Goal: Information Seeking & Learning: Learn about a topic

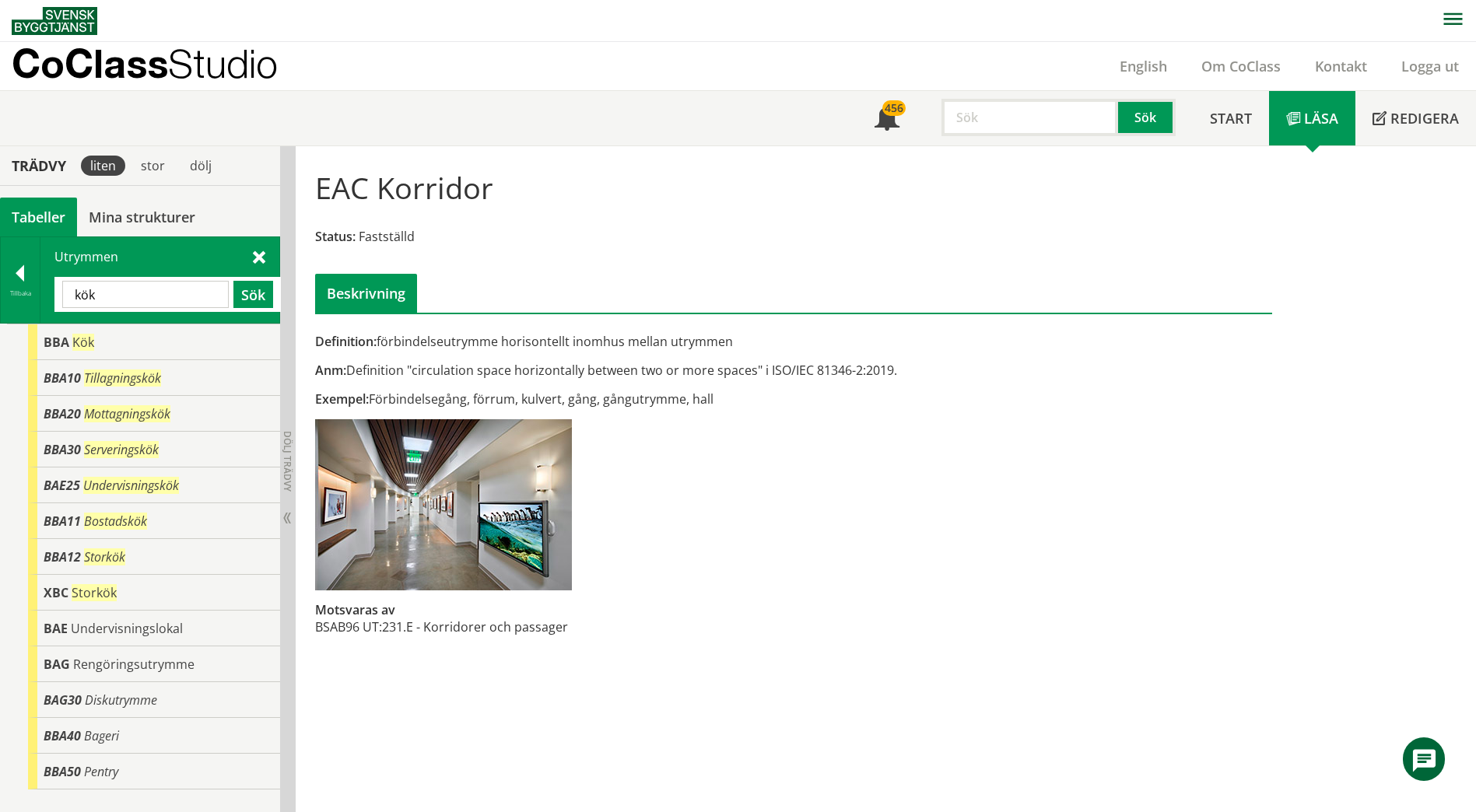
scroll to position [24, 0]
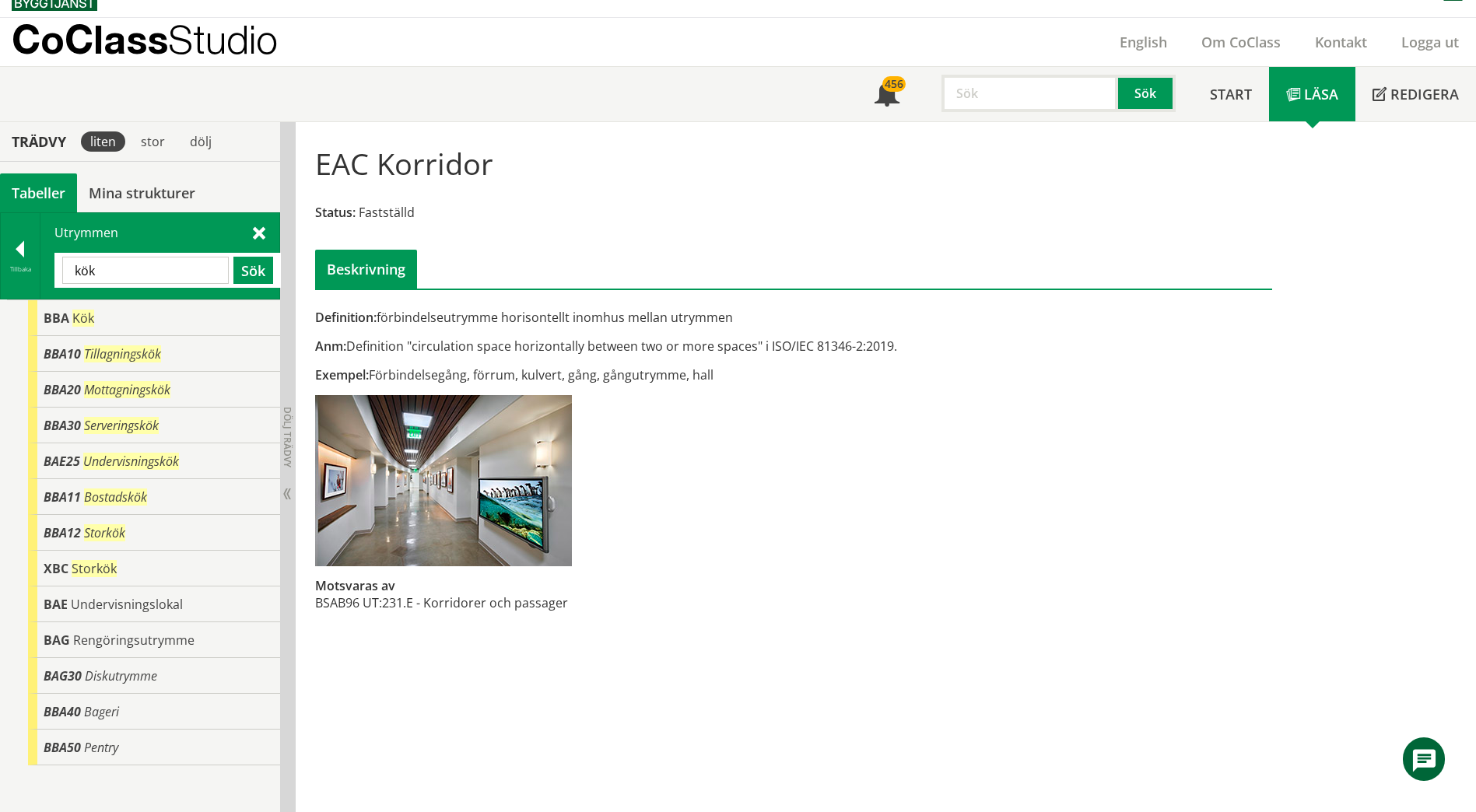
click at [155, 257] on input "kök" at bounding box center [146, 270] width 166 height 27
type input "paus"
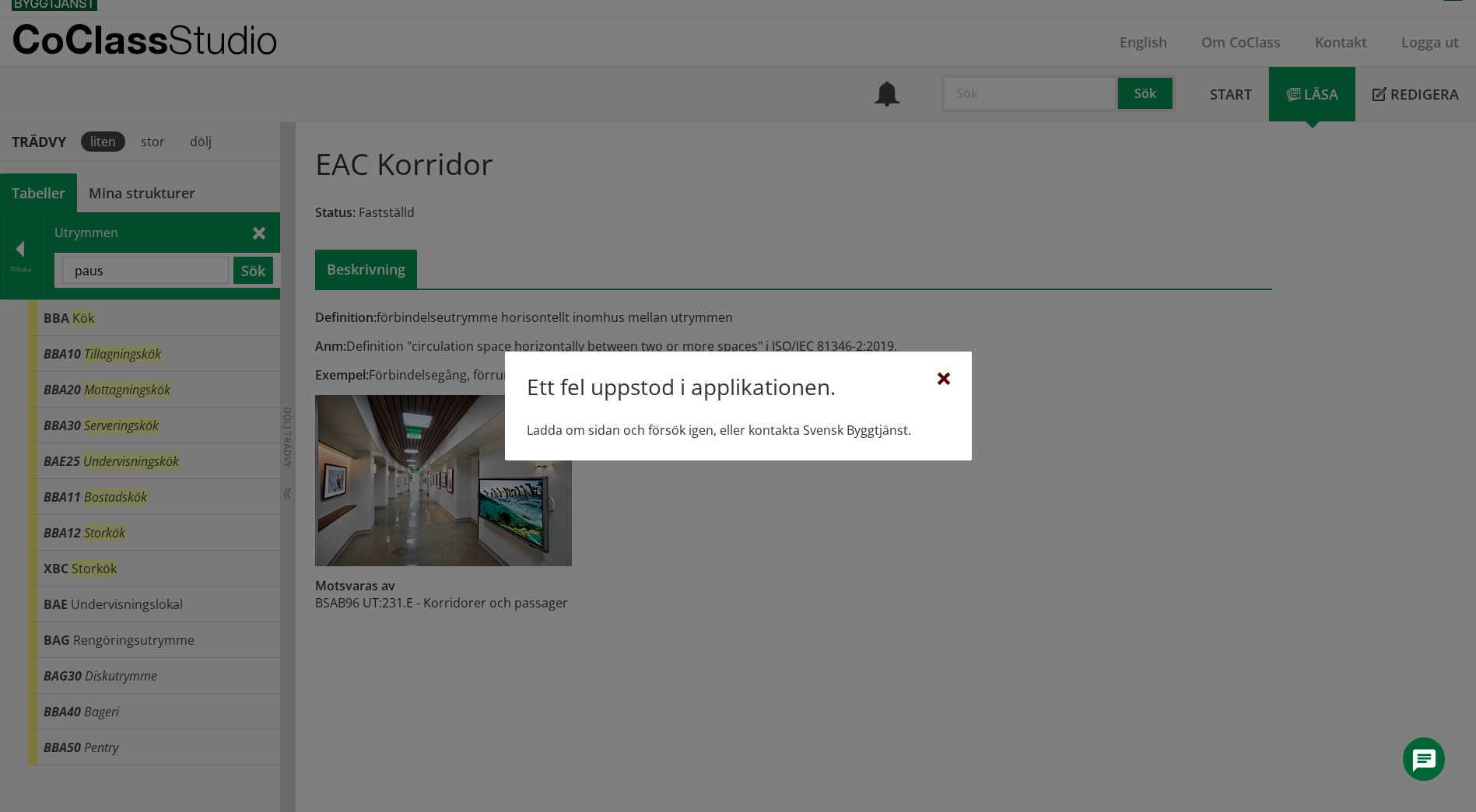
click at [942, 378] on div at bounding box center [944, 380] width 13 height 13
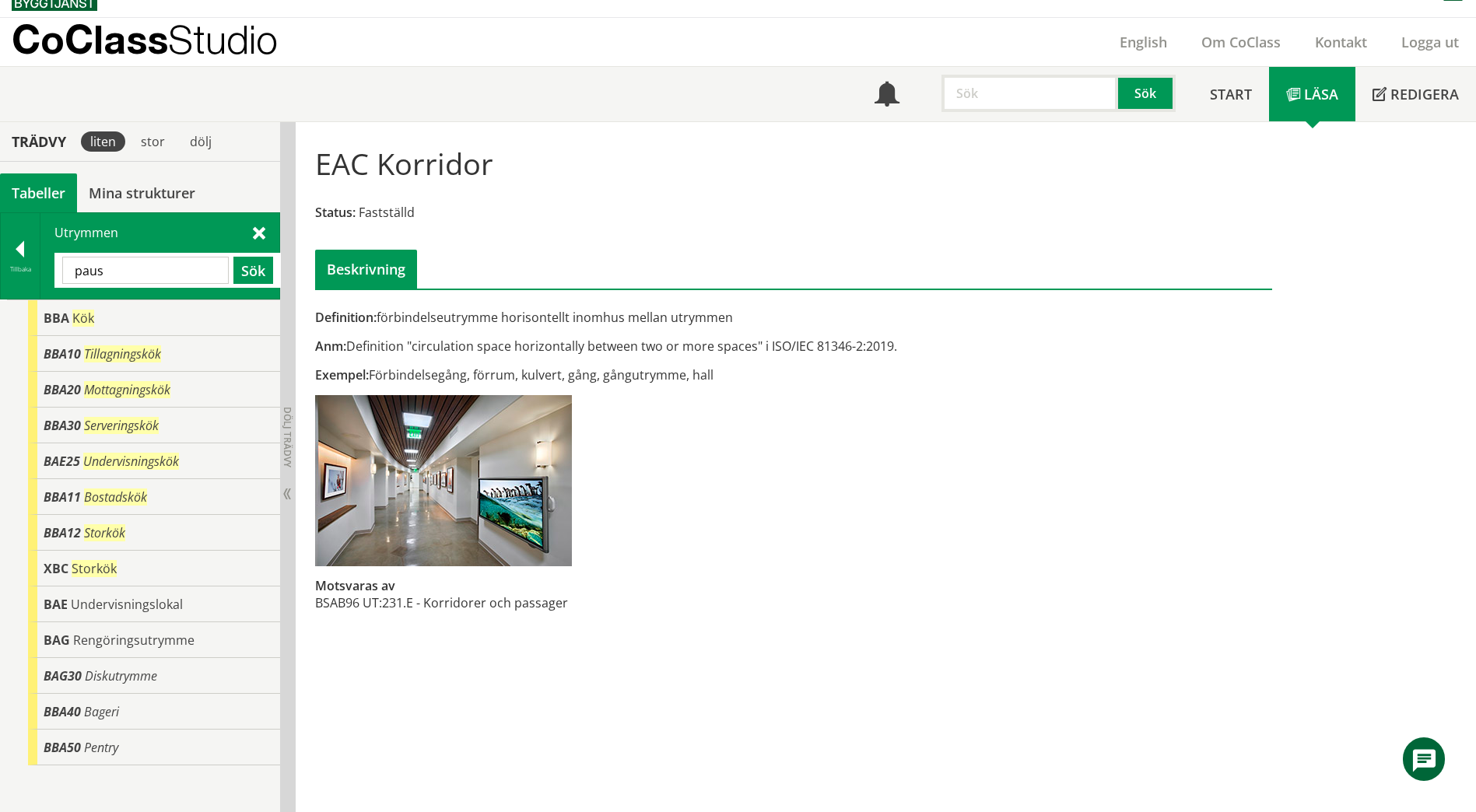
click at [912, 423] on div "Definition: förbindelseutrymme horisontellt inomhus mellan utrymmen Anm: Defini…" at bounding box center [630, 468] width 653 height 319
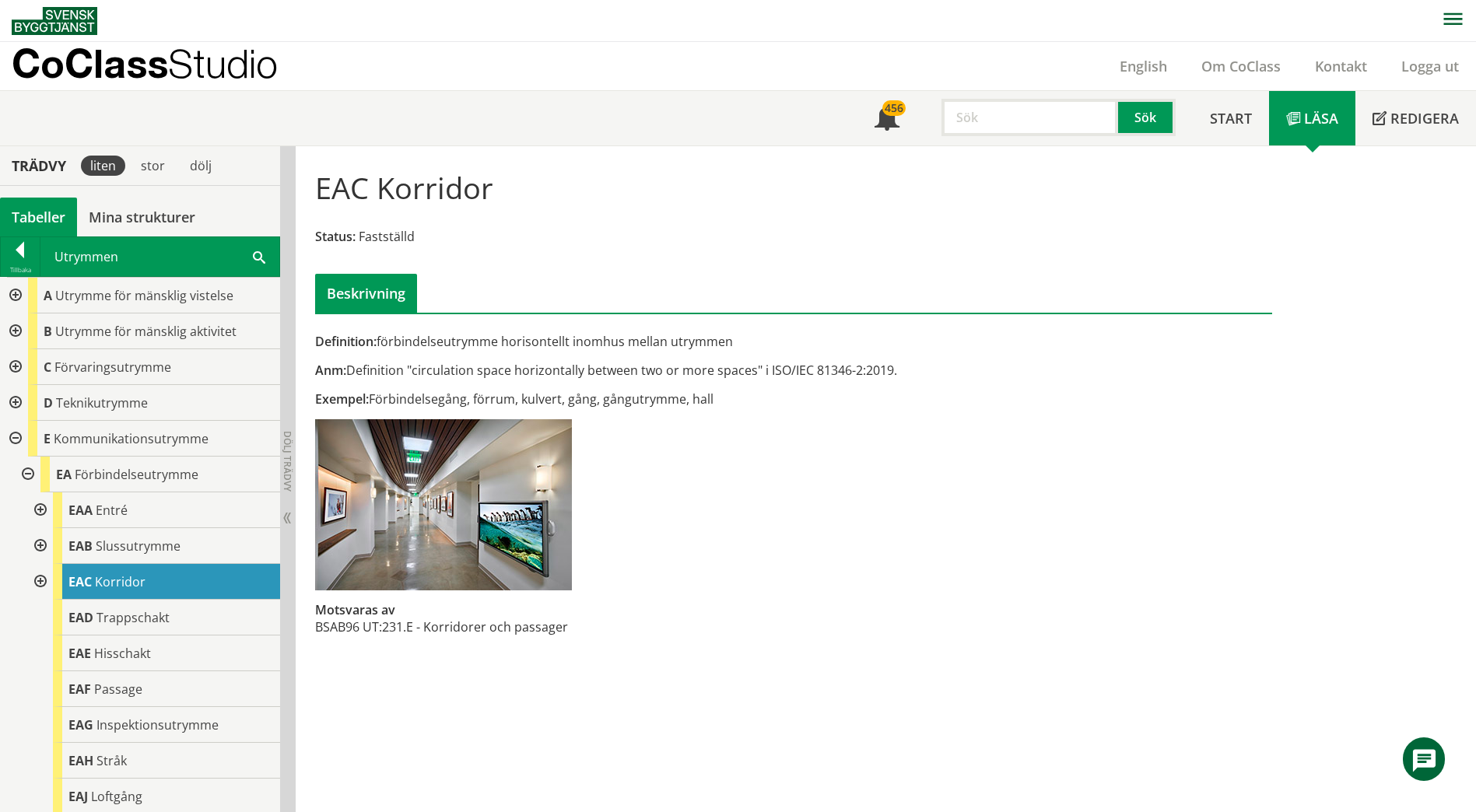
drag, startPoint x: 271, startPoint y: 259, endPoint x: 263, endPoint y: 258, distance: 8.1
click at [269, 259] on div "Utrymmen Sök" at bounding box center [160, 256] width 239 height 39
click at [259, 257] on span at bounding box center [259, 256] width 13 height 16
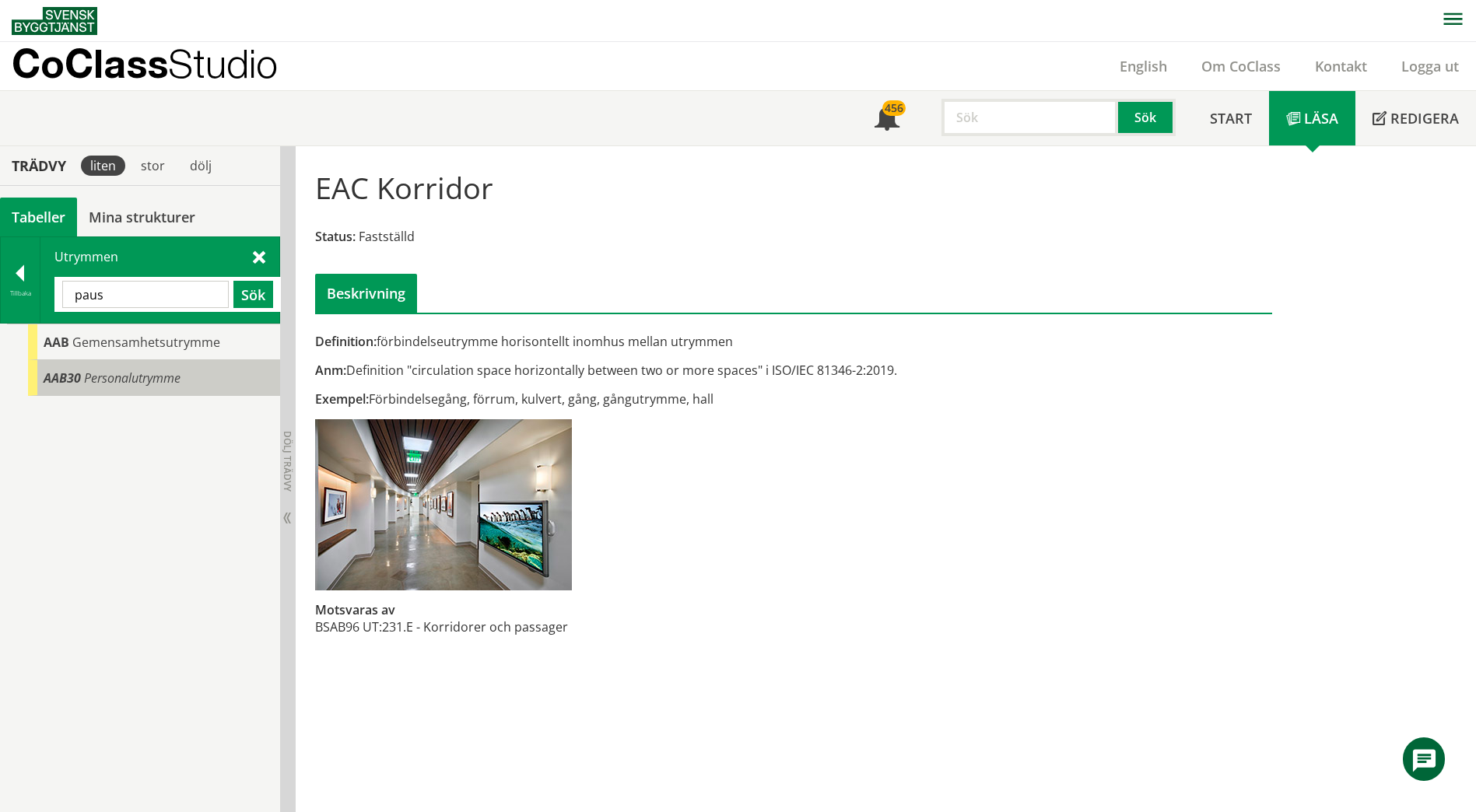
click at [107, 370] on span "Personalutrymme" at bounding box center [132, 378] width 97 height 17
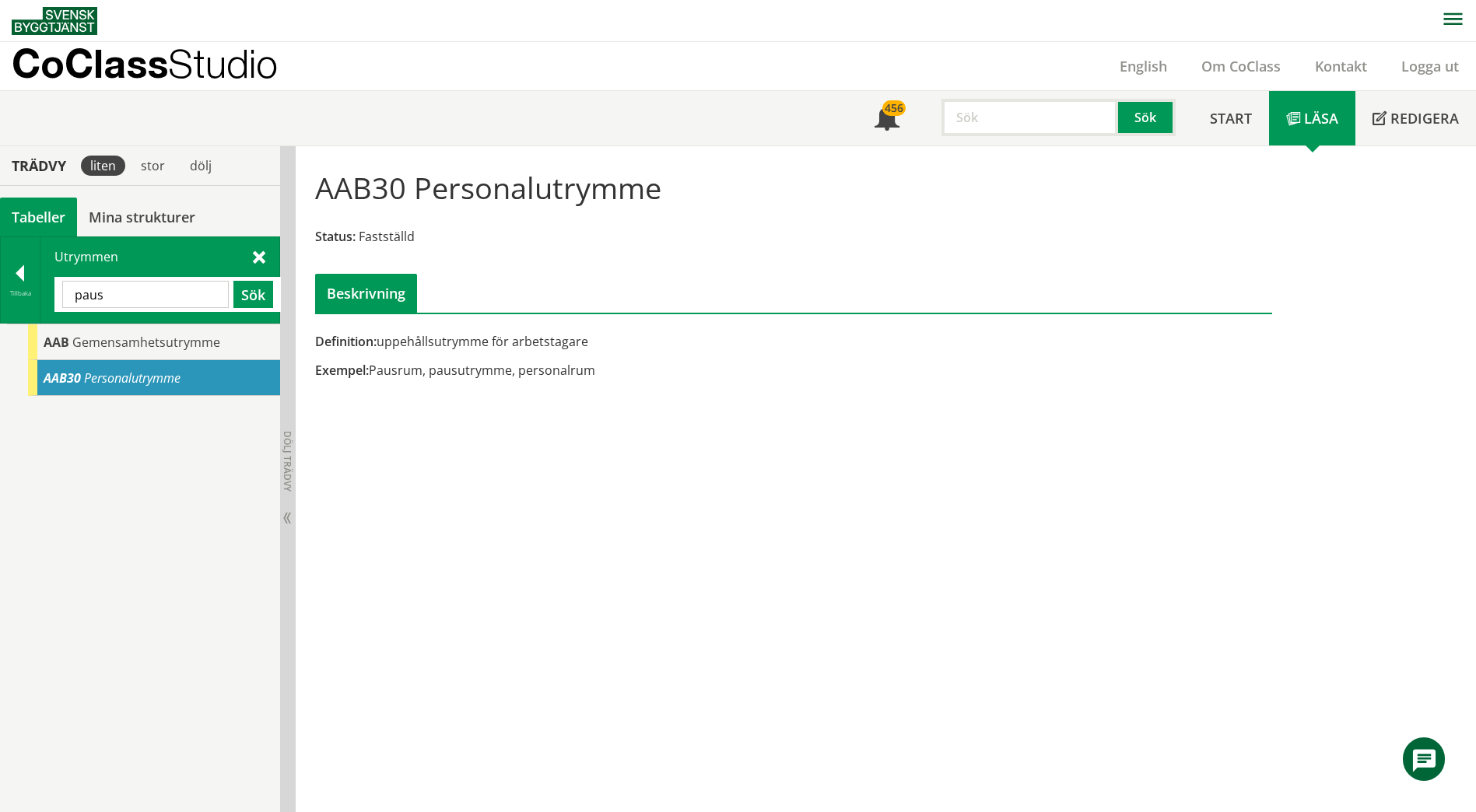
click at [126, 300] on input "paus" at bounding box center [146, 294] width 166 height 27
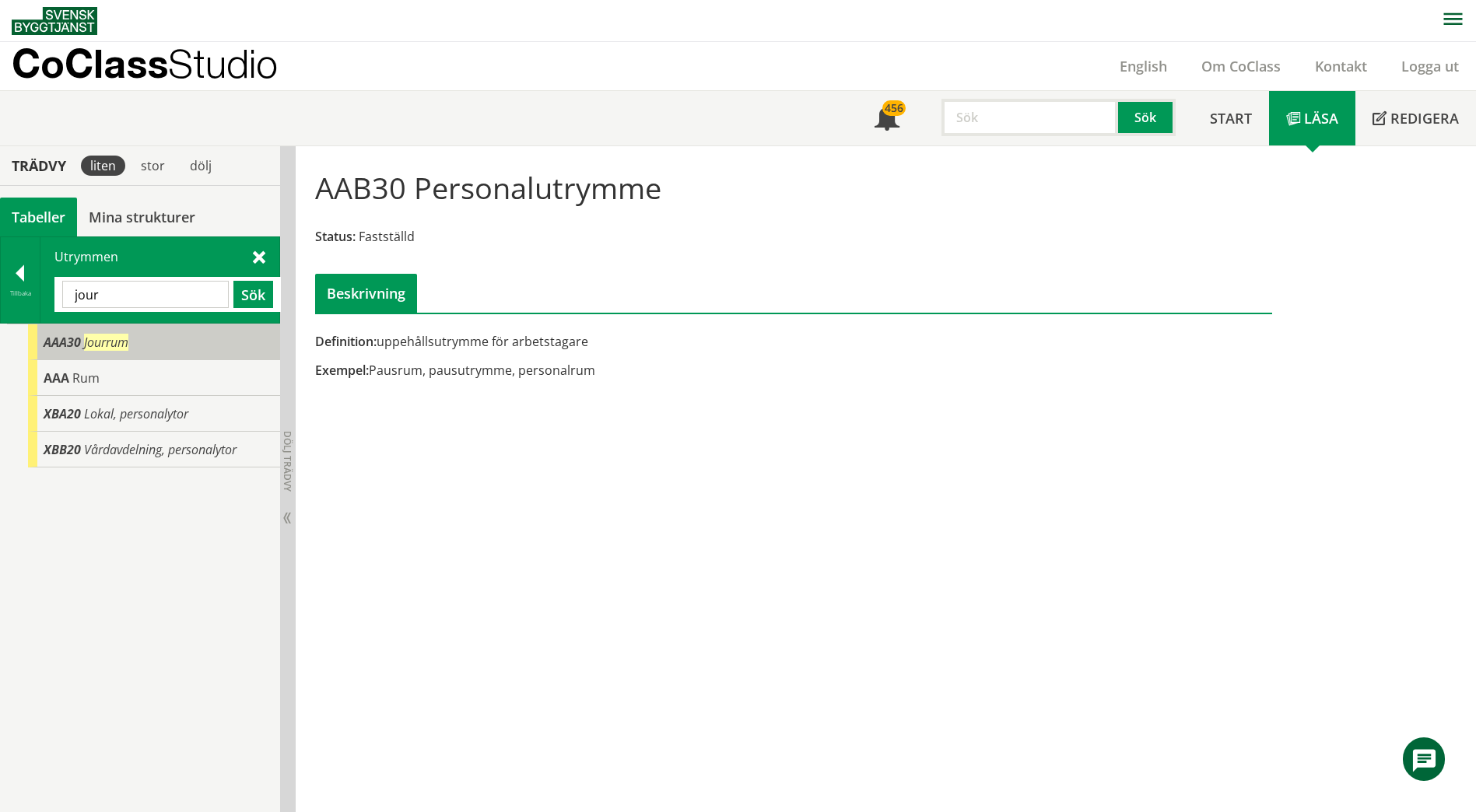
click at [78, 342] on span "AAA30" at bounding box center [62, 342] width 38 height 17
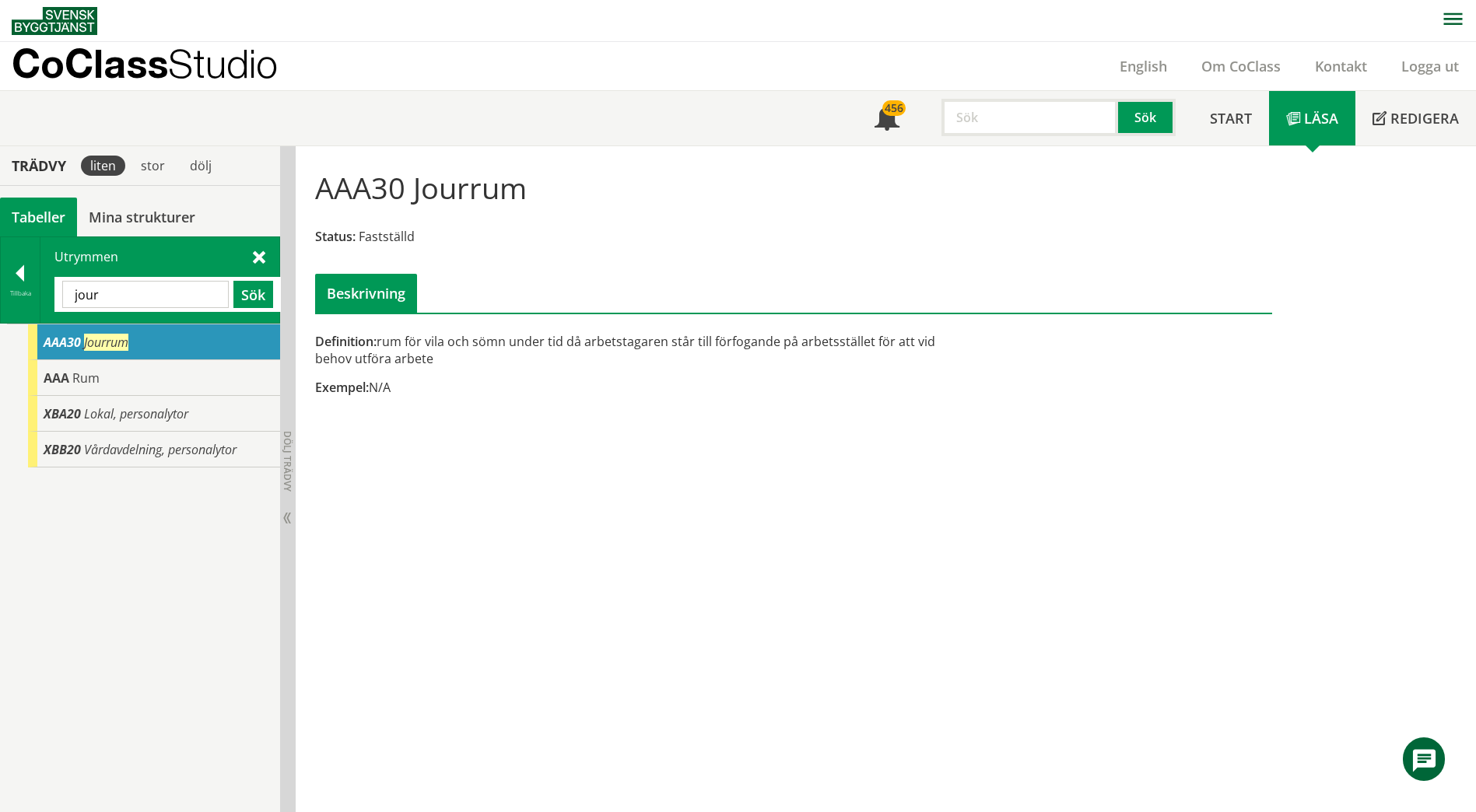
click at [141, 295] on input "jour" at bounding box center [146, 294] width 166 height 27
click at [139, 295] on input "jour" at bounding box center [146, 294] width 166 height 27
click at [136, 295] on input "jour" at bounding box center [146, 294] width 166 height 27
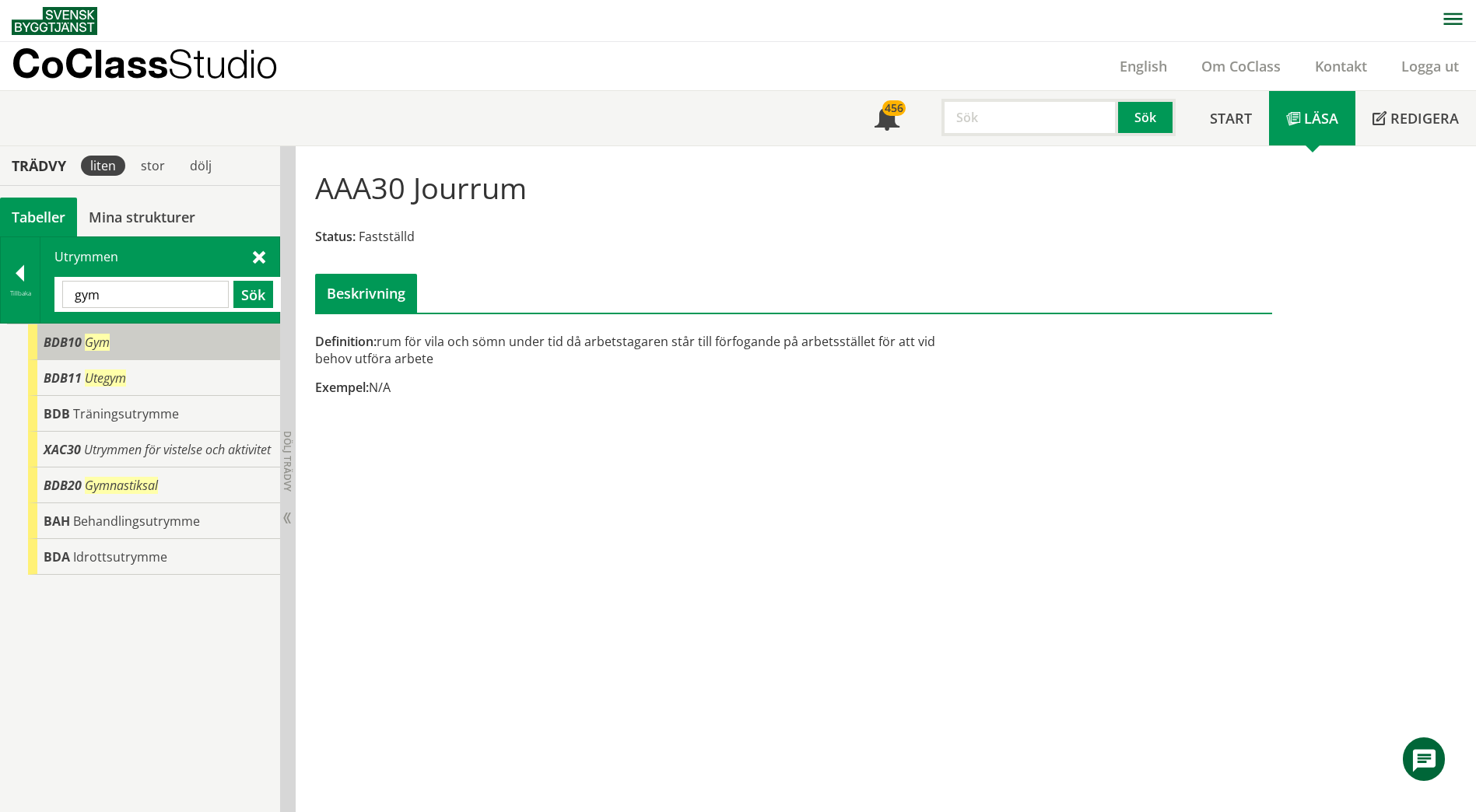
click at [122, 346] on div "BDB10 Gym" at bounding box center [154, 342] width 252 height 36
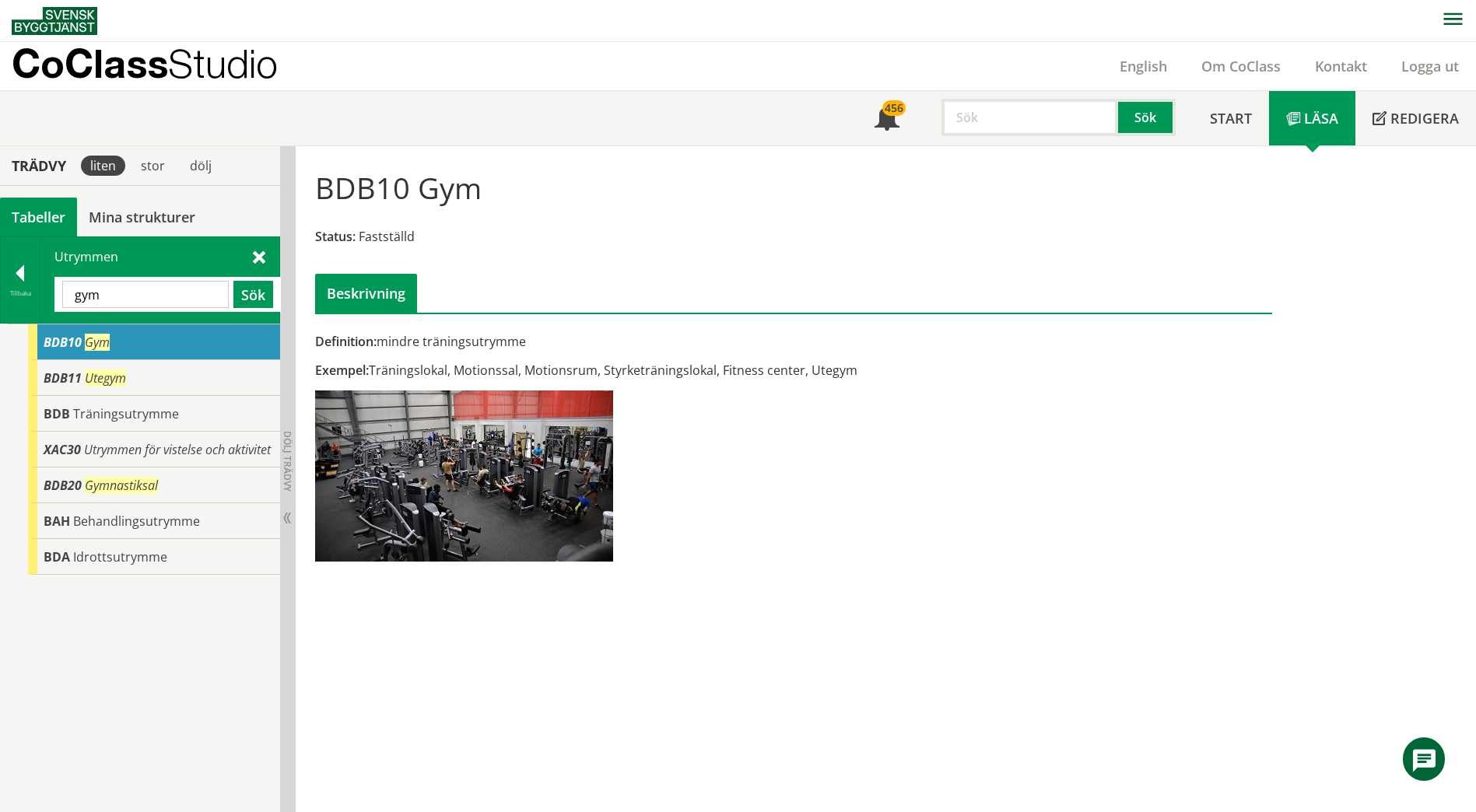
click at [169, 298] on input "gym" at bounding box center [146, 294] width 166 height 27
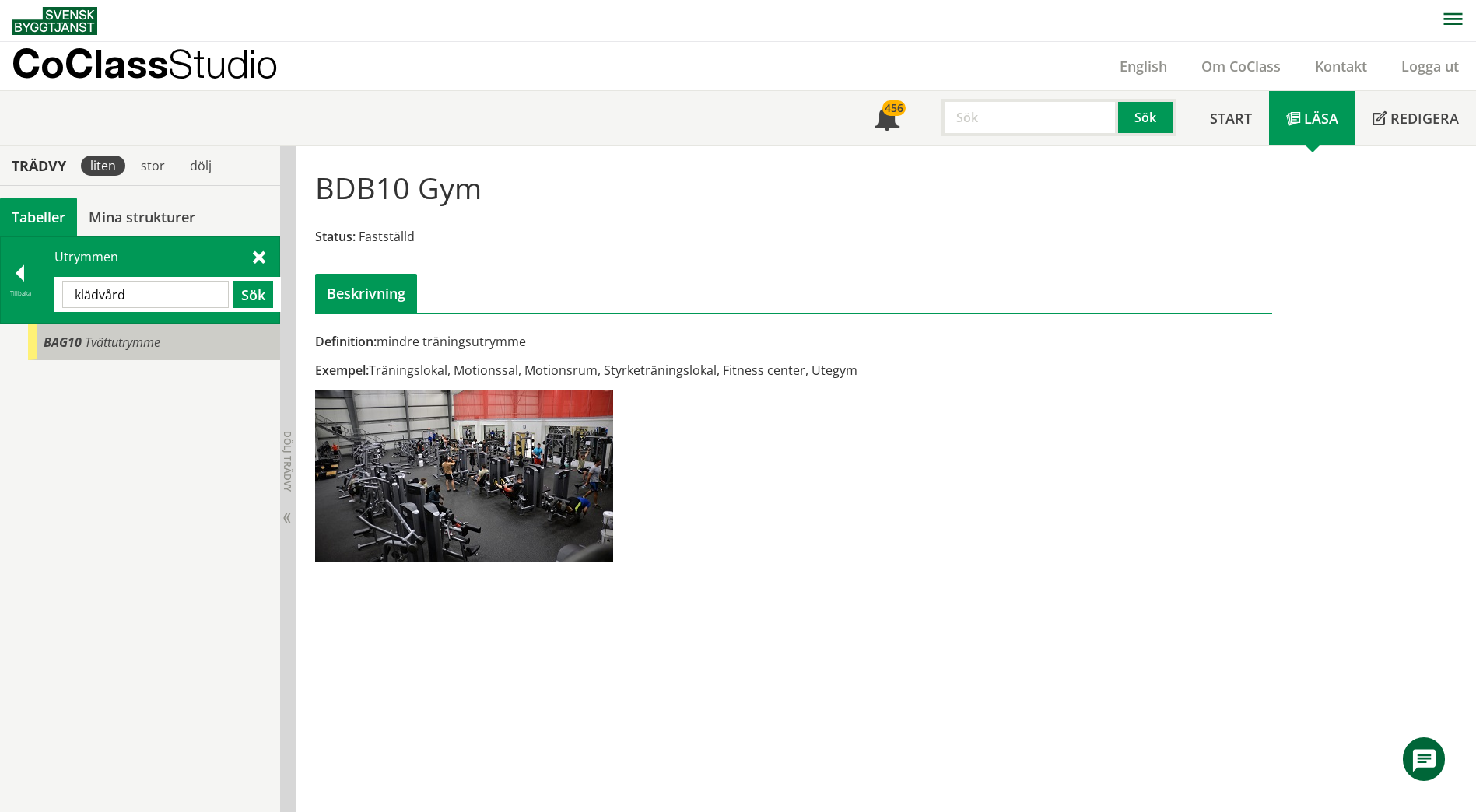
click at [142, 347] on span "Tvättutrymme" at bounding box center [122, 342] width 75 height 17
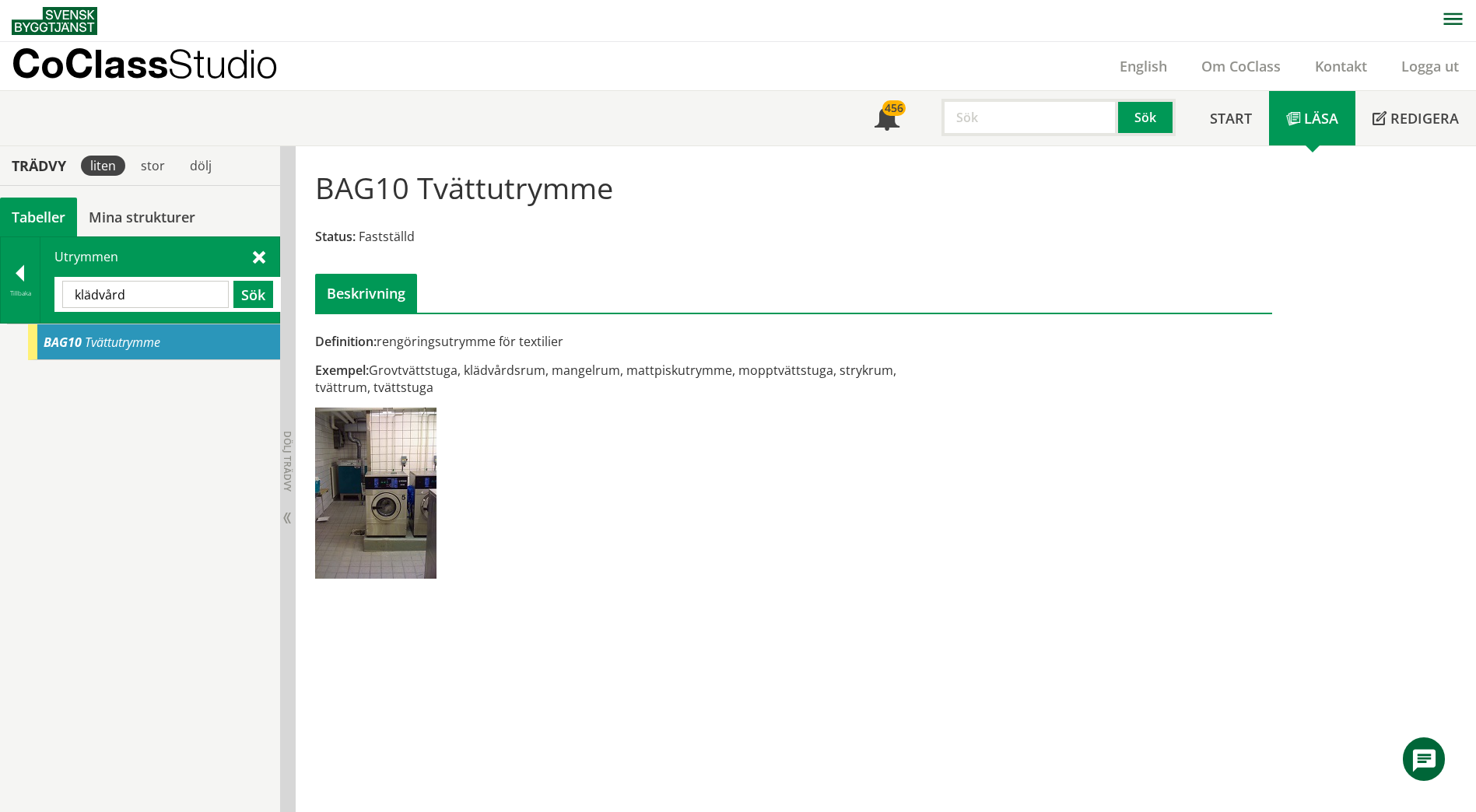
click at [187, 292] on input "klädvård" at bounding box center [146, 294] width 166 height 27
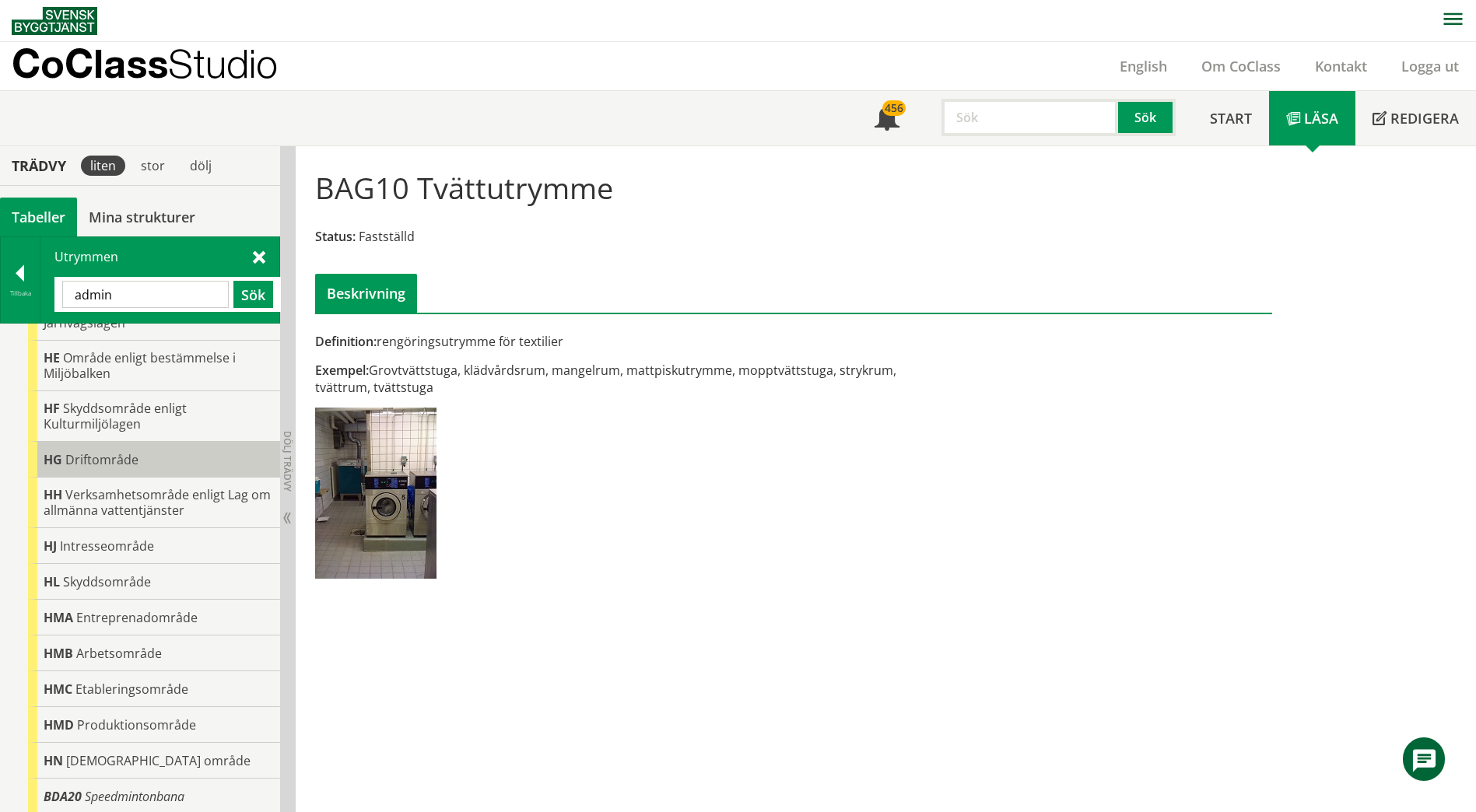
scroll to position [249, 0]
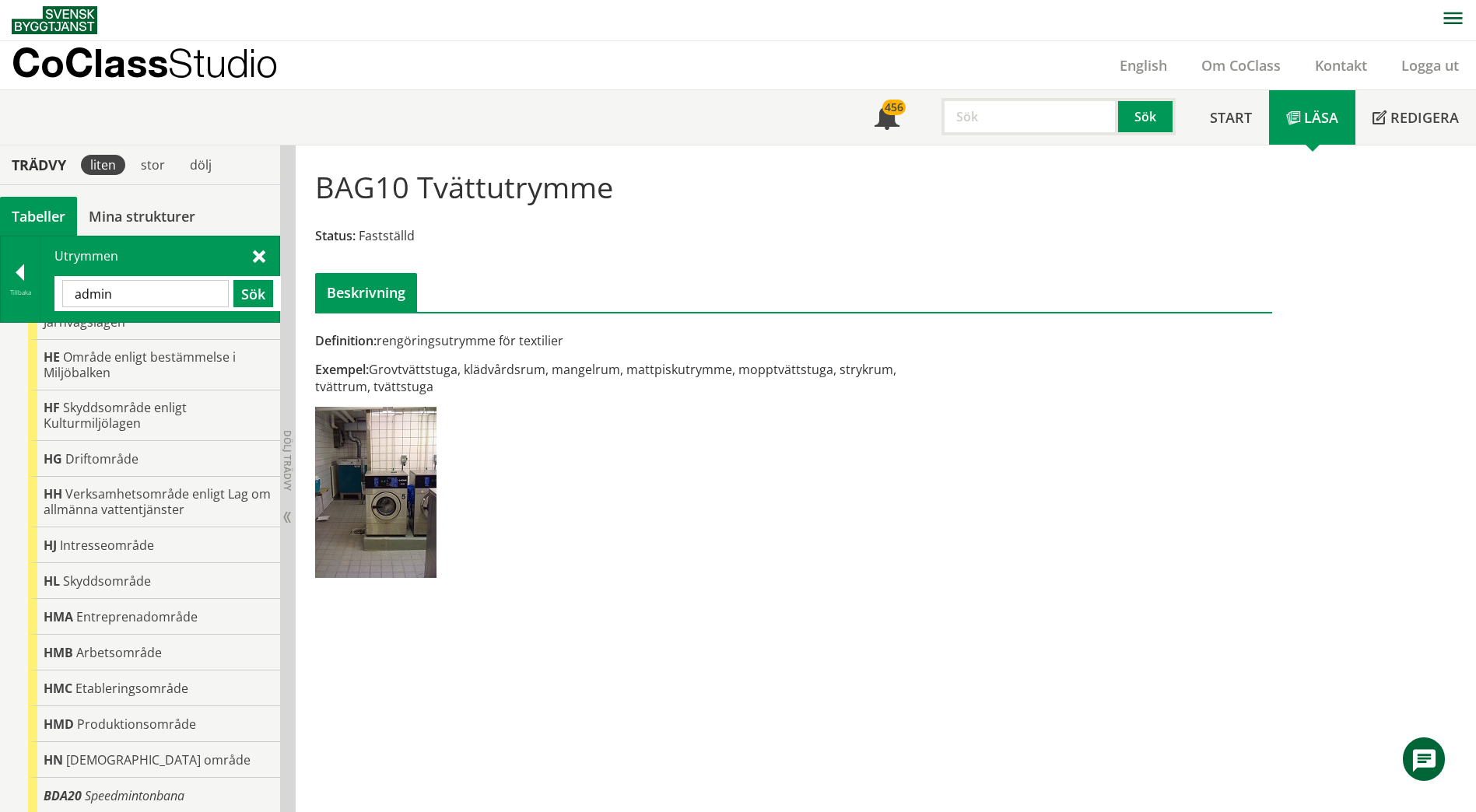
click at [128, 297] on input "admin" at bounding box center [146, 294] width 166 height 27
click at [176, 291] on input "admin" at bounding box center [146, 294] width 166 height 27
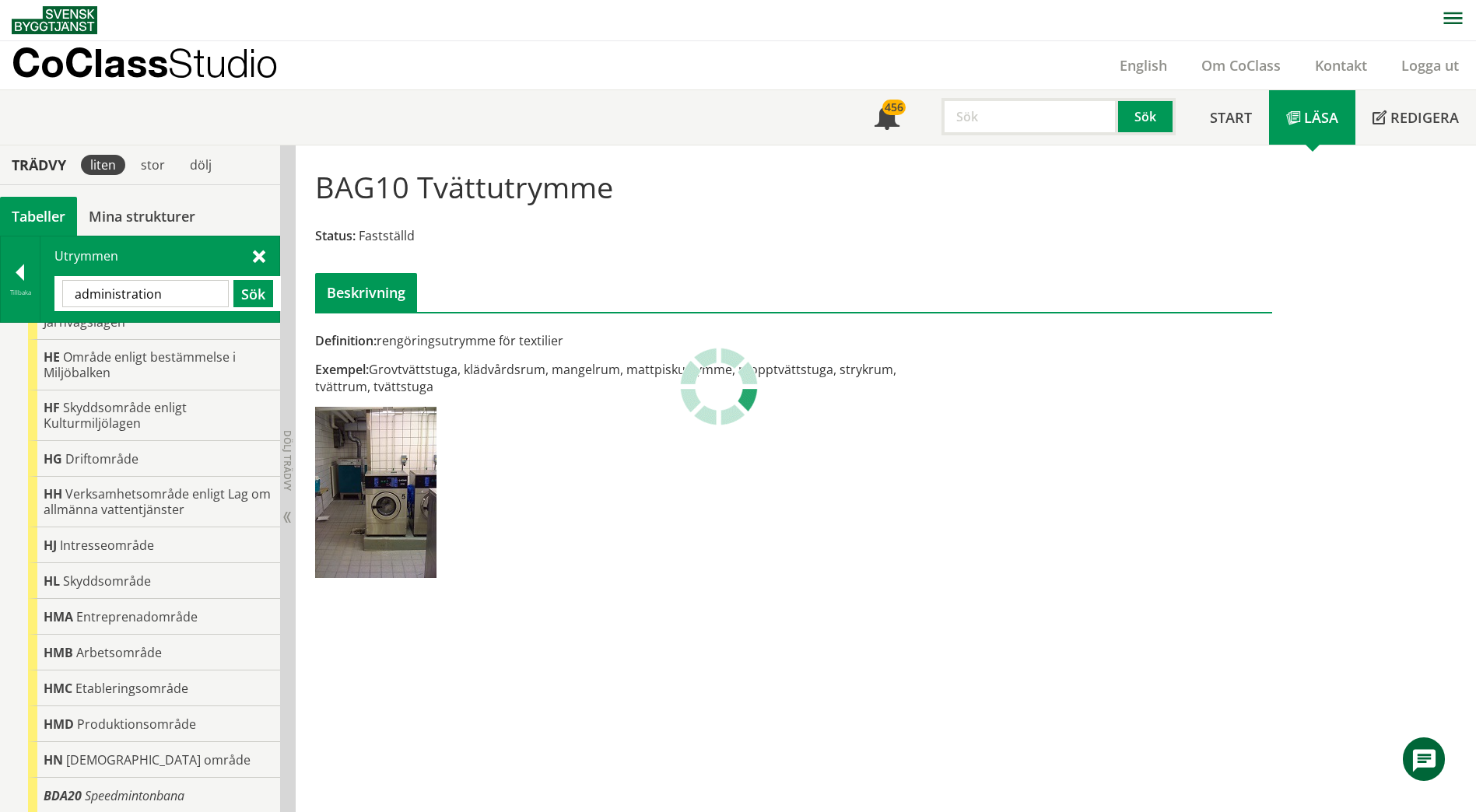
scroll to position [0, 0]
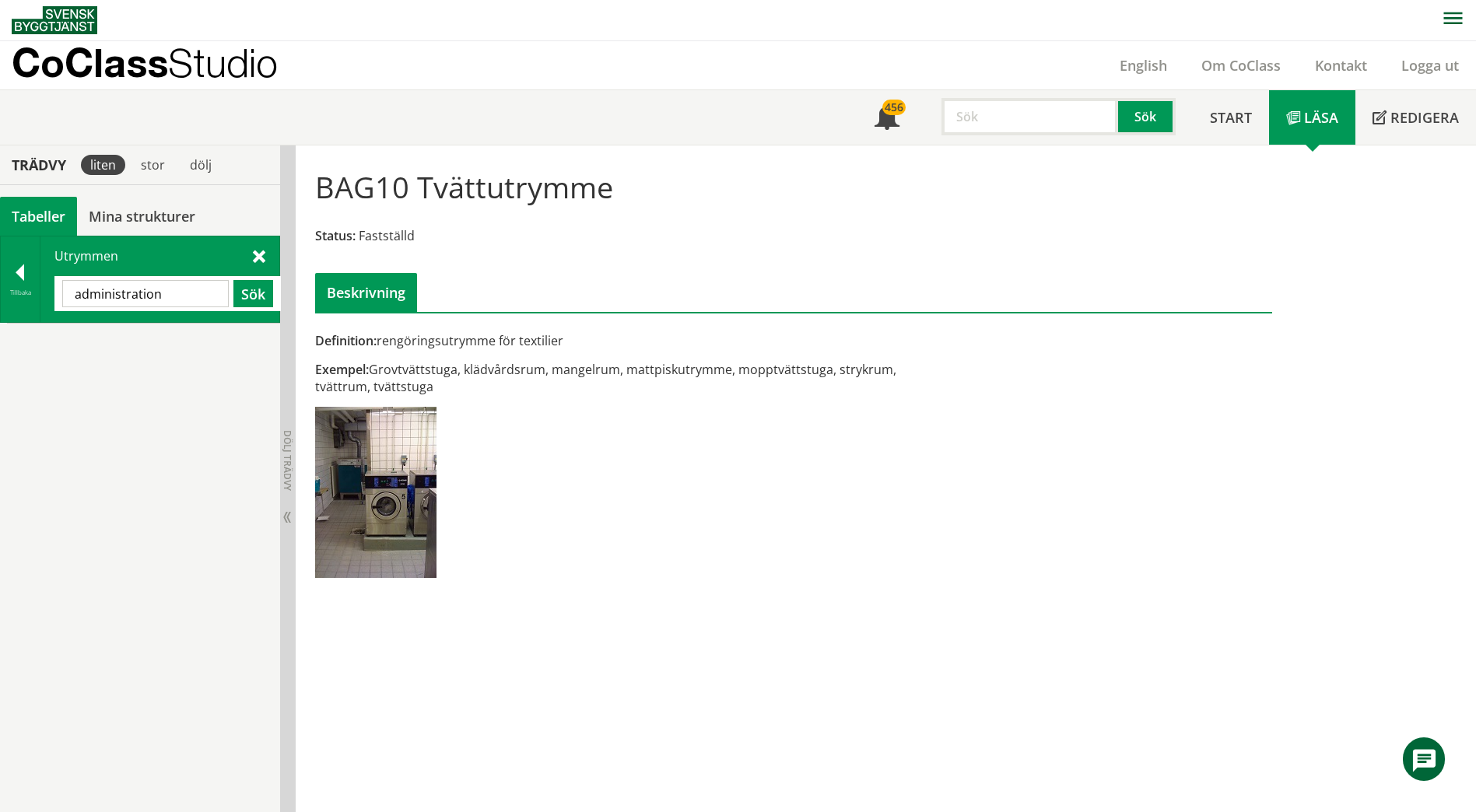
click at [199, 294] on input "administration" at bounding box center [146, 294] width 166 height 27
click at [199, 294] on input "administration" at bounding box center [146, 294] width 166 height 27
click at [262, 256] on span at bounding box center [259, 255] width 13 height 16
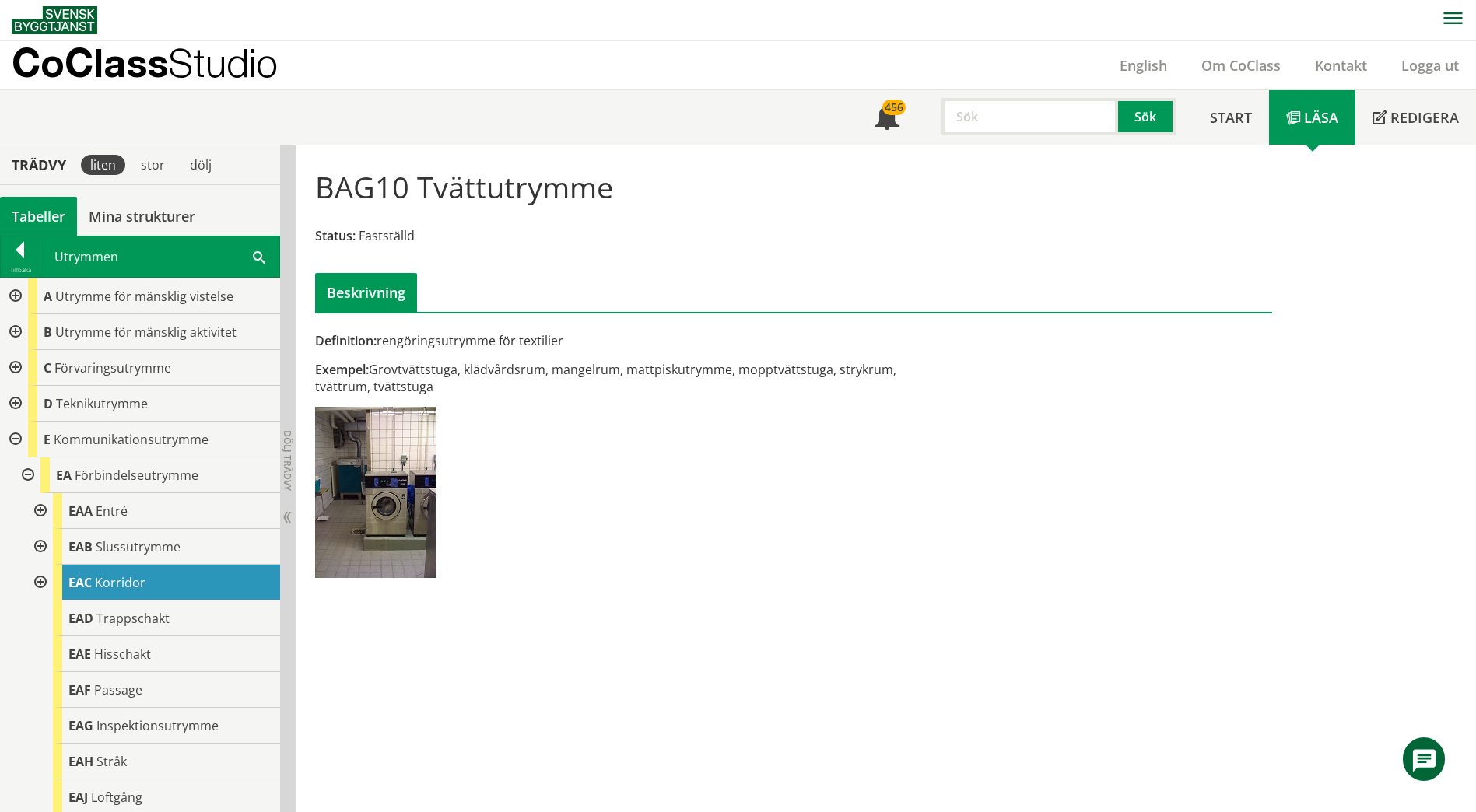
click at [12, 336] on div at bounding box center [14, 332] width 28 height 36
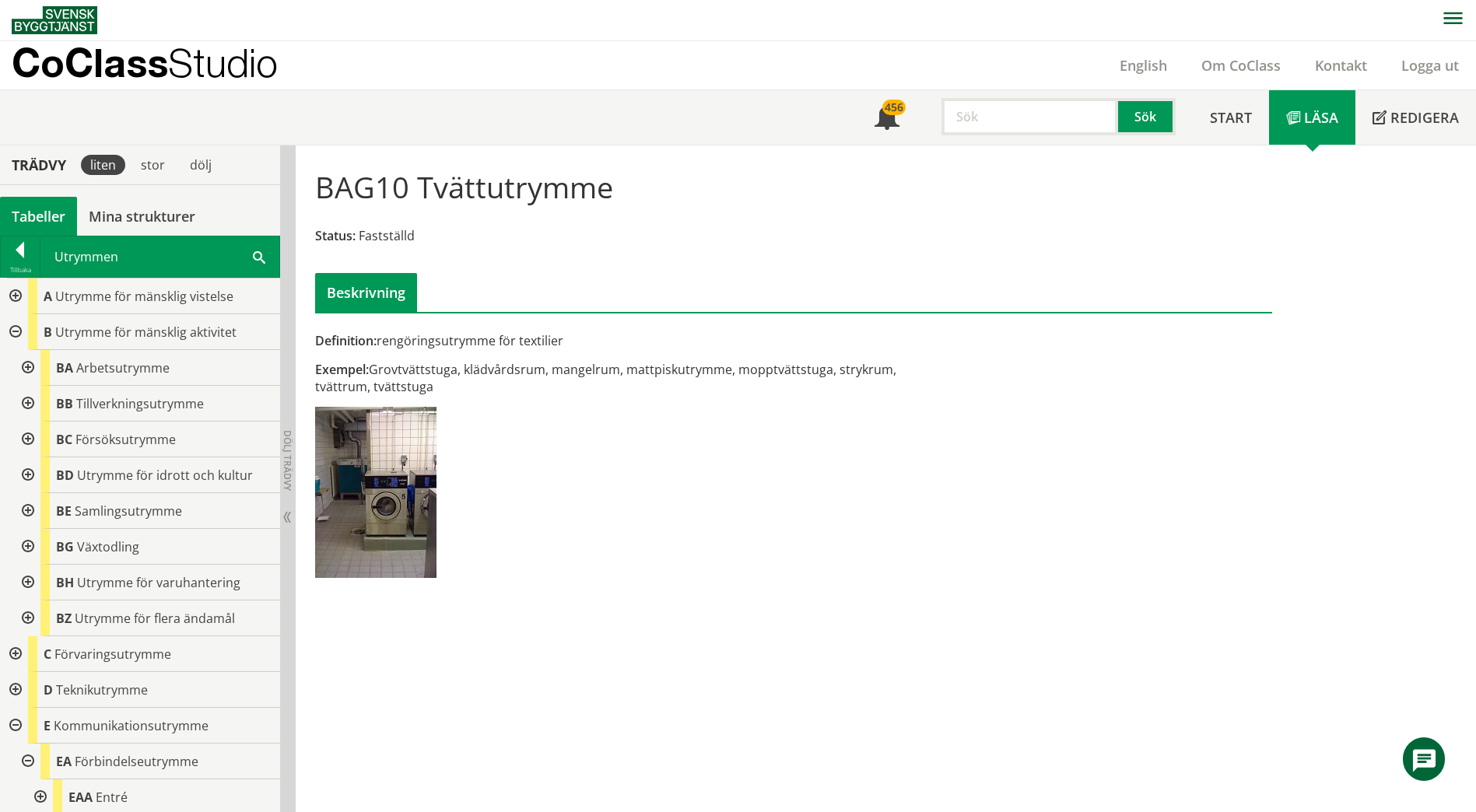
click at [23, 369] on div at bounding box center [26, 367] width 28 height 36
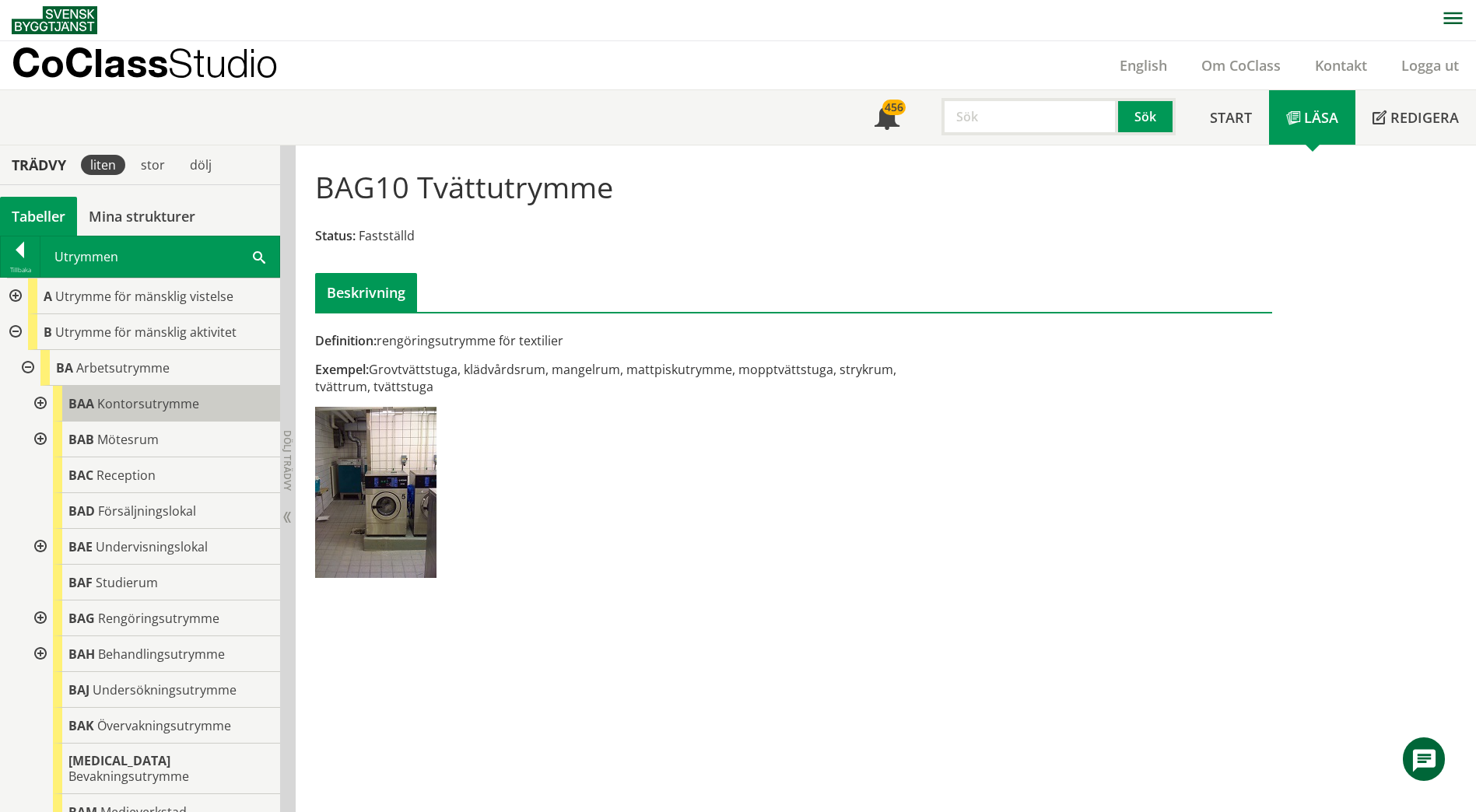
click at [114, 407] on span "Kontorsutrymme" at bounding box center [147, 403] width 102 height 17
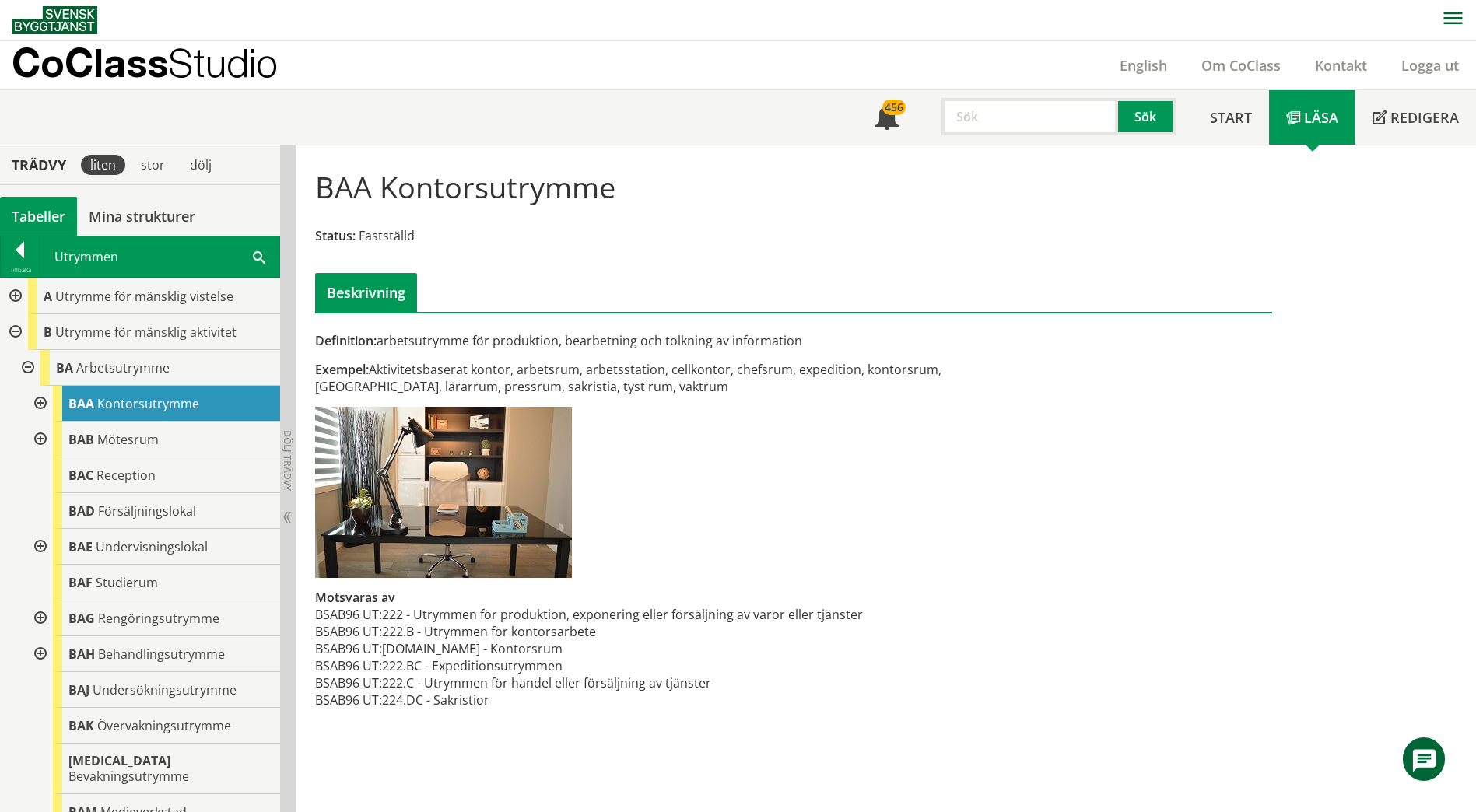
click at [263, 255] on span at bounding box center [259, 256] width 13 height 16
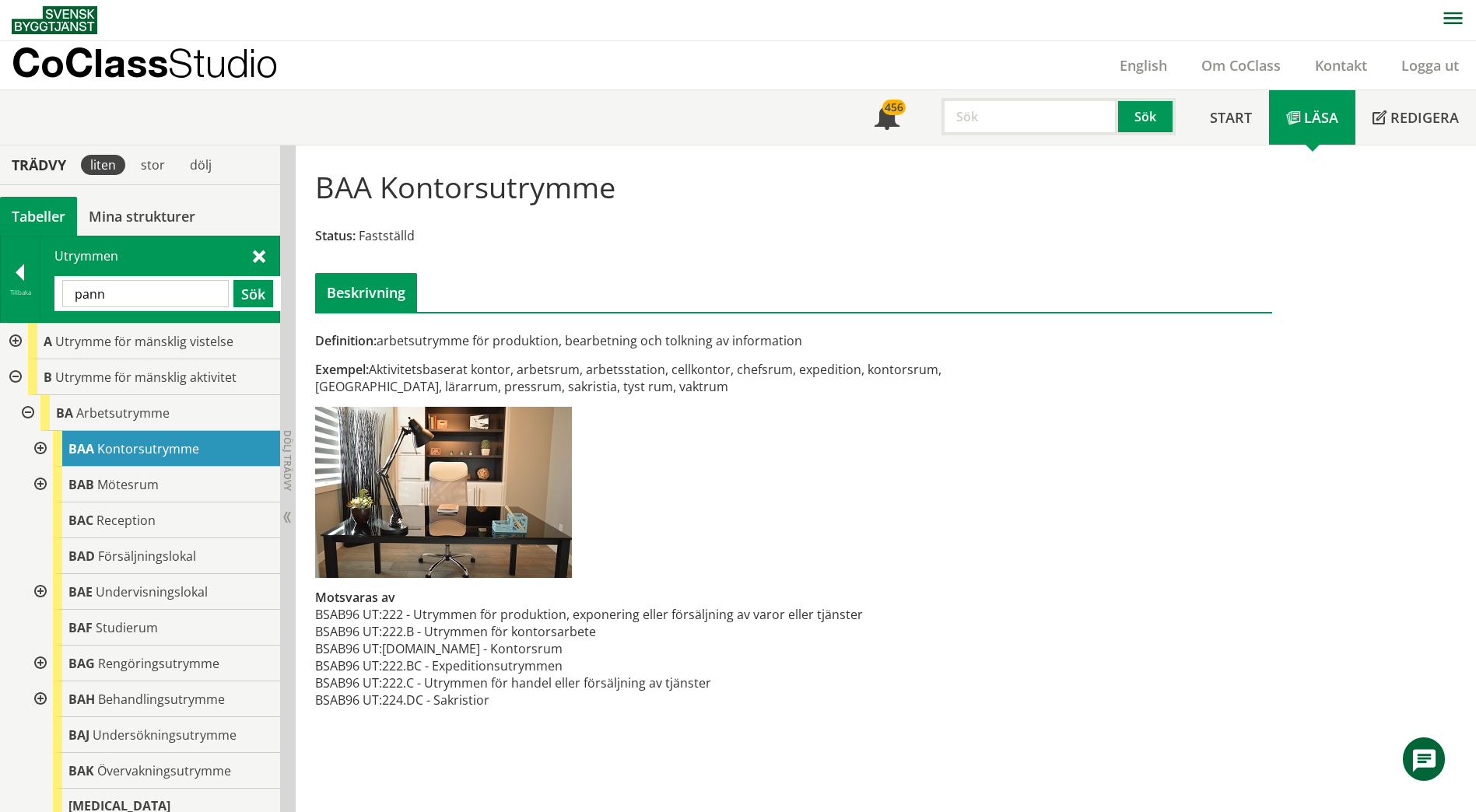
type input "pann"
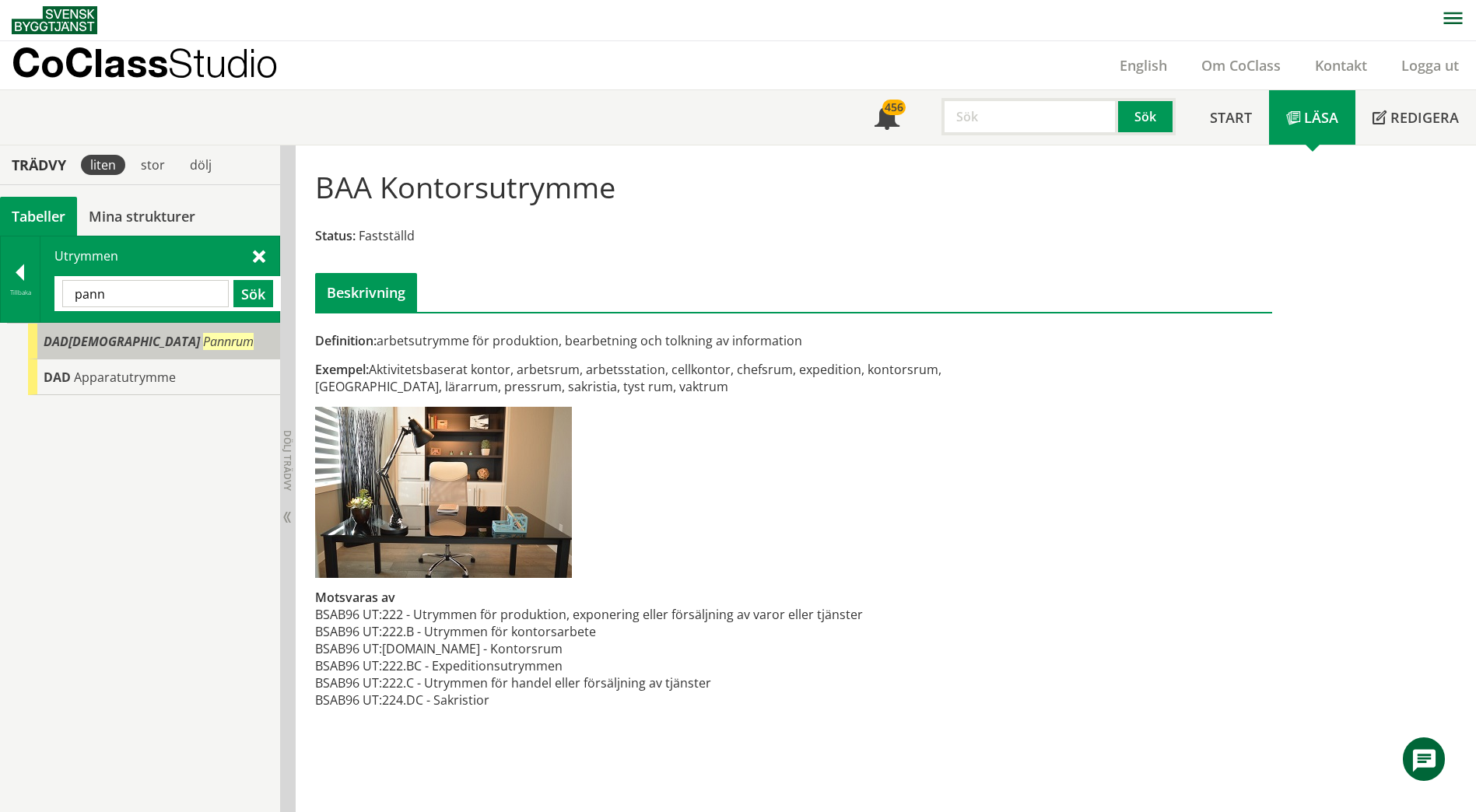
click at [203, 342] on span "Pannrum" at bounding box center [228, 341] width 50 height 17
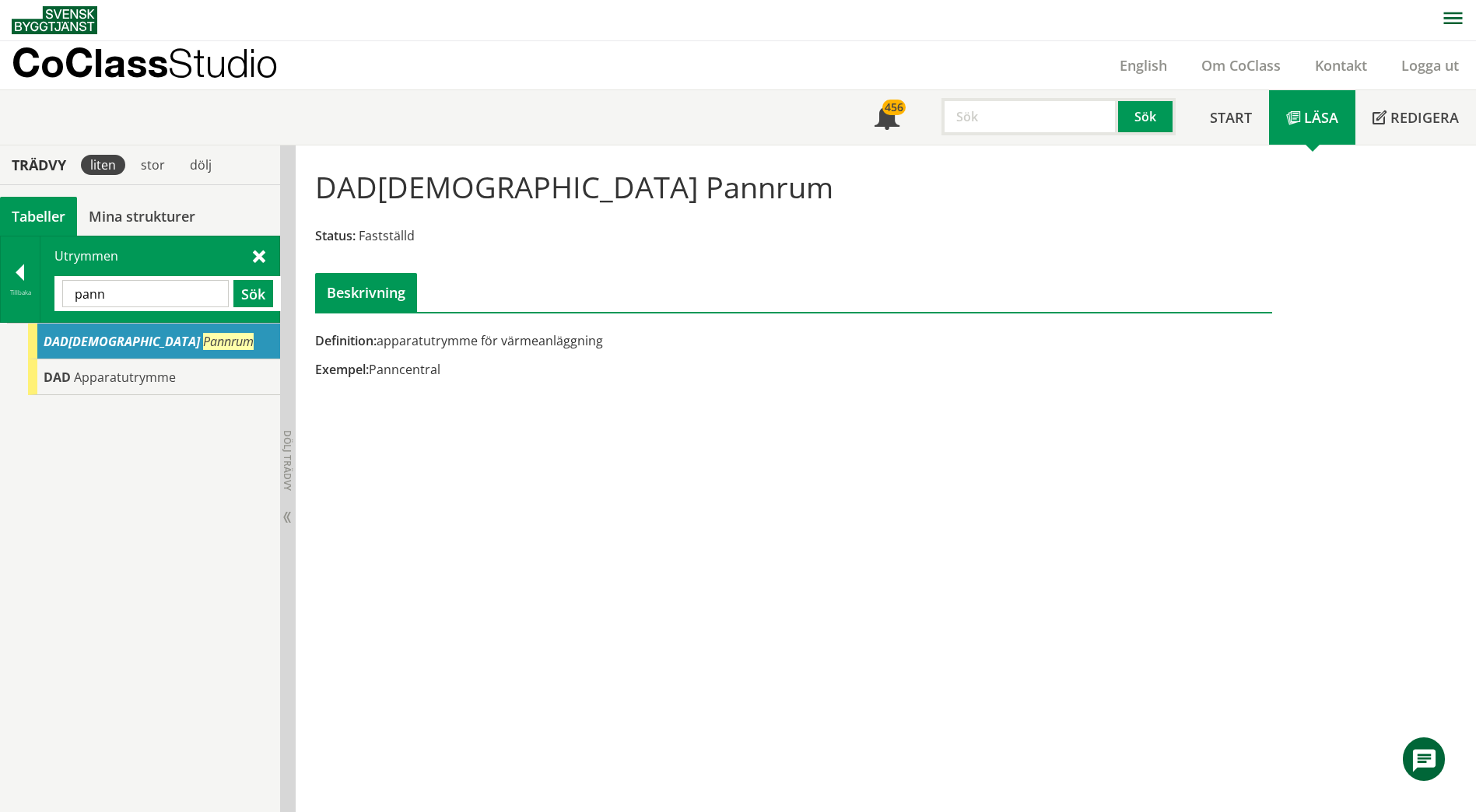
click at [252, 254] on div "Utrymmen pann Sök" at bounding box center [160, 278] width 239 height 86
click at [263, 256] on span at bounding box center [259, 255] width 13 height 16
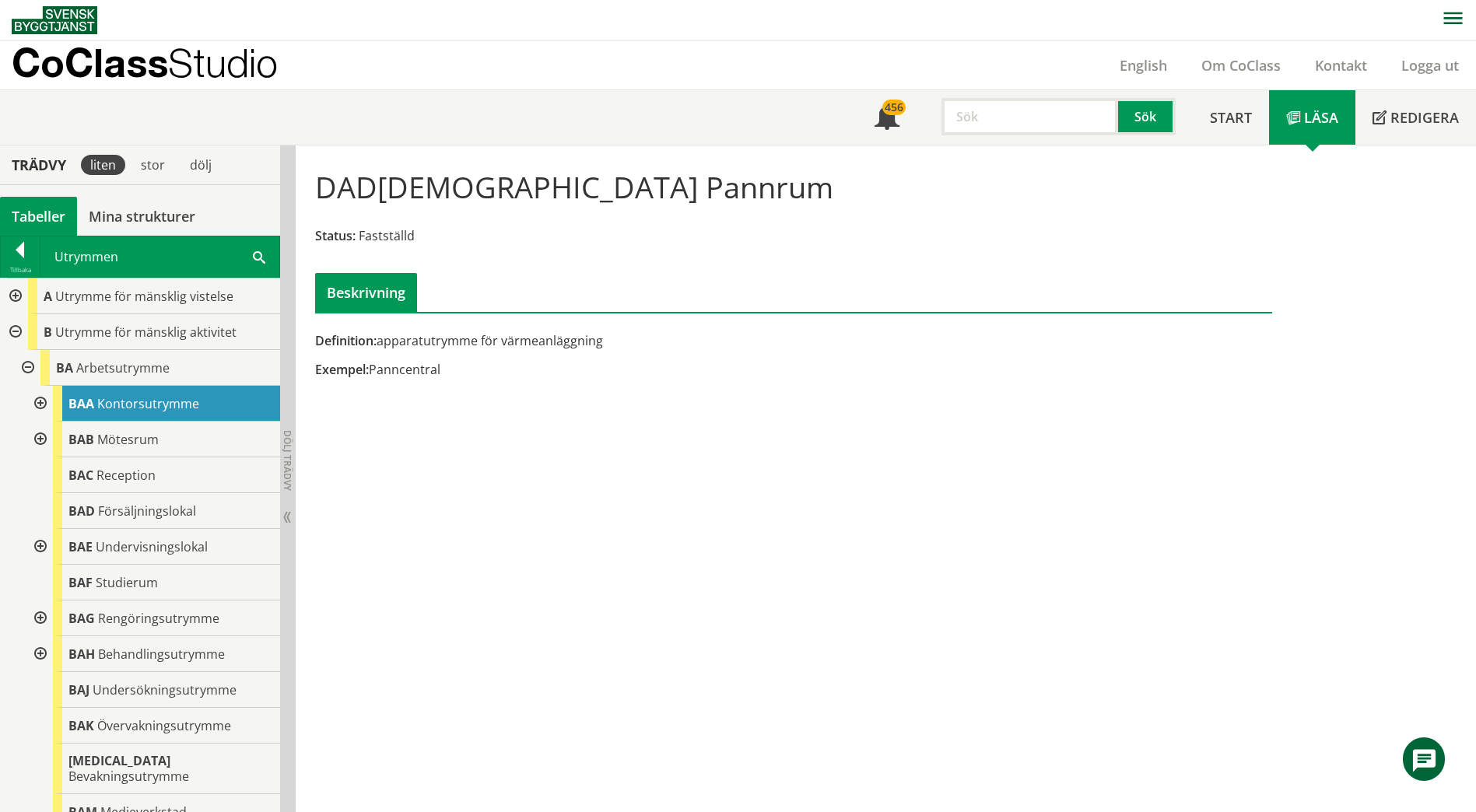
drag, startPoint x: 35, startPoint y: 527, endPoint x: 37, endPoint y: 550, distance: 23.1
click at [35, 536] on div "BAA Kontorsutrymme BAB Mötesrum BAC Reception BAD Försäljningslokal BAE Undervi…" at bounding box center [152, 626] width 255 height 480
click at [40, 548] on div at bounding box center [38, 546] width 28 height 36
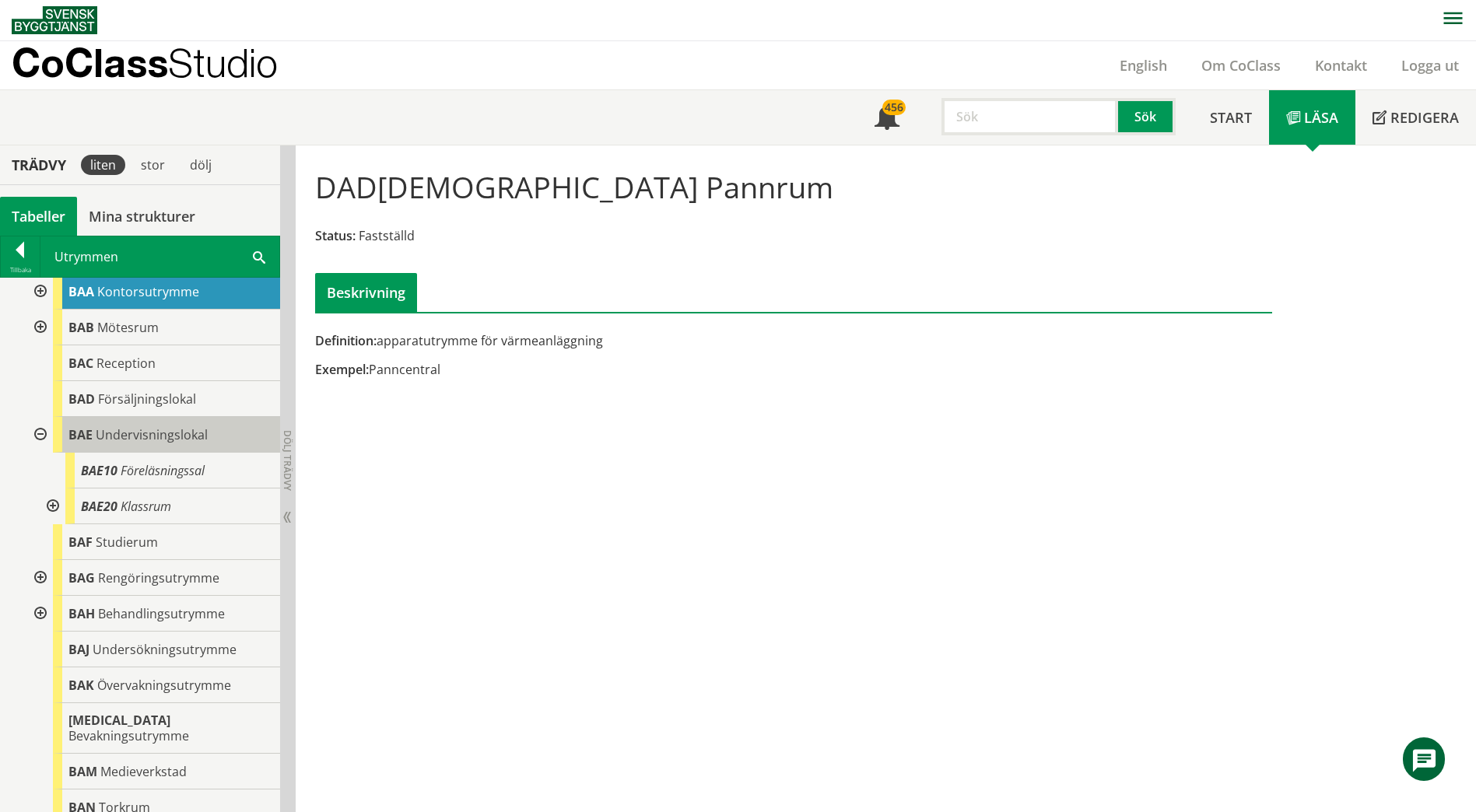
scroll to position [78, 0]
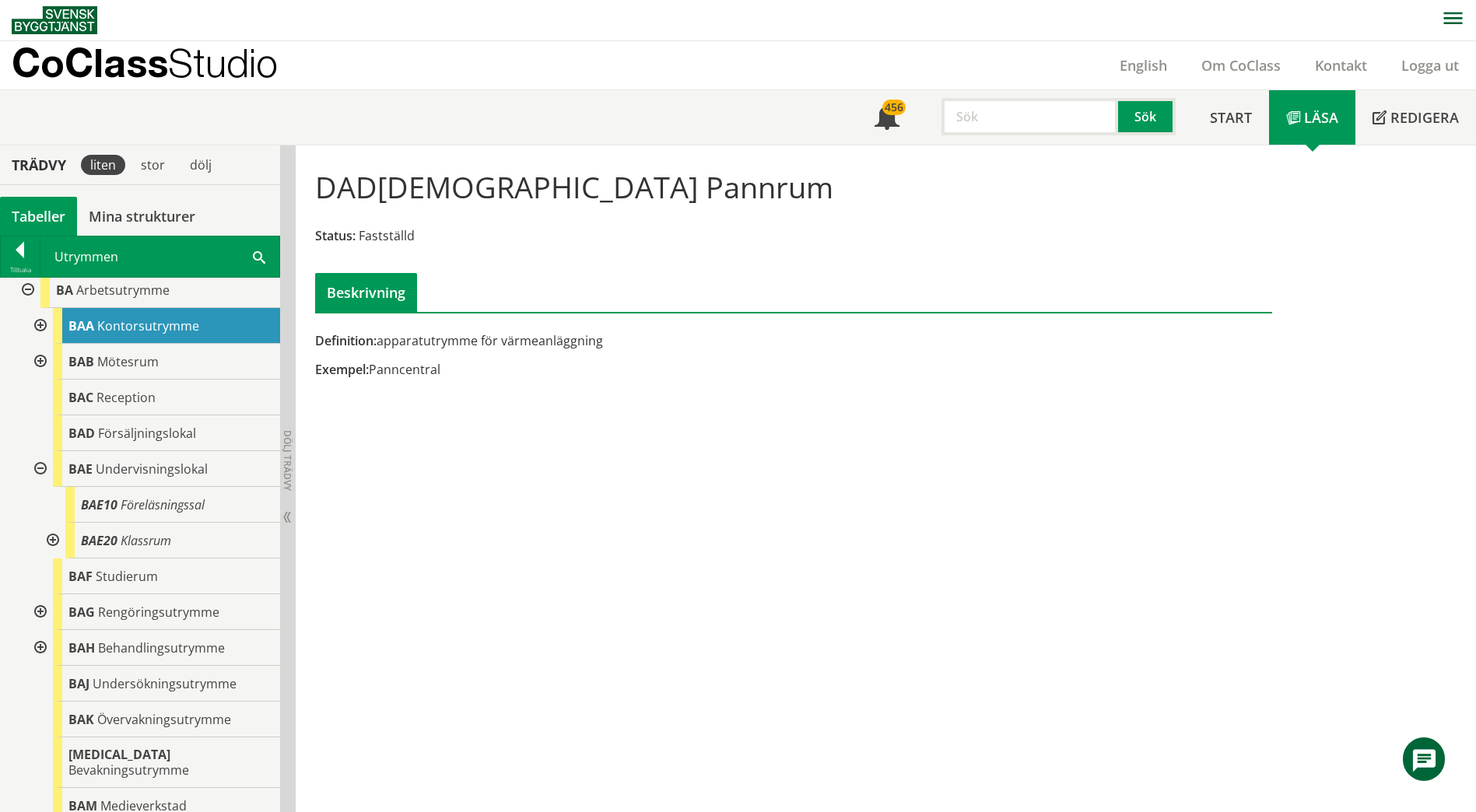
click at [106, 323] on span "Kontorsutrymme" at bounding box center [147, 326] width 102 height 17
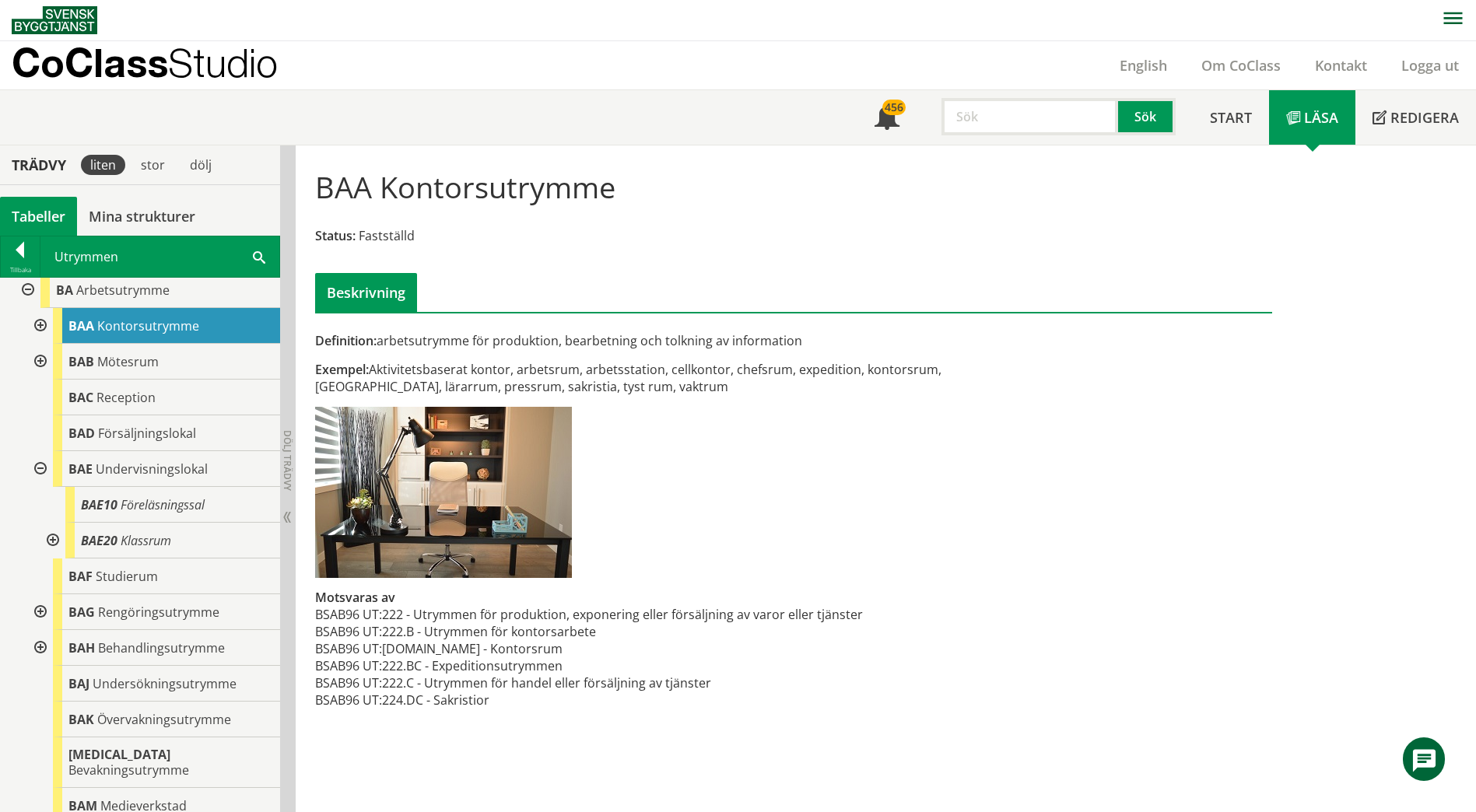
click at [42, 325] on div at bounding box center [38, 326] width 28 height 36
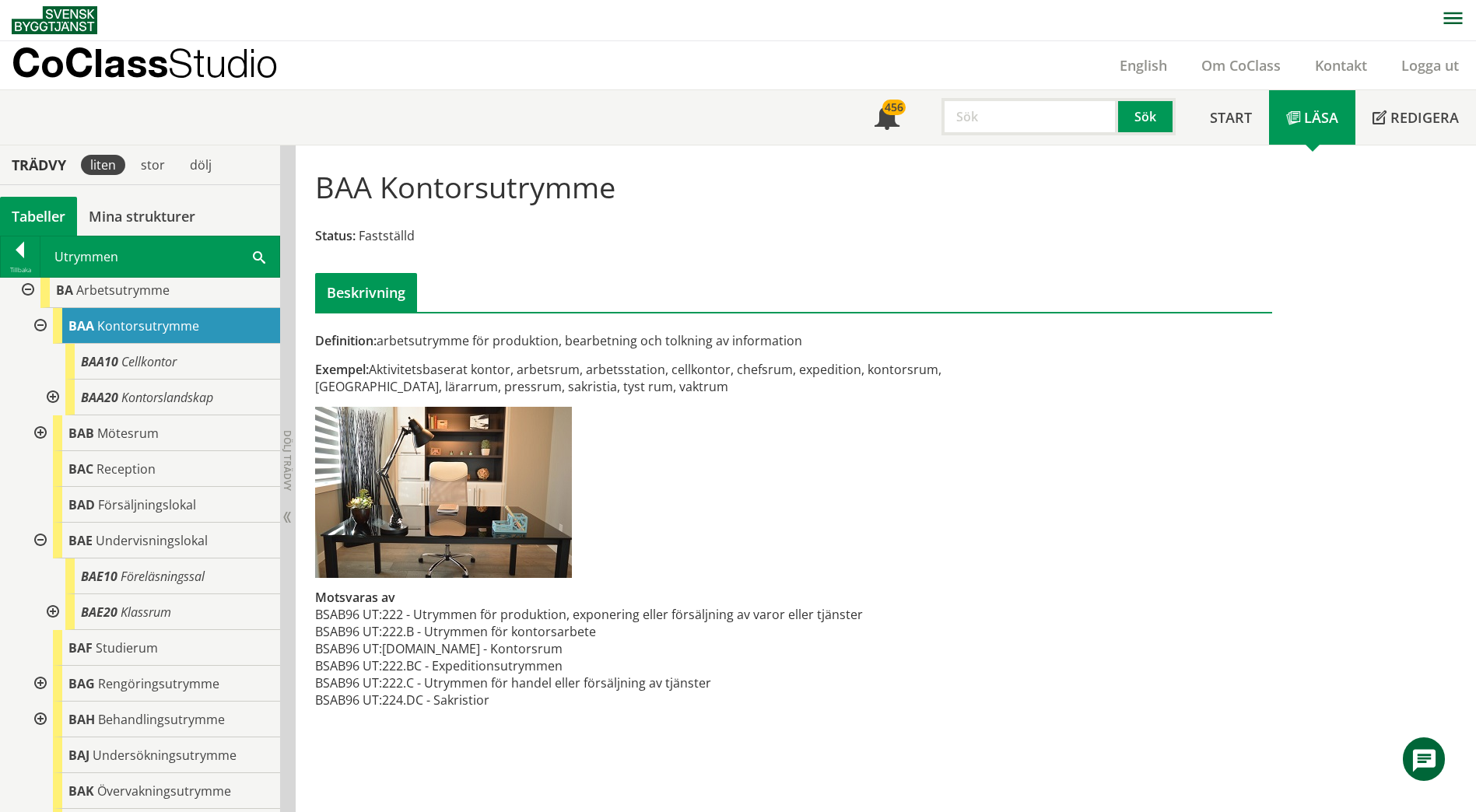
click at [38, 326] on div at bounding box center [38, 326] width 28 height 36
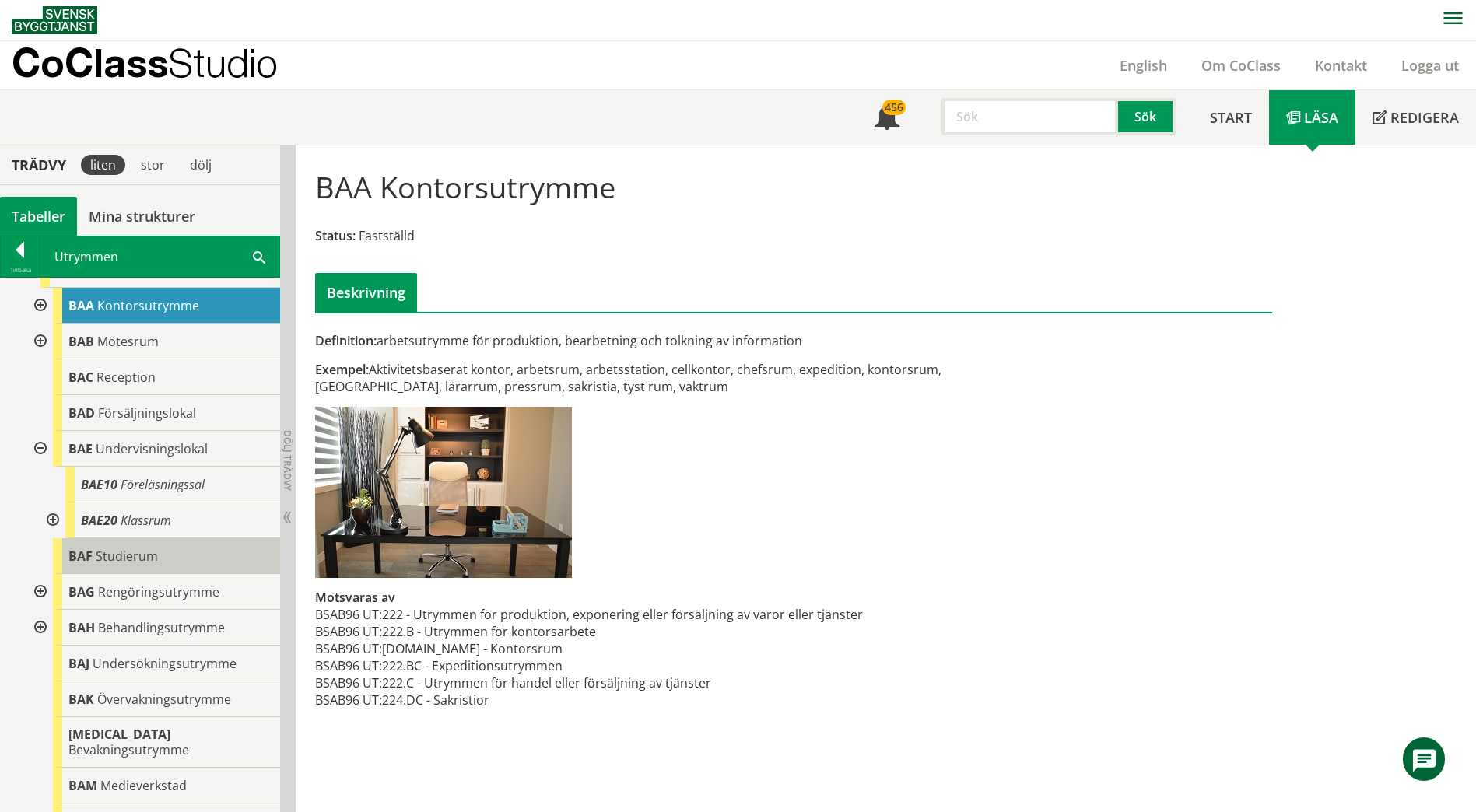
scroll to position [155, 0]
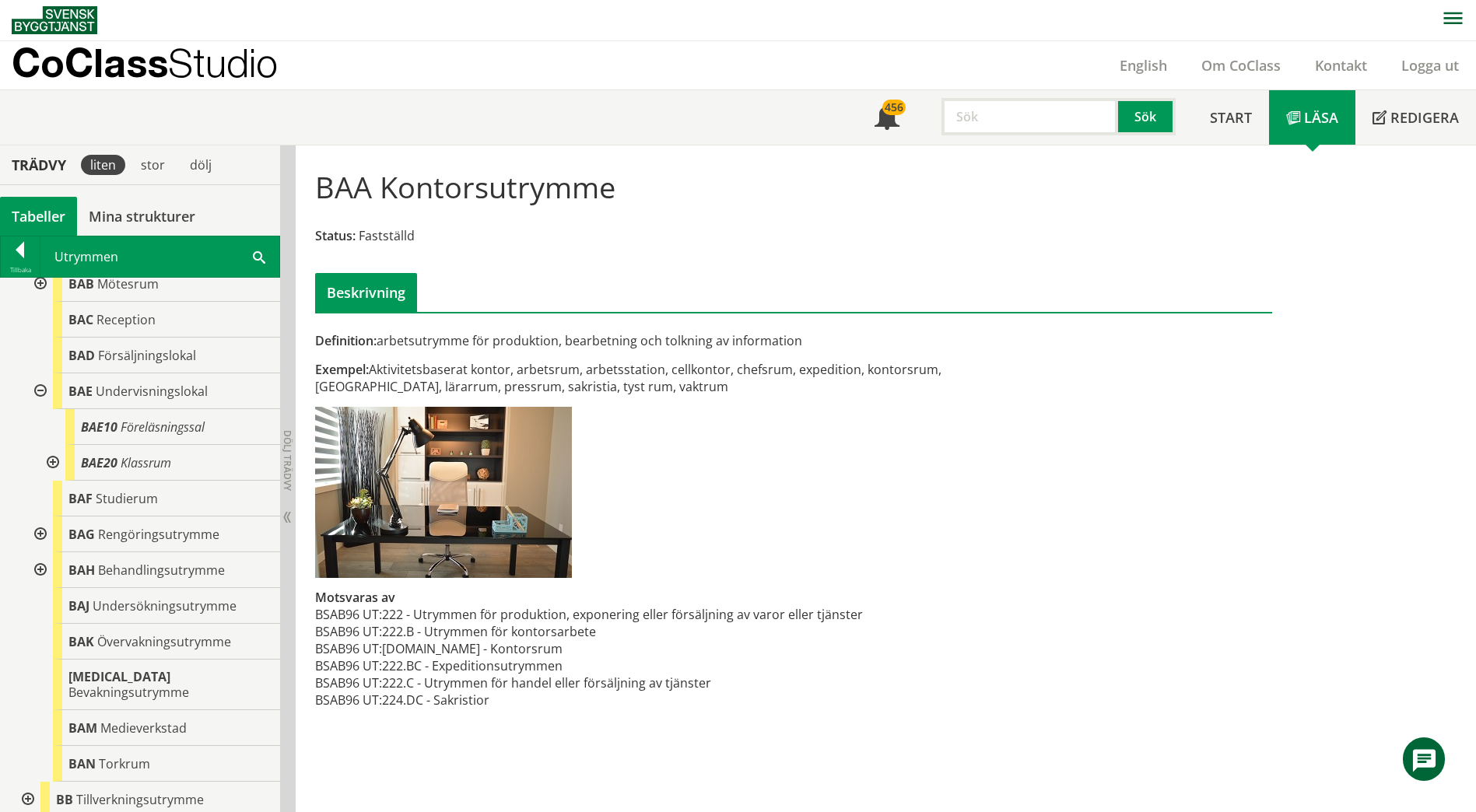
click at [49, 462] on div at bounding box center [51, 462] width 28 height 36
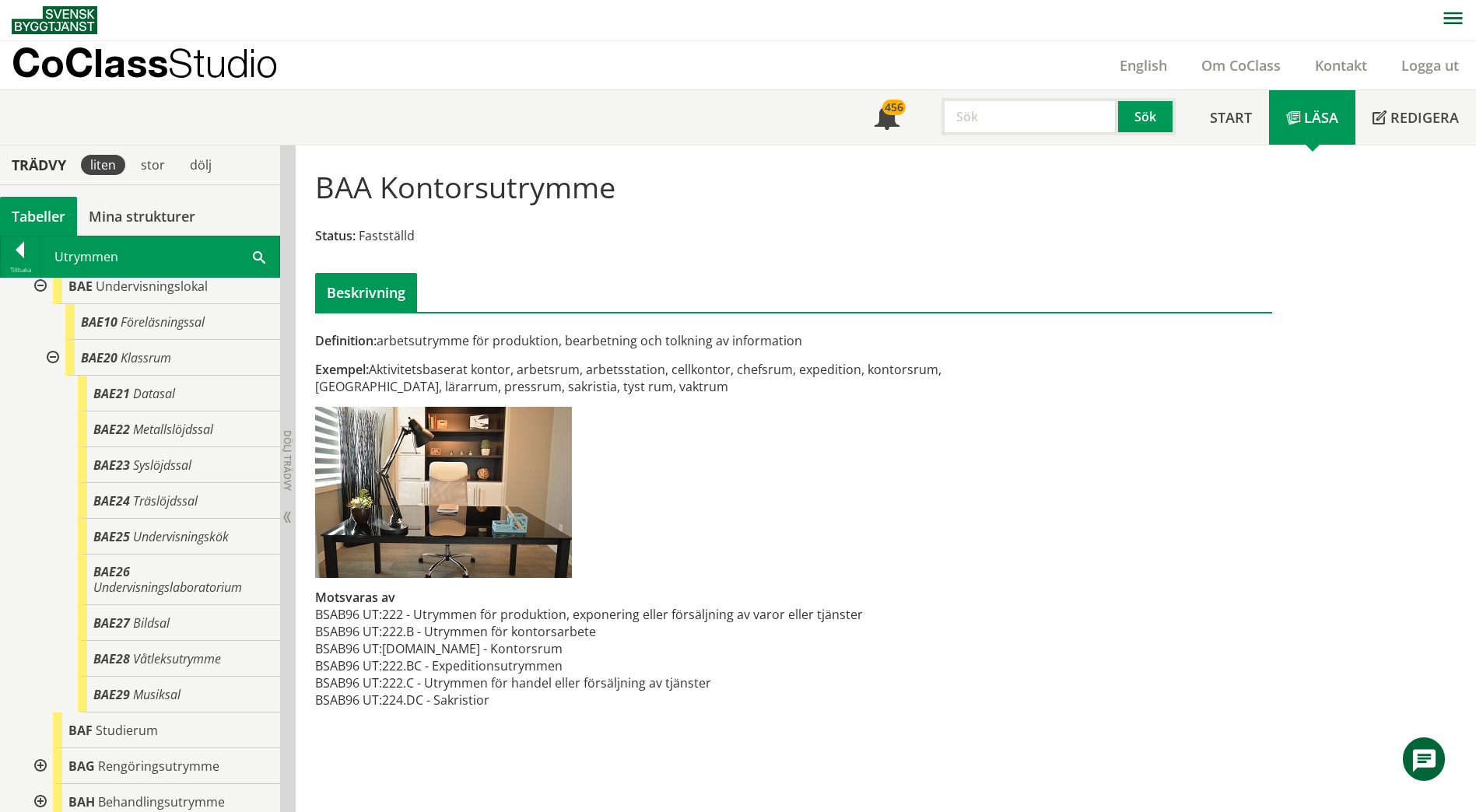
scroll to position [234, 0]
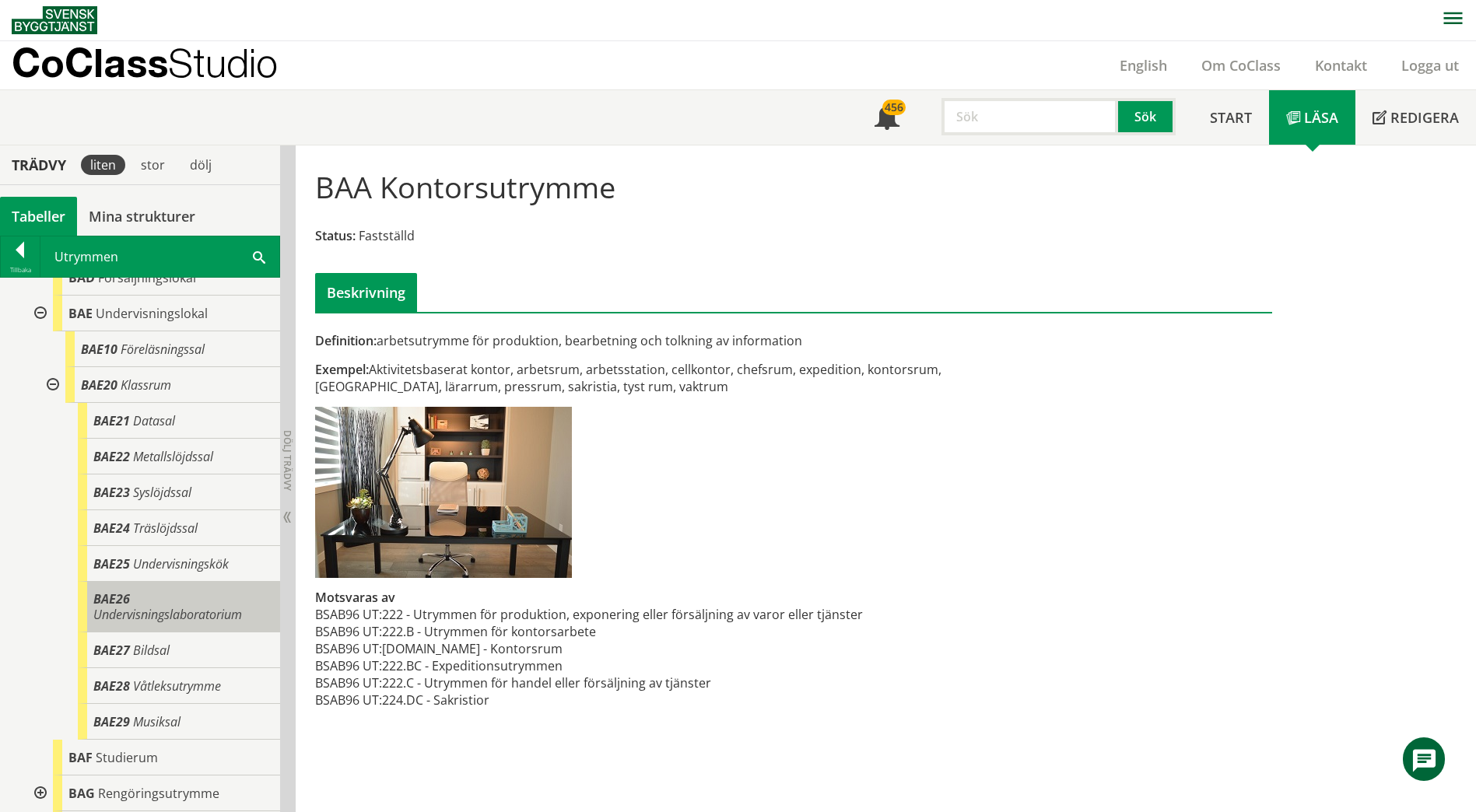
click at [166, 617] on span "Undervisningslaboratorium" at bounding box center [168, 614] width 149 height 17
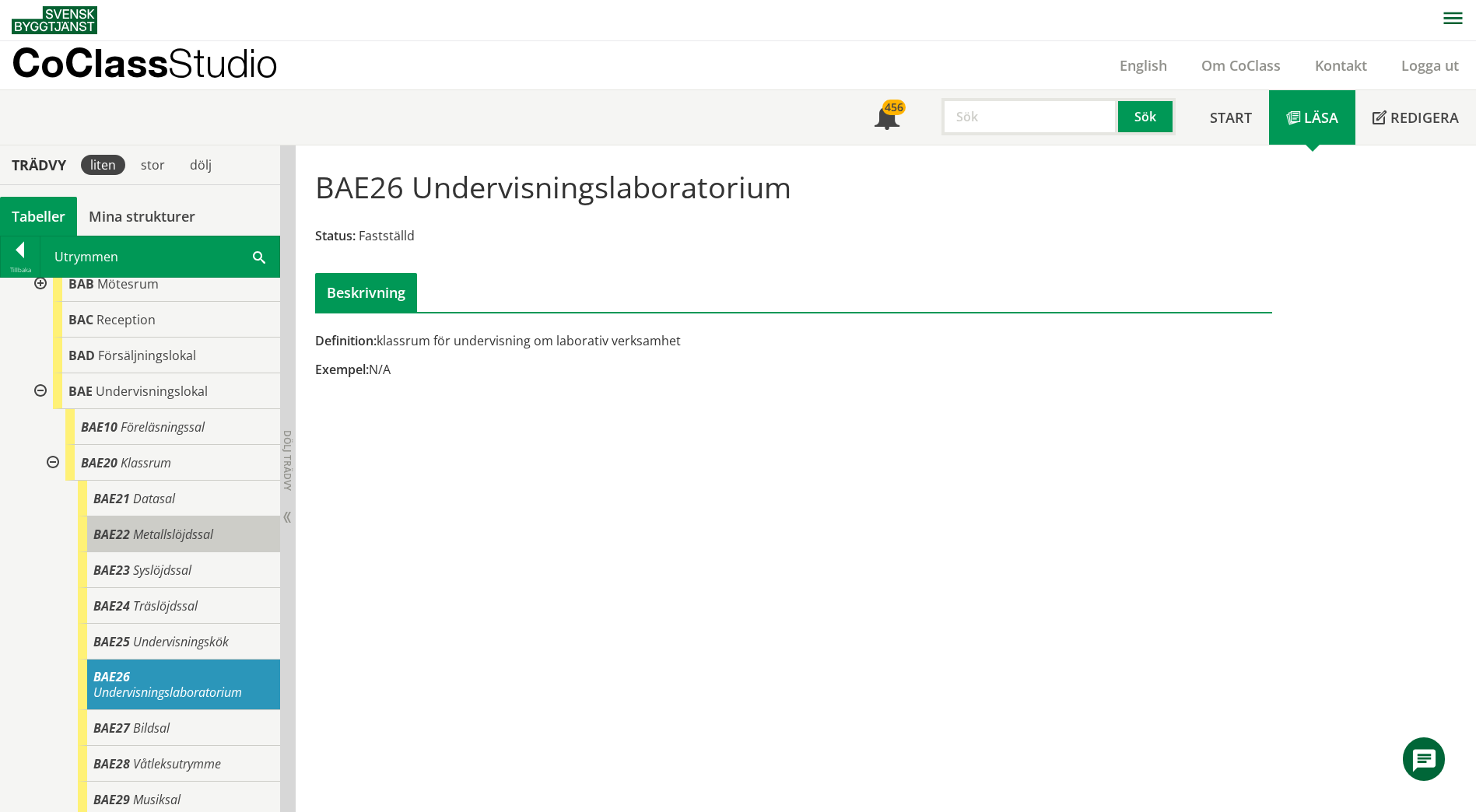
scroll to position [78, 0]
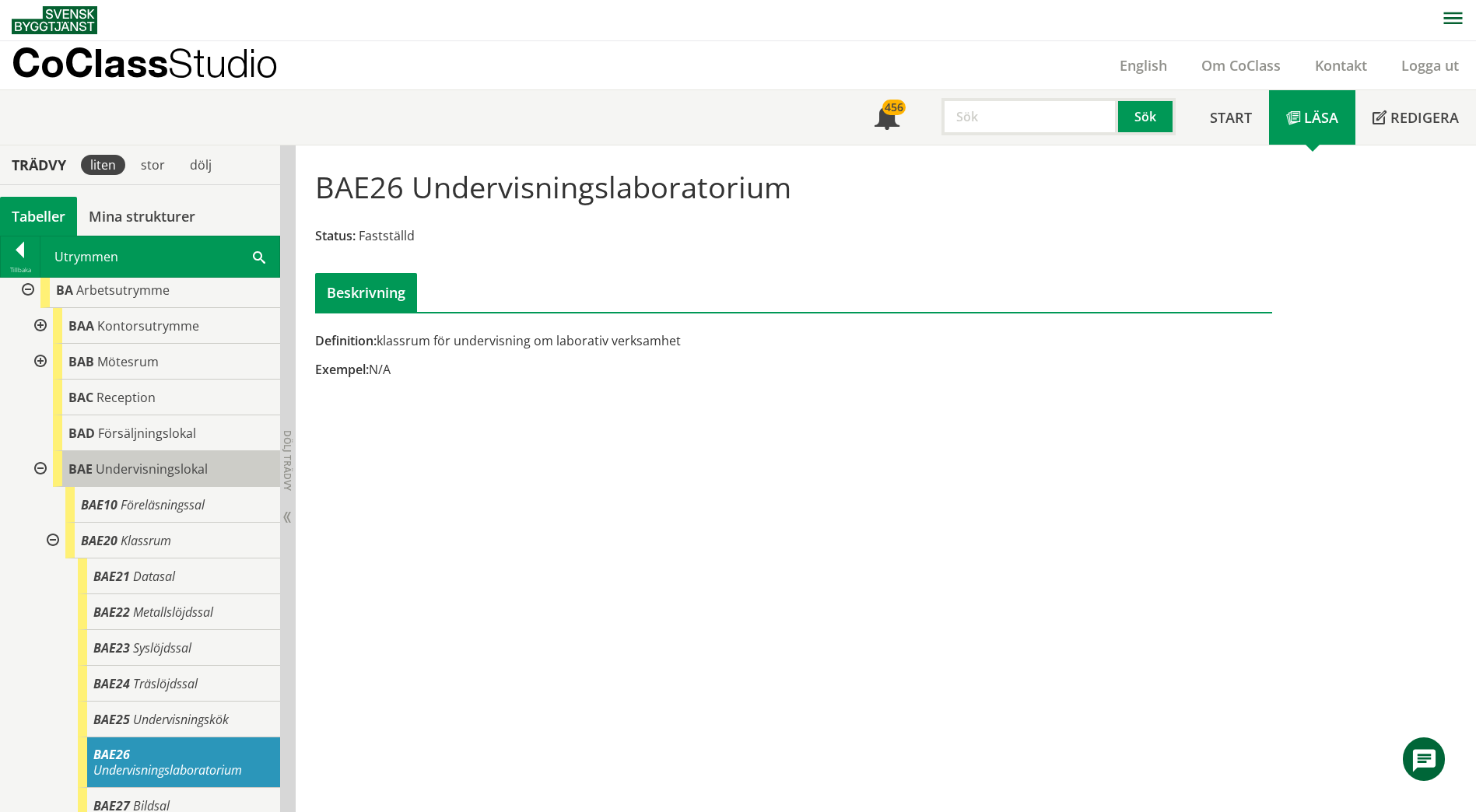
click at [153, 476] on span "Undervisningslokal" at bounding box center [152, 468] width 112 height 17
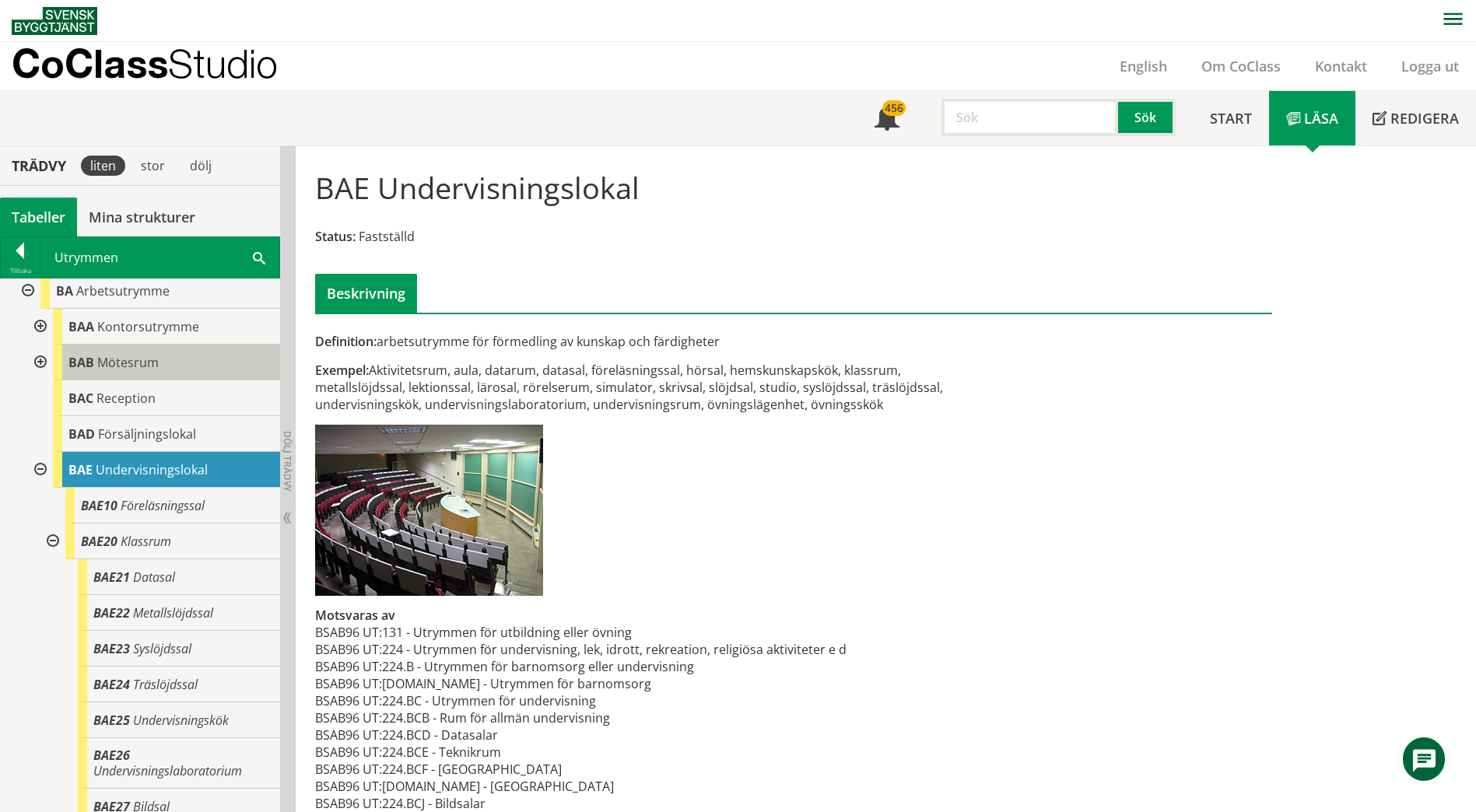
click at [126, 363] on span "Mötesrum" at bounding box center [127, 362] width 62 height 17
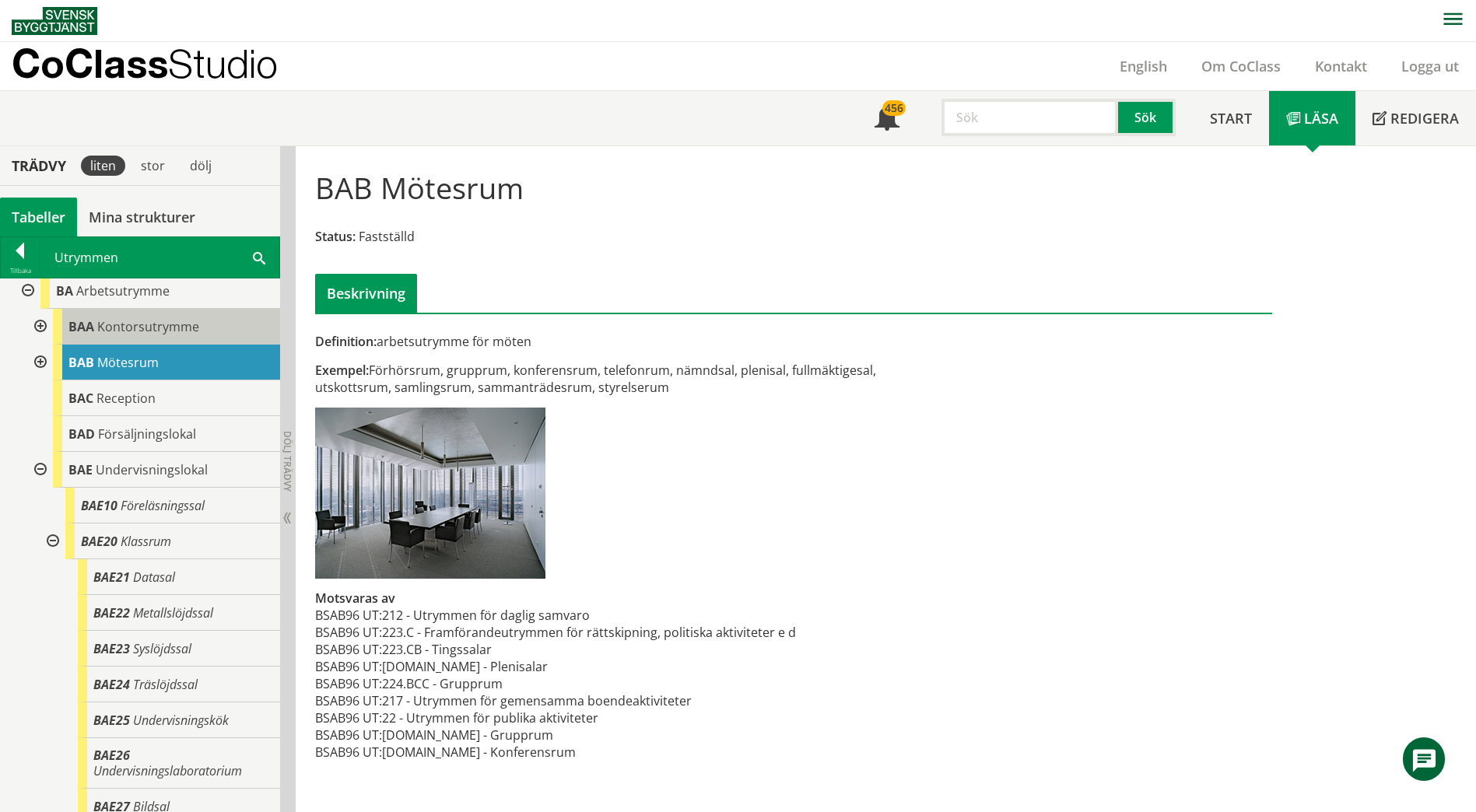
click at [138, 316] on div "BAA Kontorsutrymme" at bounding box center [166, 326] width 227 height 36
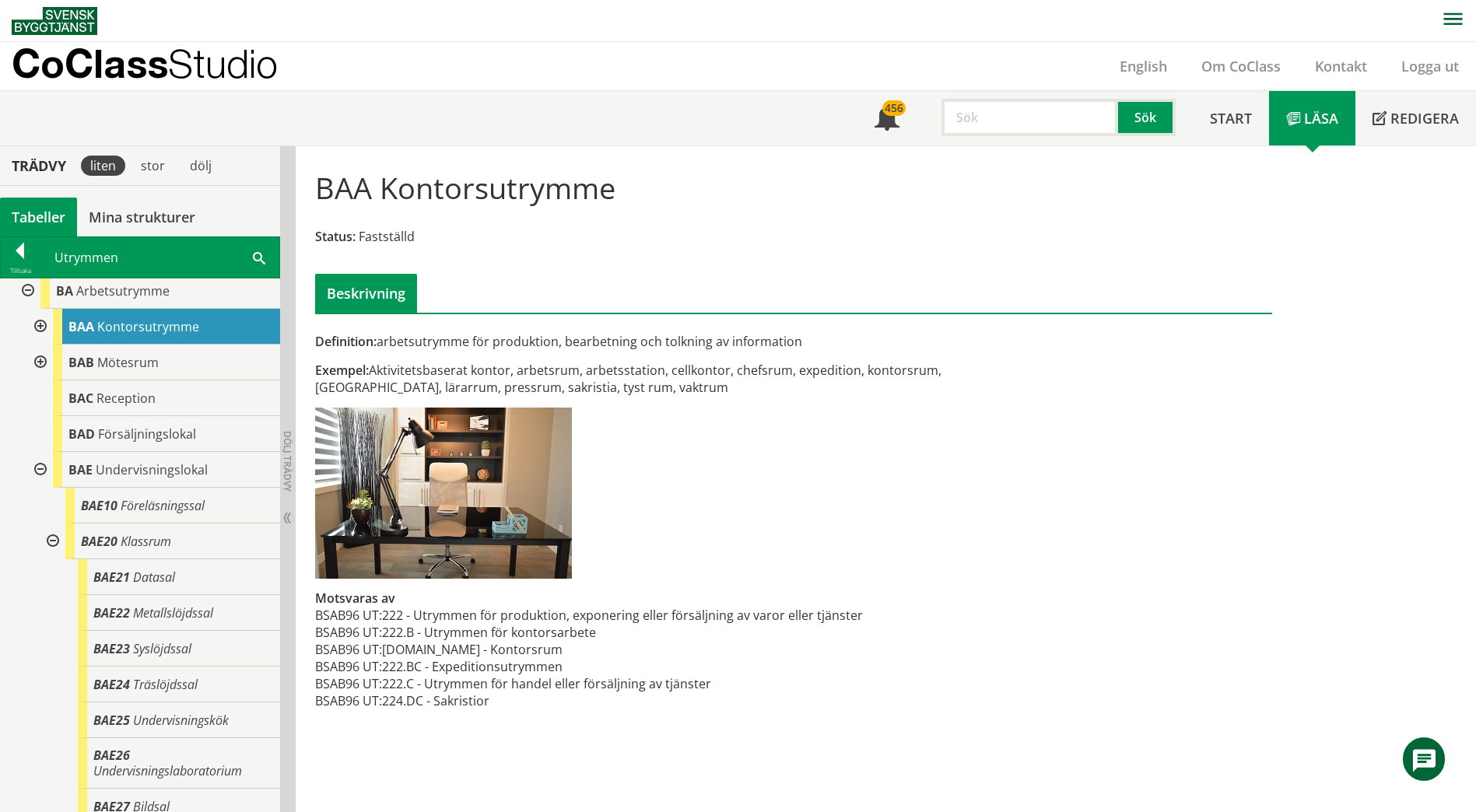
click at [259, 260] on span at bounding box center [259, 257] width 13 height 16
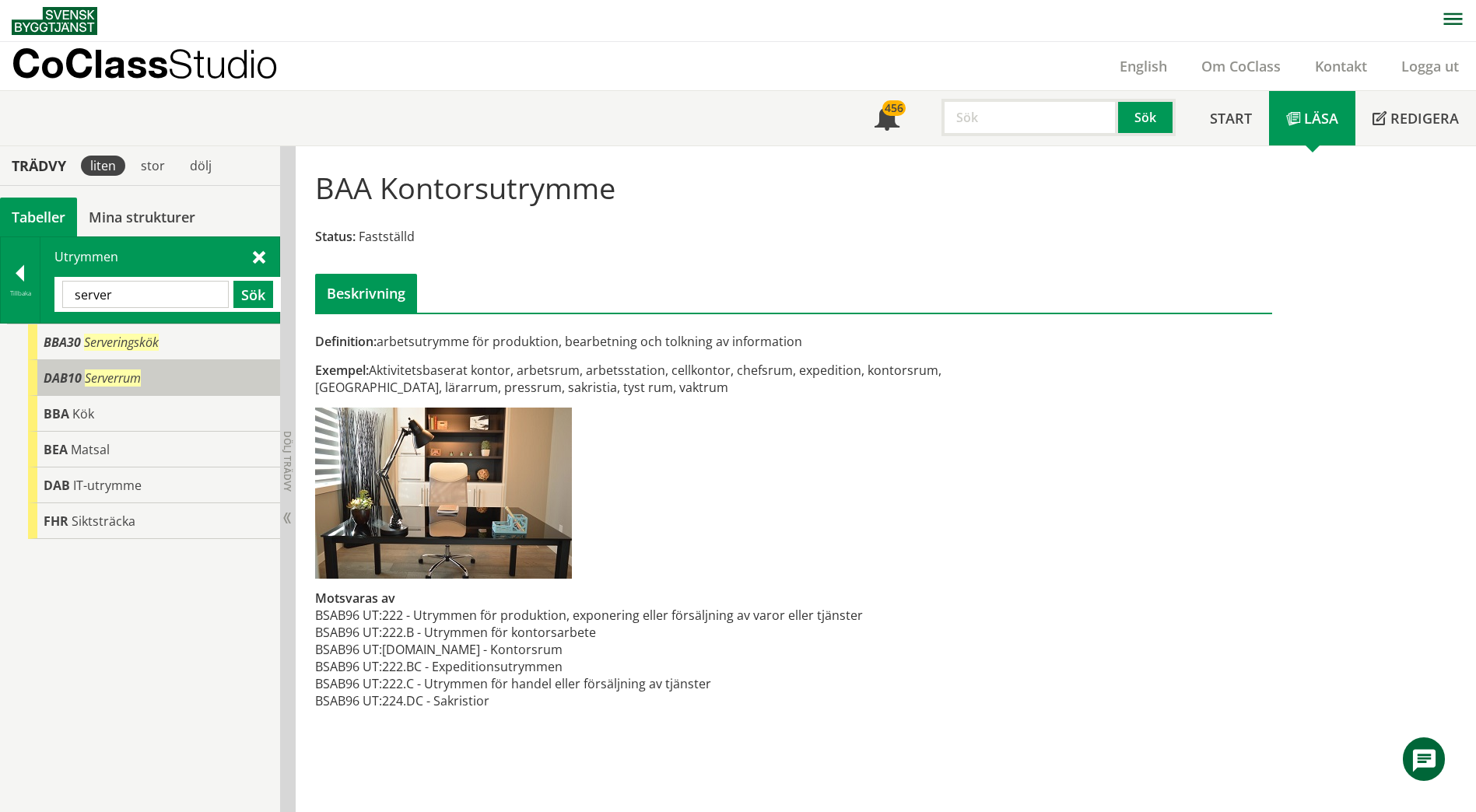
click at [146, 378] on div "DAB10 Serverrum" at bounding box center [154, 378] width 252 height 36
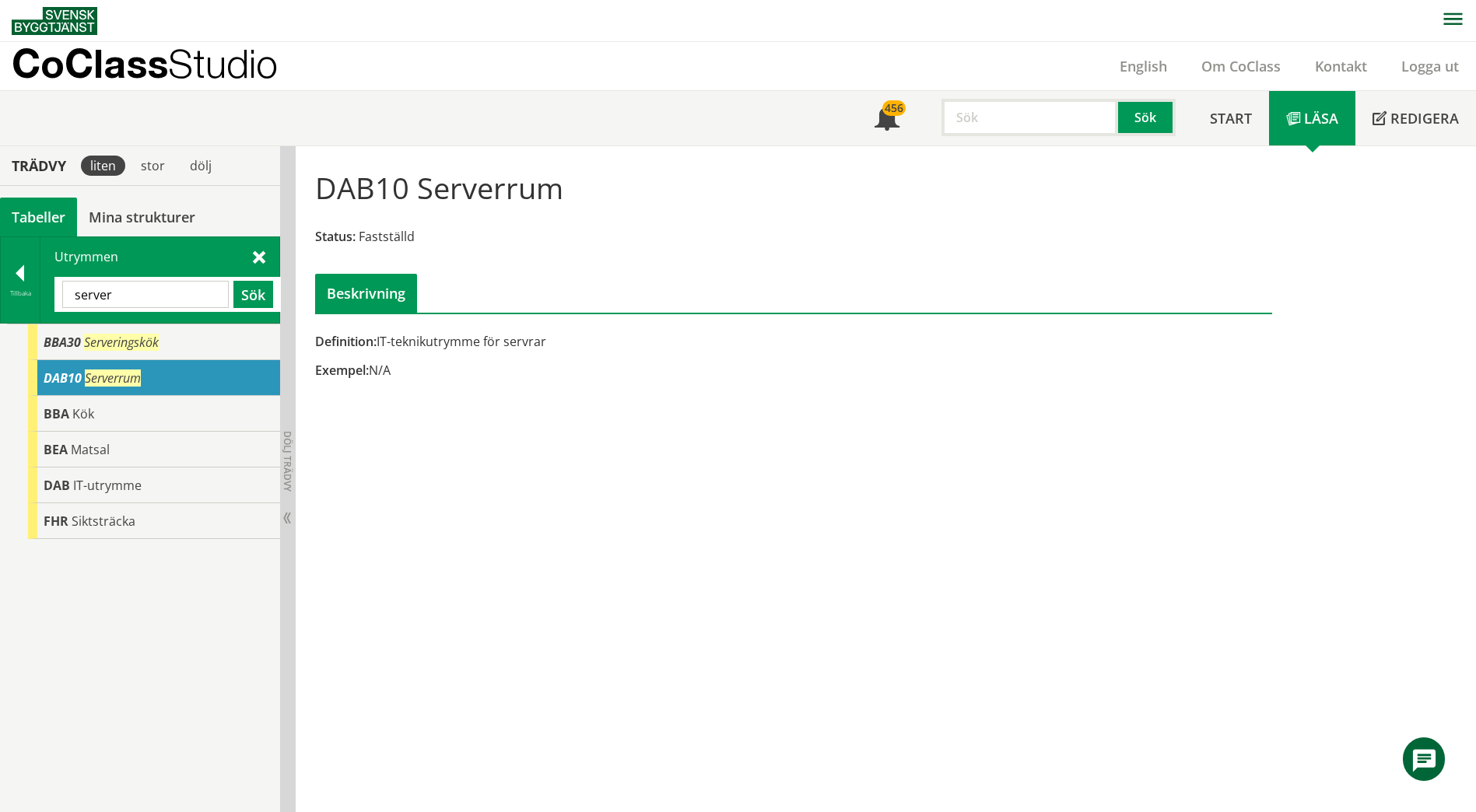
click at [161, 296] on input "server" at bounding box center [146, 294] width 166 height 27
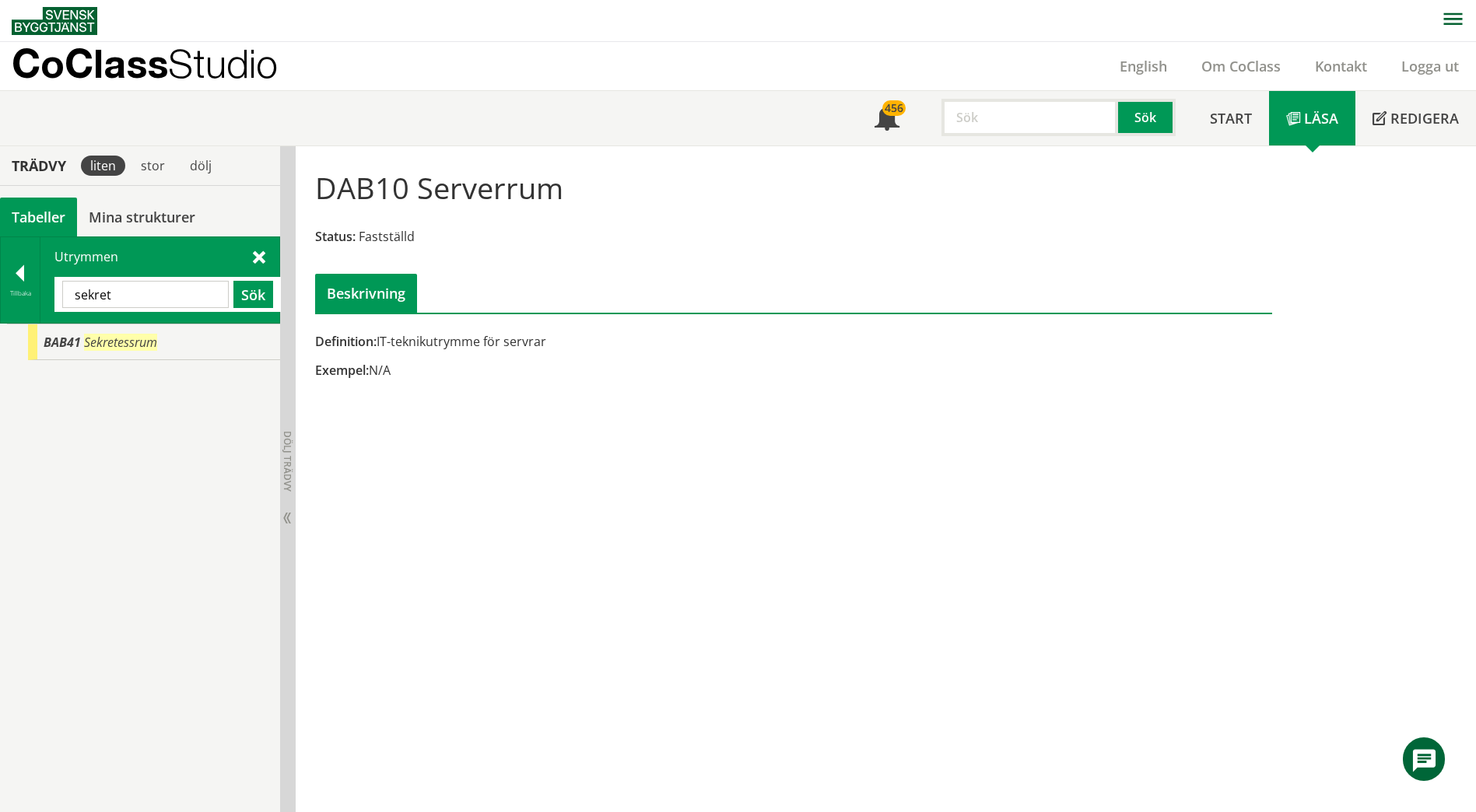
click at [132, 294] on input "sekret" at bounding box center [146, 294] width 166 height 27
click at [132, 297] on input "sekretariat" at bounding box center [146, 294] width 166 height 27
type input "kontor"
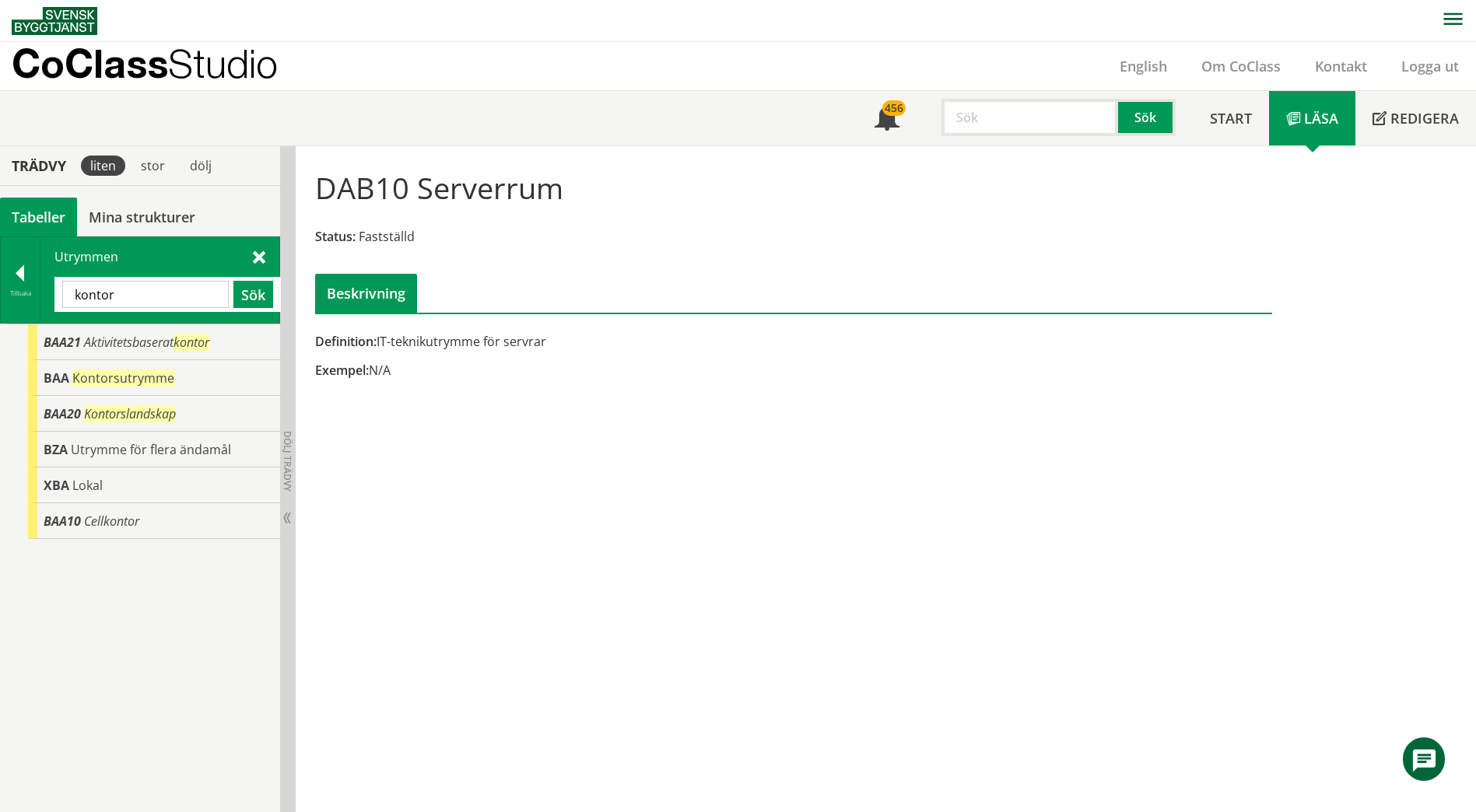
click at [259, 258] on span at bounding box center [259, 256] width 13 height 16
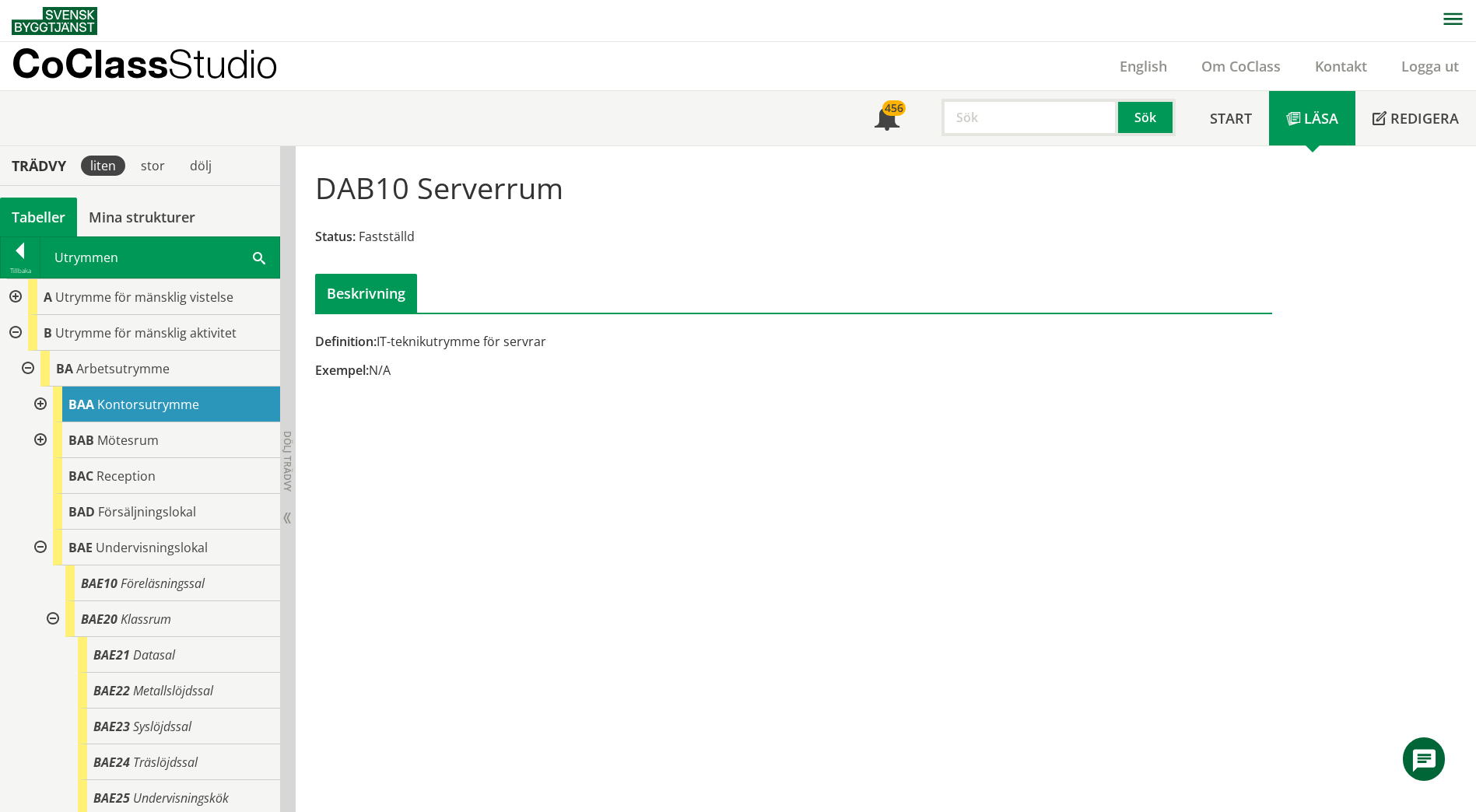
click at [26, 367] on div at bounding box center [26, 368] width 28 height 36
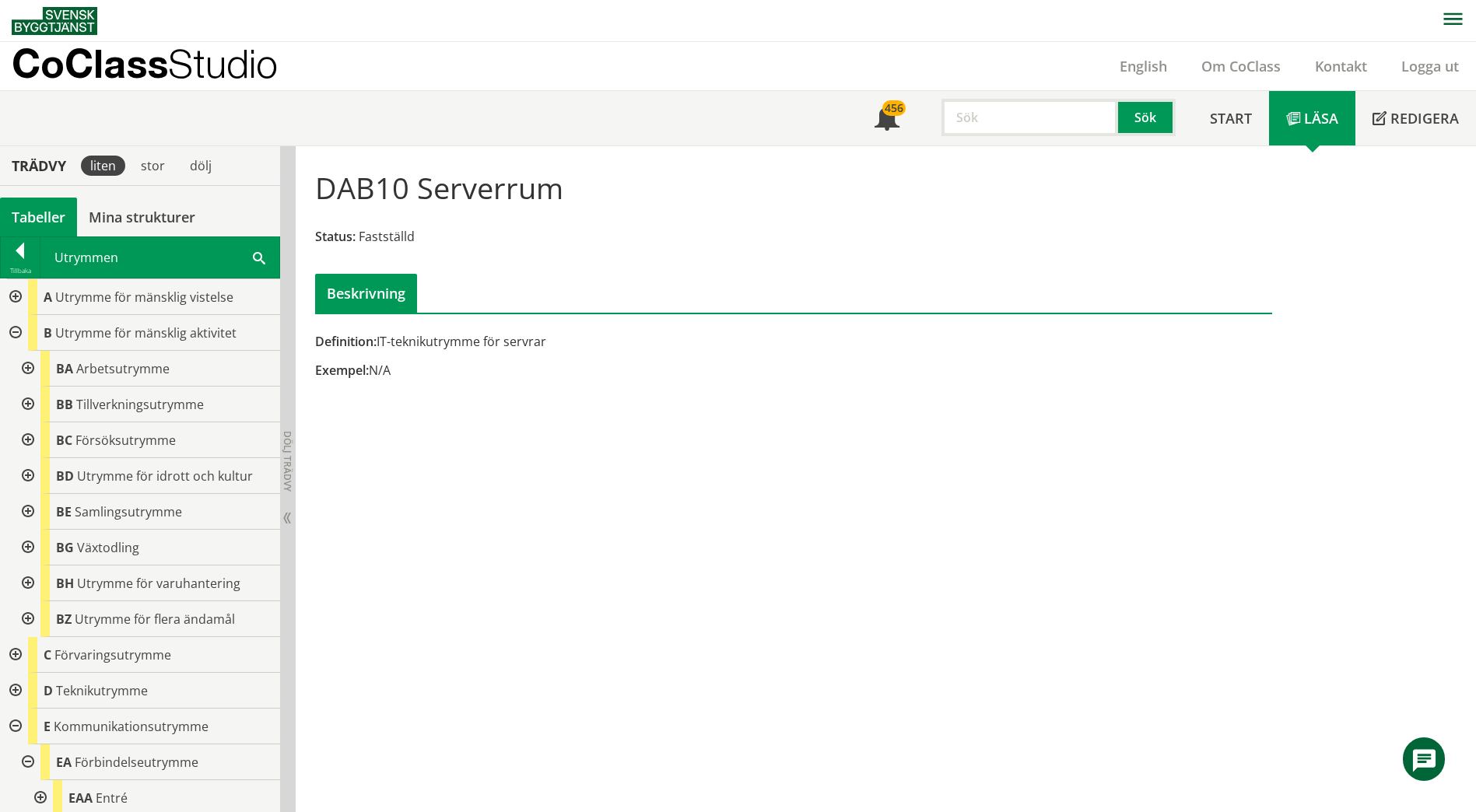
click at [13, 334] on div at bounding box center [14, 333] width 28 height 36
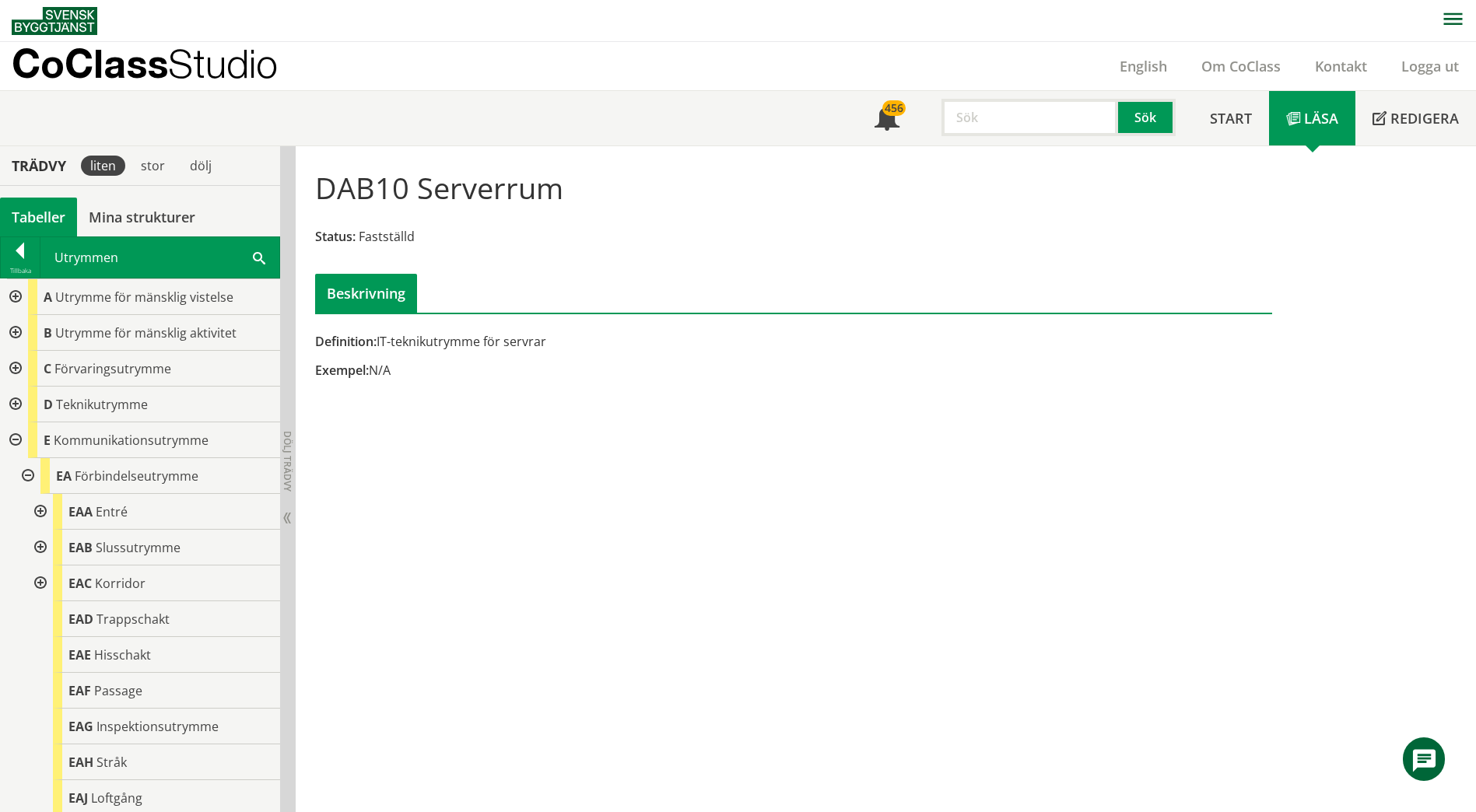
click at [16, 372] on div at bounding box center [14, 368] width 28 height 36
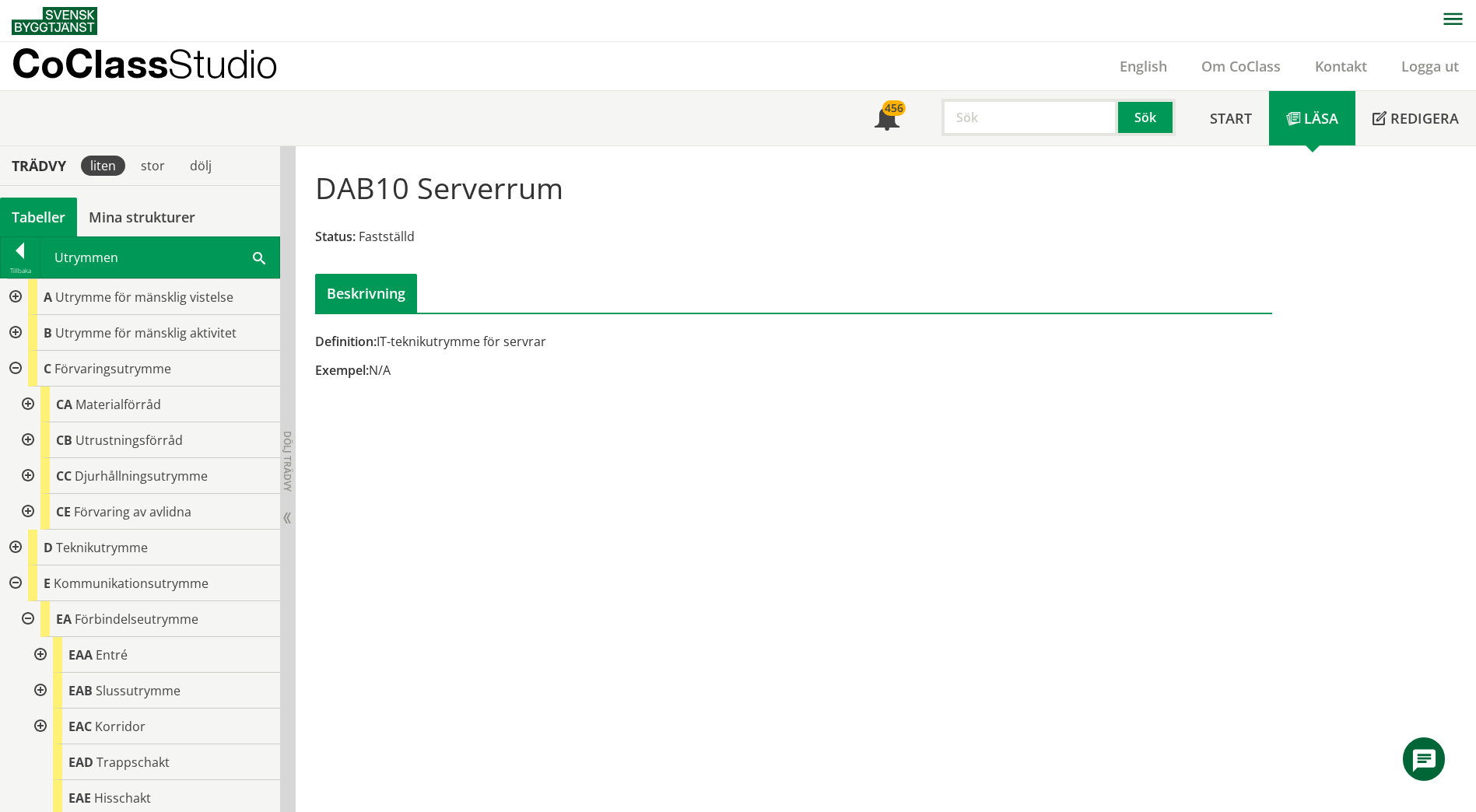
click at [26, 437] on div at bounding box center [26, 440] width 28 height 36
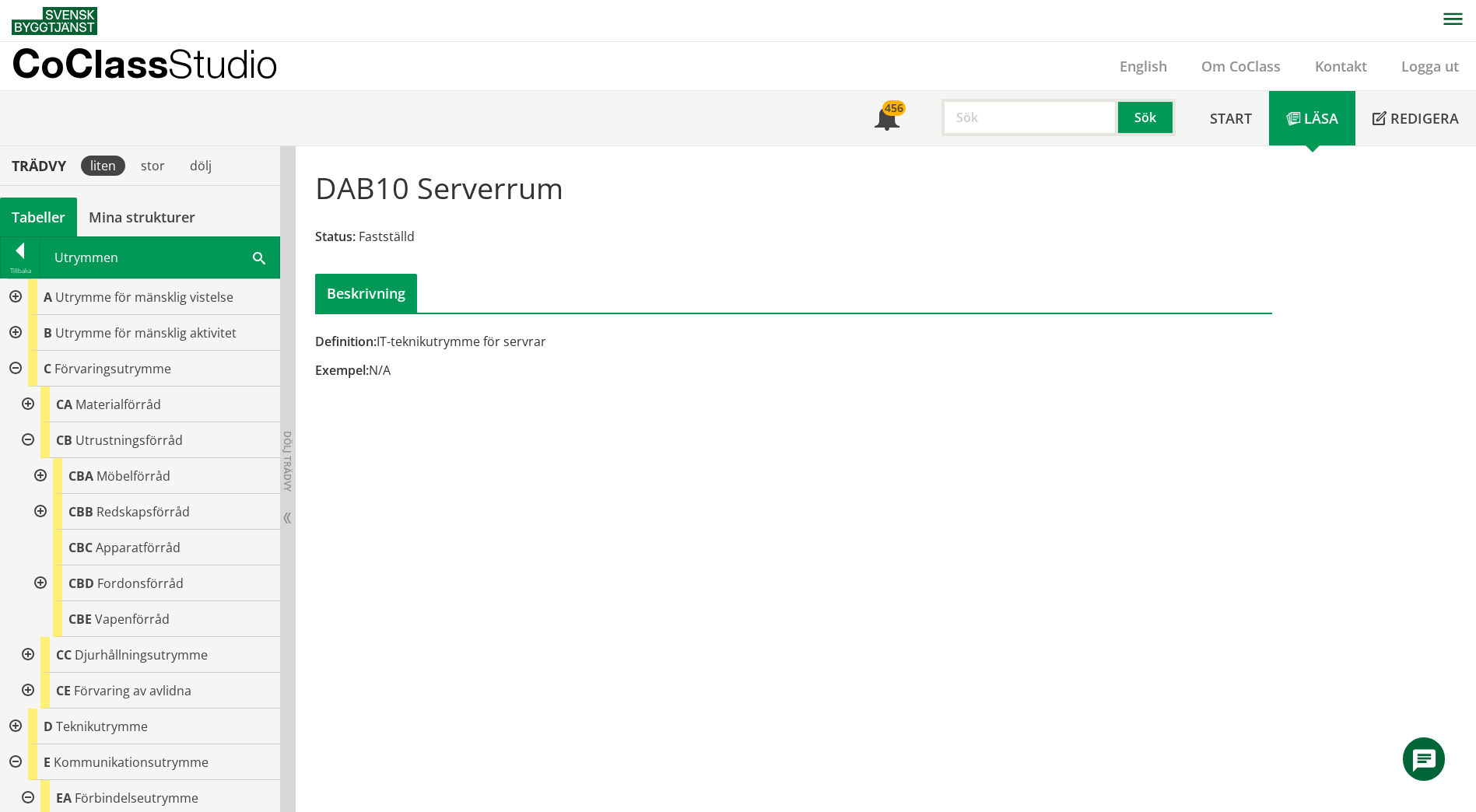
click at [42, 478] on div at bounding box center [38, 476] width 28 height 36
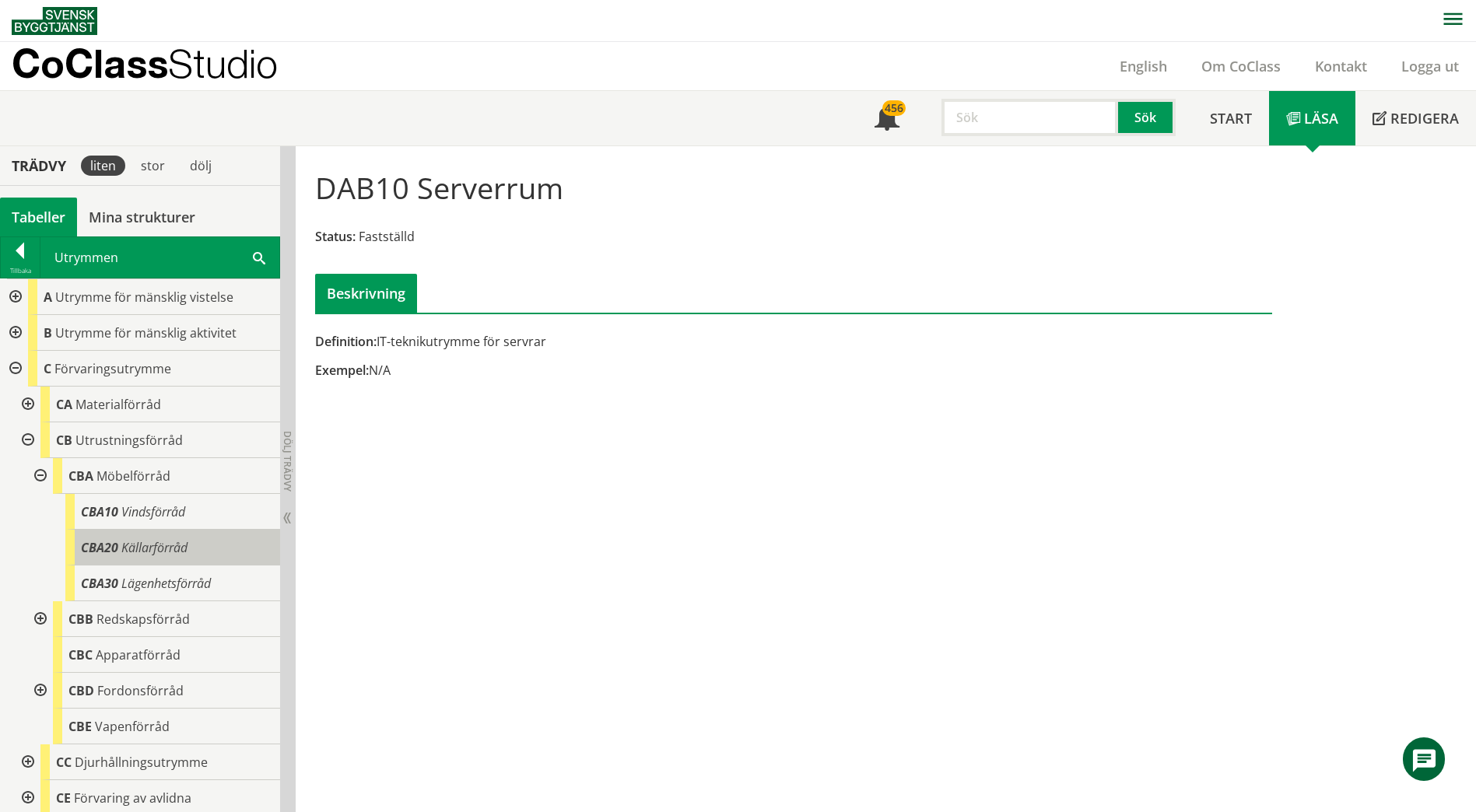
click at [114, 546] on span "CBA20" at bounding box center [99, 547] width 38 height 17
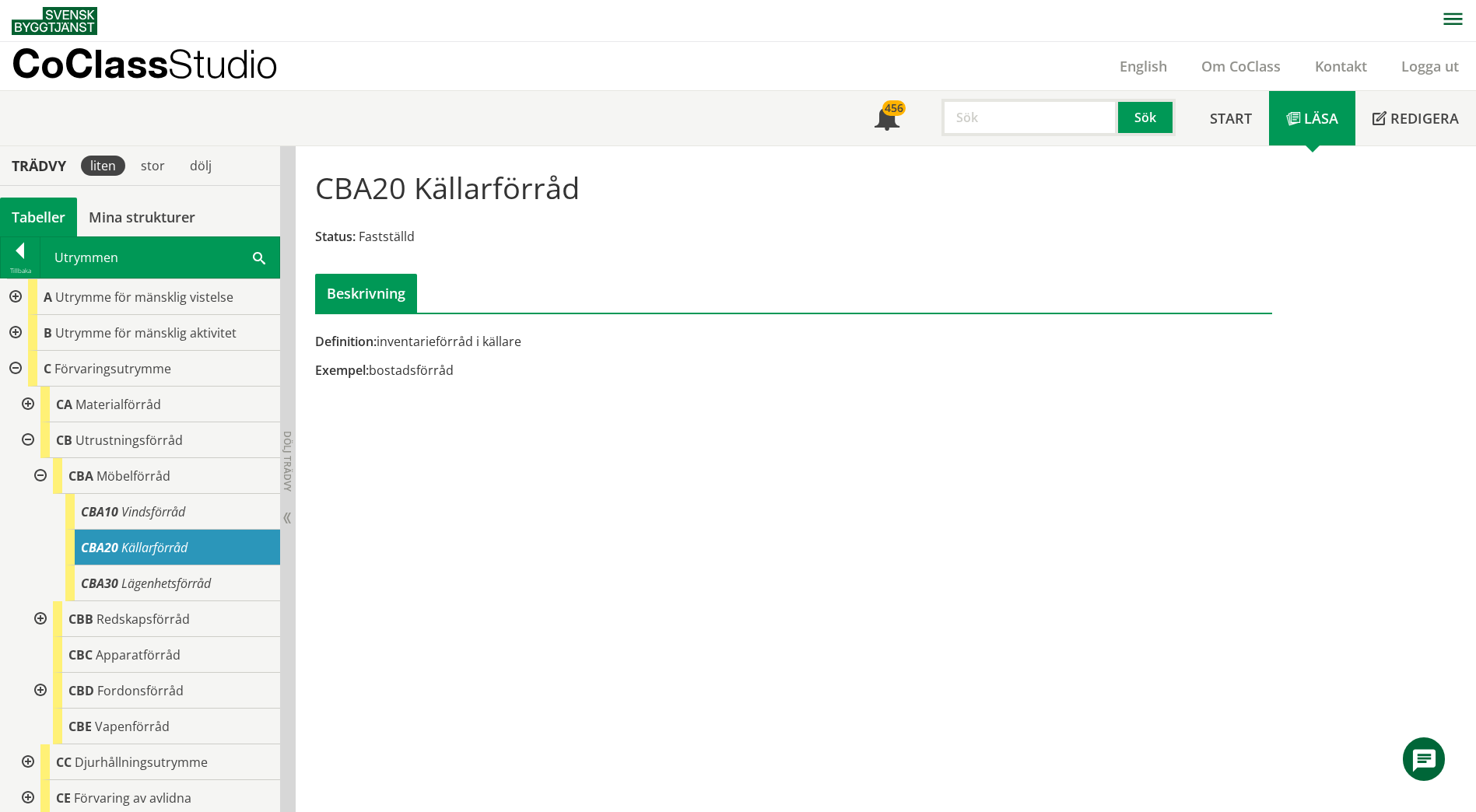
click at [41, 478] on div at bounding box center [38, 476] width 28 height 36
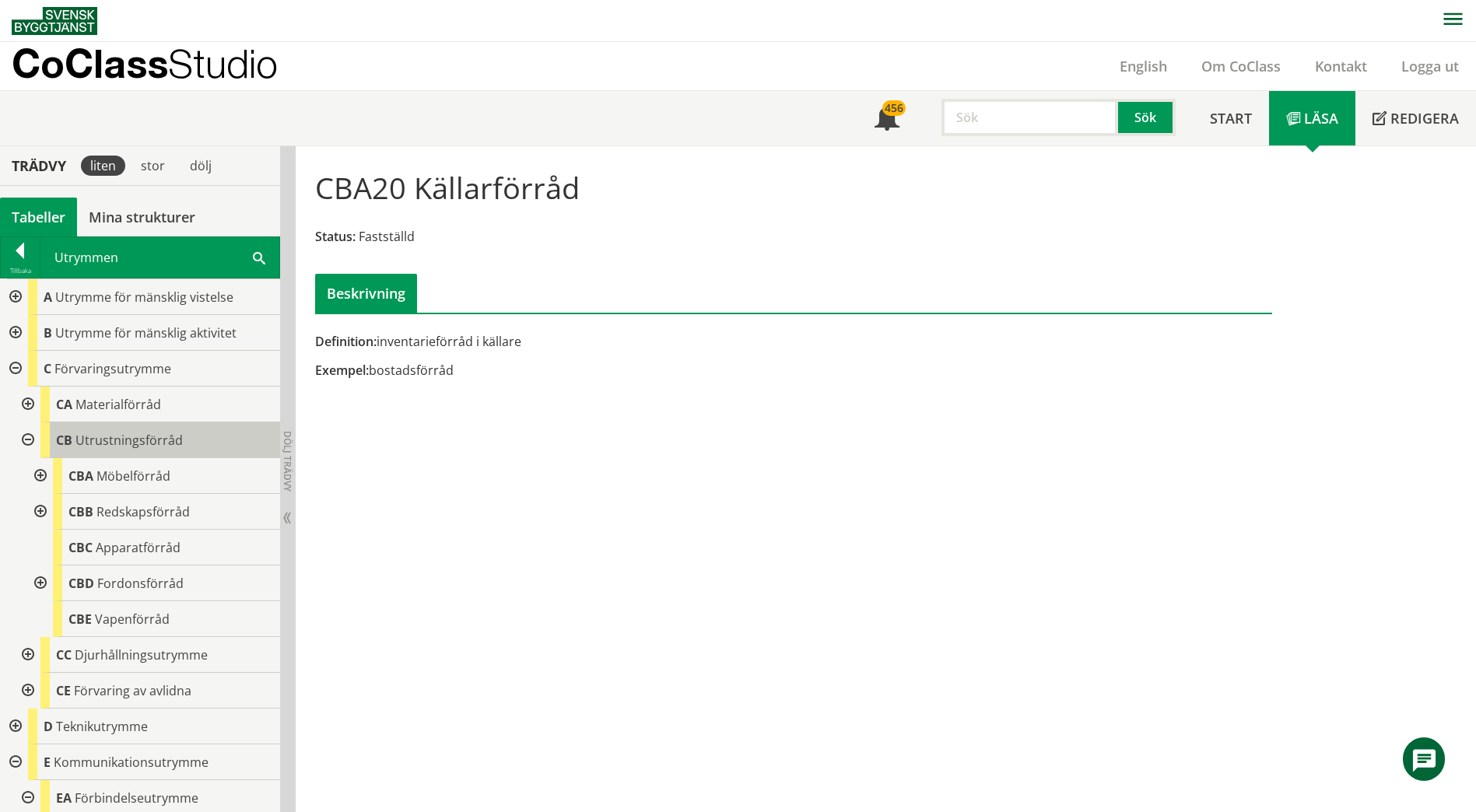
click at [94, 443] on span "Utrustningsförråd" at bounding box center [129, 439] width 107 height 17
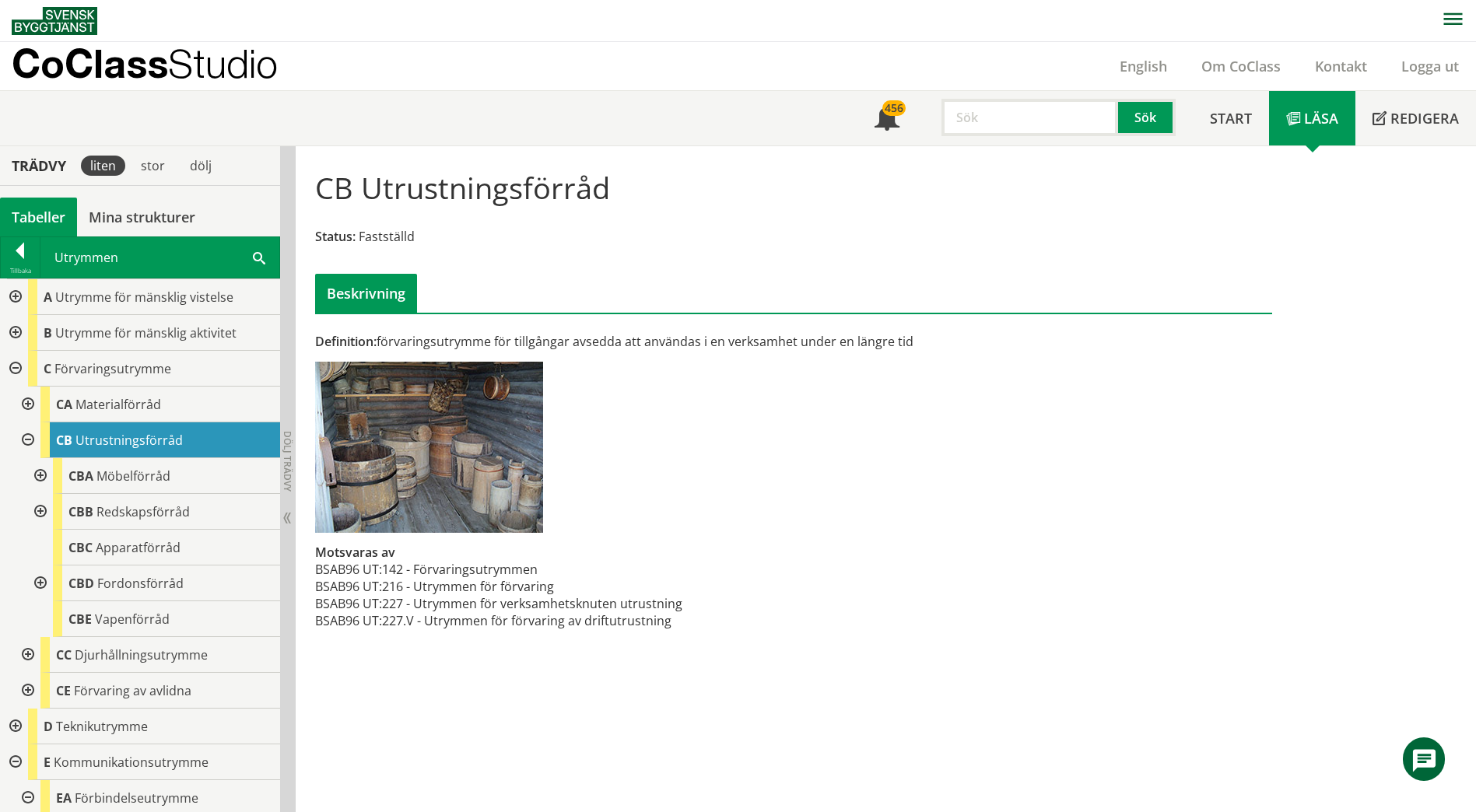
click at [264, 259] on span at bounding box center [259, 257] width 13 height 16
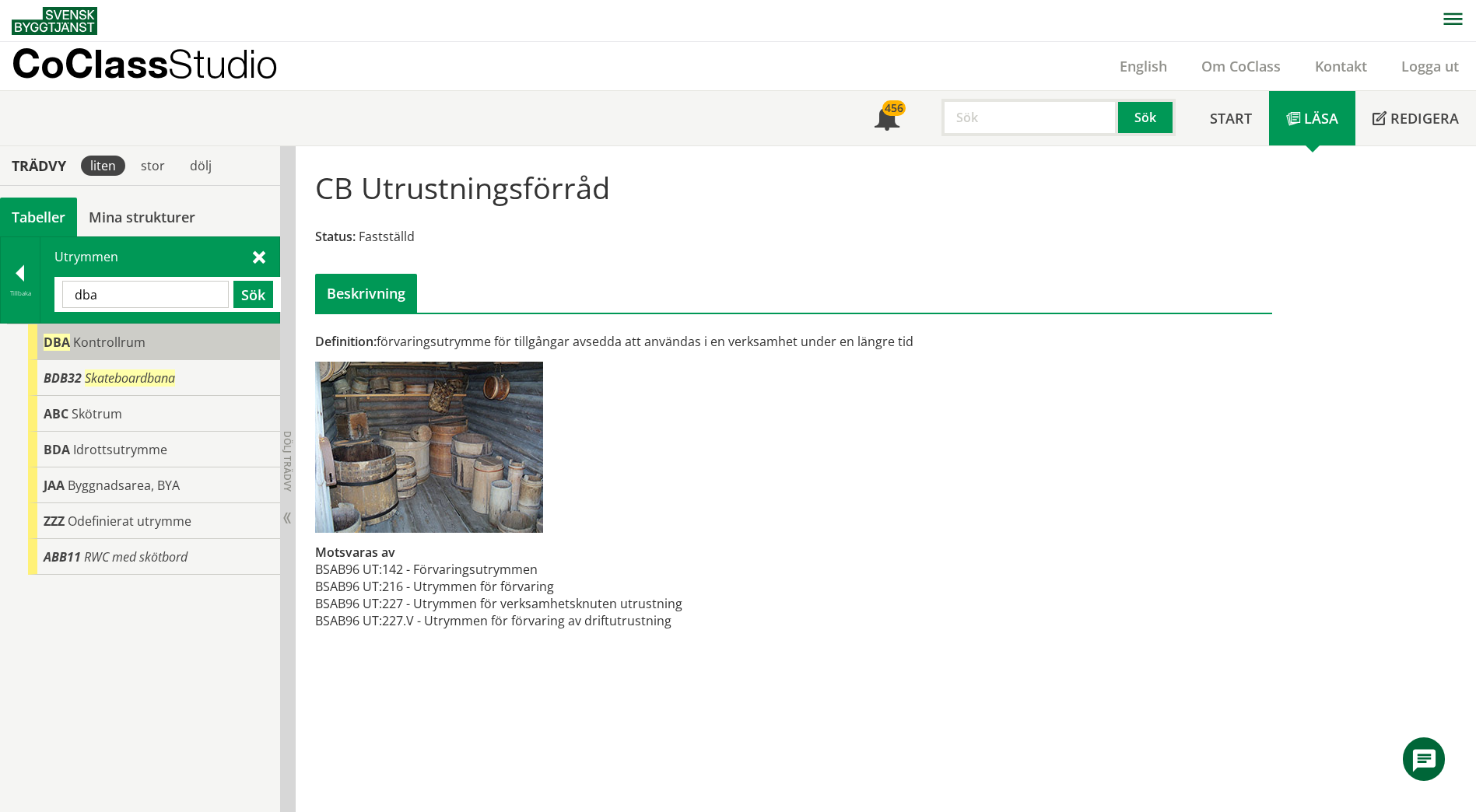
click at [147, 346] on div "DBA Kontrollrum" at bounding box center [154, 342] width 252 height 36
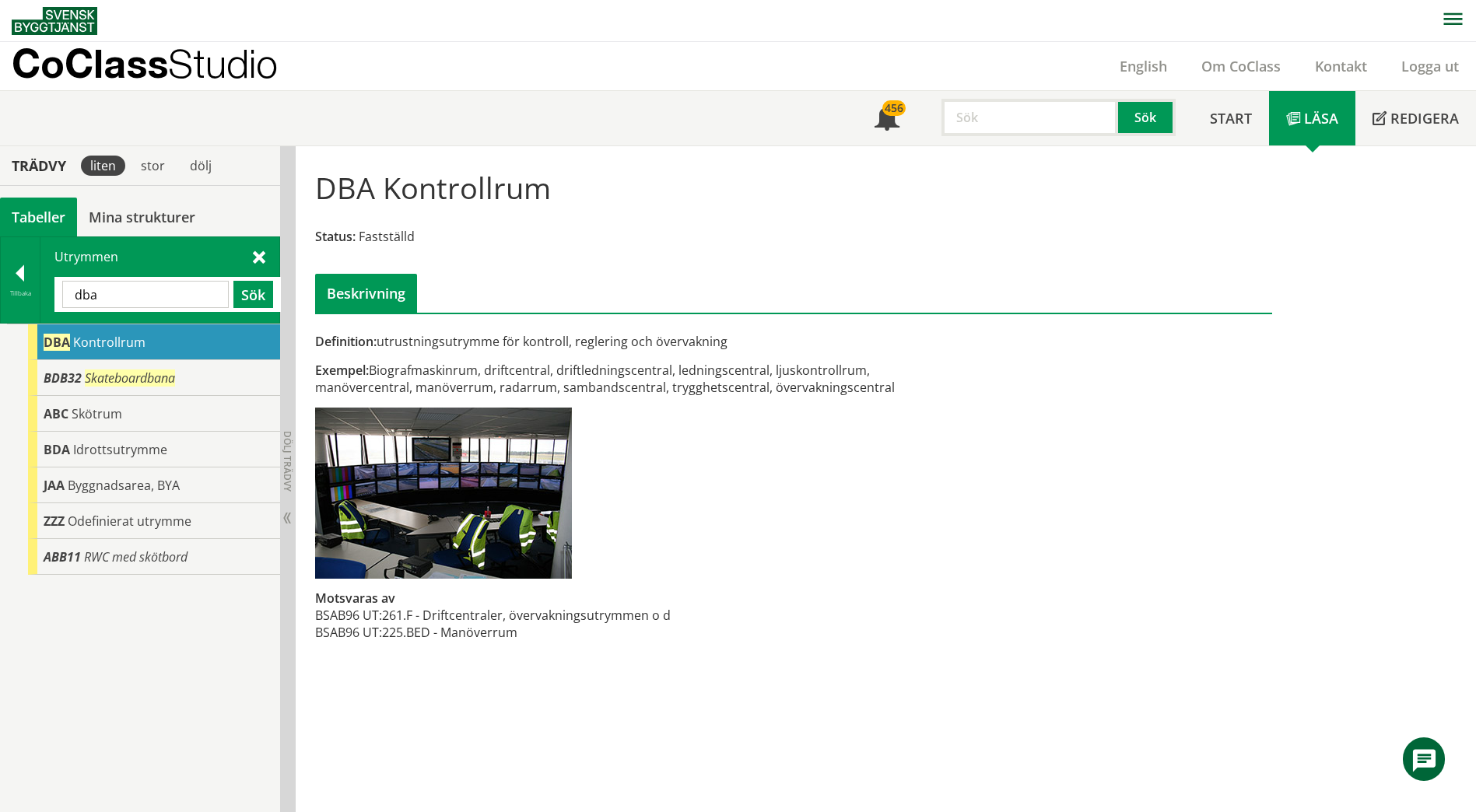
click at [122, 291] on input "dba" at bounding box center [146, 294] width 166 height 27
click at [122, 291] on input "dba" at bounding box center [146, 294] width 166 height 27
type input "pentry"
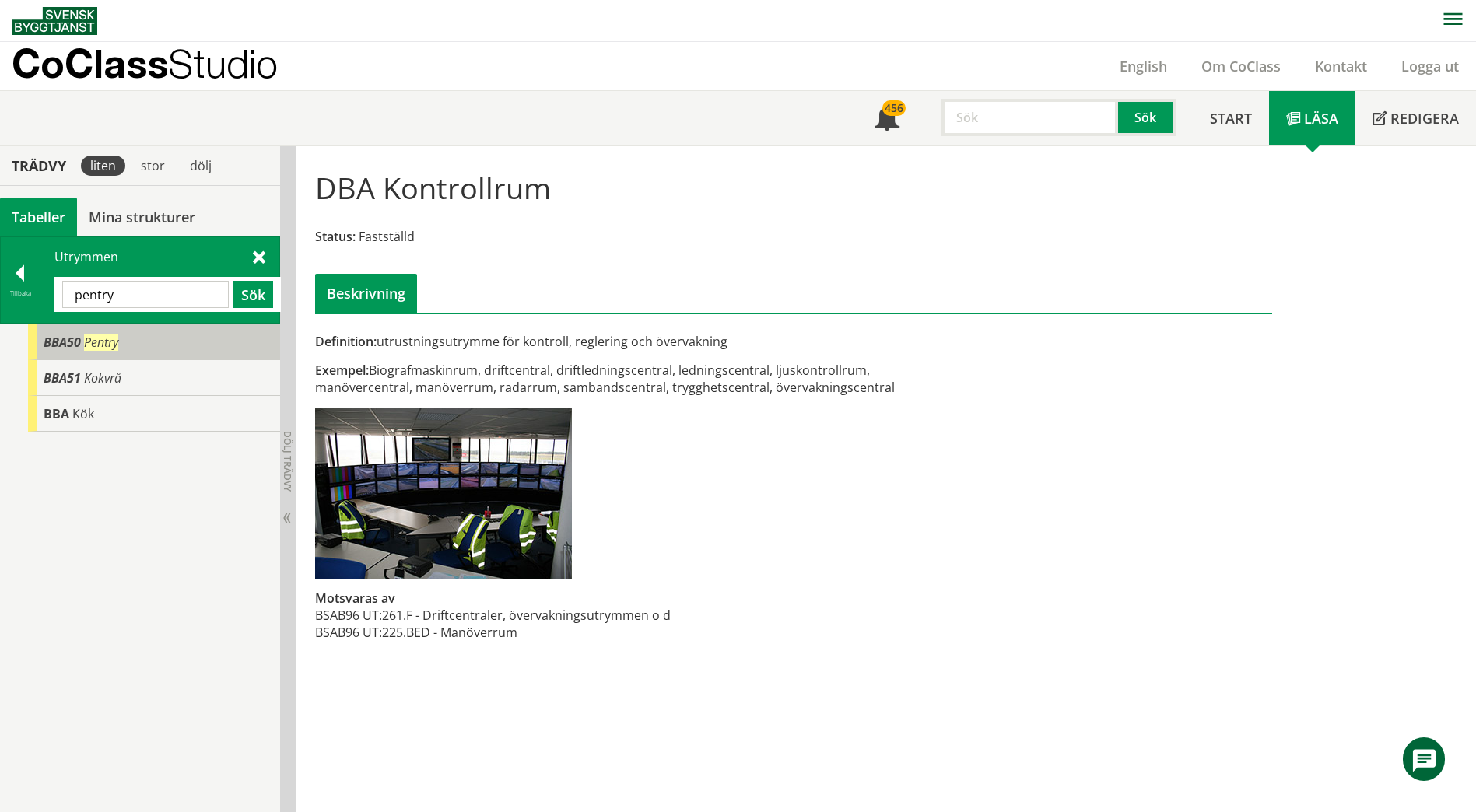
click at [118, 350] on span "Pentry" at bounding box center [101, 342] width 34 height 17
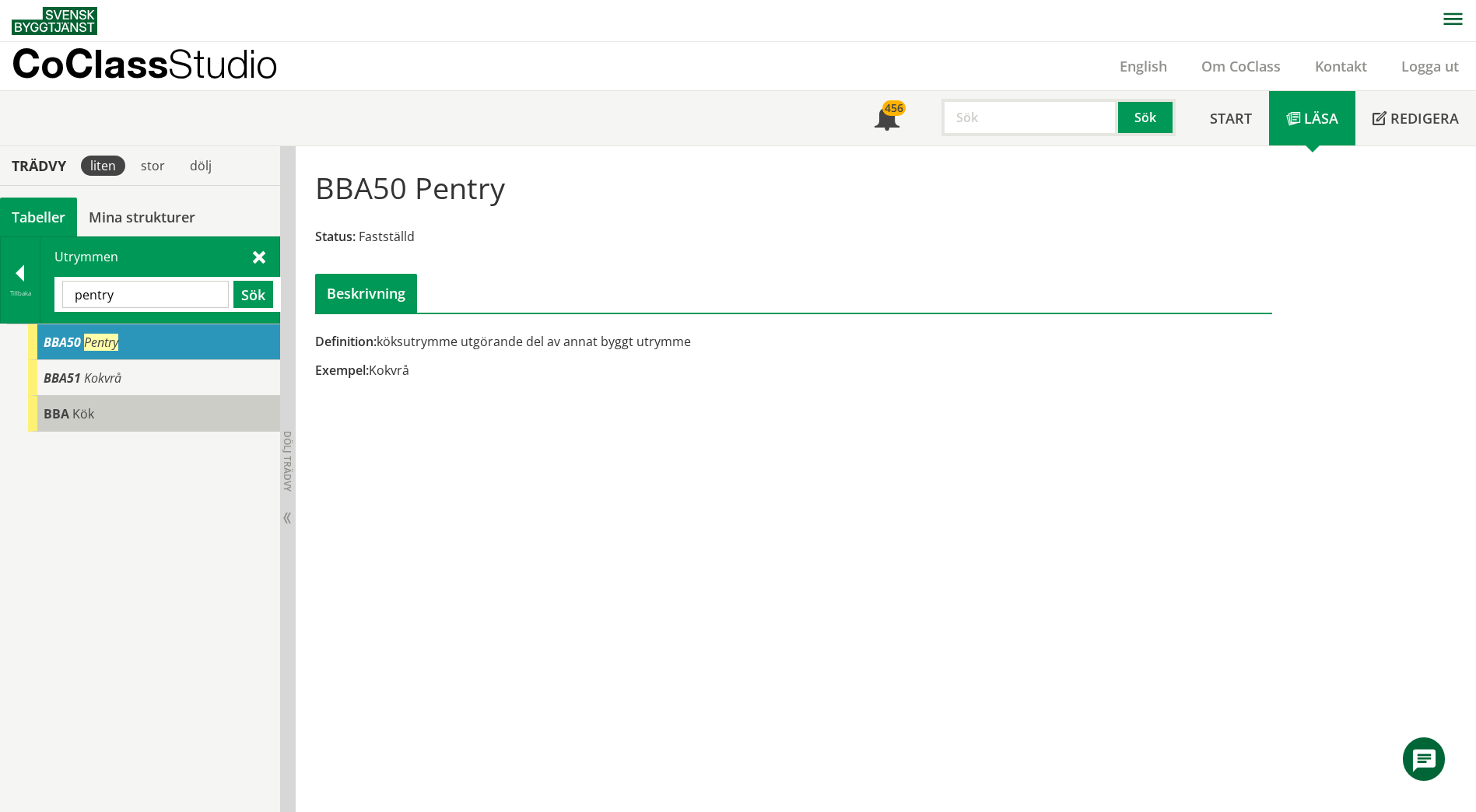
click at [121, 412] on div "BBA Kök" at bounding box center [154, 414] width 252 height 36
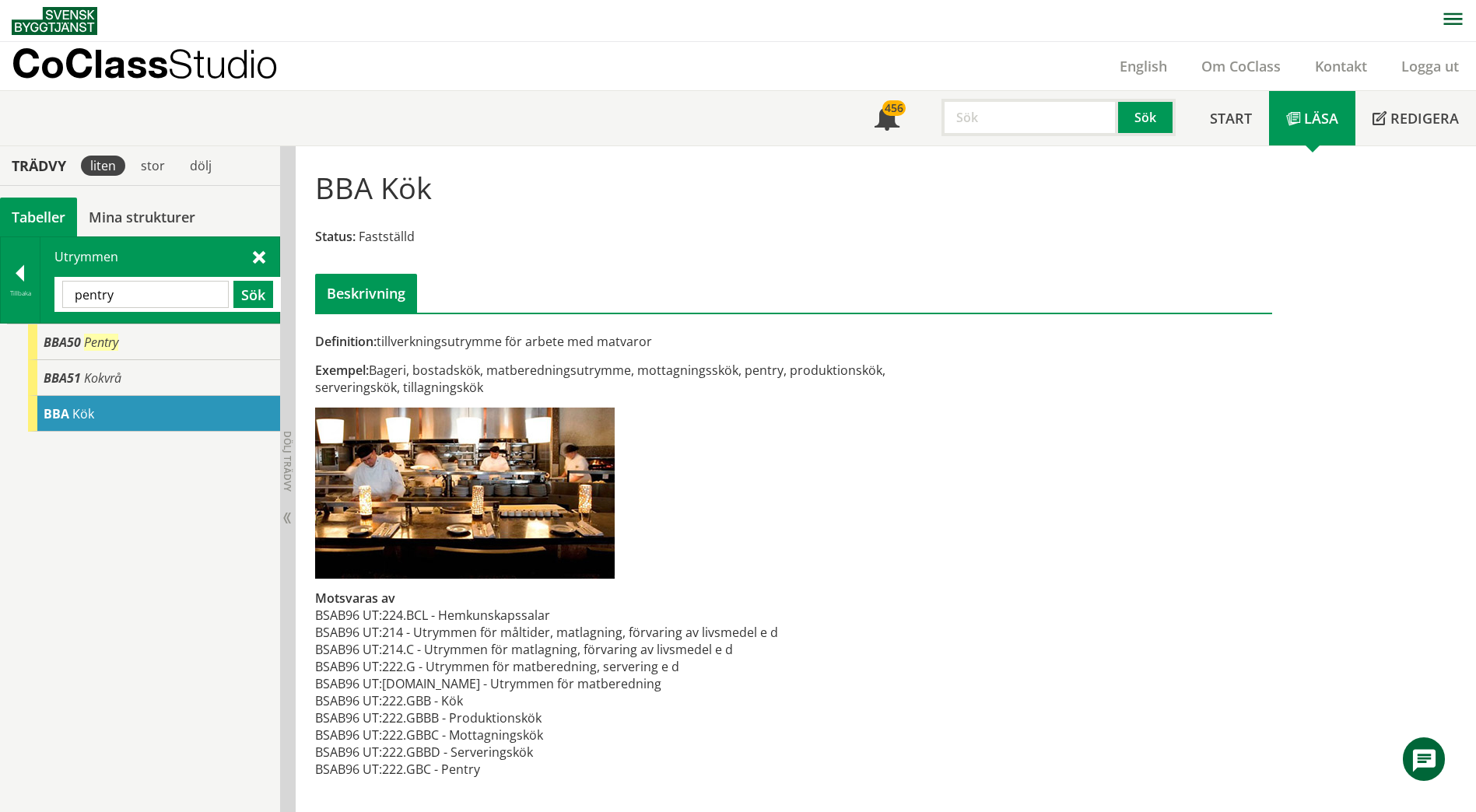
click at [127, 304] on input "pentry" at bounding box center [146, 294] width 166 height 27
click at [132, 300] on input "pentry" at bounding box center [146, 294] width 166 height 27
drag, startPoint x: 123, startPoint y: 304, endPoint x: 117, endPoint y: 295, distance: 10.8
click at [117, 295] on input "pentry" at bounding box center [146, 294] width 166 height 27
click at [115, 290] on input "pentry" at bounding box center [146, 294] width 166 height 27
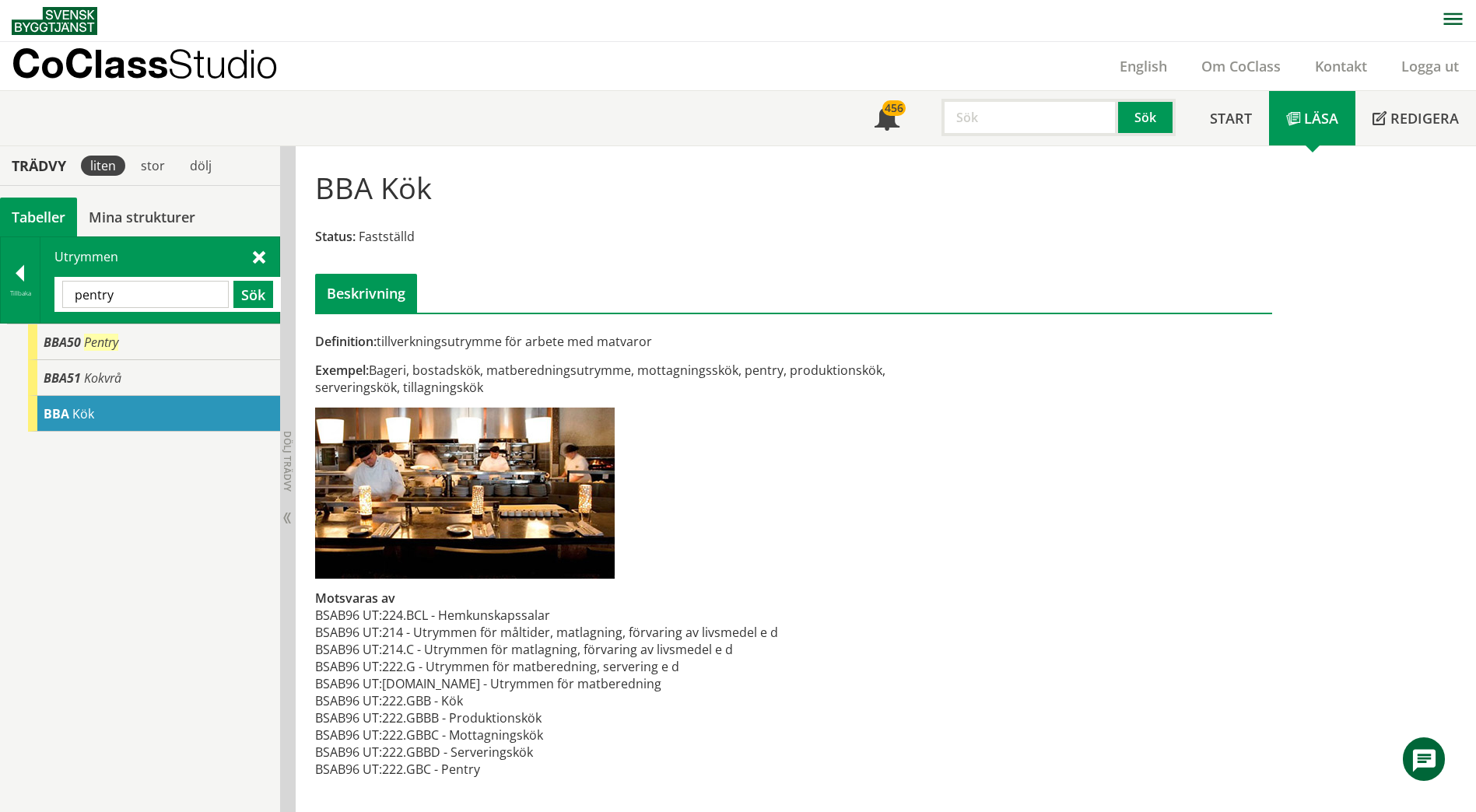
click at [117, 288] on input "pentry" at bounding box center [146, 294] width 166 height 27
click at [122, 291] on input "pentry" at bounding box center [146, 294] width 166 height 27
click at [125, 291] on input "pentry" at bounding box center [146, 294] width 166 height 27
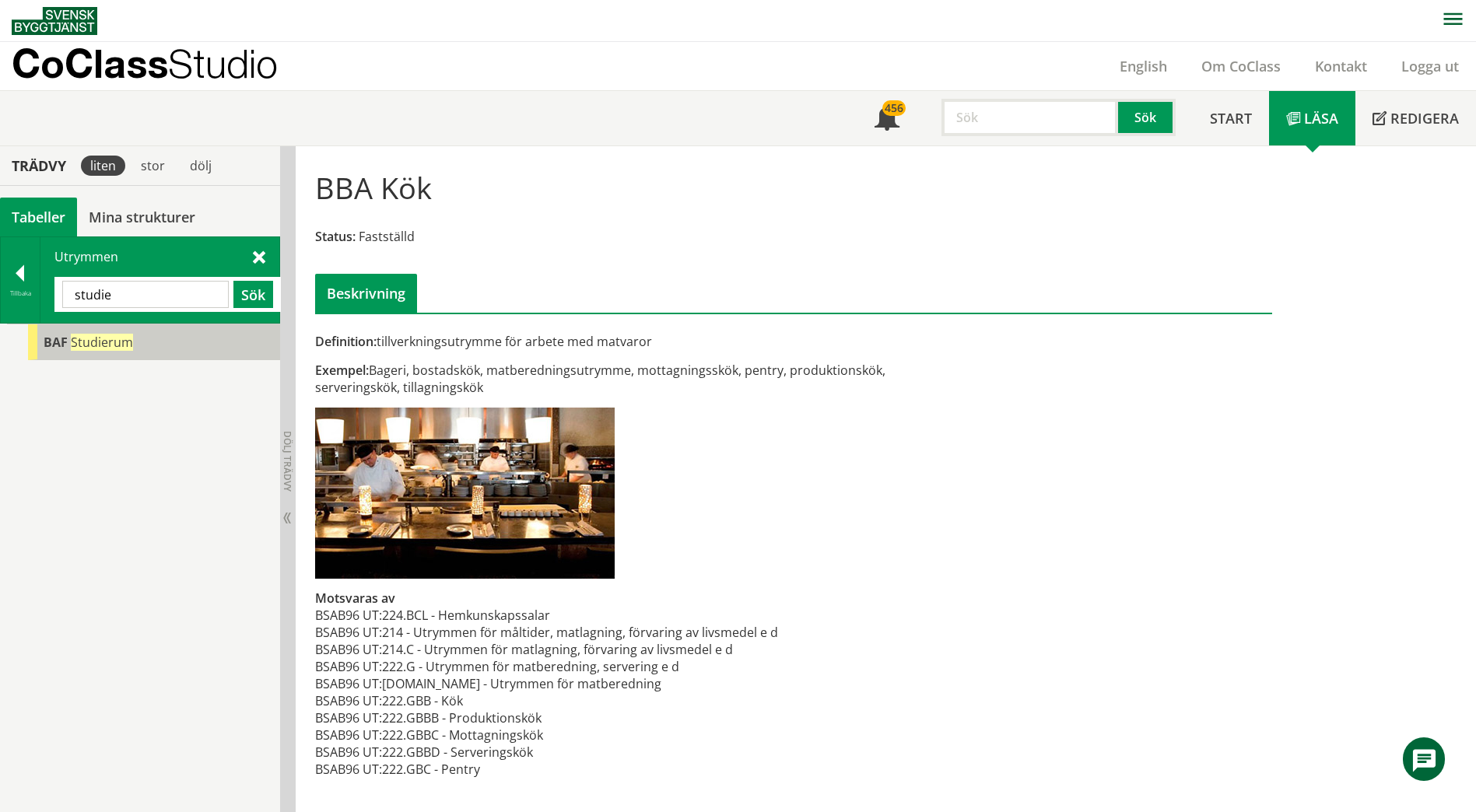
click at [107, 336] on span "Studierum" at bounding box center [102, 342] width 62 height 17
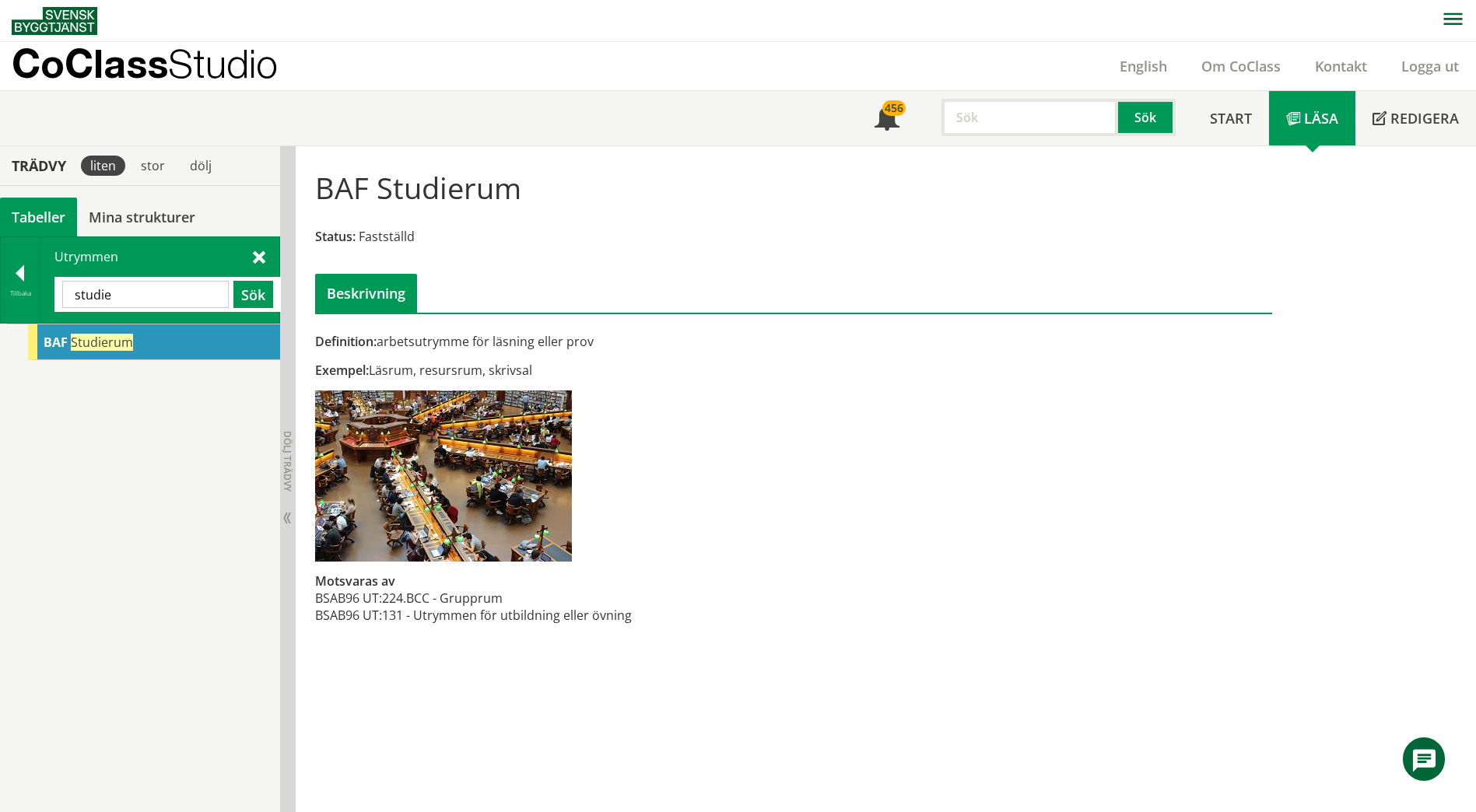
click at [140, 292] on input "studie" at bounding box center [146, 294] width 166 height 27
click at [138, 341] on span "IT-utrymme" at bounding box center [107, 342] width 69 height 17
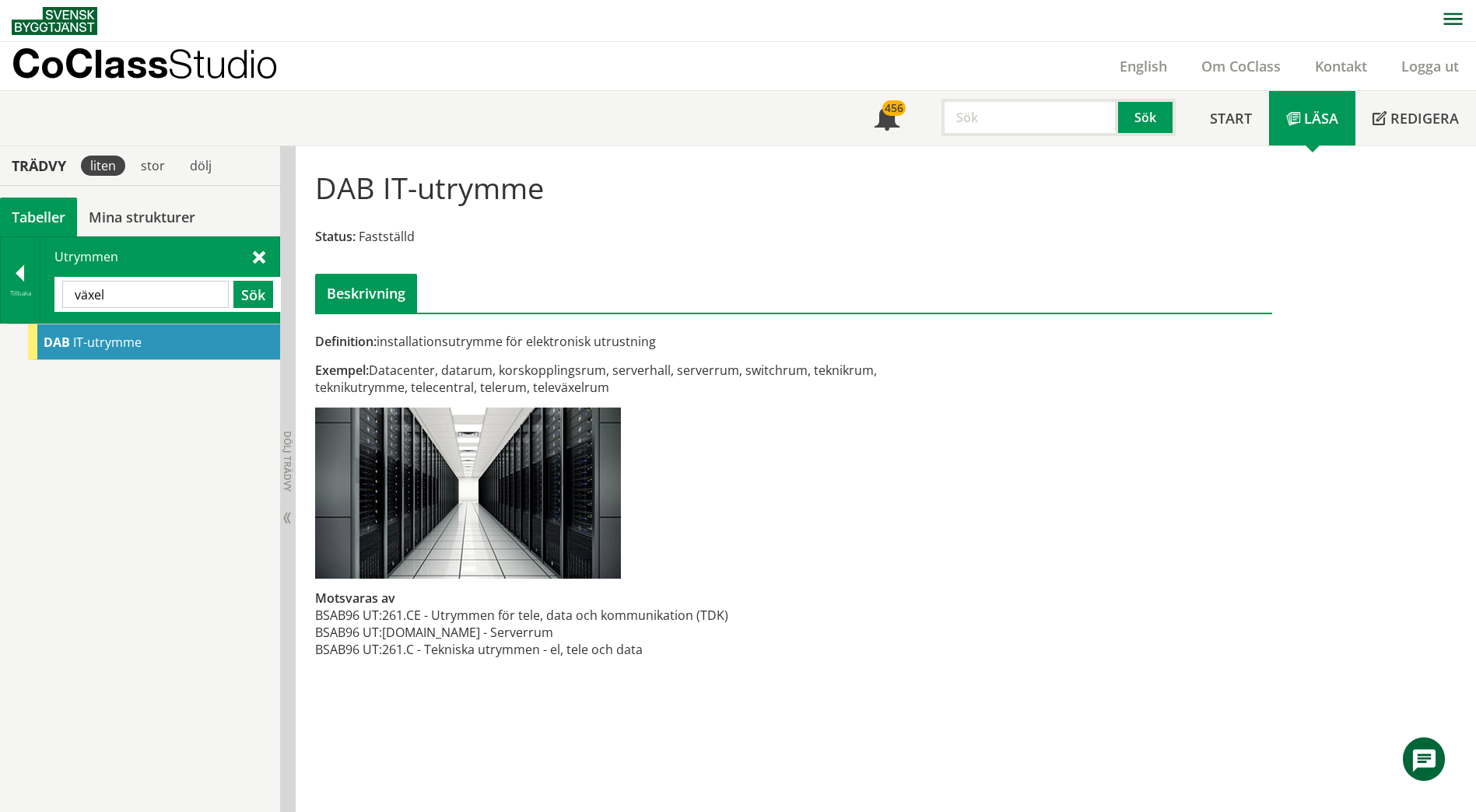
click at [153, 299] on input "växel" at bounding box center [146, 294] width 166 height 27
click at [255, 258] on span at bounding box center [259, 256] width 13 height 16
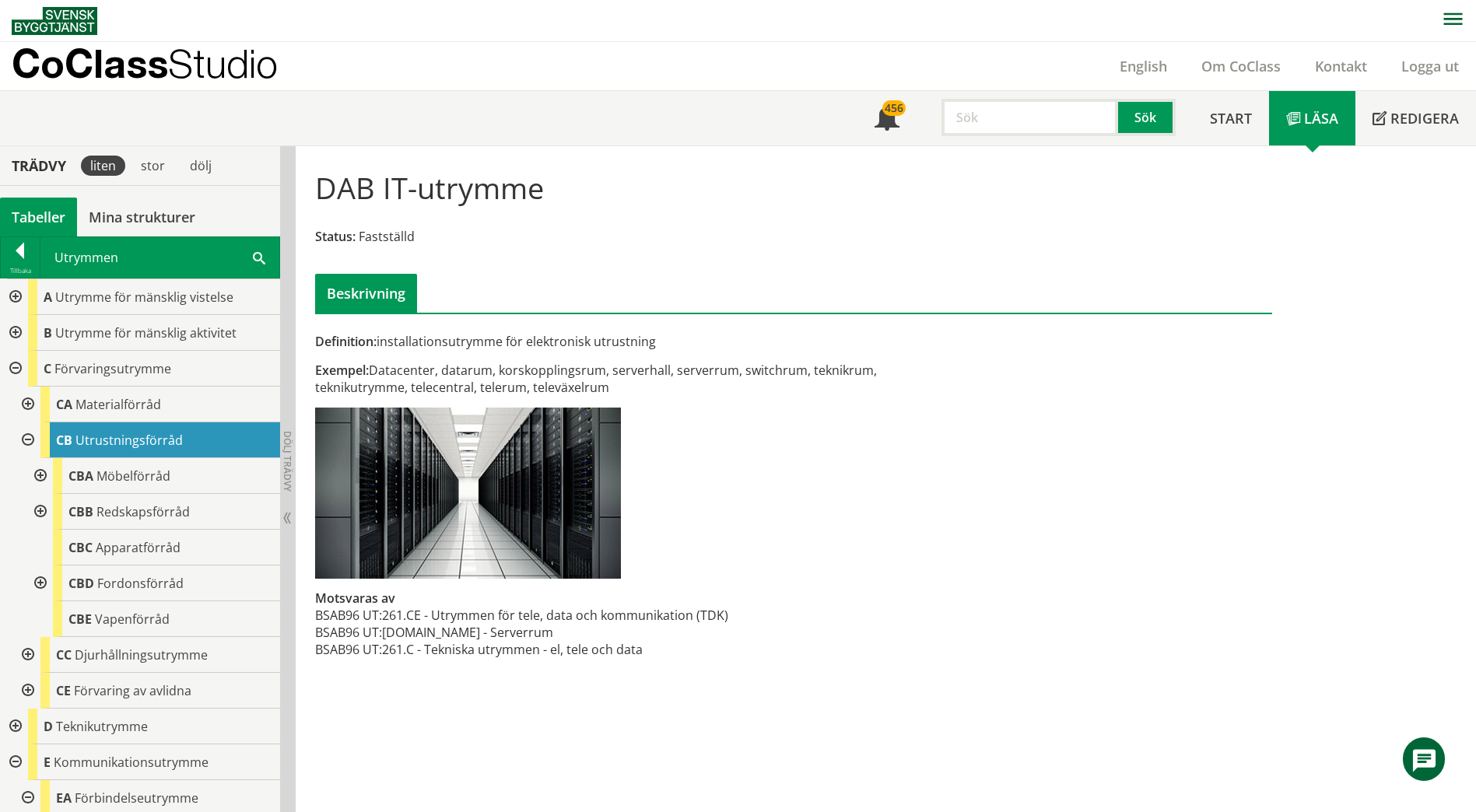
click at [8, 371] on div at bounding box center [14, 368] width 28 height 36
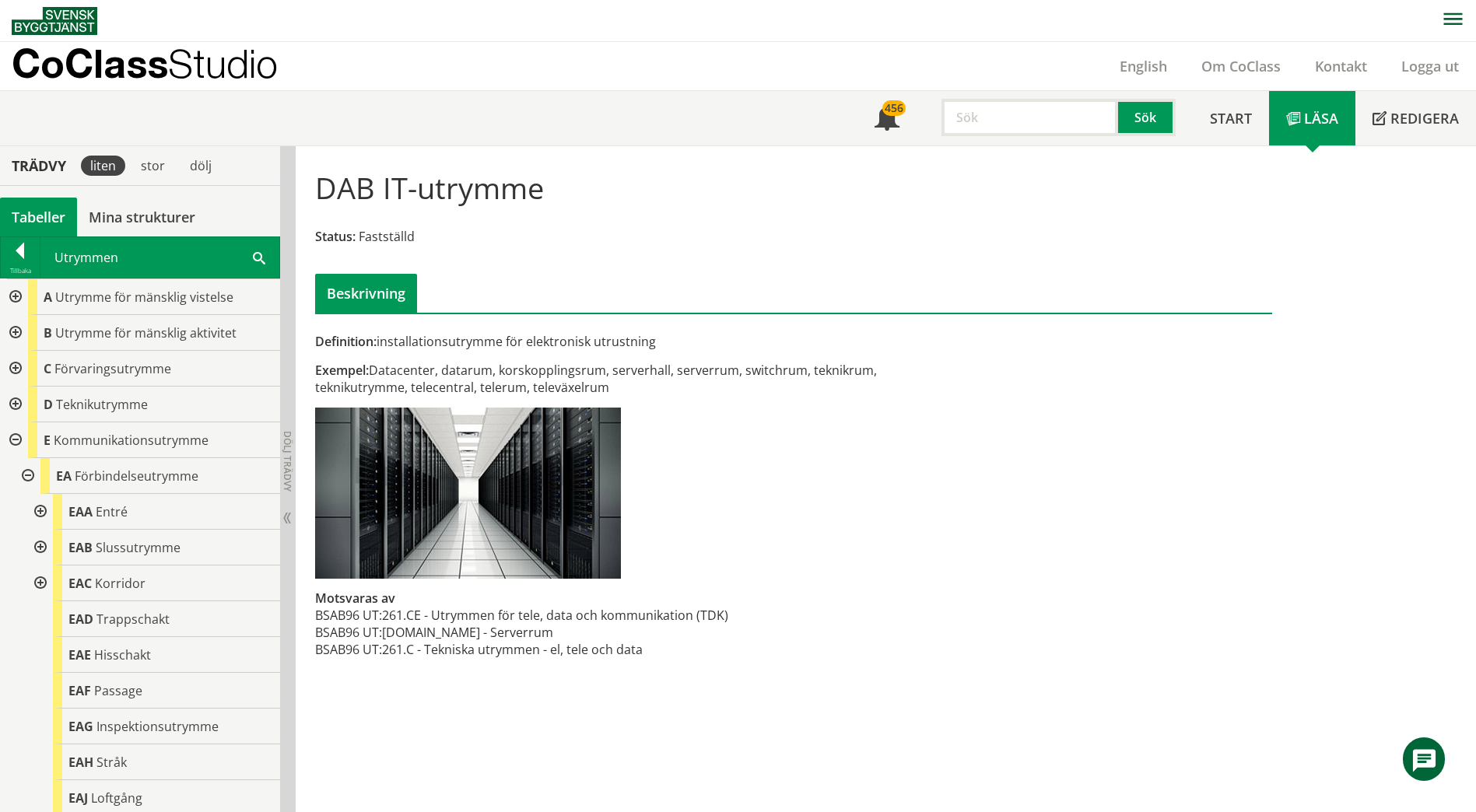
click at [14, 406] on div at bounding box center [14, 404] width 28 height 36
click at [30, 437] on div at bounding box center [26, 440] width 28 height 36
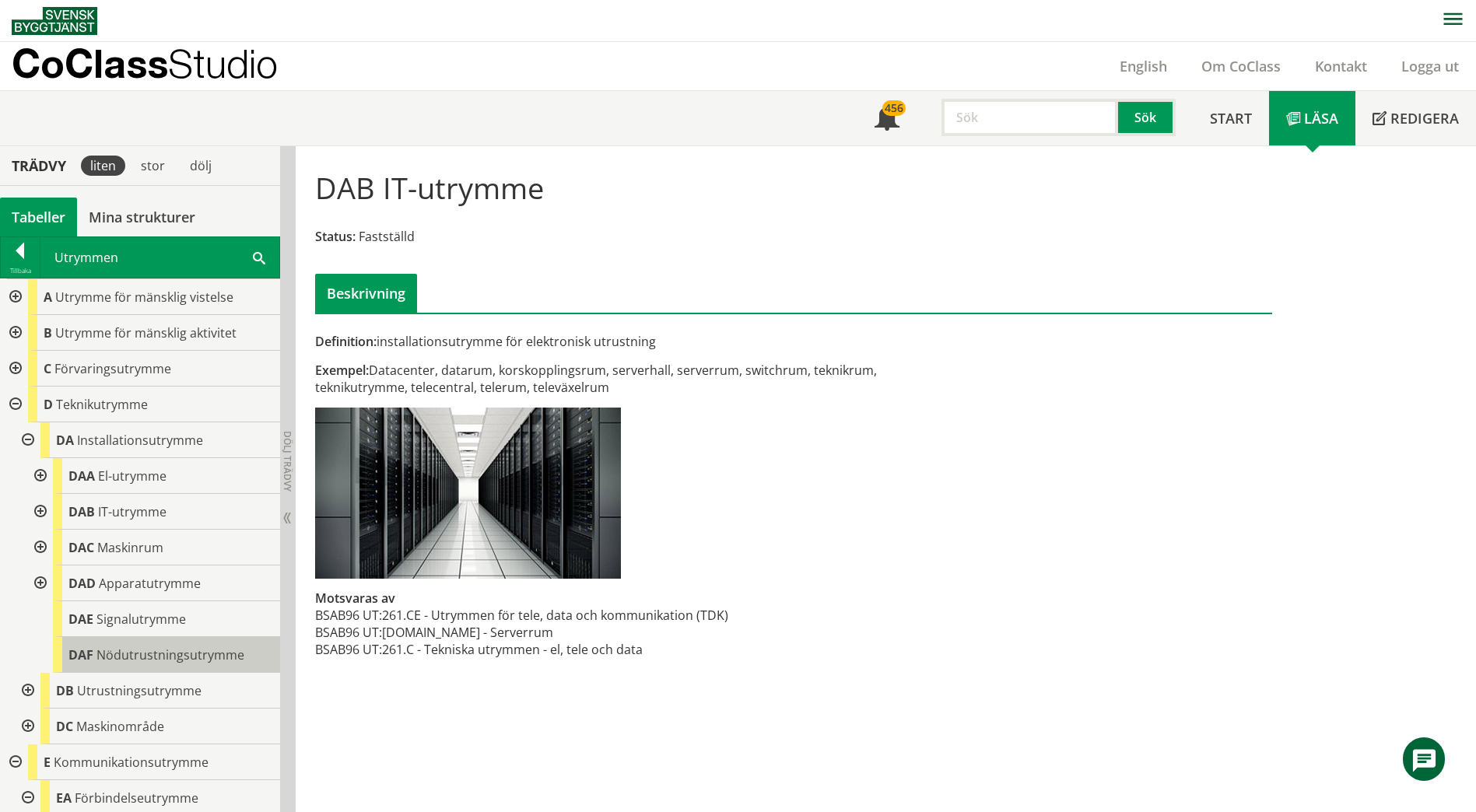
click at [109, 637] on div "DAF Nödutrustningsutrymme" at bounding box center [166, 654] width 227 height 36
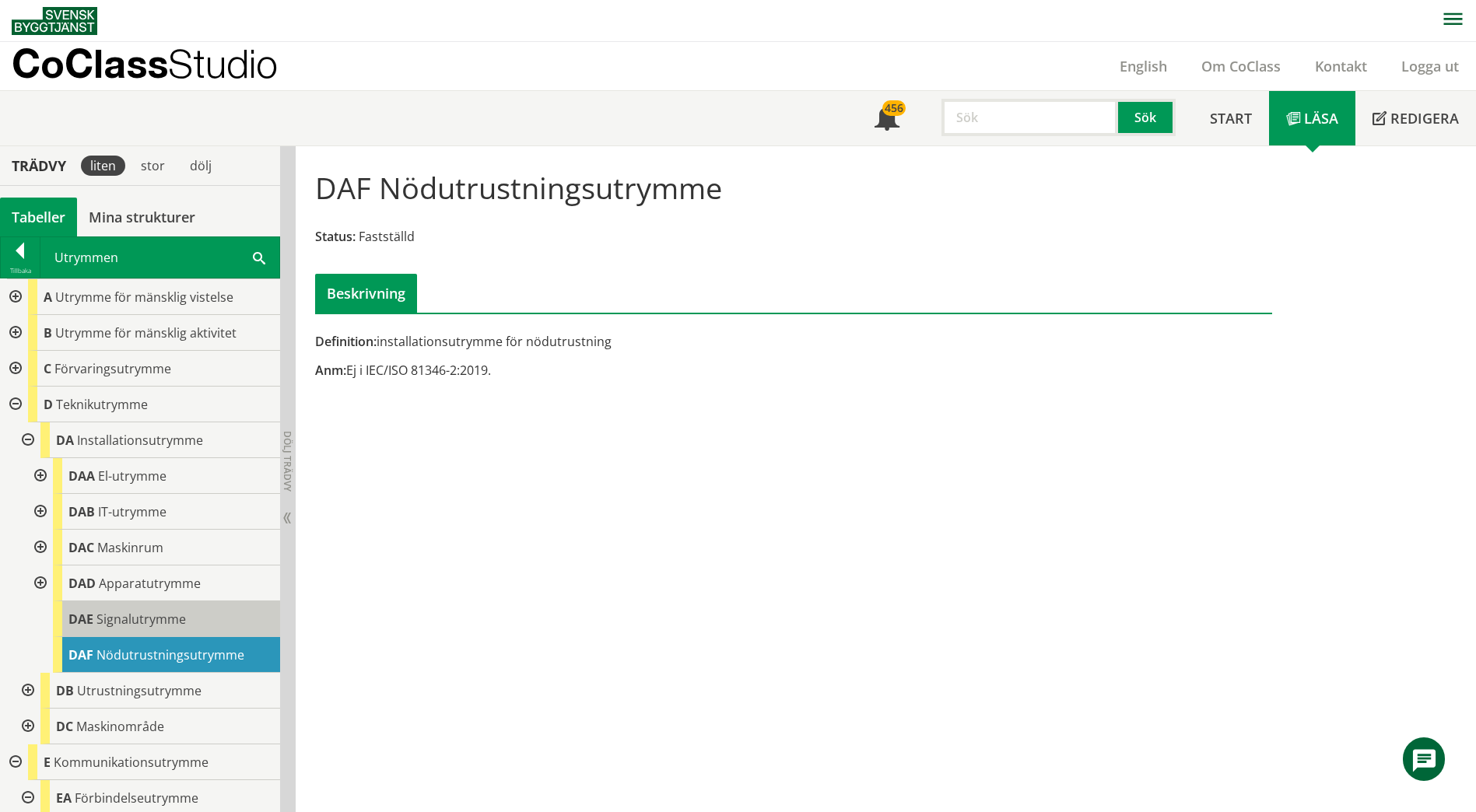
click at [112, 622] on span "Signalutrymme" at bounding box center [142, 618] width 90 height 17
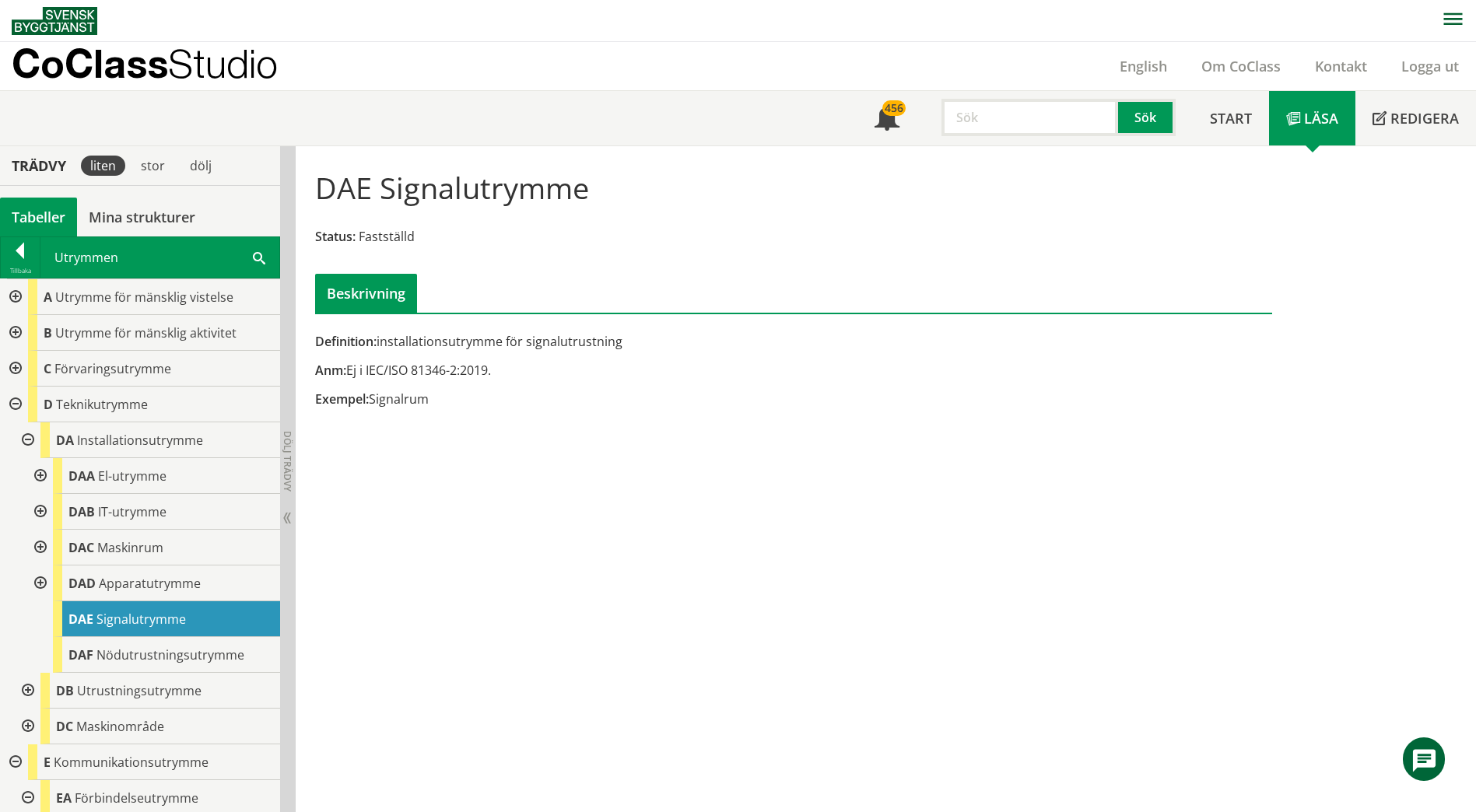
click at [45, 583] on div at bounding box center [38, 583] width 28 height 36
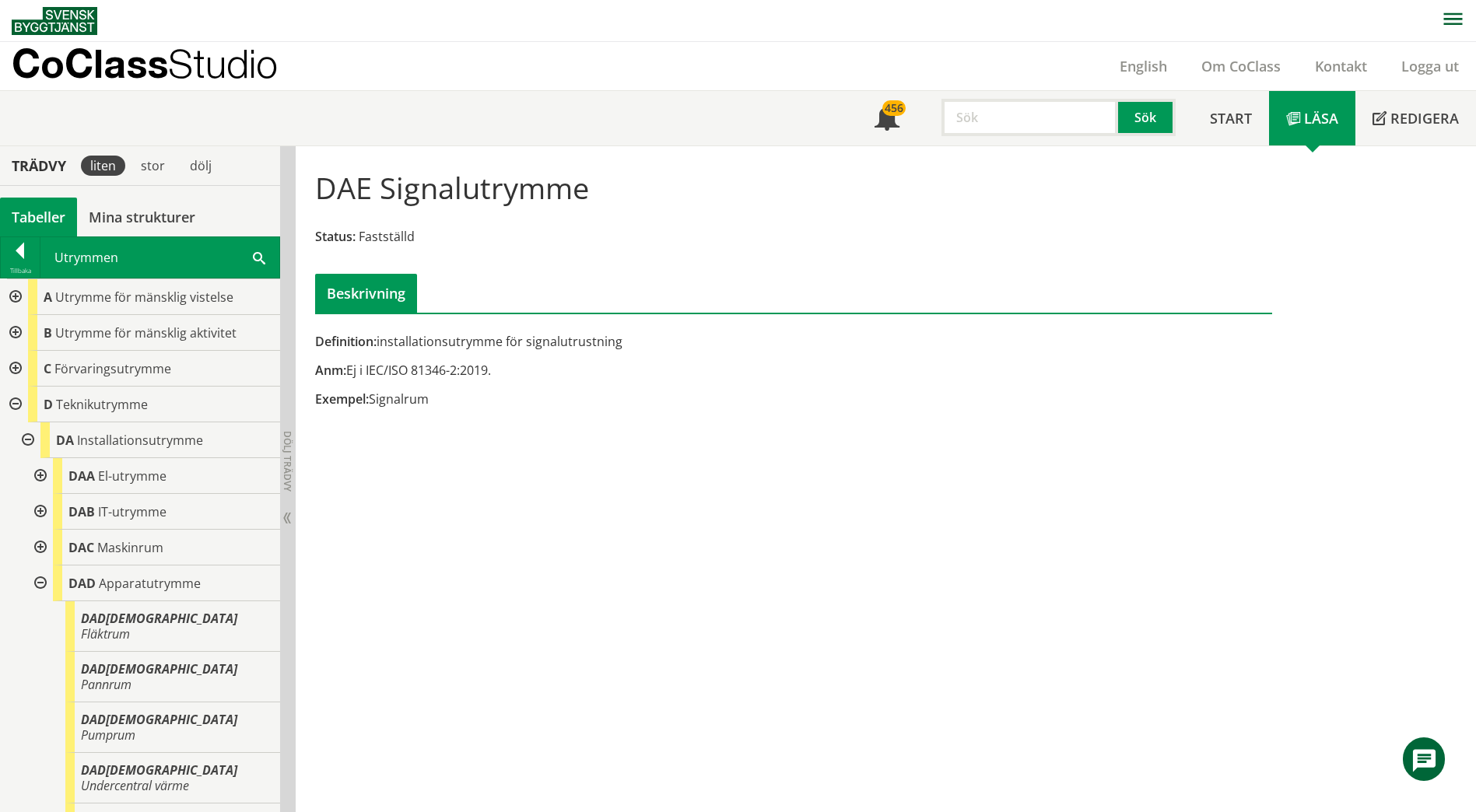
click at [44, 582] on div at bounding box center [38, 583] width 28 height 36
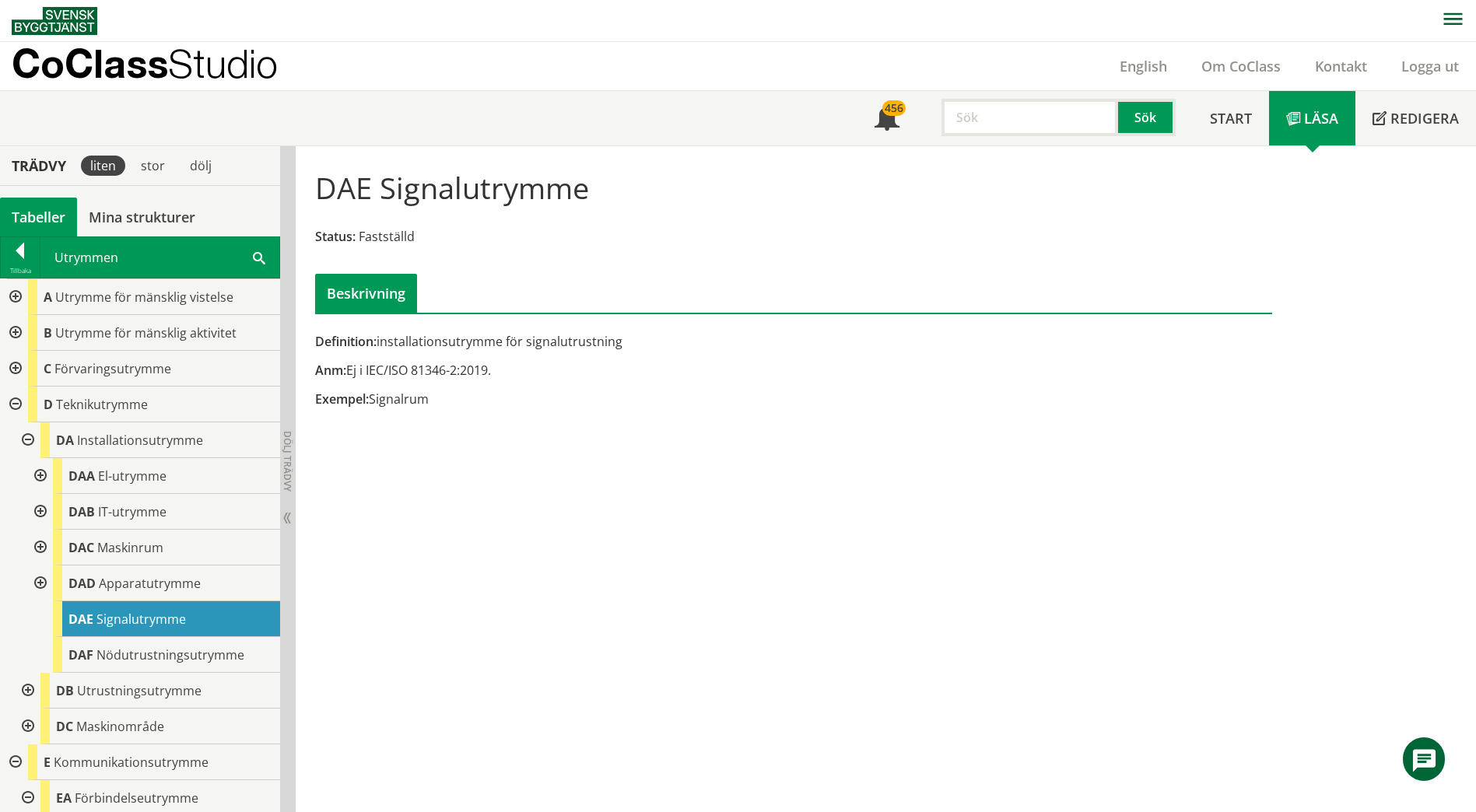
click at [41, 543] on div at bounding box center [38, 547] width 28 height 36
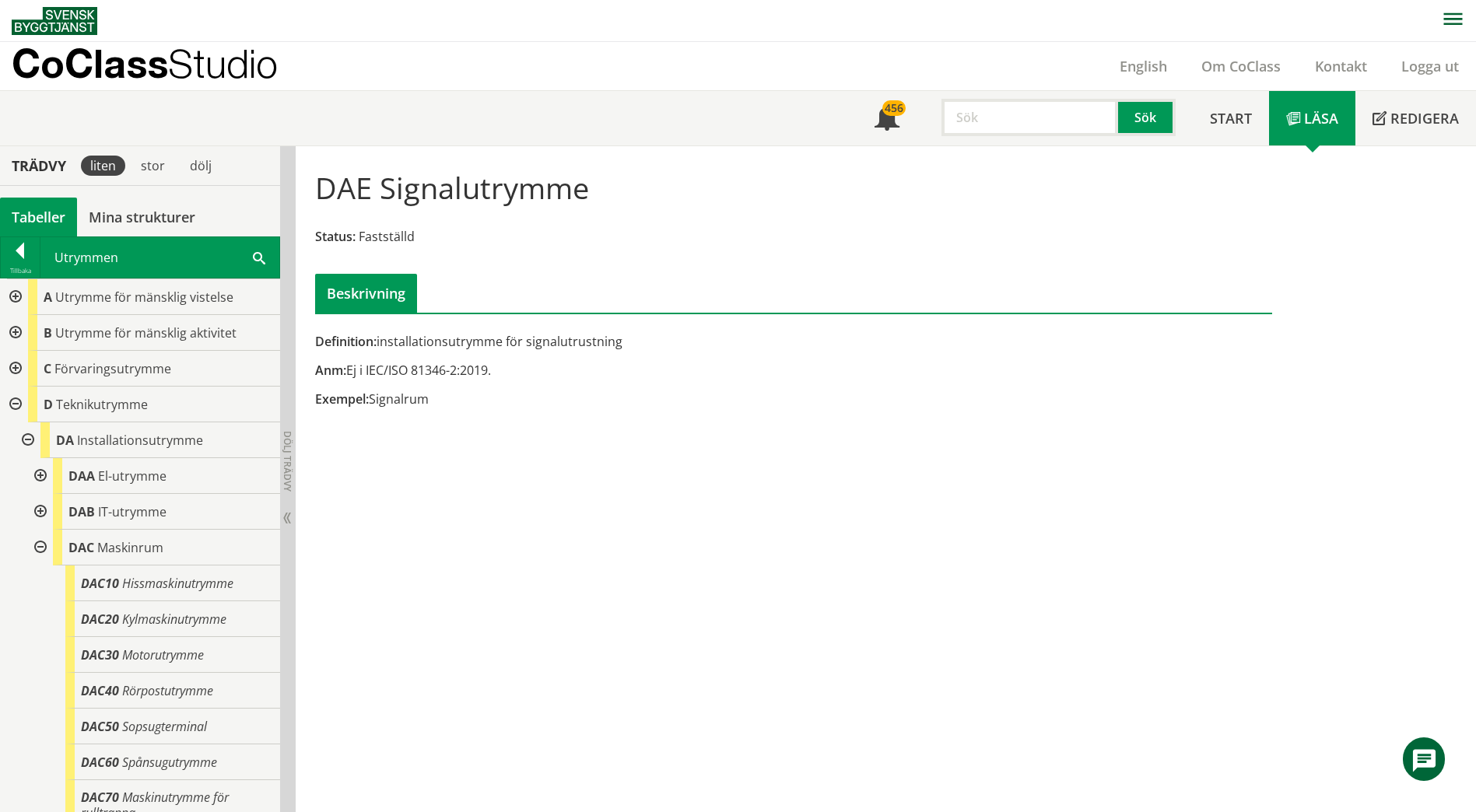
click at [40, 546] on div at bounding box center [38, 547] width 28 height 36
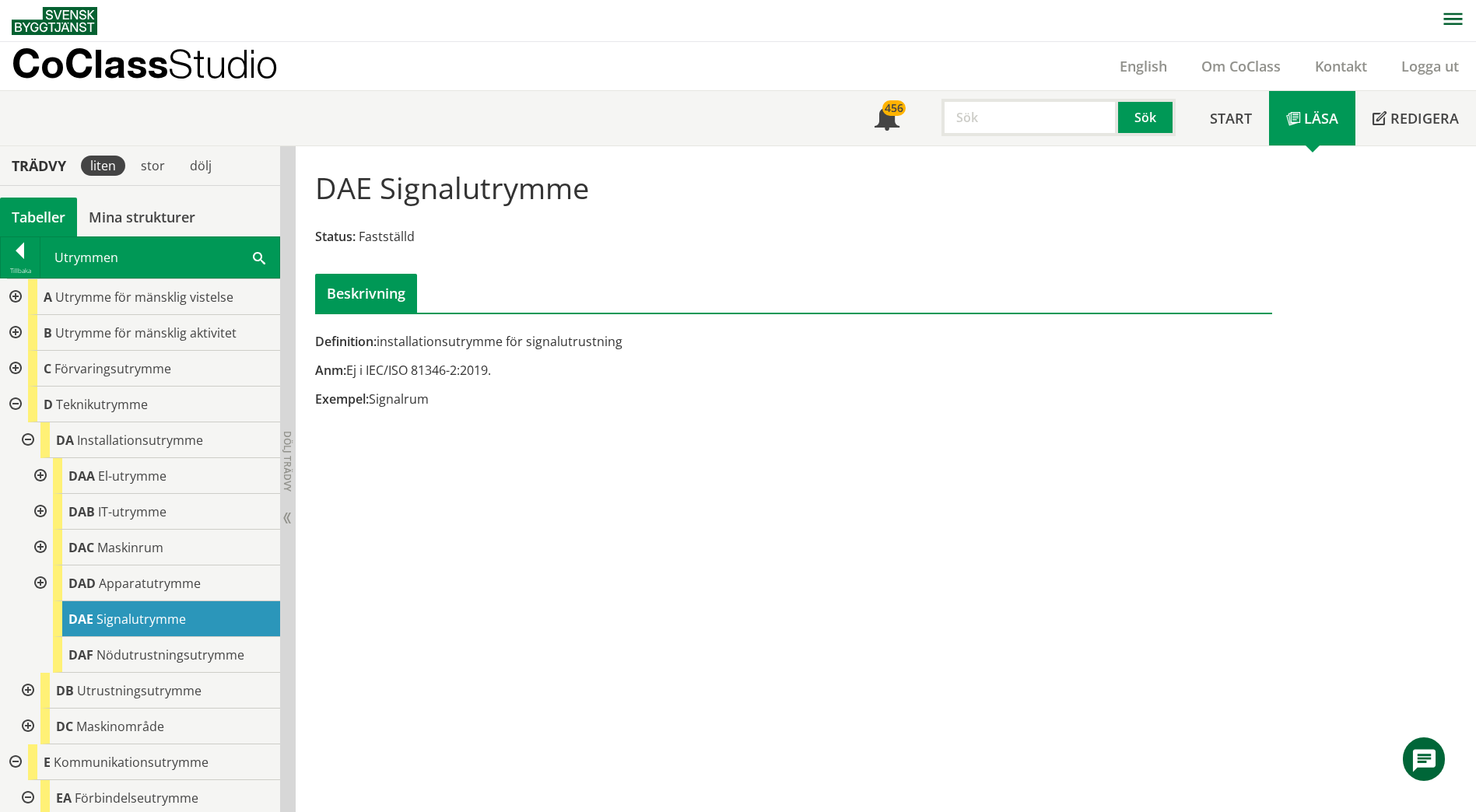
click at [27, 438] on div at bounding box center [26, 440] width 28 height 36
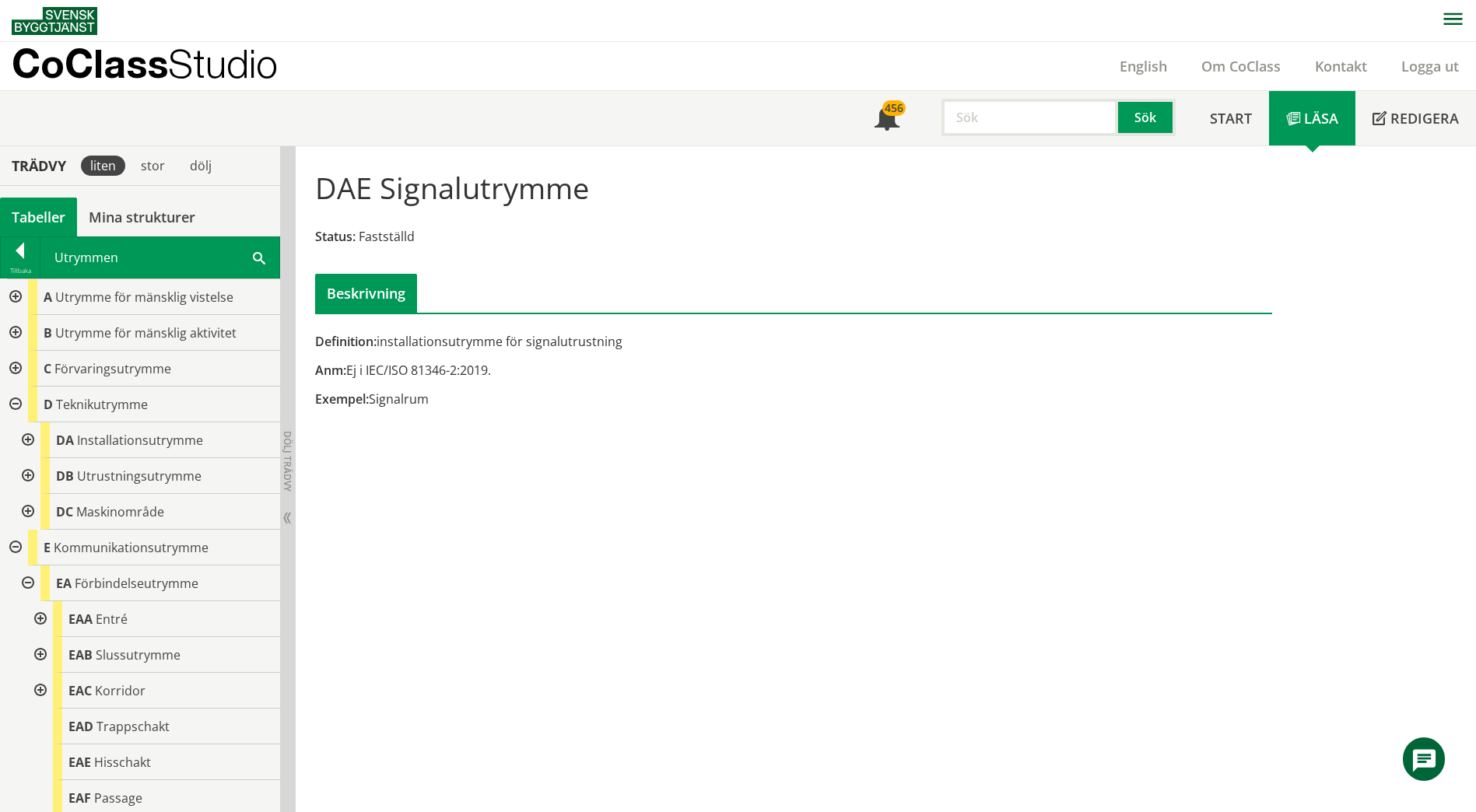
click at [28, 430] on div at bounding box center [26, 440] width 28 height 36
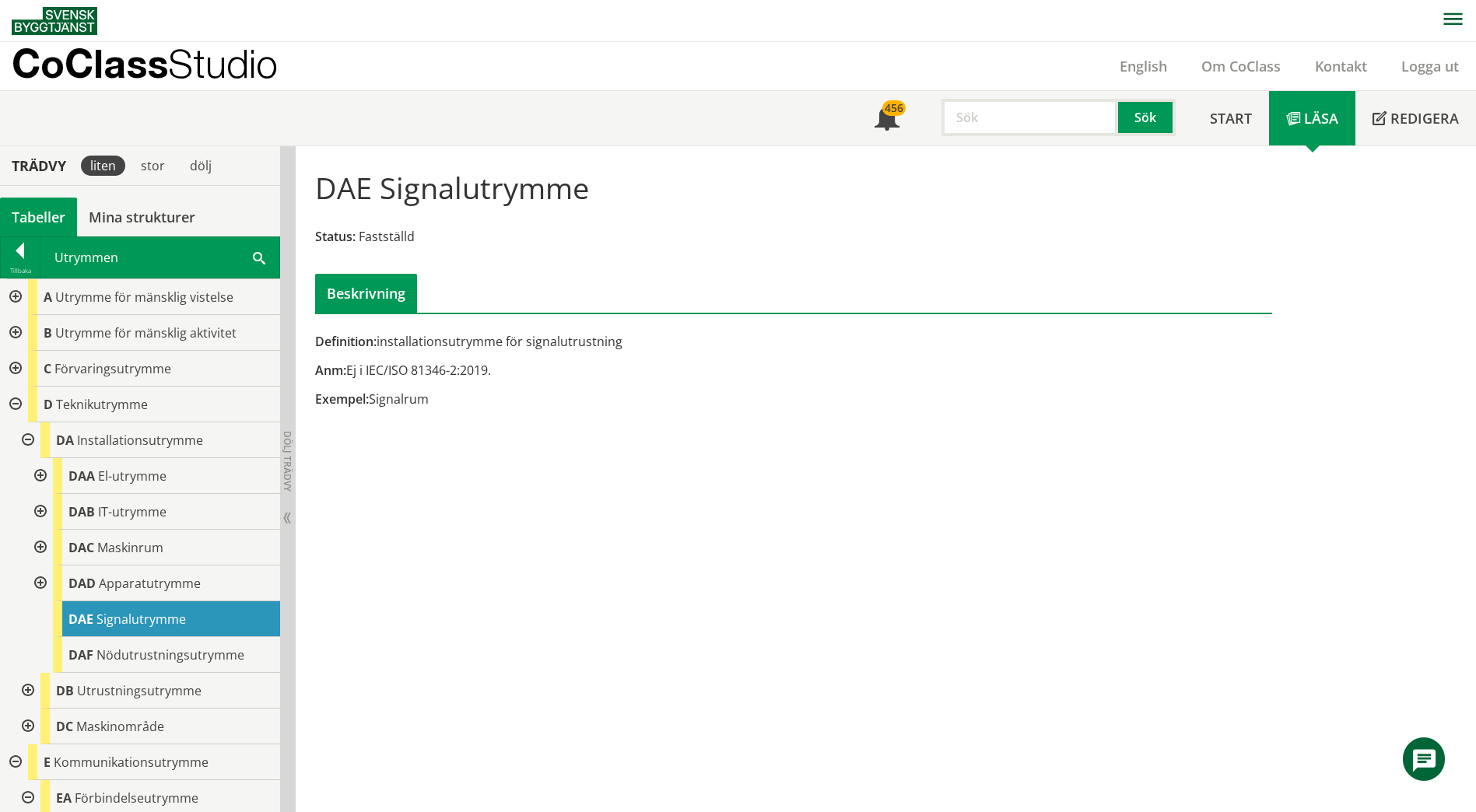
click at [28, 438] on div at bounding box center [26, 440] width 28 height 36
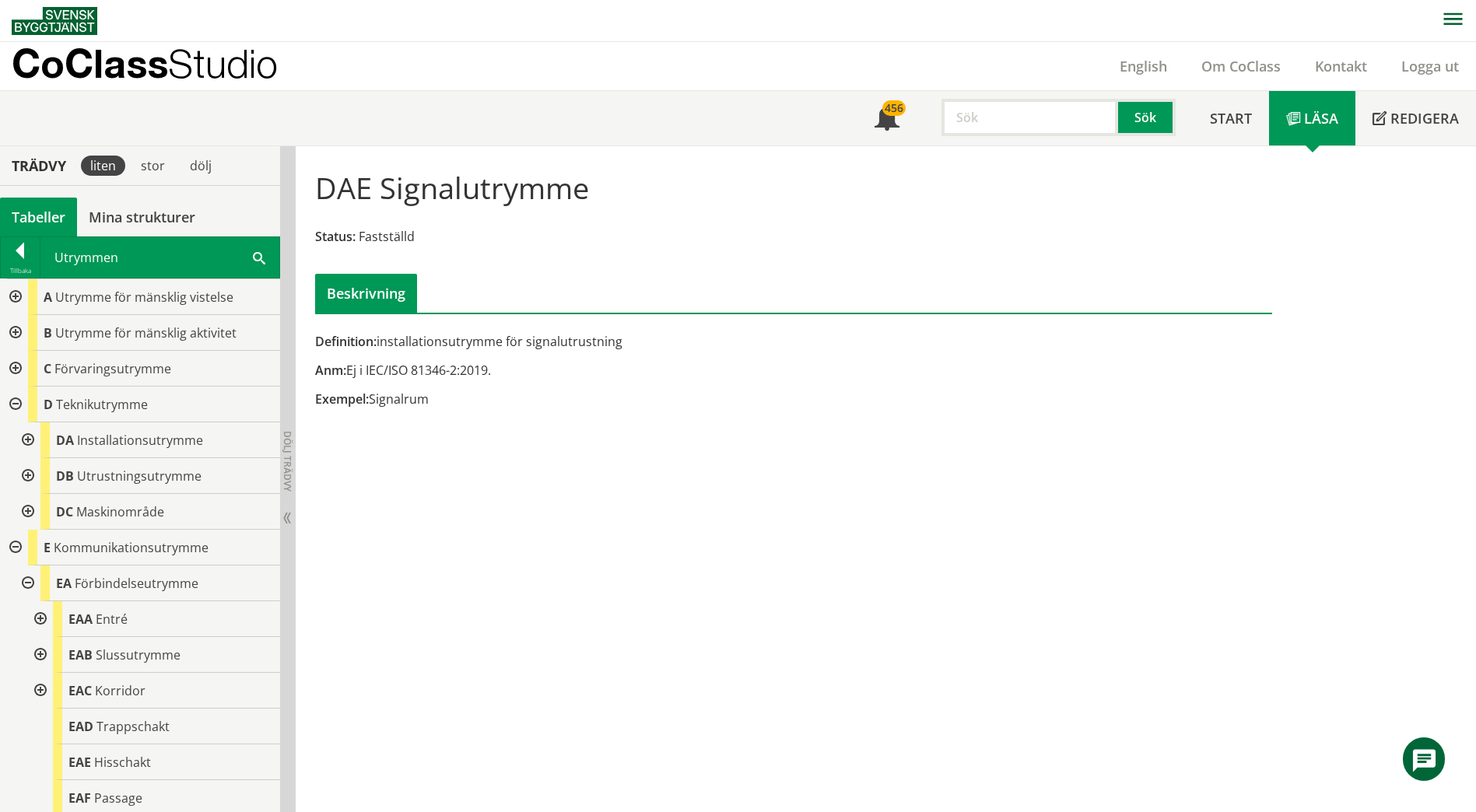
click at [28, 469] on div at bounding box center [26, 476] width 28 height 36
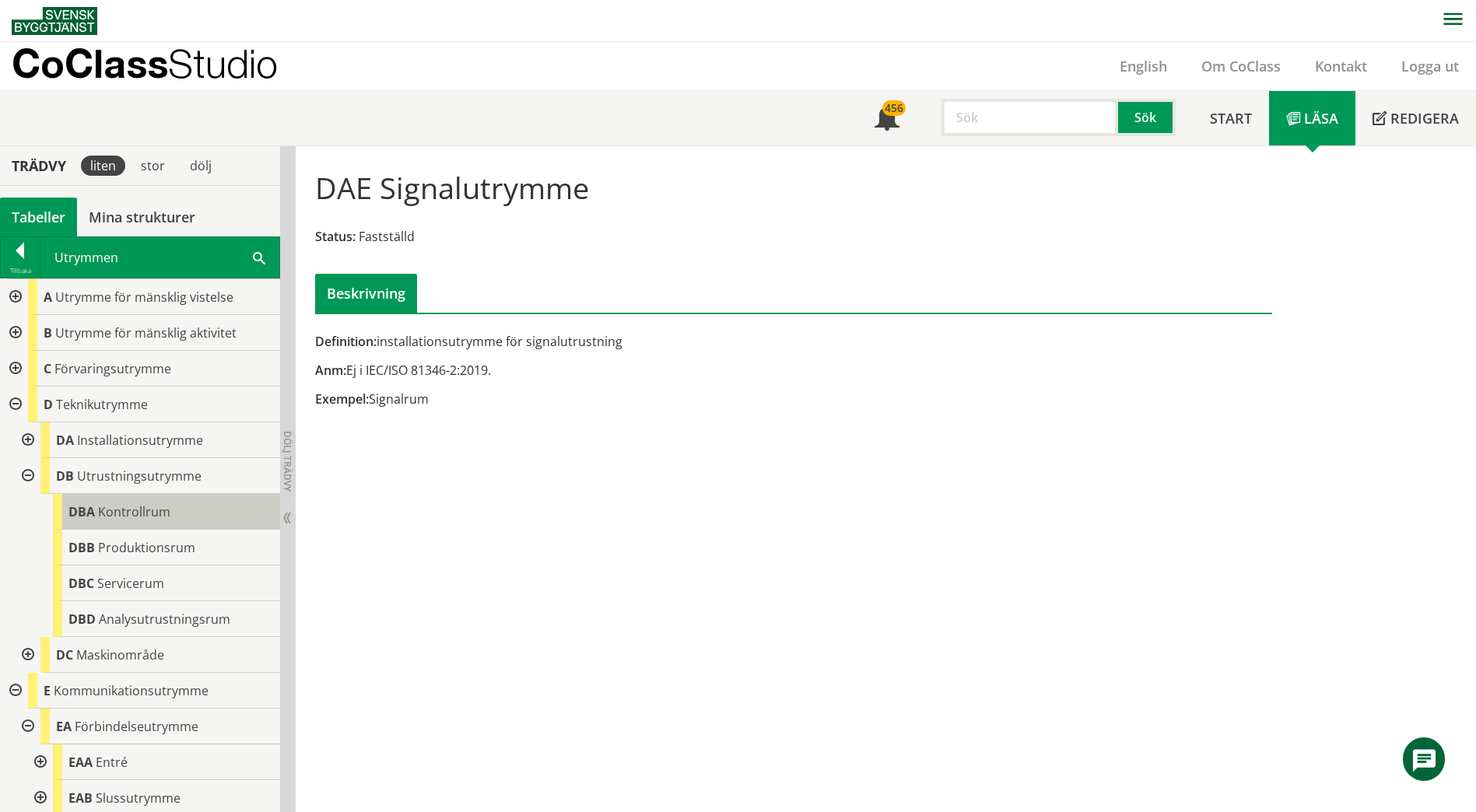
click at [125, 514] on span "Kontrollrum" at bounding box center [134, 511] width 72 height 17
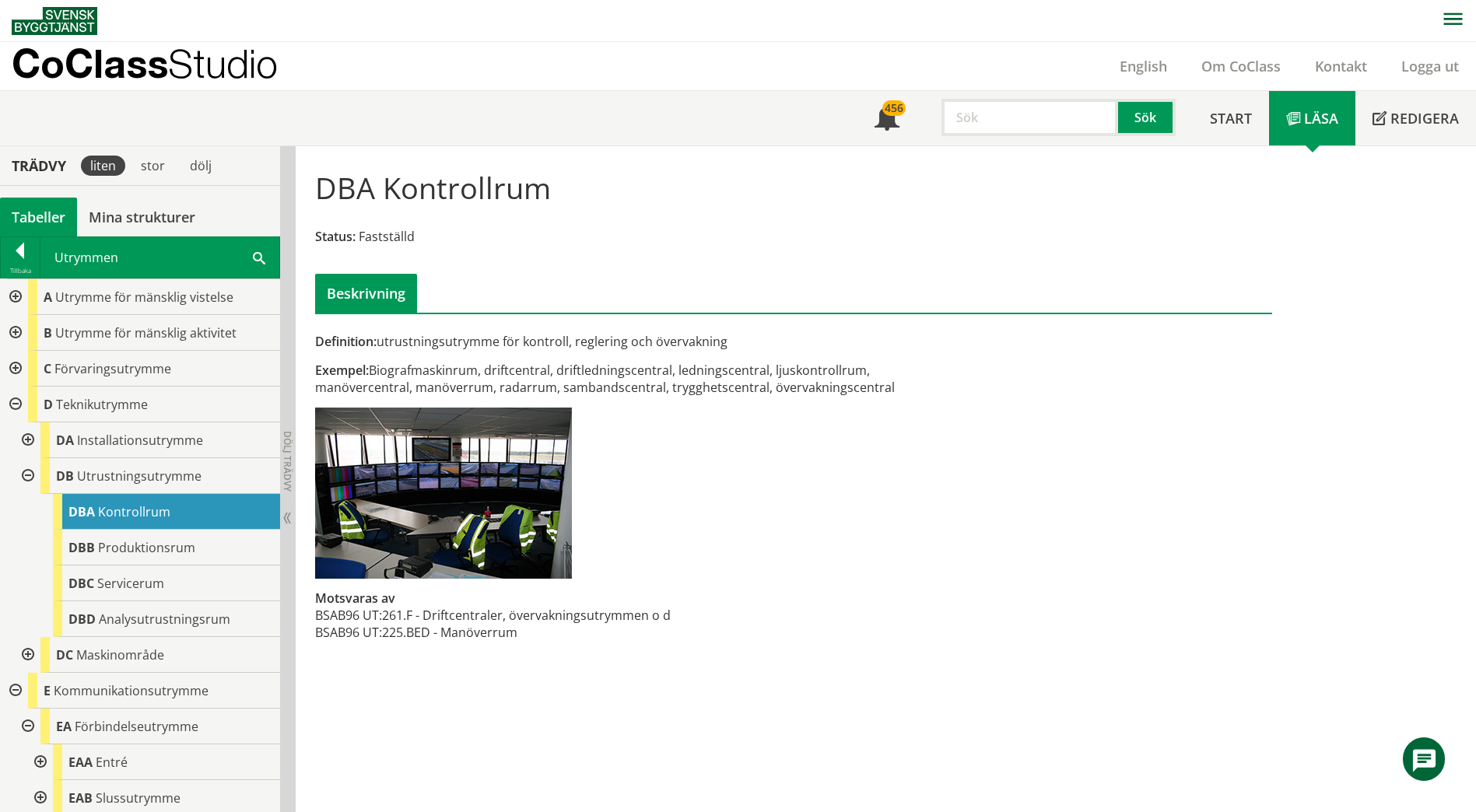
click at [30, 442] on div at bounding box center [26, 440] width 28 height 36
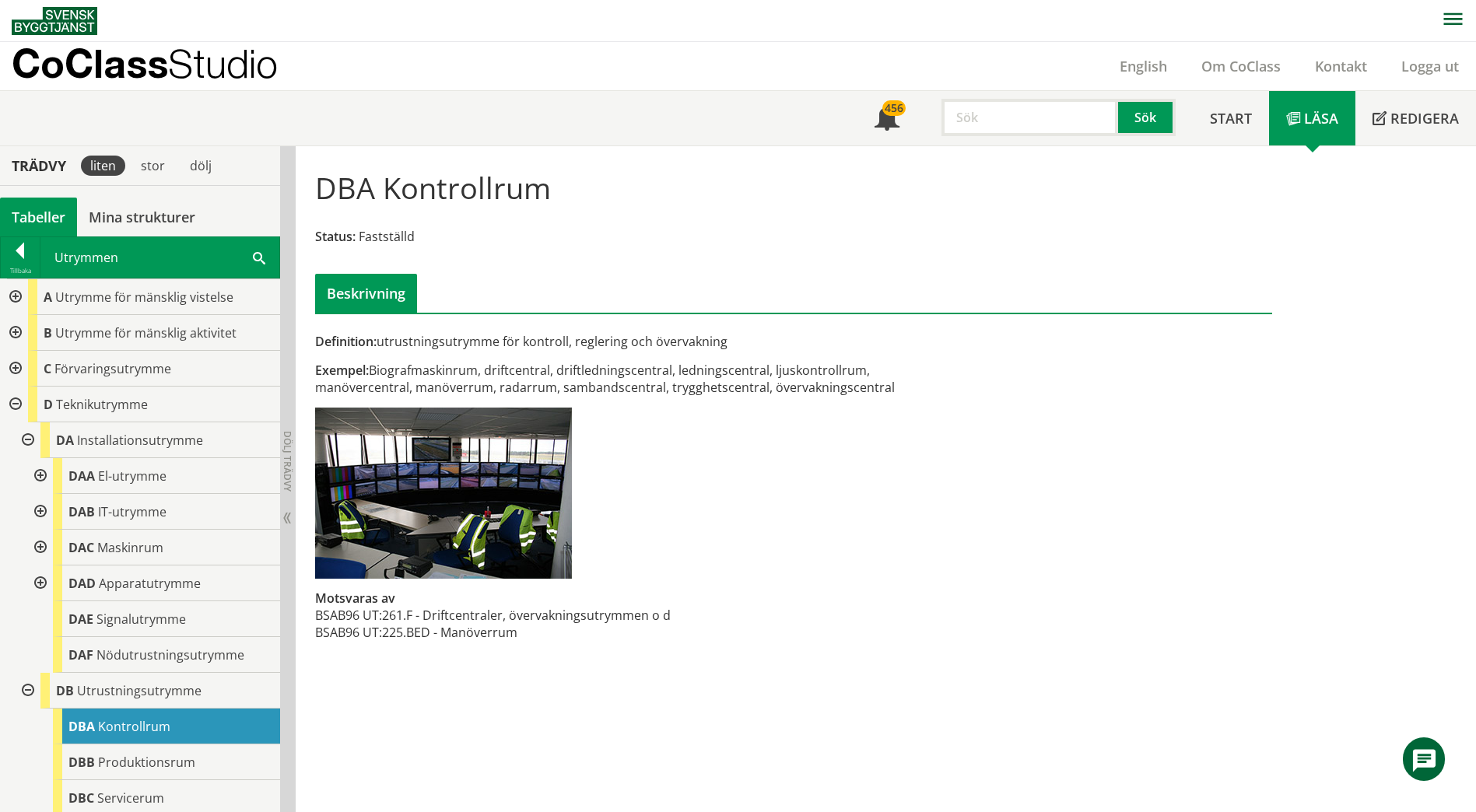
click at [30, 442] on div at bounding box center [26, 440] width 28 height 36
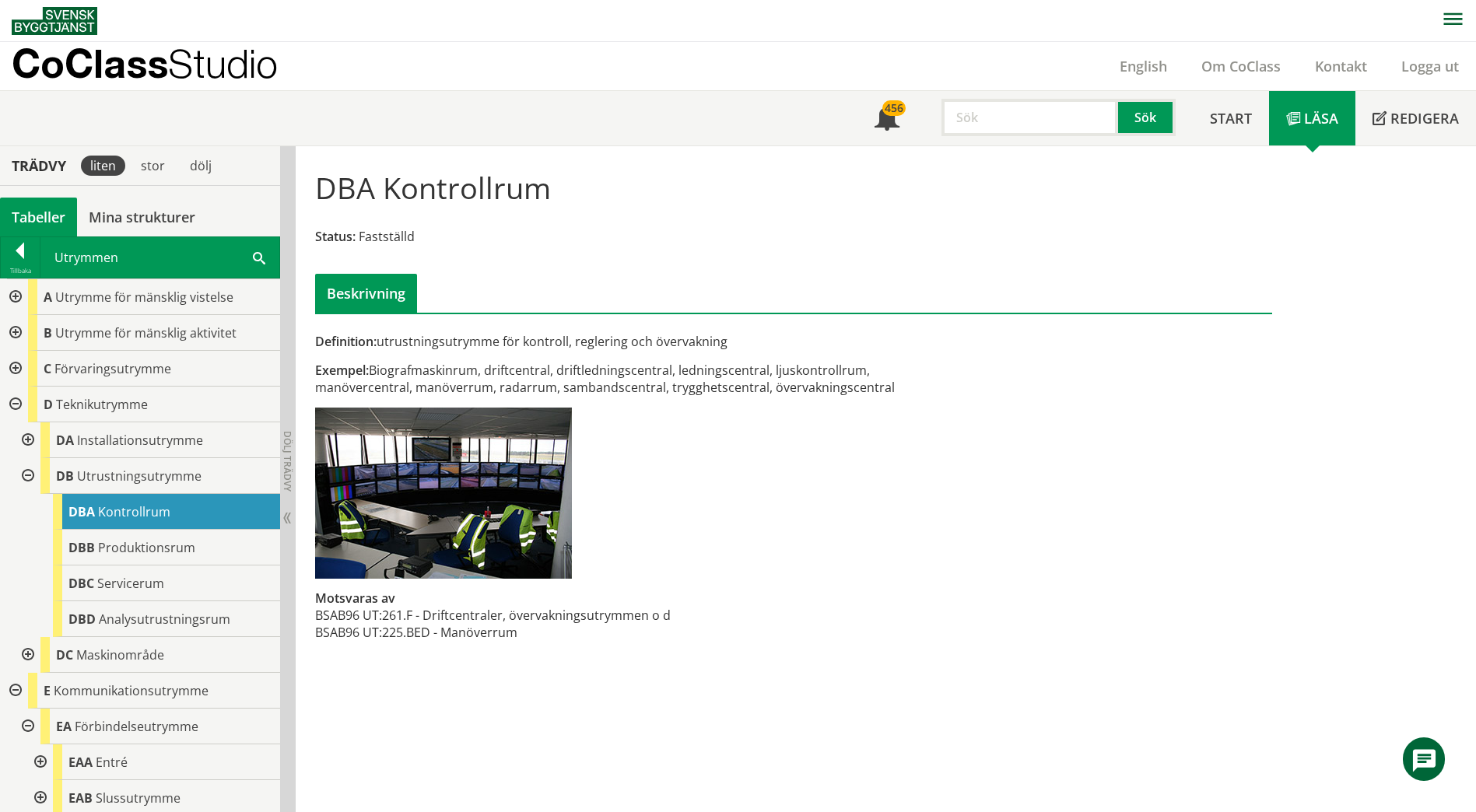
click at [260, 260] on span at bounding box center [259, 257] width 13 height 16
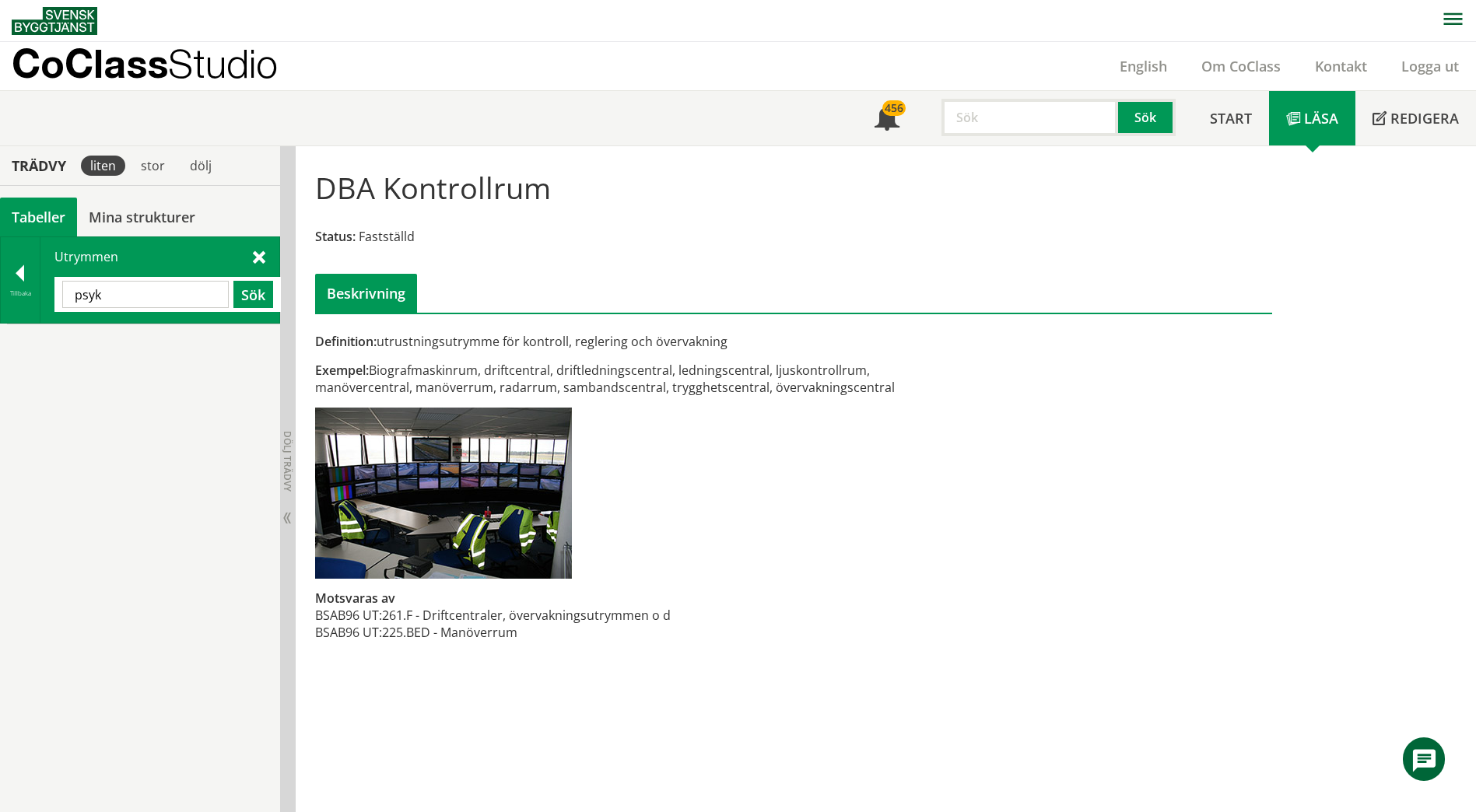
click at [187, 298] on input "psyk" at bounding box center [146, 294] width 166 height 27
click at [172, 374] on span "Personalutrymme" at bounding box center [132, 378] width 97 height 17
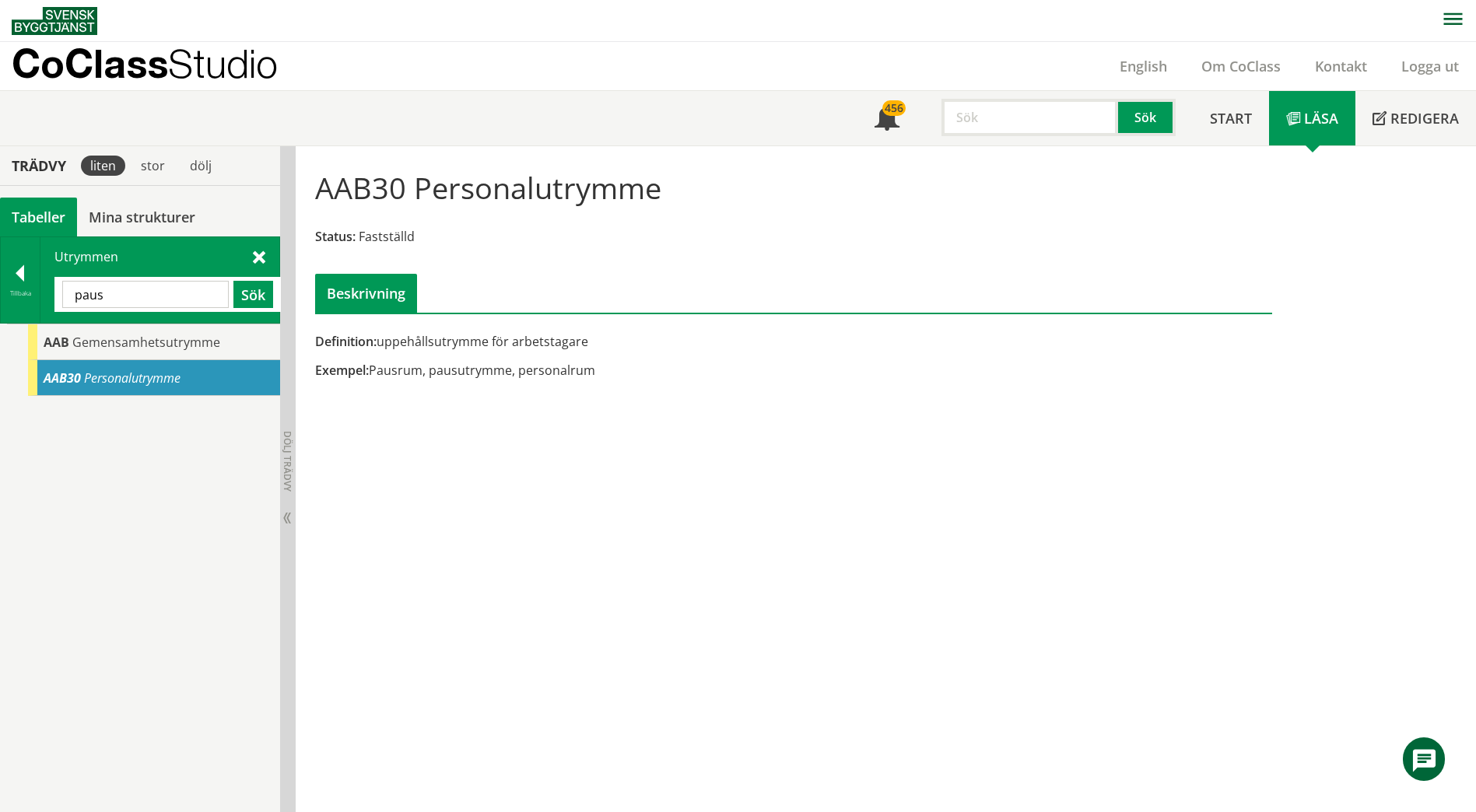
click at [151, 293] on input "paus" at bounding box center [146, 294] width 166 height 27
click at [151, 292] on input "paus" at bounding box center [146, 294] width 166 height 27
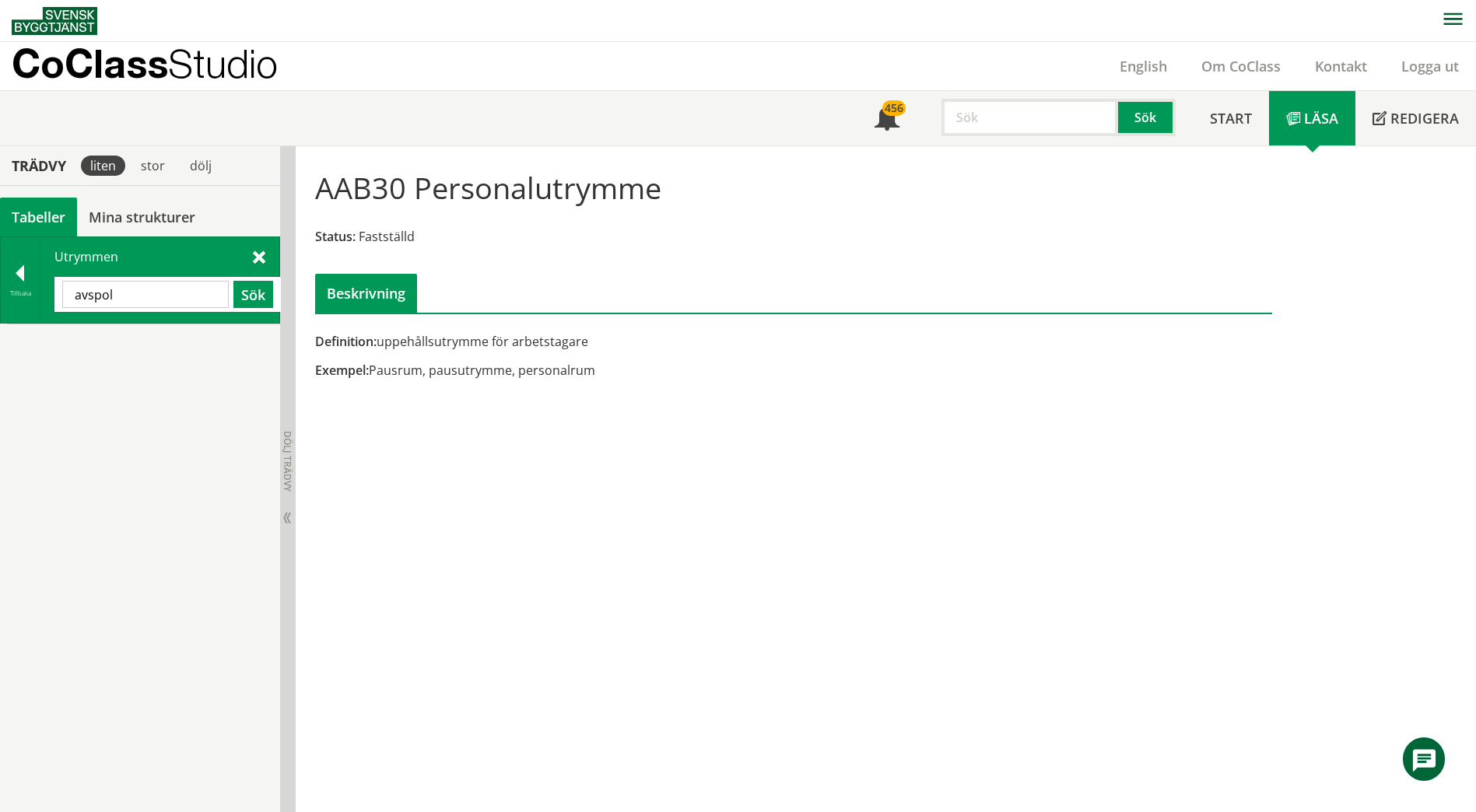
click at [150, 291] on input "avspol" at bounding box center [146, 294] width 166 height 27
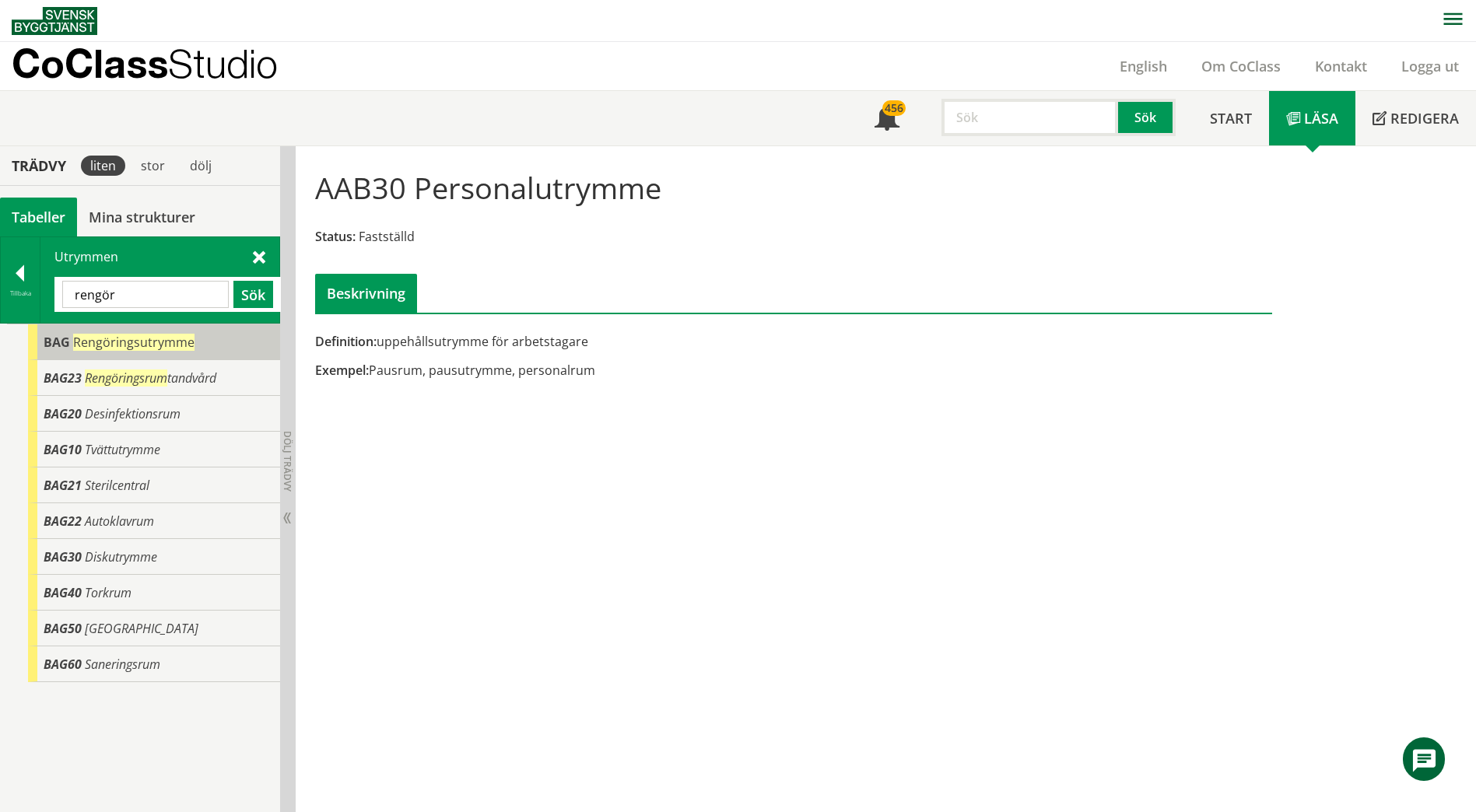
click at [132, 335] on span "Rengöringsutrymme" at bounding box center [134, 342] width 122 height 17
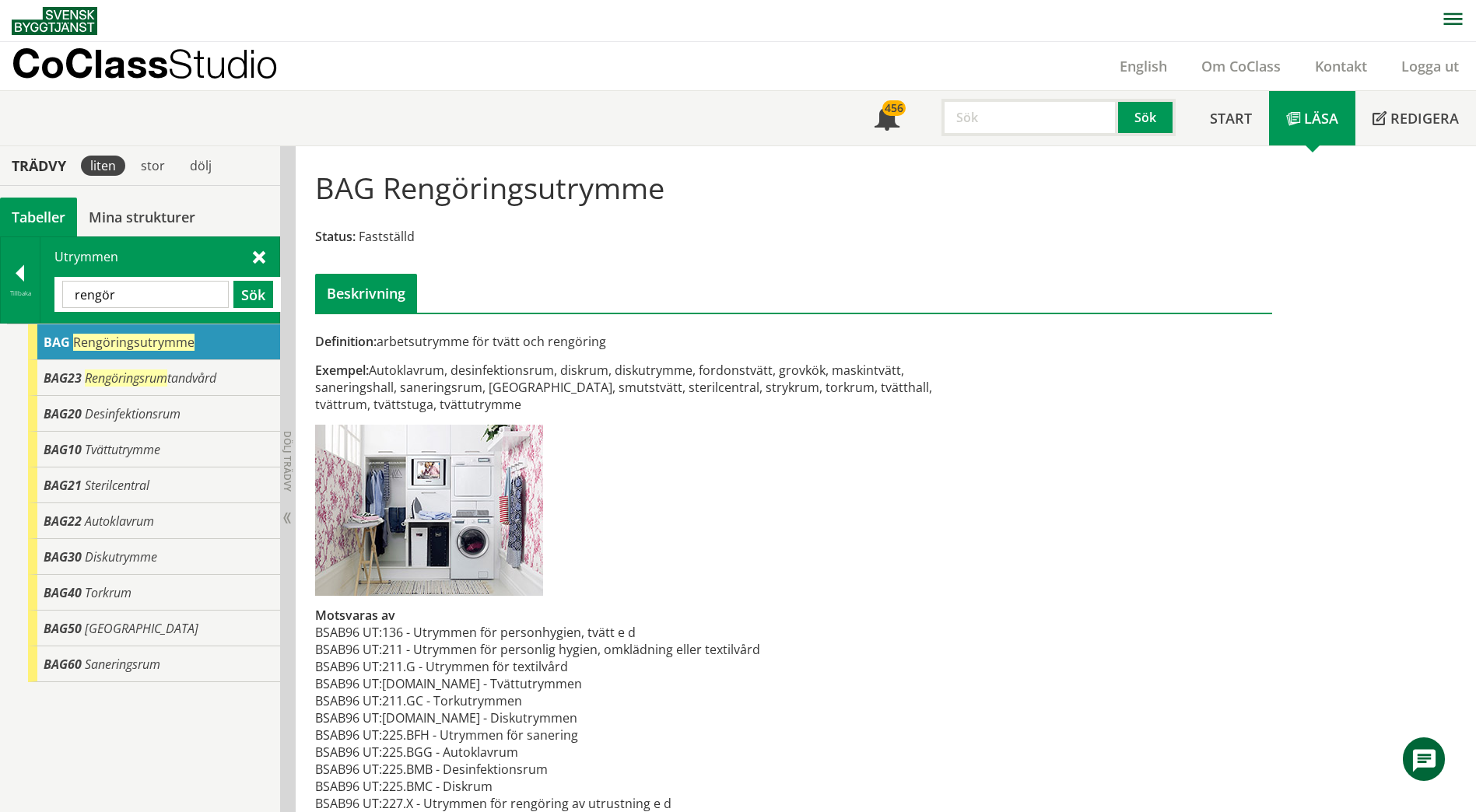
click at [148, 290] on input "rengör" at bounding box center [146, 294] width 166 height 27
click at [148, 289] on input "rengör" at bounding box center [146, 294] width 166 height 27
type input "passa"
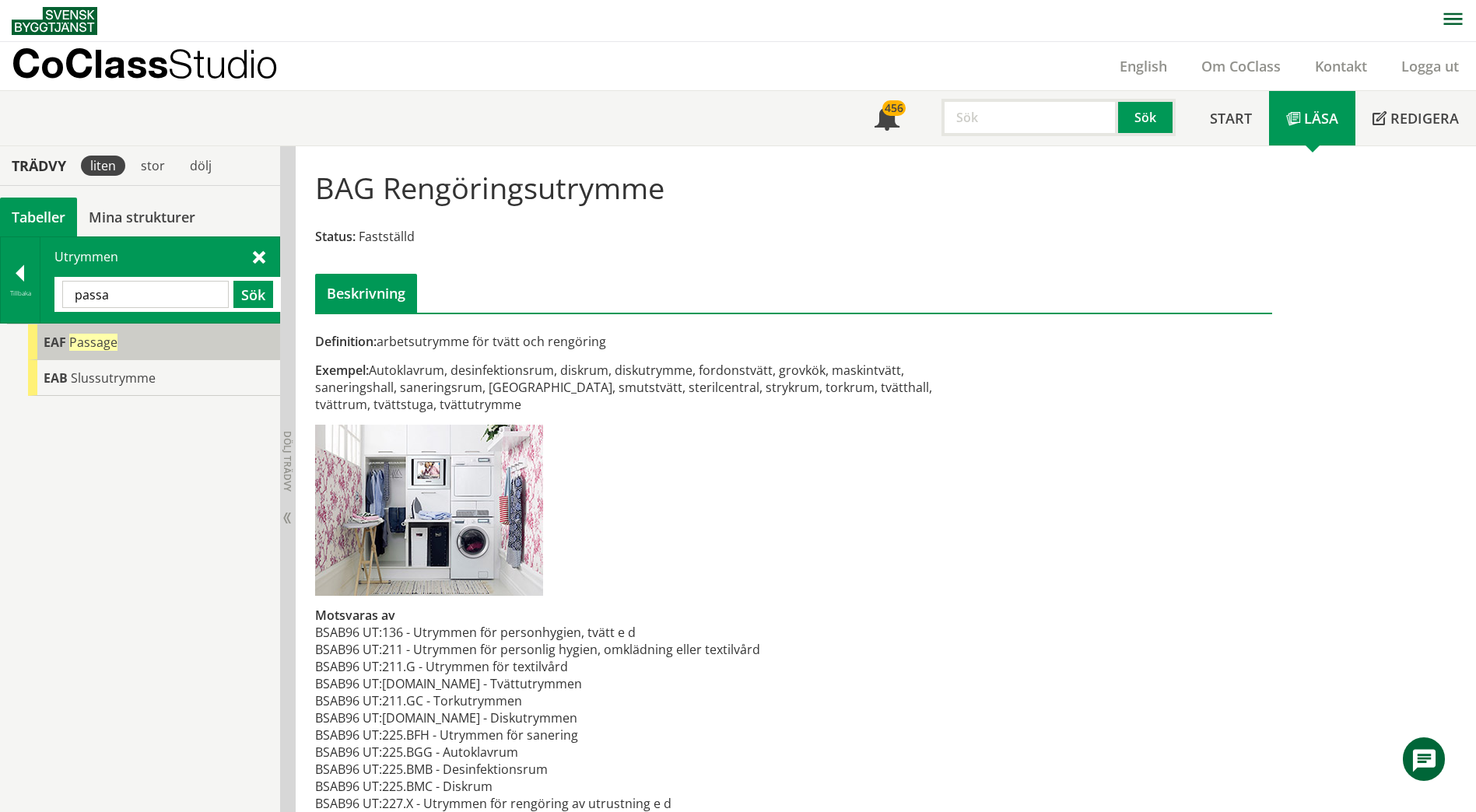
click at [129, 330] on div "EAF Passage" at bounding box center [154, 342] width 252 height 36
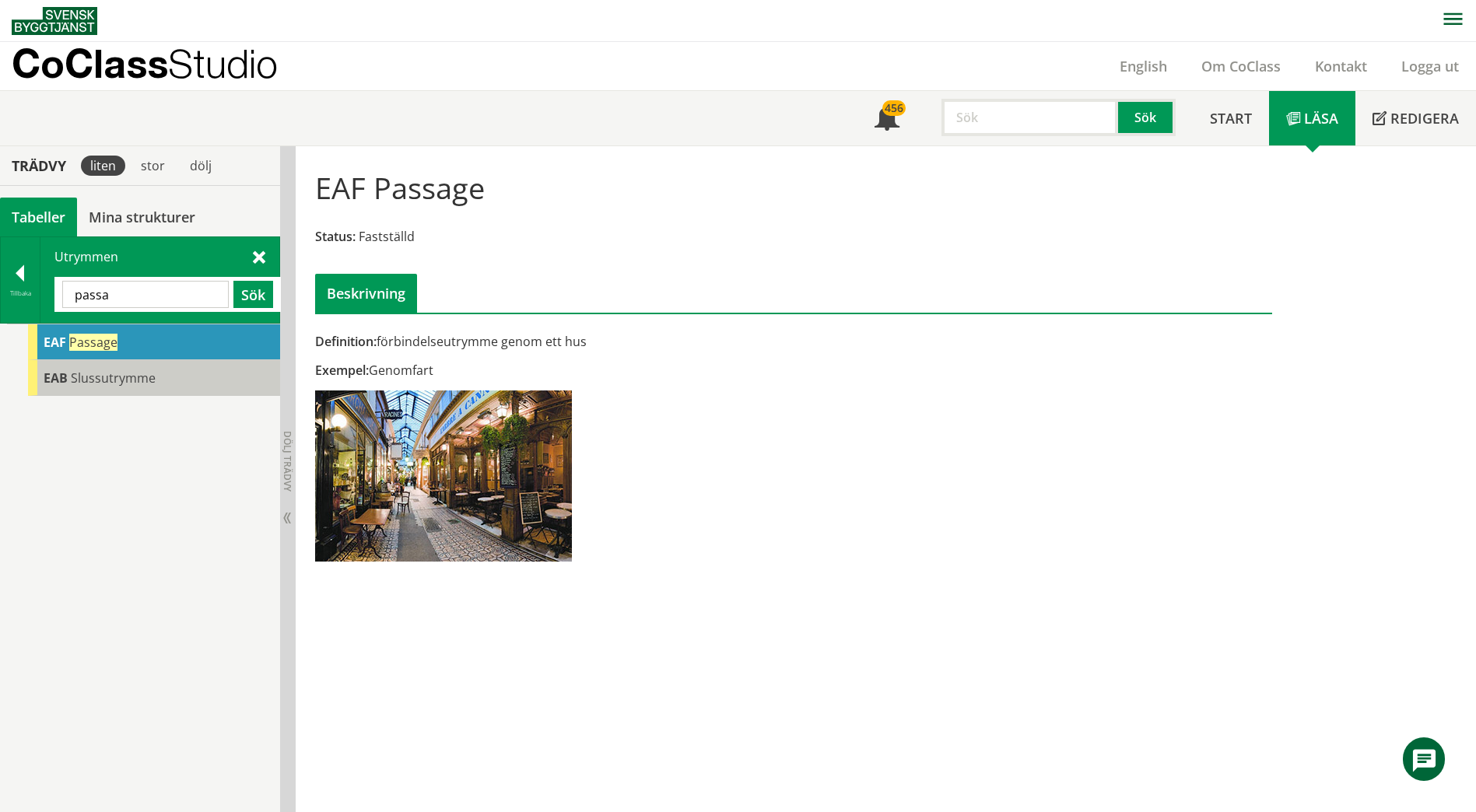
click at [134, 361] on div "EAB Slussutrymme" at bounding box center [154, 378] width 252 height 36
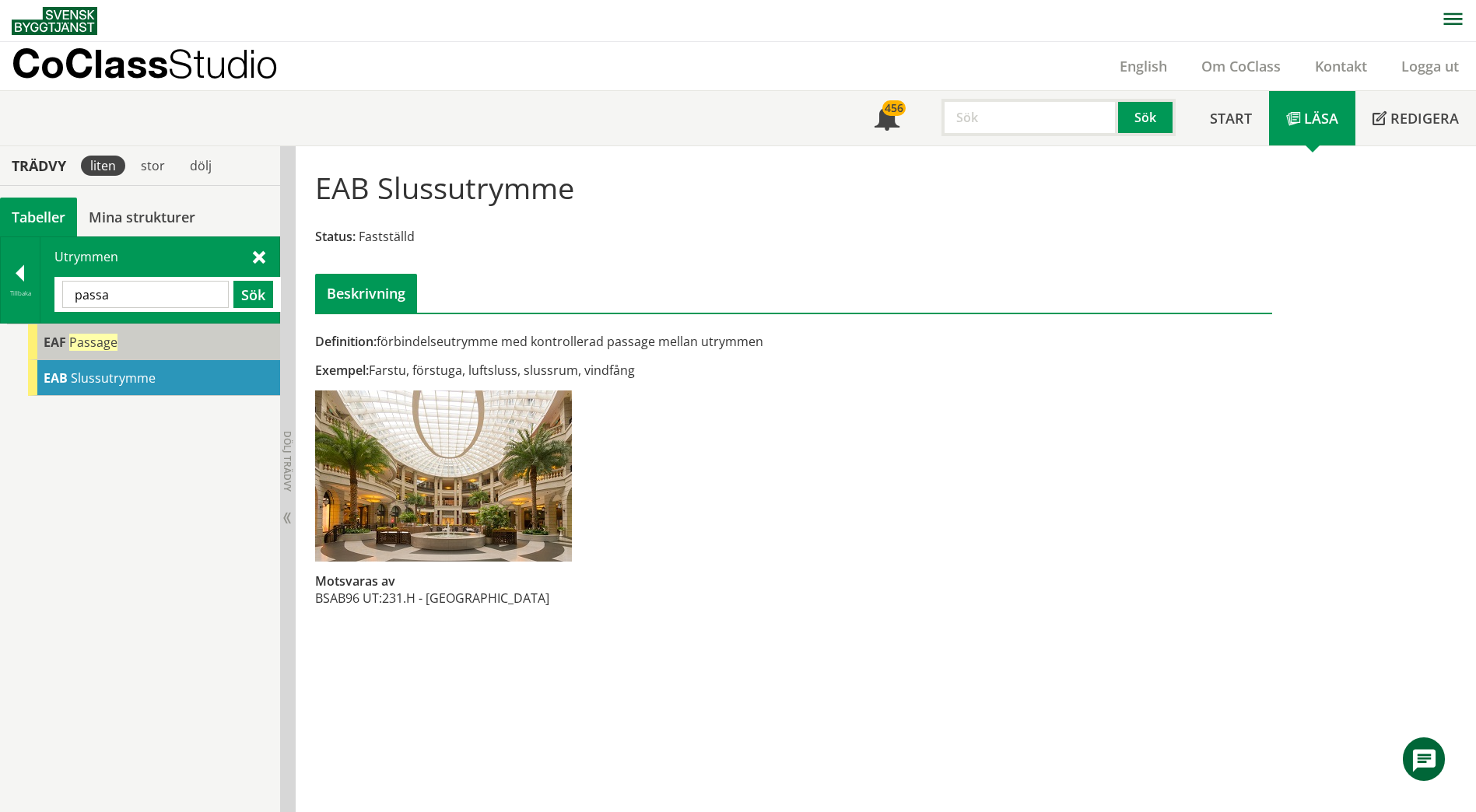
click at [136, 348] on div "EAF Passage" at bounding box center [154, 342] width 252 height 36
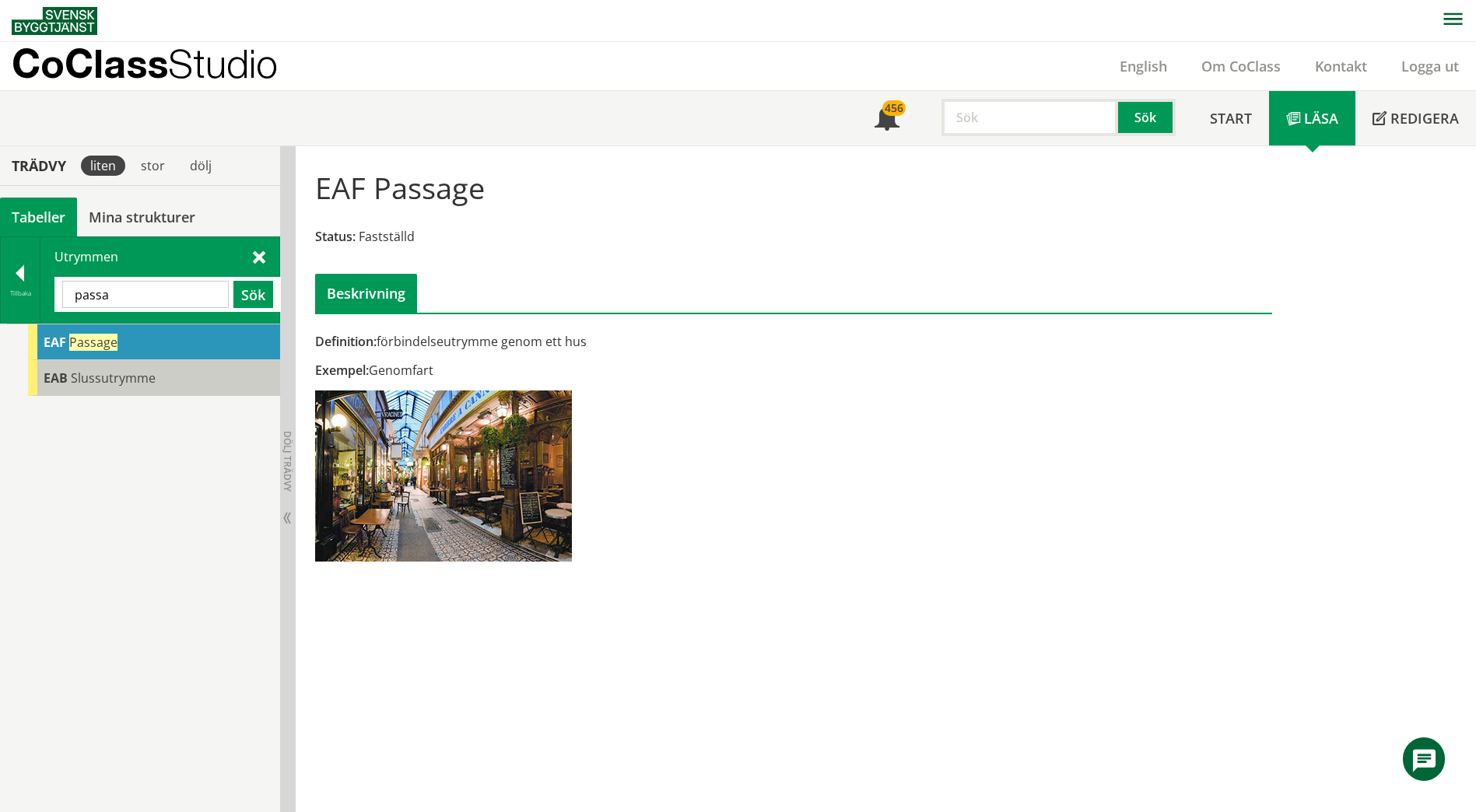
click at [138, 374] on span "Slussutrymme" at bounding box center [113, 378] width 85 height 17
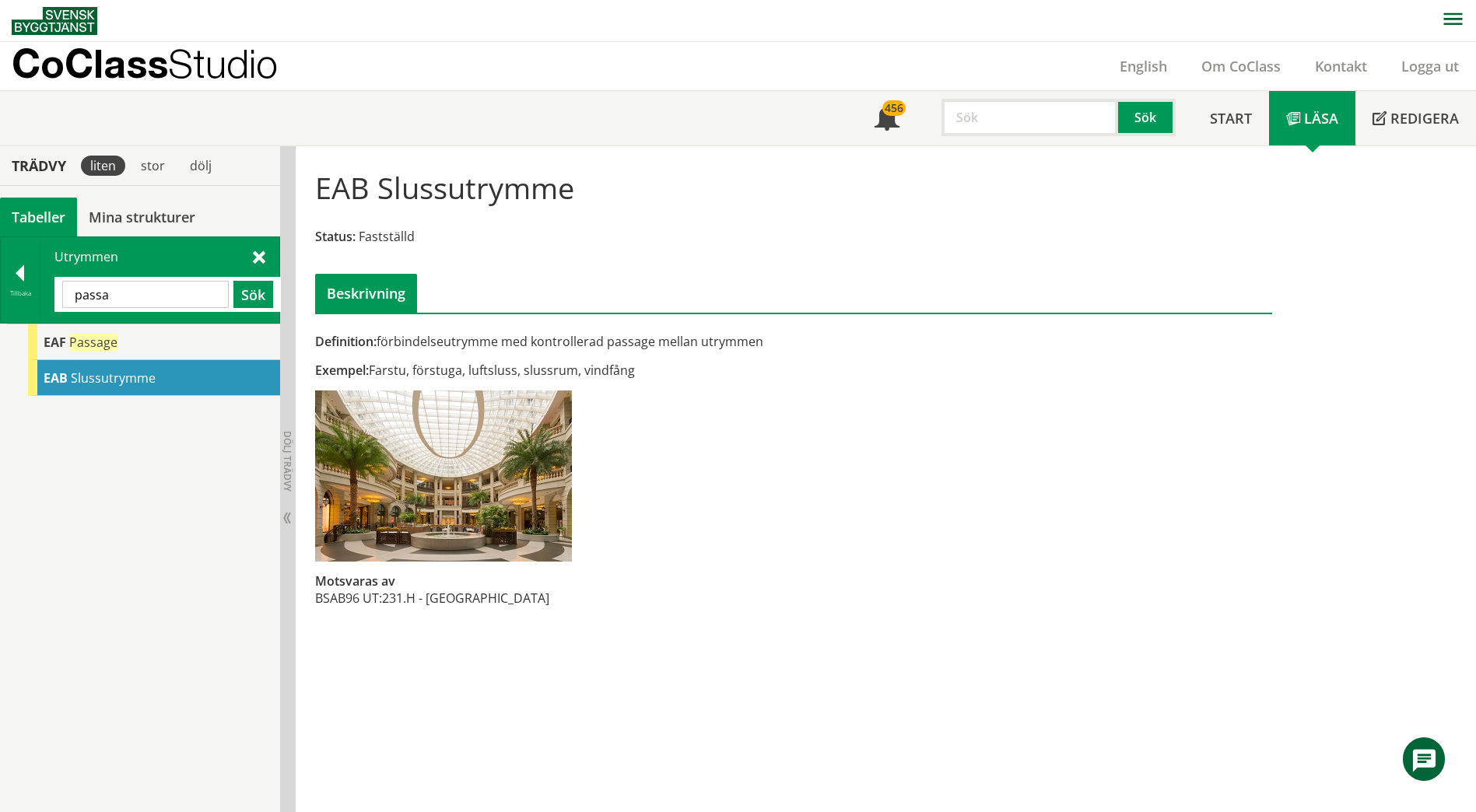
click at [249, 258] on div "Utrymmen passa Sök" at bounding box center [160, 279] width 239 height 86
click at [262, 255] on span at bounding box center [259, 256] width 13 height 16
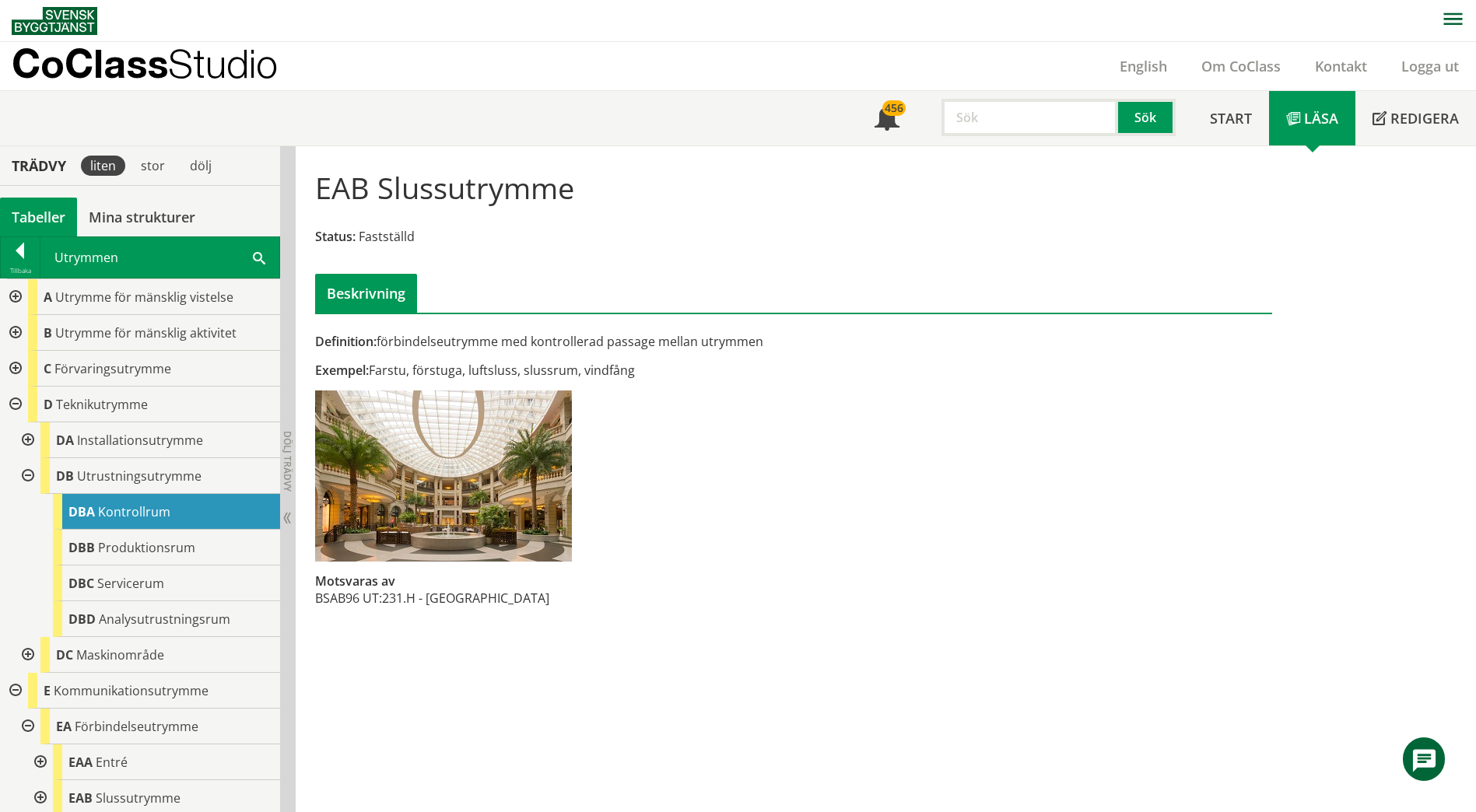
click at [25, 402] on div at bounding box center [14, 404] width 28 height 36
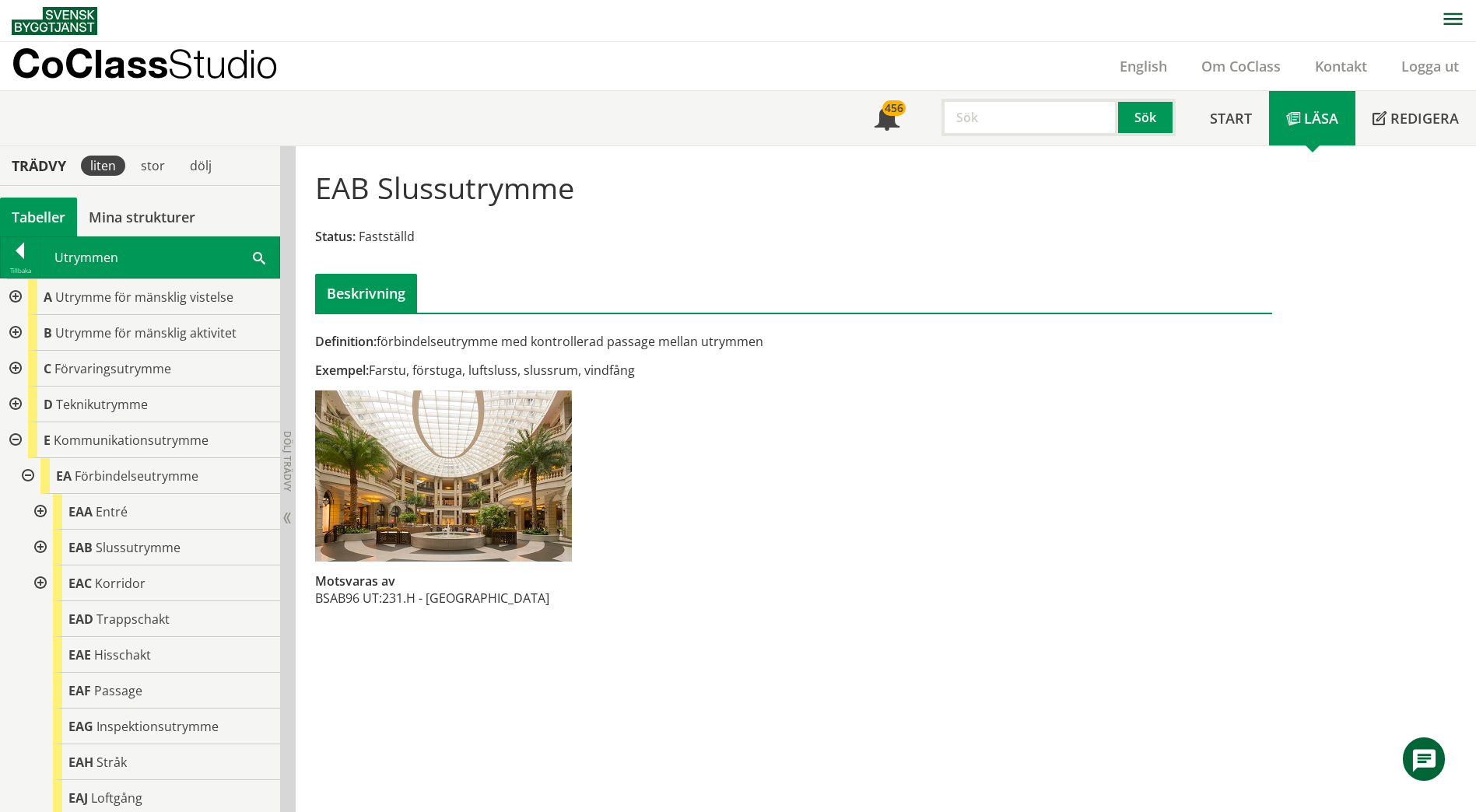
click at [14, 429] on div at bounding box center [14, 440] width 28 height 36
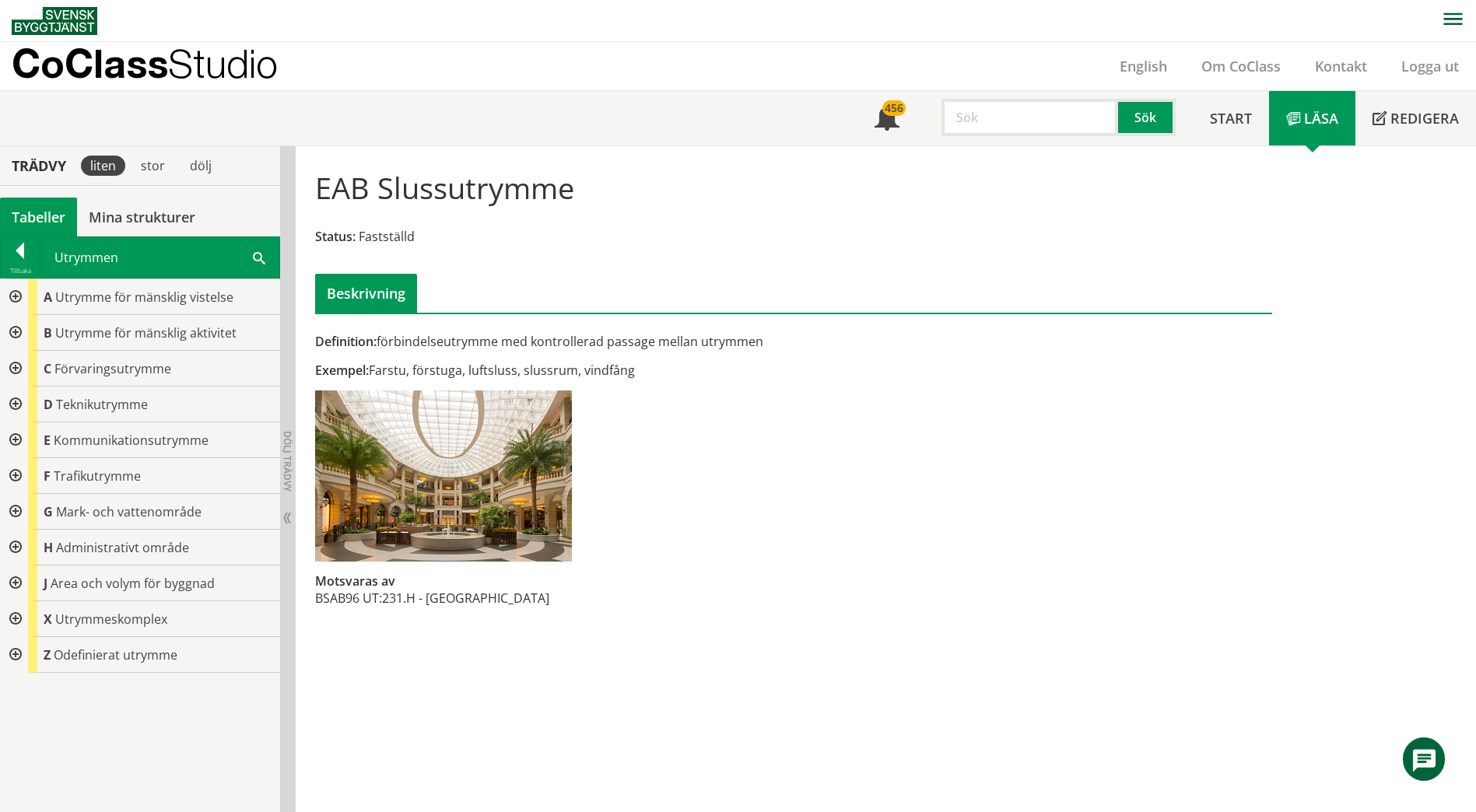
click at [14, 438] on div at bounding box center [14, 440] width 28 height 36
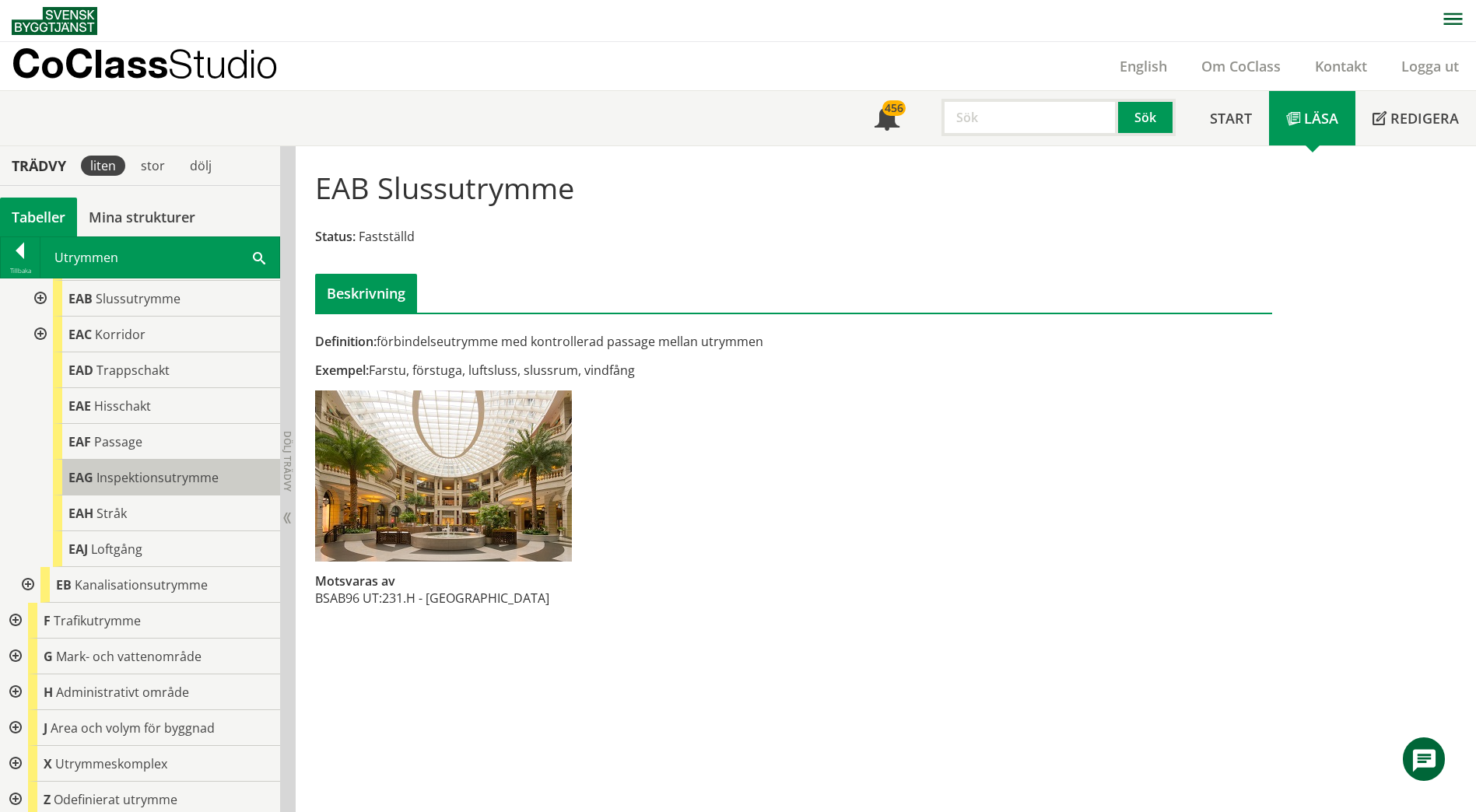
scroll to position [253, 0]
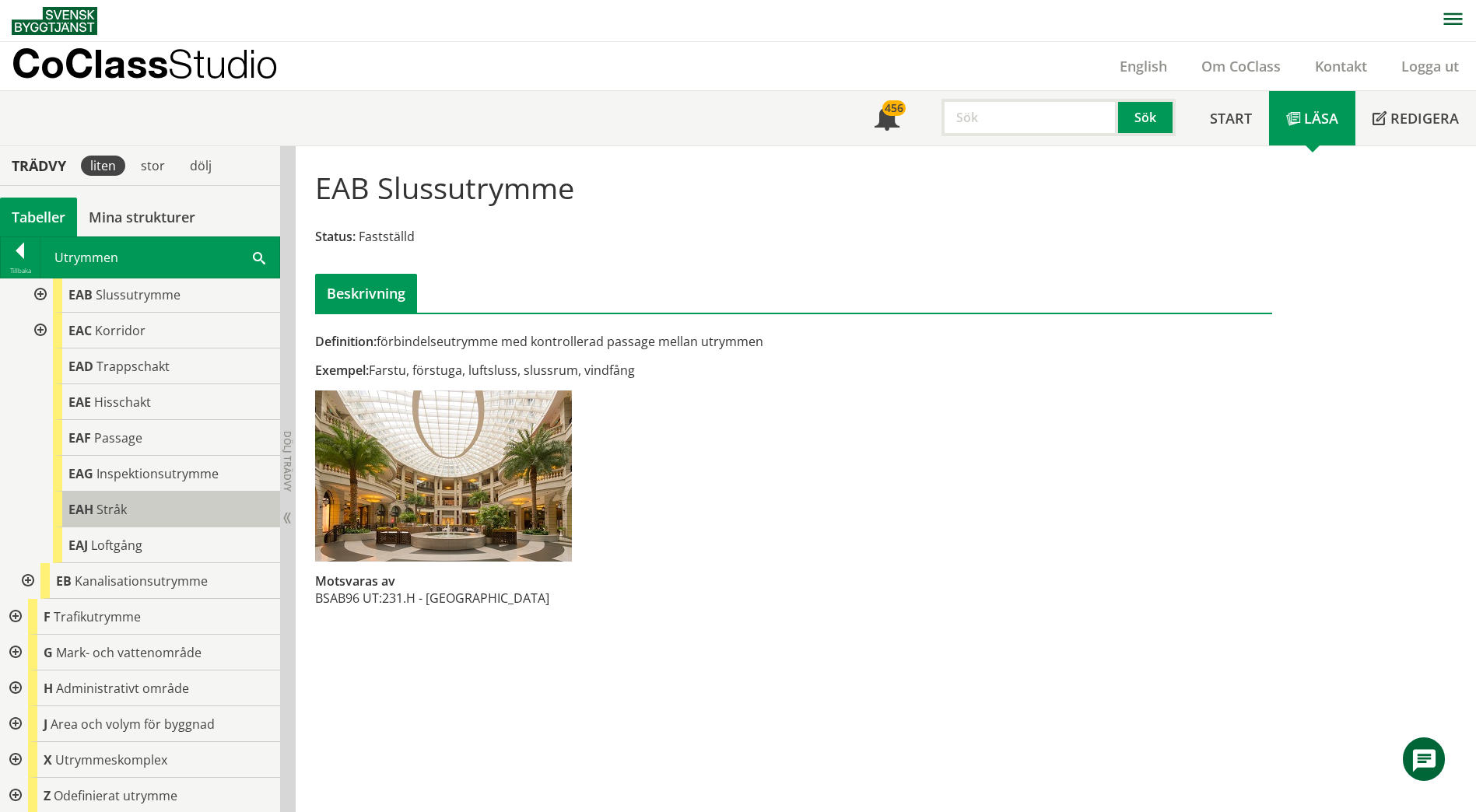
click at [193, 499] on div "EAH Stråk" at bounding box center [166, 509] width 227 height 36
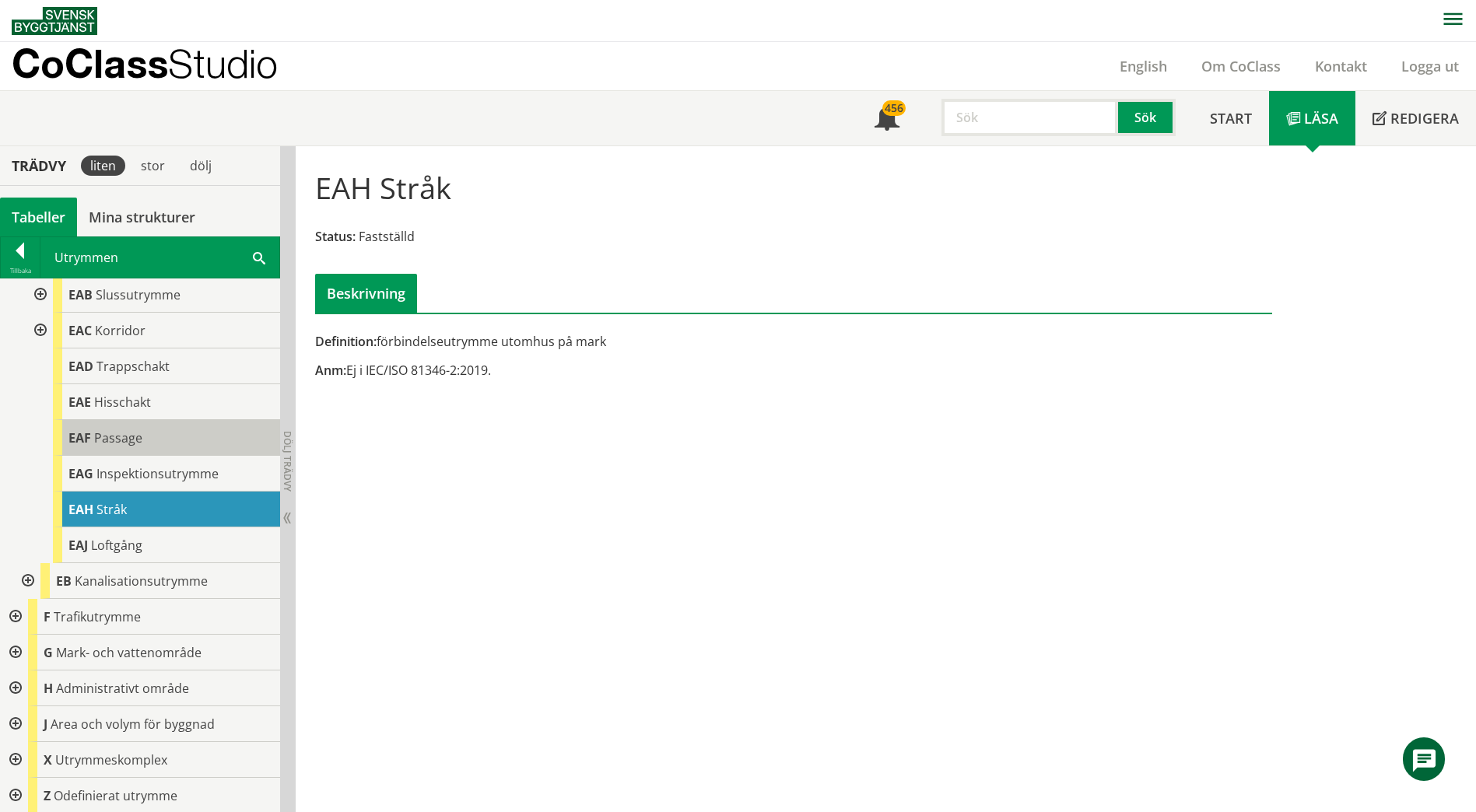
click at [142, 429] on div "EAF Passage" at bounding box center [166, 438] width 227 height 36
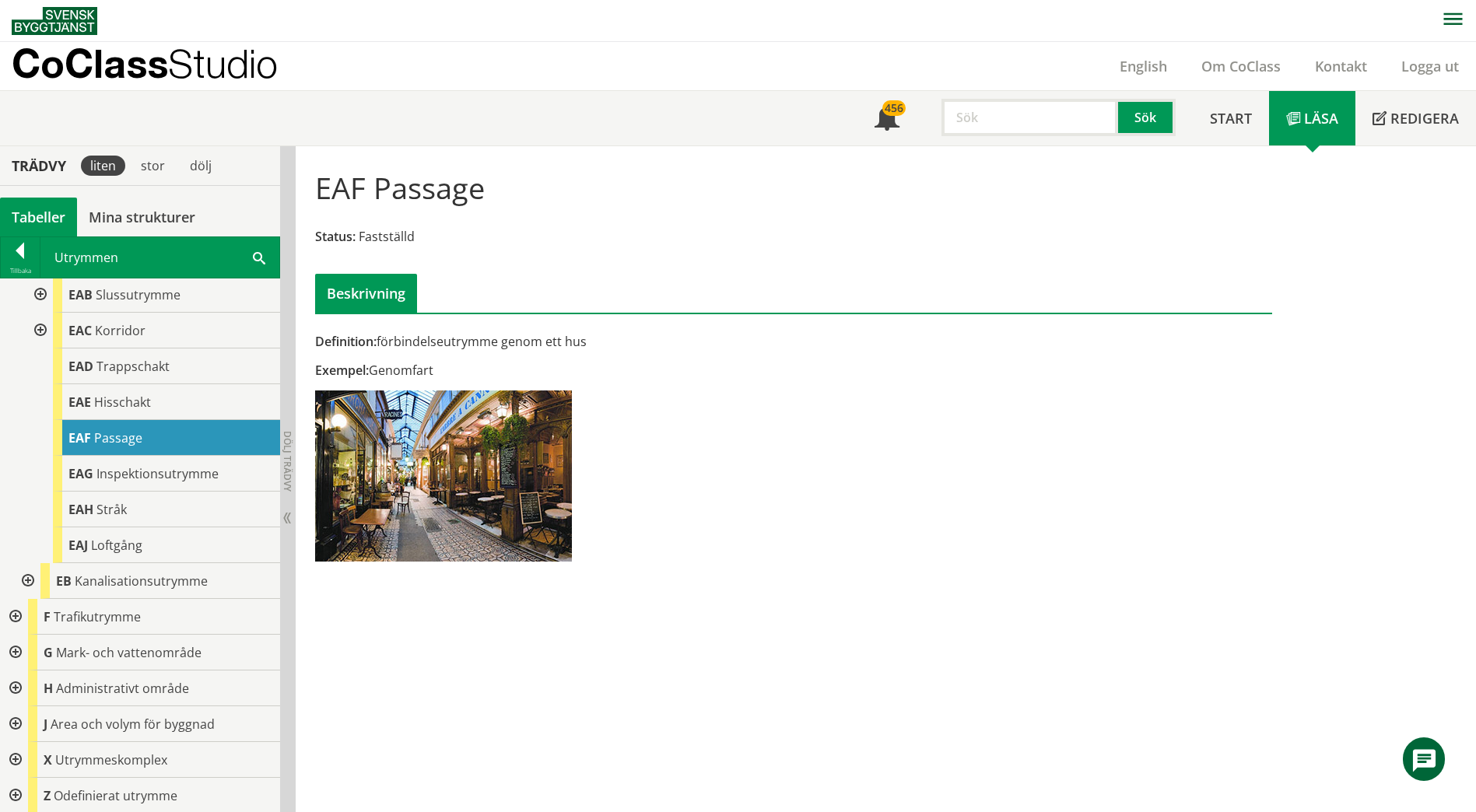
click at [255, 259] on span at bounding box center [259, 257] width 13 height 16
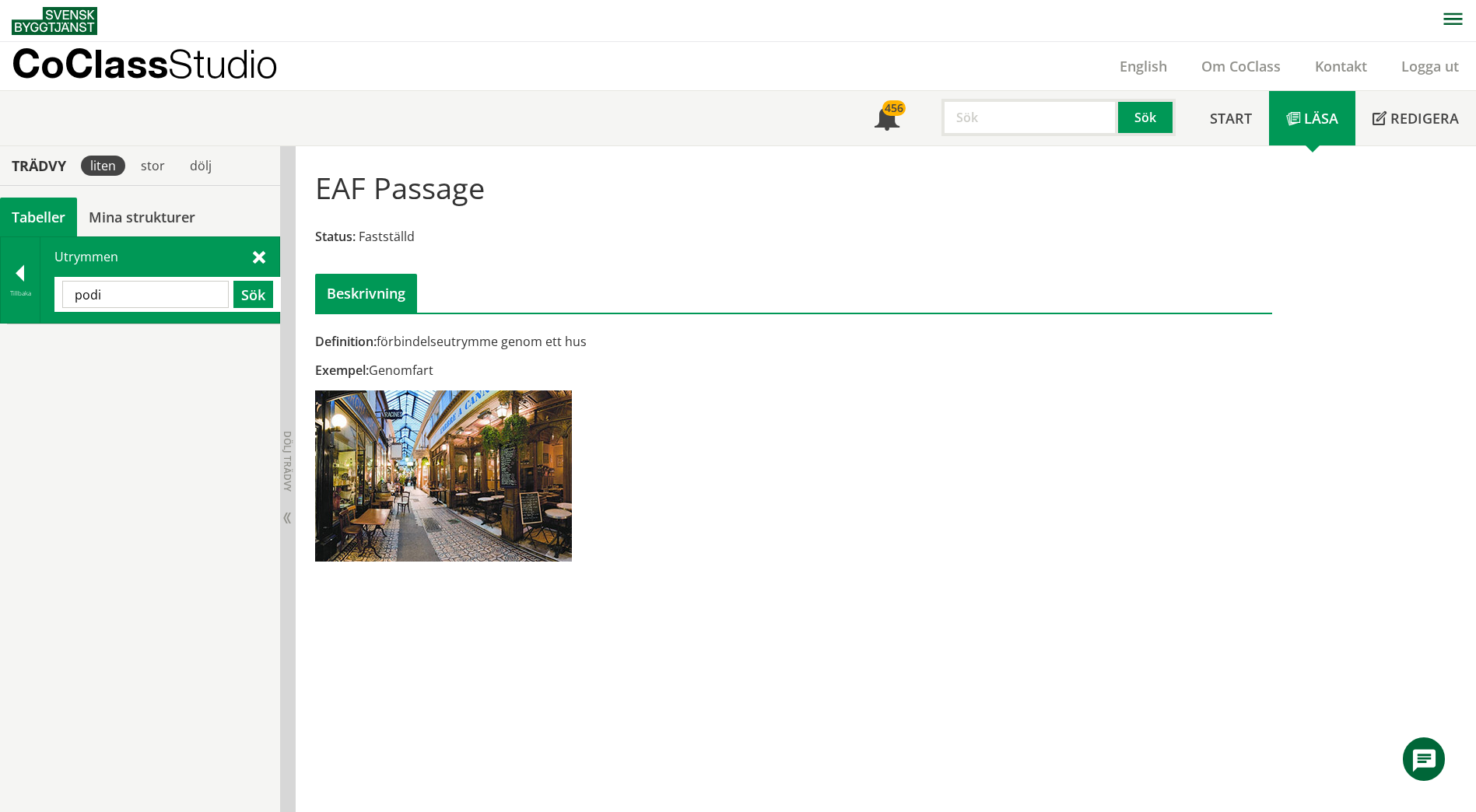
click at [184, 294] on input "podi" at bounding box center [146, 294] width 166 height 27
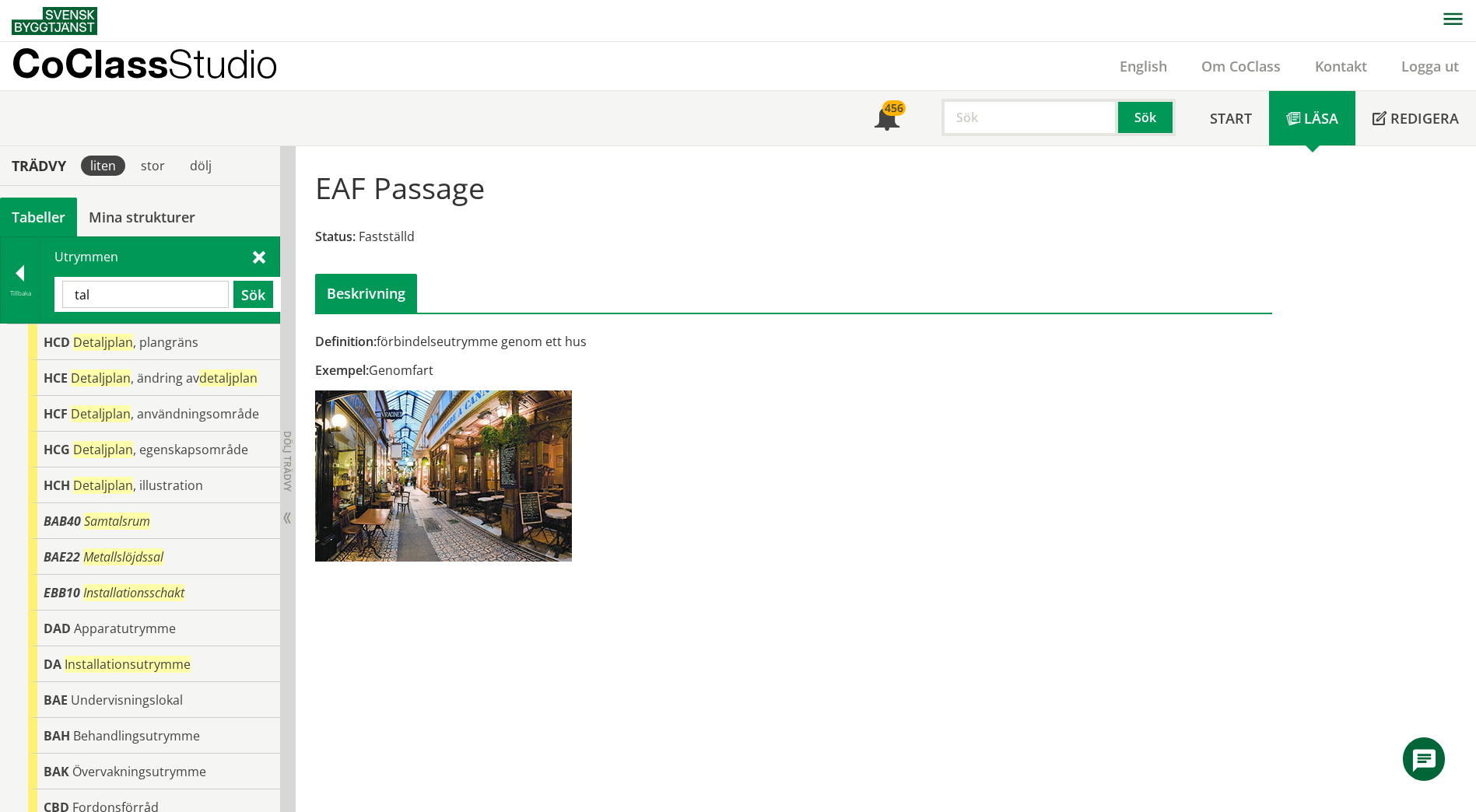
click at [253, 264] on div "Utrymmen tal Sök" at bounding box center [160, 279] width 239 height 86
click at [257, 258] on span at bounding box center [259, 256] width 13 height 16
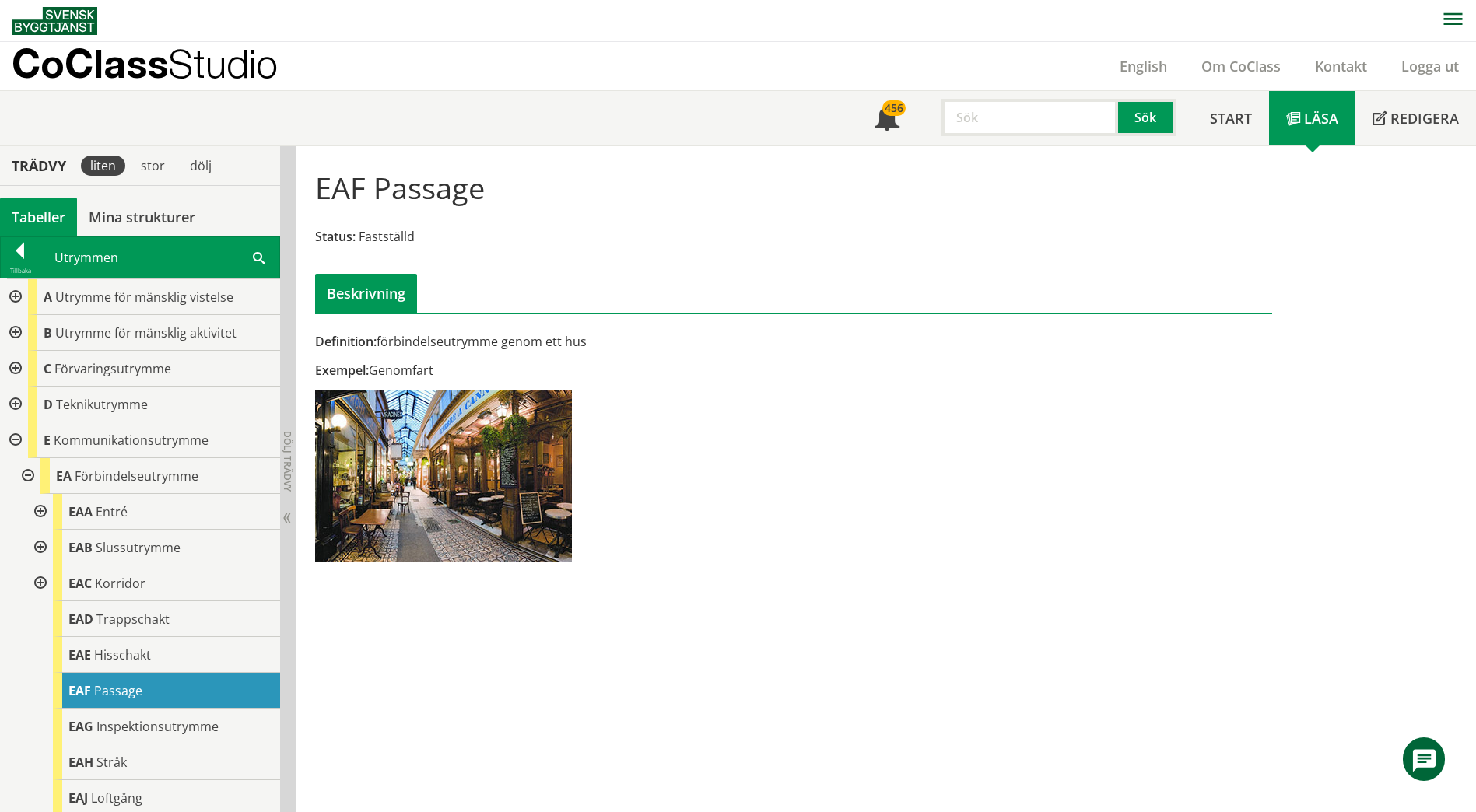
click at [27, 476] on div at bounding box center [26, 476] width 28 height 36
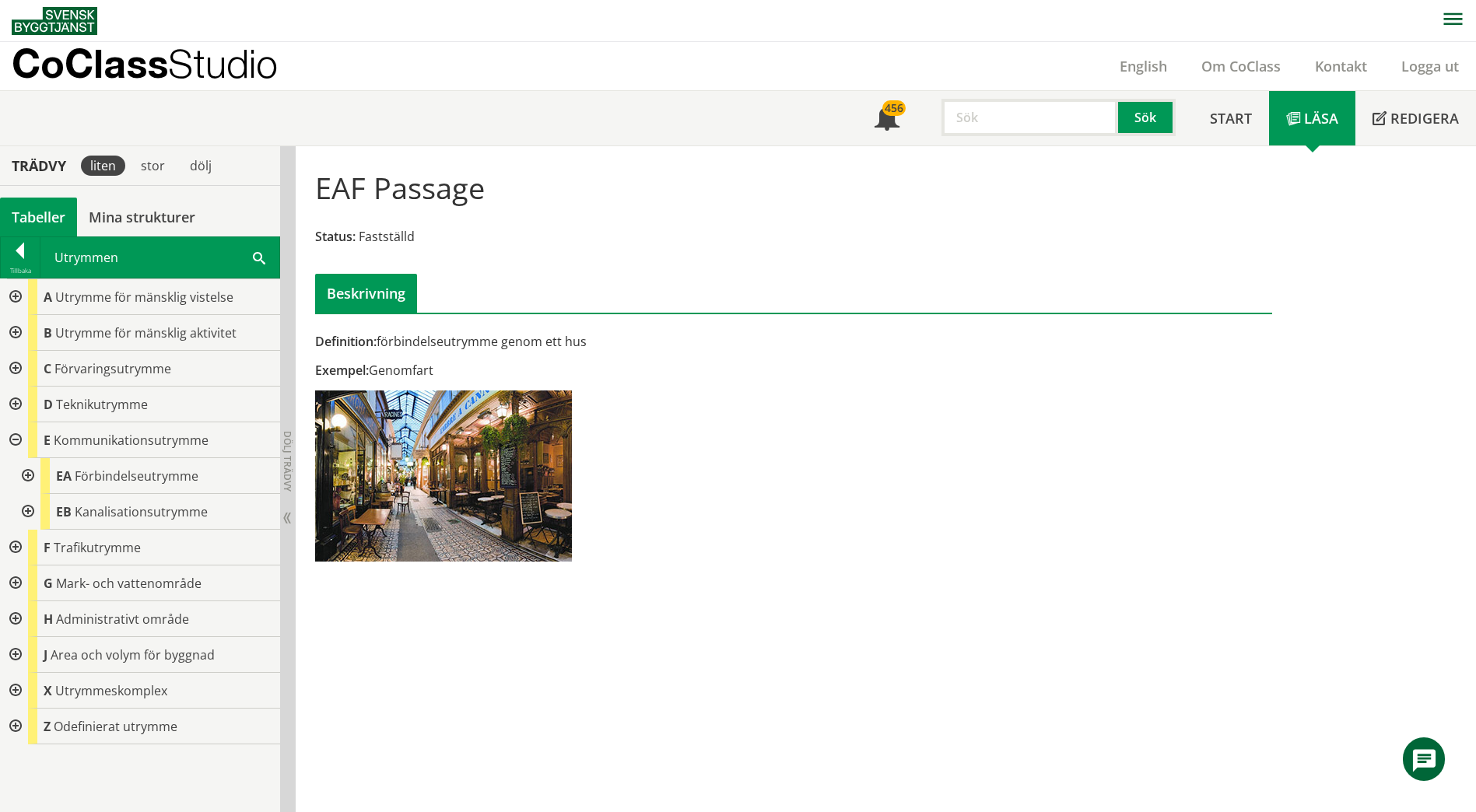
click at [17, 440] on div at bounding box center [14, 440] width 28 height 36
click at [18, 338] on div at bounding box center [14, 333] width 28 height 36
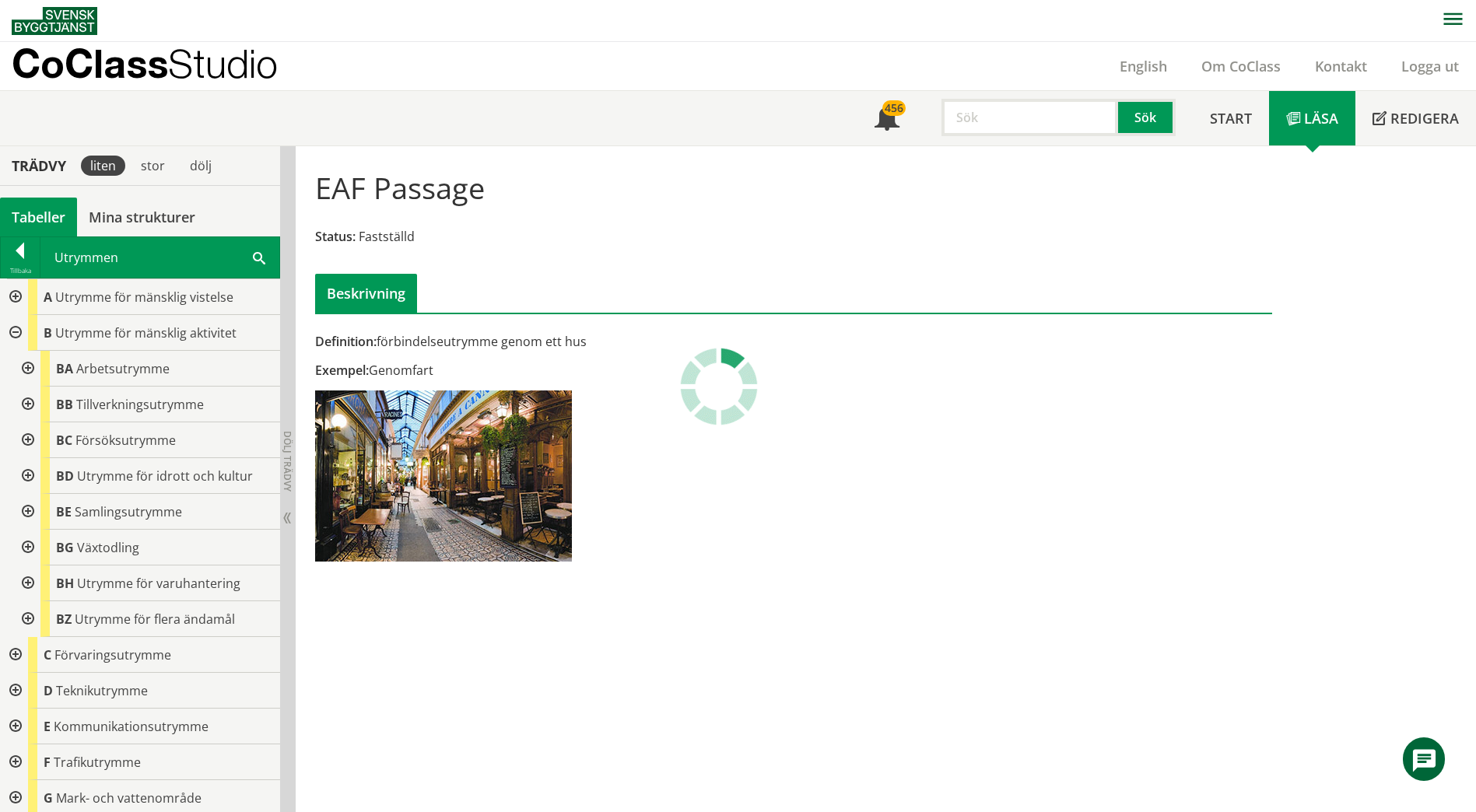
click at [26, 512] on div at bounding box center [26, 511] width 28 height 36
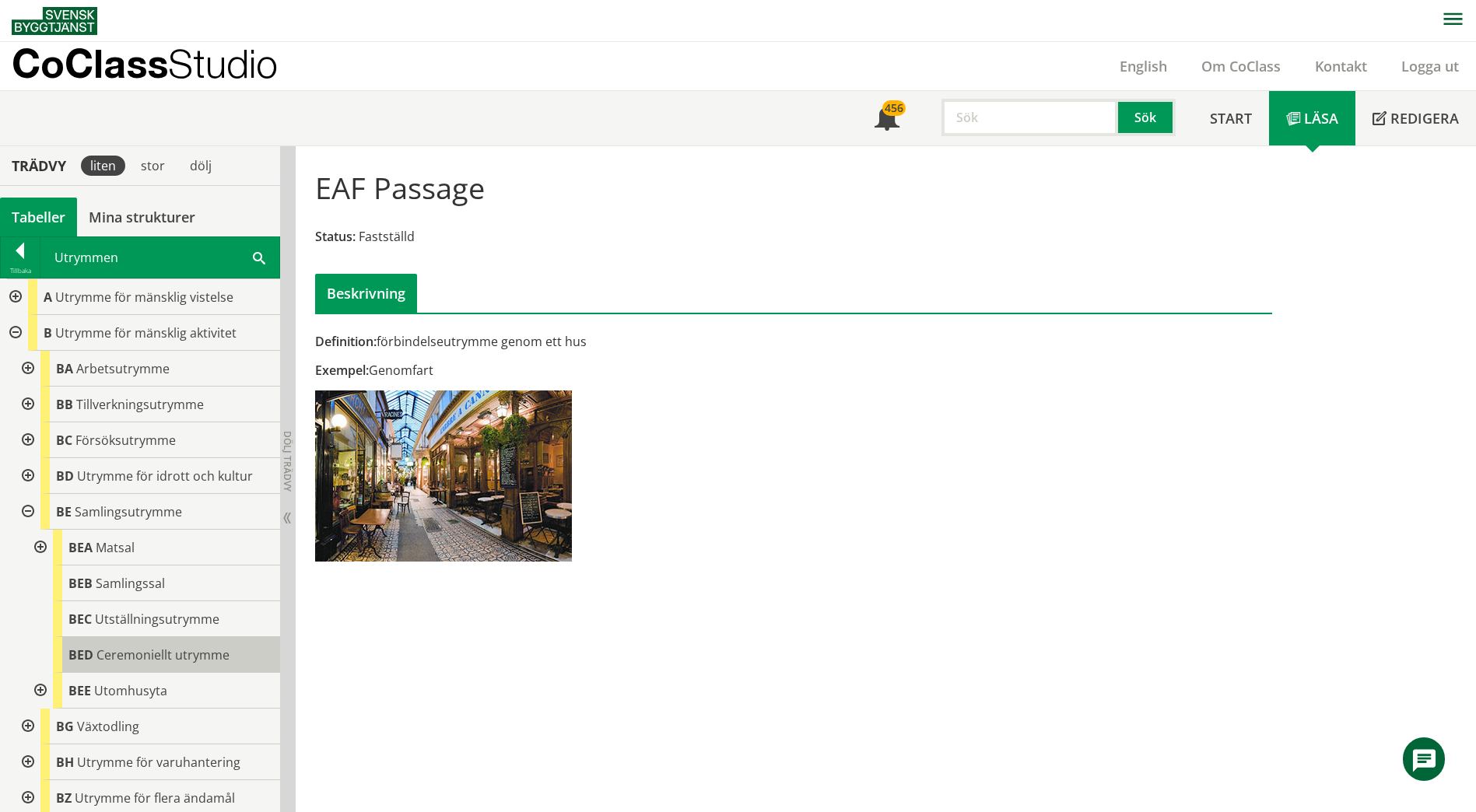
click at [129, 659] on span "Ceremoniellt utrymme" at bounding box center [163, 654] width 133 height 17
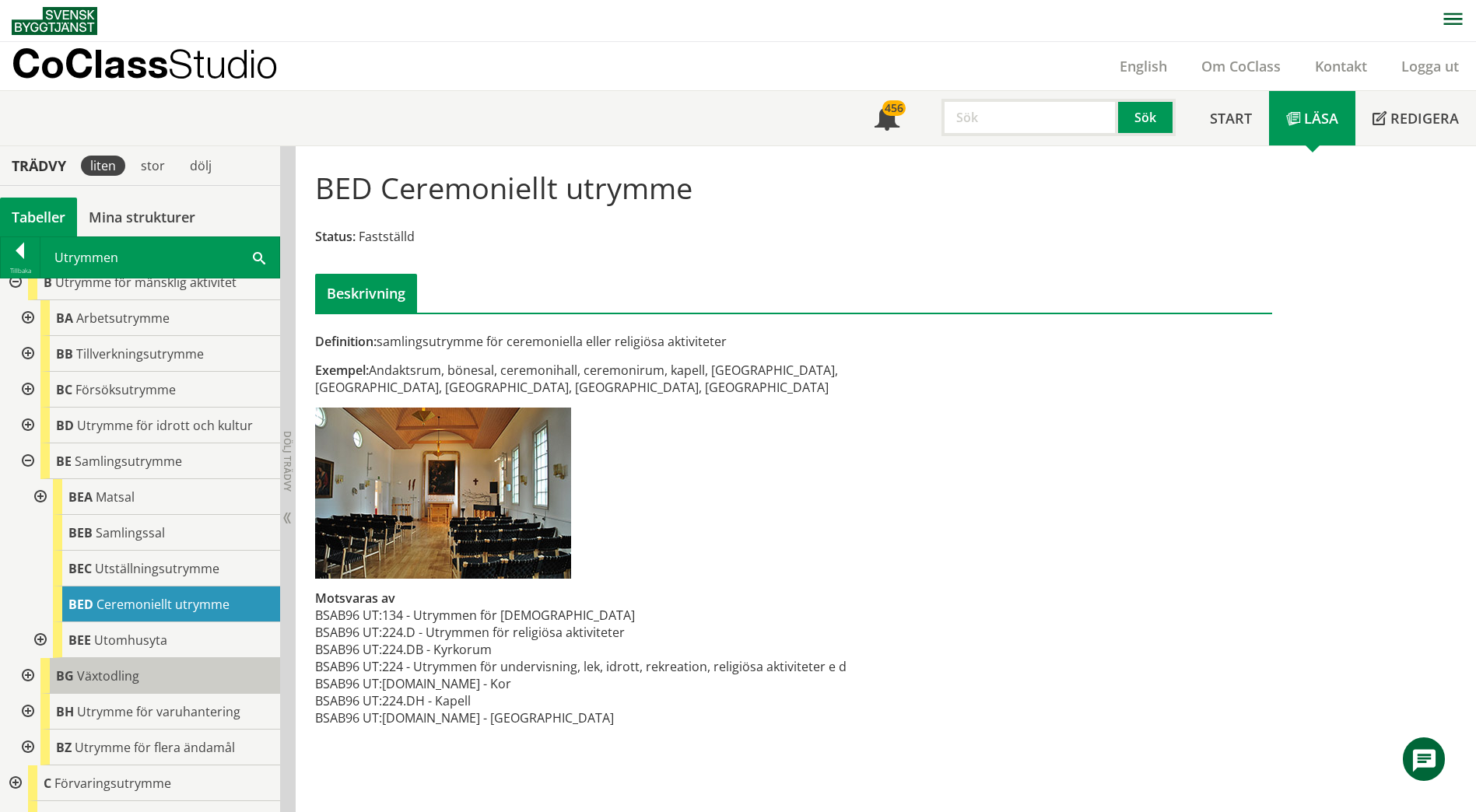
scroll to position [78, 0]
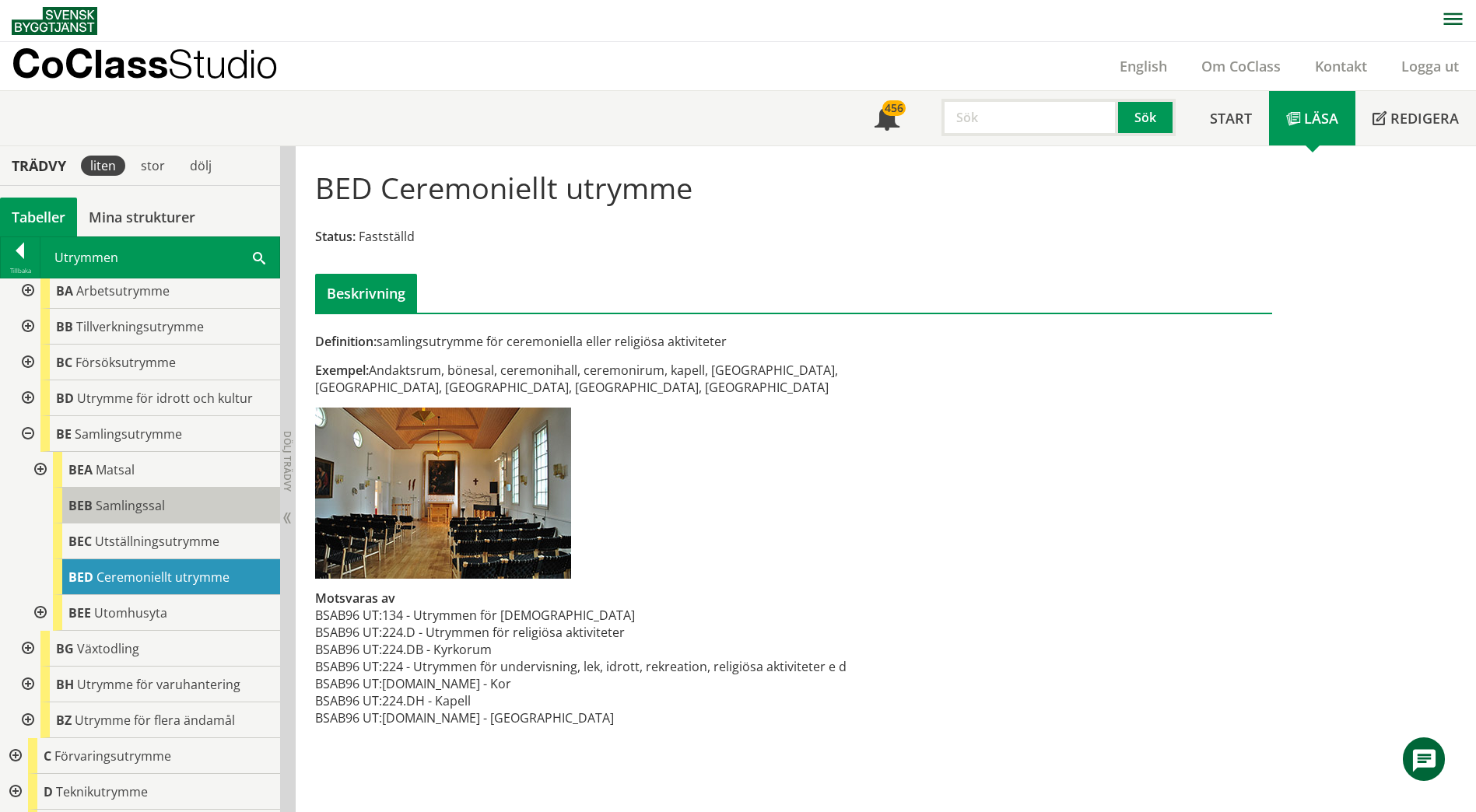
click at [152, 495] on div "BEB Samlingssal" at bounding box center [166, 505] width 227 height 36
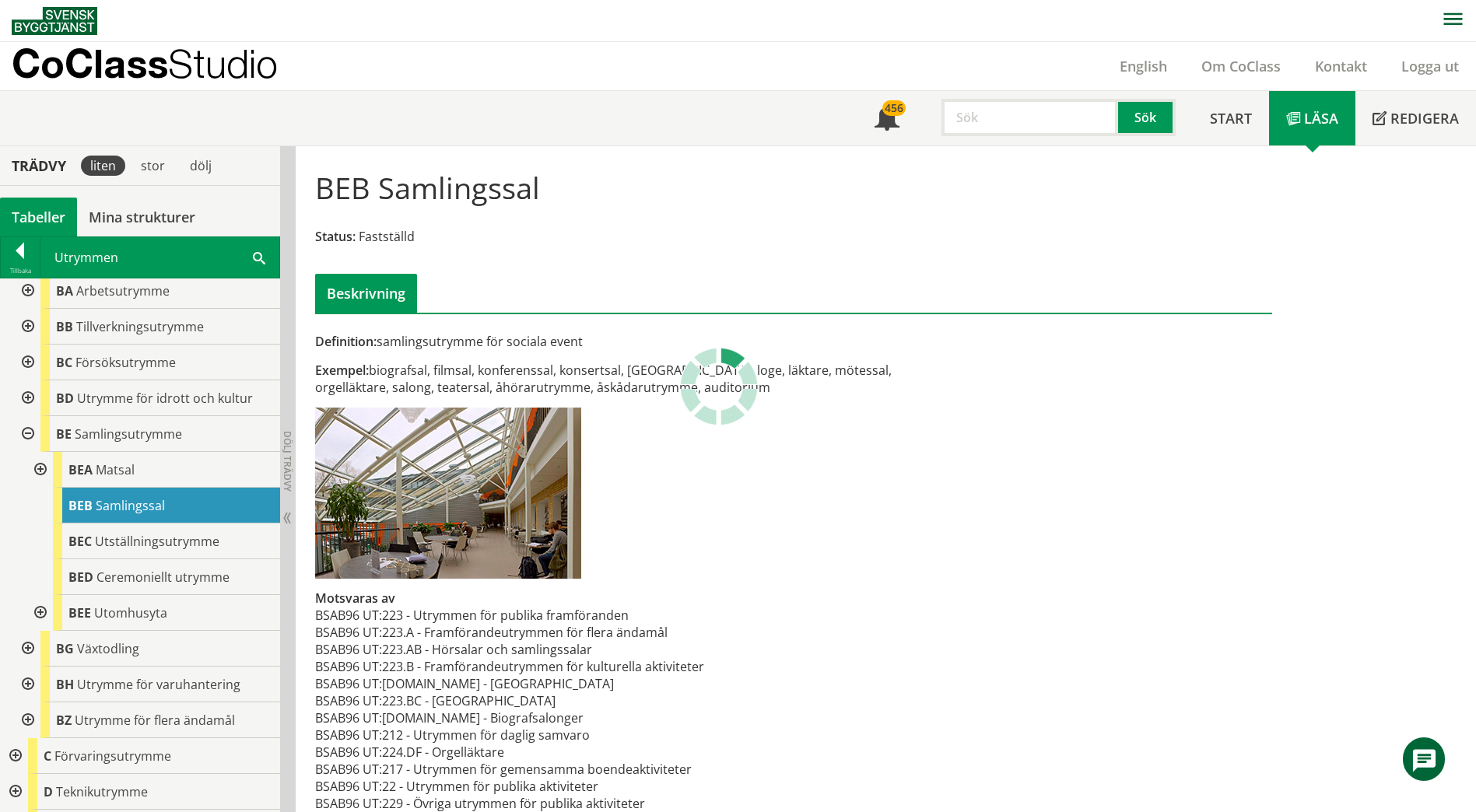
click at [34, 284] on div at bounding box center [26, 290] width 28 height 36
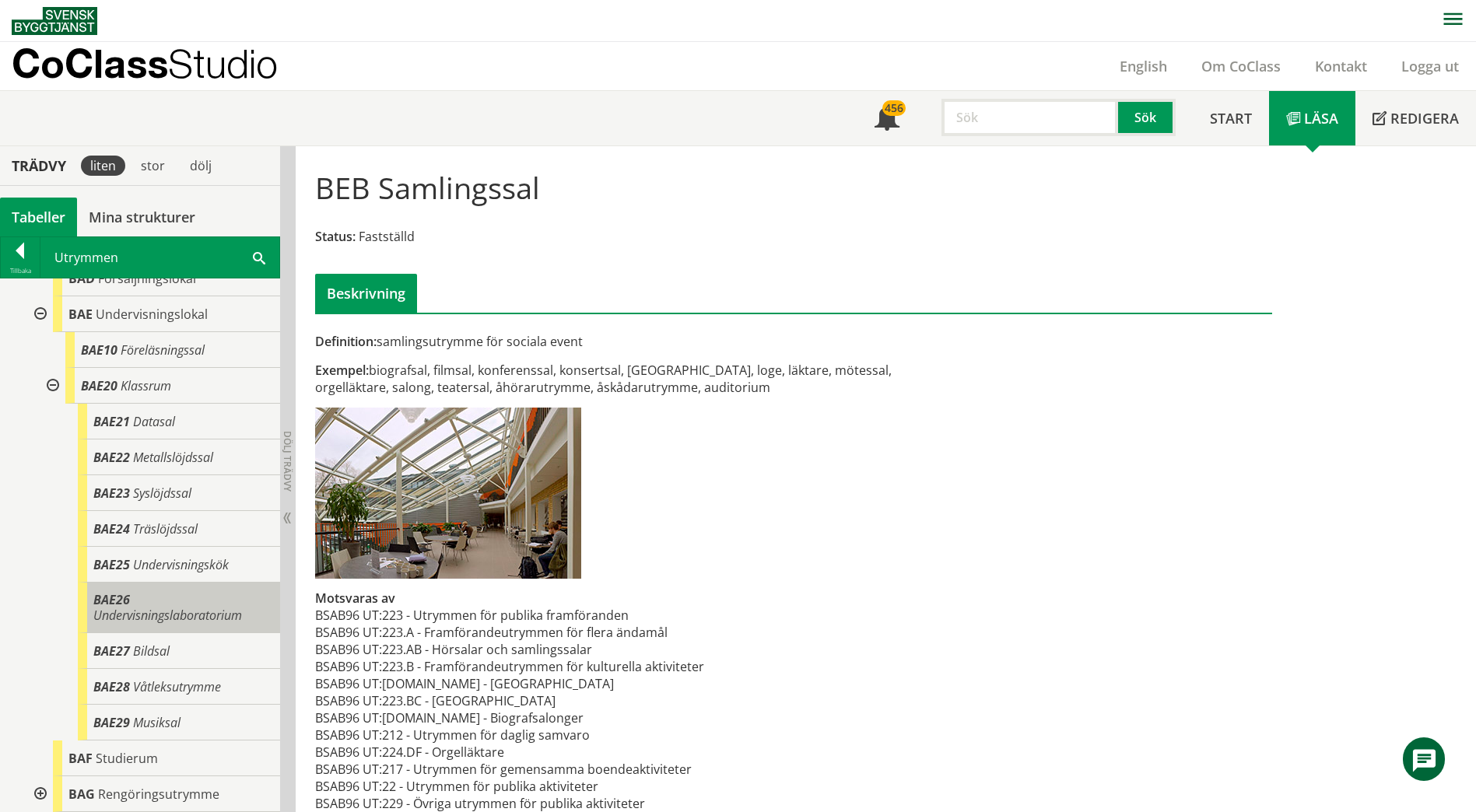
scroll to position [311, 0]
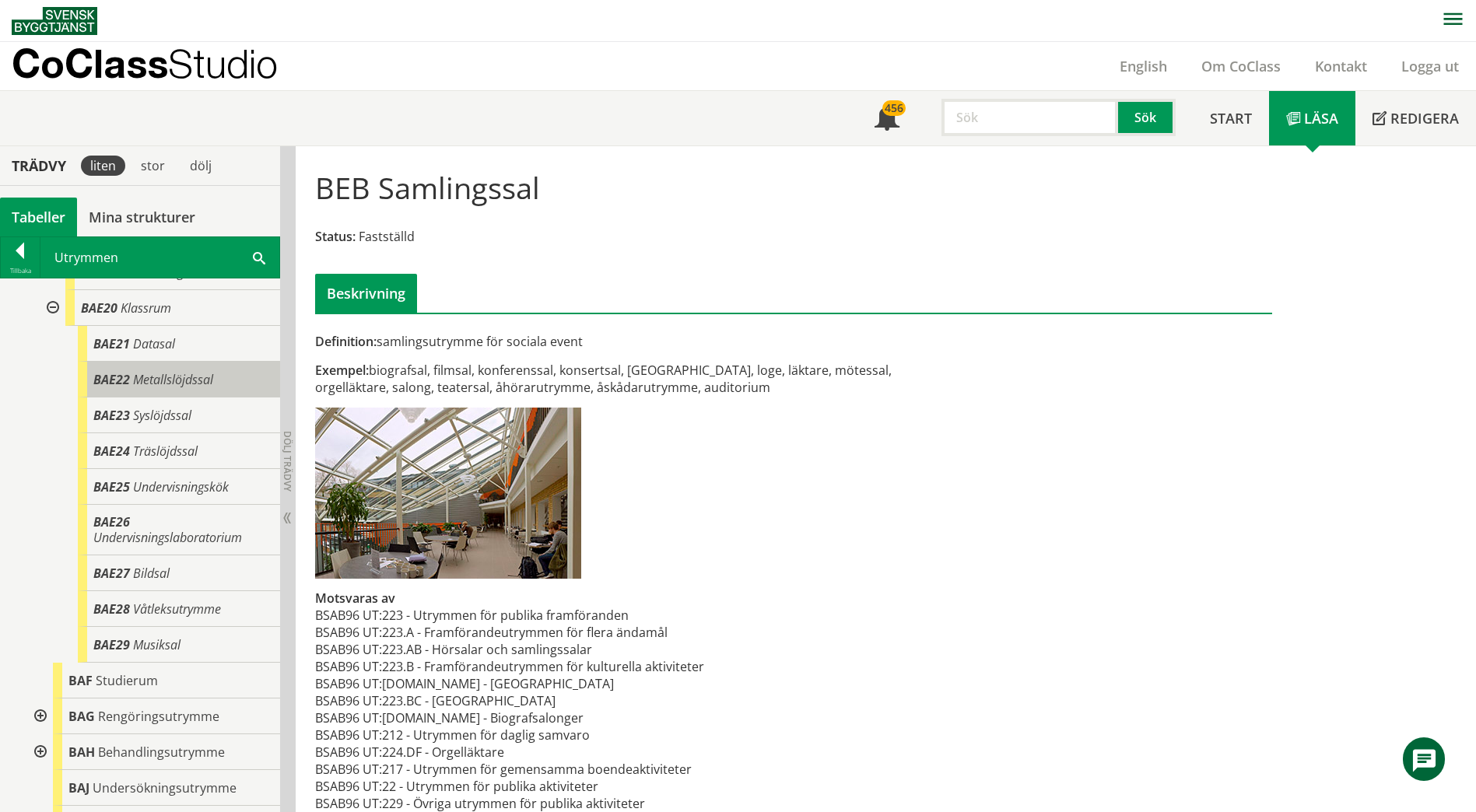
click at [207, 382] on span "Metallslöjdssal" at bounding box center [173, 379] width 80 height 17
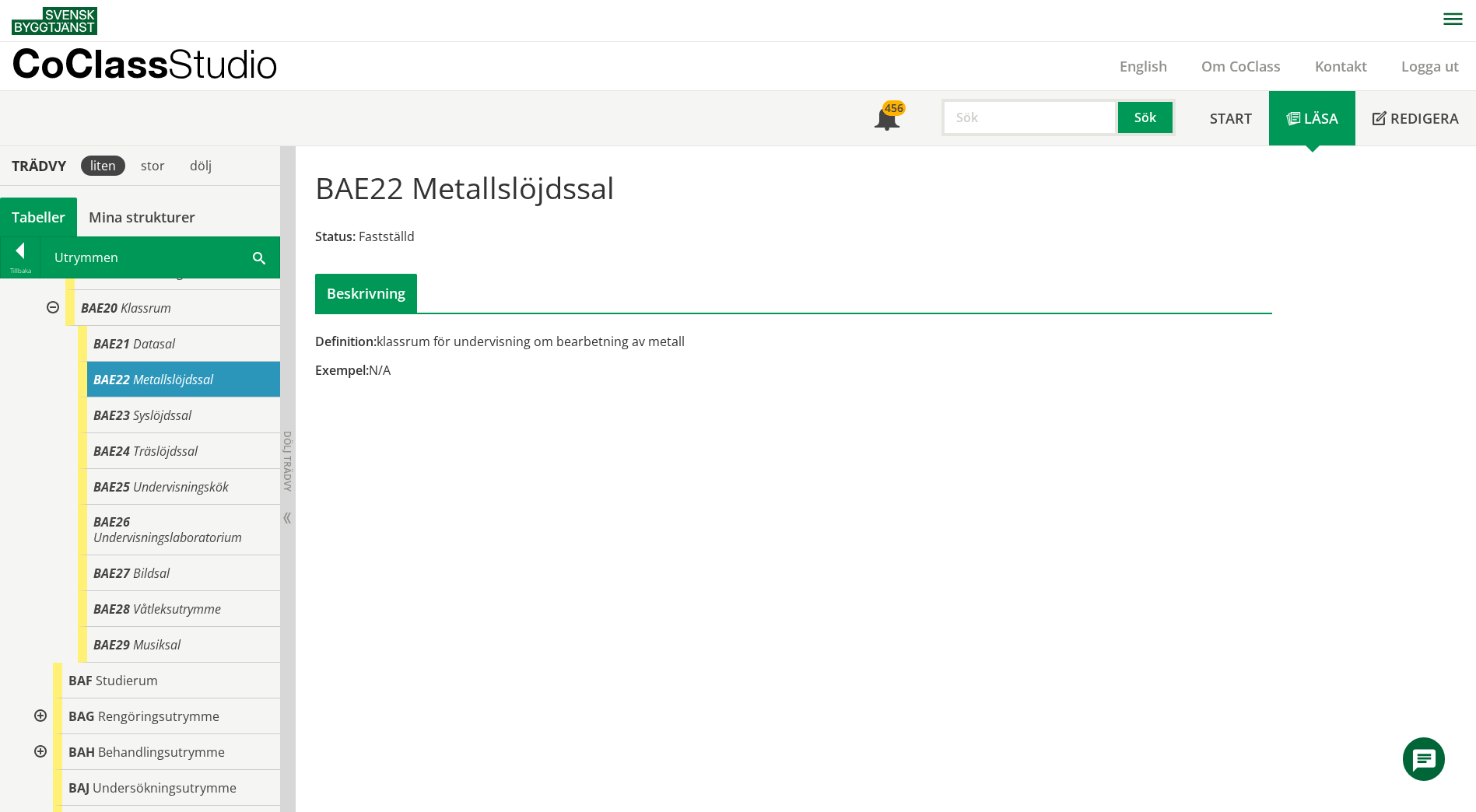
click at [54, 308] on div at bounding box center [51, 308] width 28 height 36
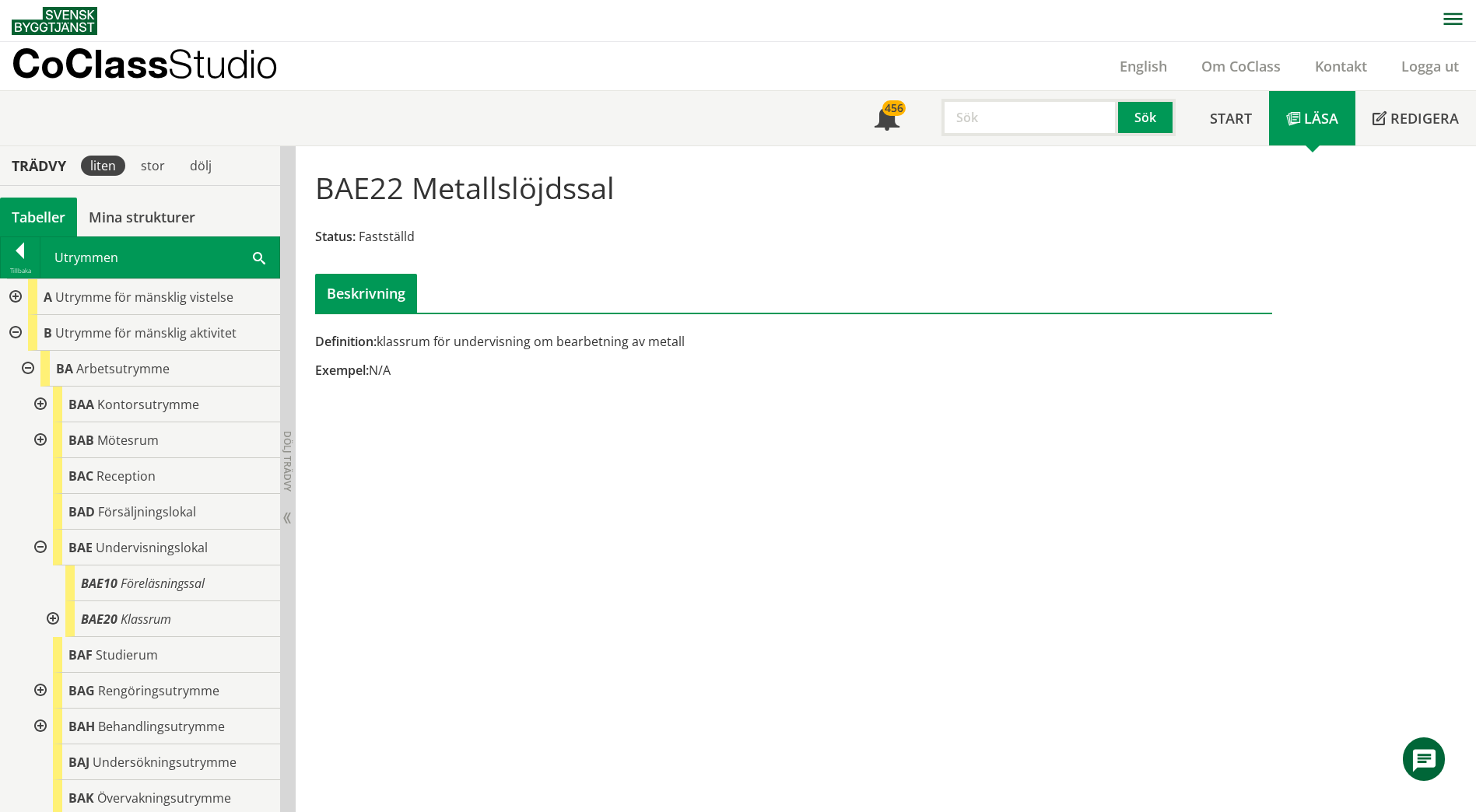
click at [39, 550] on div at bounding box center [38, 547] width 28 height 36
click at [36, 439] on div at bounding box center [38, 440] width 28 height 36
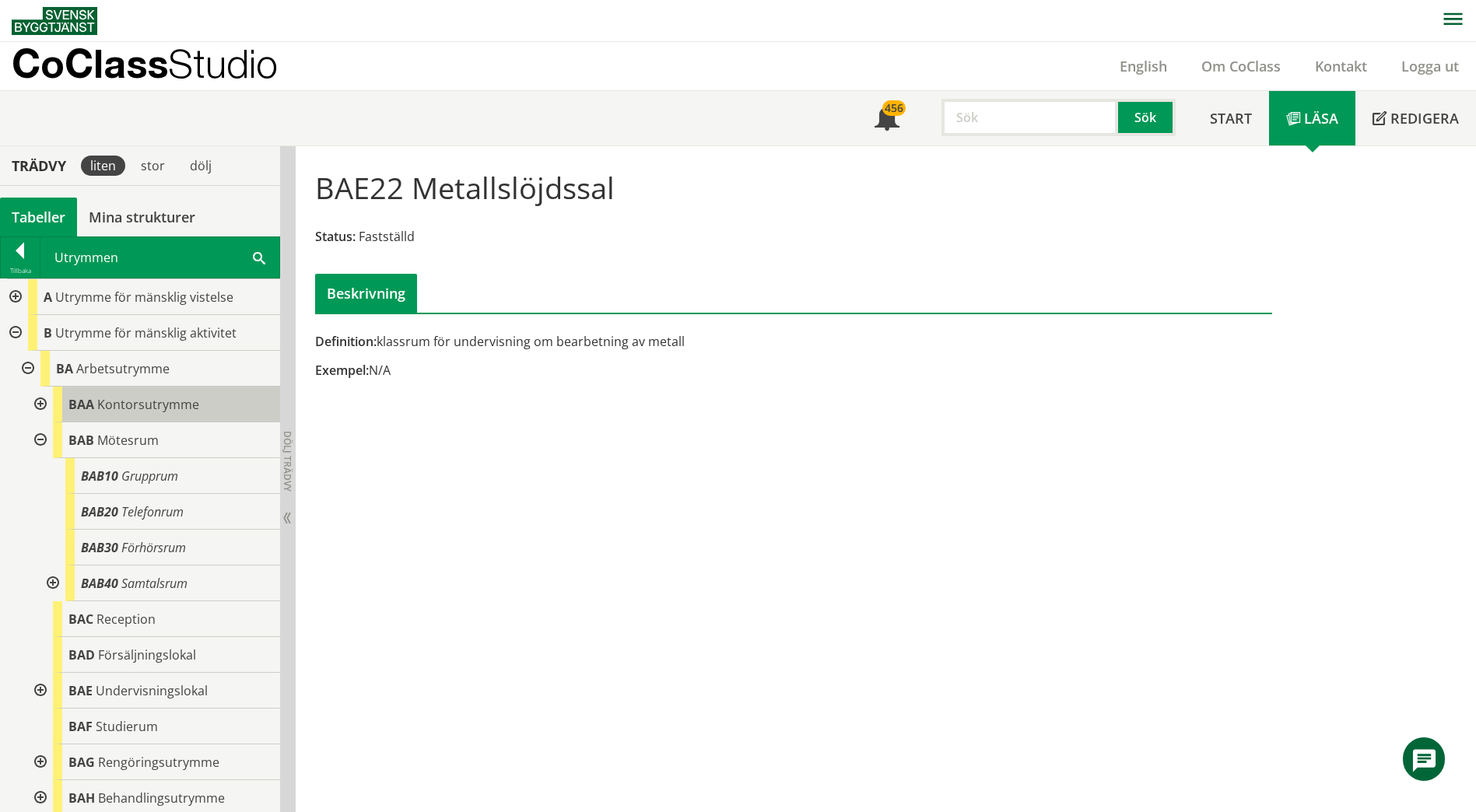
click at [138, 406] on span "Kontorsutrymme" at bounding box center [147, 404] width 102 height 17
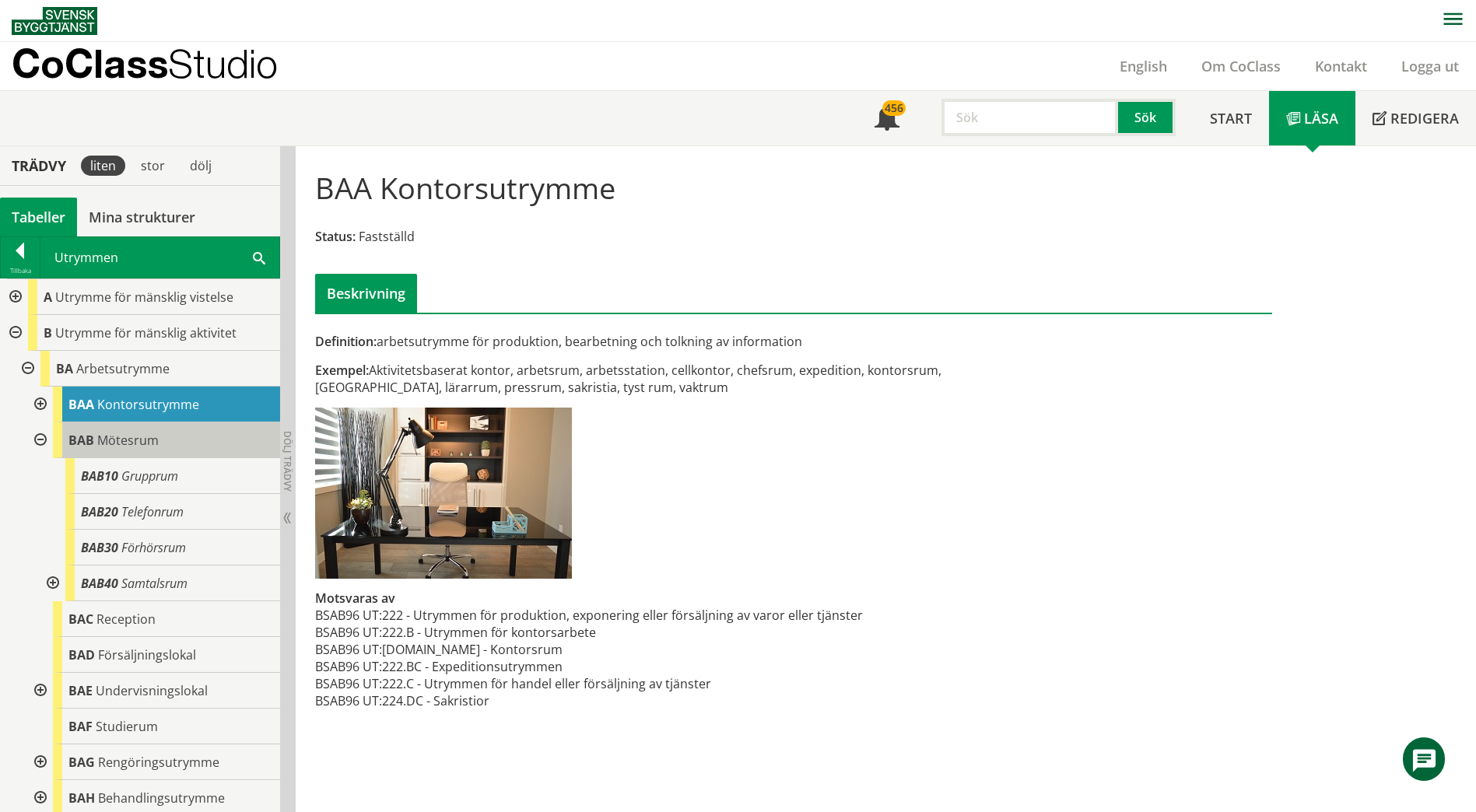
click at [158, 438] on div "BAB Mötesrum" at bounding box center [166, 440] width 227 height 36
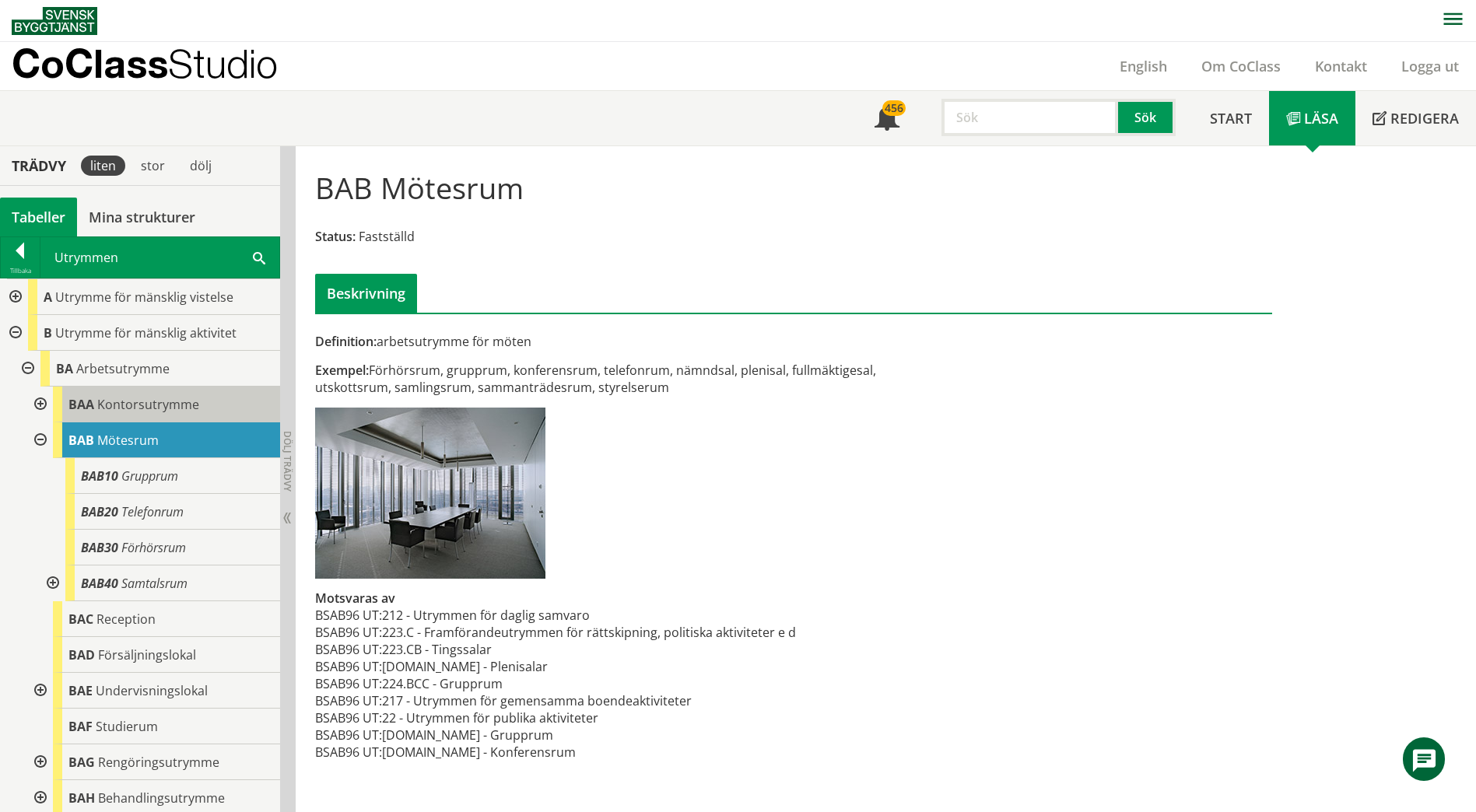
click at [154, 407] on span "Kontorsutrymme" at bounding box center [147, 404] width 102 height 17
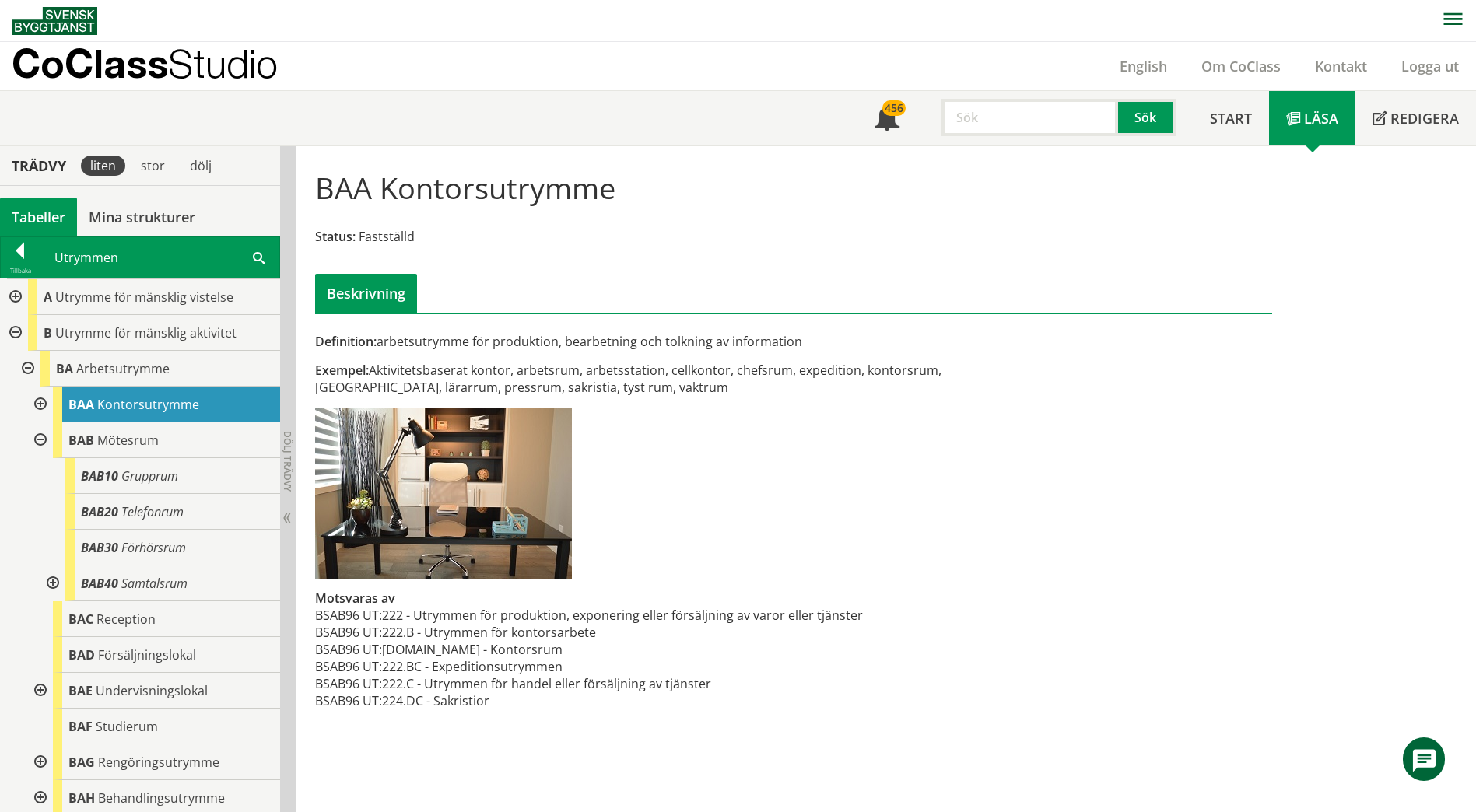
click at [255, 261] on span at bounding box center [259, 257] width 13 height 16
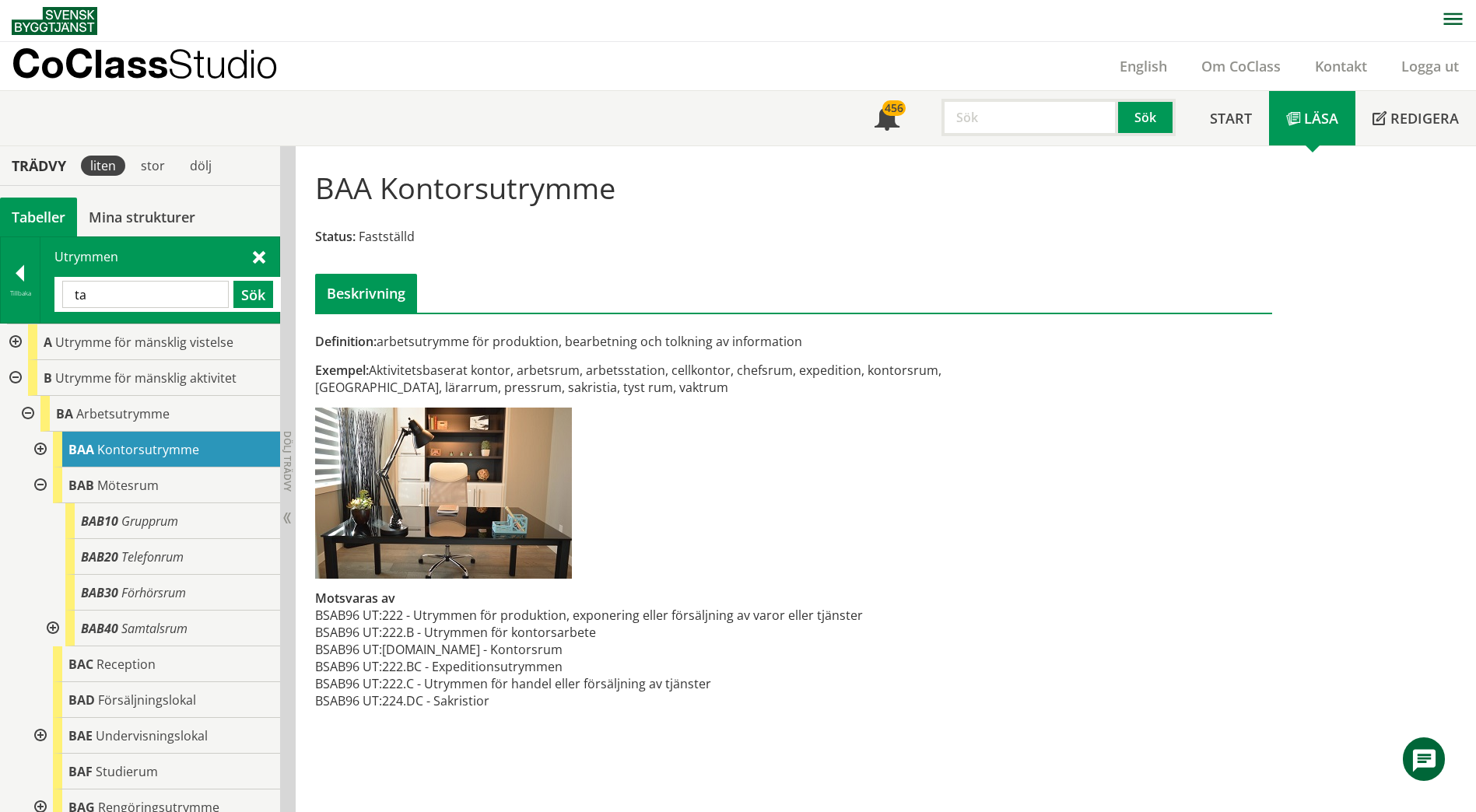
type input "t"
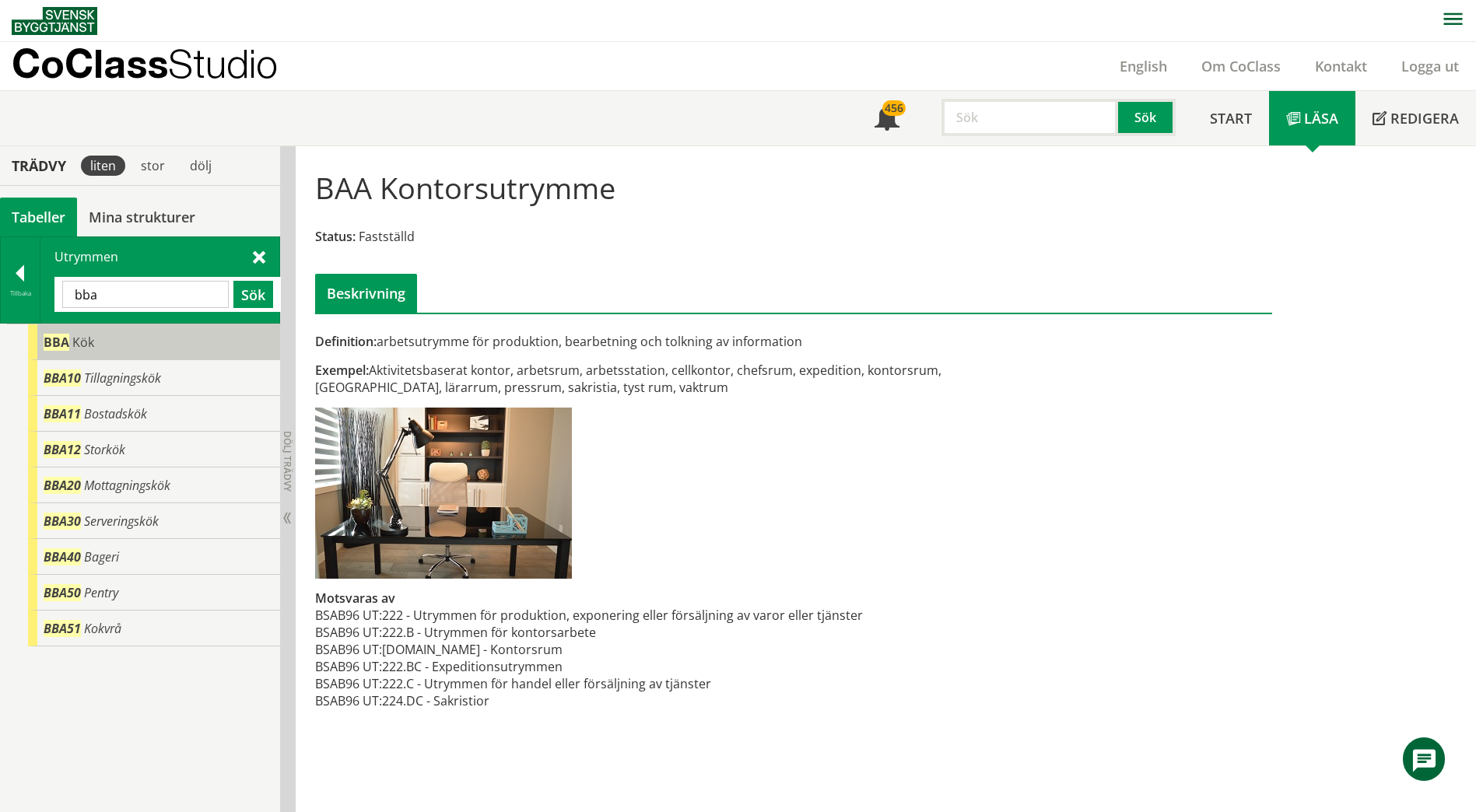
click at [147, 347] on div "BBA Kök" at bounding box center [154, 342] width 252 height 36
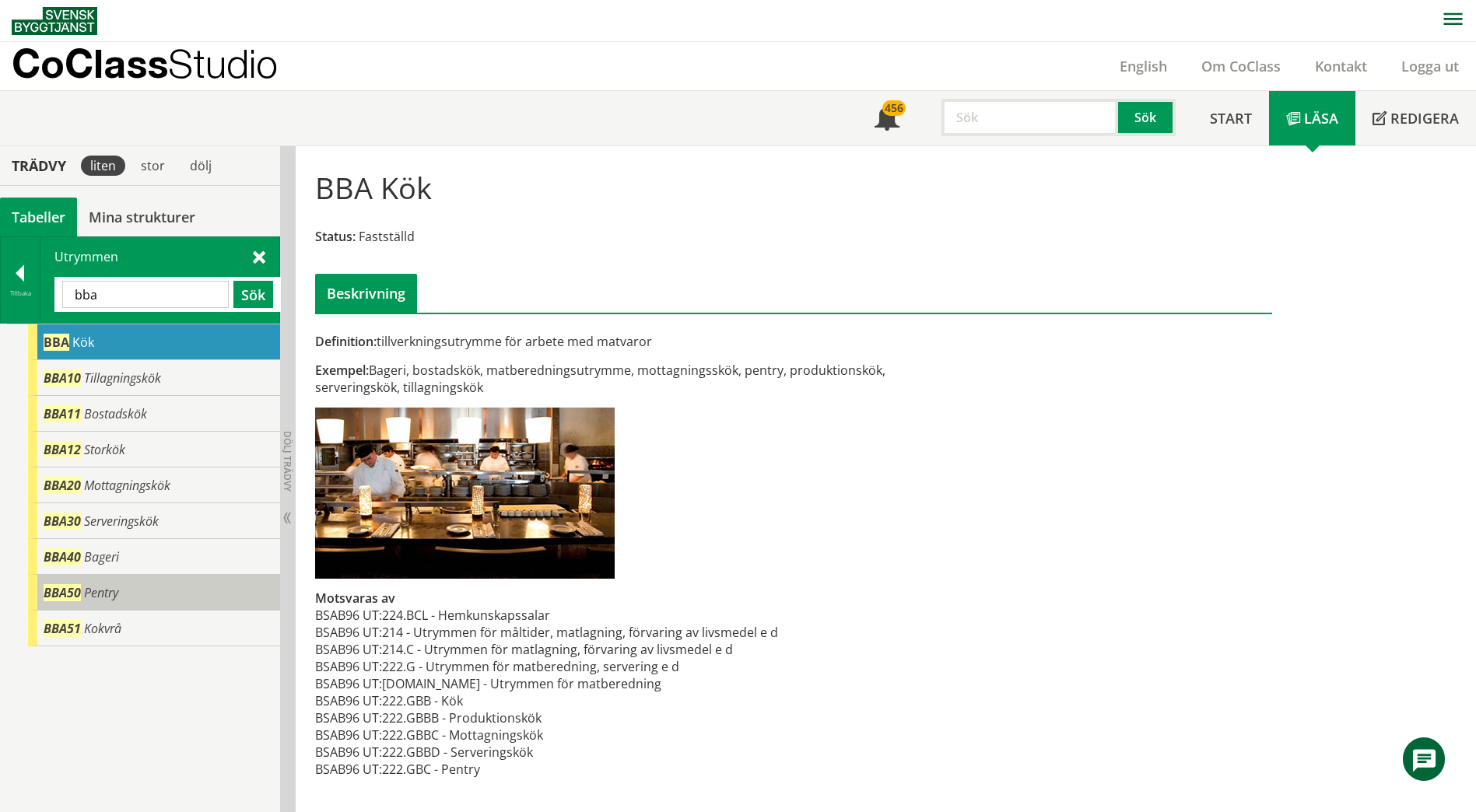
click at [122, 590] on div "BBA50 Pentry" at bounding box center [154, 592] width 252 height 36
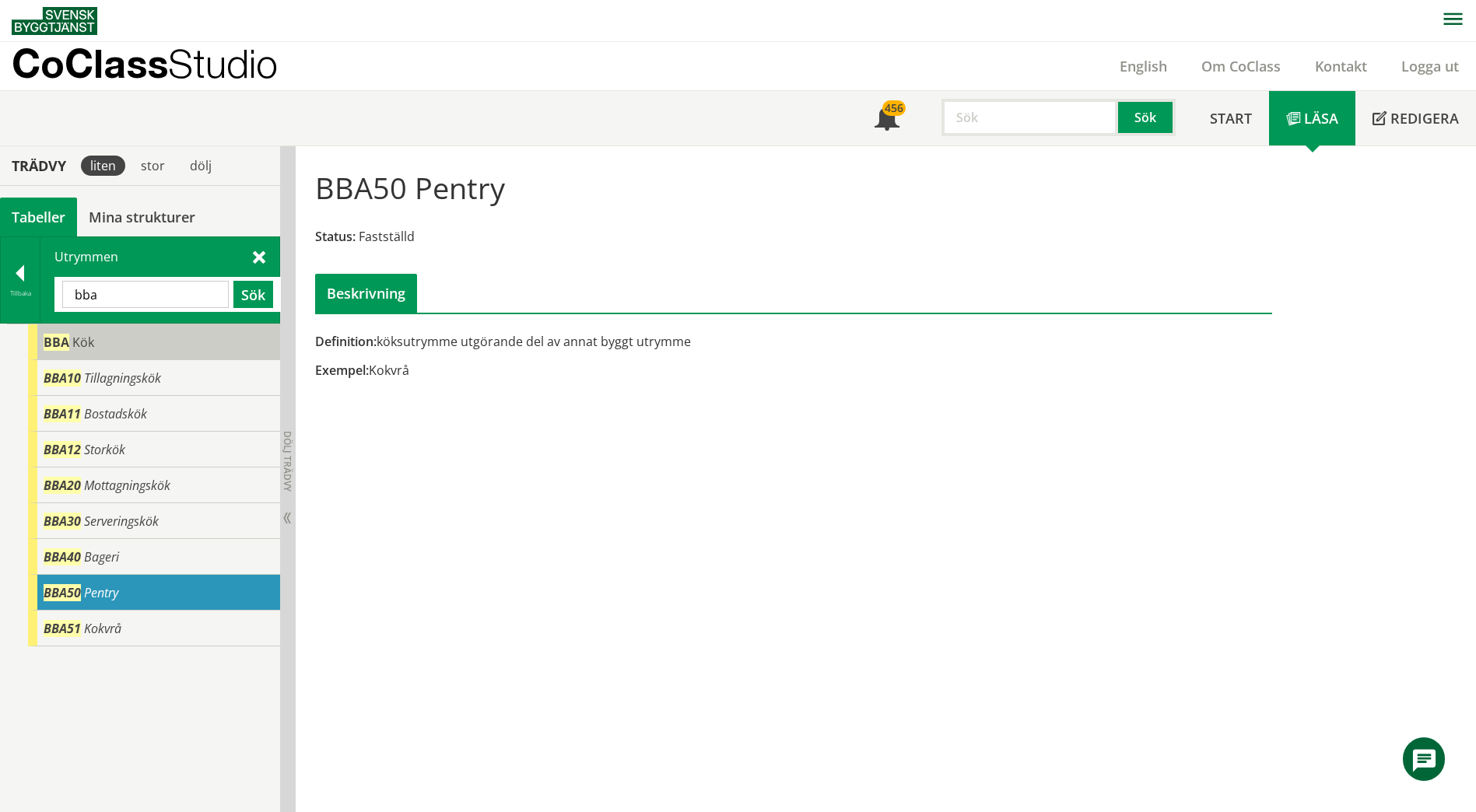
click at [109, 347] on div "BBA Kök" at bounding box center [154, 342] width 252 height 36
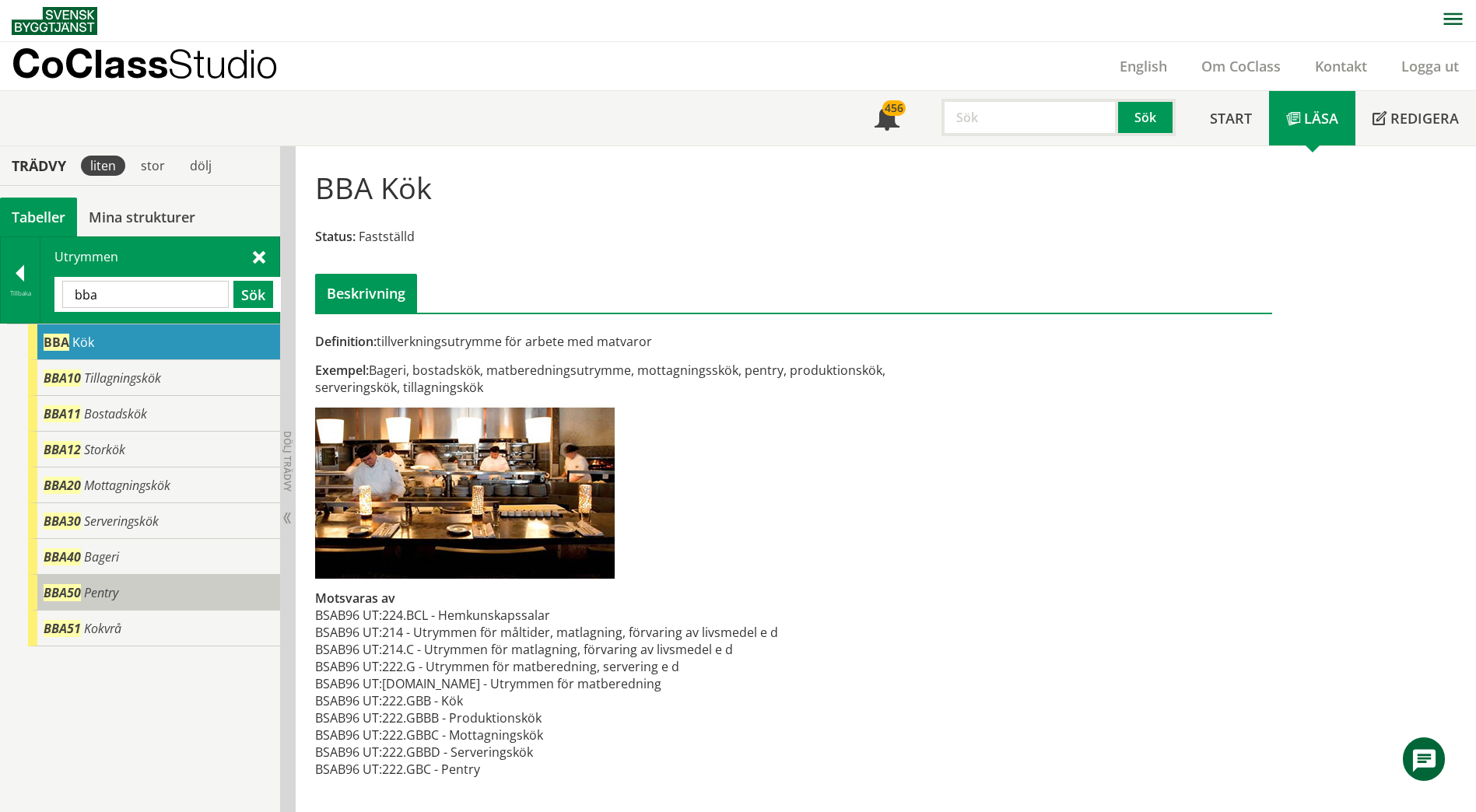
click at [113, 597] on span "Pentry" at bounding box center [101, 592] width 34 height 17
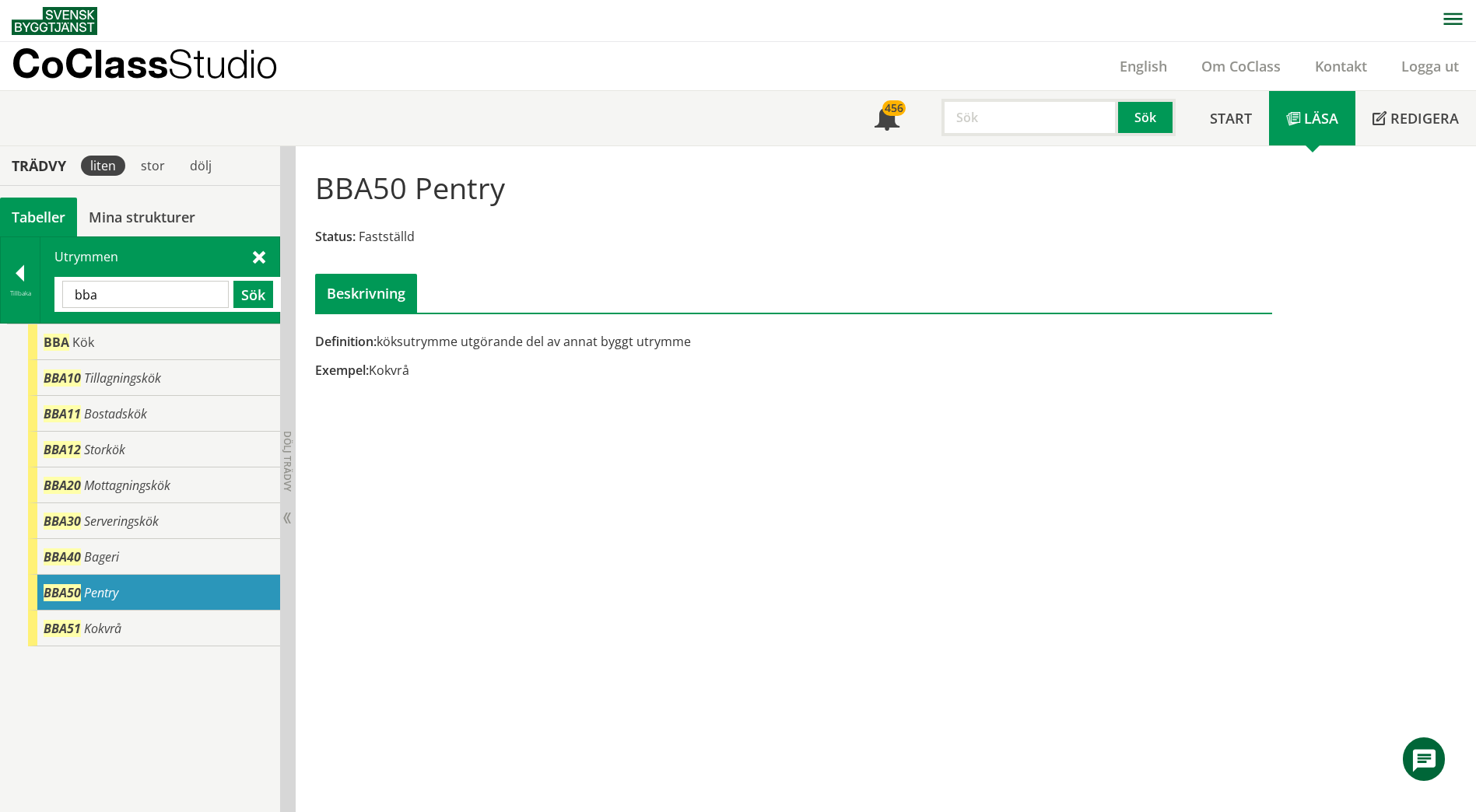
click at [133, 301] on input "bba" at bounding box center [146, 294] width 166 height 27
click at [131, 301] on input "bba" at bounding box center [146, 294] width 166 height 27
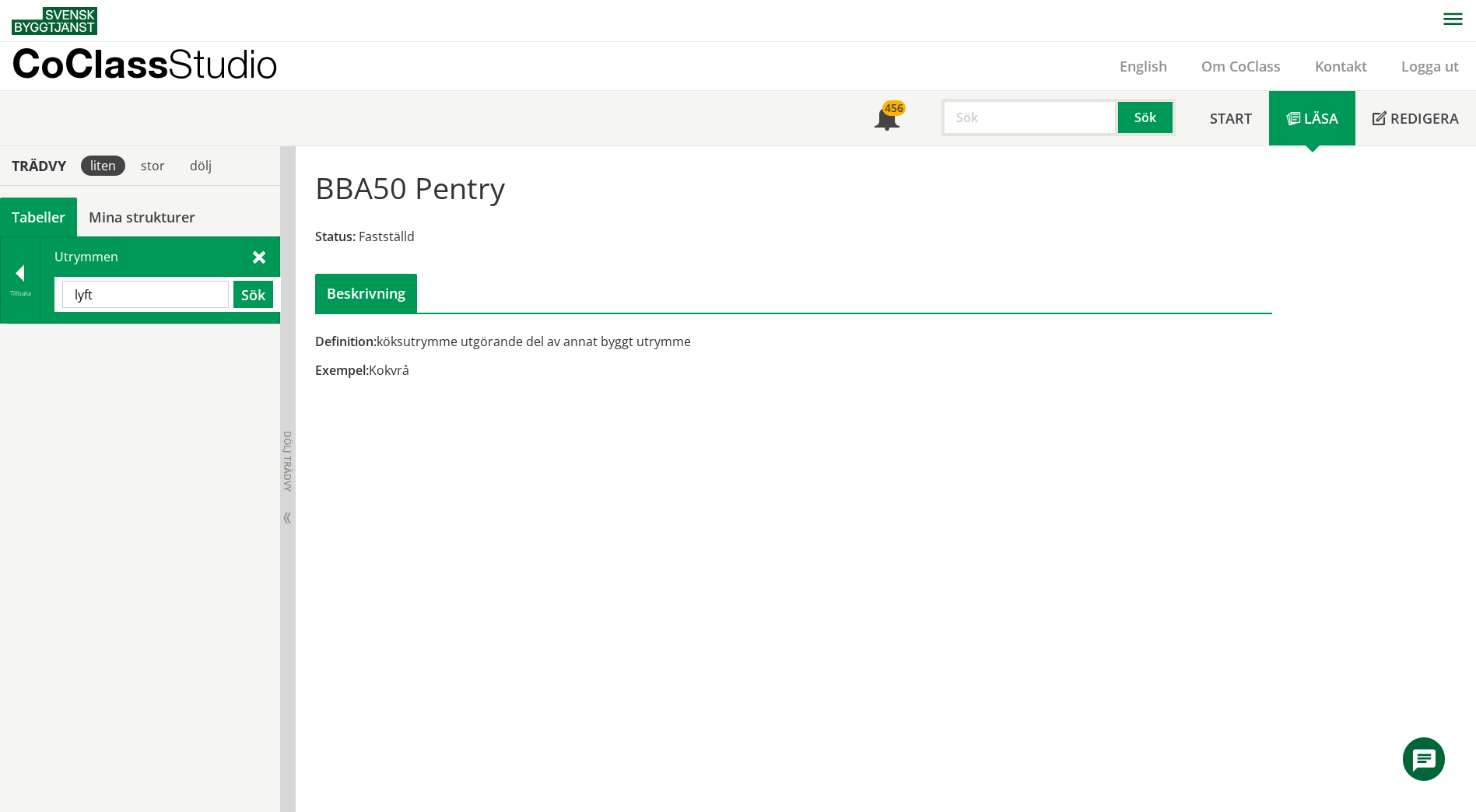
click at [132, 296] on input "lyft" at bounding box center [146, 294] width 166 height 27
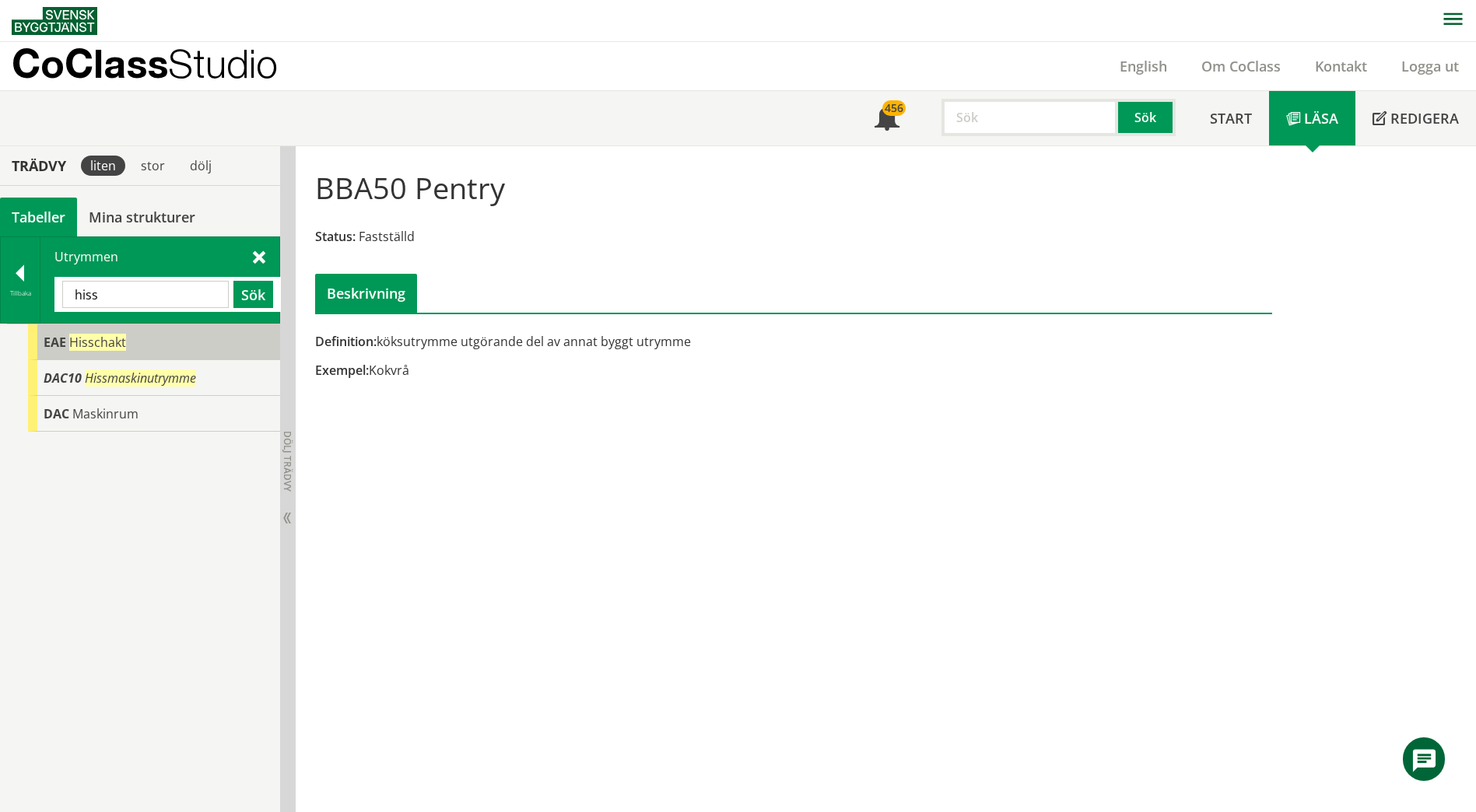
click at [134, 345] on div "EAE Hisschakt" at bounding box center [154, 342] width 252 height 36
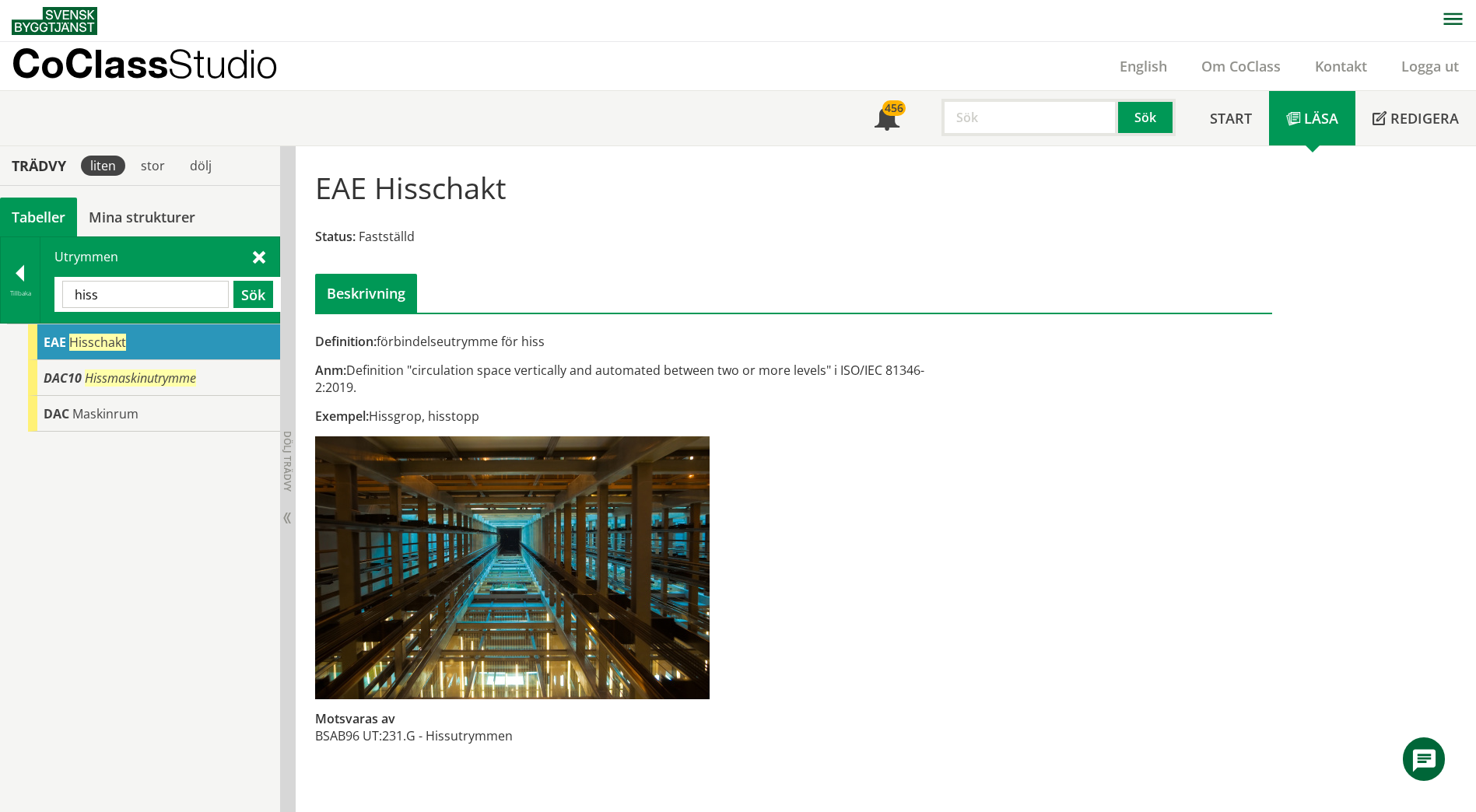
click at [131, 291] on input "hiss" at bounding box center [146, 294] width 166 height 27
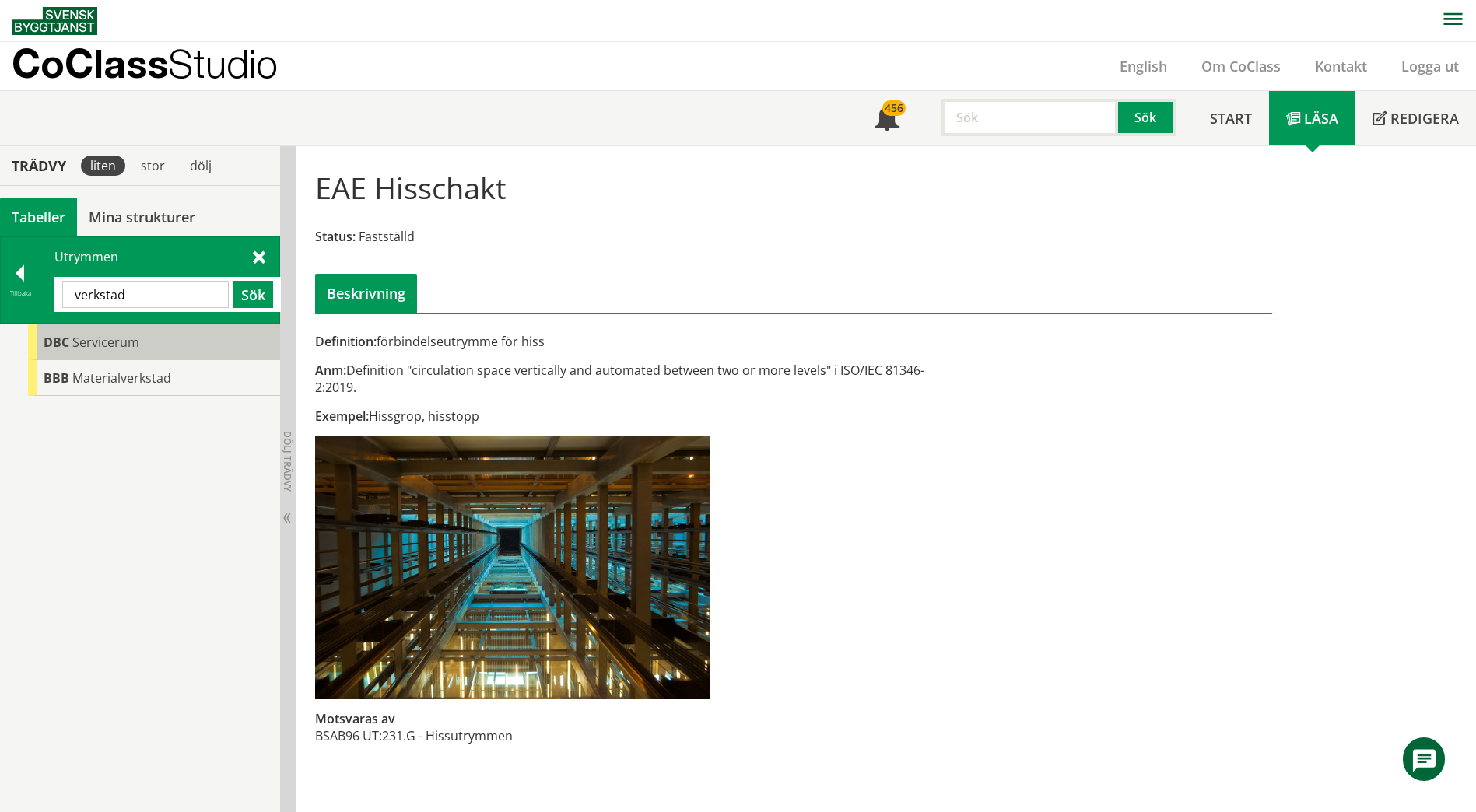
click at [138, 352] on div "DBC Servicerum" at bounding box center [154, 342] width 252 height 36
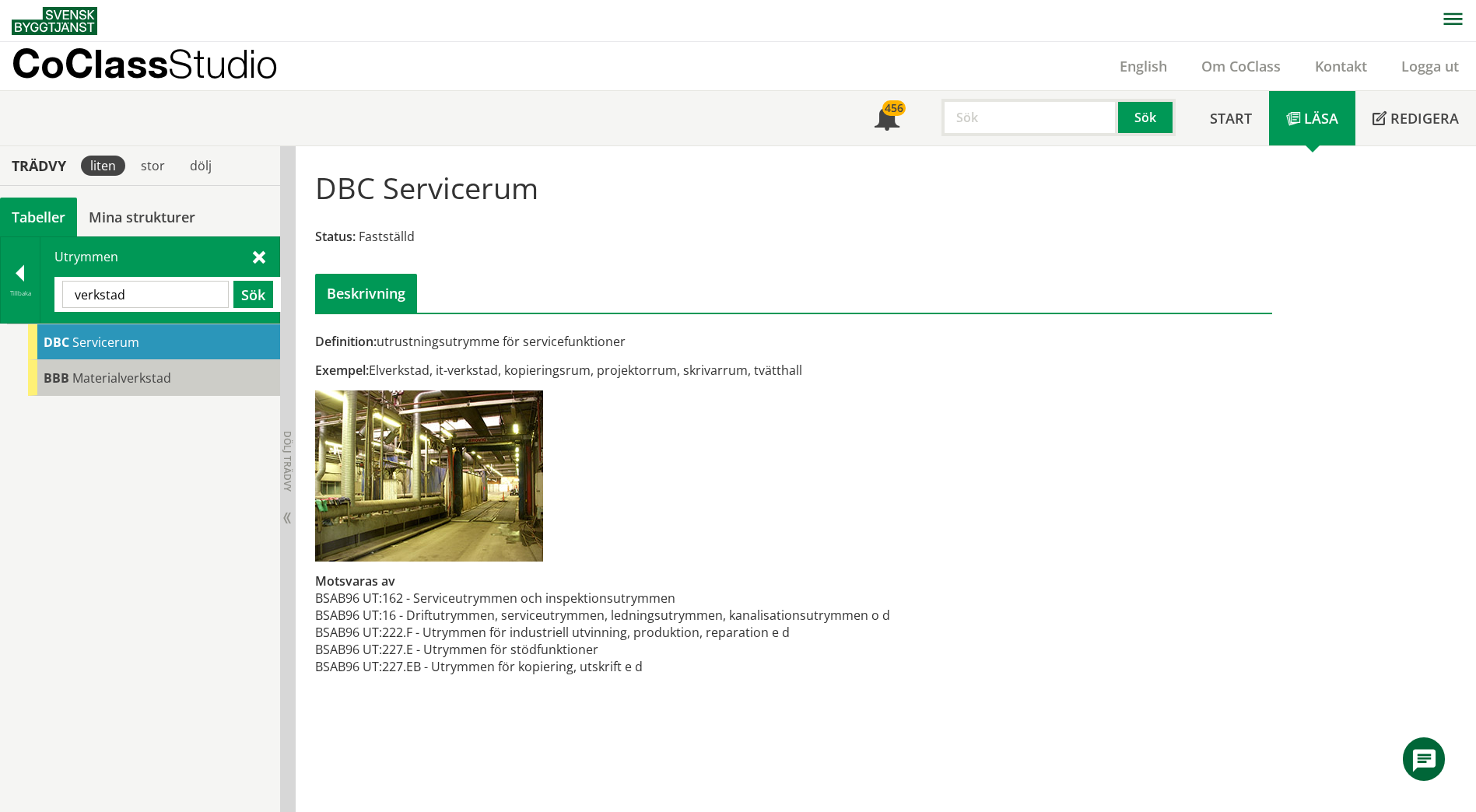
click at [143, 377] on span "Materialverkstad" at bounding box center [121, 378] width 98 height 17
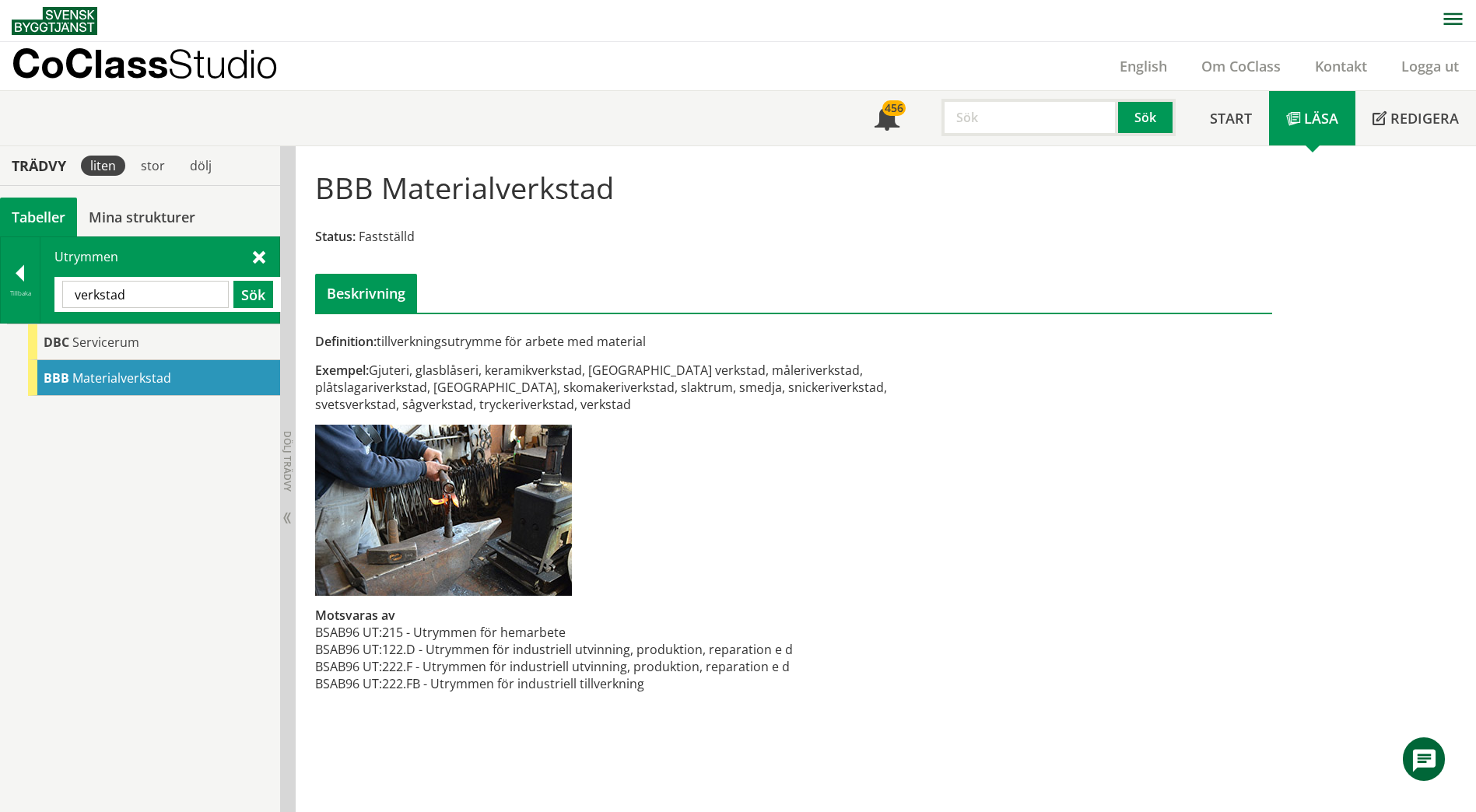
click at [145, 294] on input "verkstad" at bounding box center [146, 294] width 166 height 27
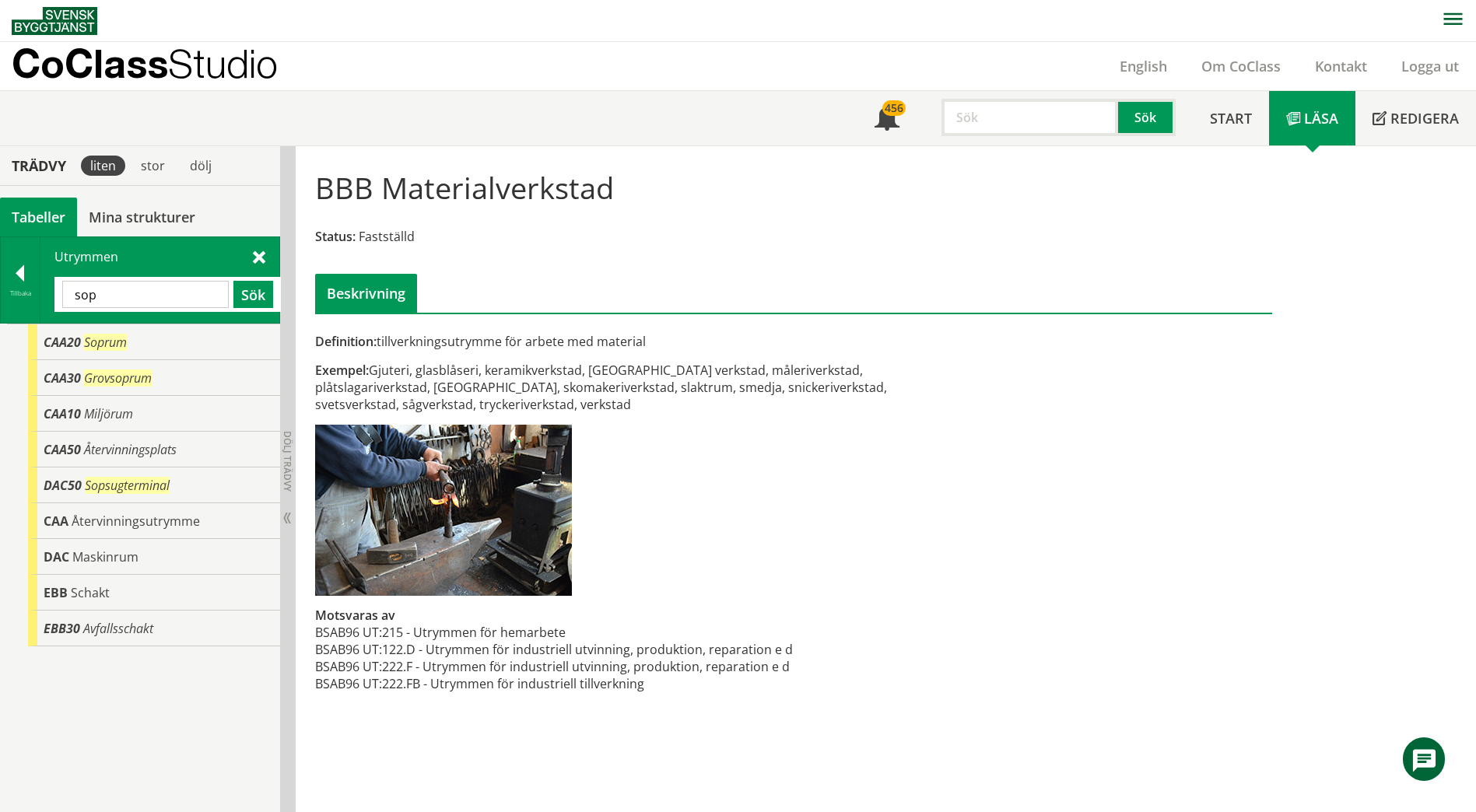
drag, startPoint x: 124, startPoint y: 295, endPoint x: -37, endPoint y: 287, distance: 161.2
click at [0, 287] on html "AMA AMA Beskrivningsverktyg AMA Funktion BSAB Bygginfo Byggjura Byggkatalogen […" at bounding box center [738, 406] width 1476 height 812
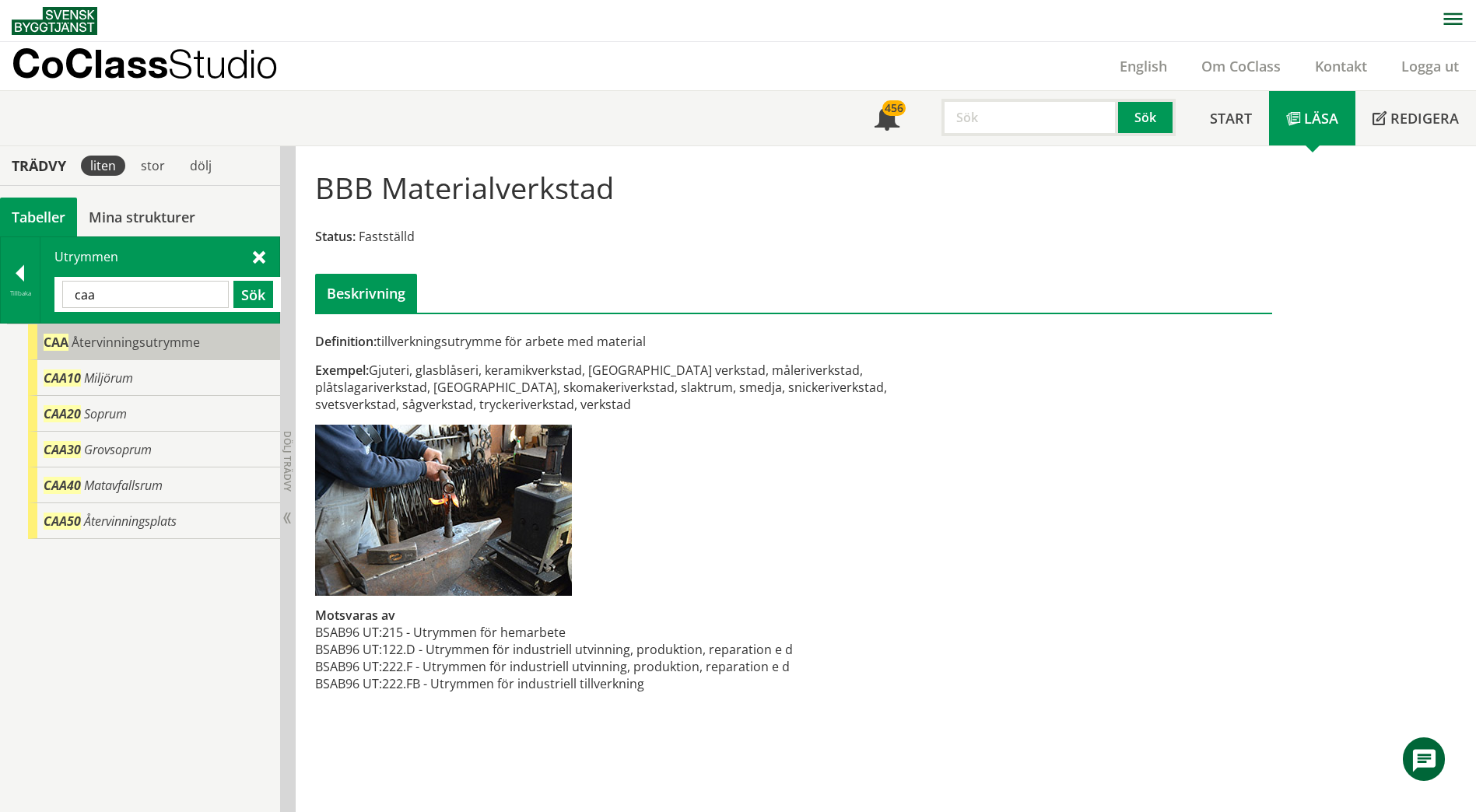
click at [103, 343] on span "Återvinningsutrymme" at bounding box center [135, 342] width 128 height 17
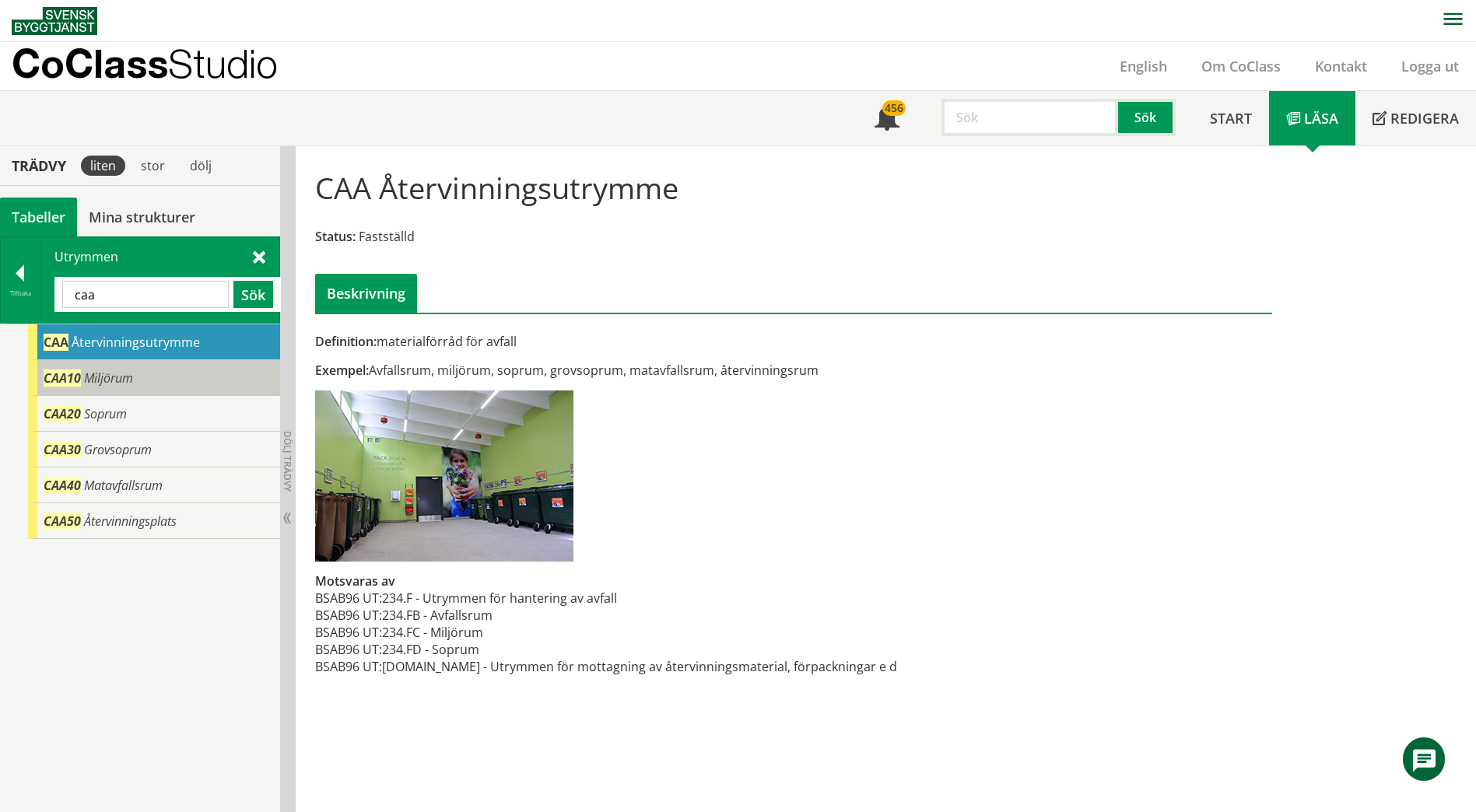
click at [111, 370] on span "Miljörum" at bounding box center [108, 378] width 49 height 17
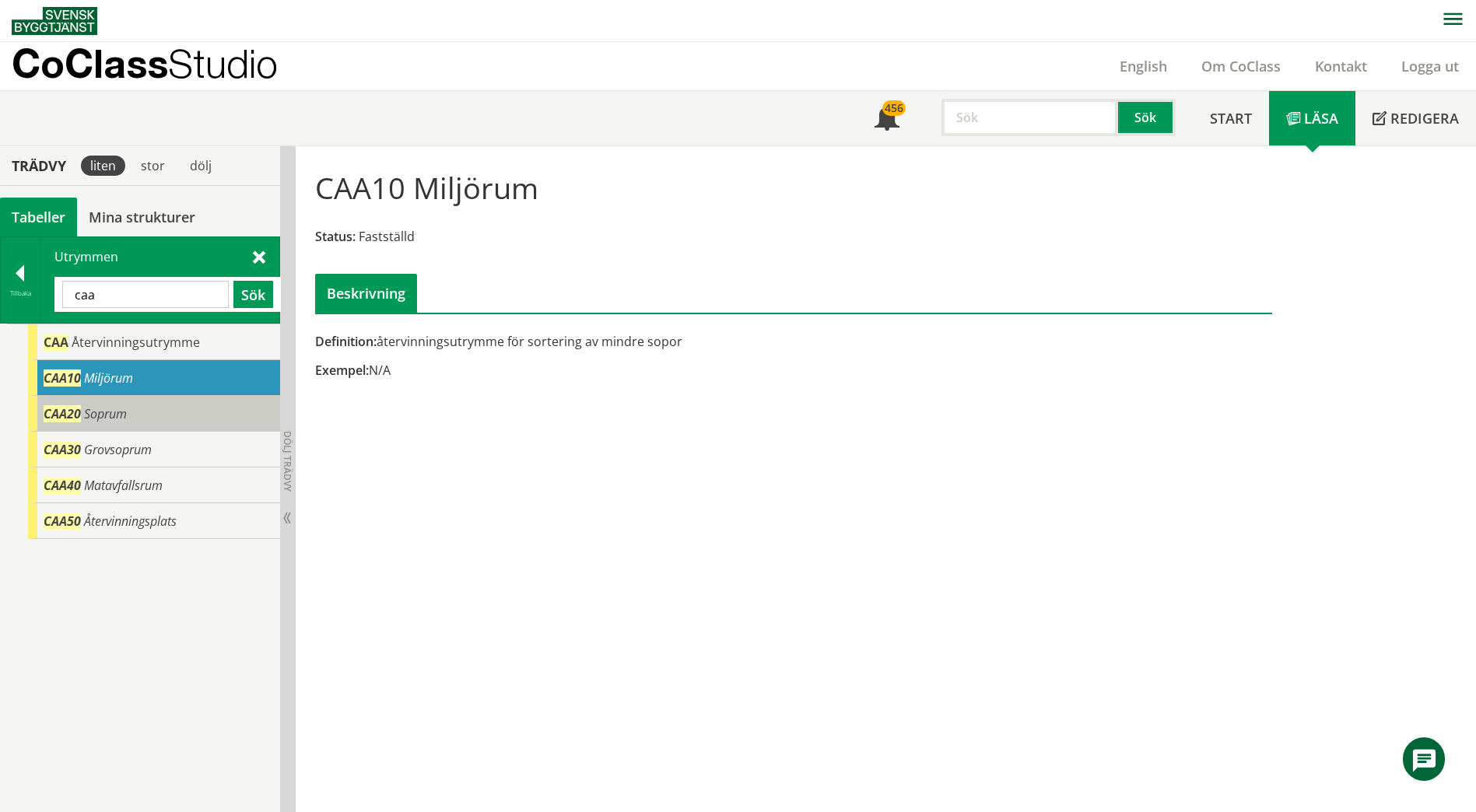
click at [138, 404] on div "CAA20 Soprum" at bounding box center [154, 414] width 252 height 36
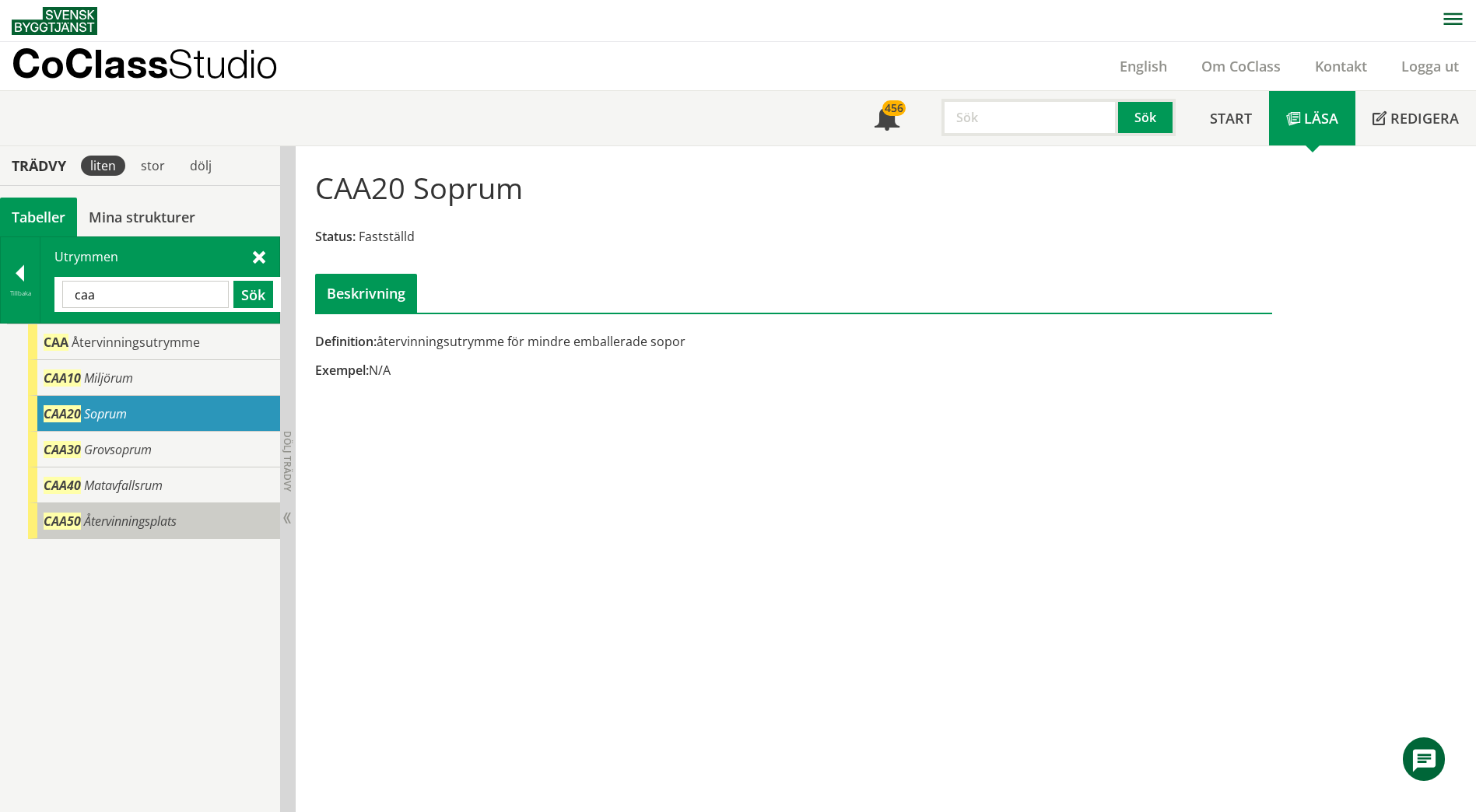
click at [131, 523] on span "Återvinningsplats" at bounding box center [130, 521] width 93 height 17
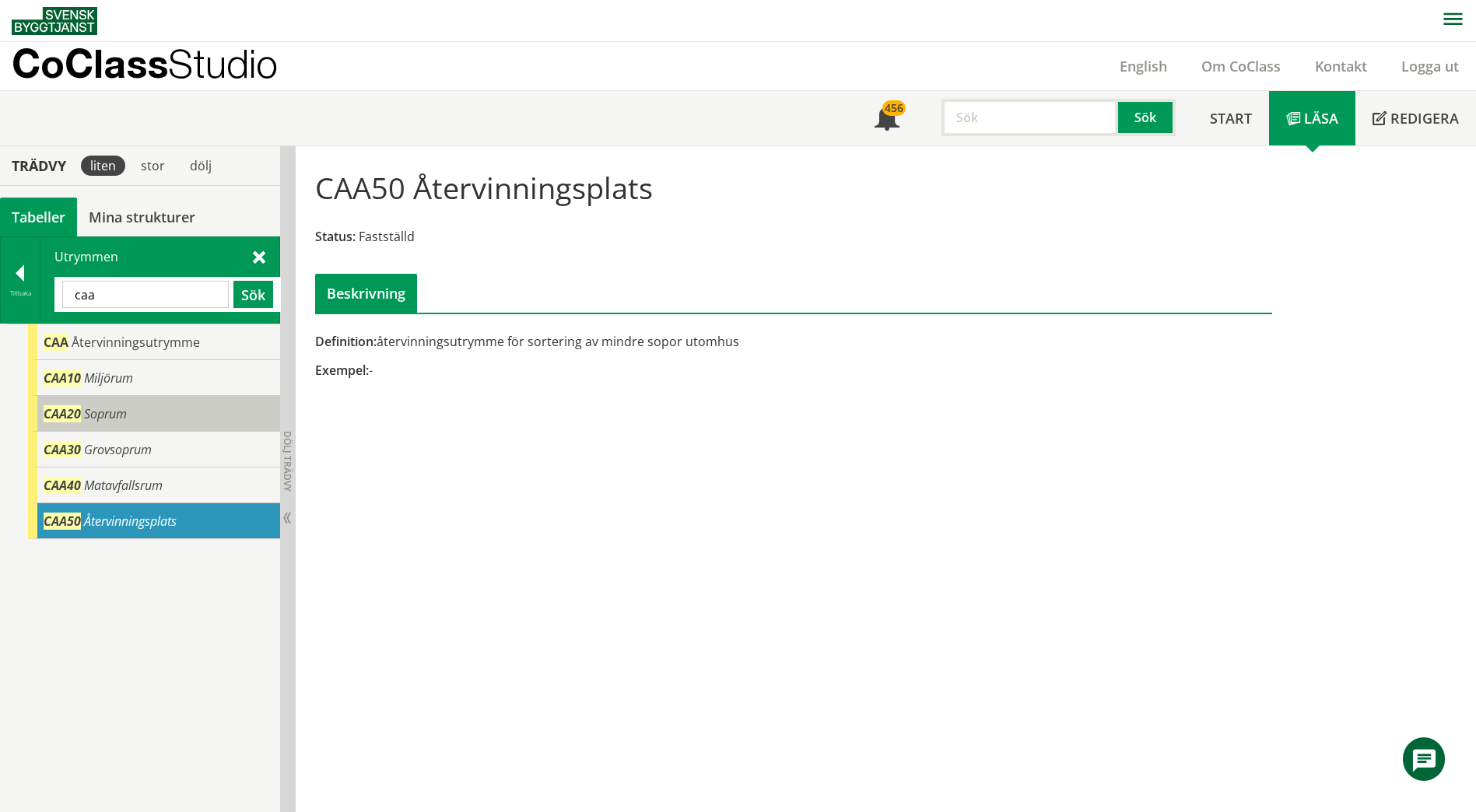
click at [130, 397] on div "CAA20 Soprum" at bounding box center [154, 414] width 252 height 36
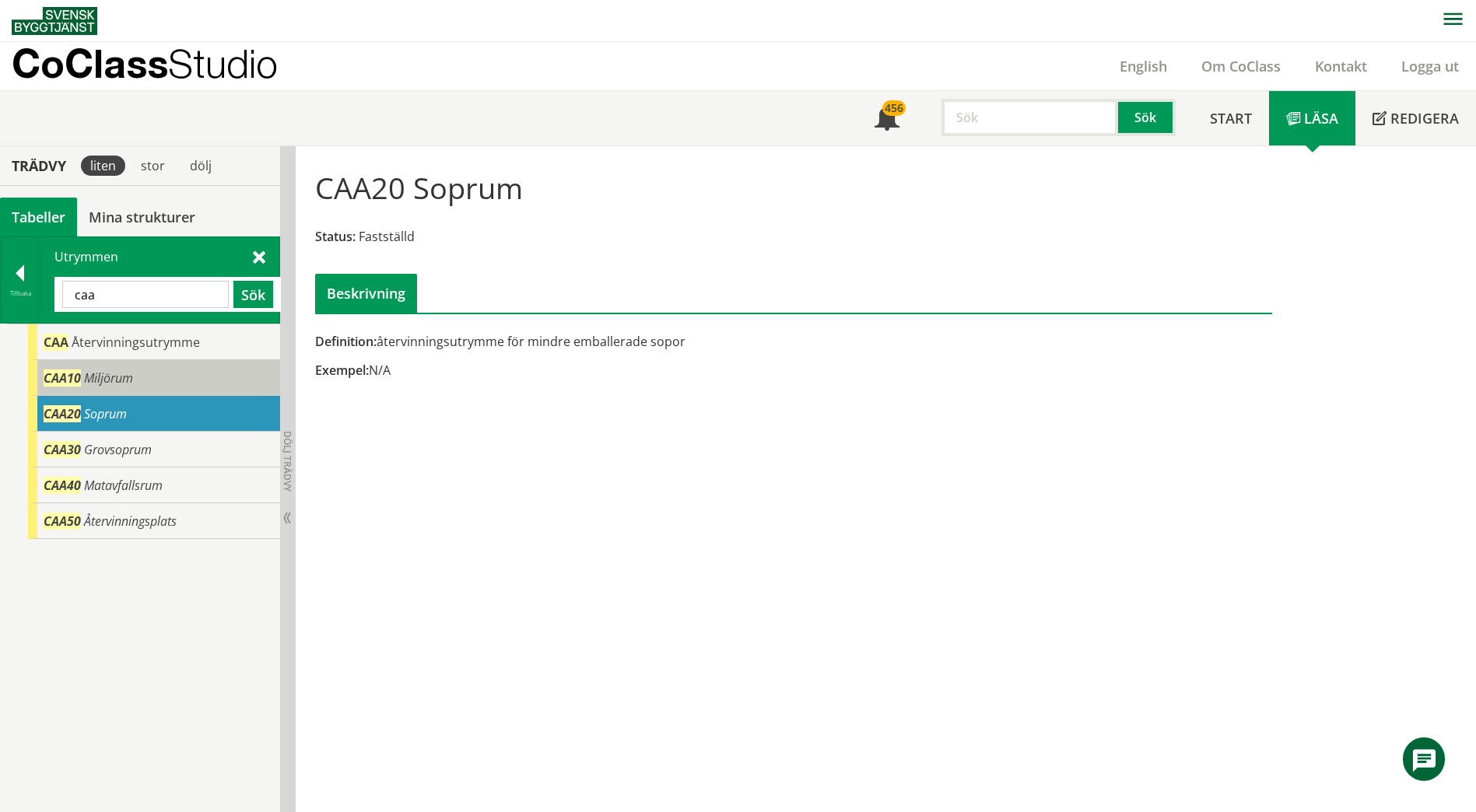
click at [134, 383] on div "CAA10 Miljörum" at bounding box center [154, 378] width 252 height 36
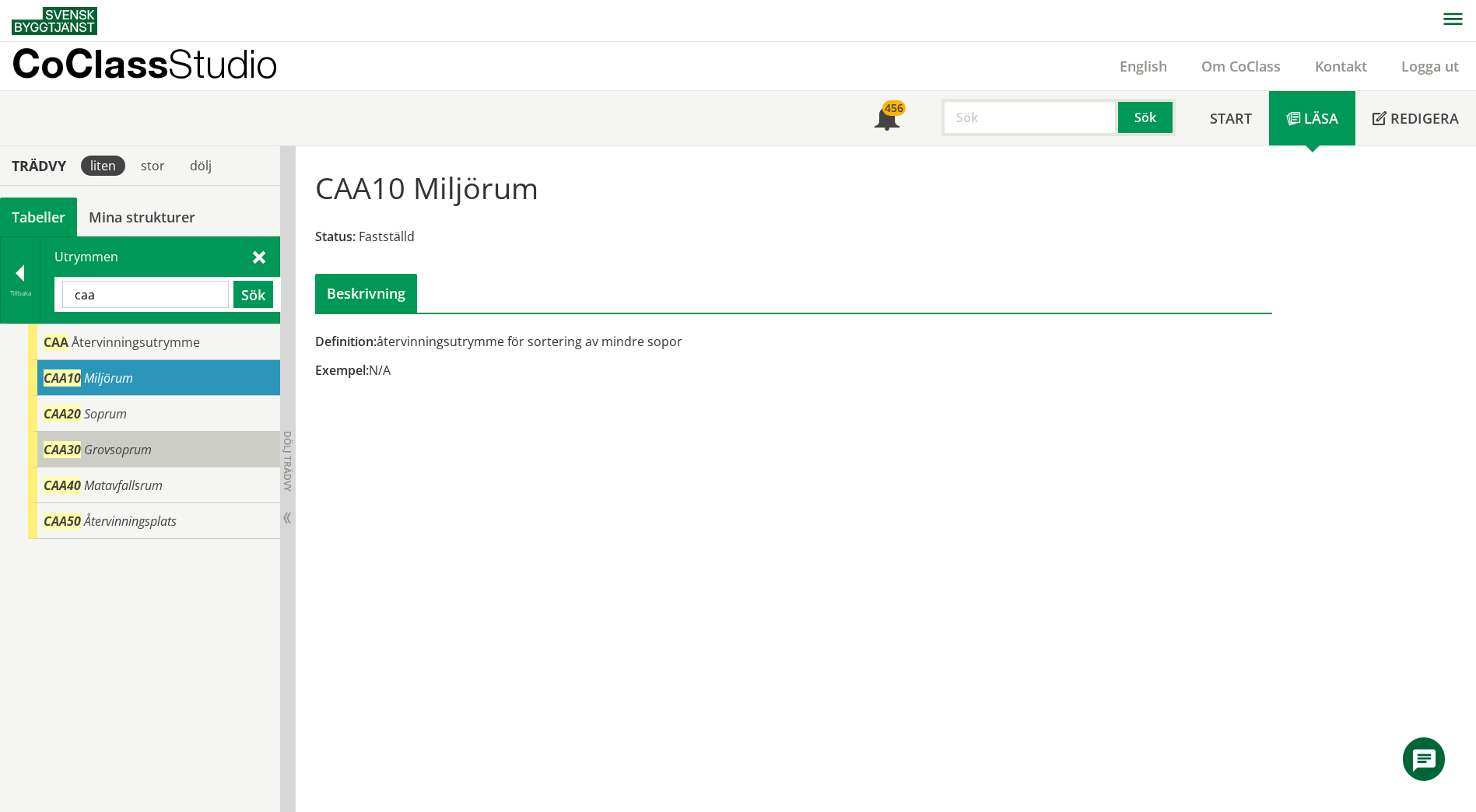
click at [131, 446] on span "Grovsoprum" at bounding box center [118, 449] width 68 height 17
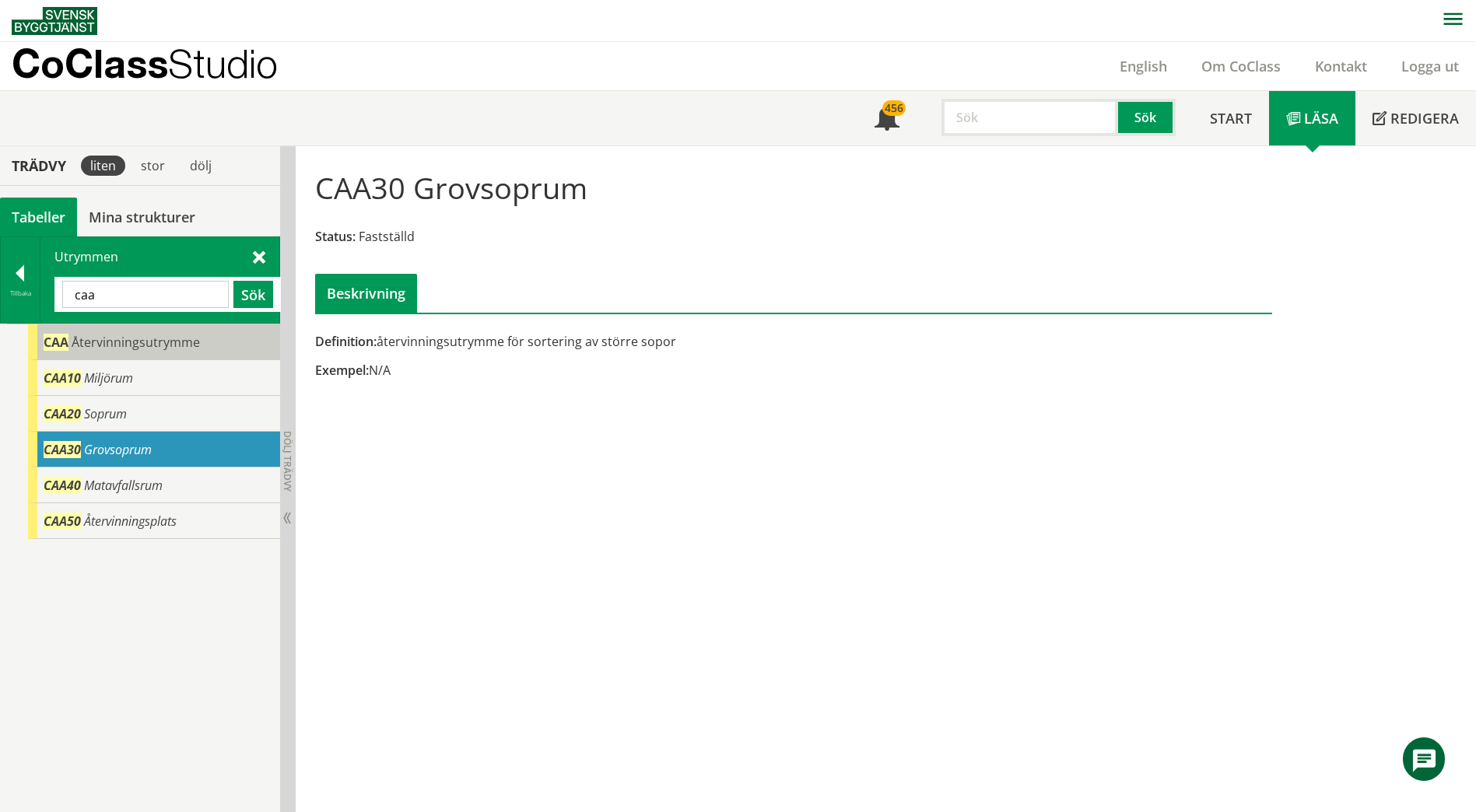
click at [154, 345] on span "Återvinningsutrymme" at bounding box center [135, 342] width 128 height 17
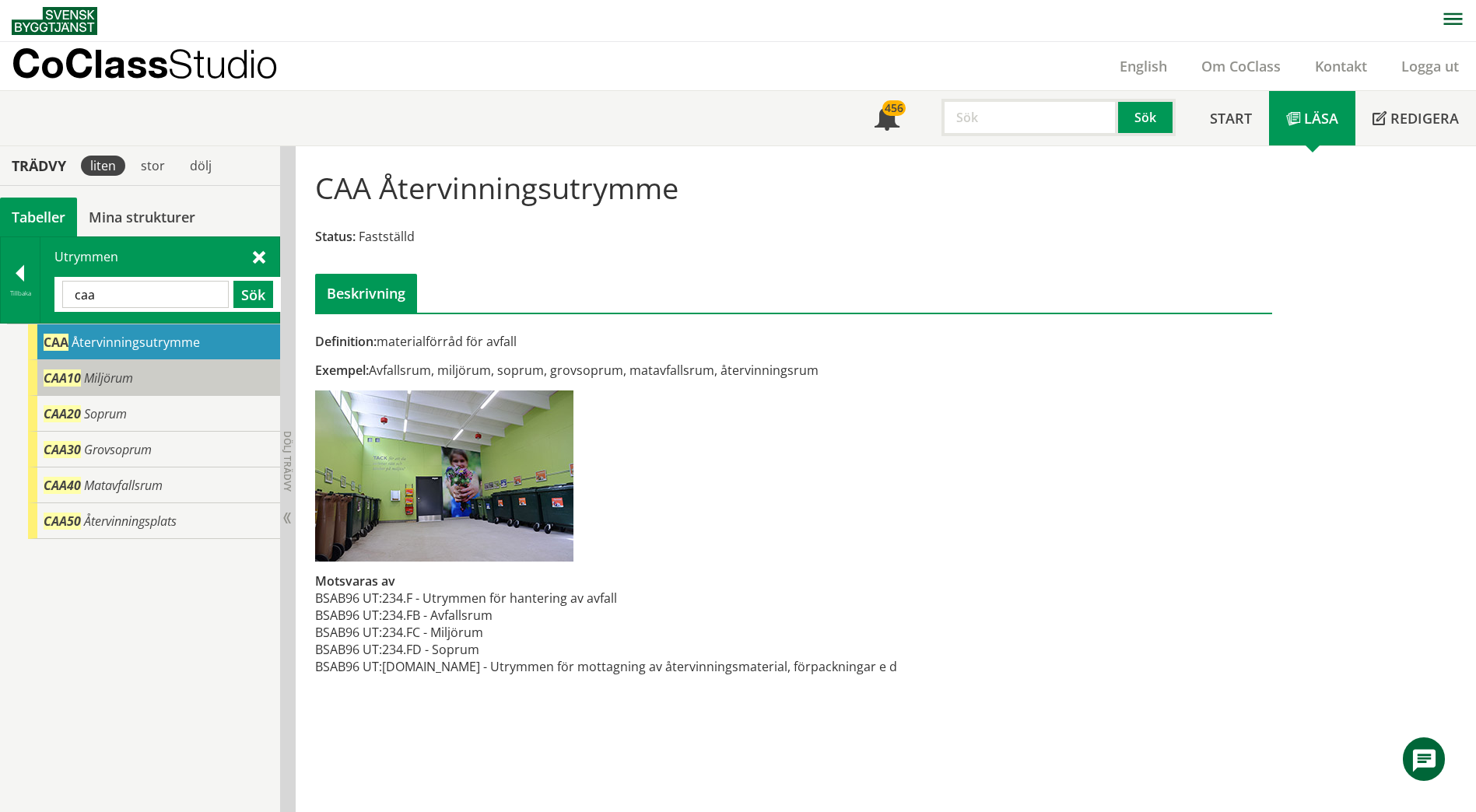
click at [160, 373] on div "CAA10 Miljörum" at bounding box center [154, 378] width 252 height 36
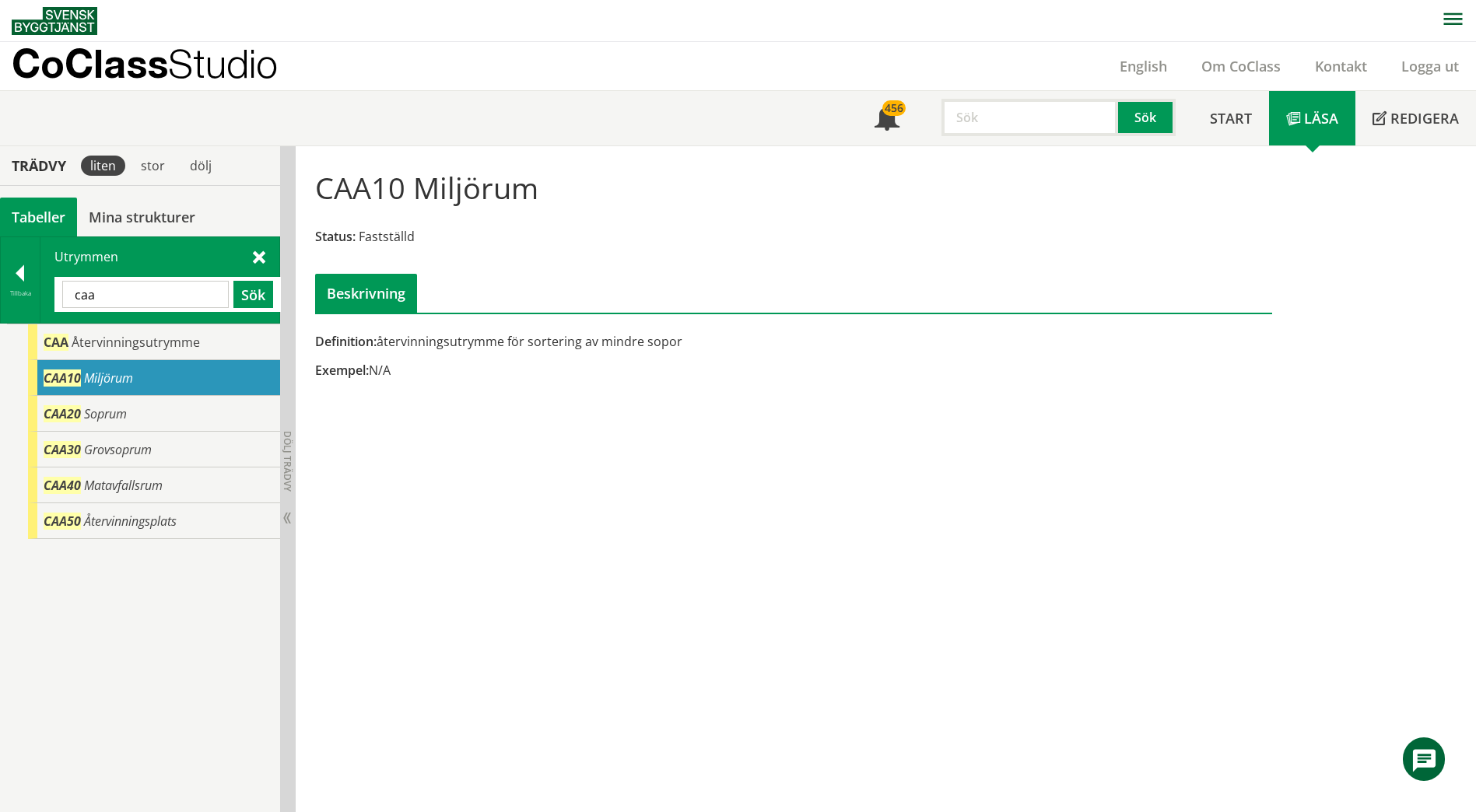
click at [152, 301] on input "caa" at bounding box center [146, 294] width 166 height 27
click at [151, 300] on input "caa" at bounding box center [146, 294] width 166 height 27
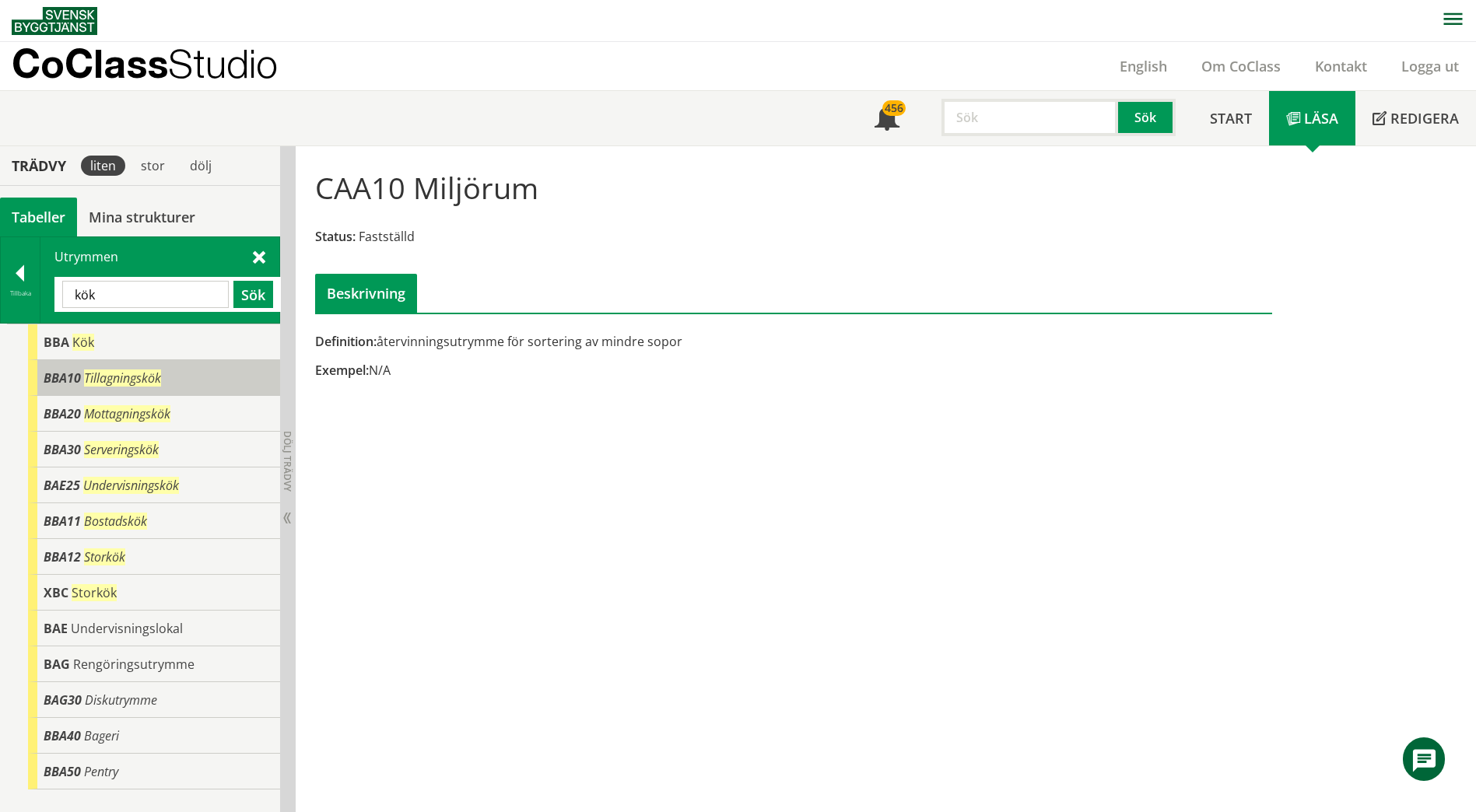
click at [153, 370] on span "Tillagningskök" at bounding box center [122, 378] width 77 height 17
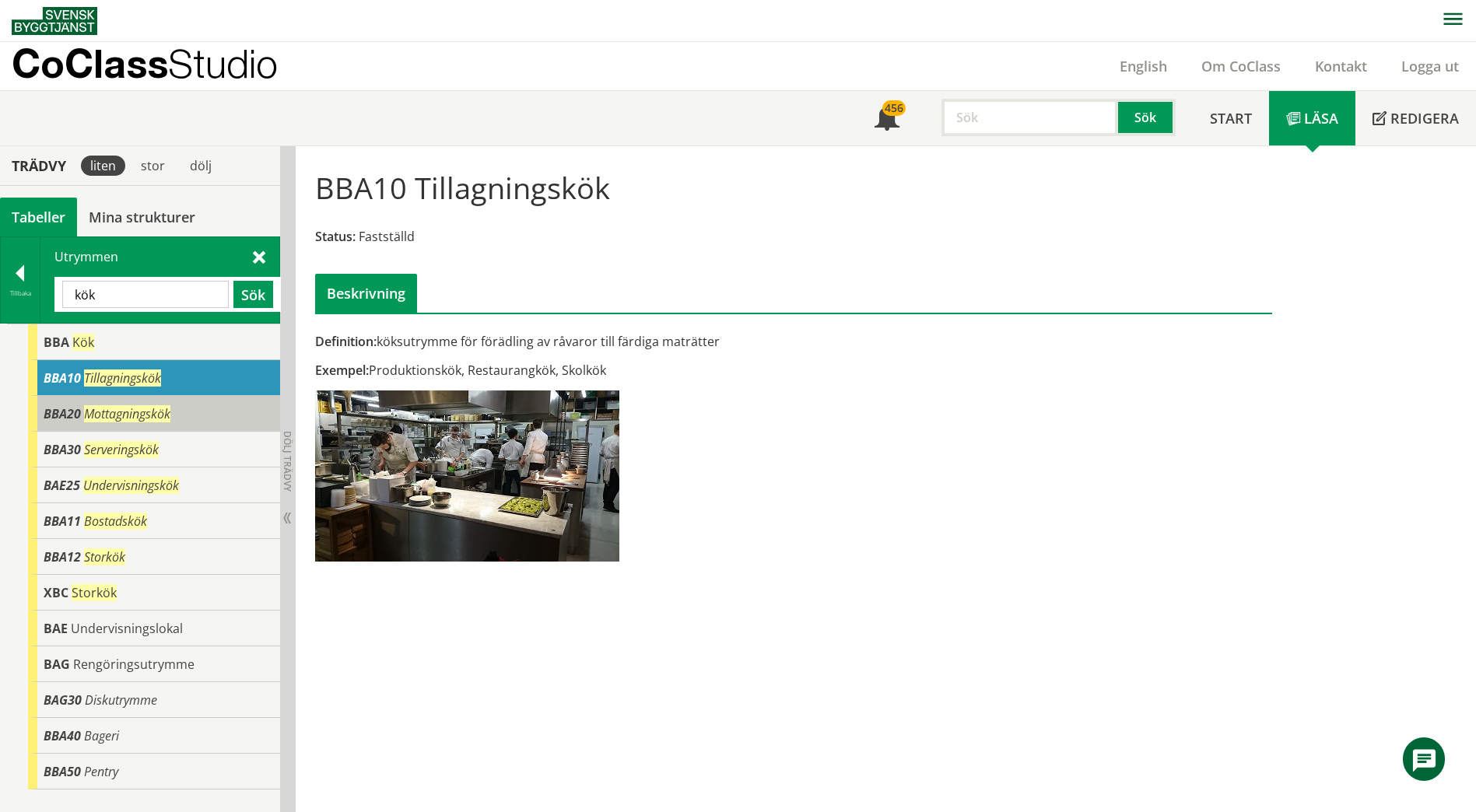
click at [149, 408] on span "Mottagningskök" at bounding box center [127, 413] width 86 height 17
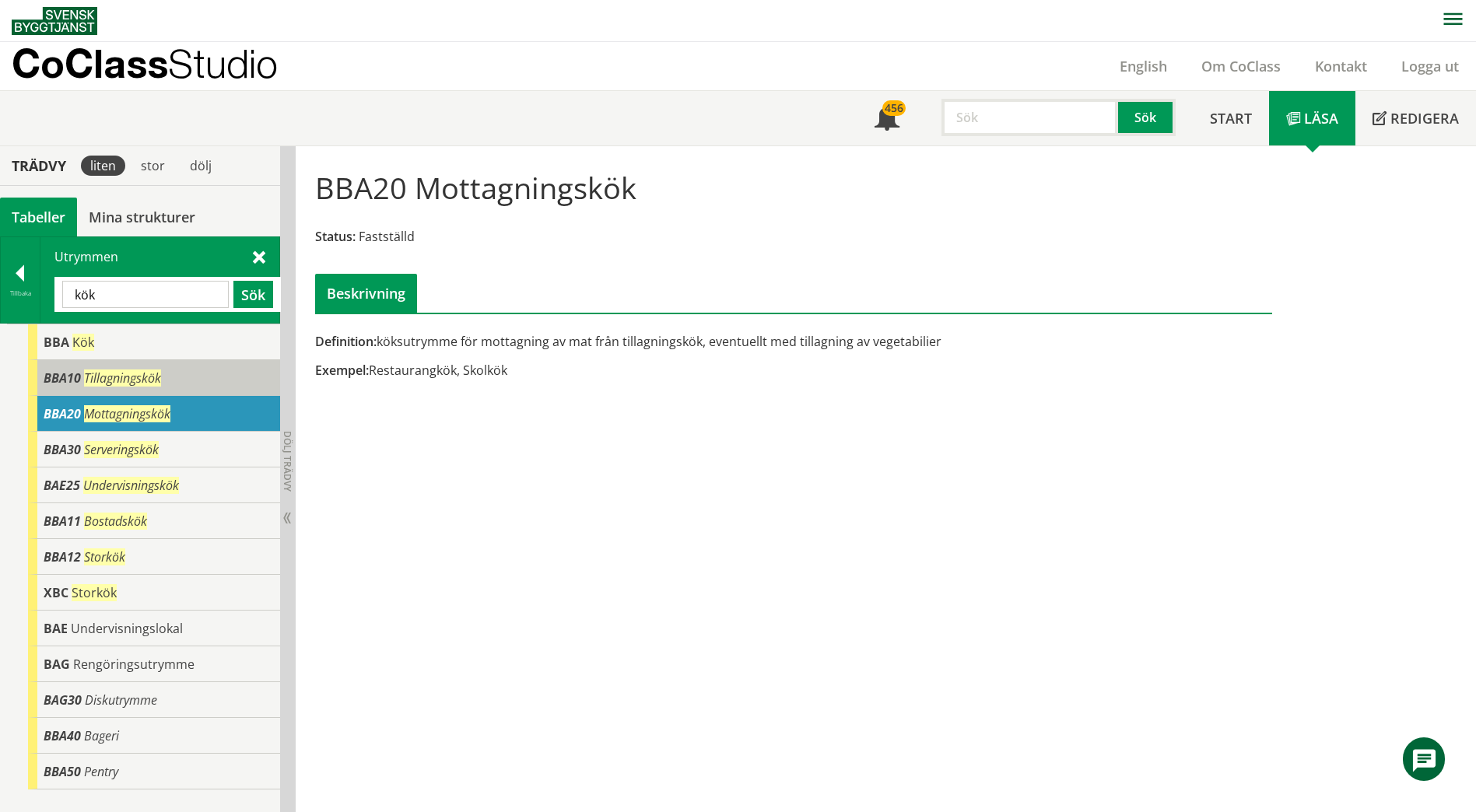
click at [150, 385] on span "Tillagningskök" at bounding box center [122, 378] width 77 height 17
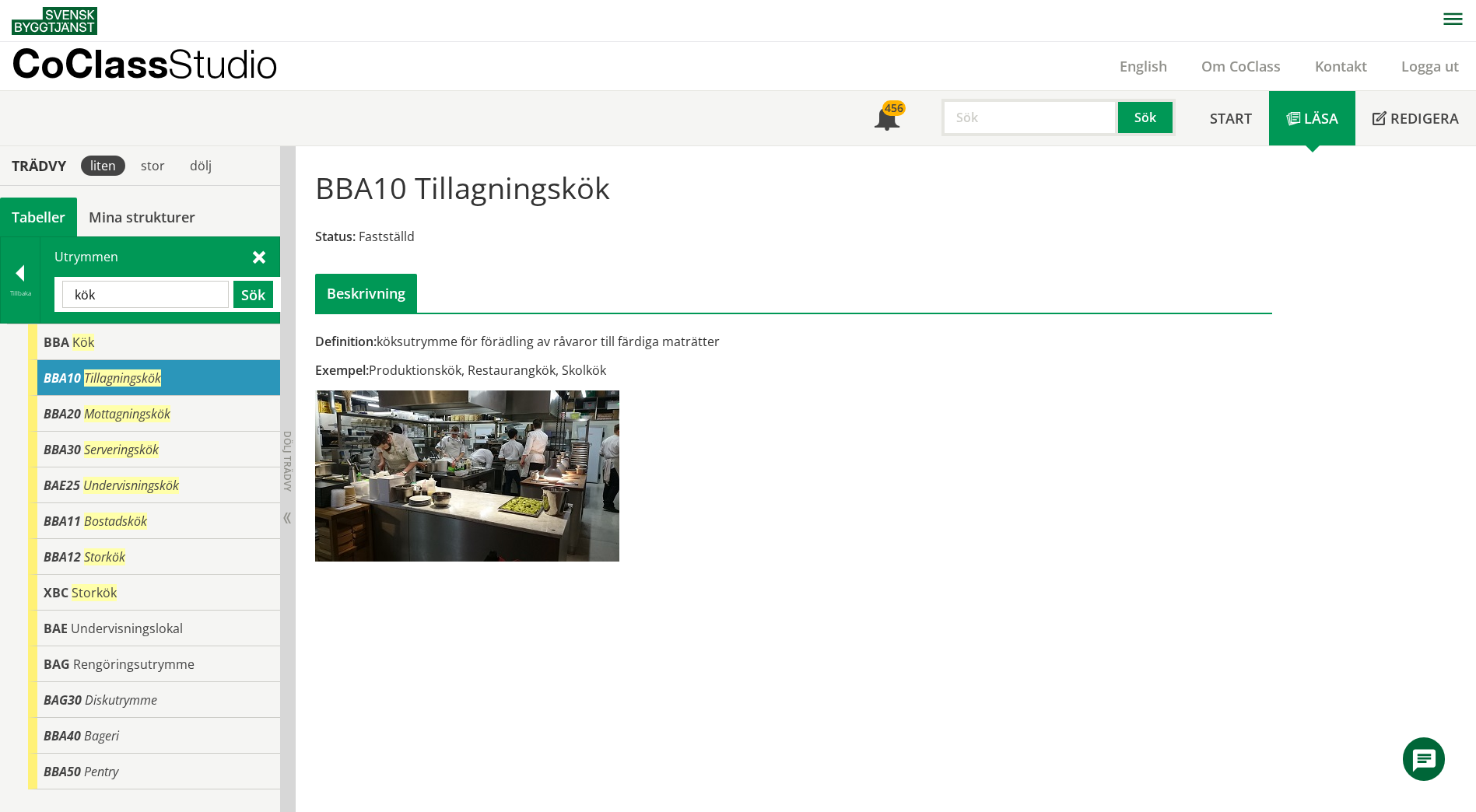
click at [138, 297] on input "kök" at bounding box center [146, 294] width 166 height 27
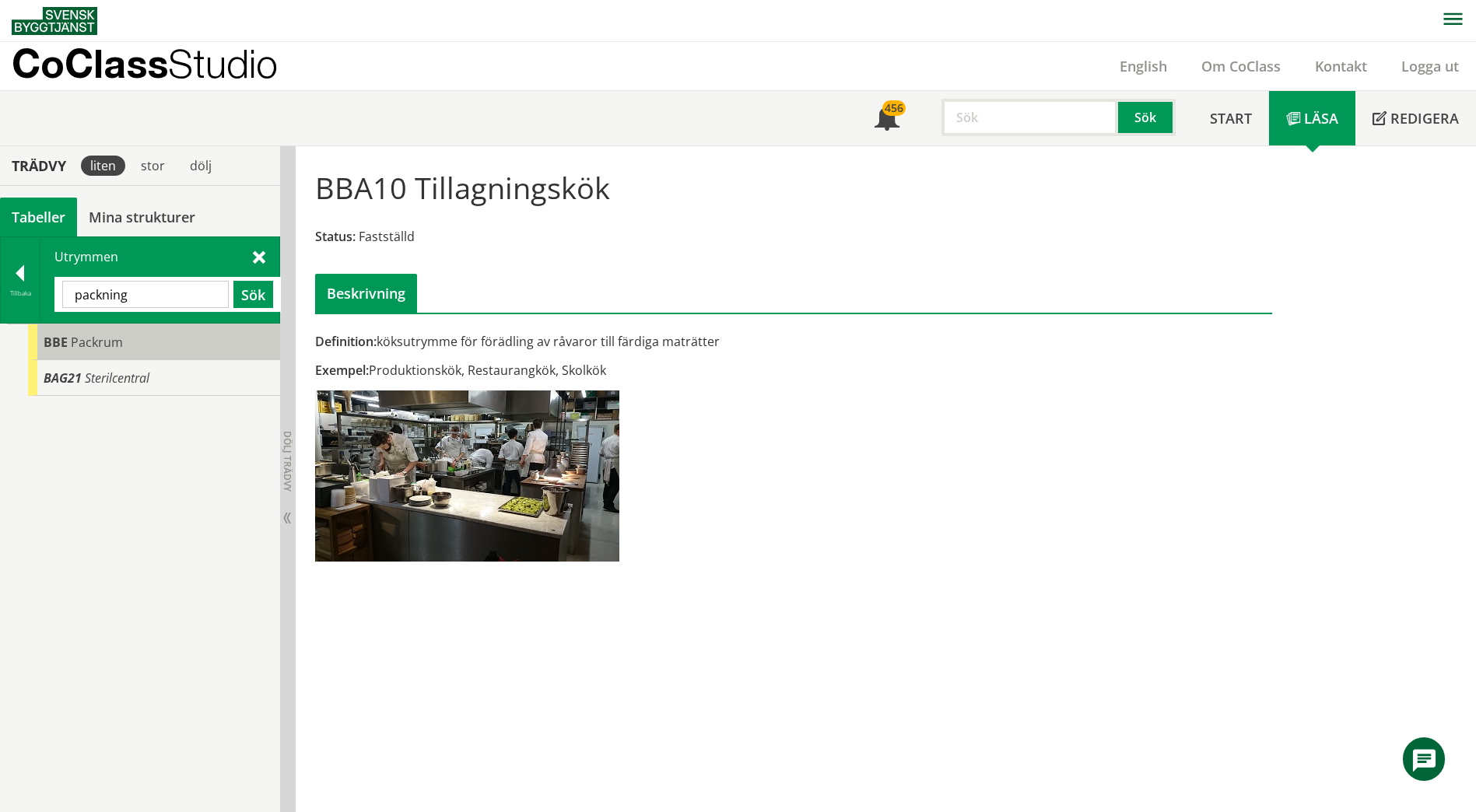
click at [129, 334] on div "BBE Packrum" at bounding box center [154, 342] width 252 height 36
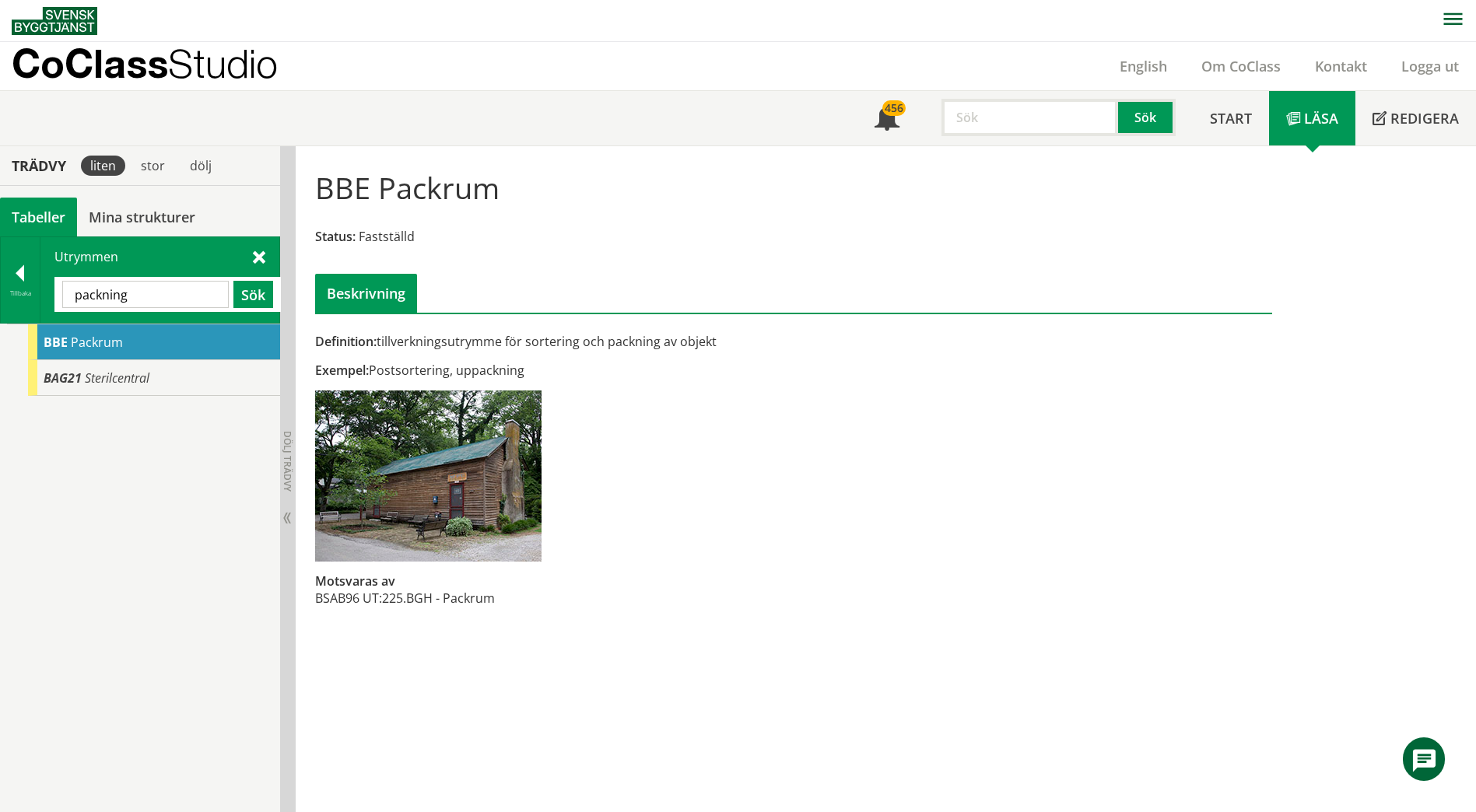
click at [158, 298] on input "packning" at bounding box center [146, 294] width 166 height 27
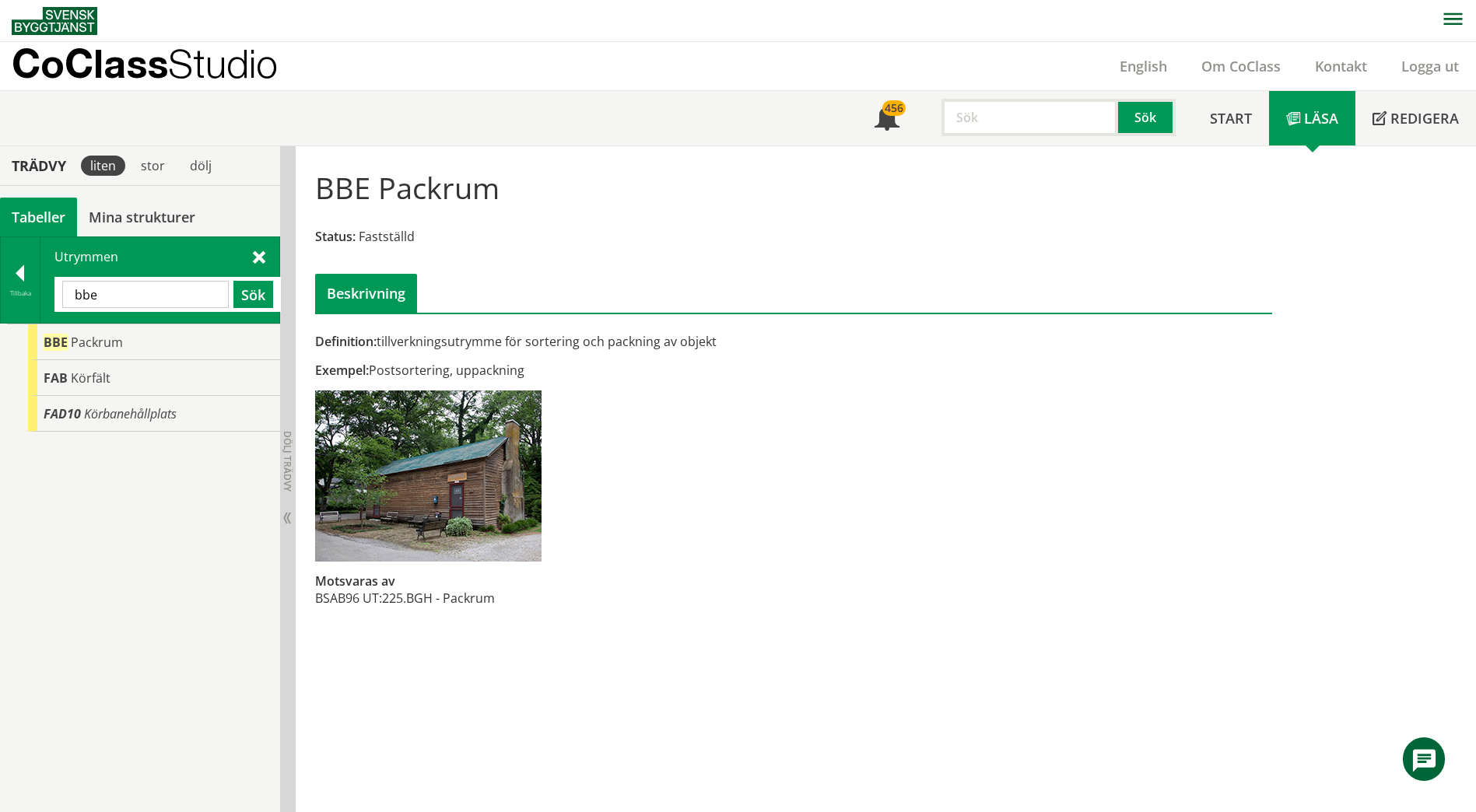
click at [153, 298] on input "bbe" at bounding box center [146, 294] width 166 height 27
click at [267, 257] on div "Utrymmen bbe Sök" at bounding box center [160, 279] width 239 height 86
click at [255, 256] on span at bounding box center [259, 256] width 13 height 16
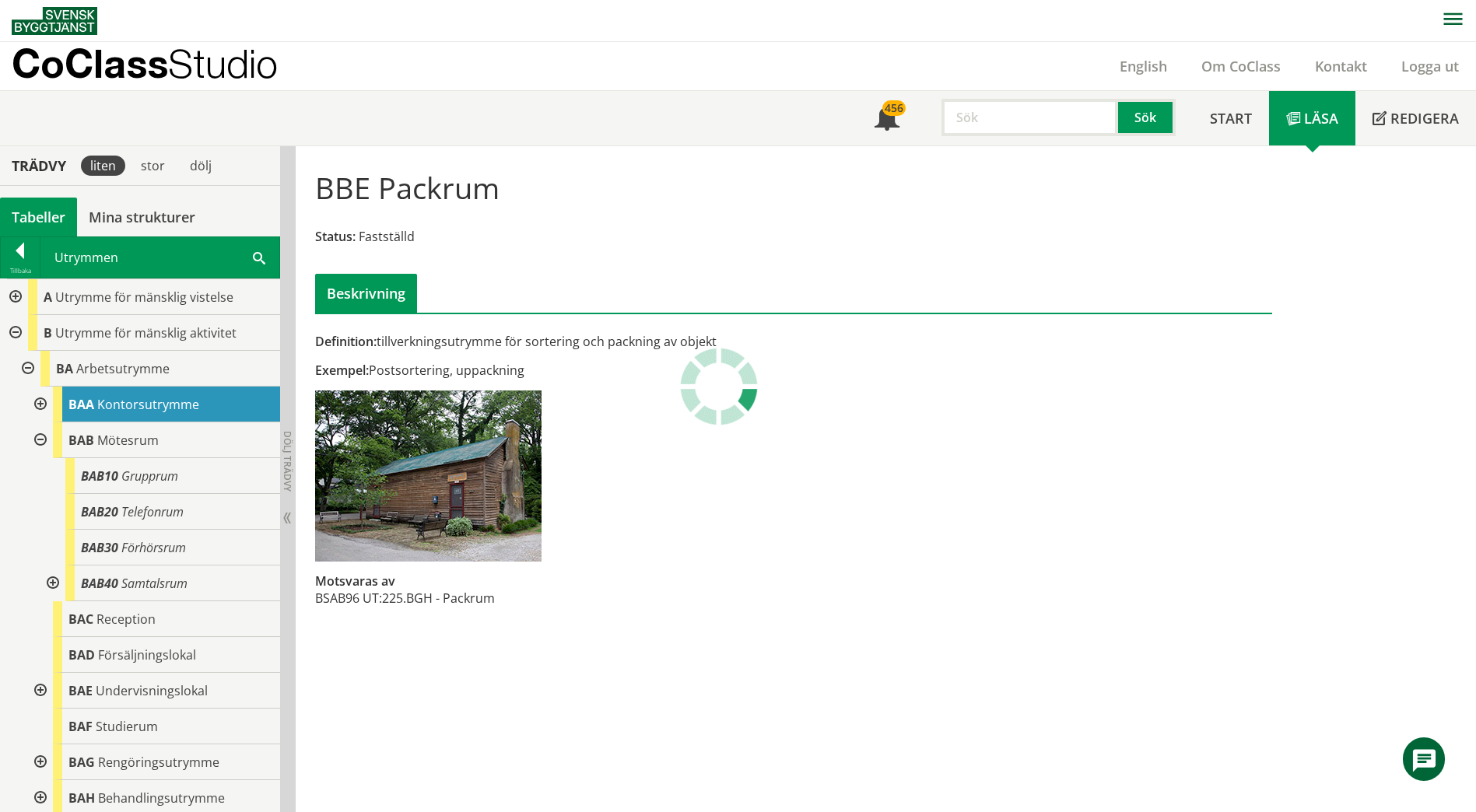
click at [42, 435] on div at bounding box center [38, 440] width 28 height 36
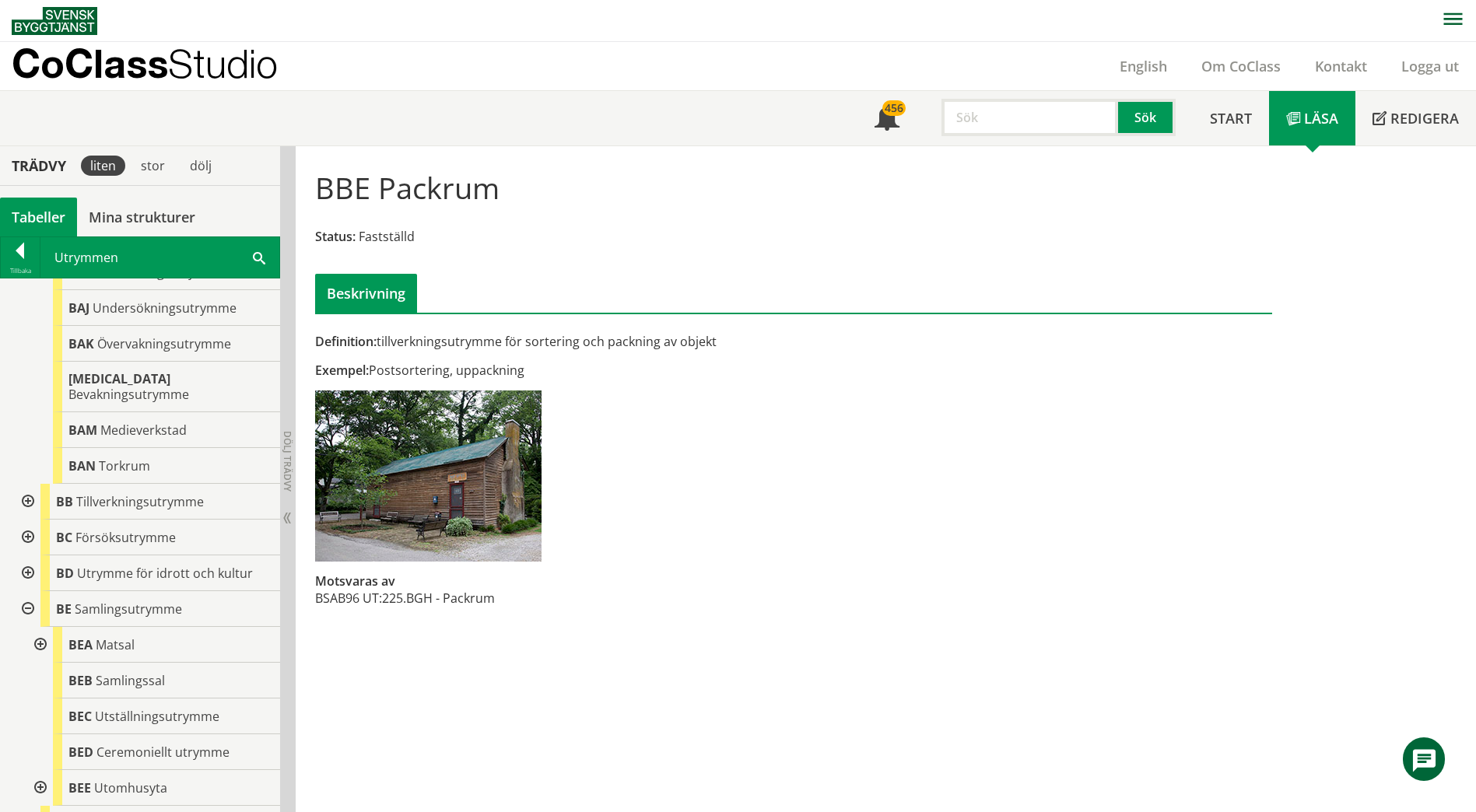
scroll to position [389, 0]
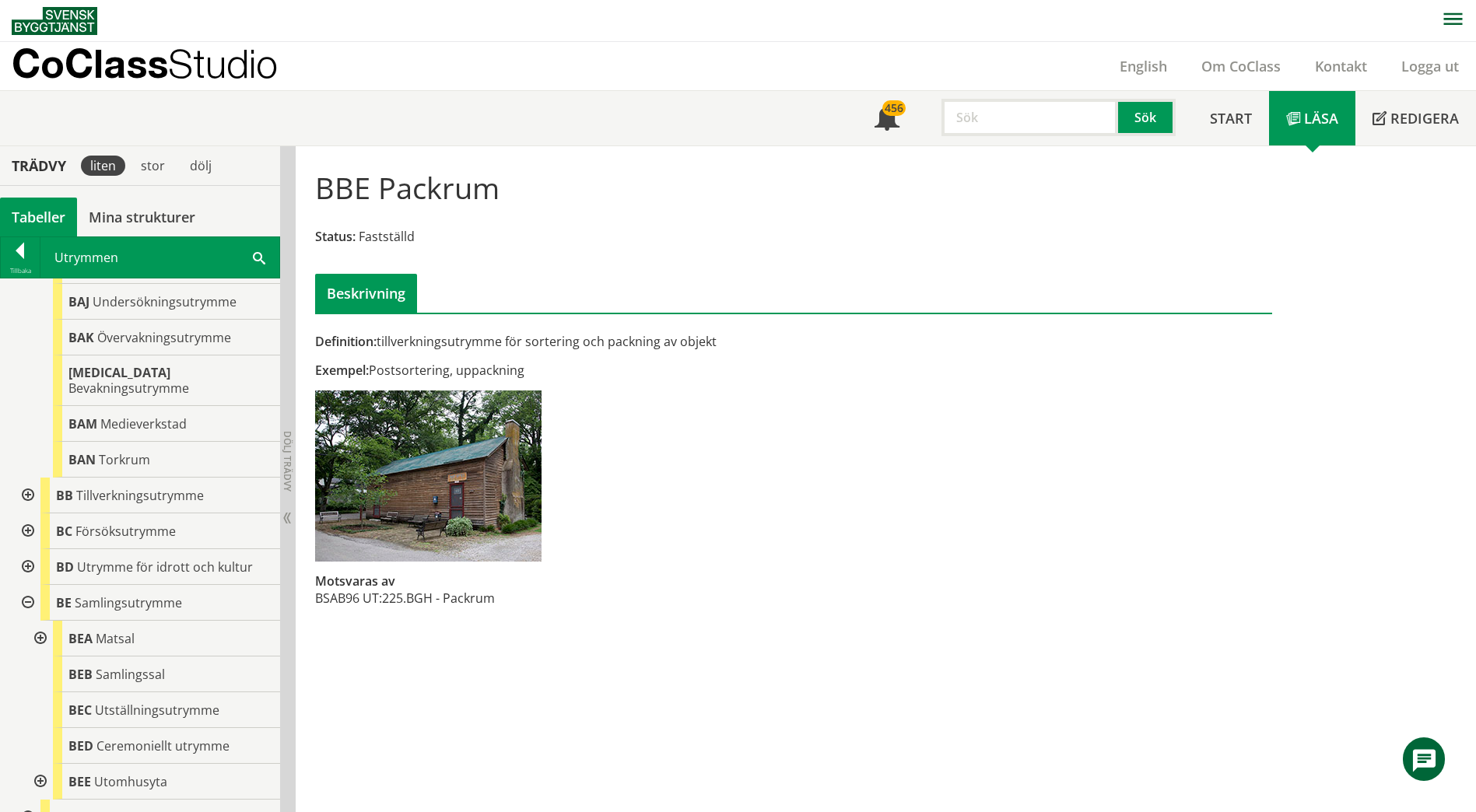
click at [27, 479] on div at bounding box center [26, 495] width 28 height 36
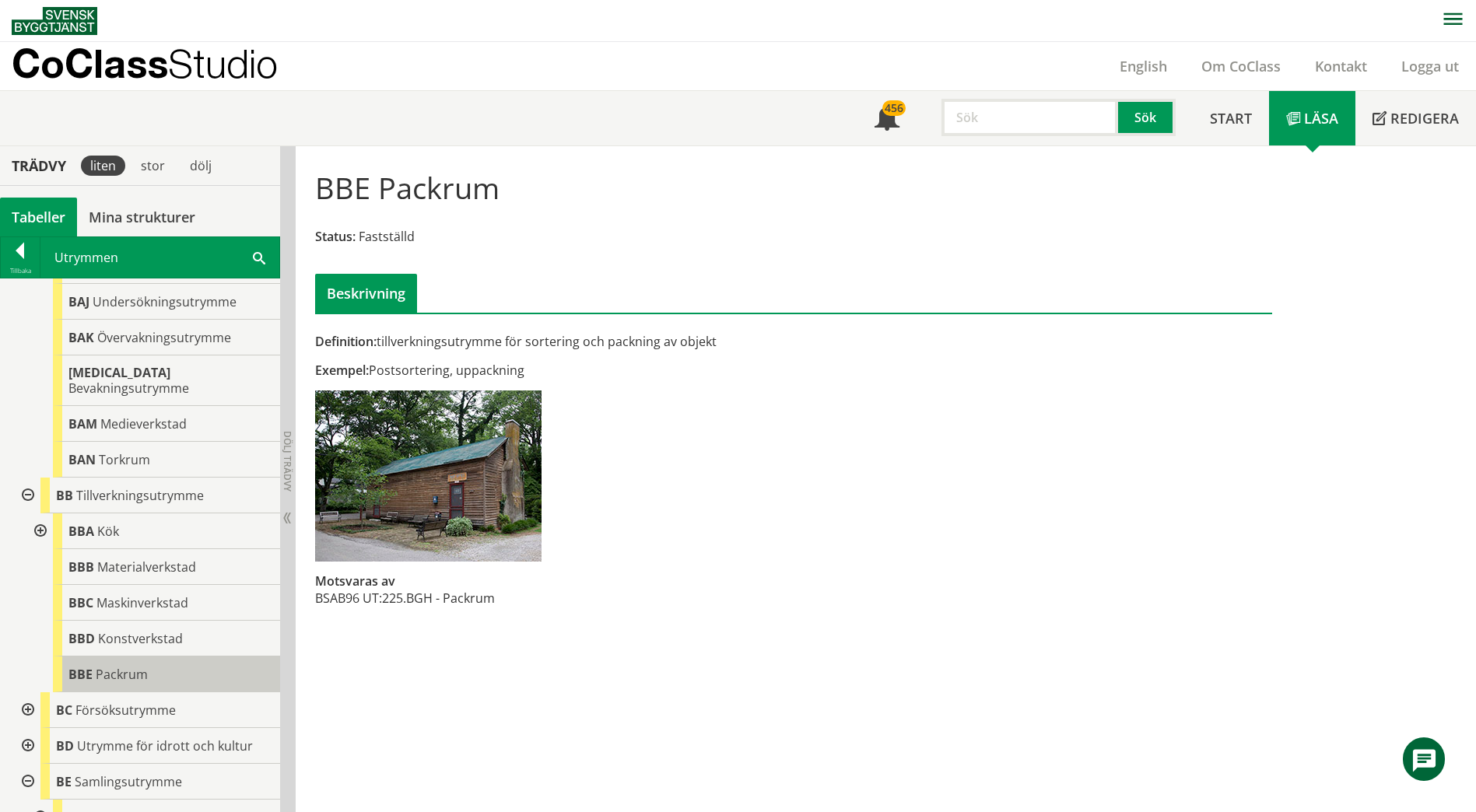
click at [127, 670] on div "BBE Packrum" at bounding box center [166, 674] width 227 height 36
click at [28, 478] on div at bounding box center [26, 495] width 28 height 36
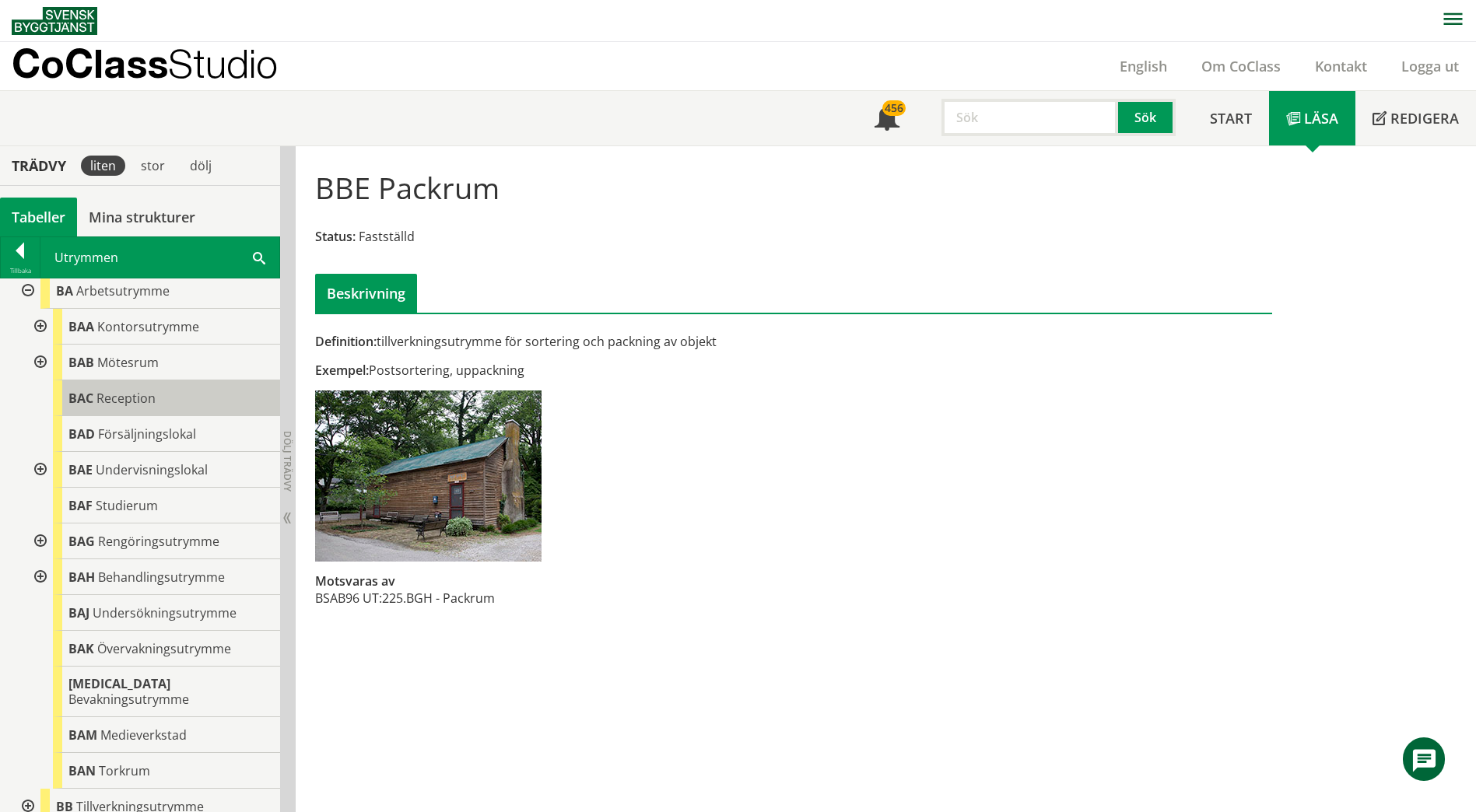
scroll to position [0, 0]
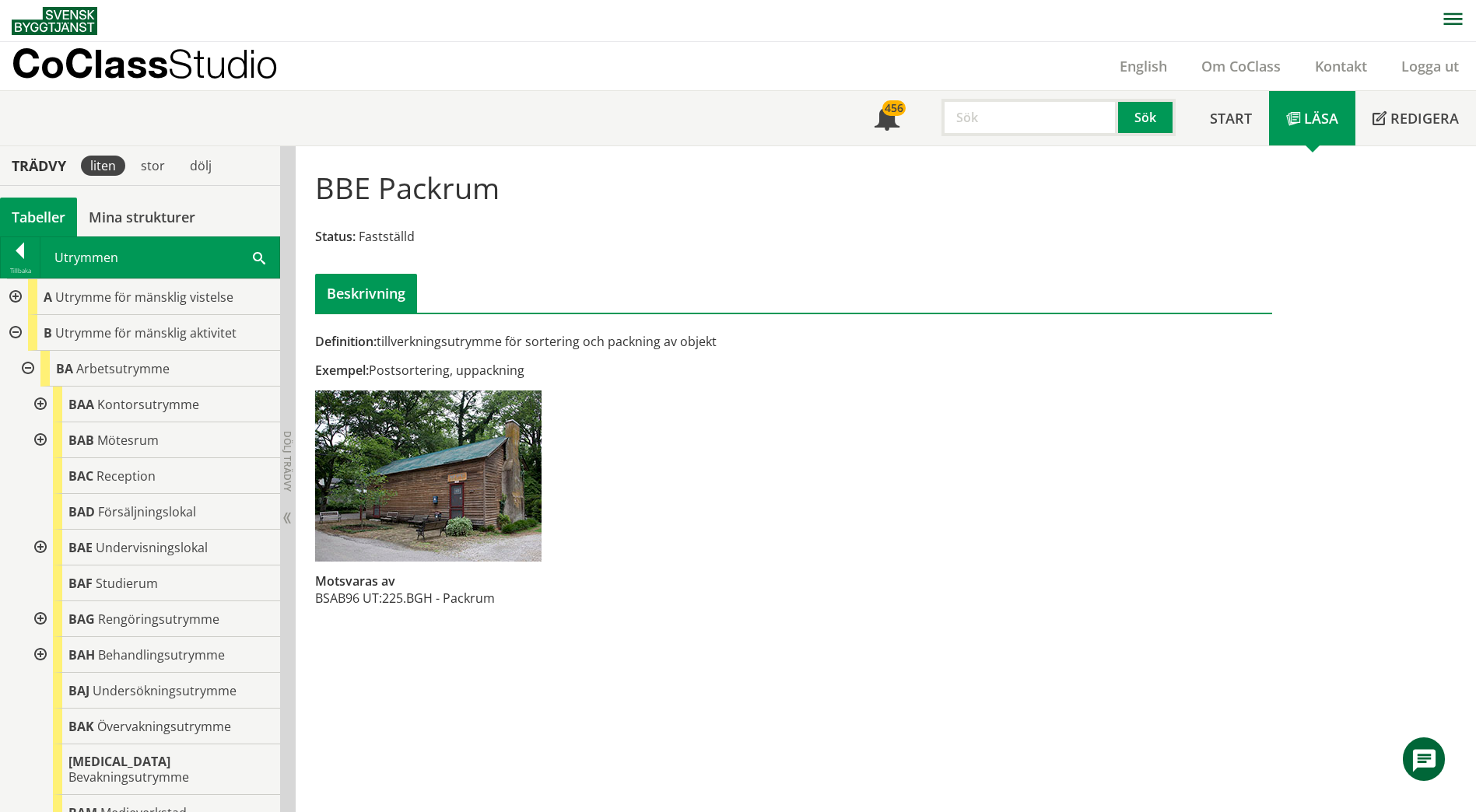
click at [29, 367] on div at bounding box center [26, 368] width 28 height 36
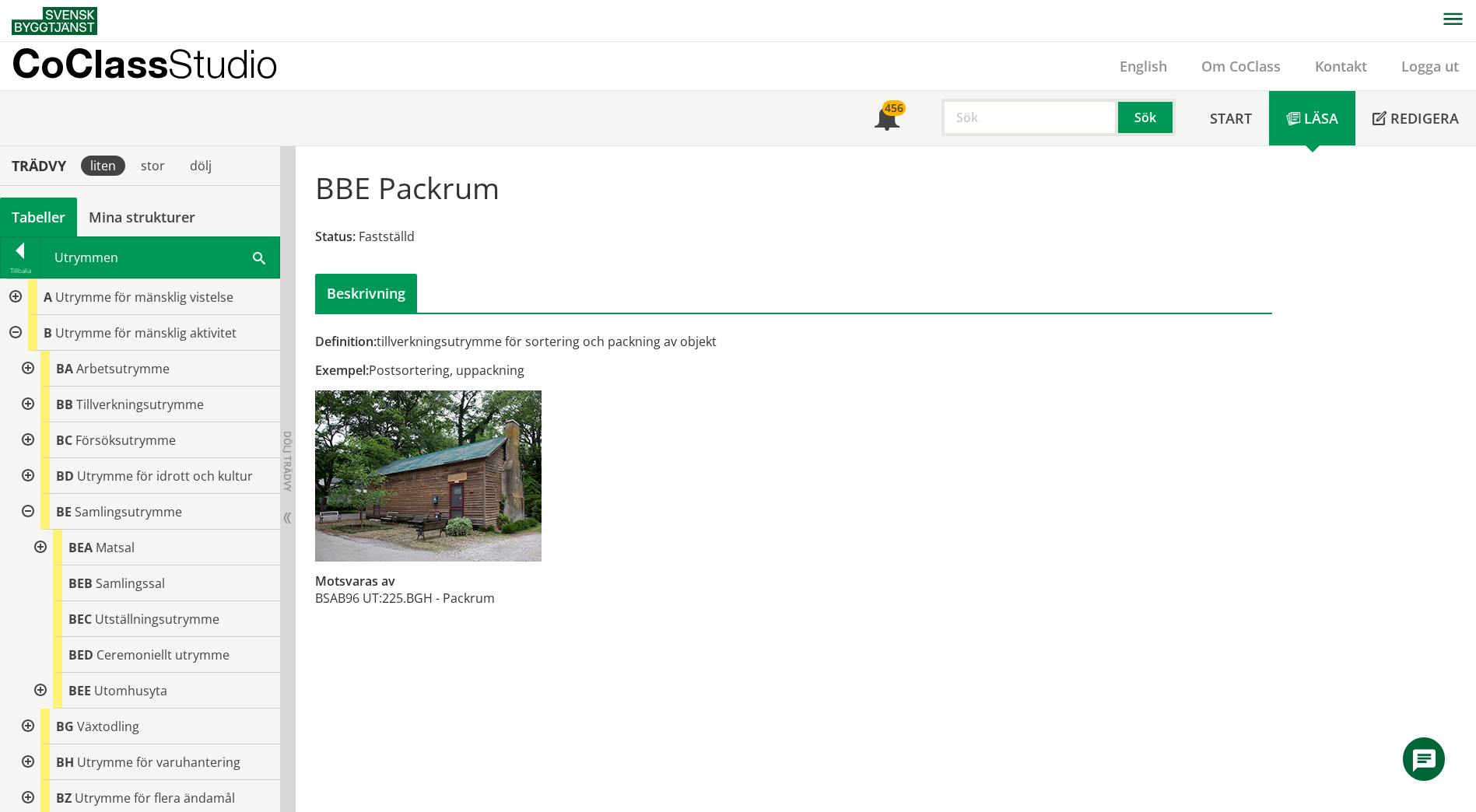
click at [28, 509] on div at bounding box center [26, 511] width 28 height 36
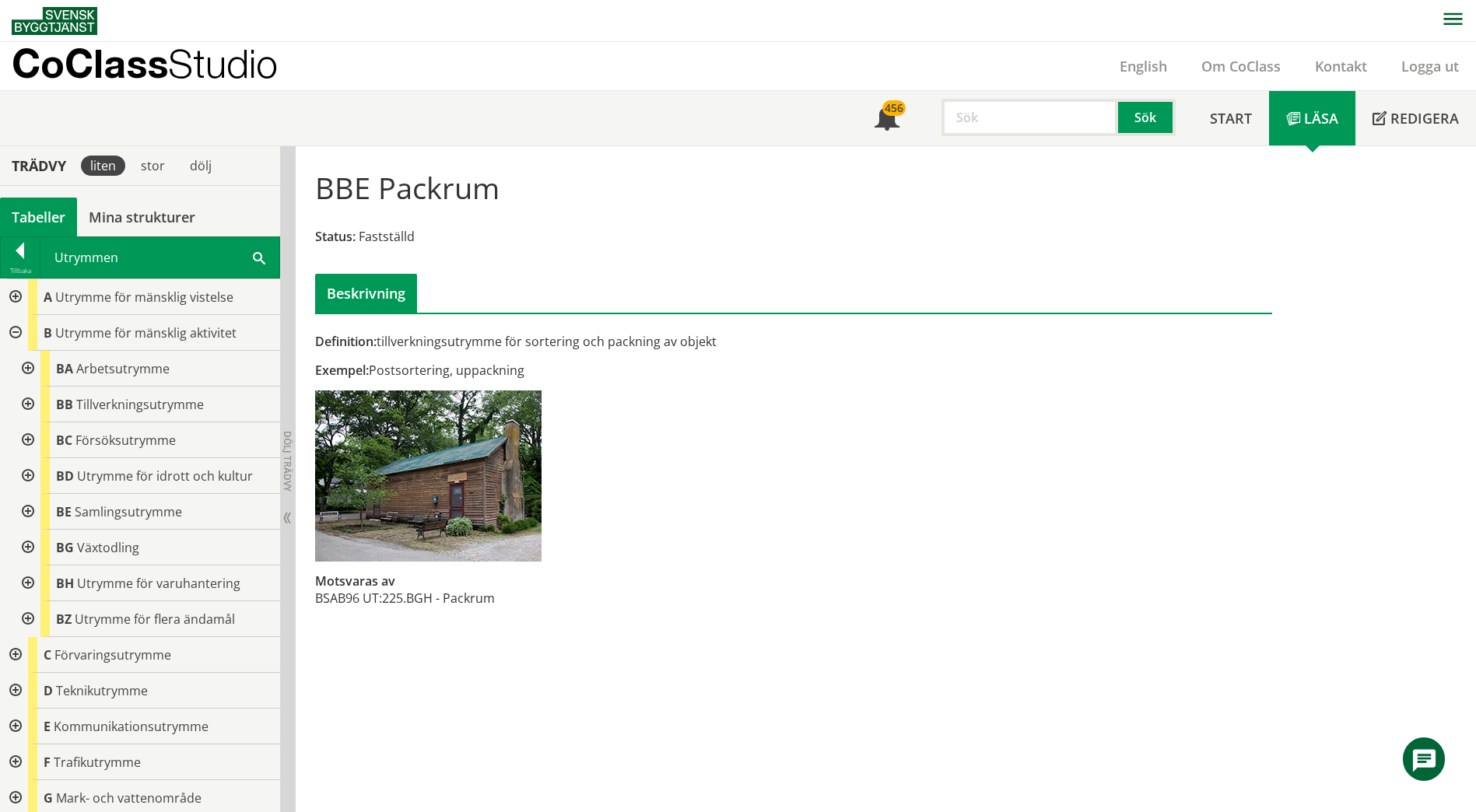
click at [30, 582] on div at bounding box center [26, 583] width 28 height 36
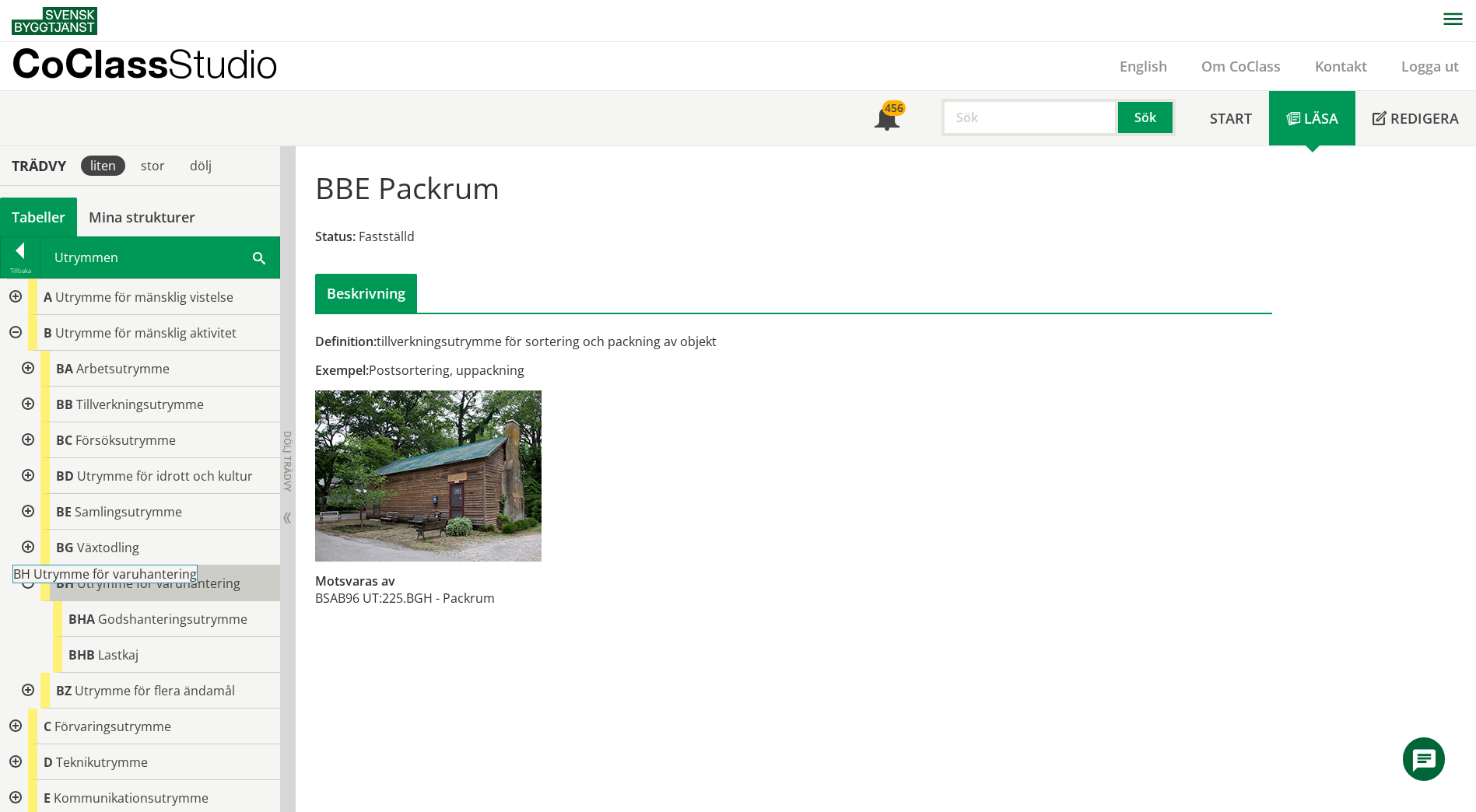
click at [161, 585] on span "Utrymme för varuhantering" at bounding box center [158, 582] width 163 height 17
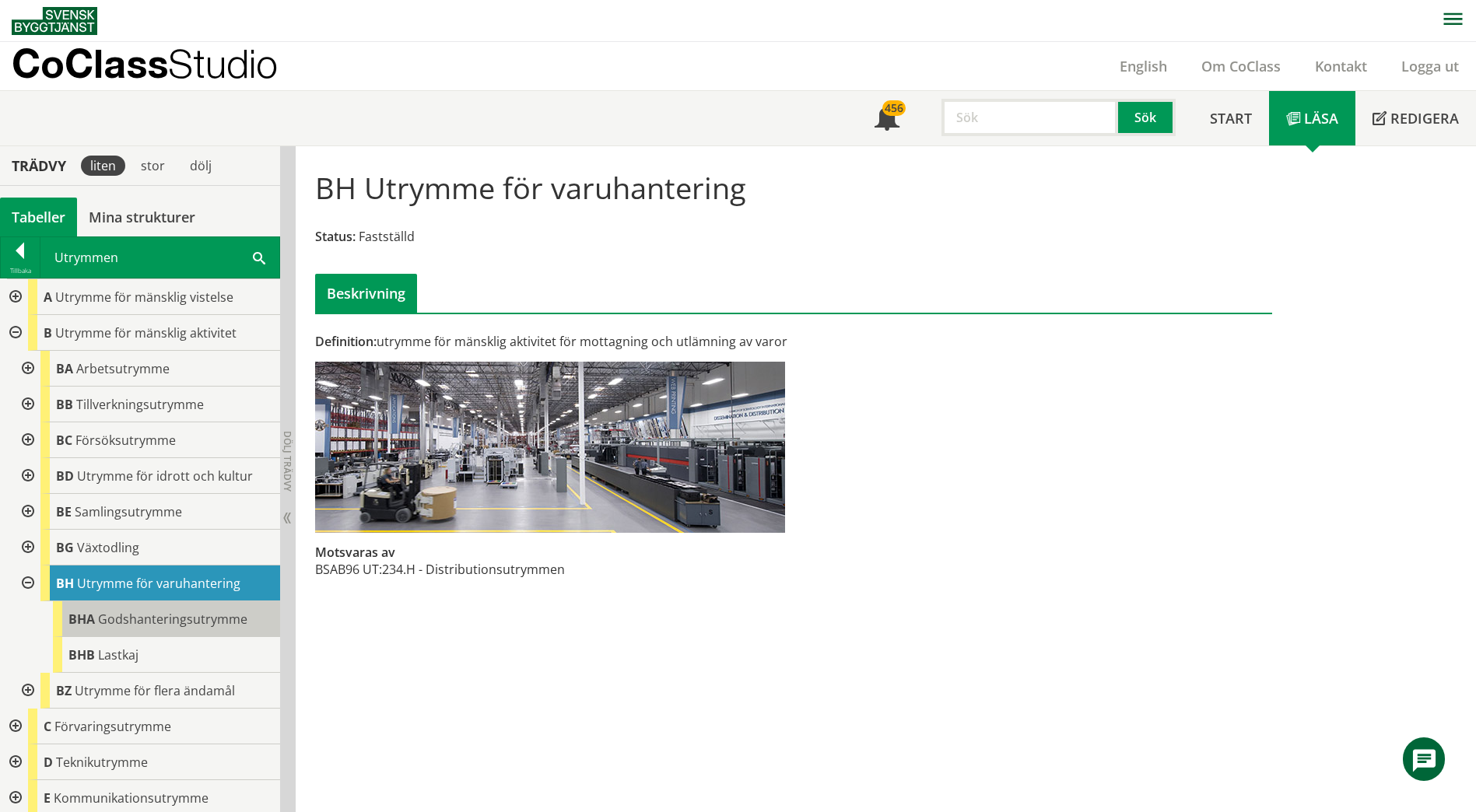
click at [161, 626] on span "Godshanteringsutrymme" at bounding box center [172, 618] width 150 height 17
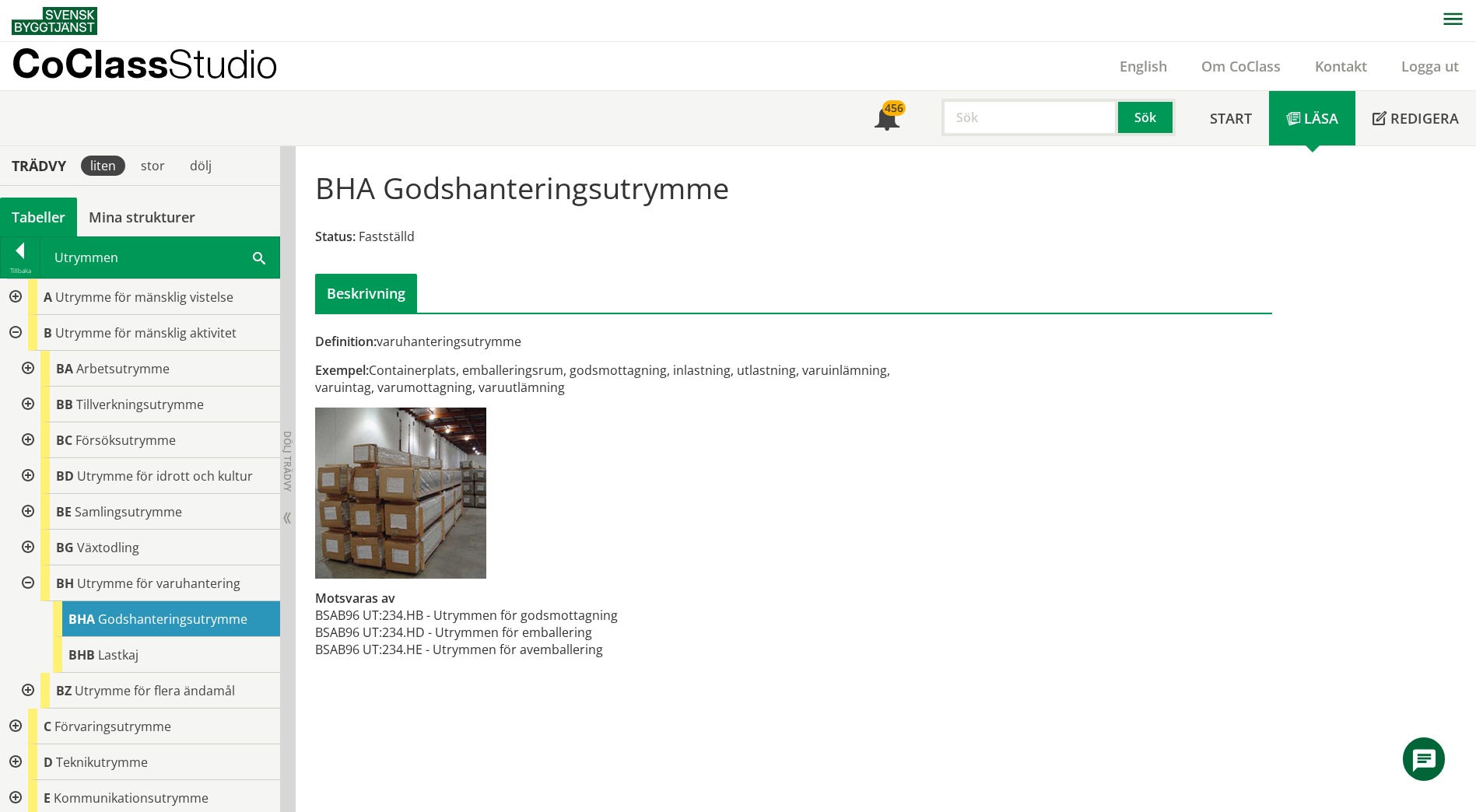
click at [259, 259] on span at bounding box center [259, 257] width 13 height 16
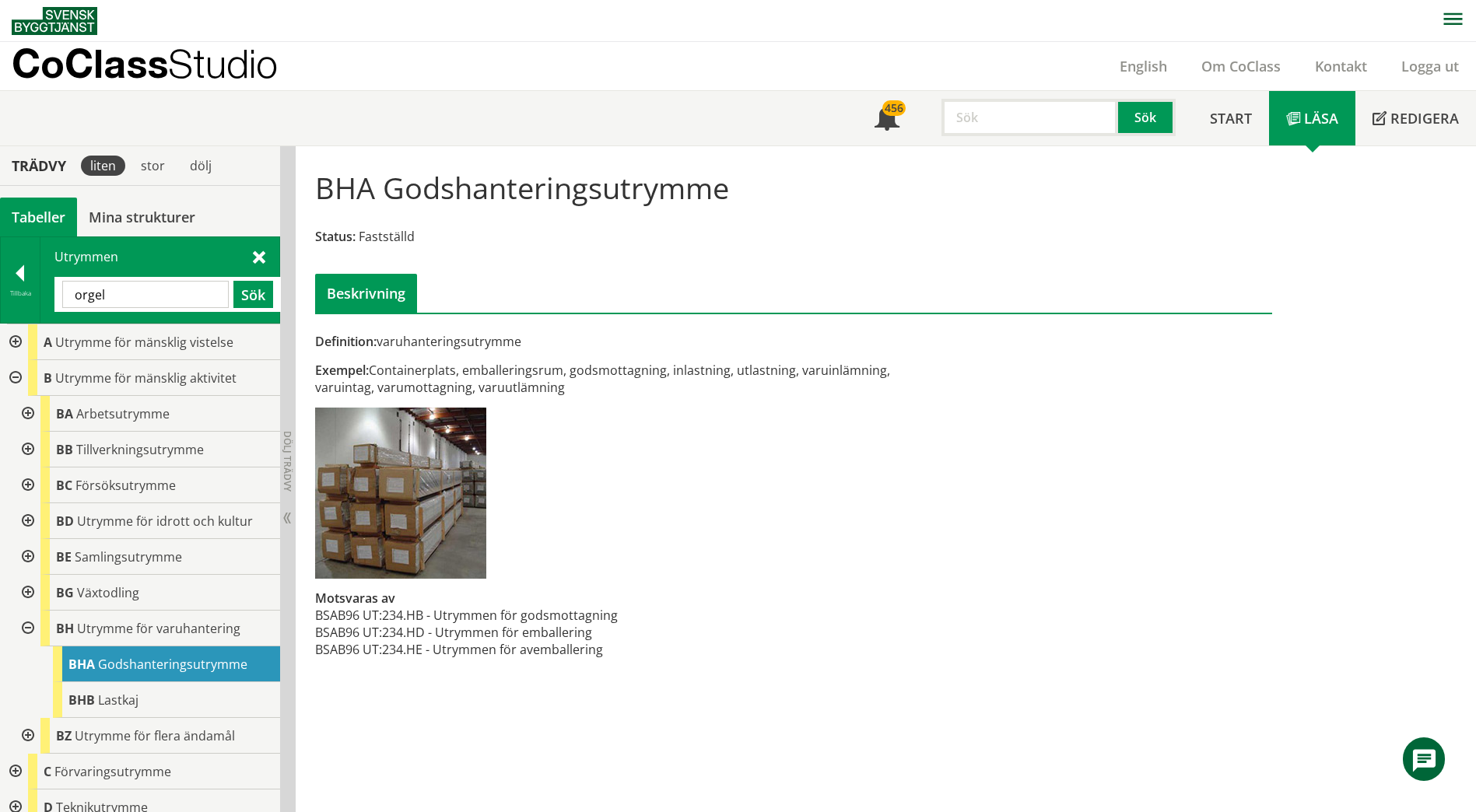
type input "orgel"
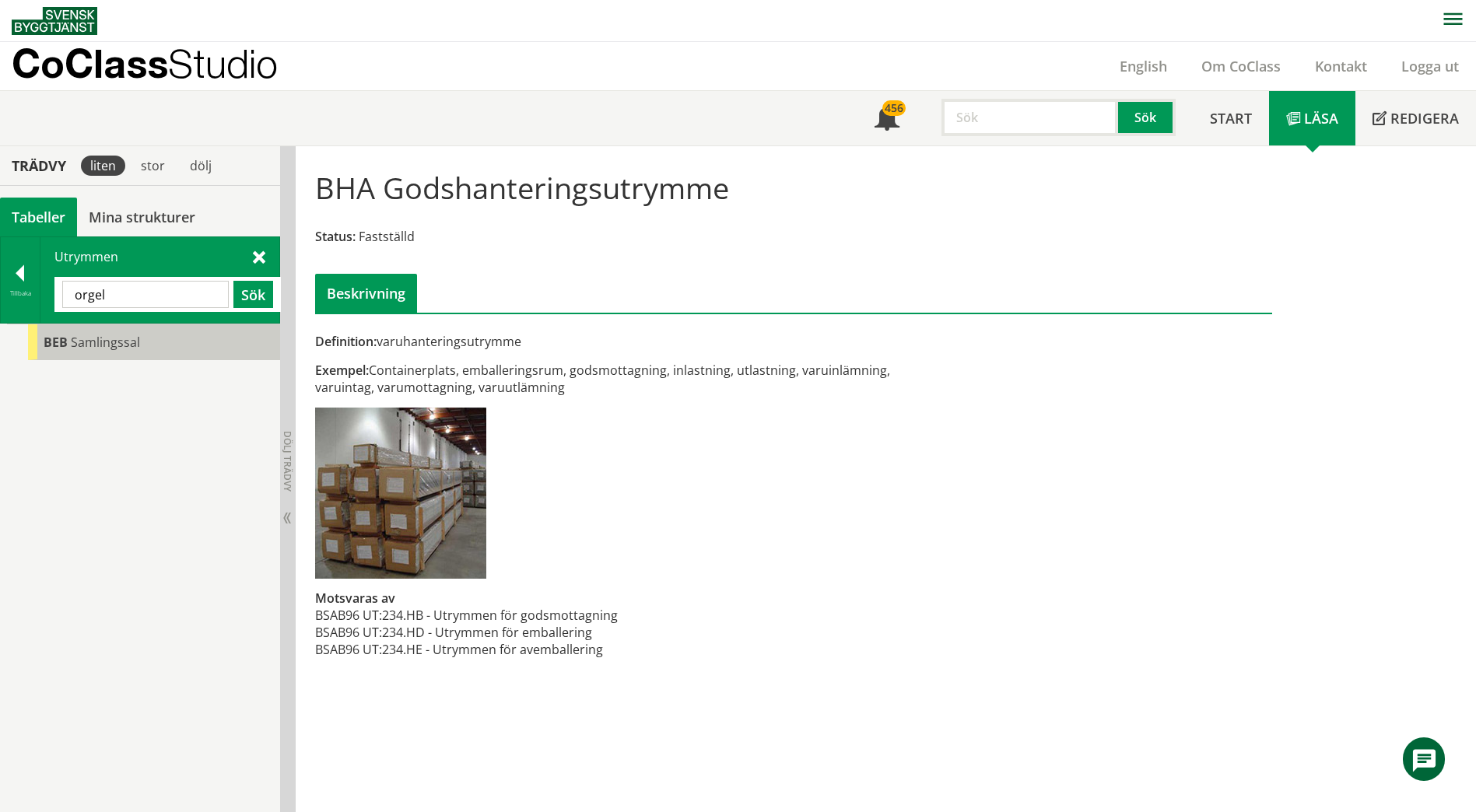
click at [149, 358] on div "BEB Samlingssal" at bounding box center [154, 342] width 252 height 36
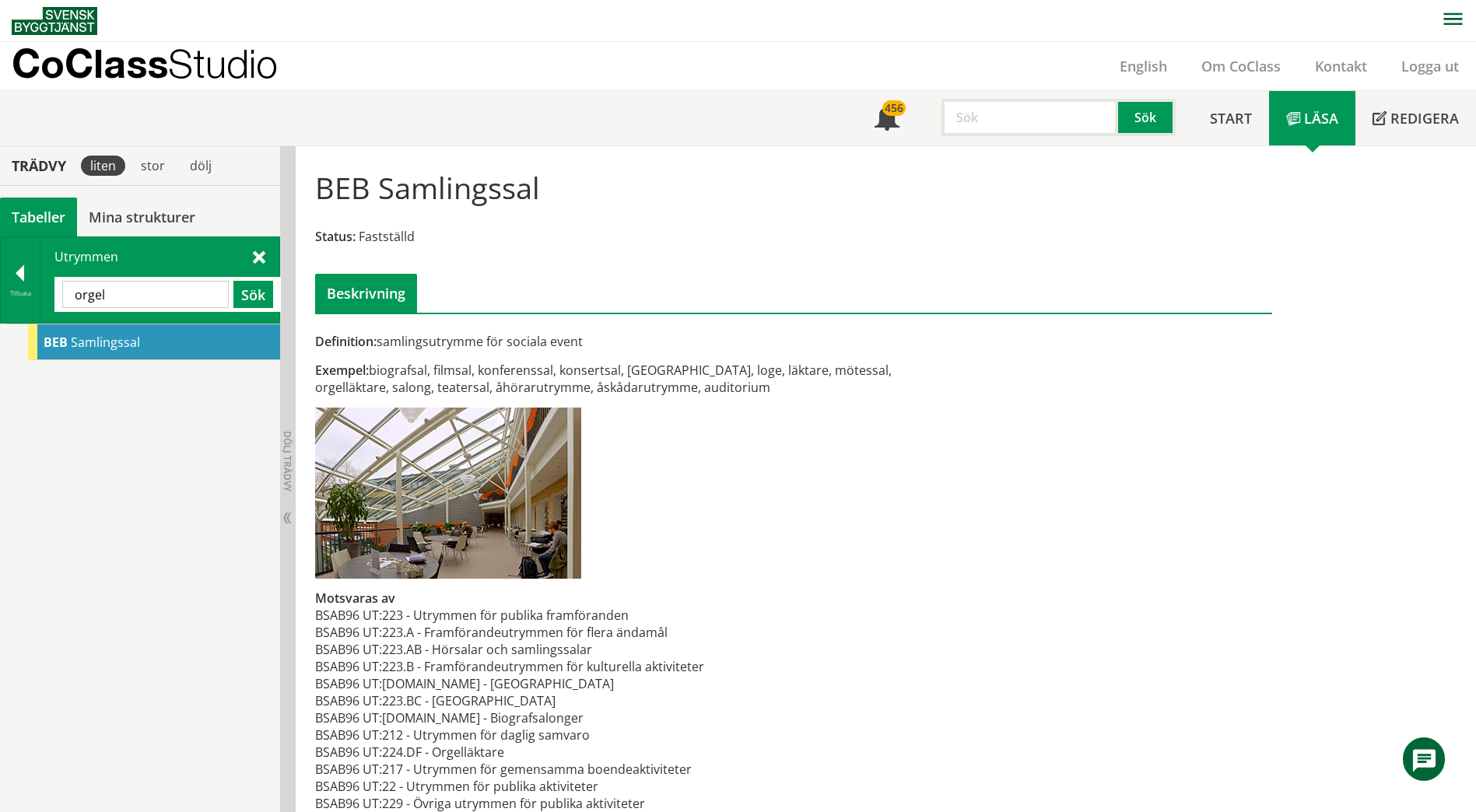
click at [266, 254] on div "Utrymmen orgel Sök" at bounding box center [160, 279] width 239 height 86
click at [260, 258] on span at bounding box center [259, 256] width 13 height 16
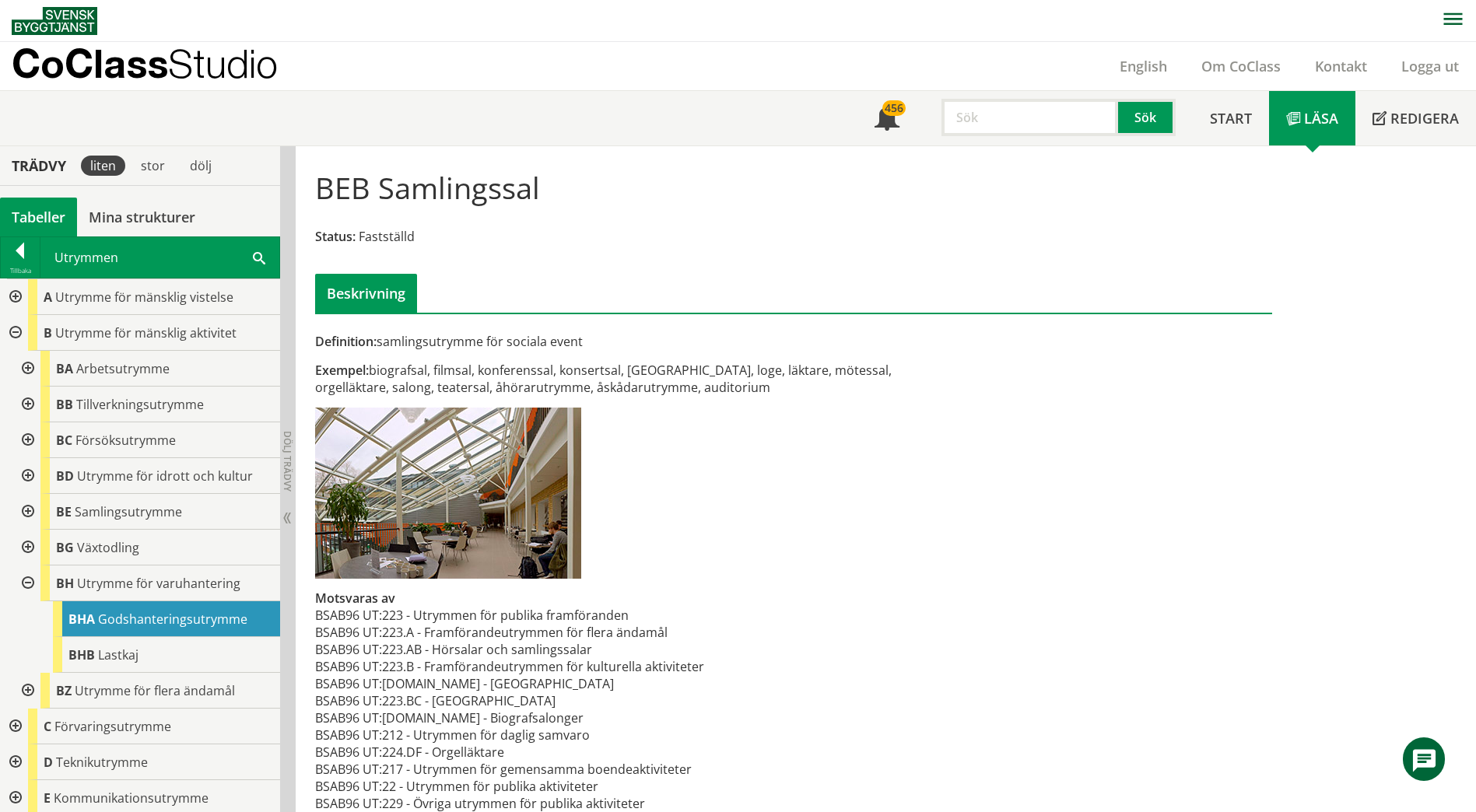
click at [17, 342] on div at bounding box center [14, 333] width 28 height 36
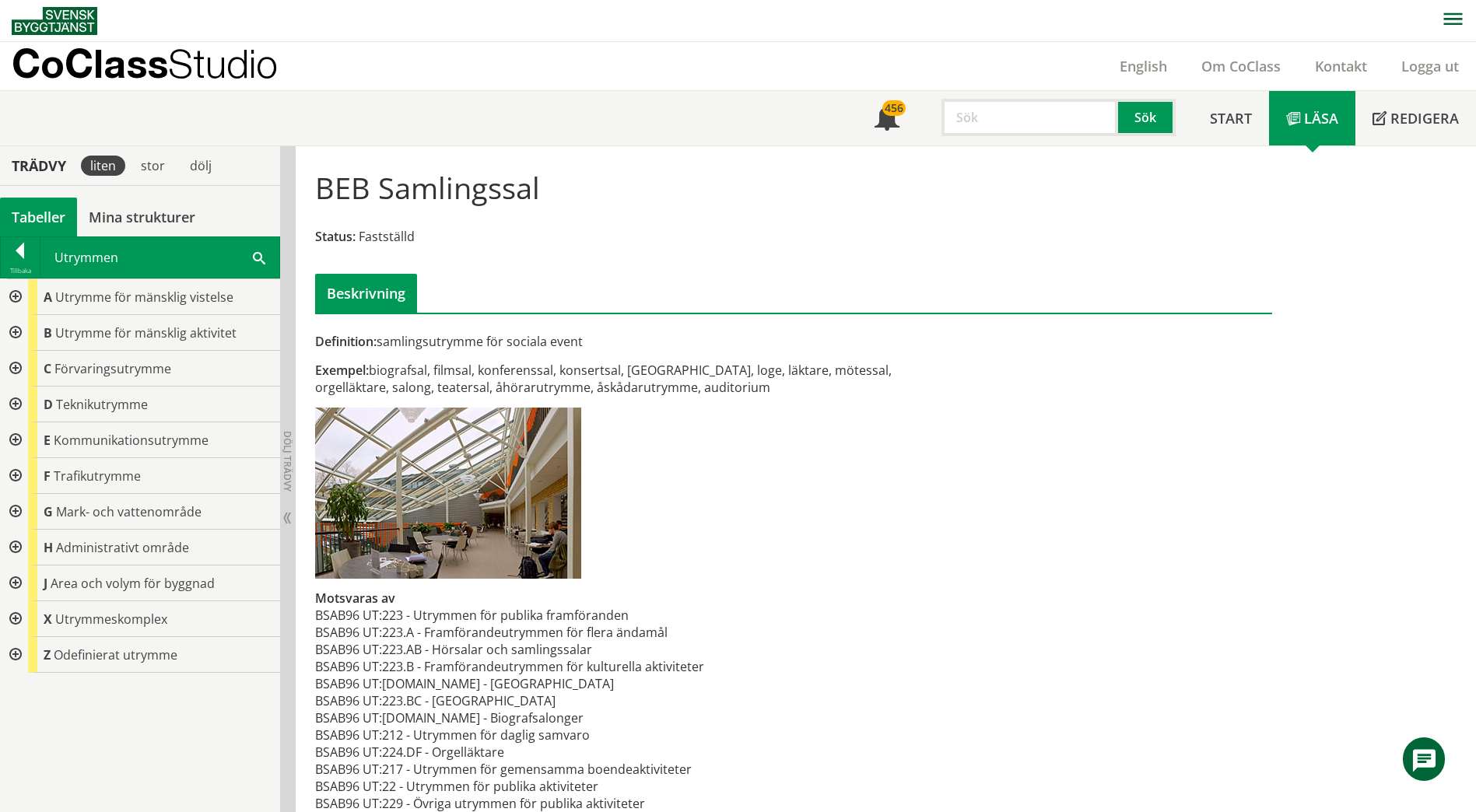
click at [17, 411] on div at bounding box center [14, 404] width 28 height 36
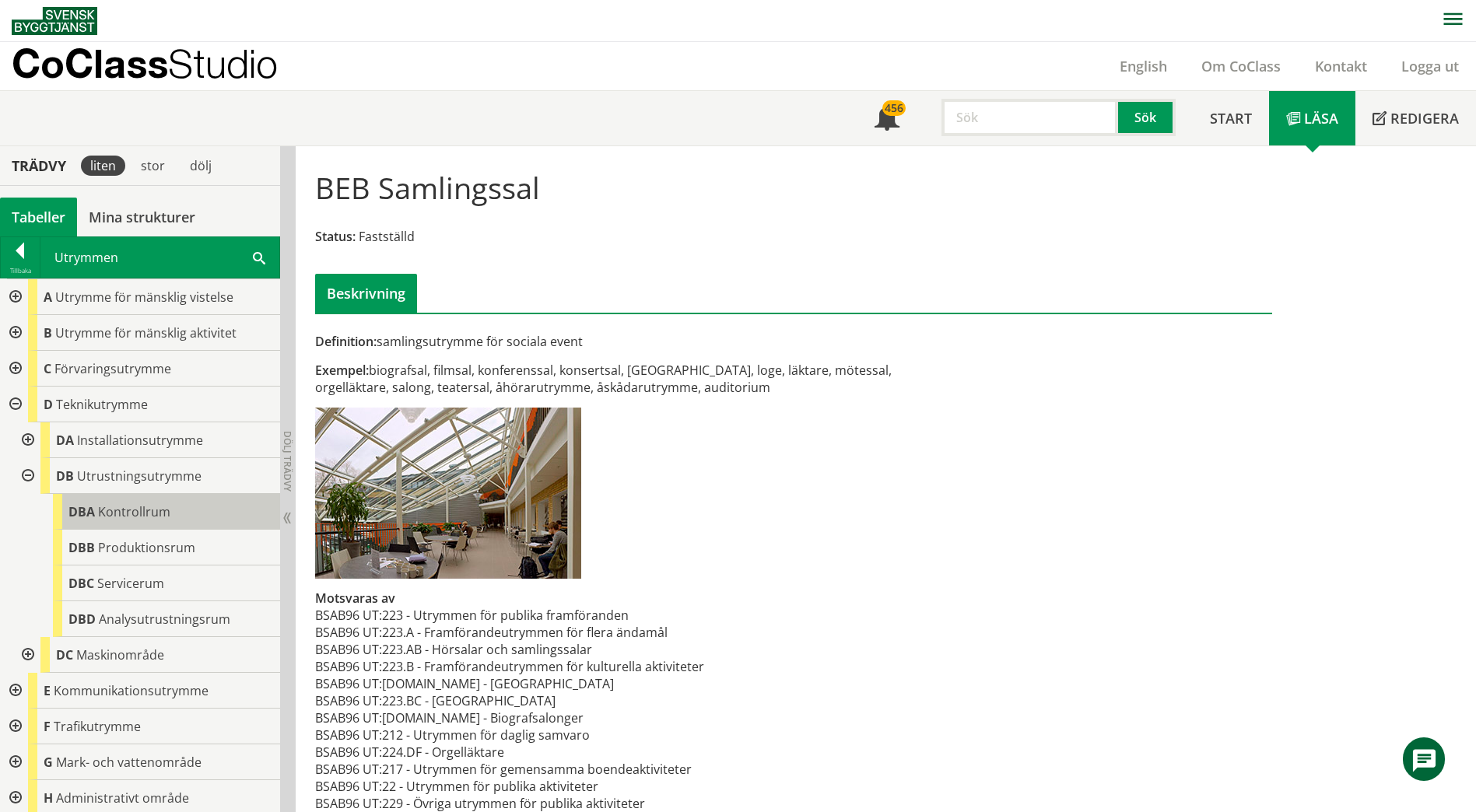
click at [95, 507] on div "DBA Kontrollrum" at bounding box center [166, 511] width 227 height 36
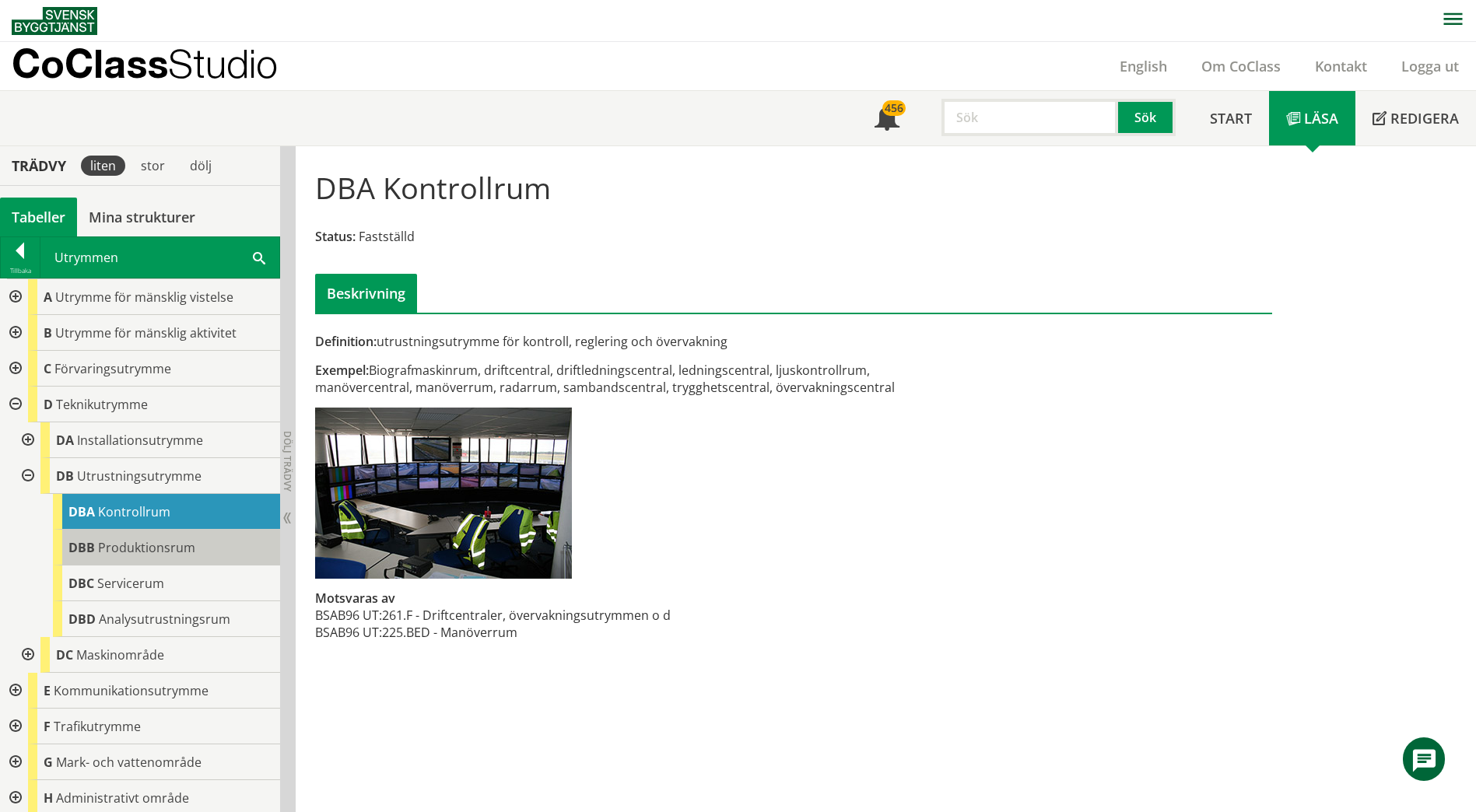
click at [131, 546] on span "Produktionsrum" at bounding box center [146, 547] width 97 height 17
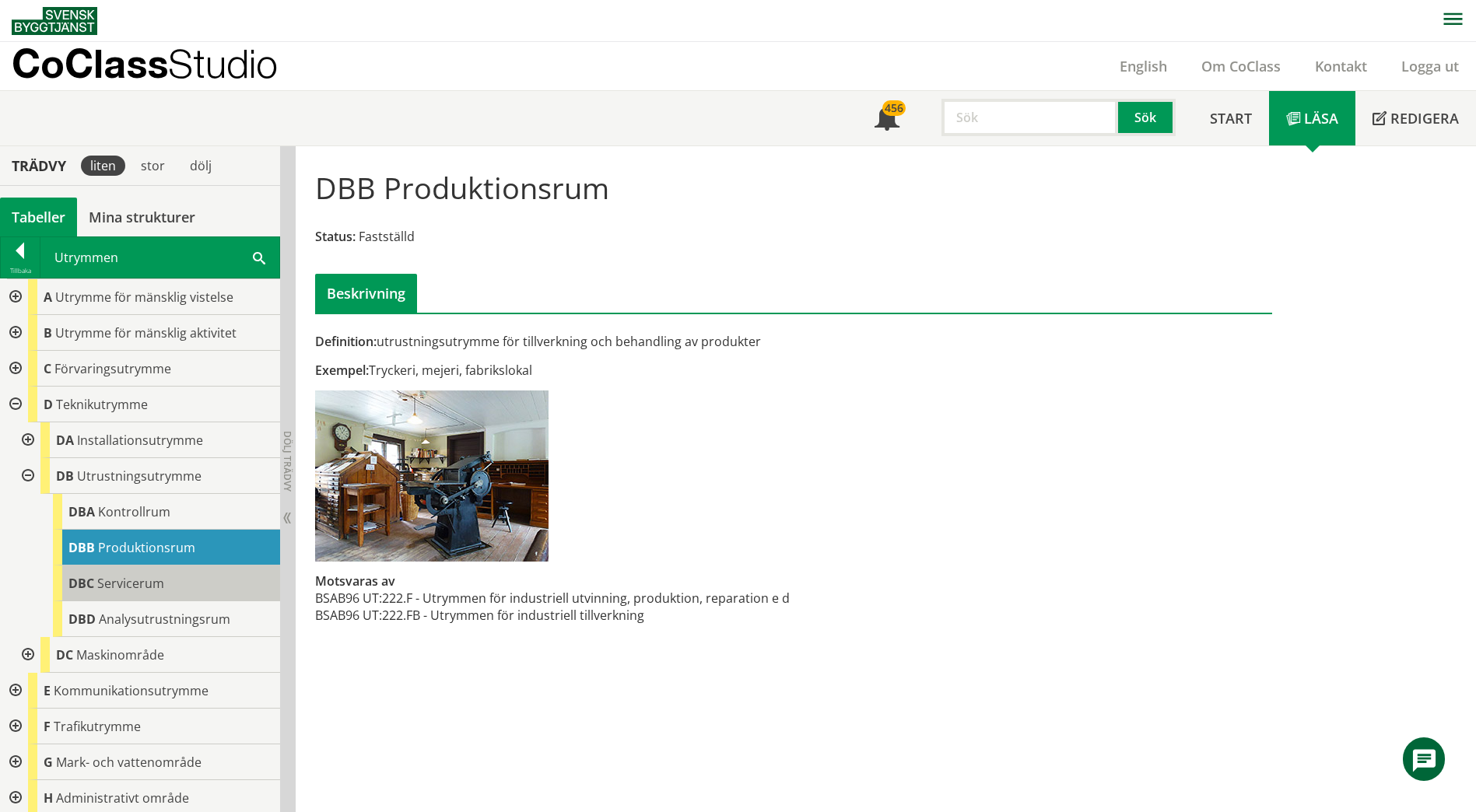
click at [134, 582] on span "Servicerum" at bounding box center [130, 582] width 67 height 17
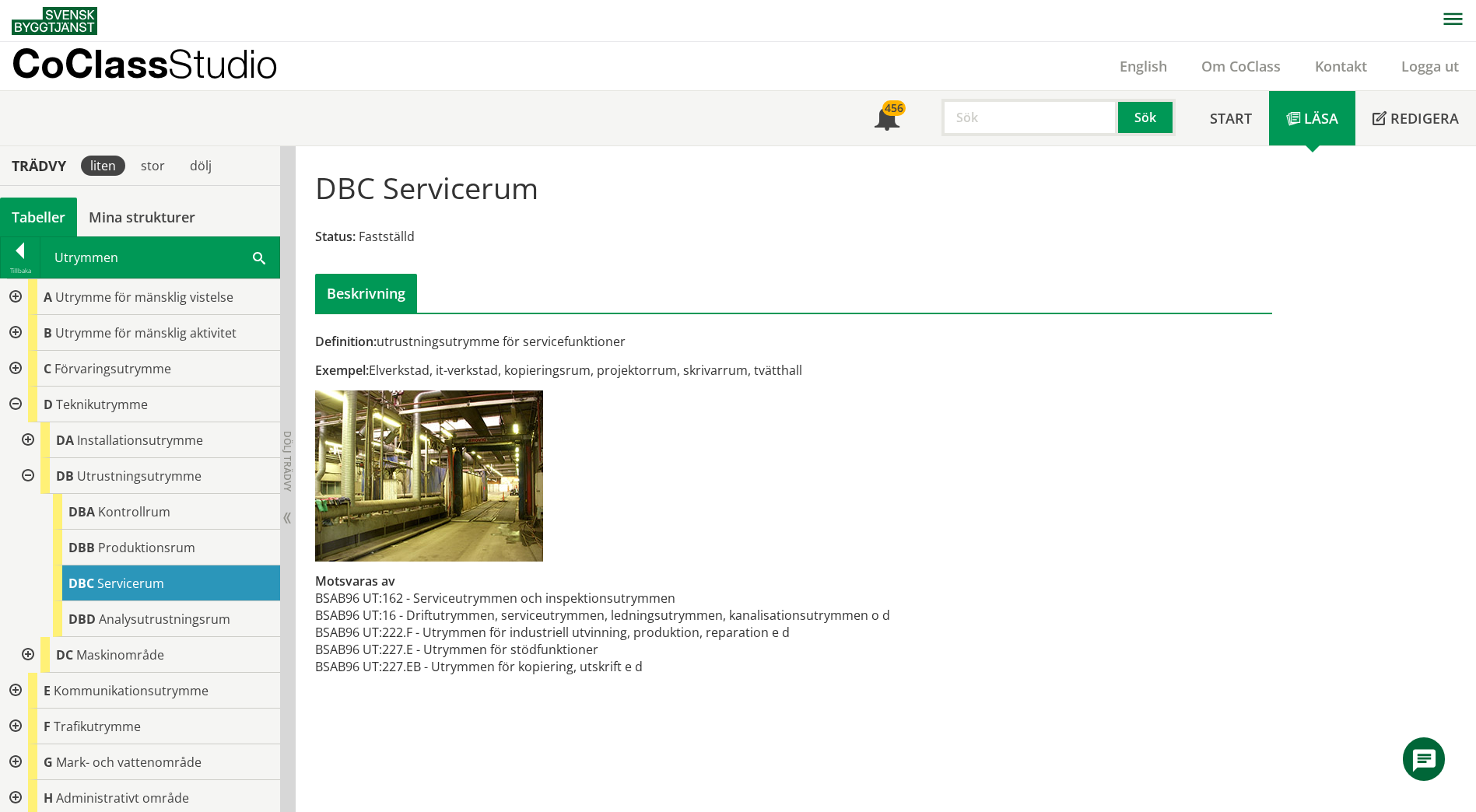
click at [30, 652] on div at bounding box center [26, 654] width 28 height 36
click at [26, 655] on div at bounding box center [26, 654] width 28 height 36
click at [32, 438] on div at bounding box center [26, 440] width 28 height 36
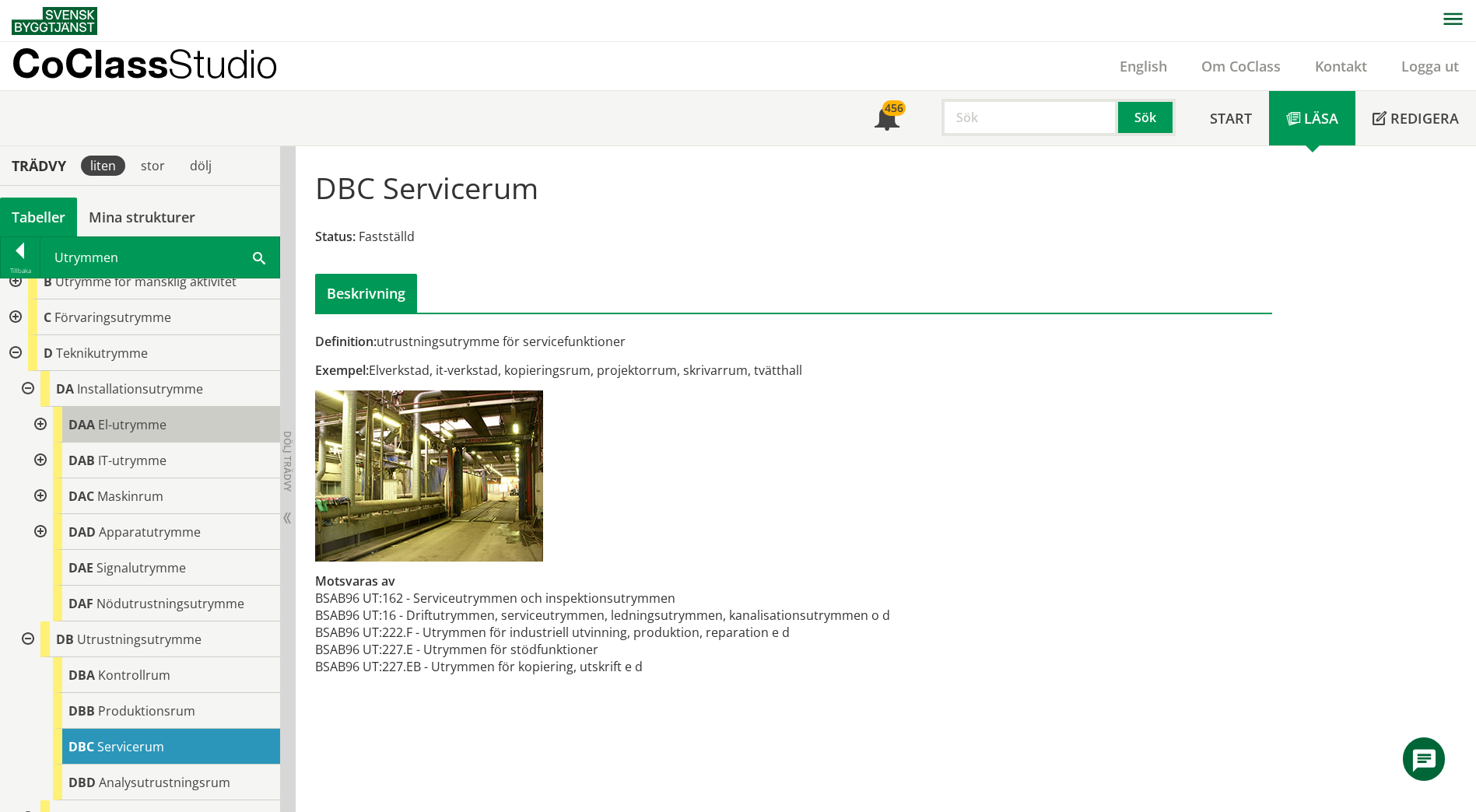
scroll to position [78, 0]
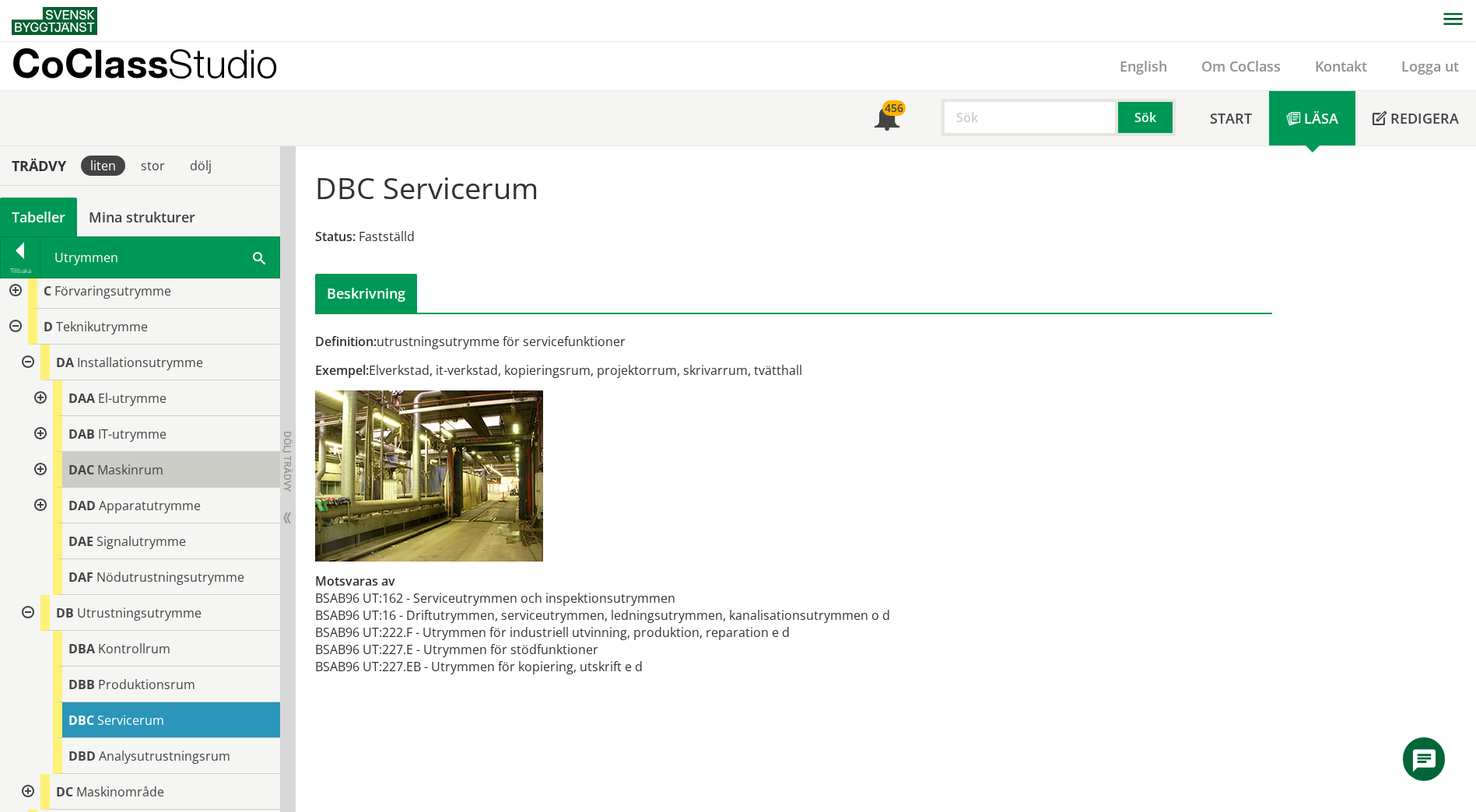
click at [76, 474] on span "DAC" at bounding box center [82, 469] width 26 height 17
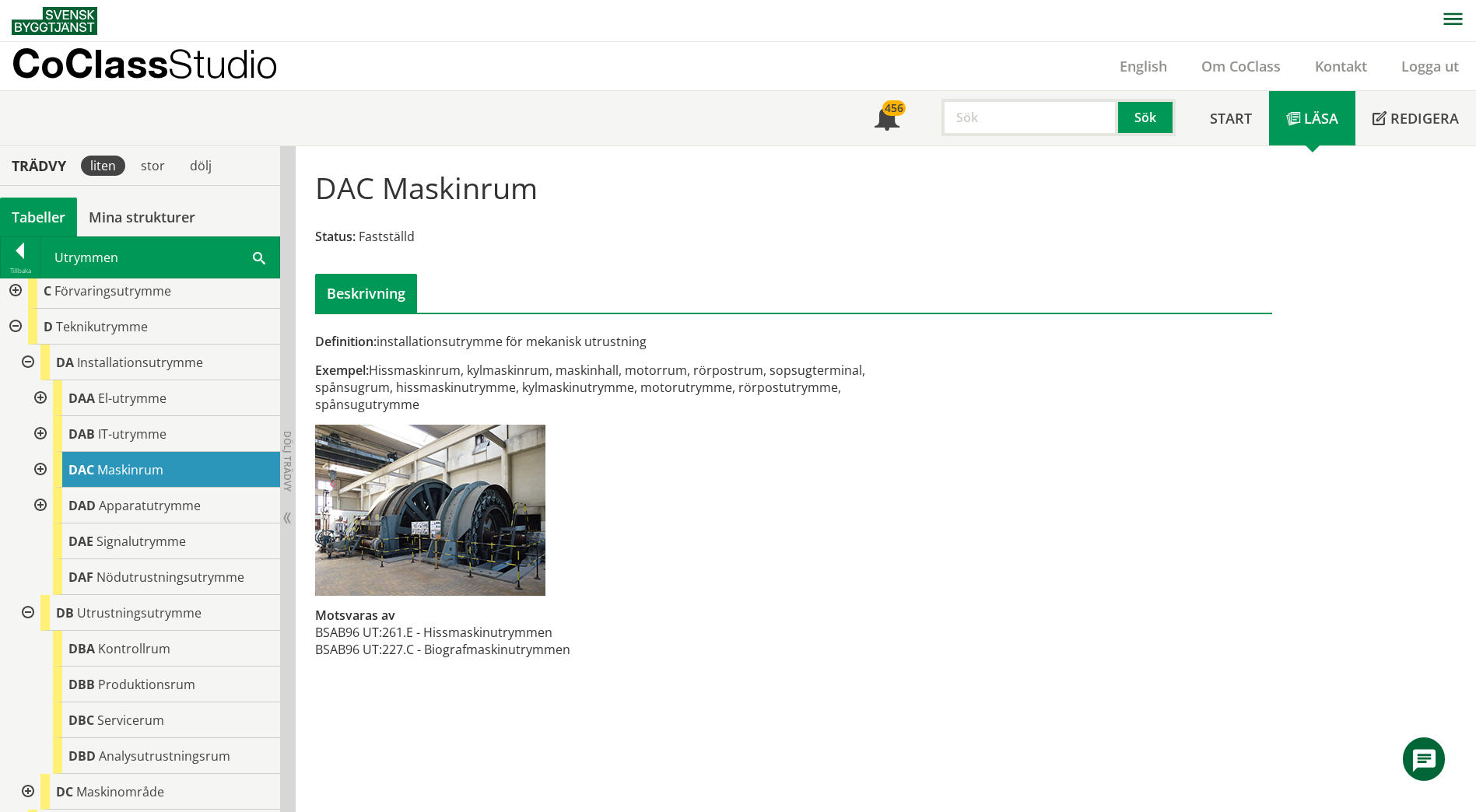
click at [45, 470] on div at bounding box center [38, 470] width 28 height 36
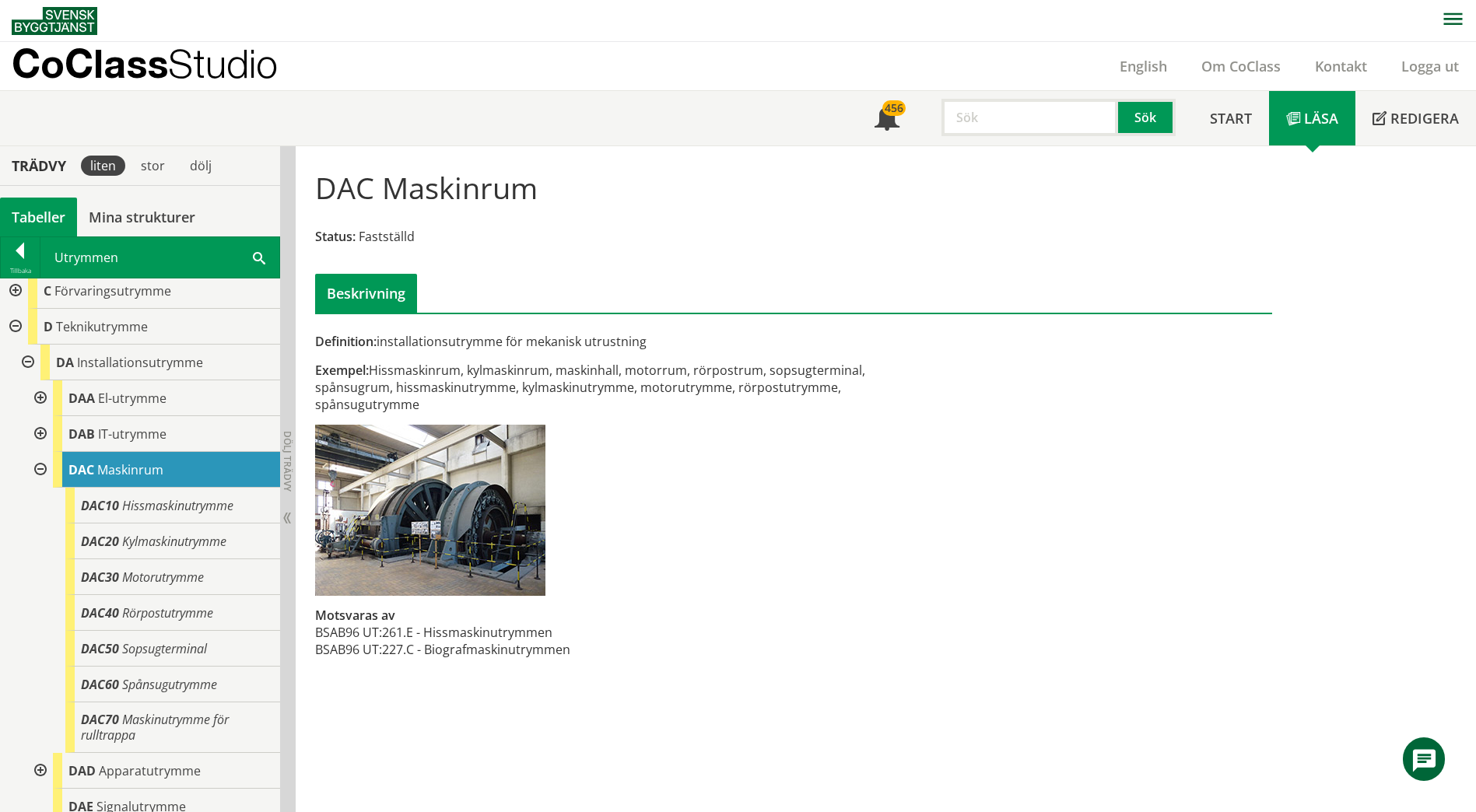
click at [41, 469] on div at bounding box center [38, 470] width 28 height 36
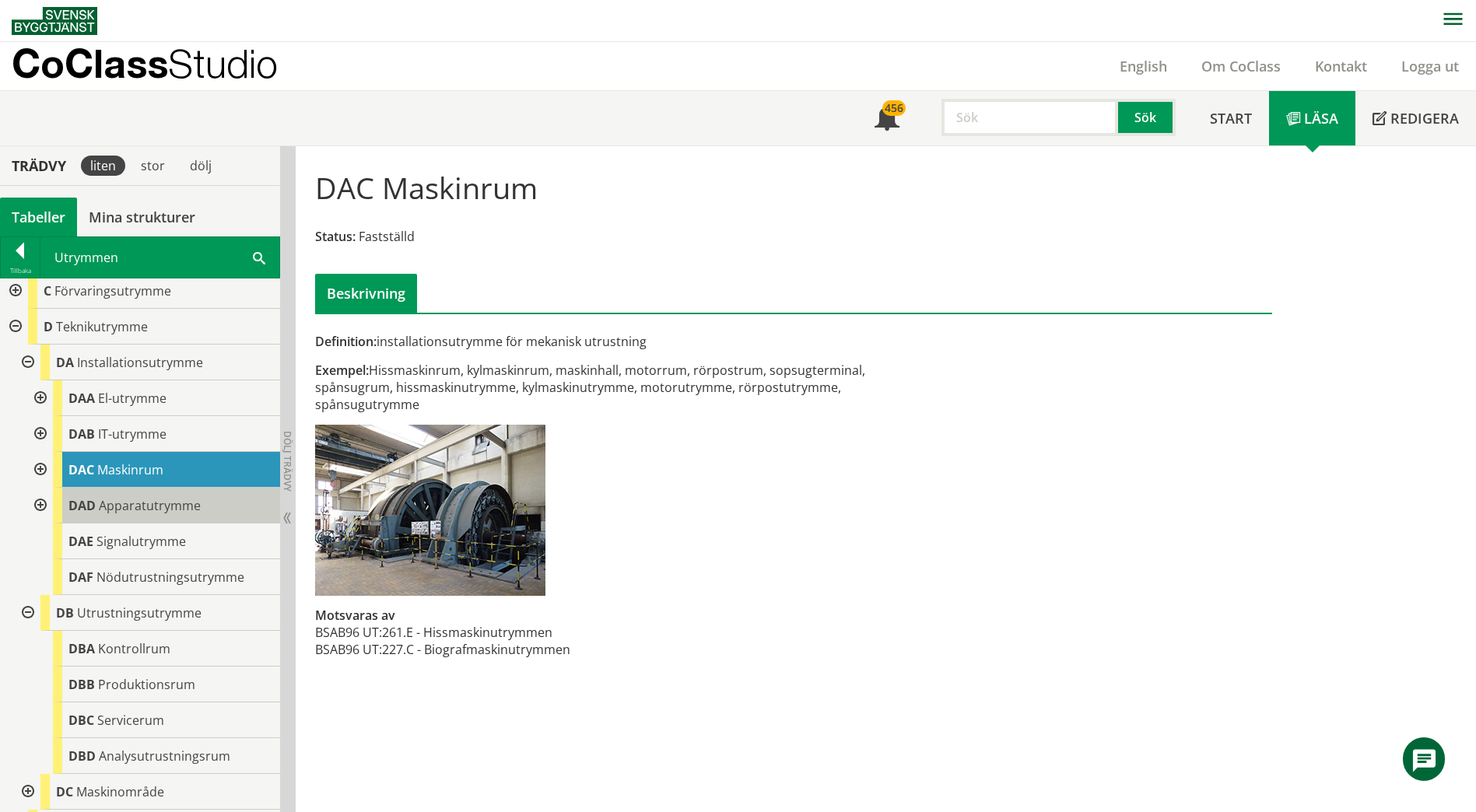
click at [85, 501] on span "DAD" at bounding box center [82, 505] width 27 height 17
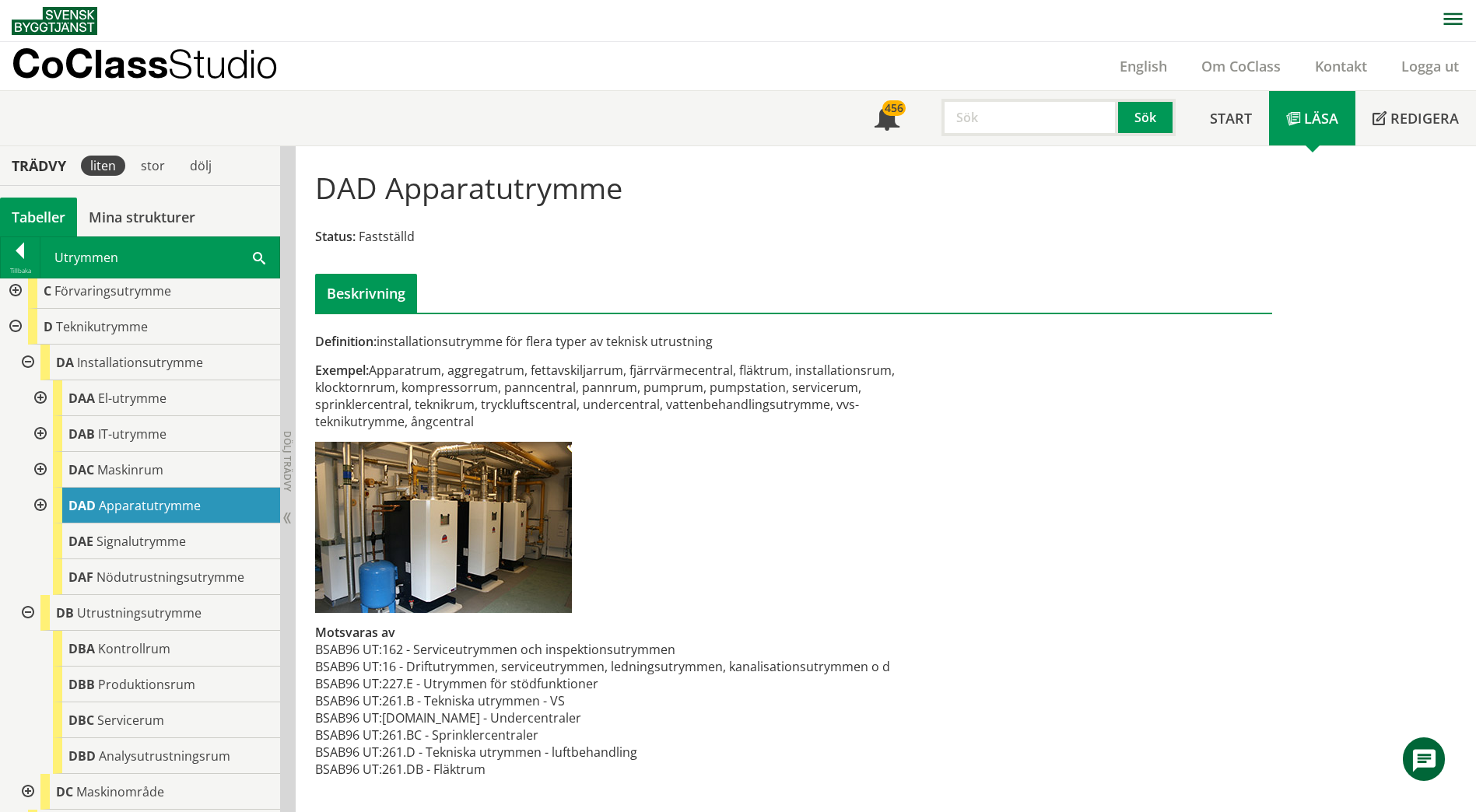
click at [36, 506] on div at bounding box center [38, 505] width 28 height 36
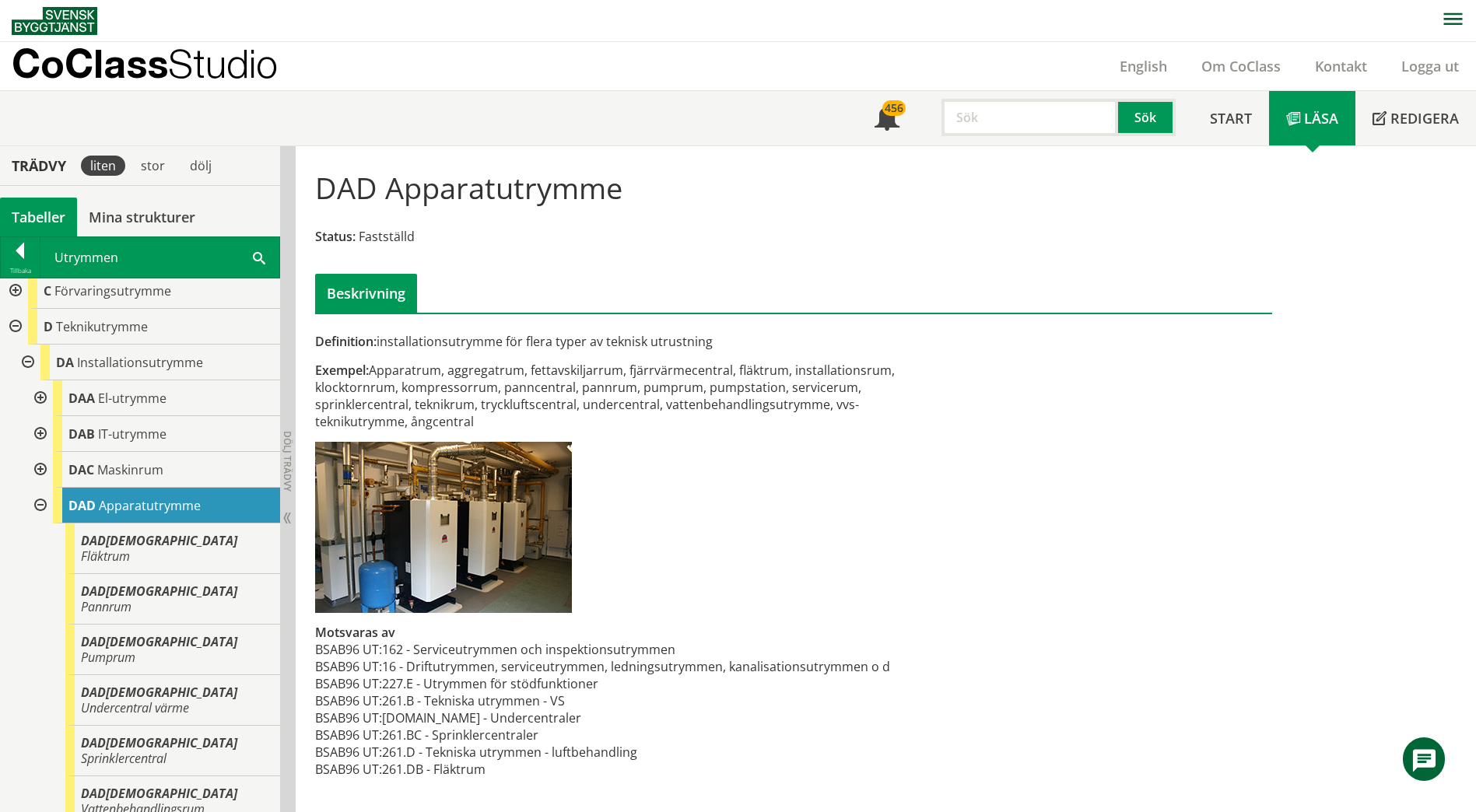
click at [36, 506] on div at bounding box center [38, 505] width 28 height 36
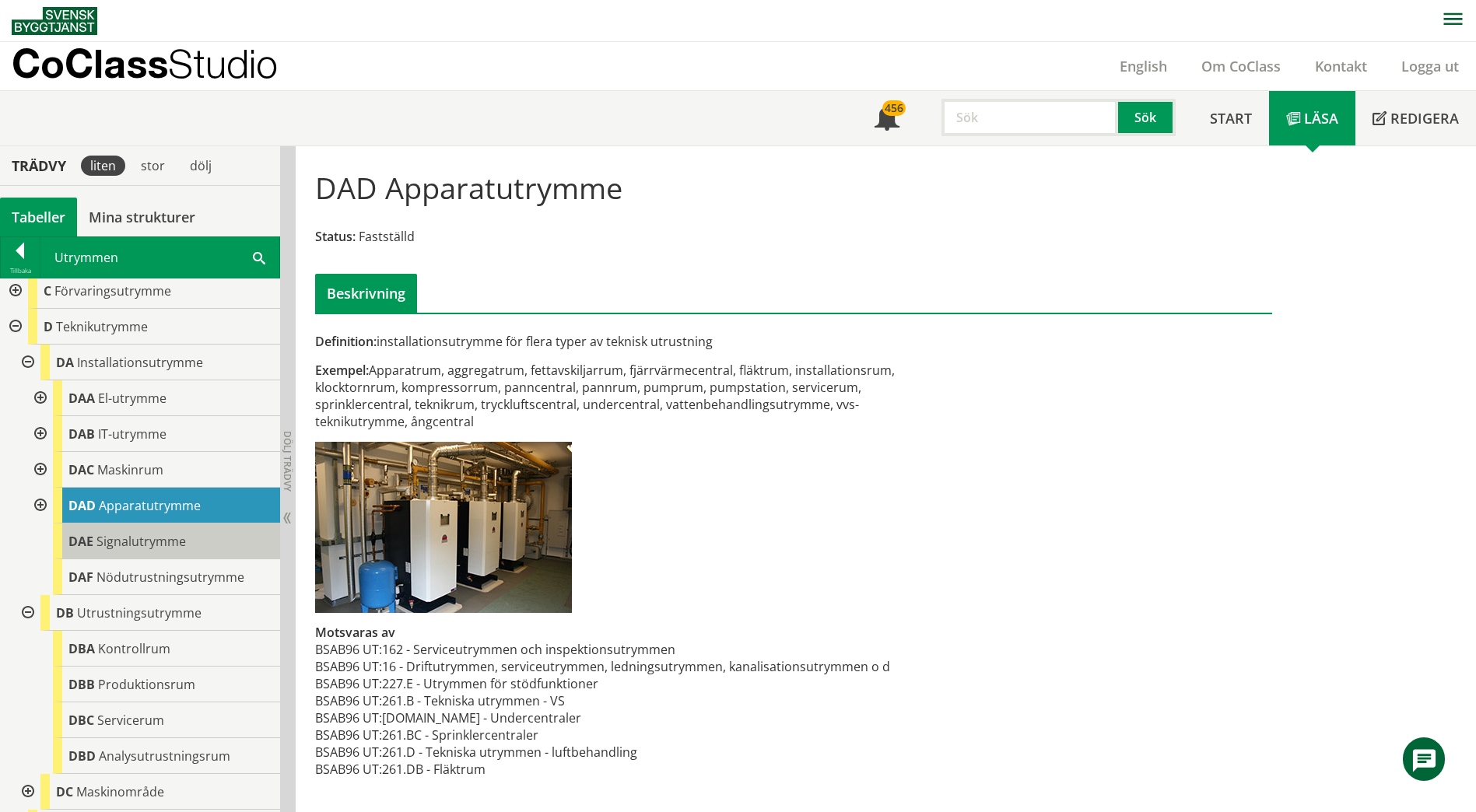
click at [67, 542] on div "DAE Signalutrymme" at bounding box center [166, 541] width 227 height 36
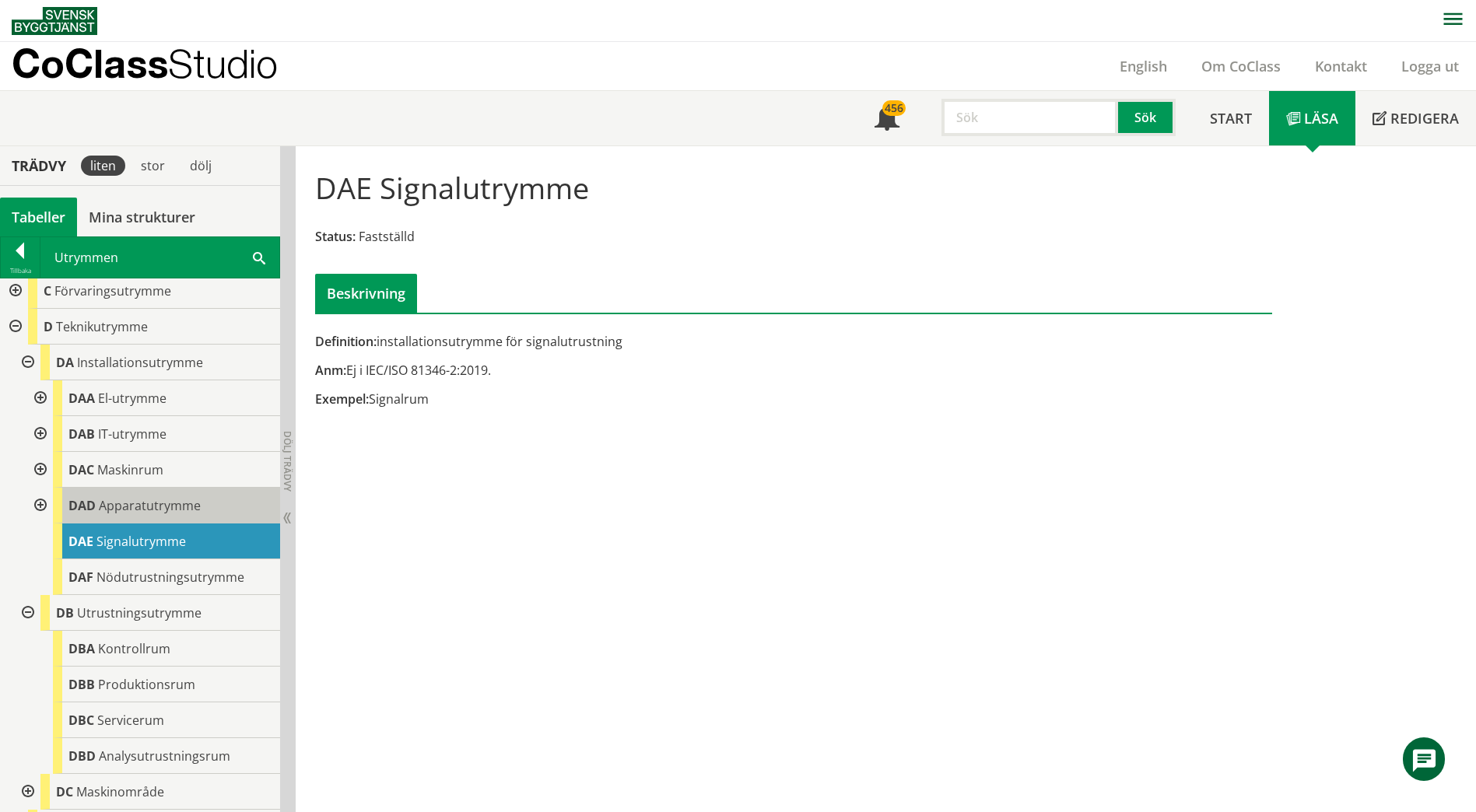
click at [77, 512] on span "DAD" at bounding box center [82, 505] width 27 height 17
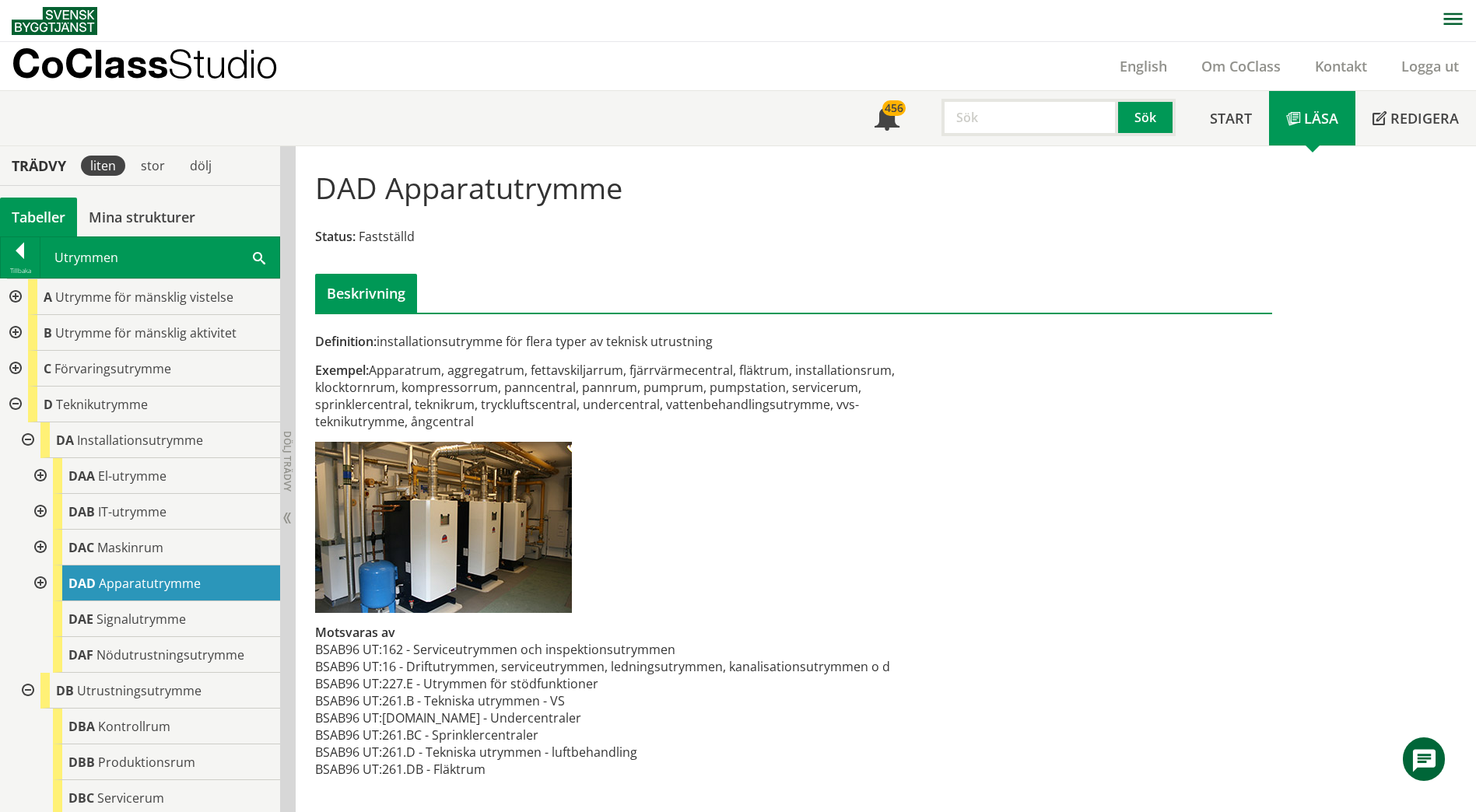
click at [14, 332] on div at bounding box center [14, 333] width 28 height 36
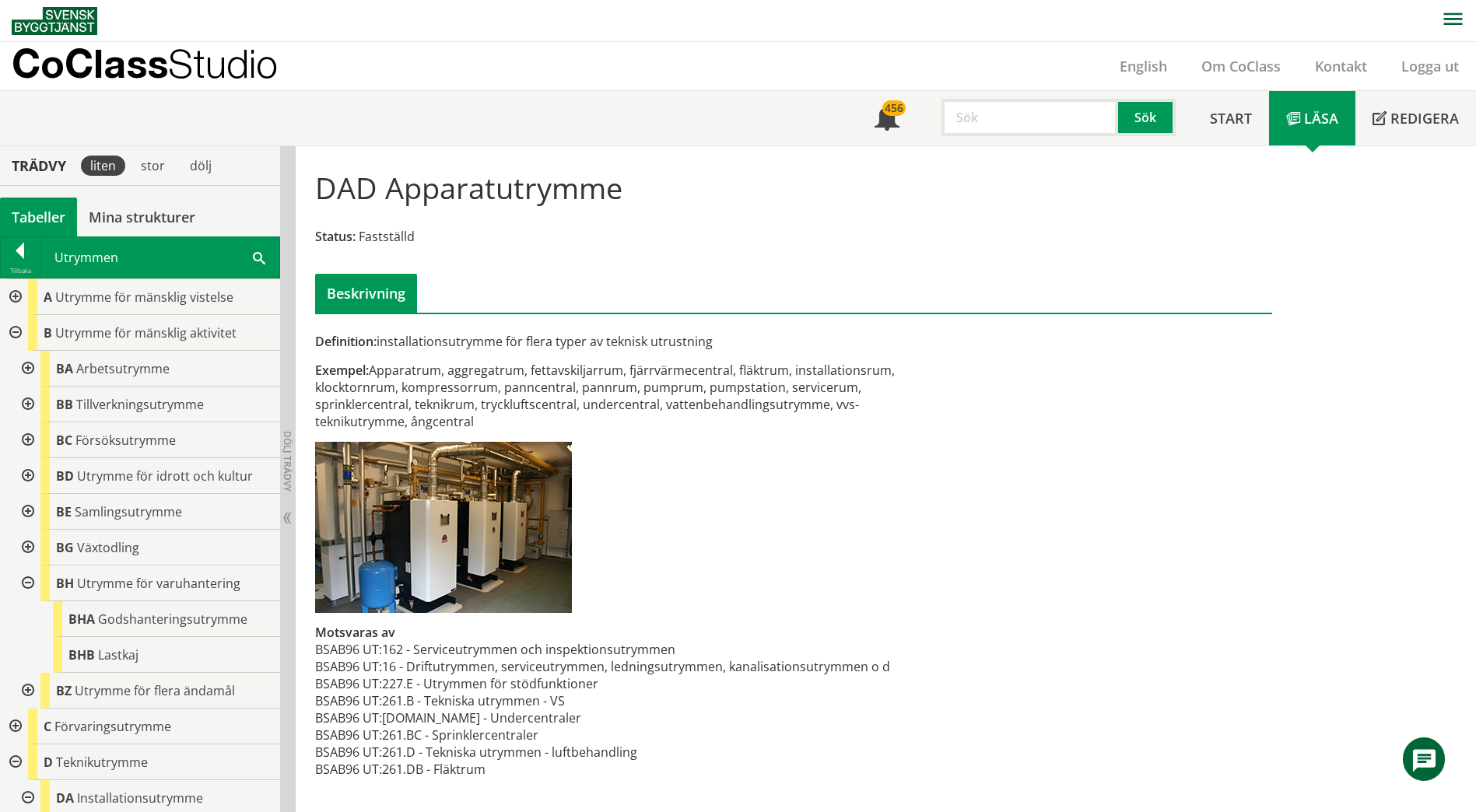
click at [27, 514] on div at bounding box center [26, 511] width 28 height 36
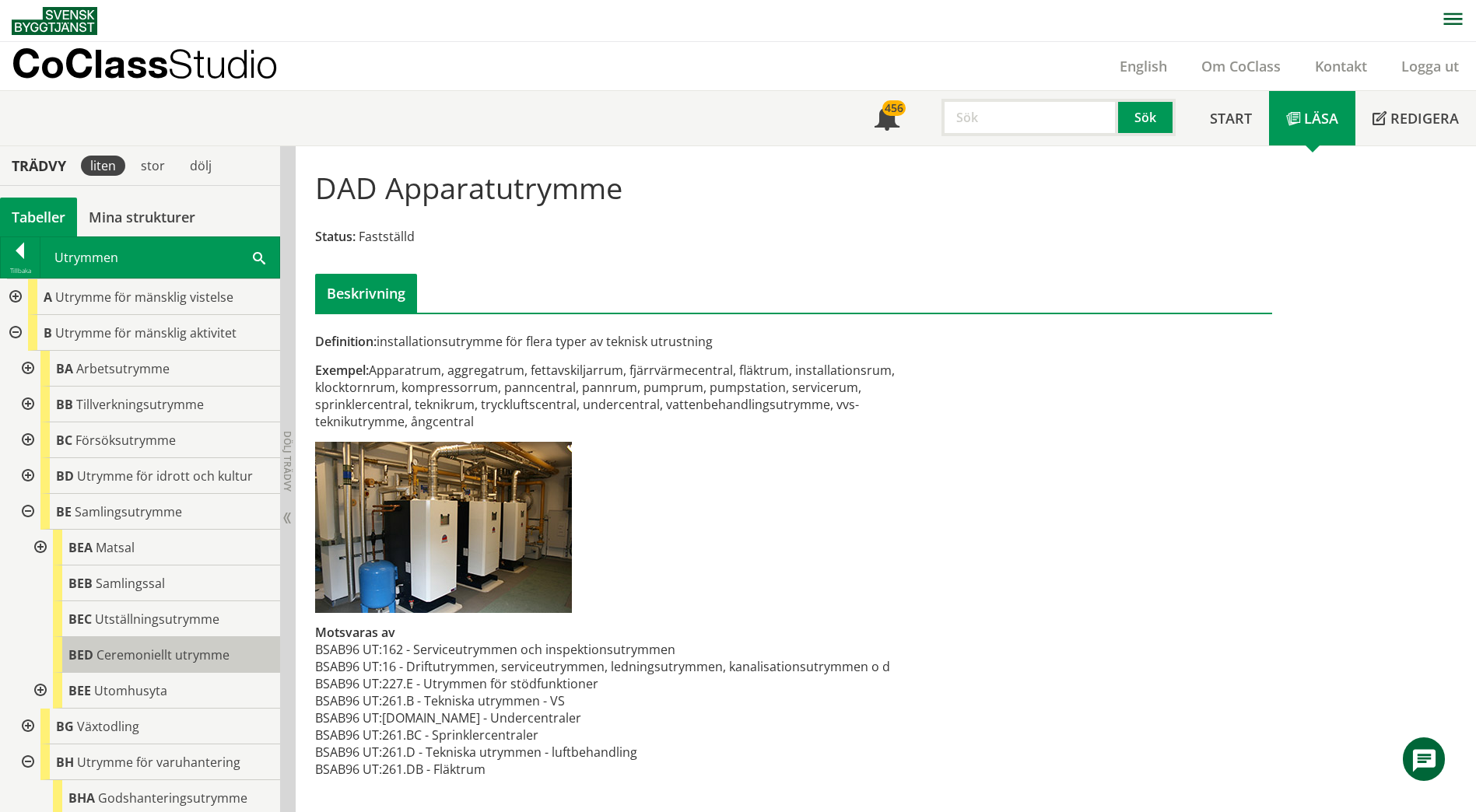
click at [133, 653] on span "Ceremoniellt utrymme" at bounding box center [163, 654] width 133 height 17
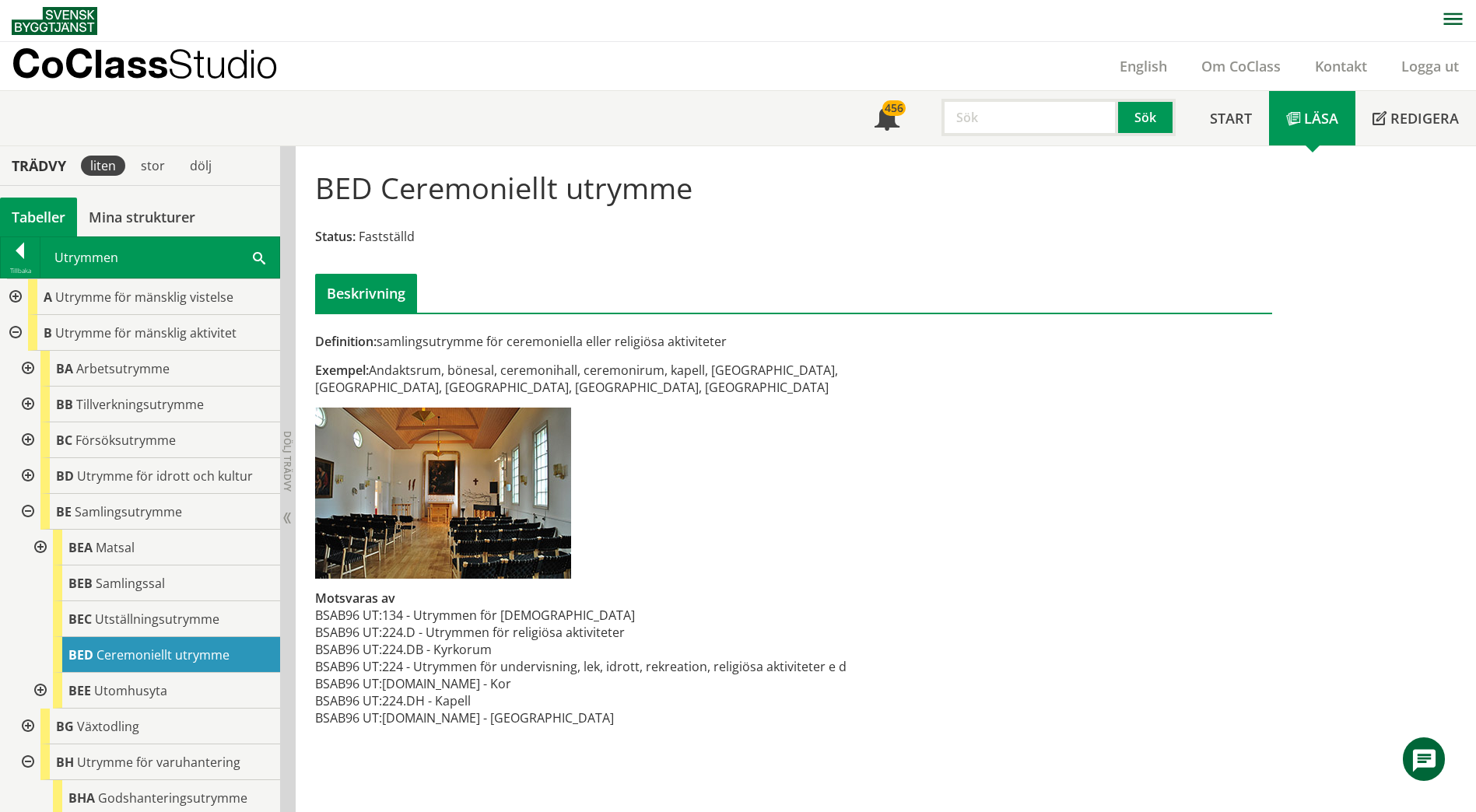
click at [26, 512] on div at bounding box center [26, 511] width 28 height 36
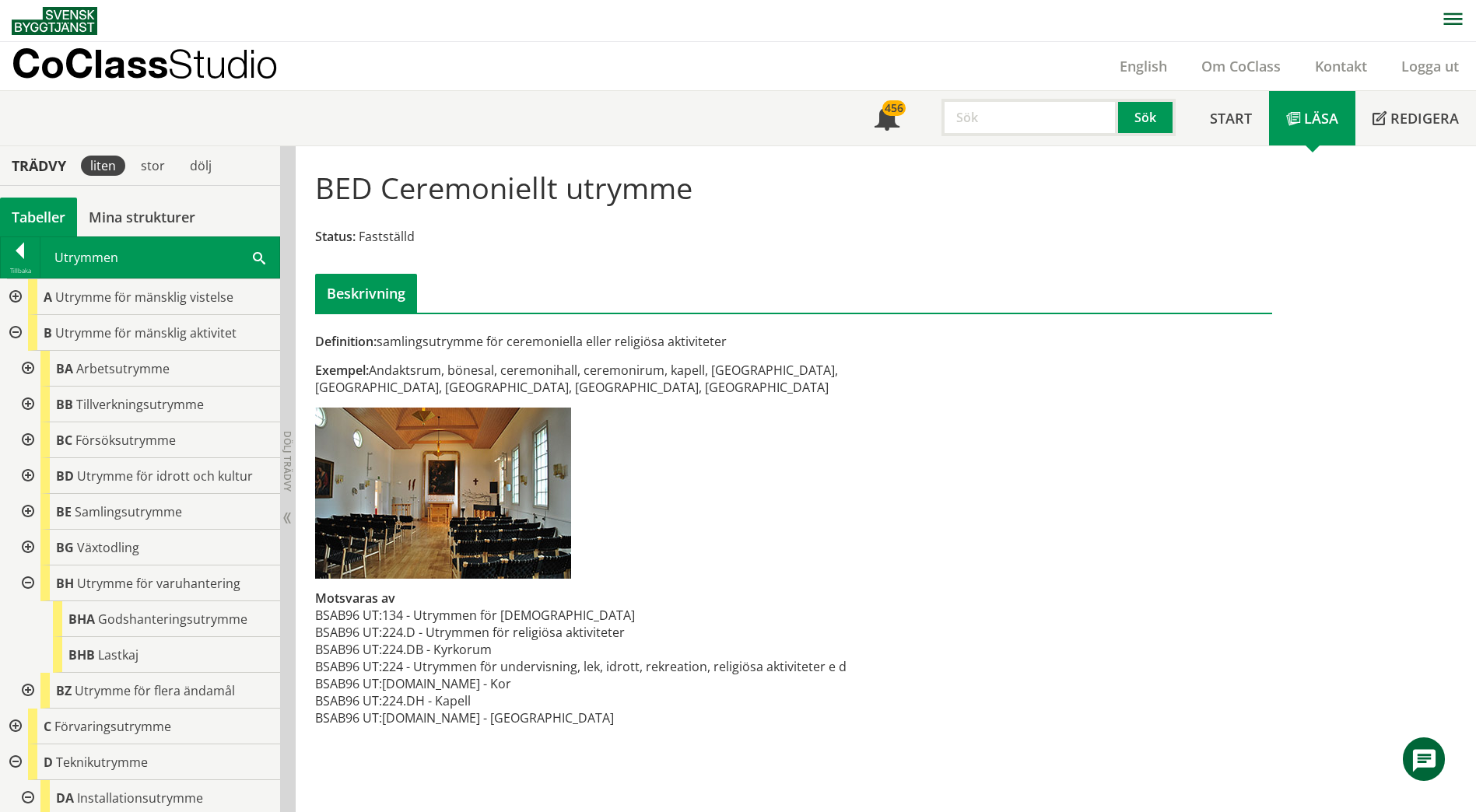
click at [30, 582] on div at bounding box center [26, 583] width 28 height 36
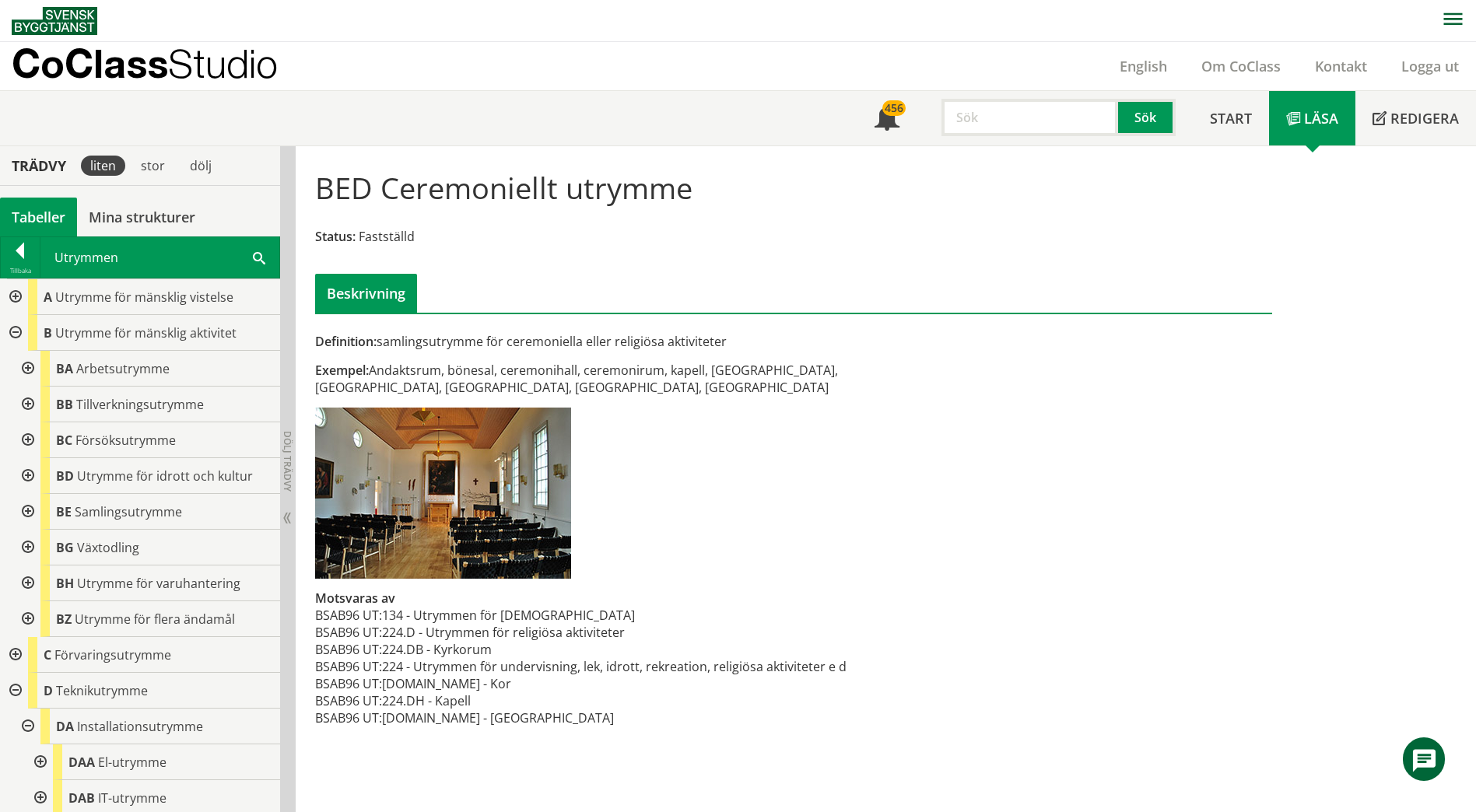
click at [28, 402] on div at bounding box center [26, 404] width 28 height 36
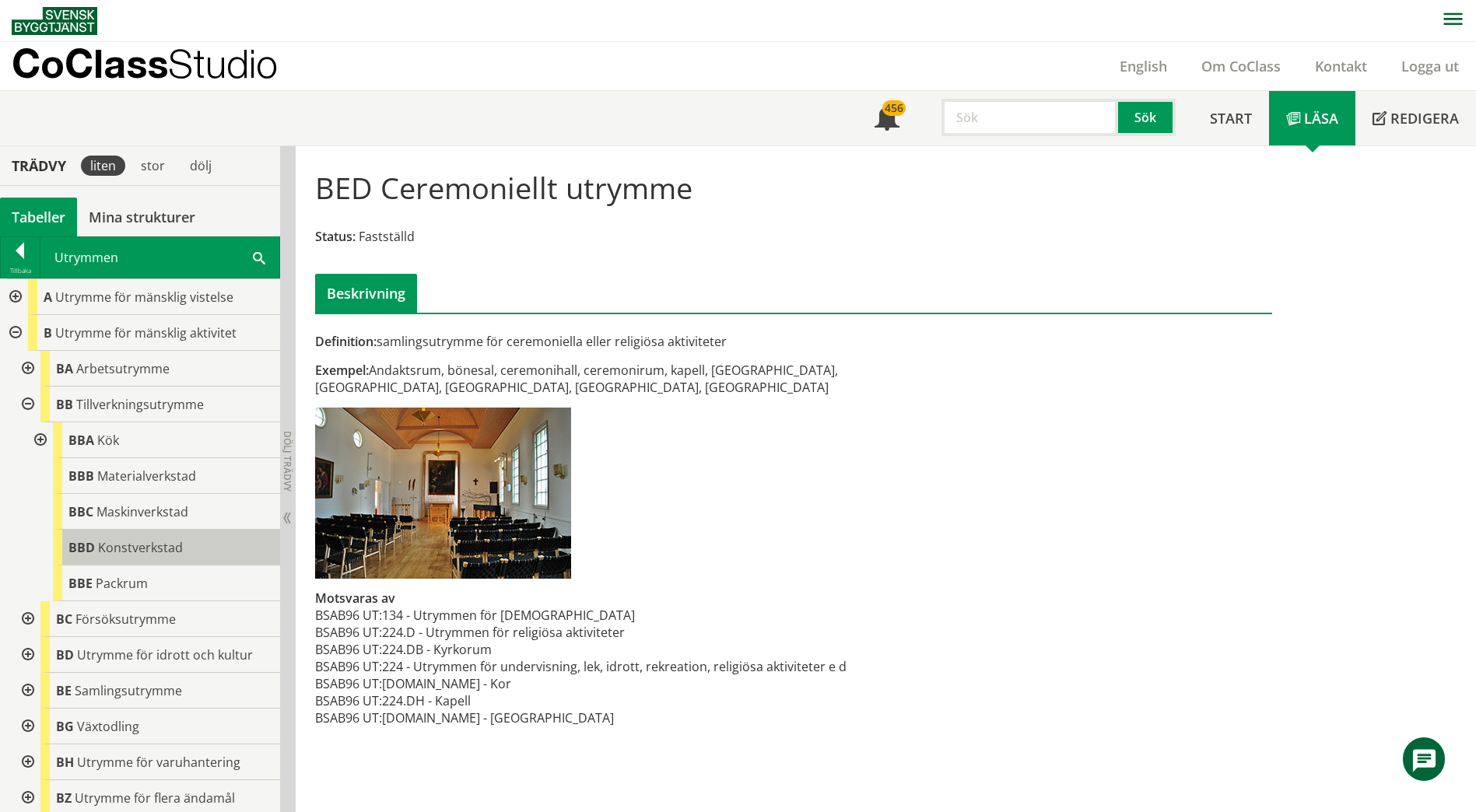
click at [99, 542] on span "Konstverkstad" at bounding box center [140, 547] width 85 height 17
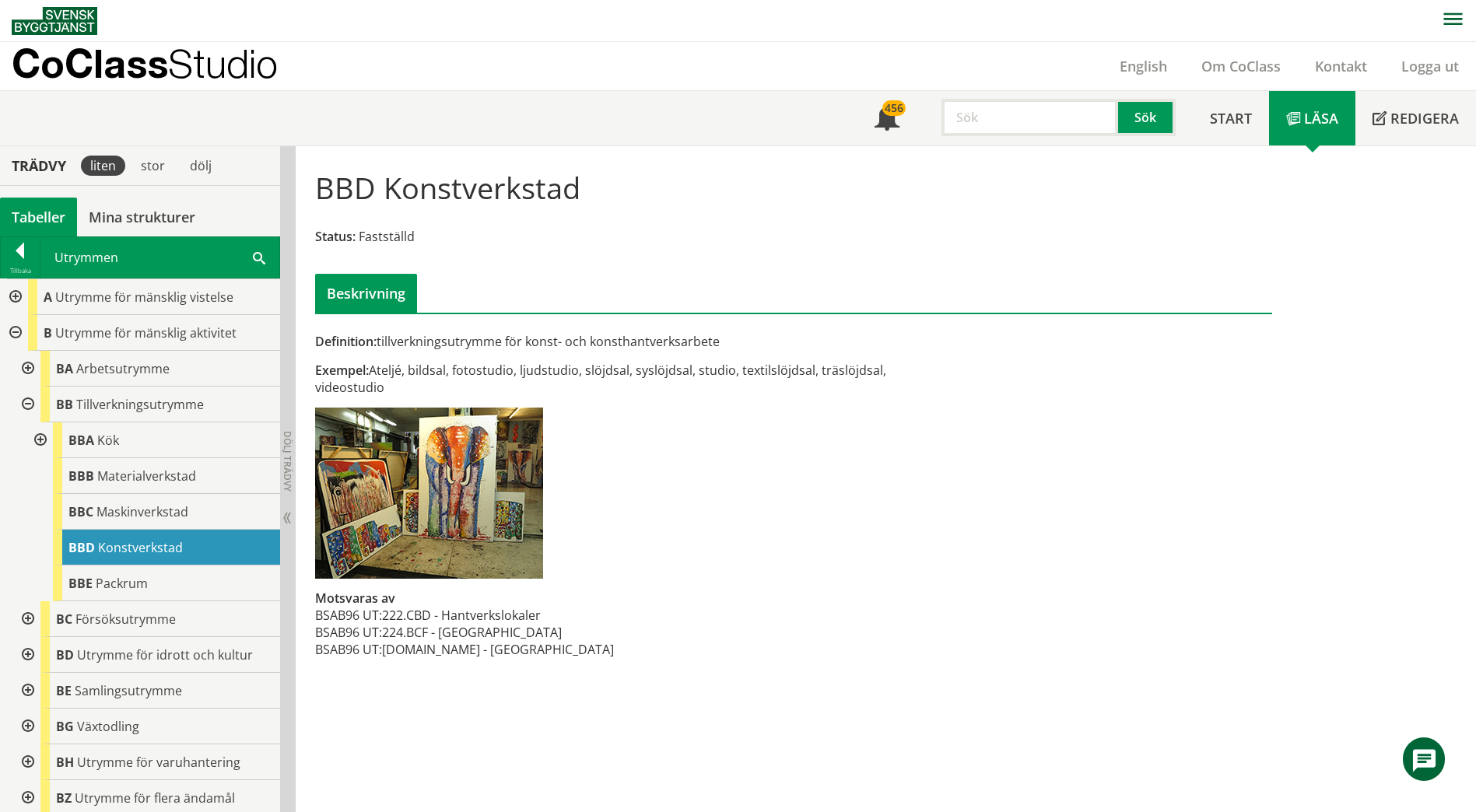
click at [24, 408] on div at bounding box center [26, 404] width 28 height 36
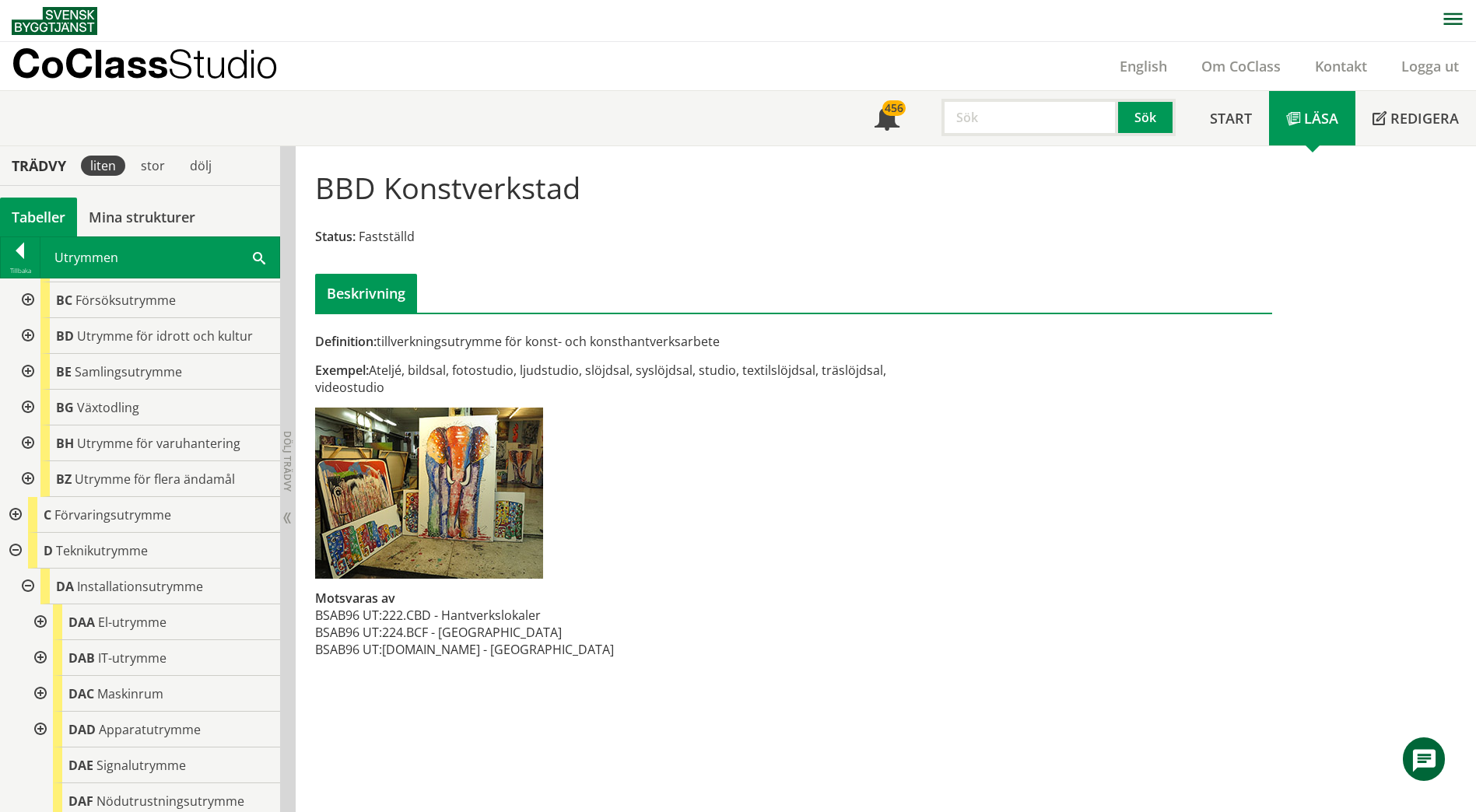
scroll to position [155, 0]
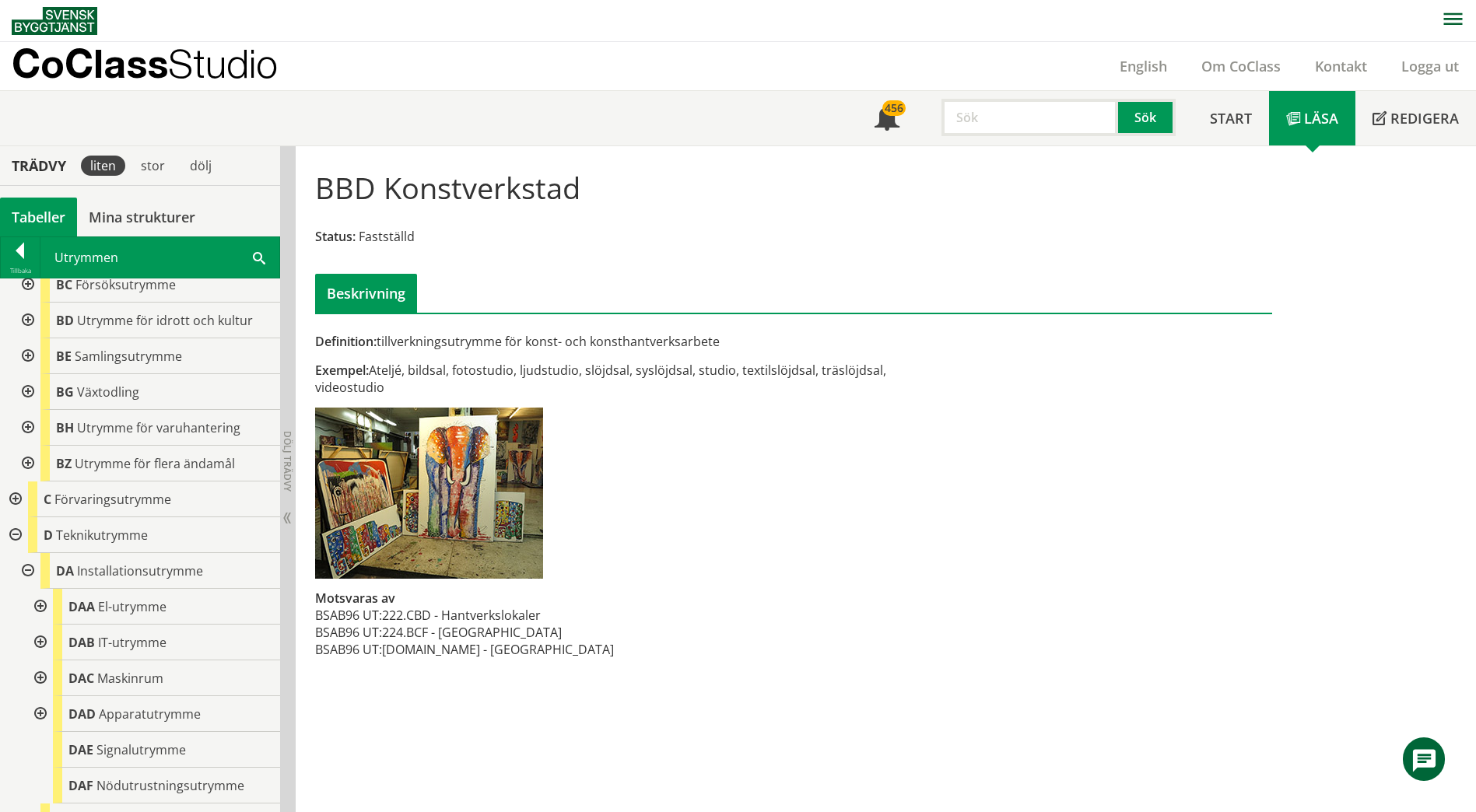
click at [25, 569] on div at bounding box center [26, 570] width 28 height 36
click at [30, 603] on div at bounding box center [26, 606] width 28 height 36
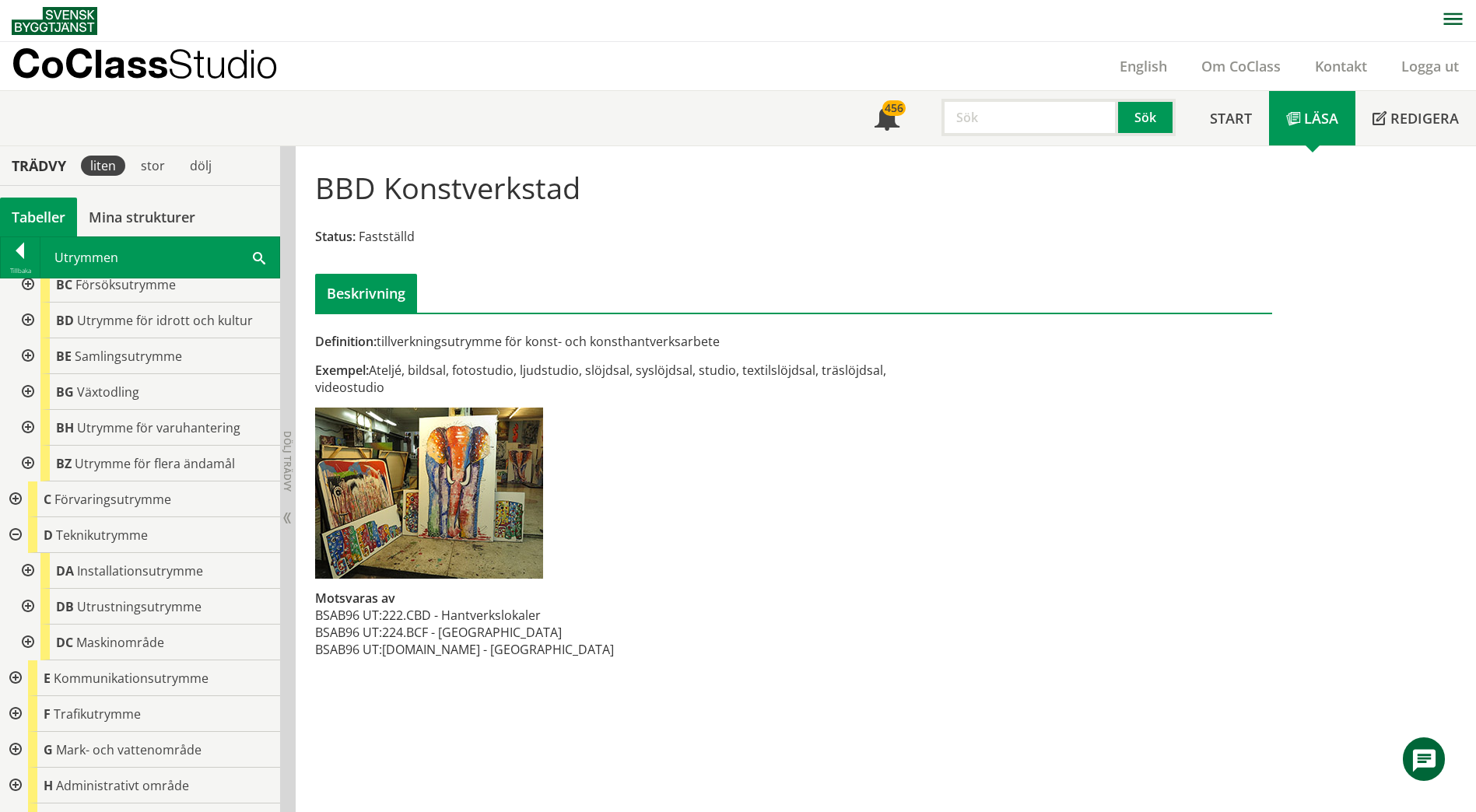
click at [25, 603] on div at bounding box center [26, 606] width 28 height 36
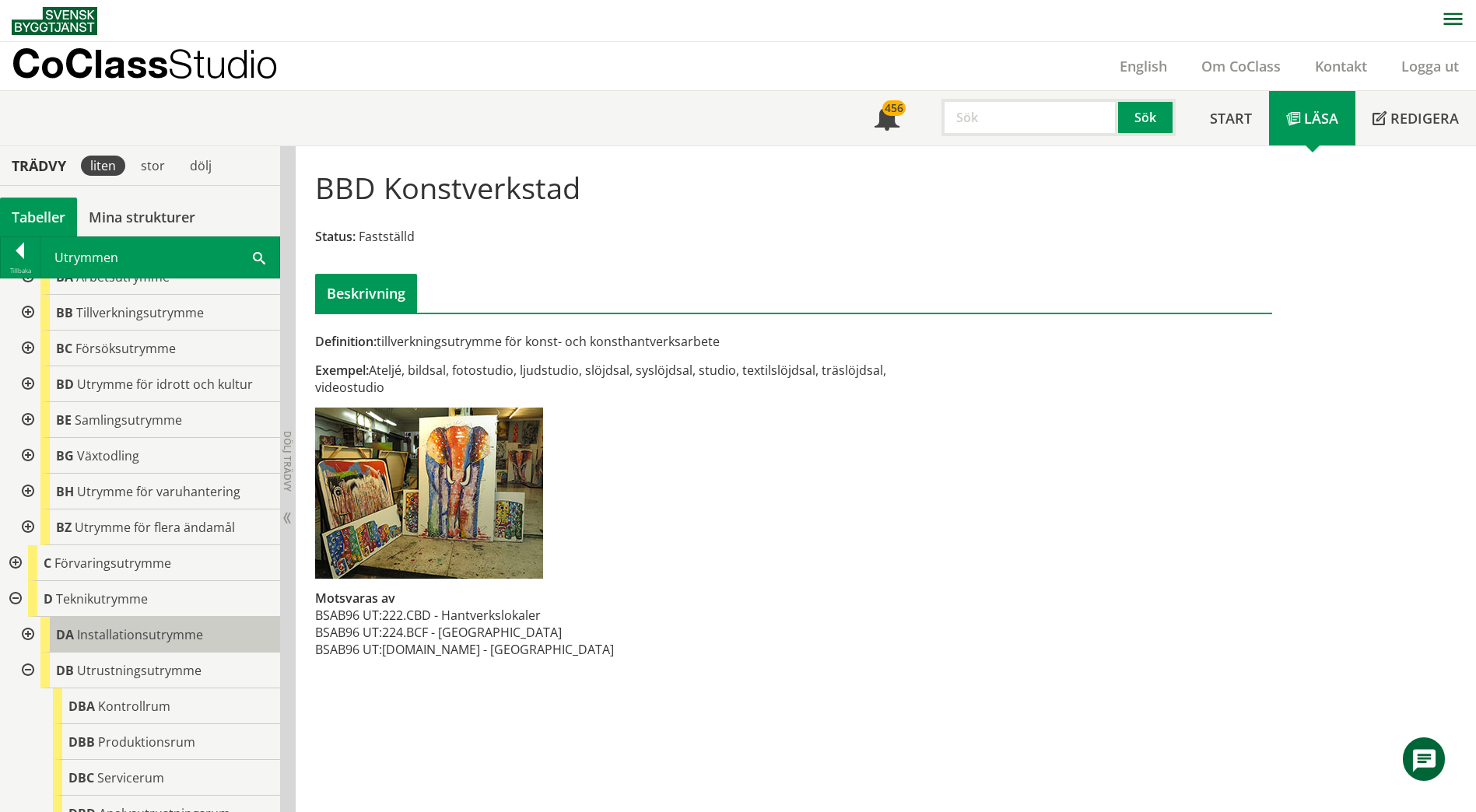
scroll to position [0, 0]
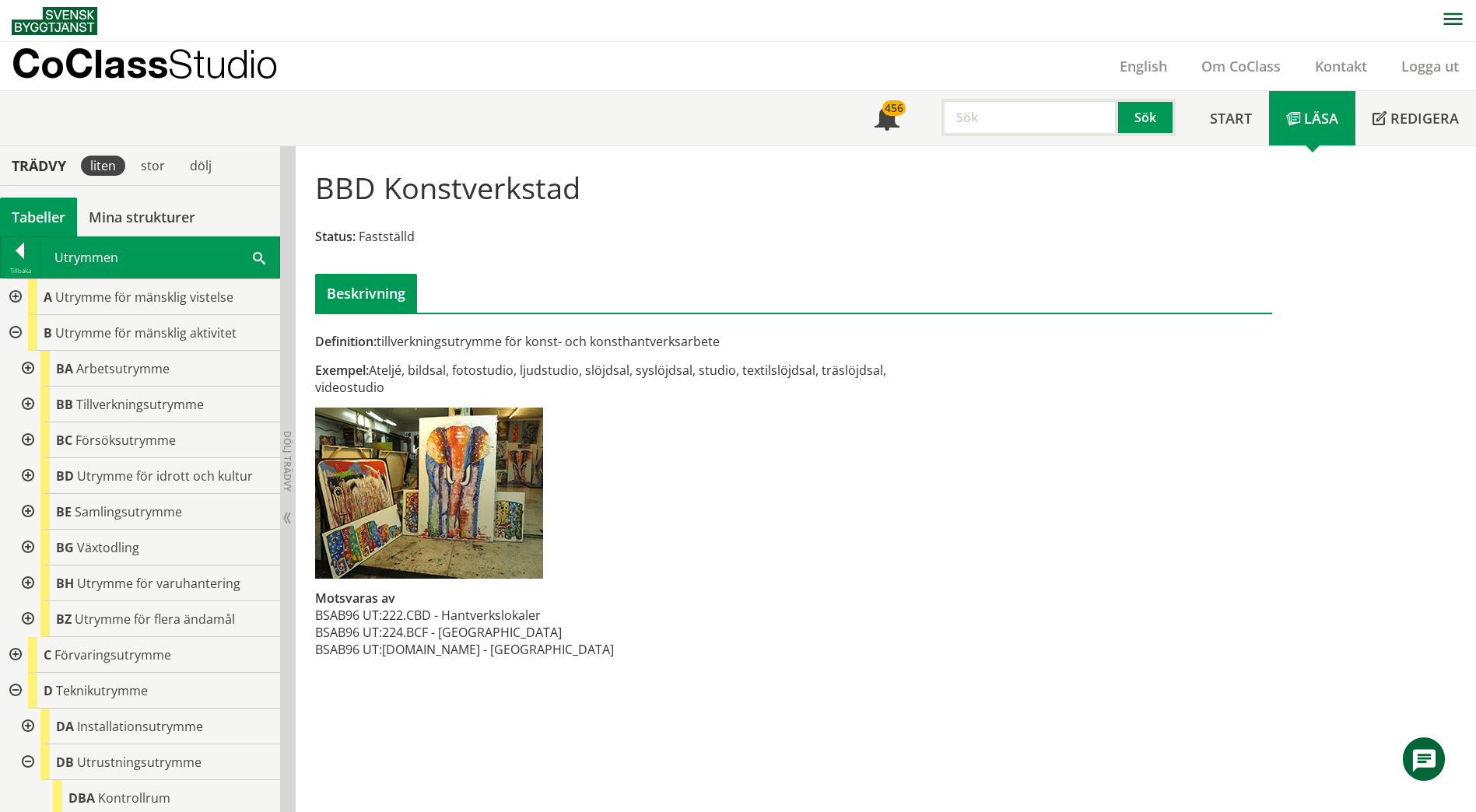
click at [24, 474] on div at bounding box center [26, 476] width 28 height 36
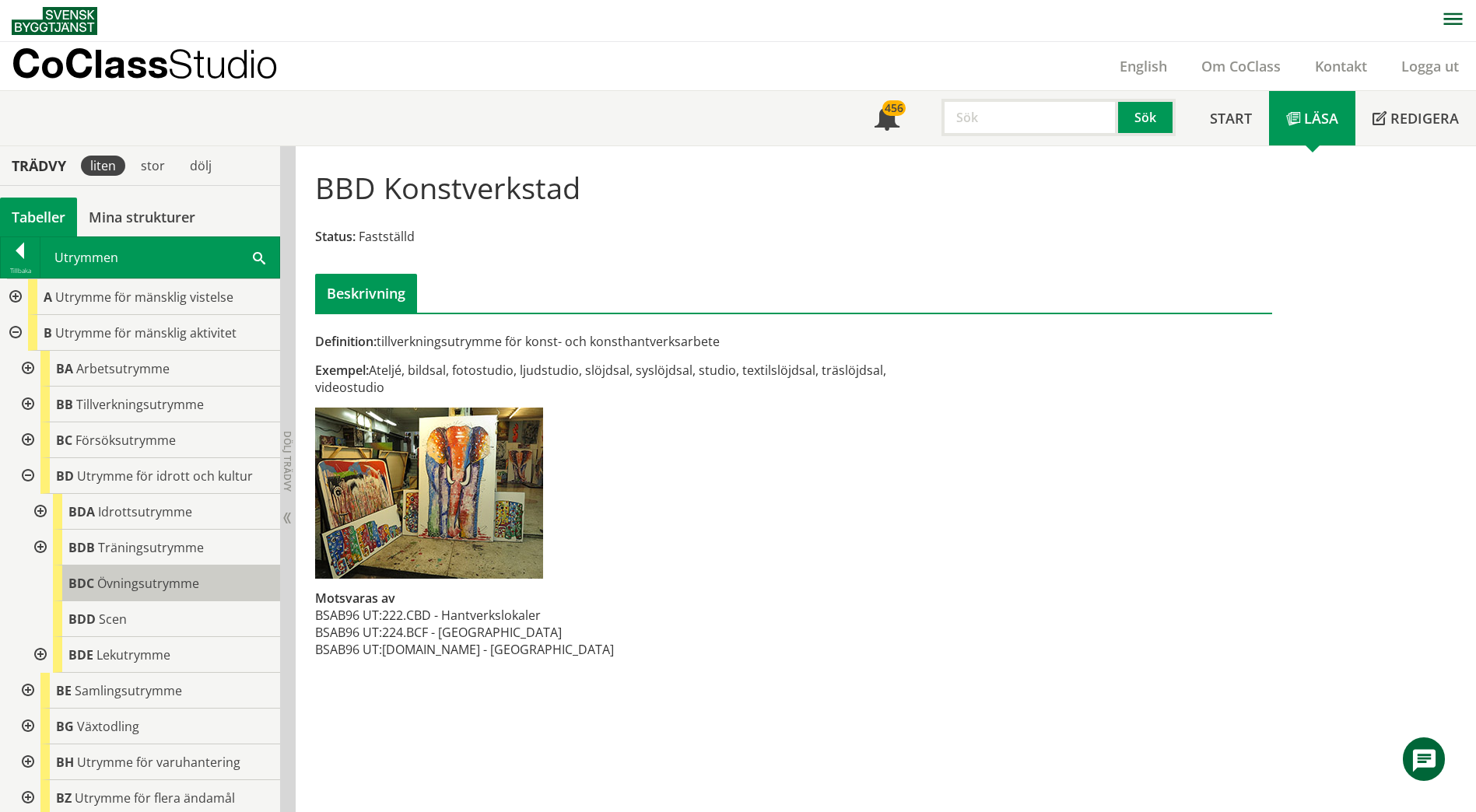
click at [140, 590] on span "Övningsutrymme" at bounding box center [147, 582] width 102 height 17
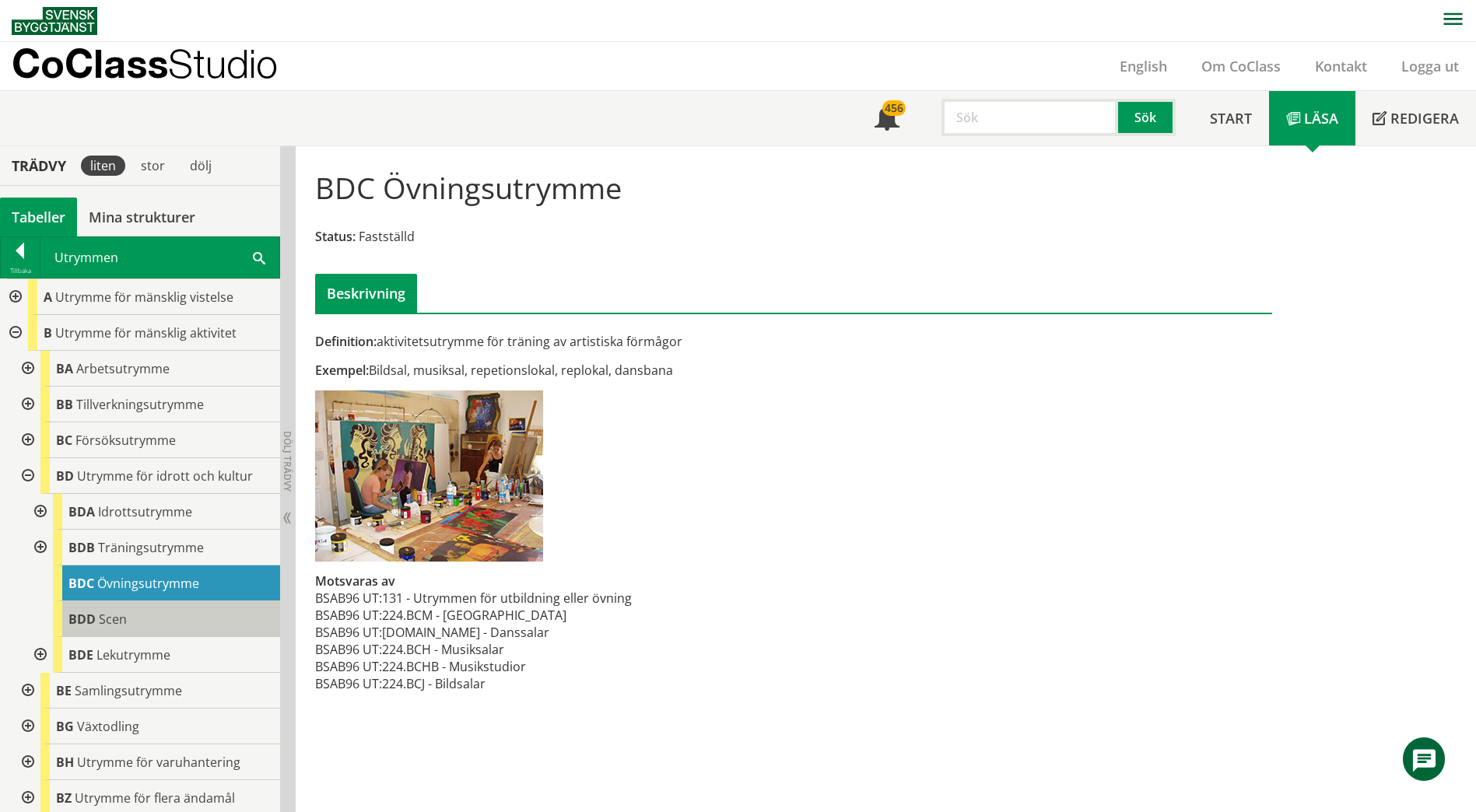
click at [92, 621] on span "BDD" at bounding box center [82, 618] width 27 height 17
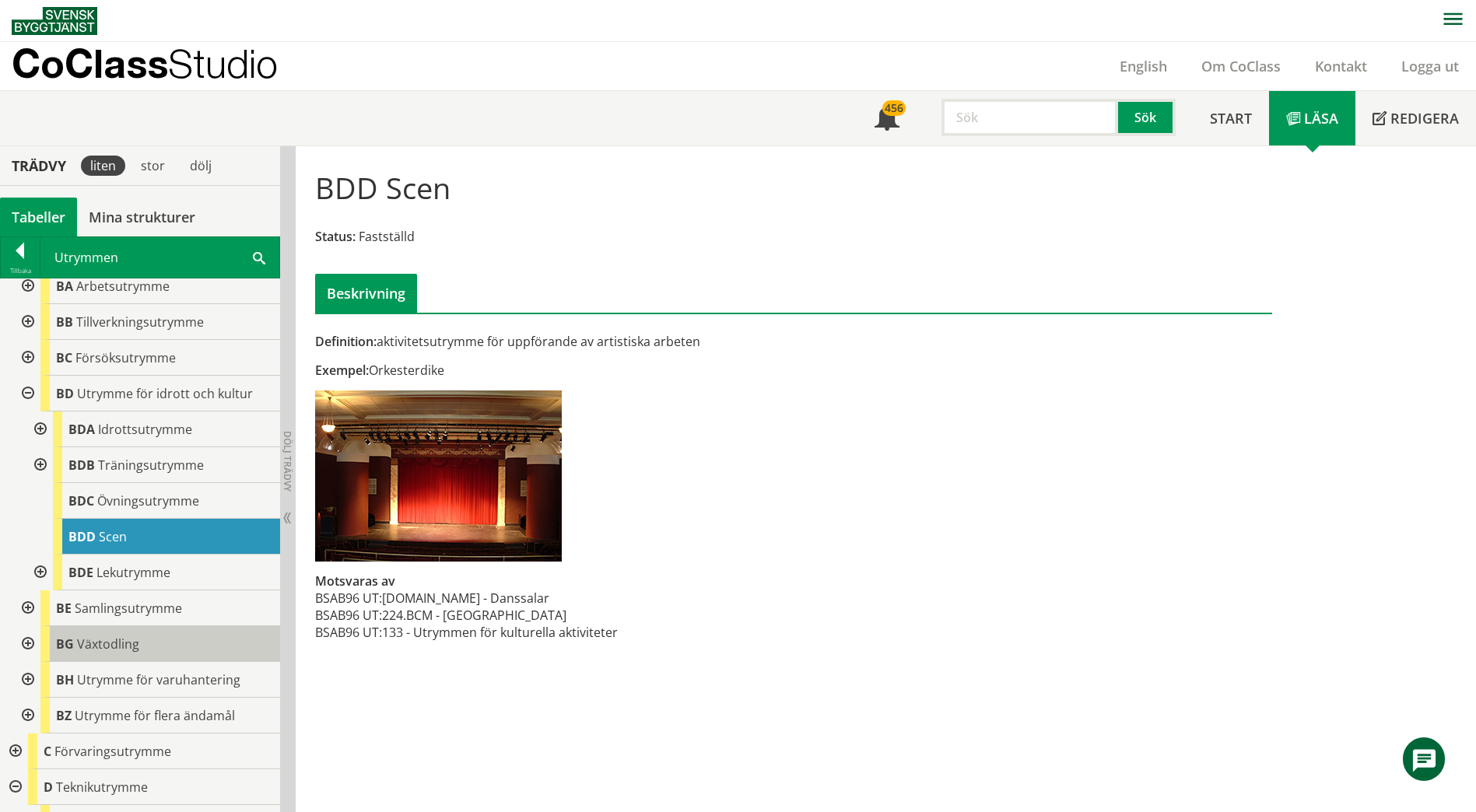
scroll to position [311, 0]
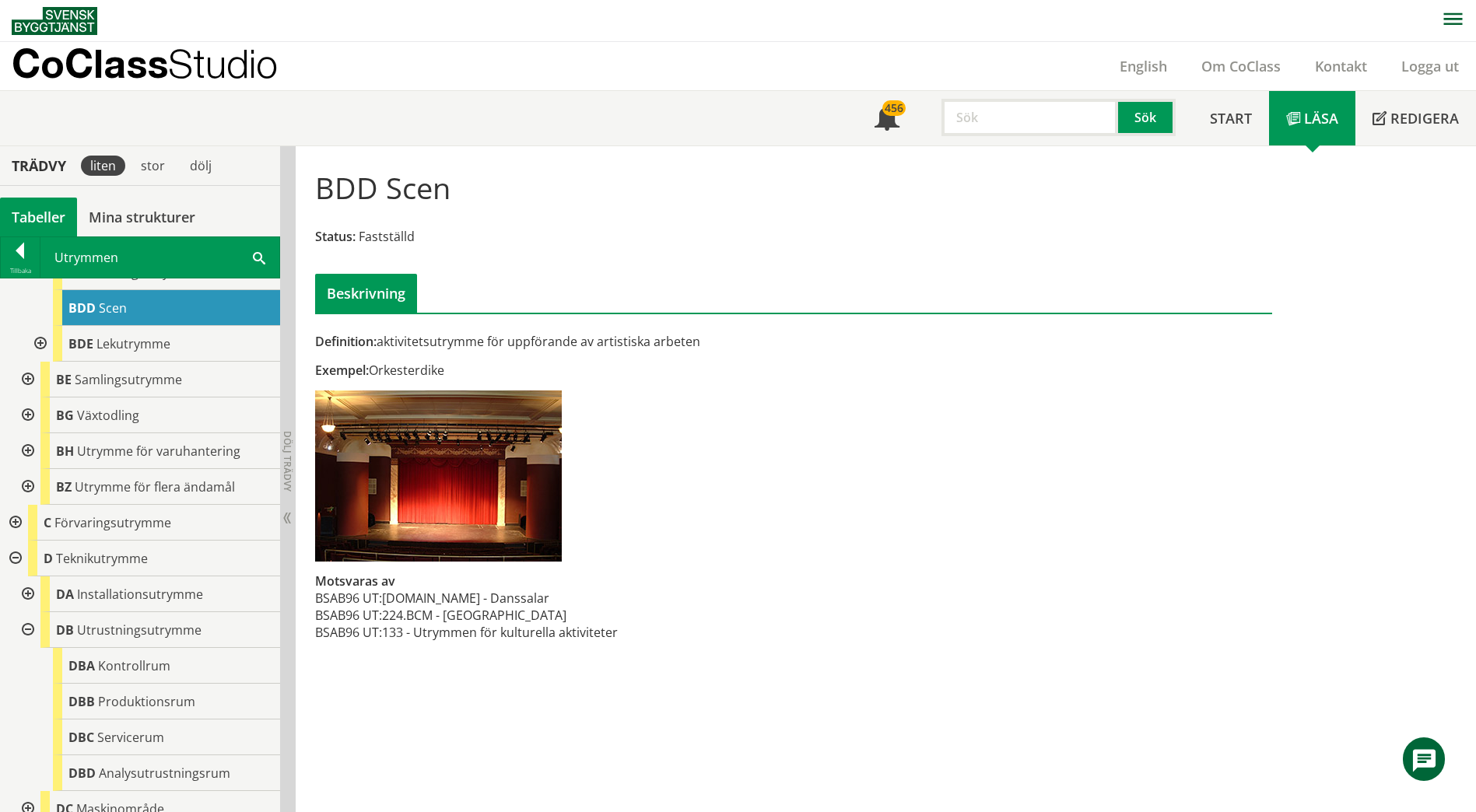
click at [24, 411] on div at bounding box center [26, 415] width 28 height 36
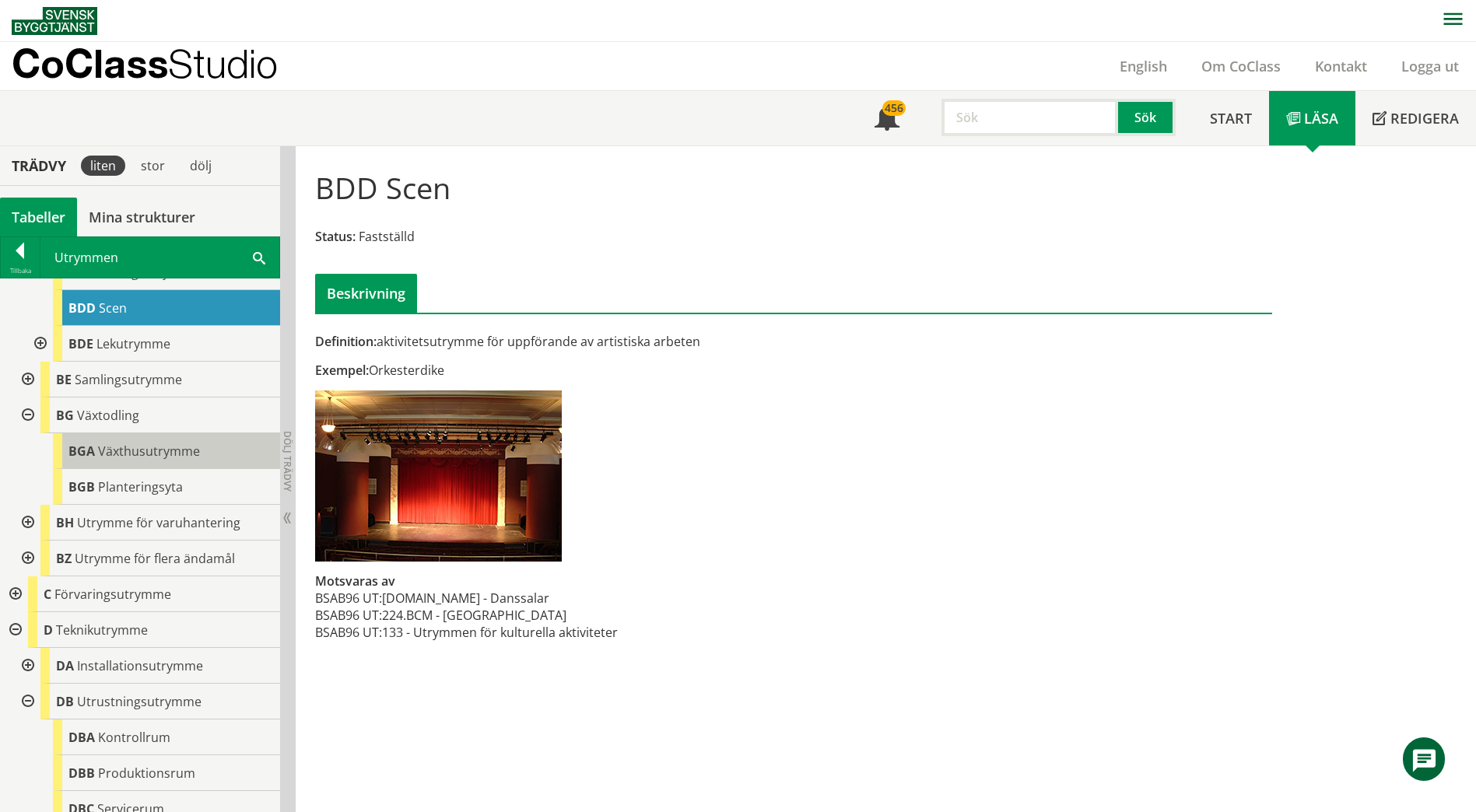
click at [106, 454] on span "Växthusutrymme" at bounding box center [148, 450] width 102 height 17
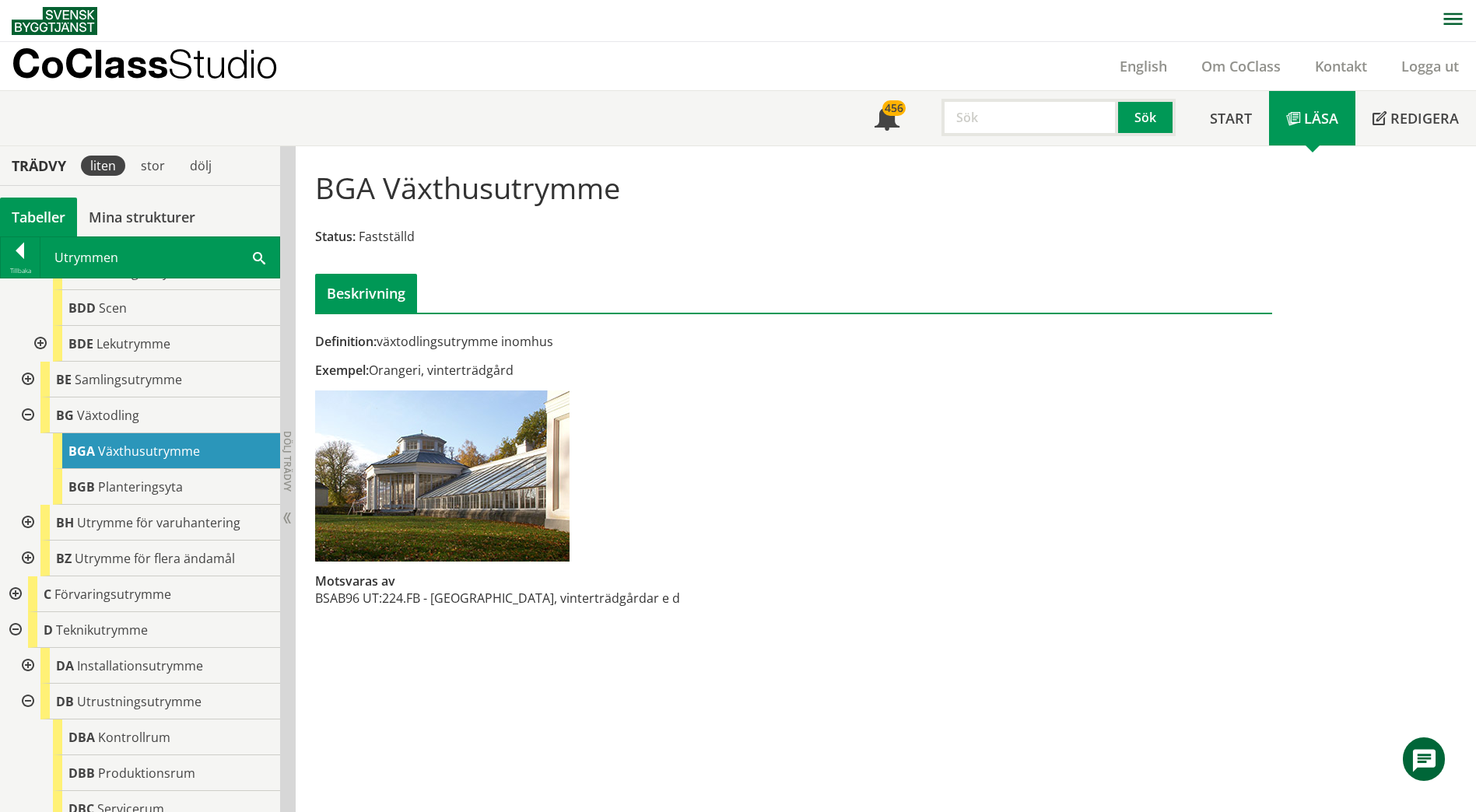
click at [28, 416] on div at bounding box center [26, 415] width 28 height 36
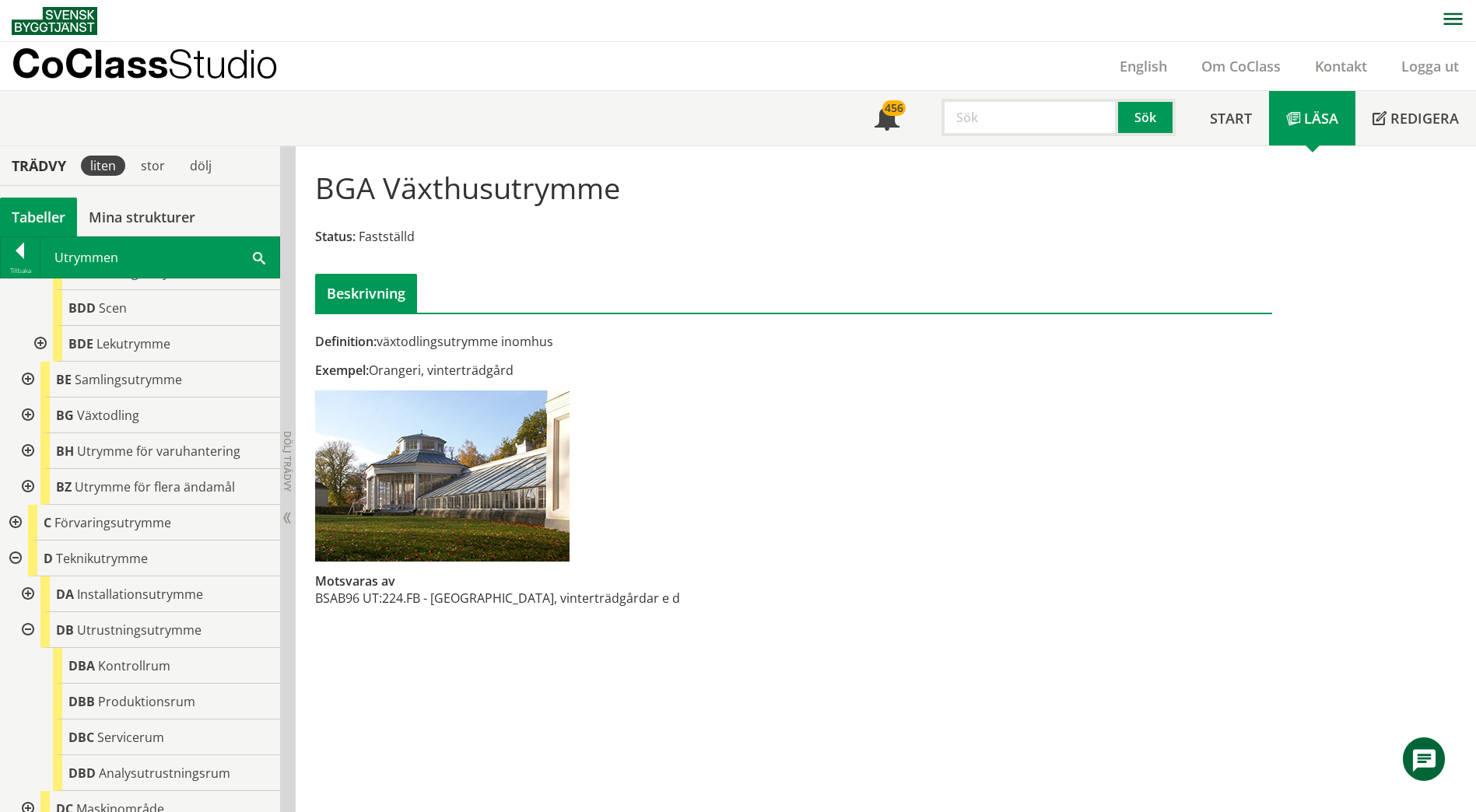
click at [258, 262] on span at bounding box center [259, 257] width 13 height 16
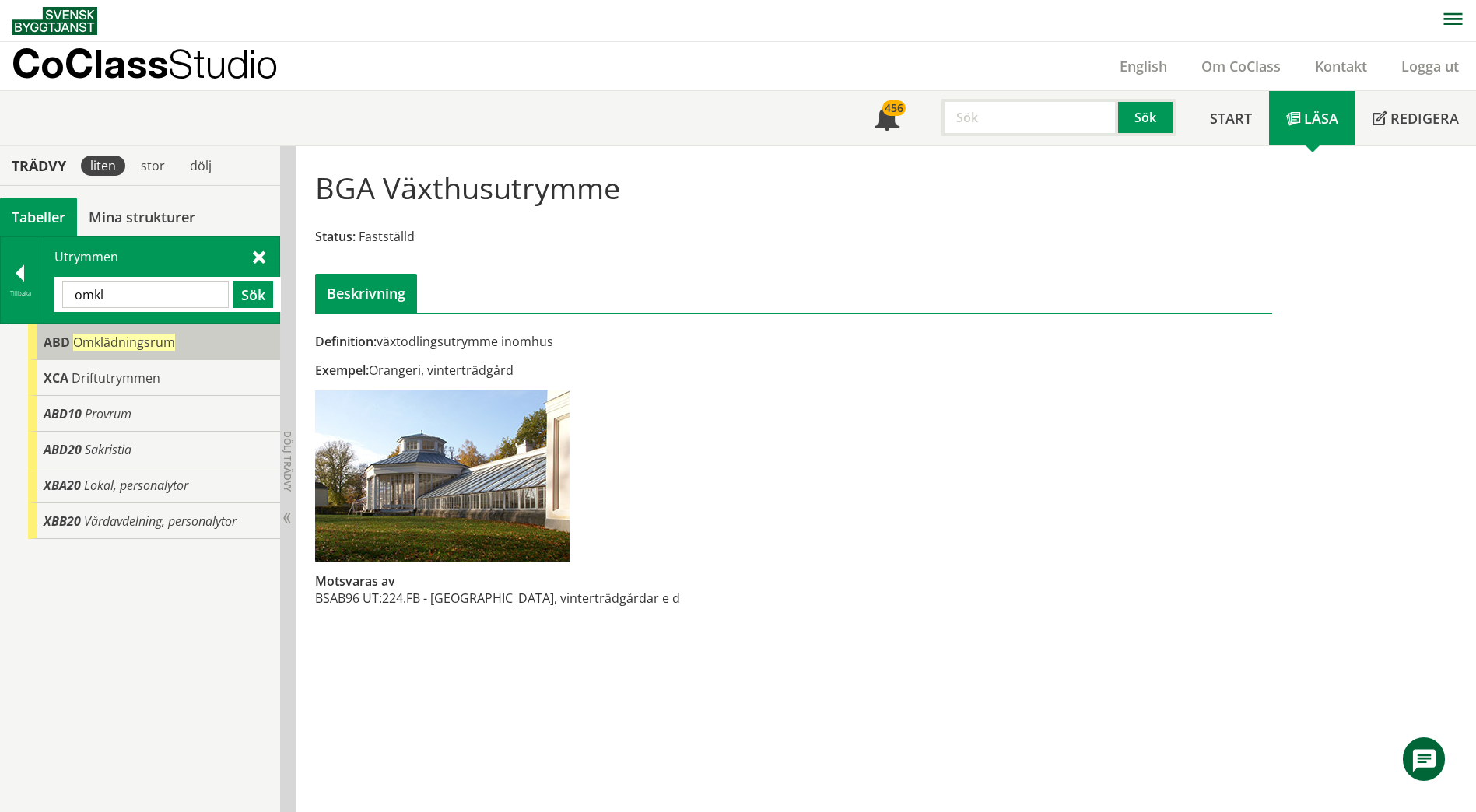
click at [170, 346] on span "Omklädningsrum" at bounding box center [123, 342] width 102 height 17
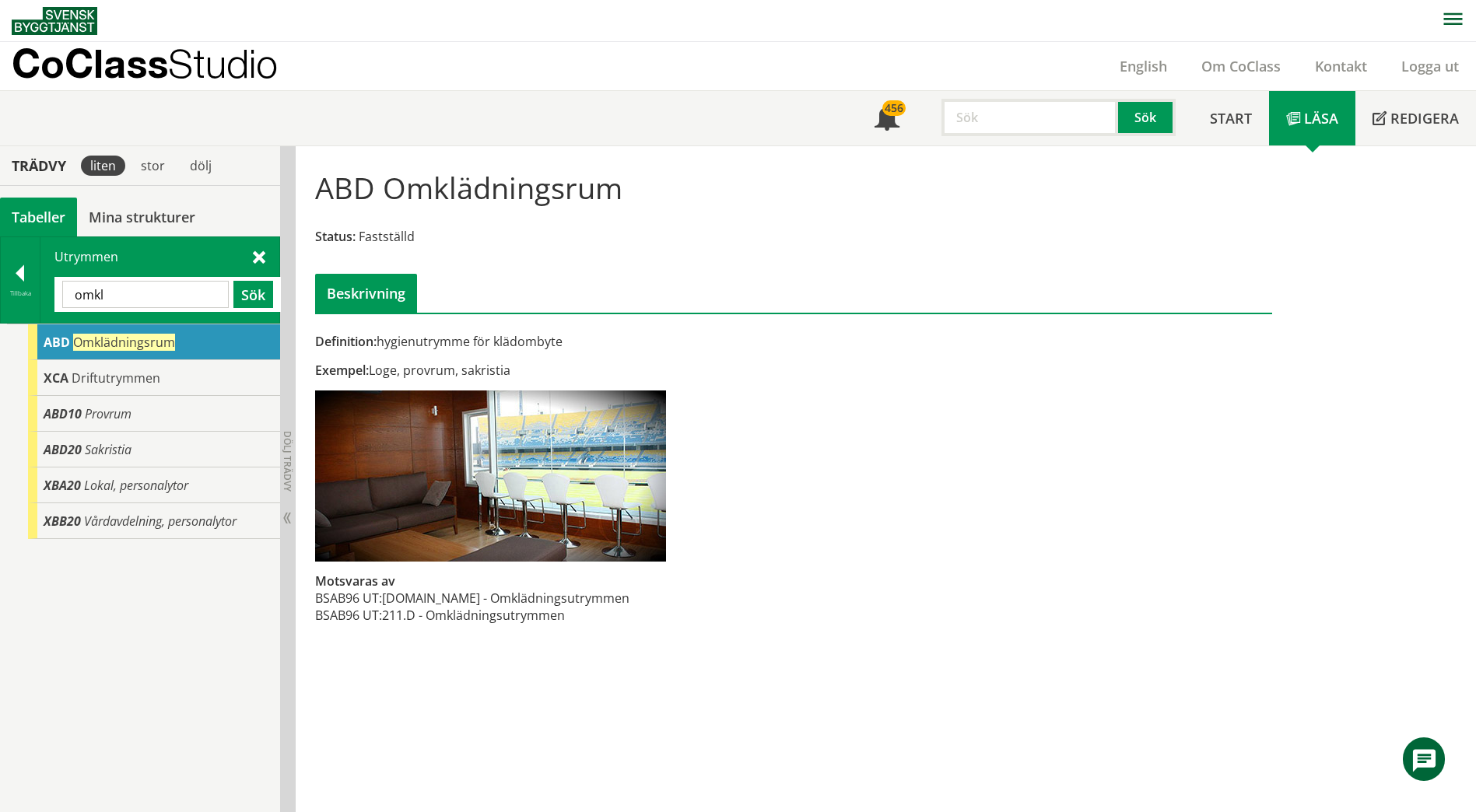
click at [195, 293] on input "omkl" at bounding box center [146, 294] width 166 height 27
type input "abd"
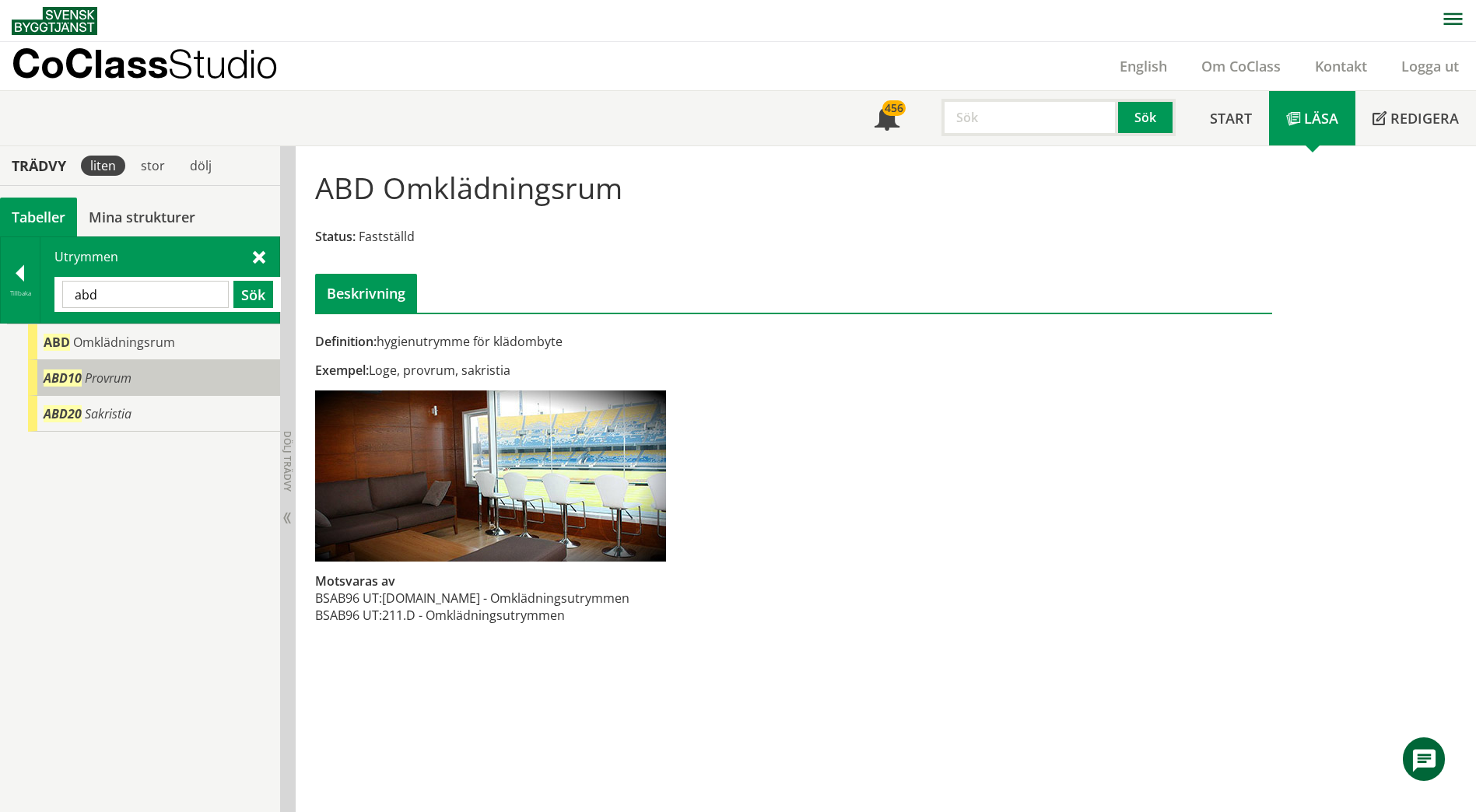
click at [165, 371] on div "ABD10 Provrum" at bounding box center [154, 378] width 252 height 36
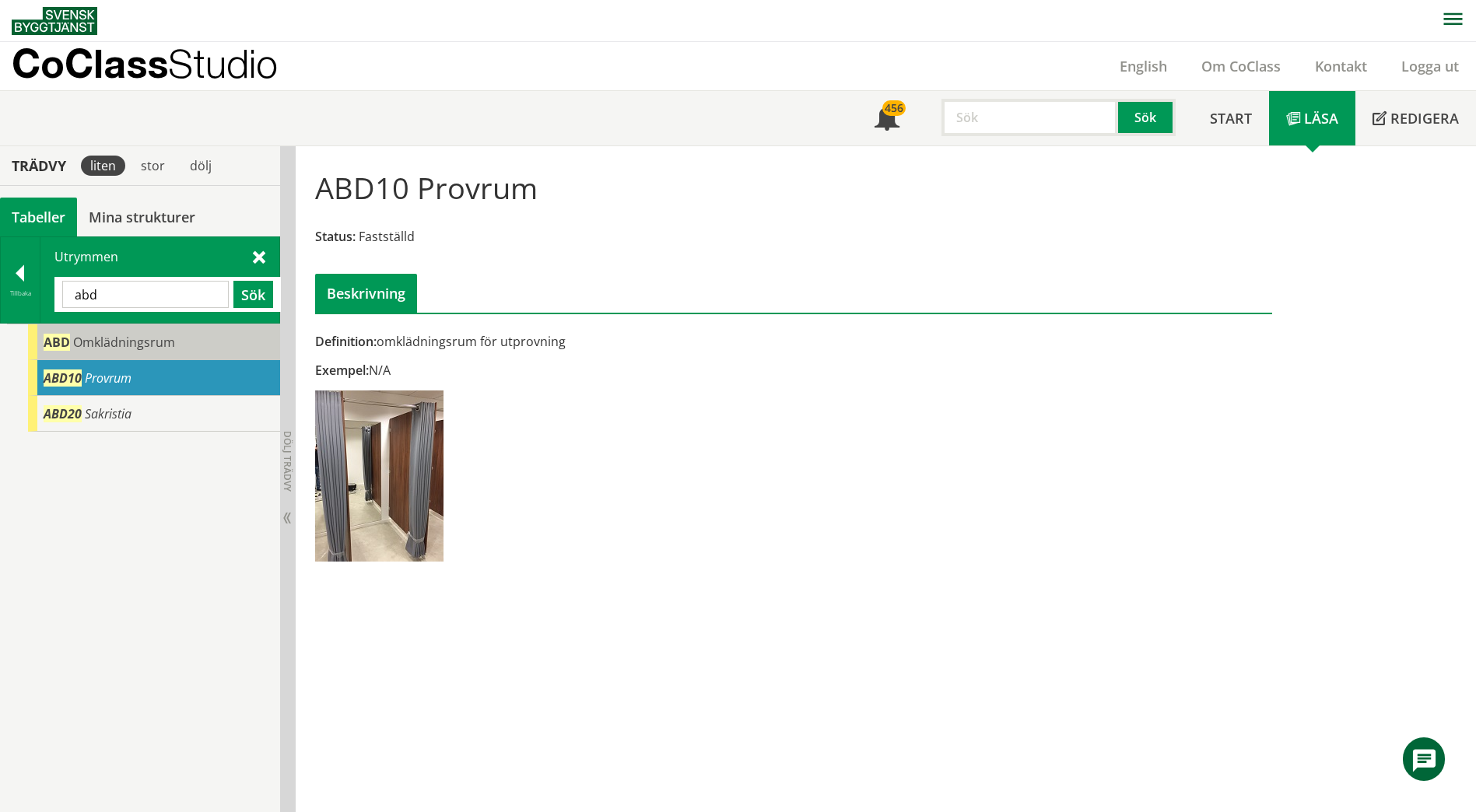
click at [160, 344] on span "Omklädningsrum" at bounding box center [123, 342] width 102 height 17
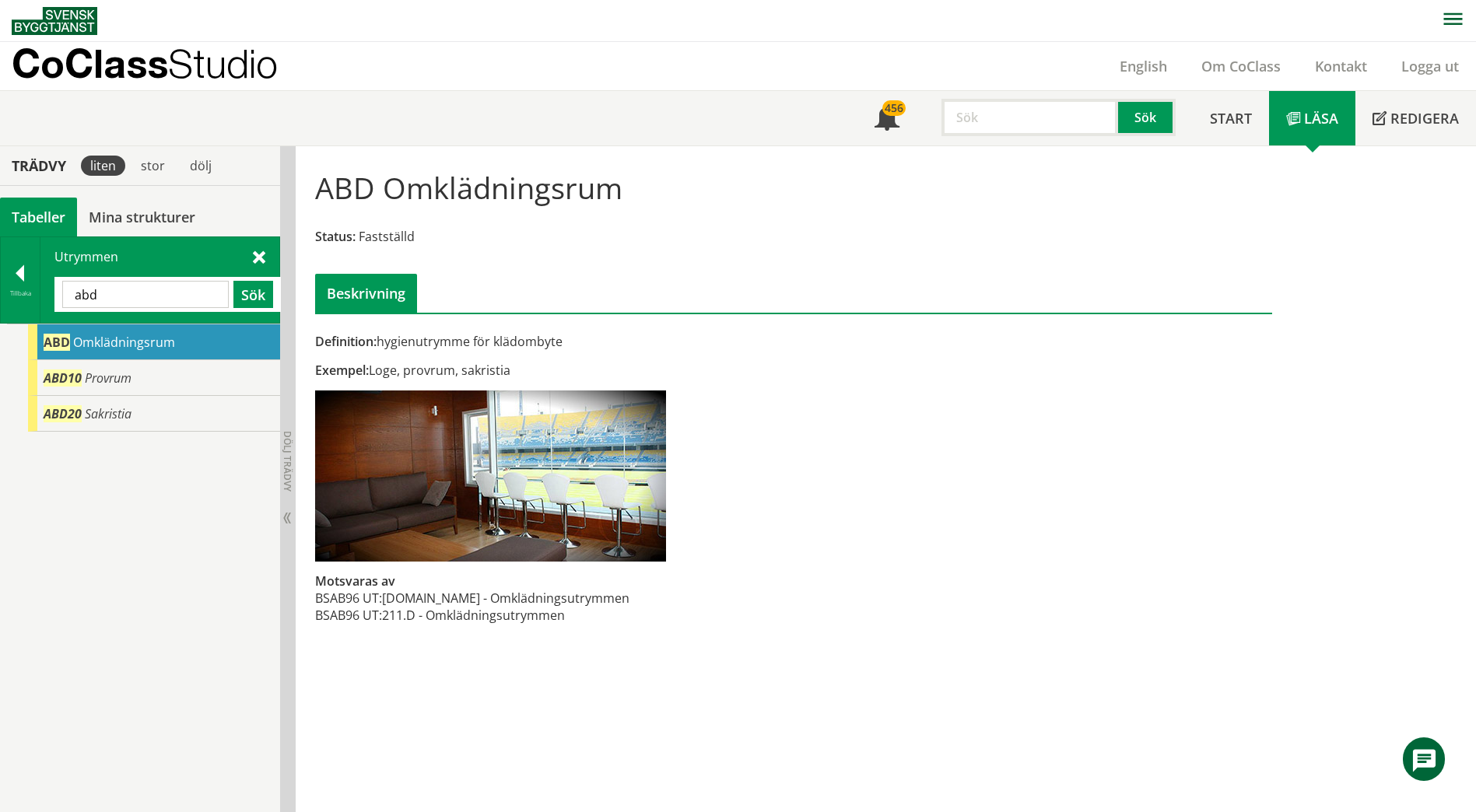
click at [251, 256] on div "Utrymmen [GEOGRAPHIC_DATA] Sök" at bounding box center [160, 279] width 239 height 86
click at [256, 255] on span at bounding box center [259, 256] width 13 height 16
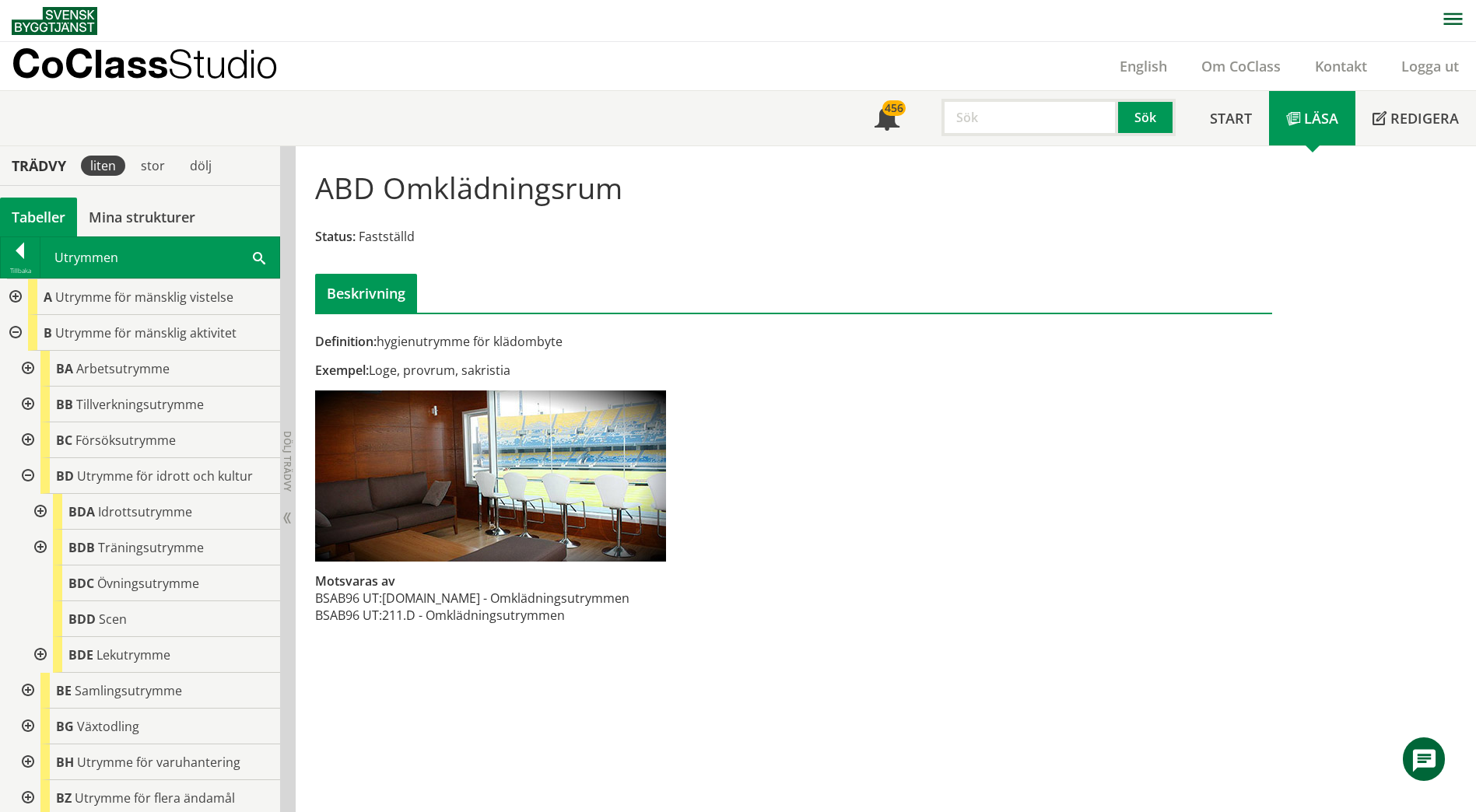
click at [16, 330] on div at bounding box center [14, 333] width 28 height 36
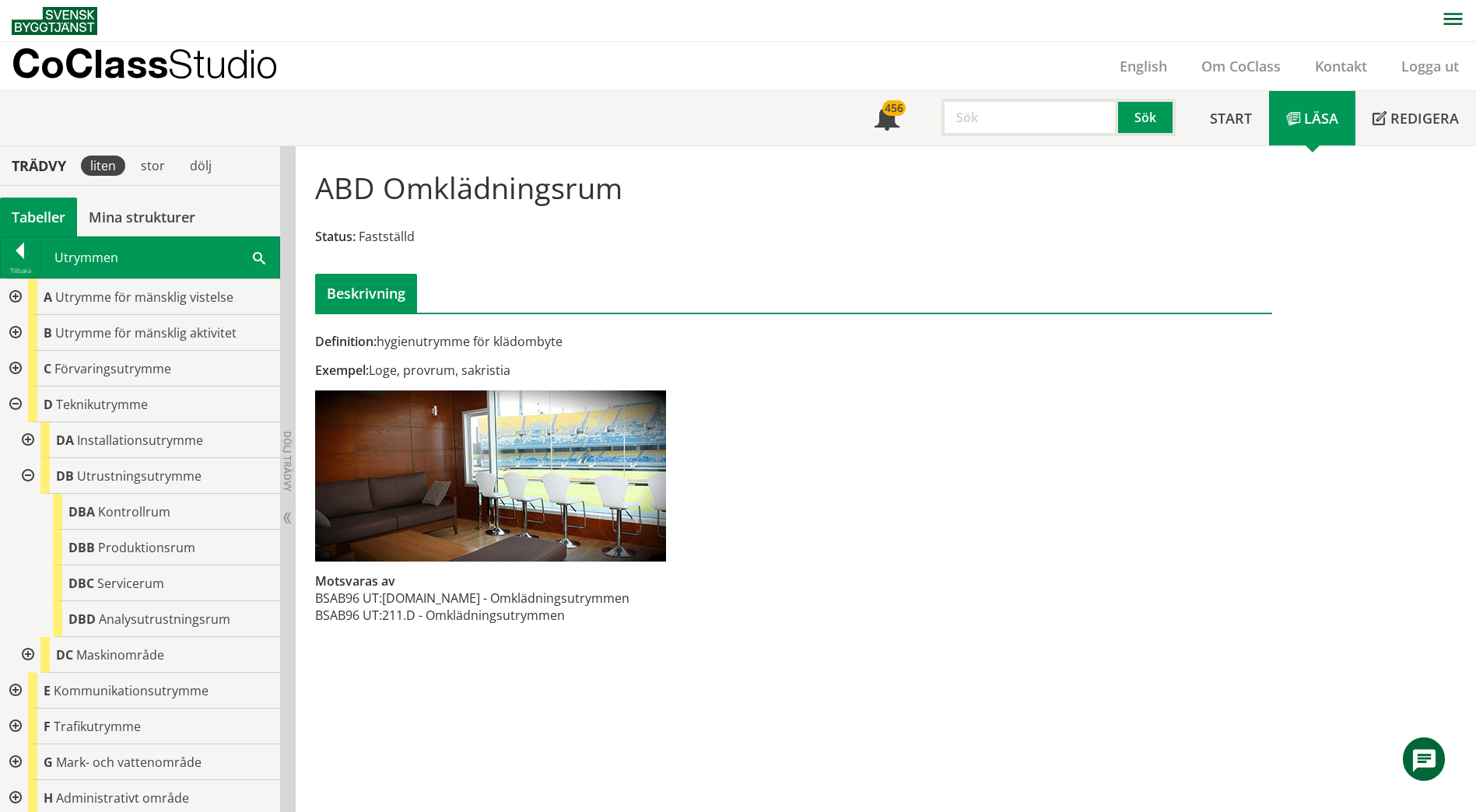
click at [17, 374] on div at bounding box center [14, 368] width 28 height 36
click at [29, 406] on div at bounding box center [26, 404] width 28 height 36
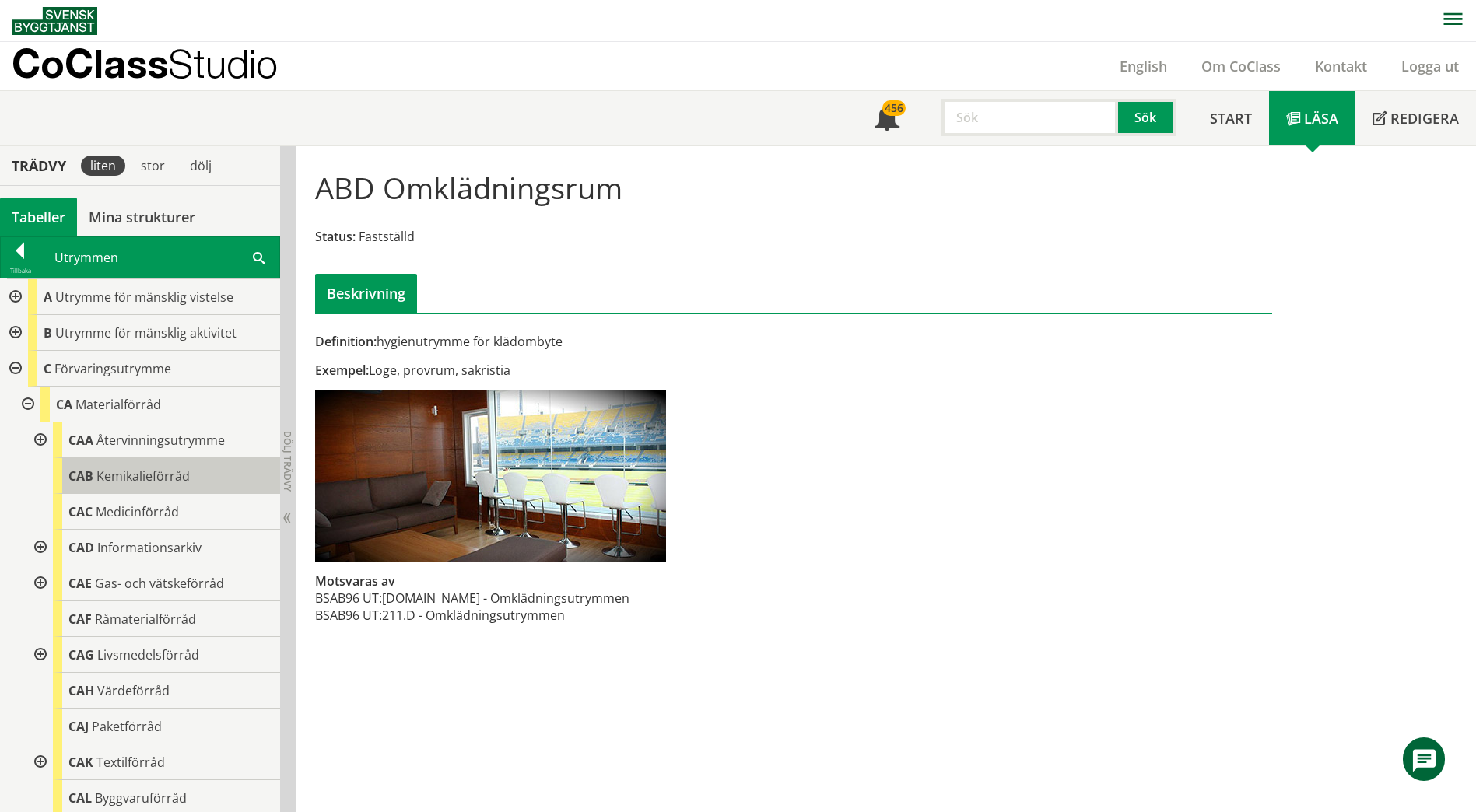
click at [122, 478] on span "Kemikalieförråd" at bounding box center [143, 475] width 94 height 17
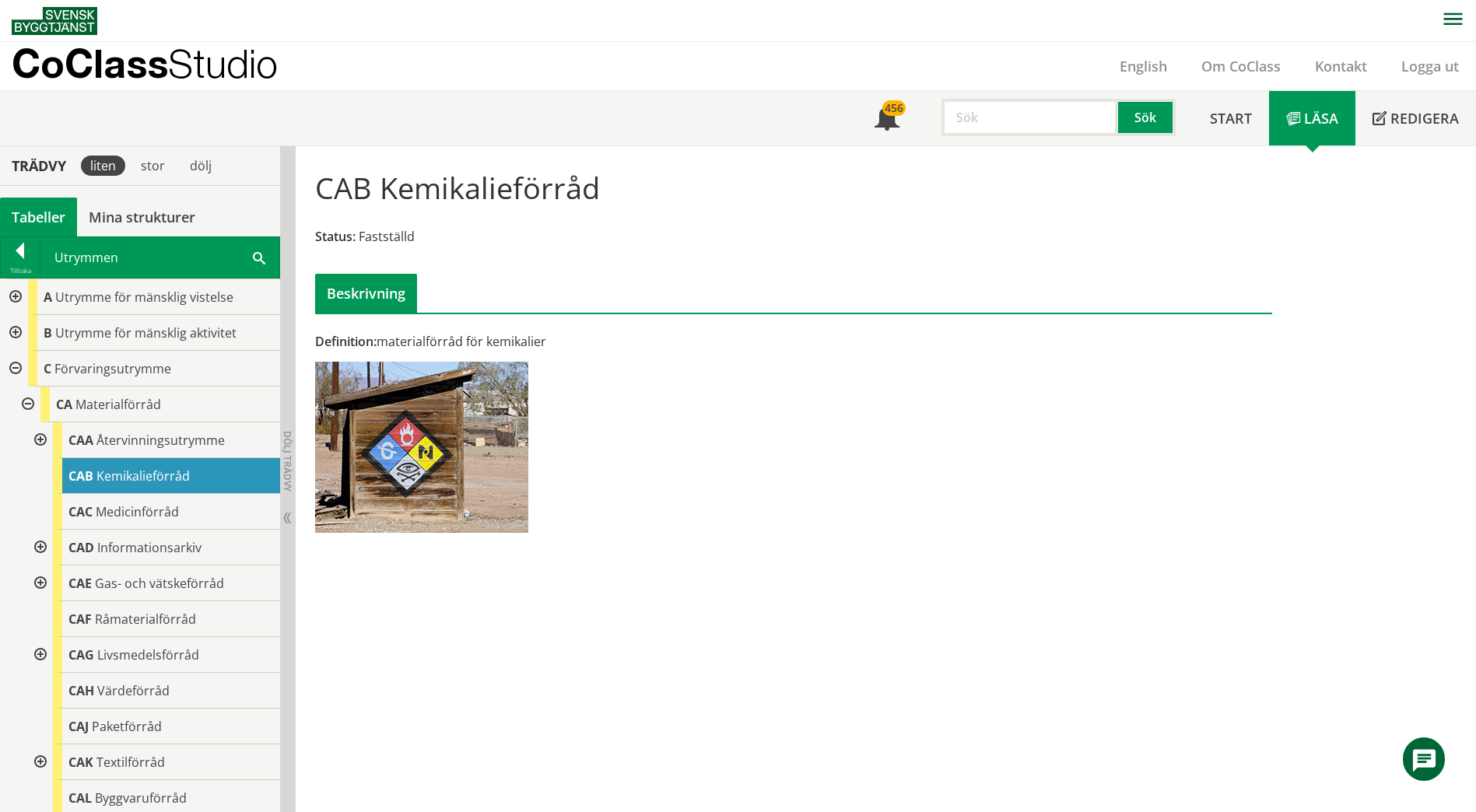
click at [42, 582] on div at bounding box center [38, 583] width 28 height 36
click at [48, 617] on div at bounding box center [51, 618] width 28 height 36
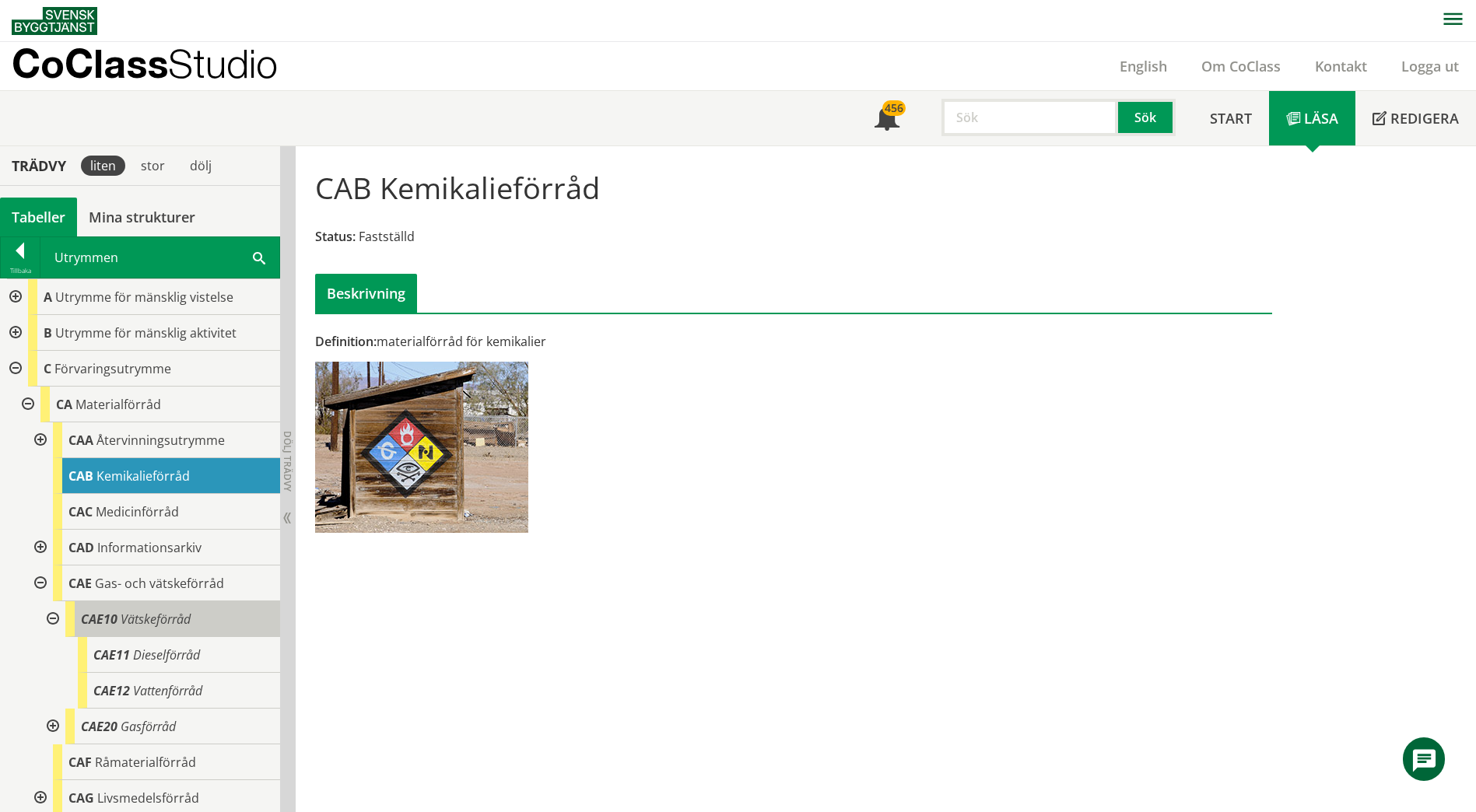
click at [119, 622] on div "CAE10 Vätskeförråd" at bounding box center [173, 618] width 215 height 36
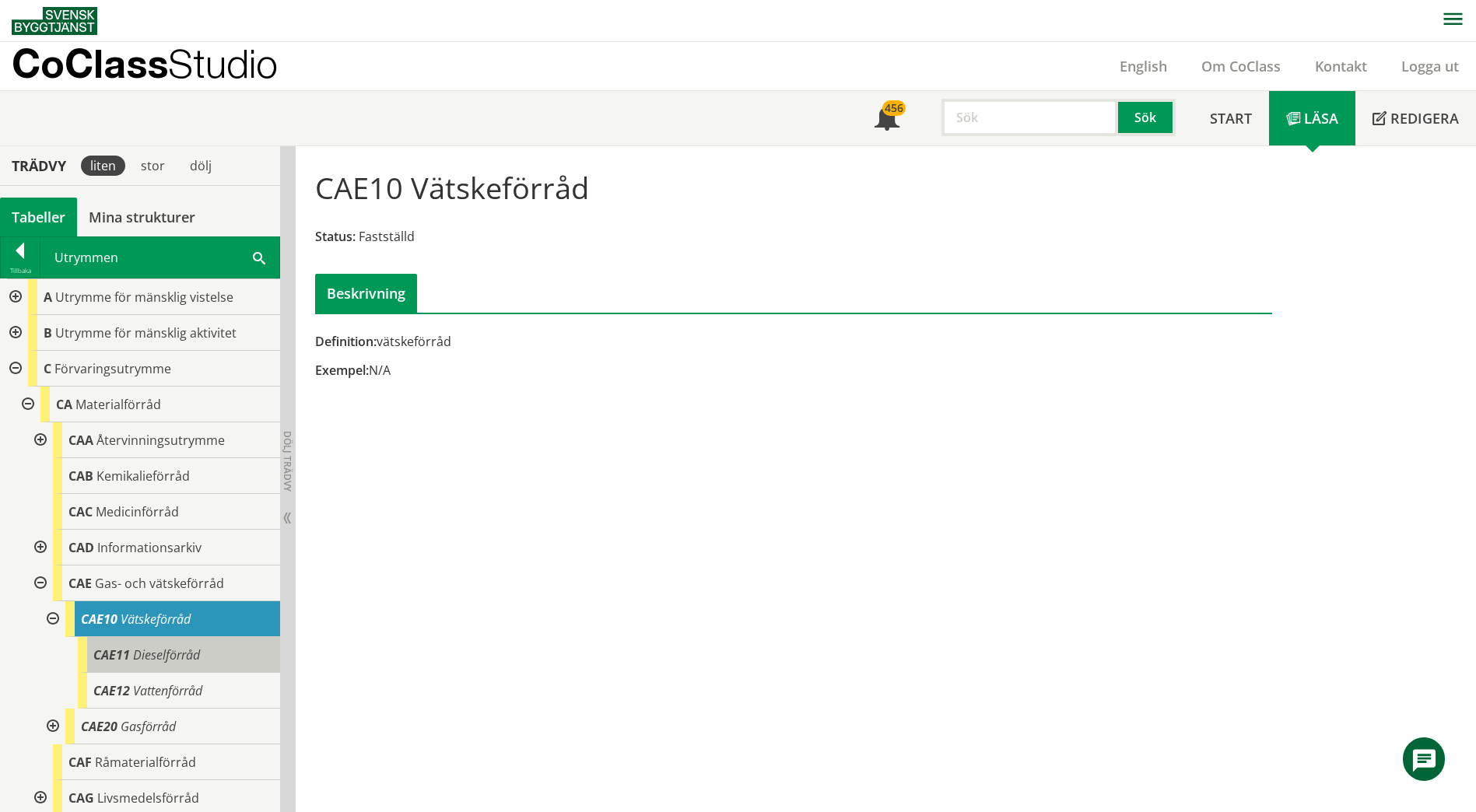
click at [181, 650] on span "Dieselförråd" at bounding box center [166, 654] width 67 height 17
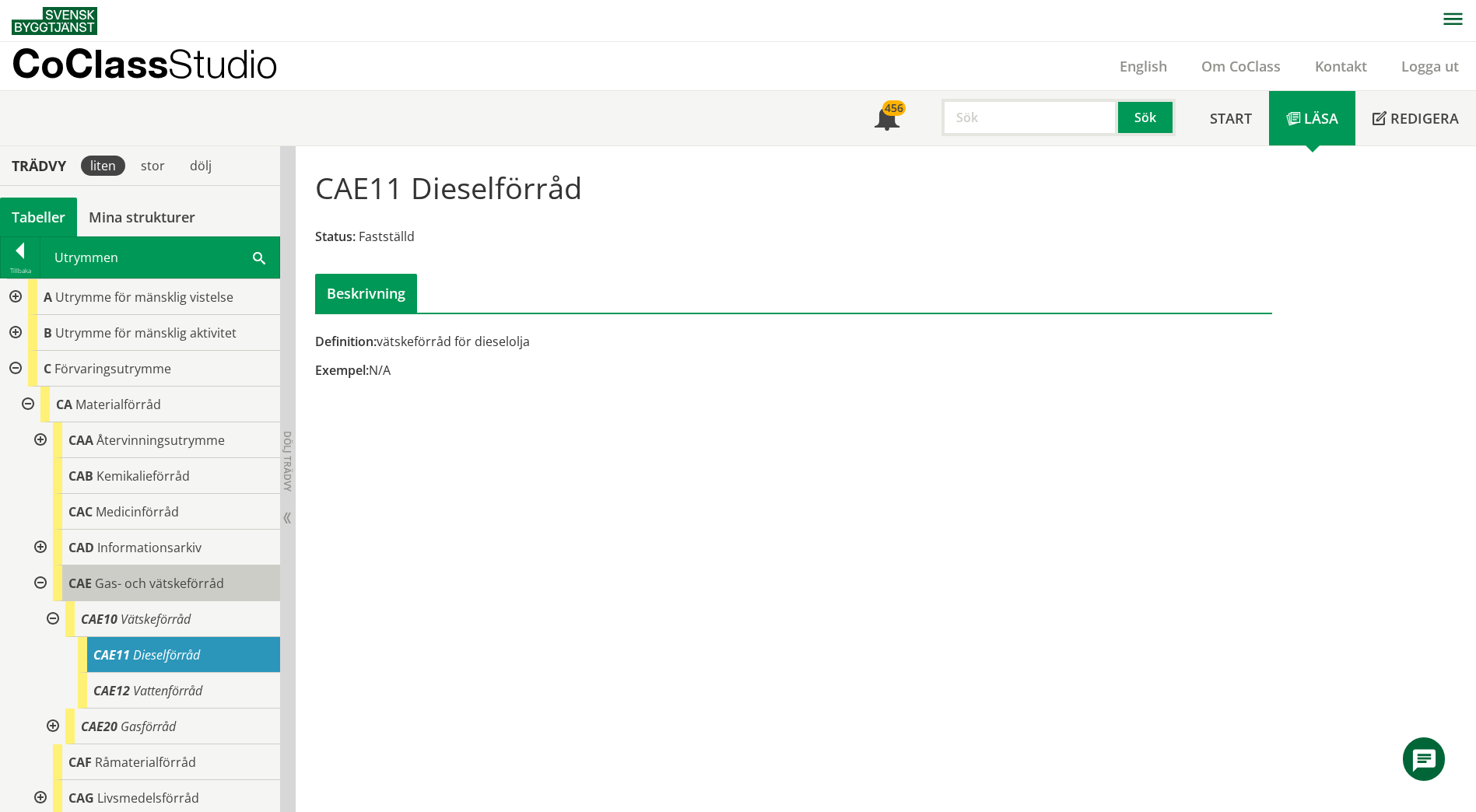
click at [181, 584] on span "Gas- och vätskeförråd" at bounding box center [159, 582] width 129 height 17
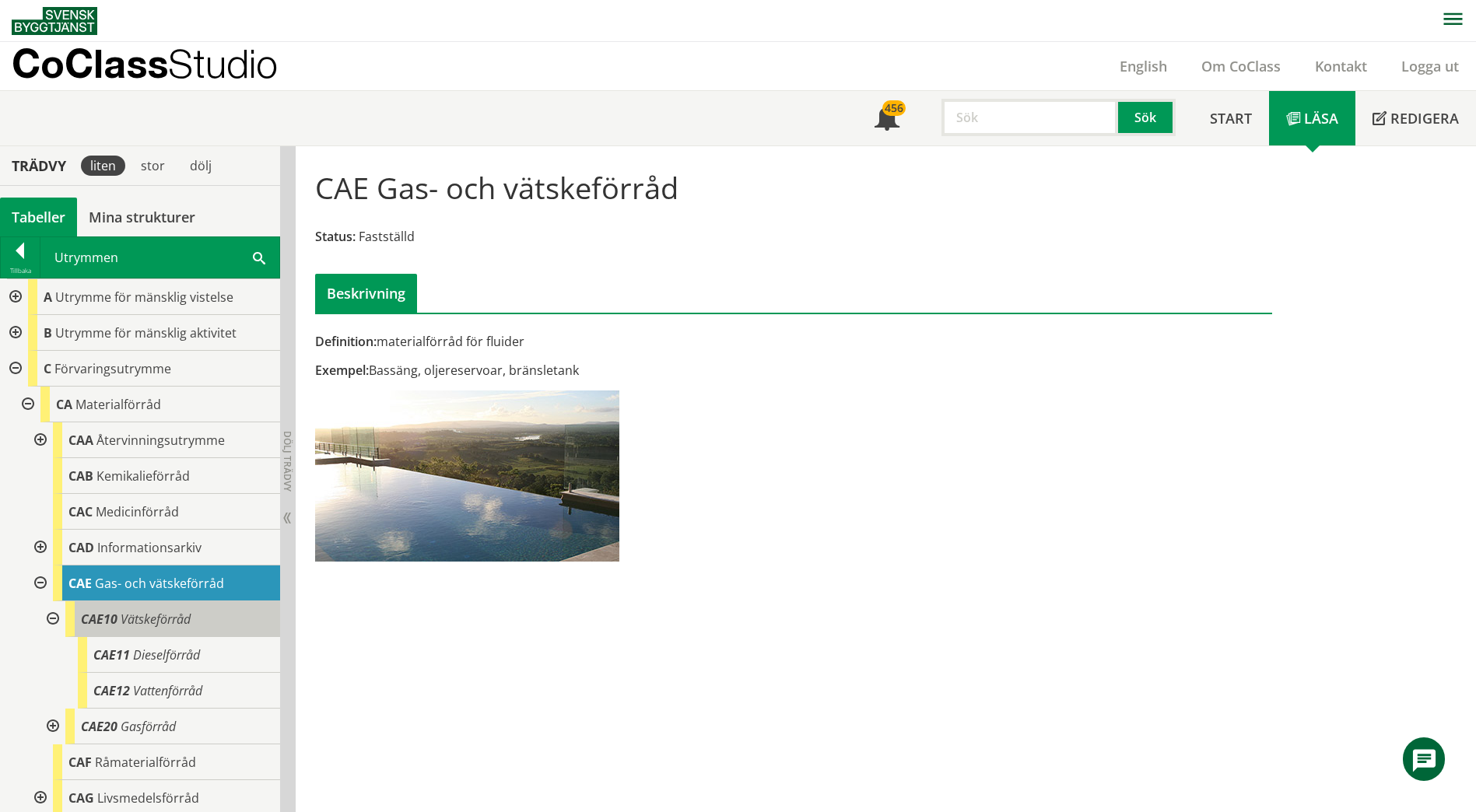
click at [169, 619] on span "Vätskeförråd" at bounding box center [155, 618] width 70 height 17
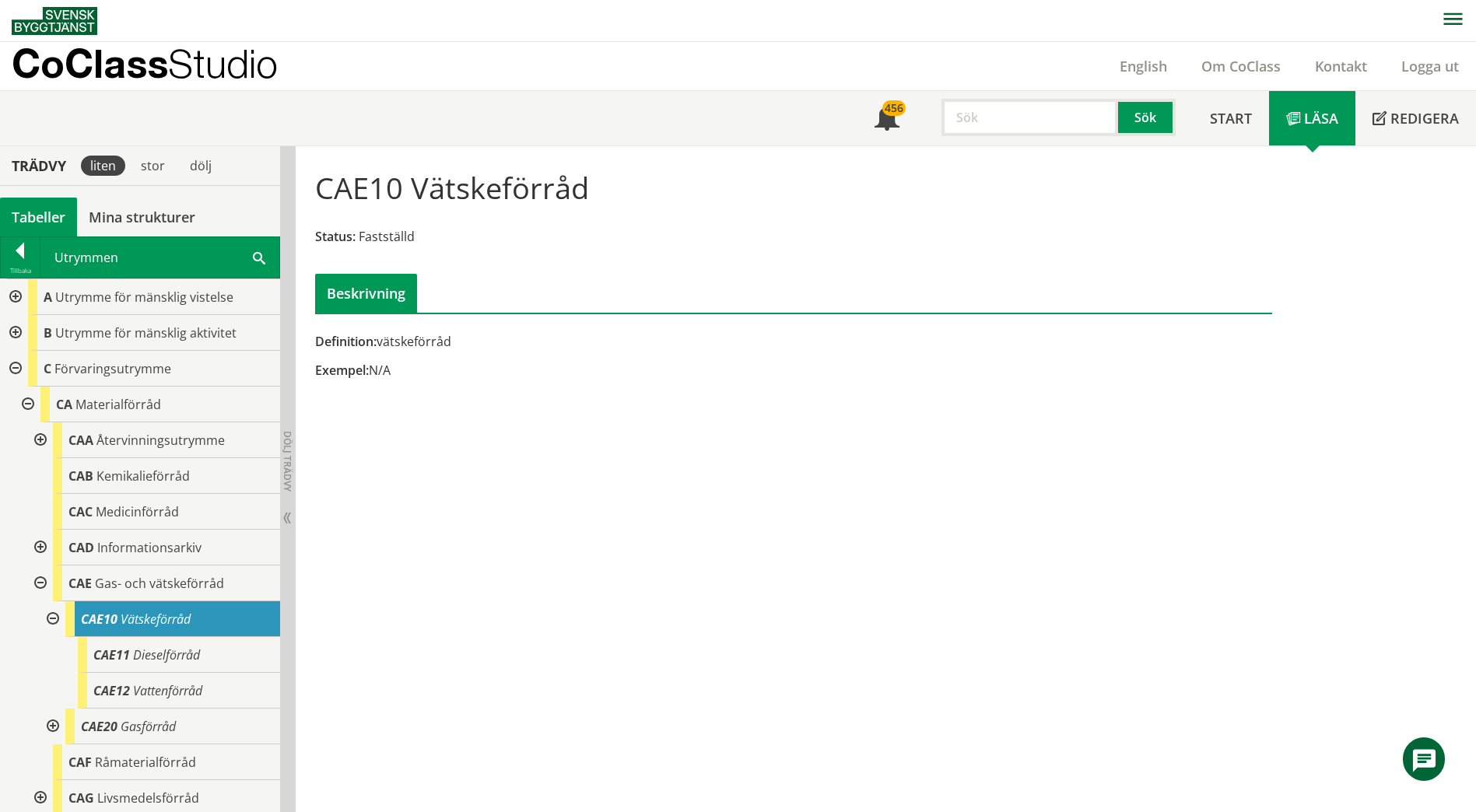
click at [255, 262] on span at bounding box center [259, 257] width 13 height 16
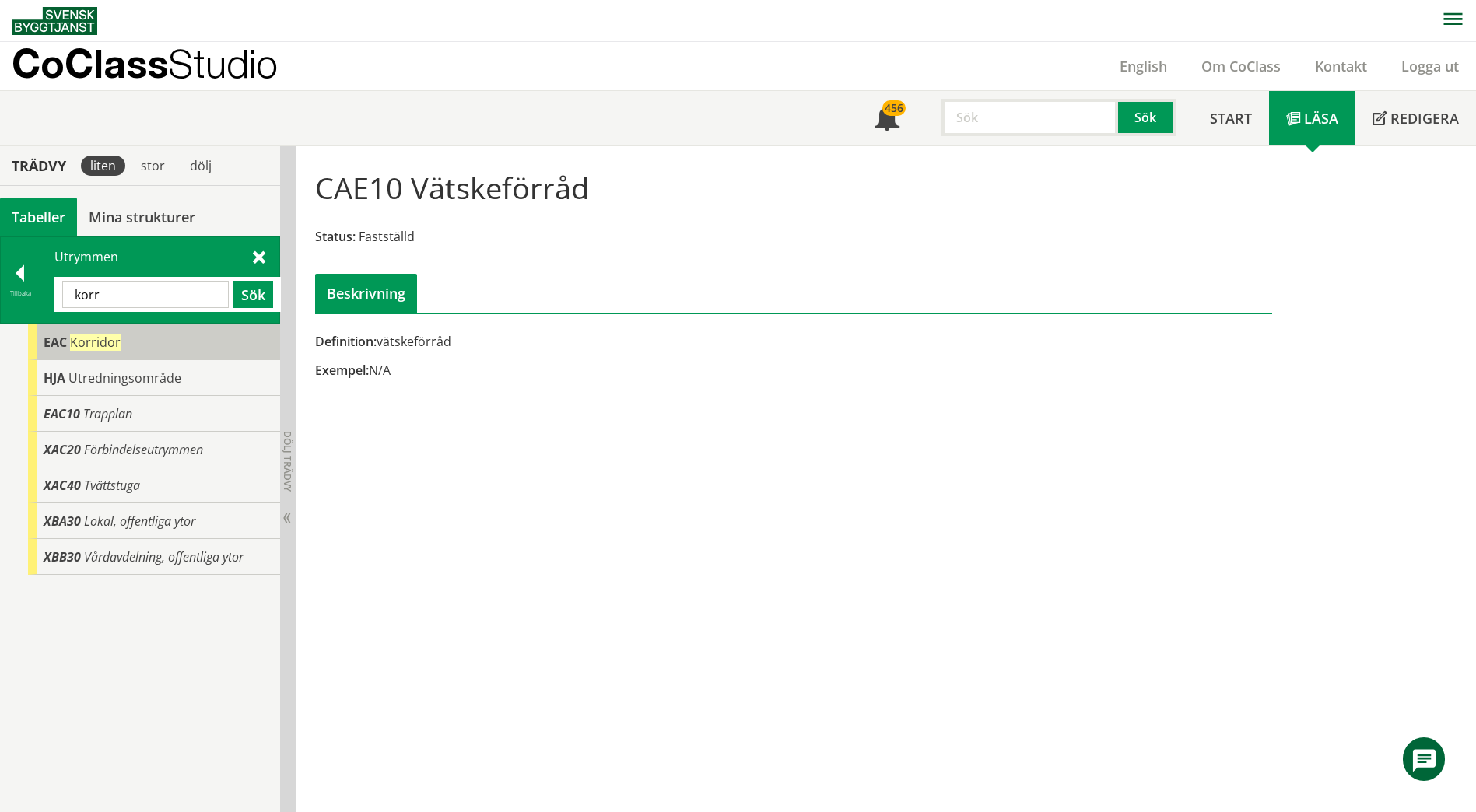
click at [166, 326] on div "EAC Korridor" at bounding box center [154, 342] width 252 height 36
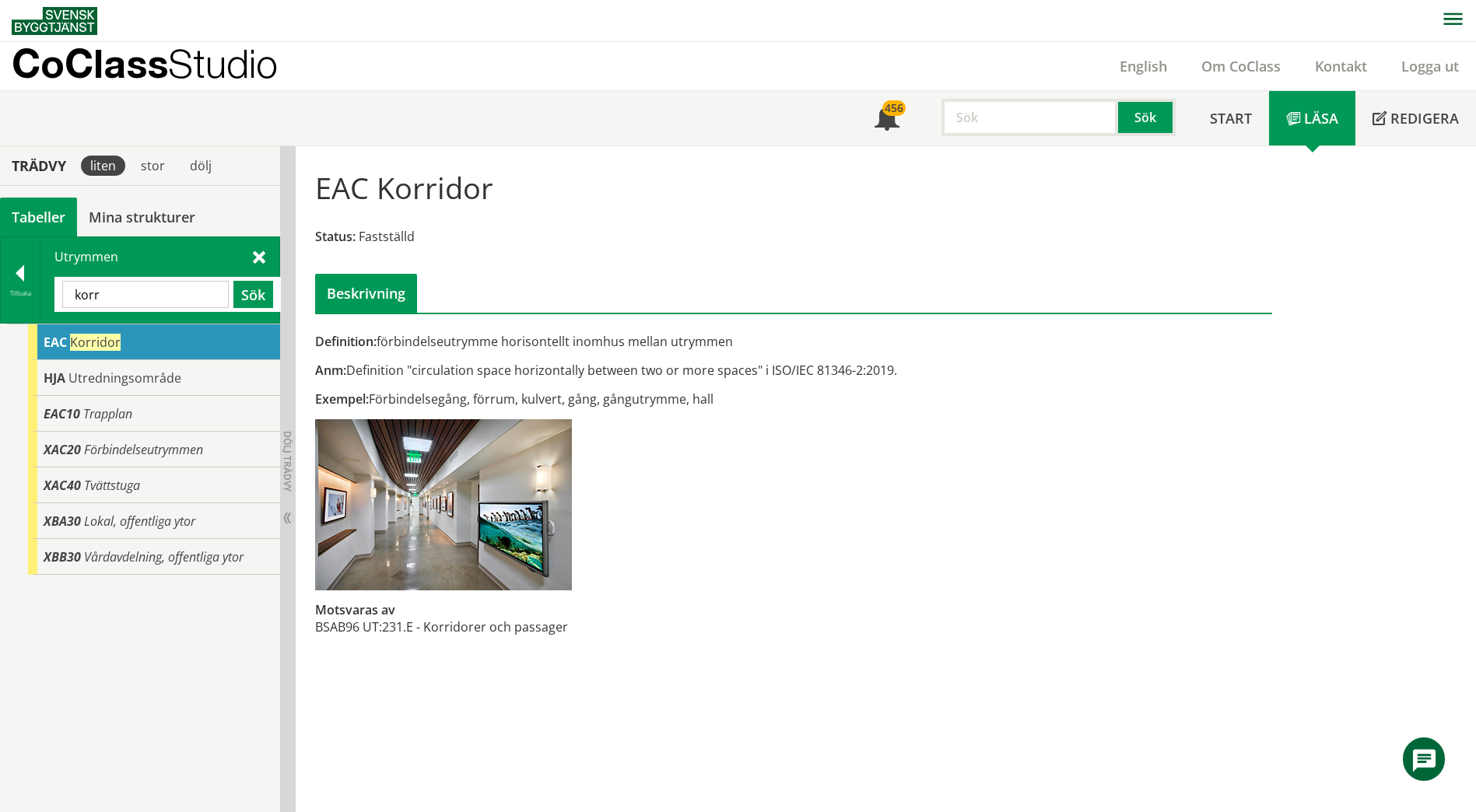
click at [174, 283] on input "korr" at bounding box center [146, 294] width 166 height 27
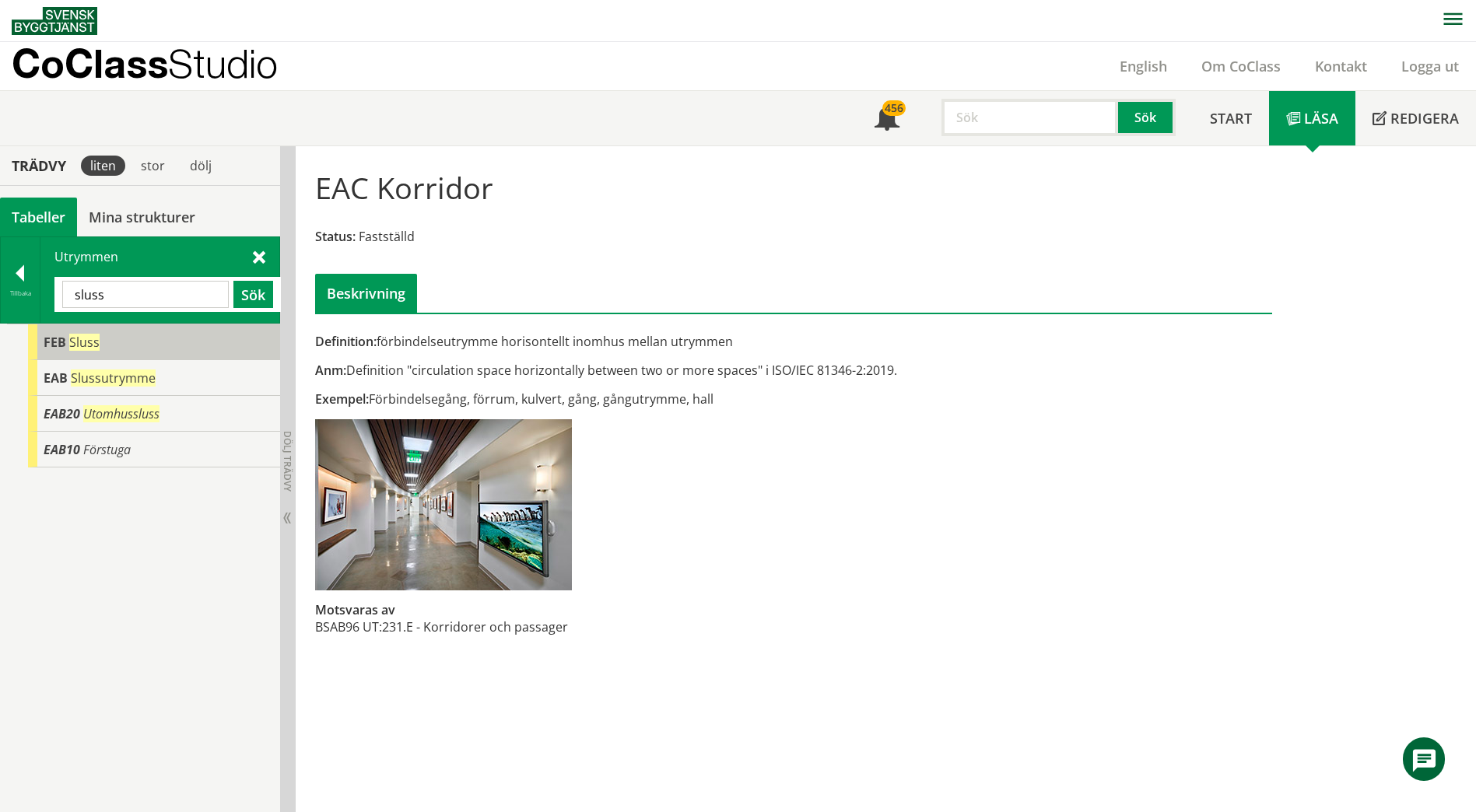
click at [159, 346] on div "FEB Sluss" at bounding box center [154, 342] width 252 height 36
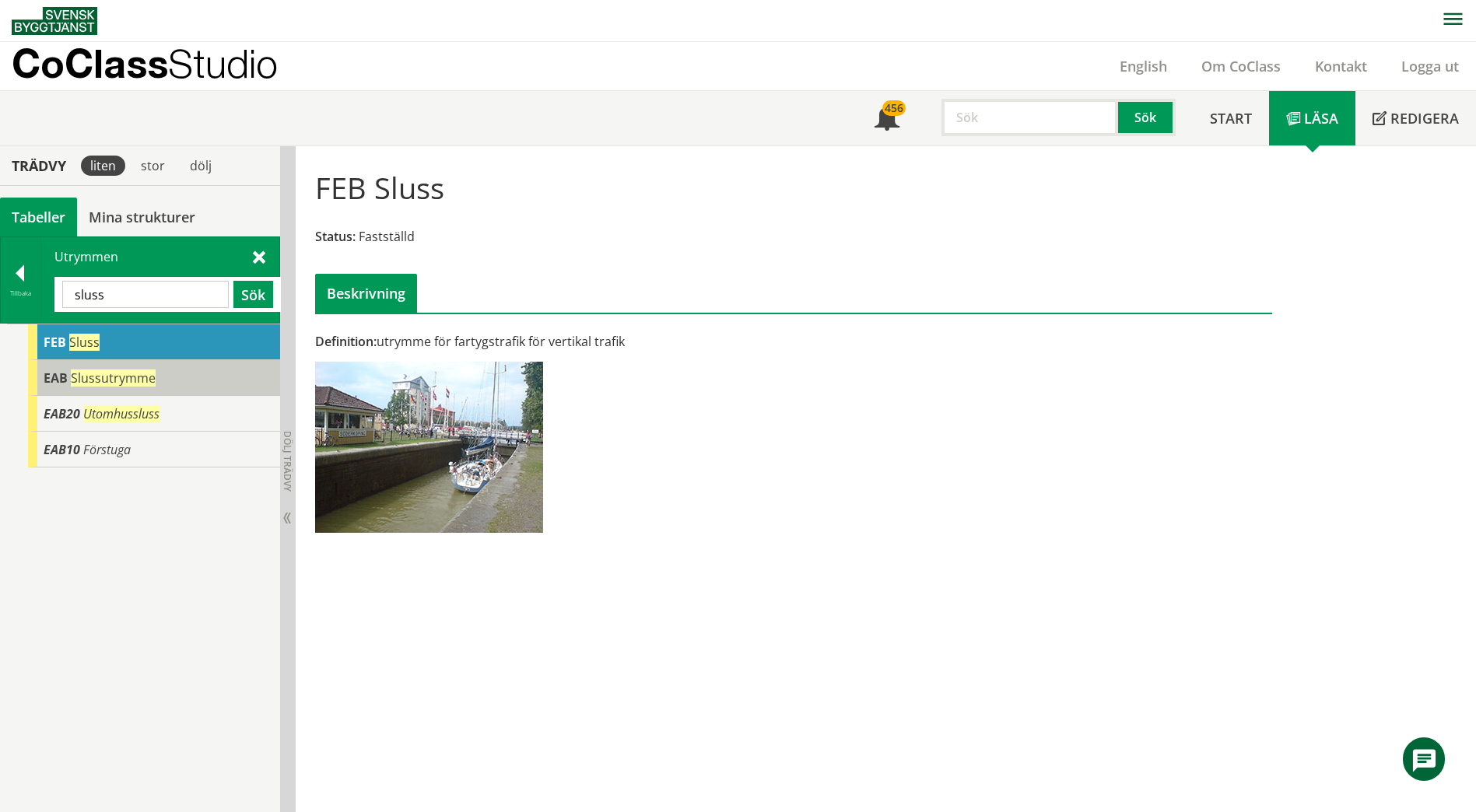
click at [150, 377] on span "Slussutrymme" at bounding box center [113, 378] width 85 height 17
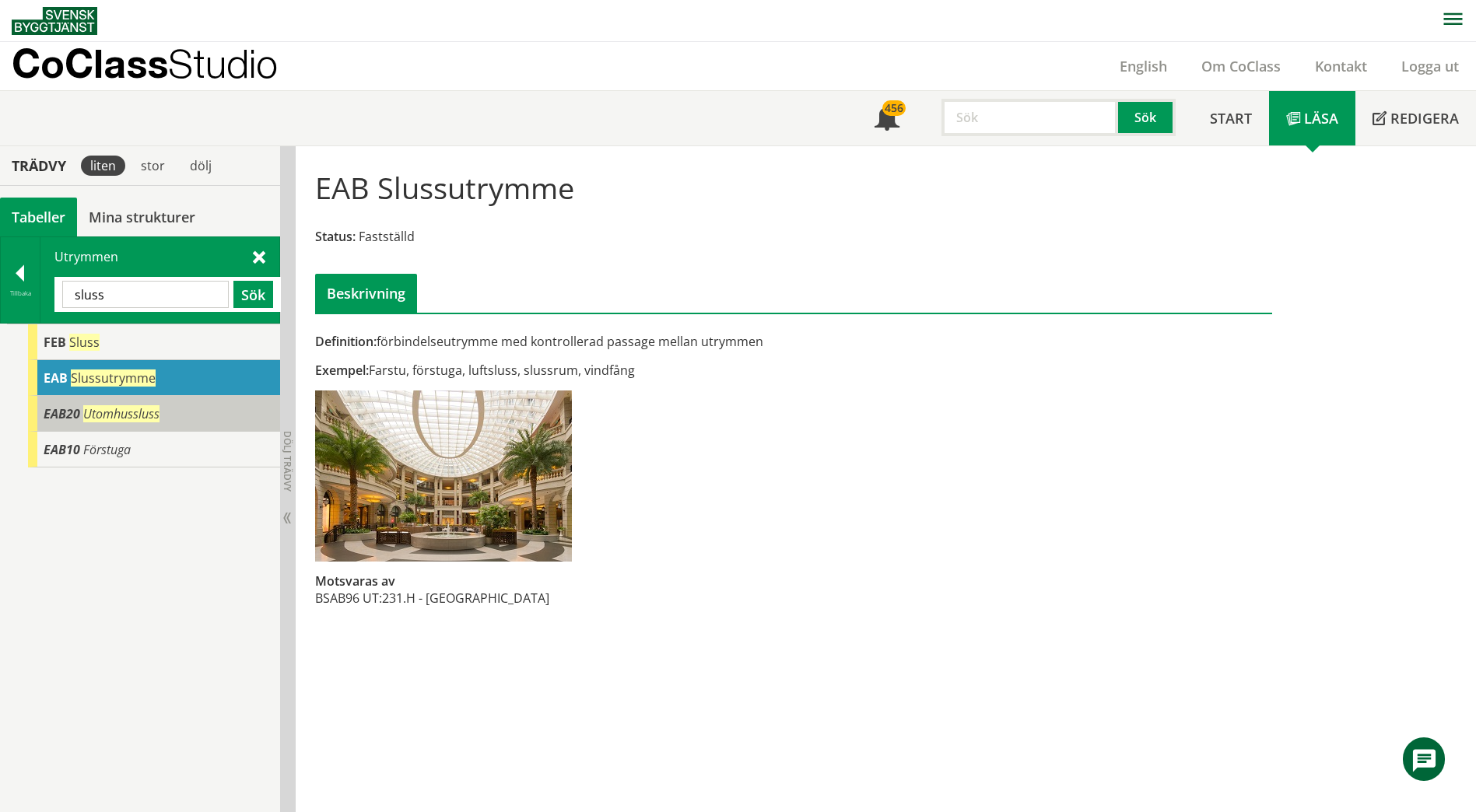
click at [140, 405] on span "Utomhussluss" at bounding box center [121, 413] width 76 height 17
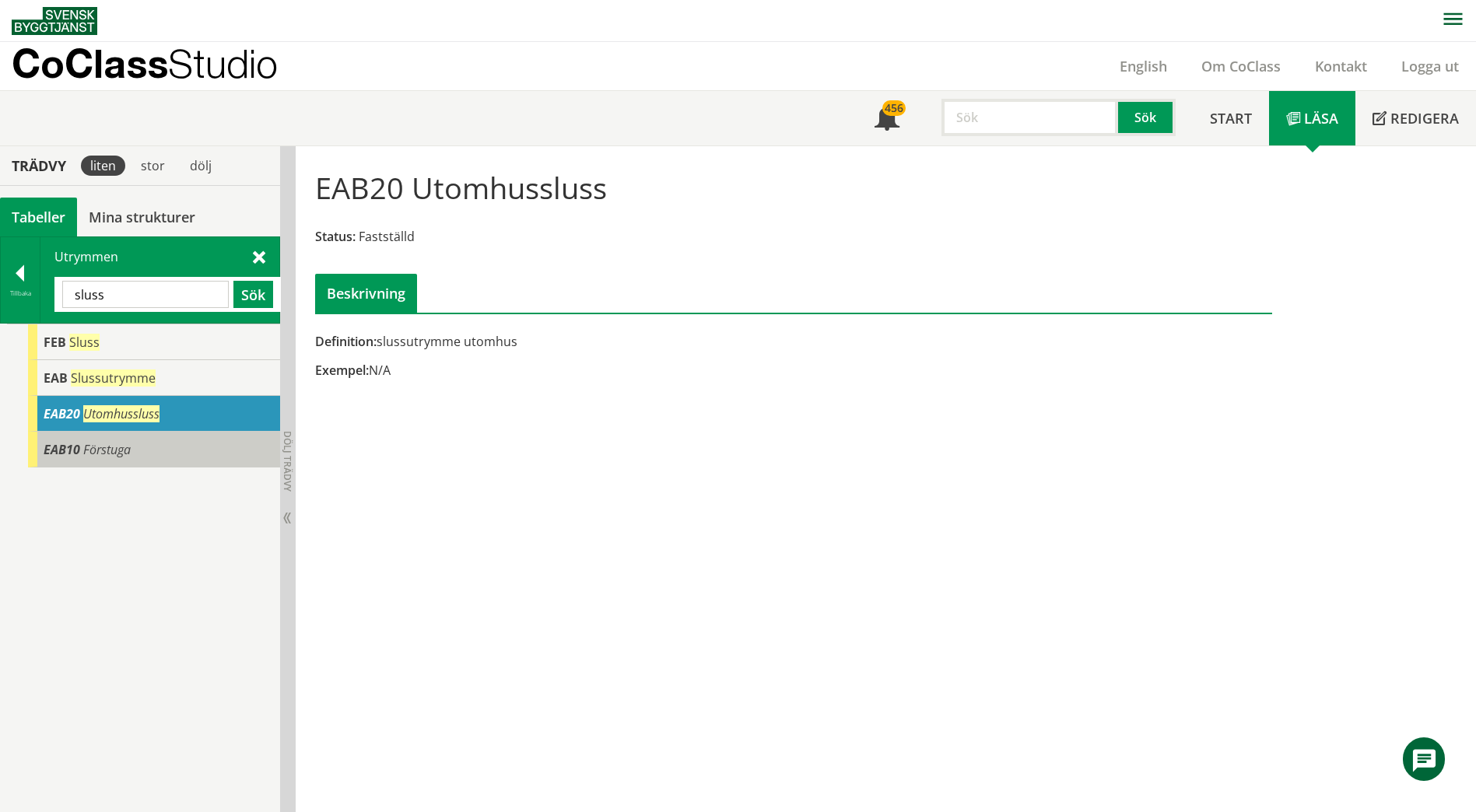
click at [137, 440] on div "EAB10 Förstuga" at bounding box center [154, 449] width 252 height 36
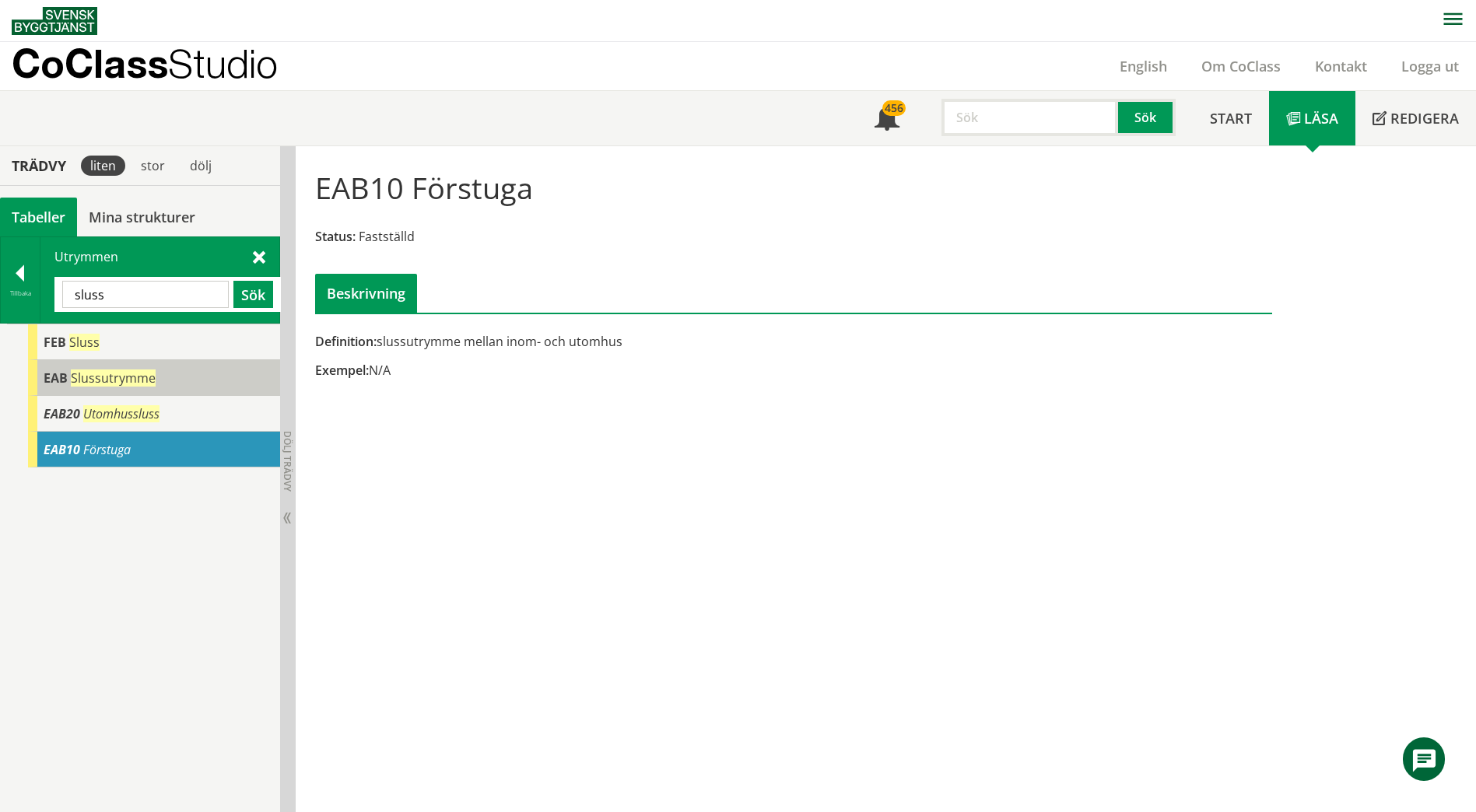
click at [140, 382] on span "Slussutrymme" at bounding box center [113, 378] width 85 height 17
click at [124, 293] on input "sluss" at bounding box center [146, 294] width 166 height 27
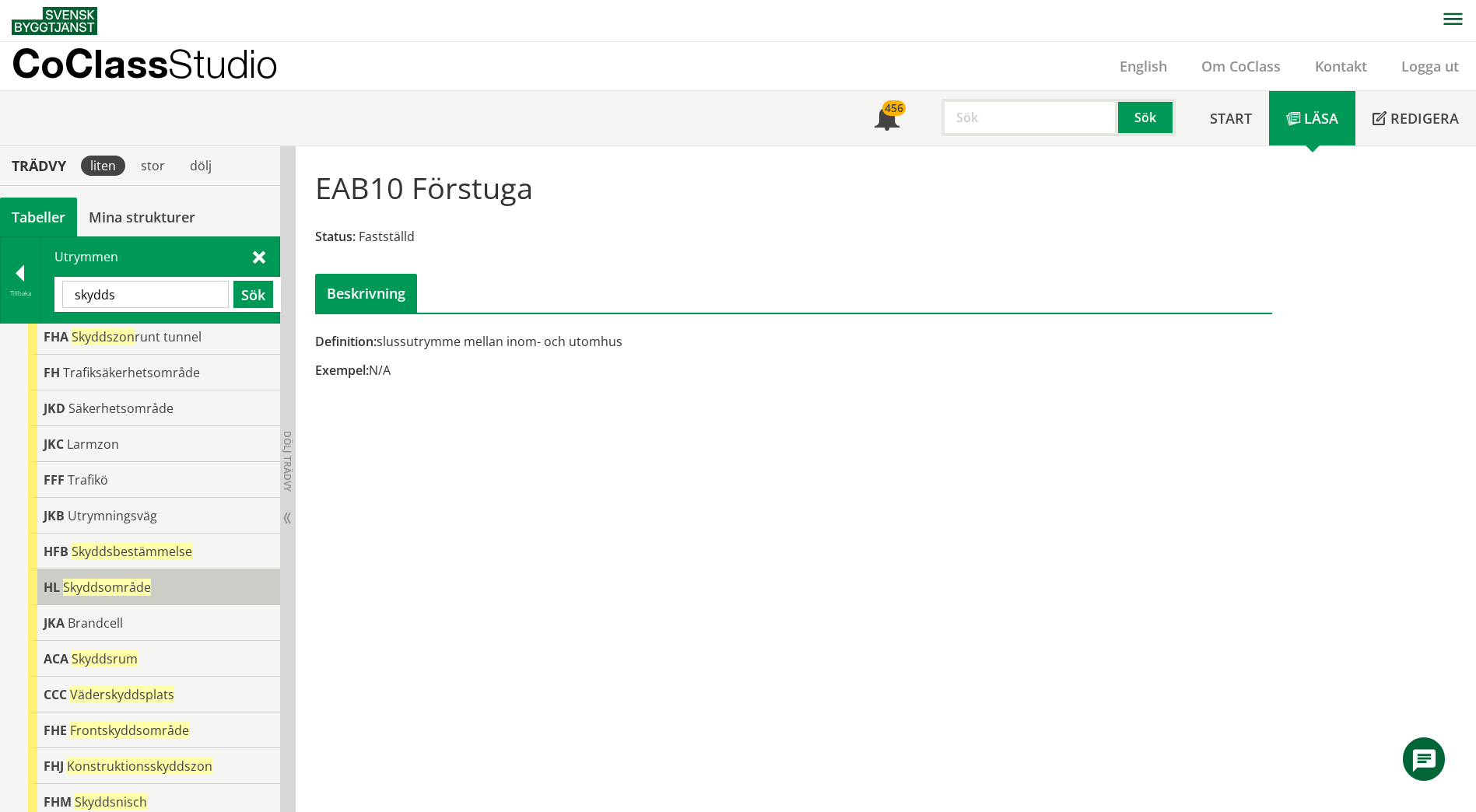
scroll to position [226, 0]
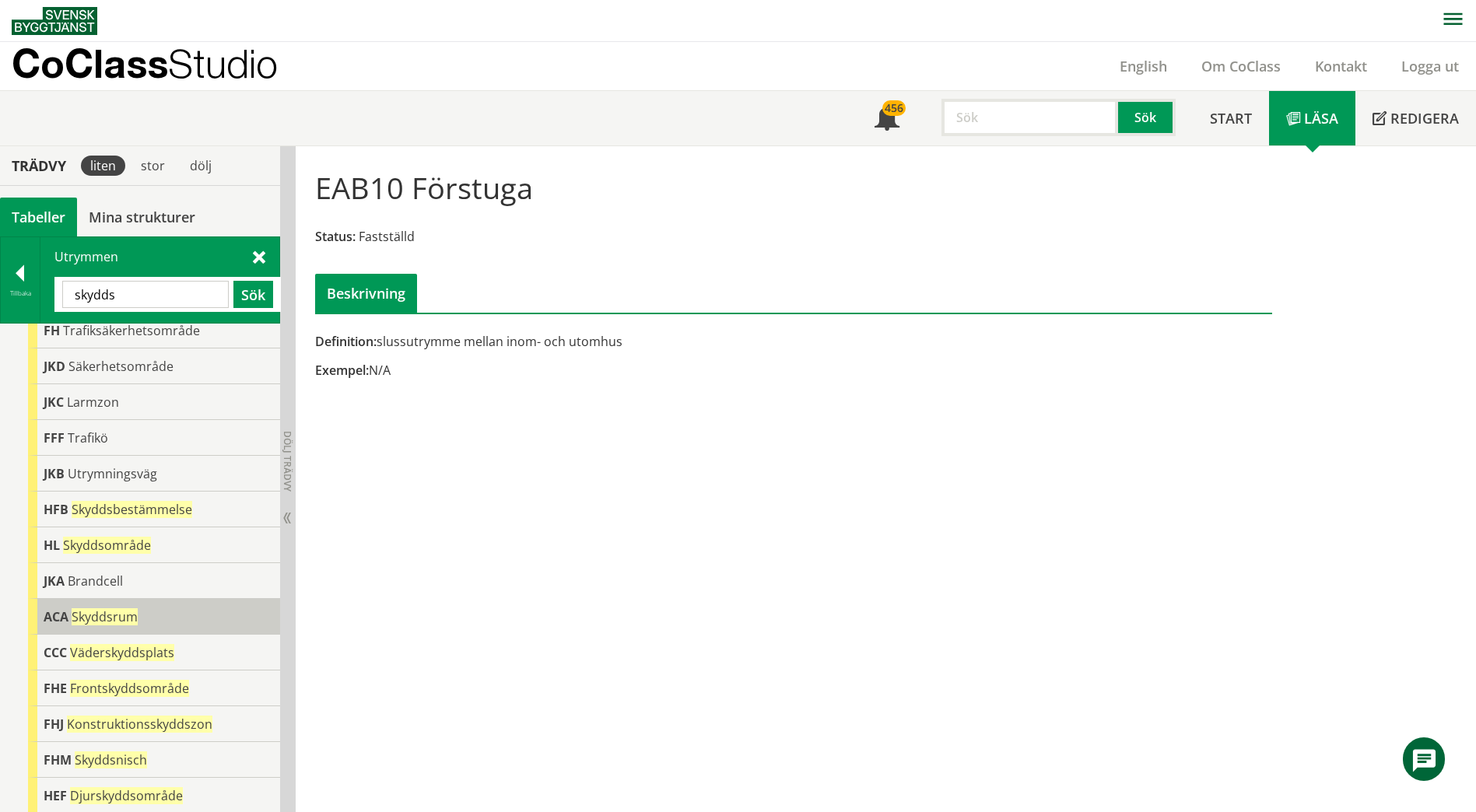
click at [159, 619] on div "ACA Skyddsrum" at bounding box center [154, 616] width 252 height 36
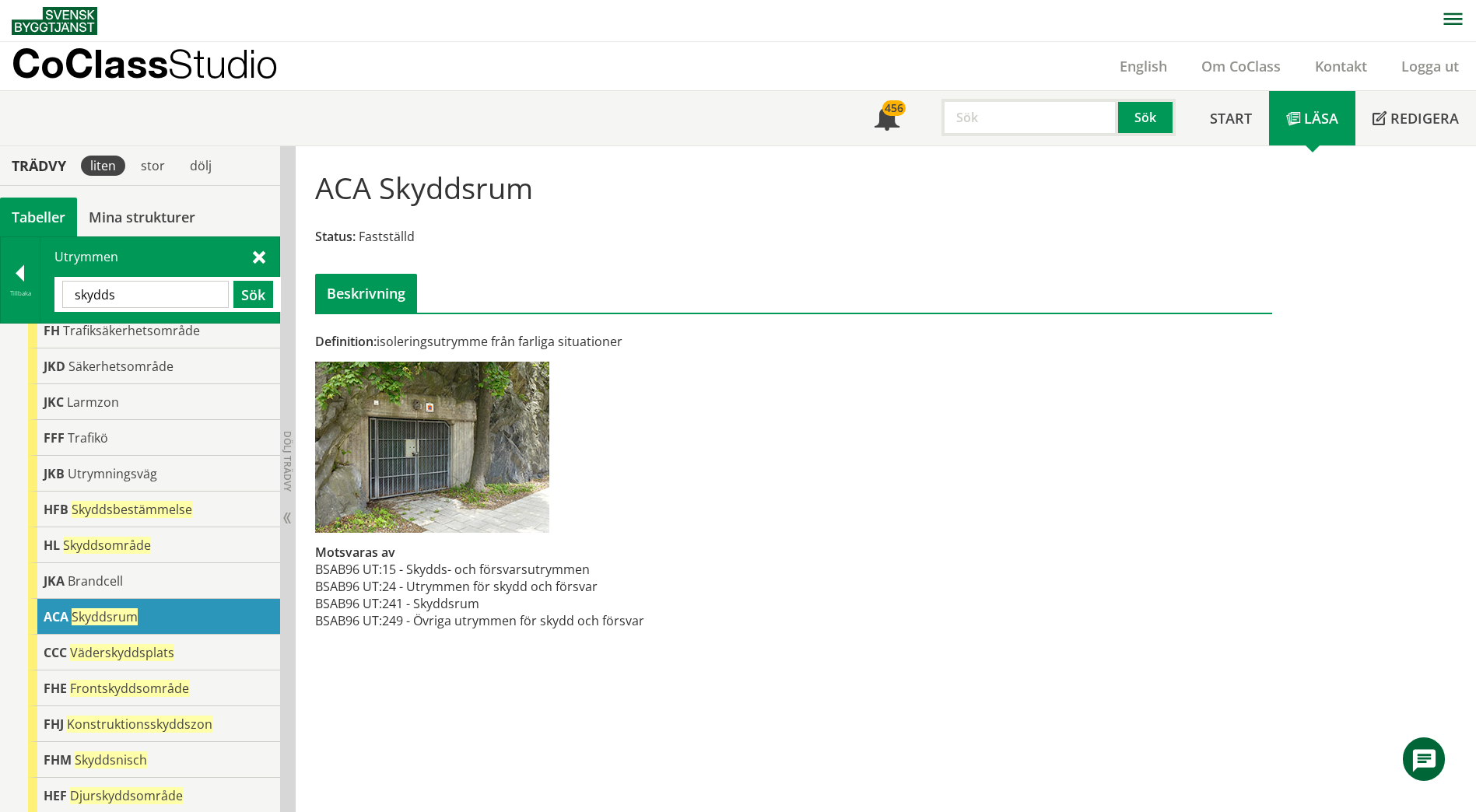
click at [139, 299] on input "skydds" at bounding box center [146, 294] width 166 height 27
type input "lab"
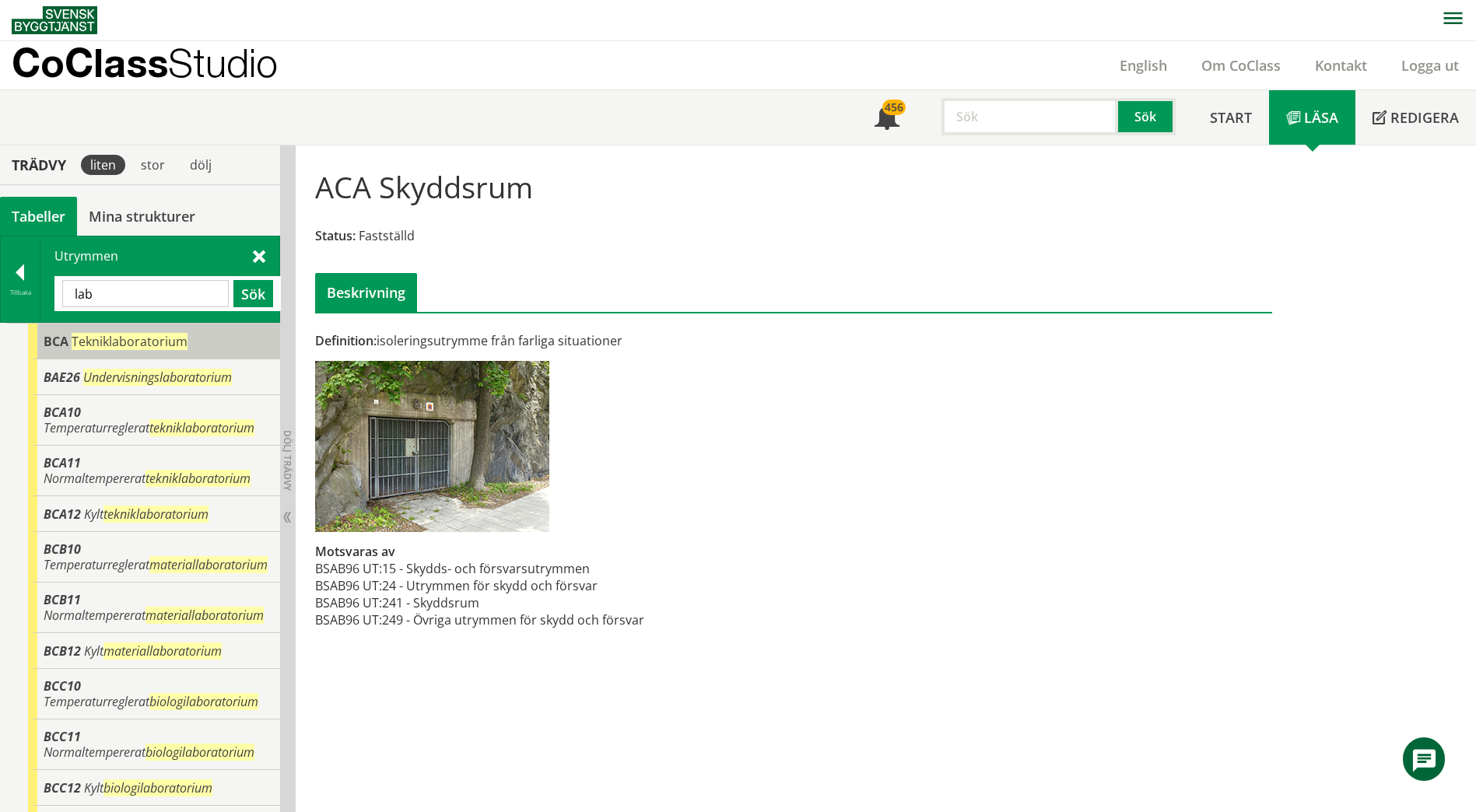
click at [103, 338] on span "Tekniklaboratorium" at bounding box center [129, 341] width 116 height 17
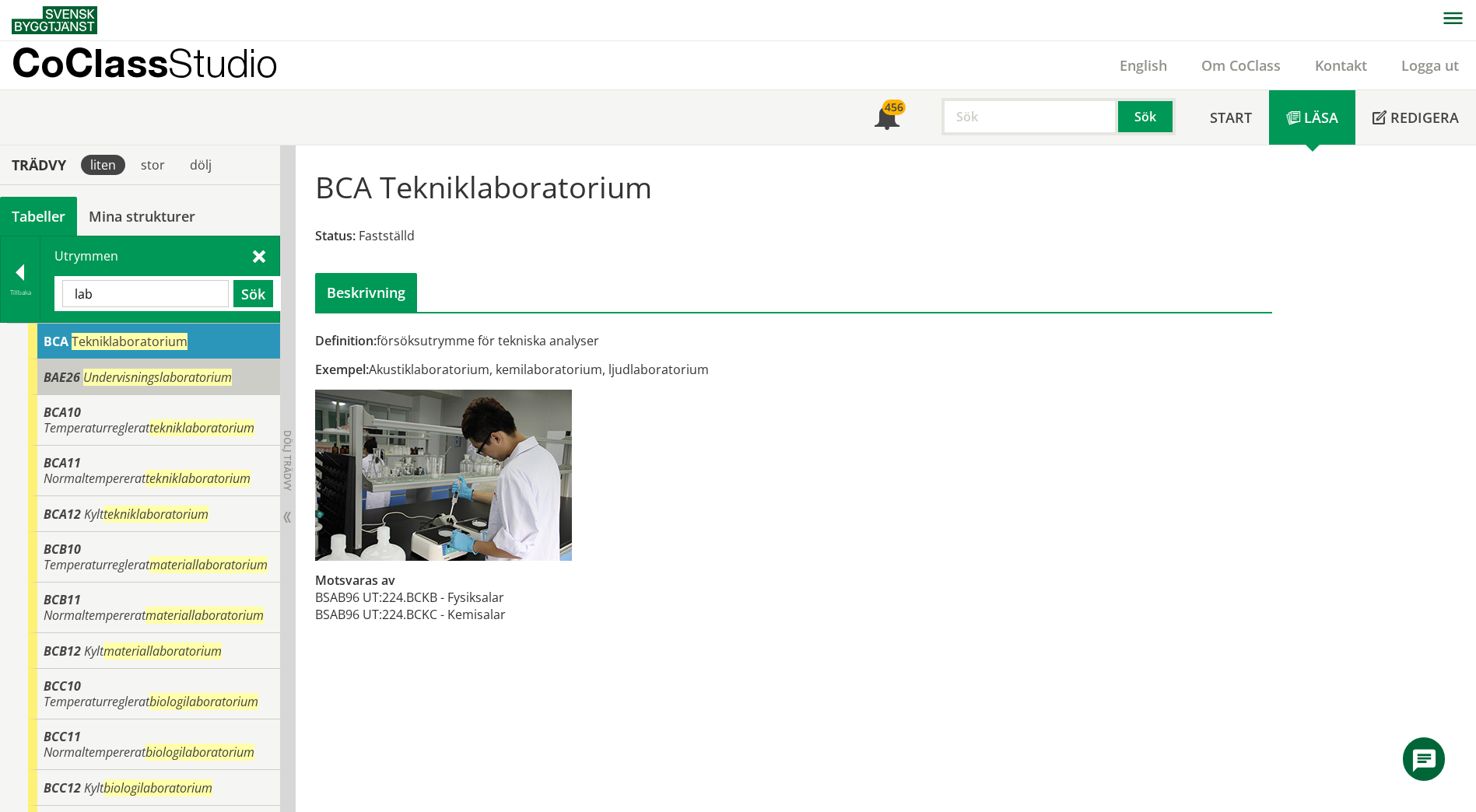
click at [189, 370] on span "Undervisningslaboratorium" at bounding box center [158, 377] width 149 height 17
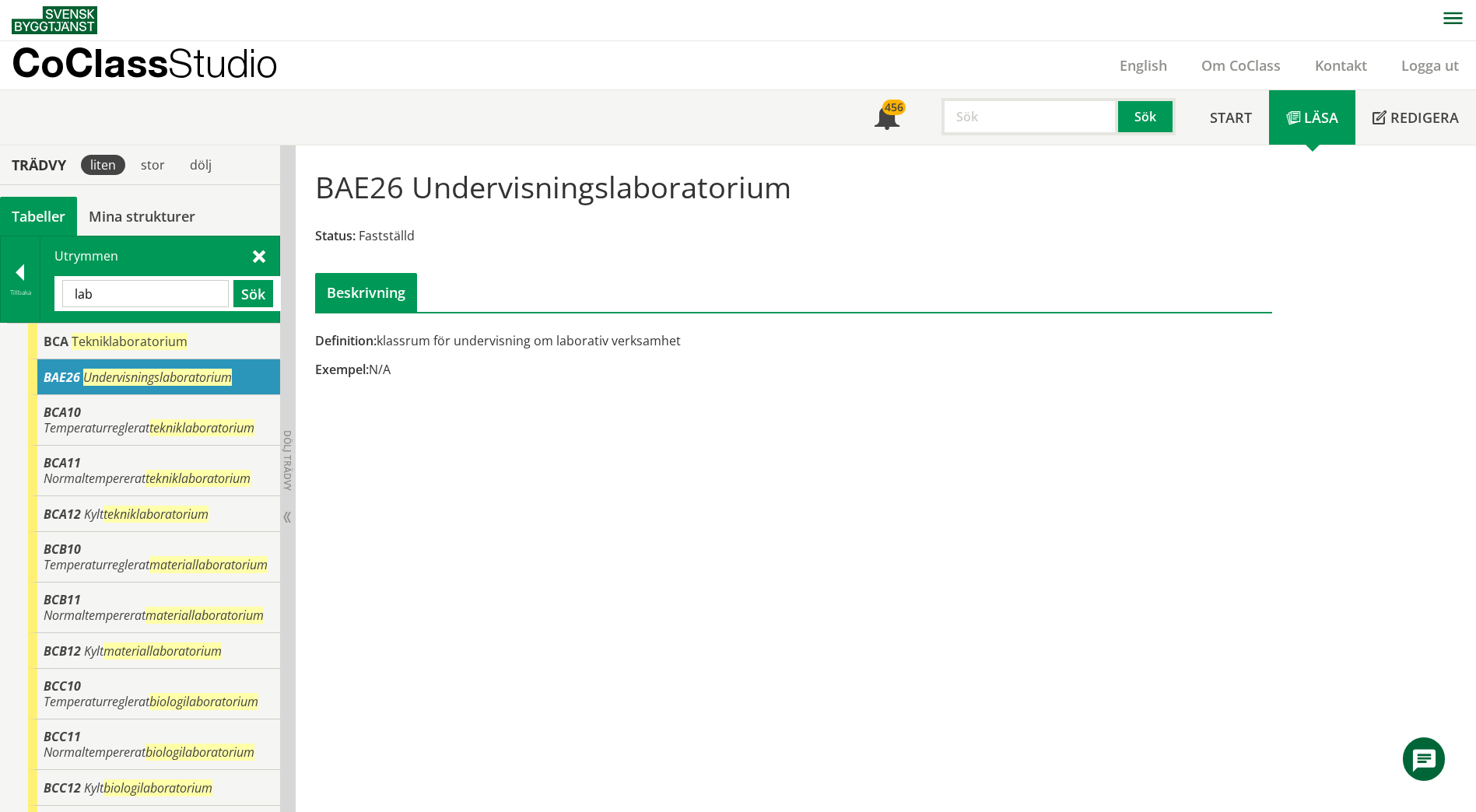
click at [261, 259] on span at bounding box center [259, 255] width 13 height 16
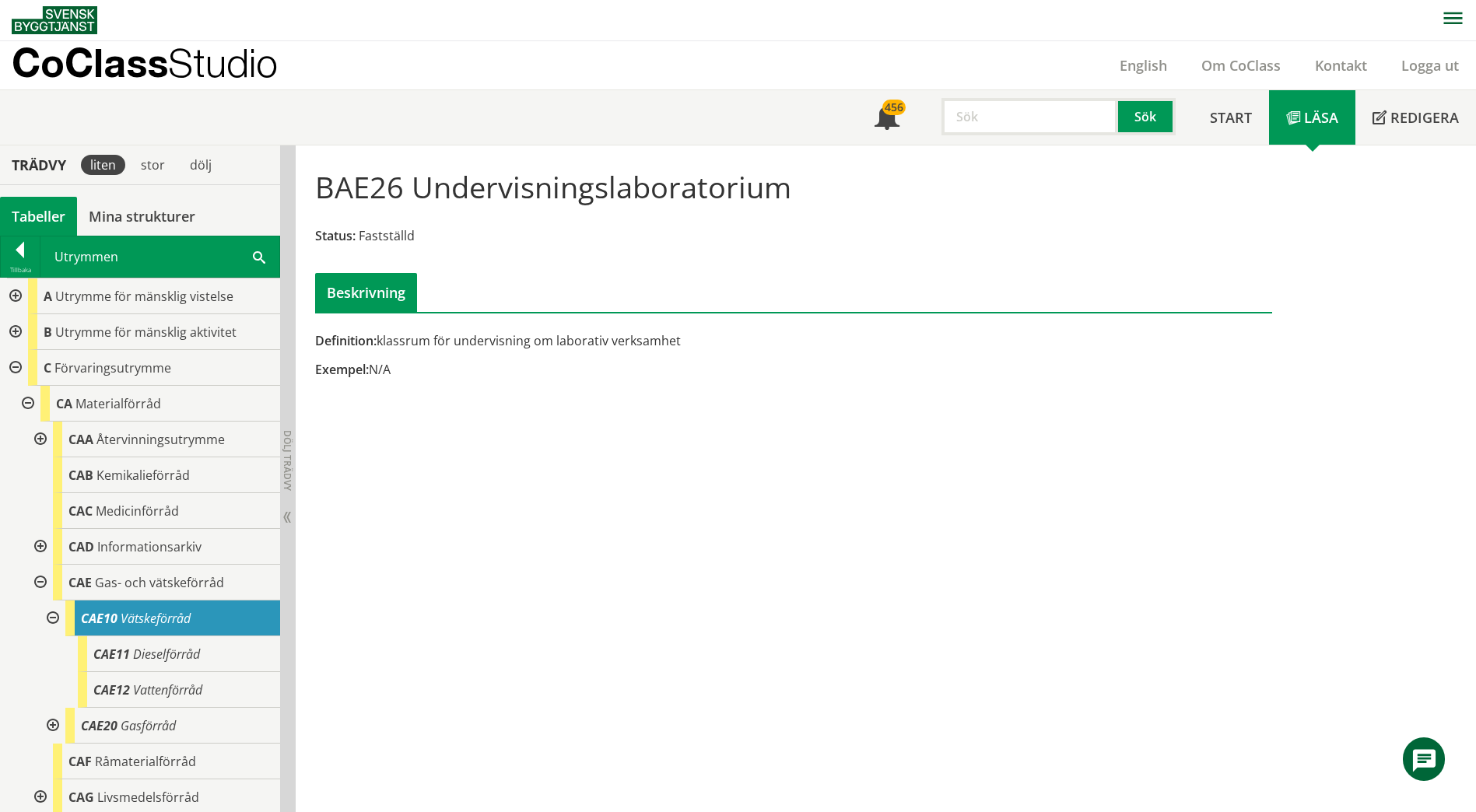
click at [13, 330] on div at bounding box center [14, 332] width 28 height 36
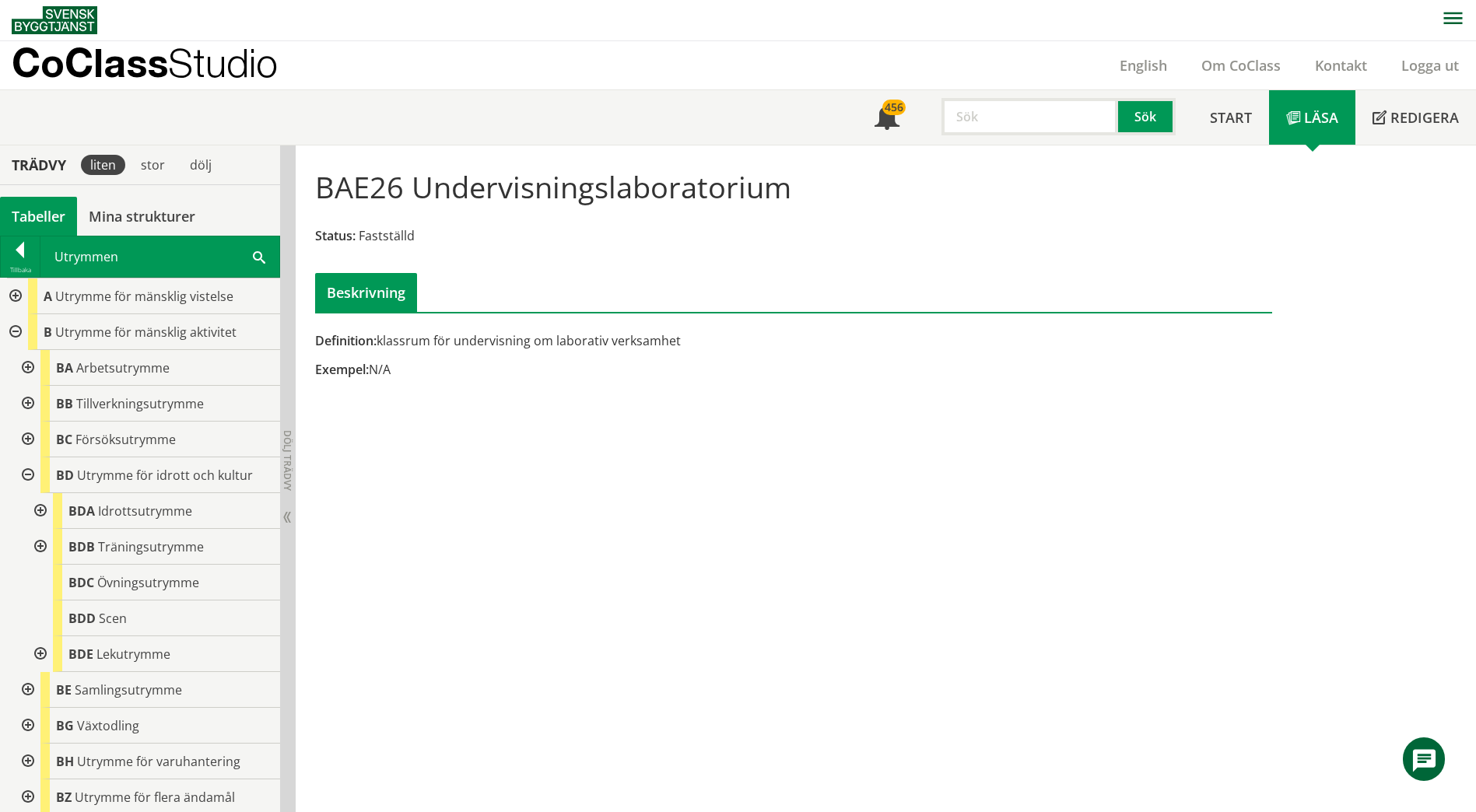
click at [25, 366] on div at bounding box center [26, 367] width 28 height 36
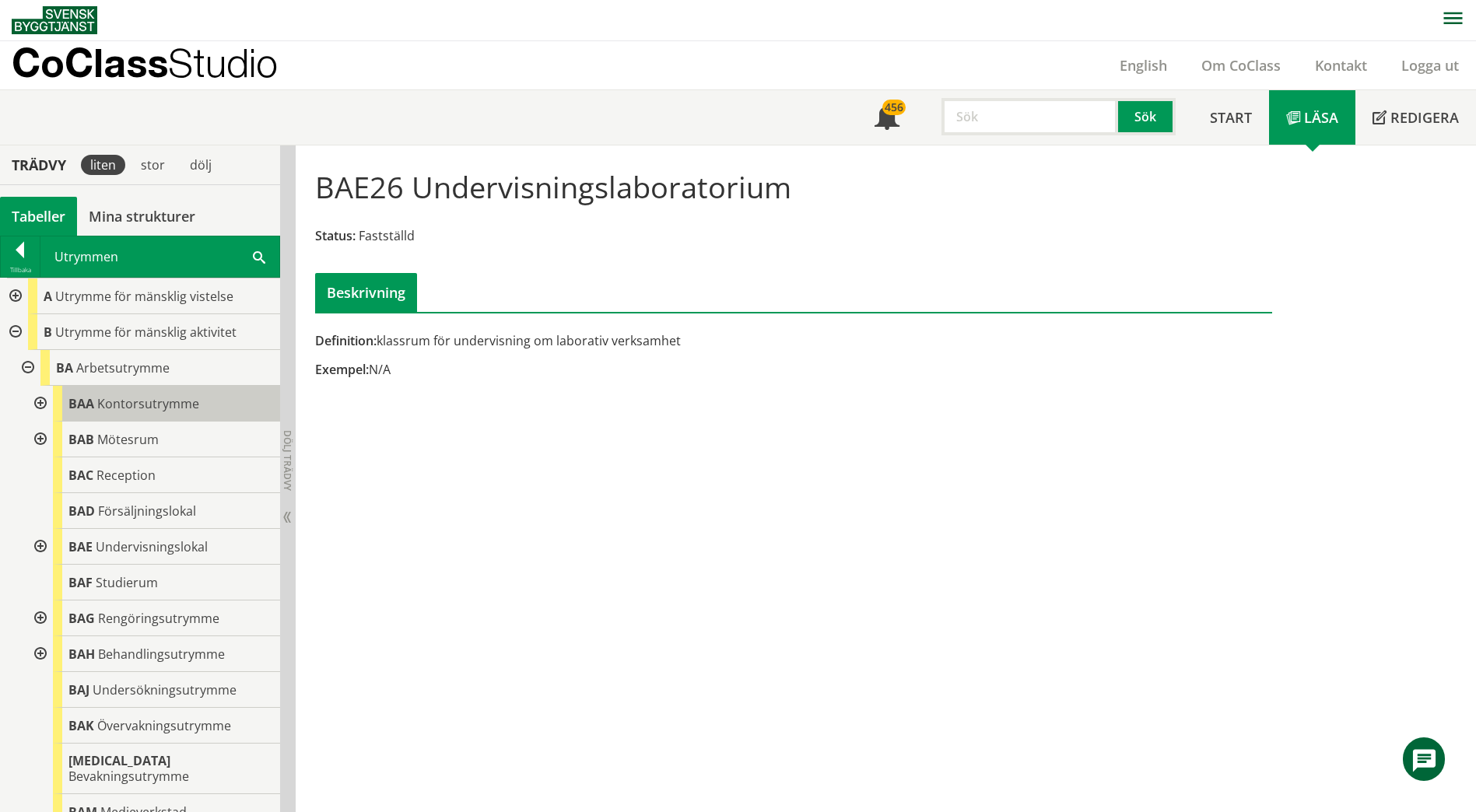
click at [86, 401] on span "BAA" at bounding box center [82, 403] width 26 height 17
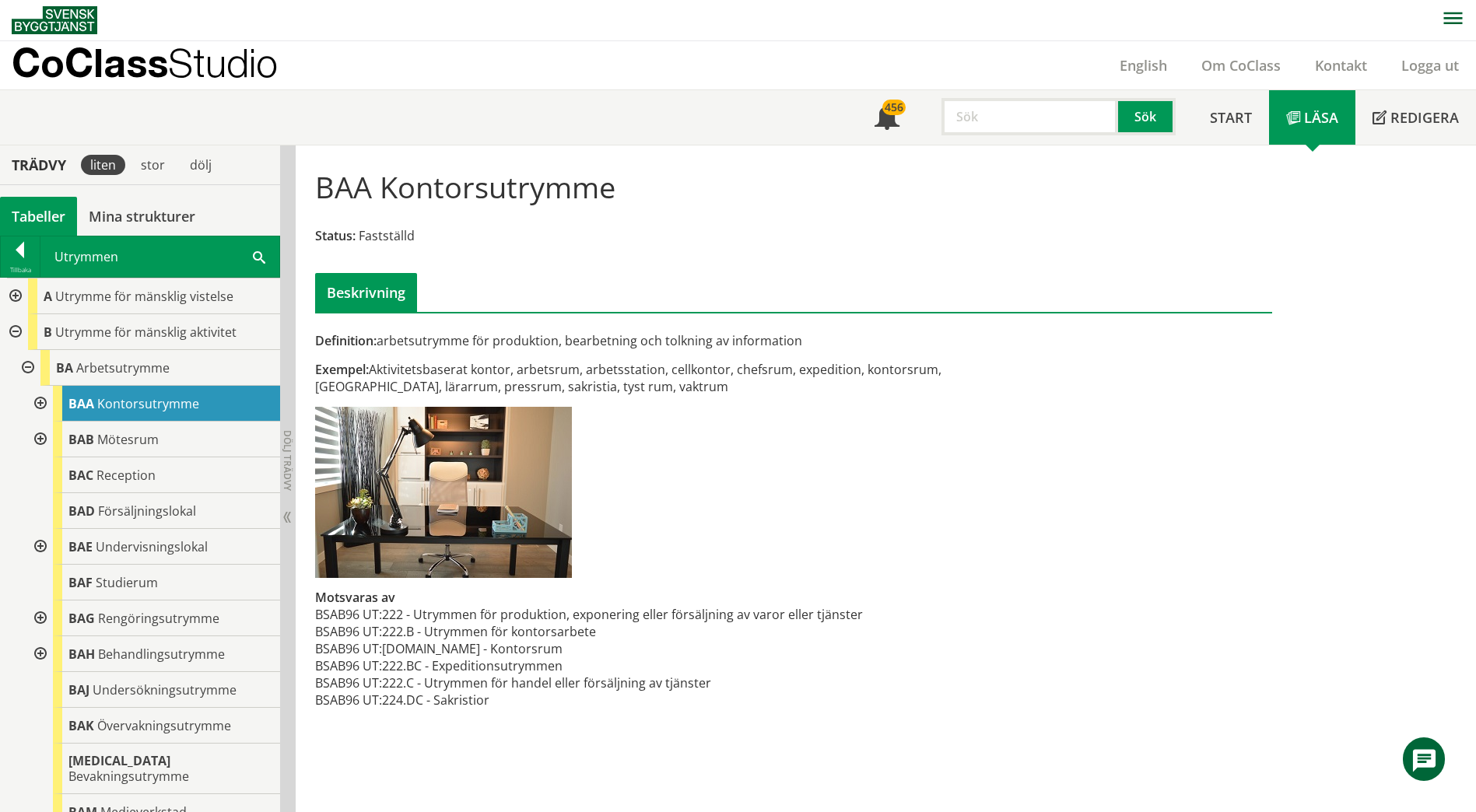
click at [255, 253] on span at bounding box center [259, 256] width 13 height 16
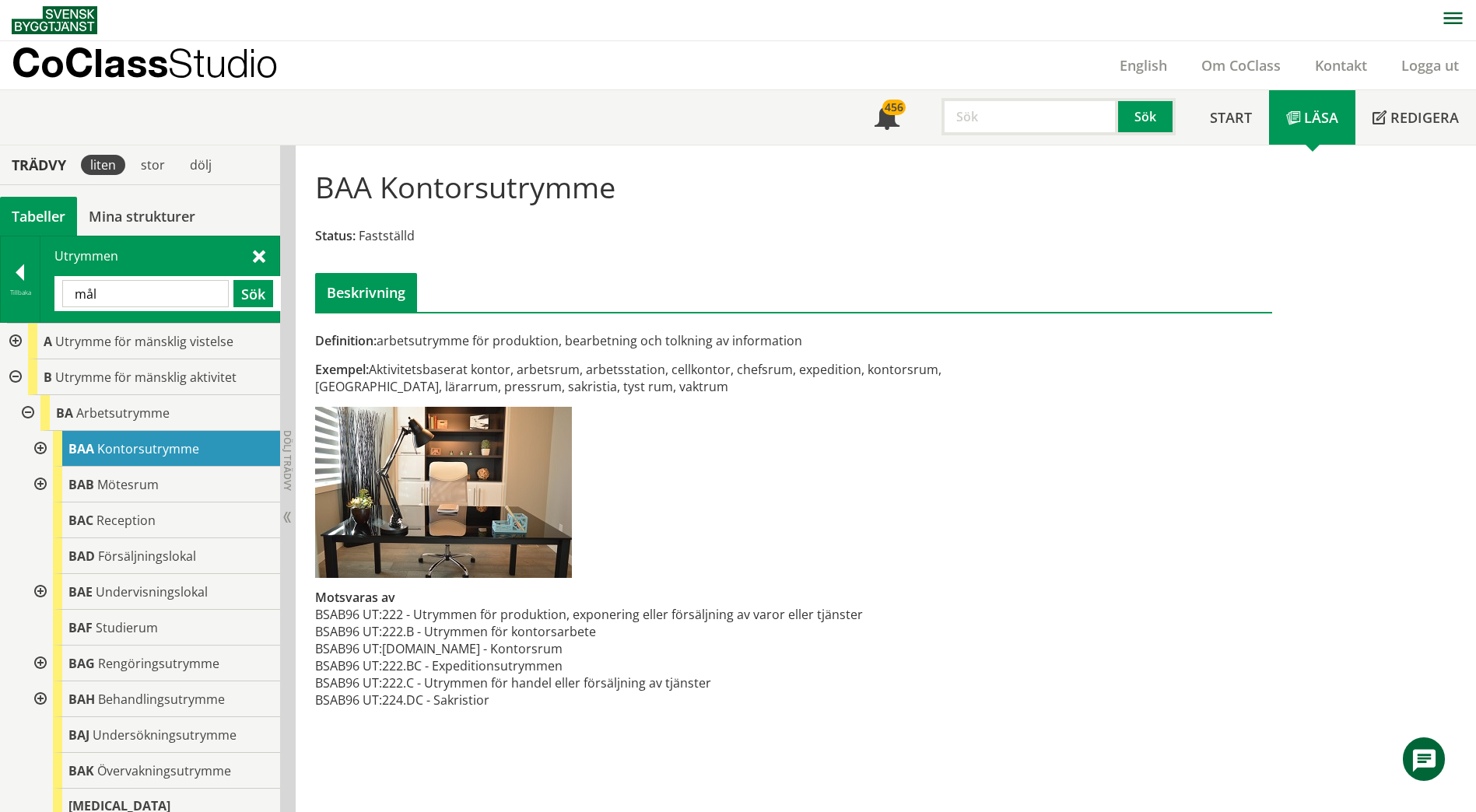
type input "mål"
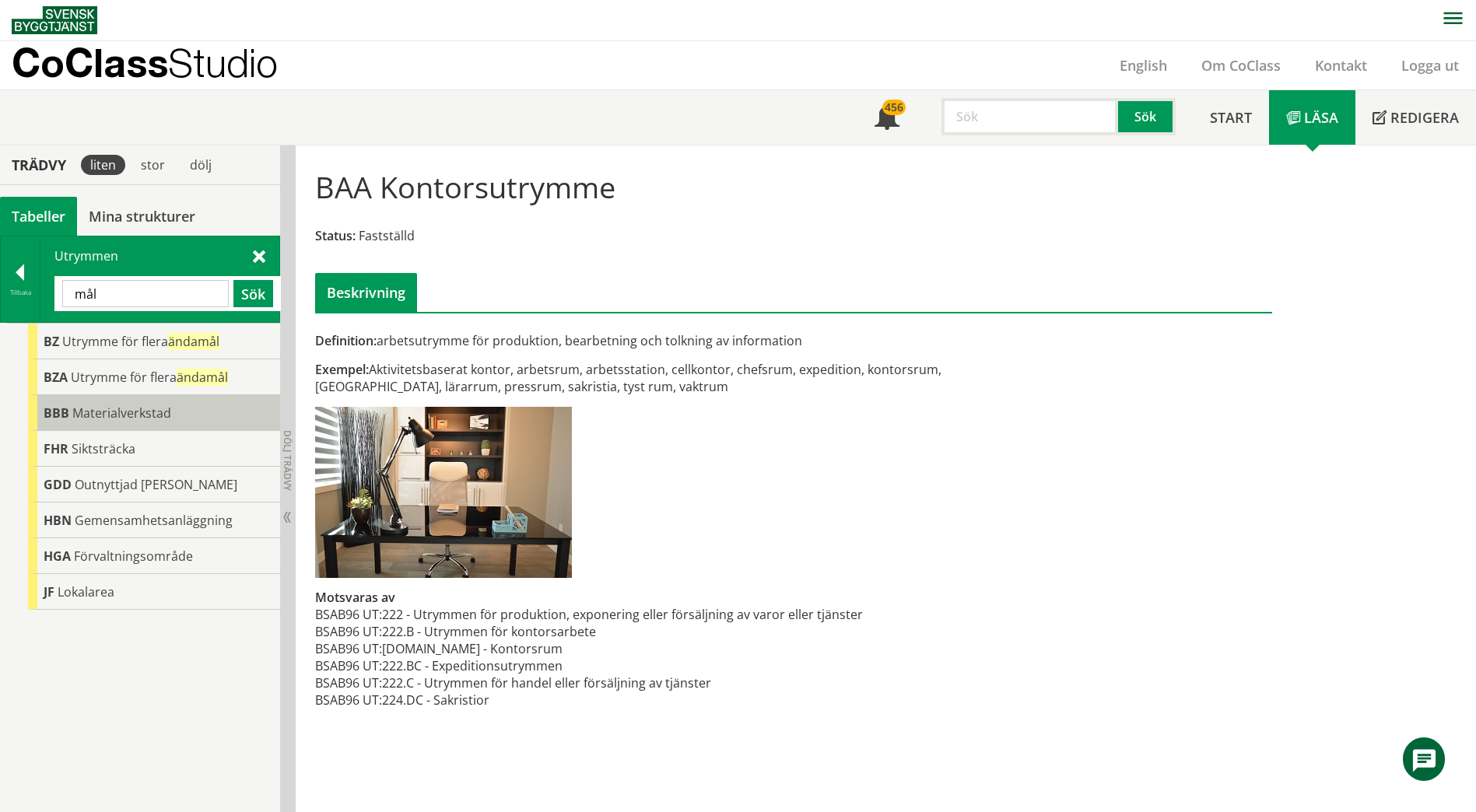
click at [163, 417] on span "Materialverkstad" at bounding box center [121, 412] width 98 height 17
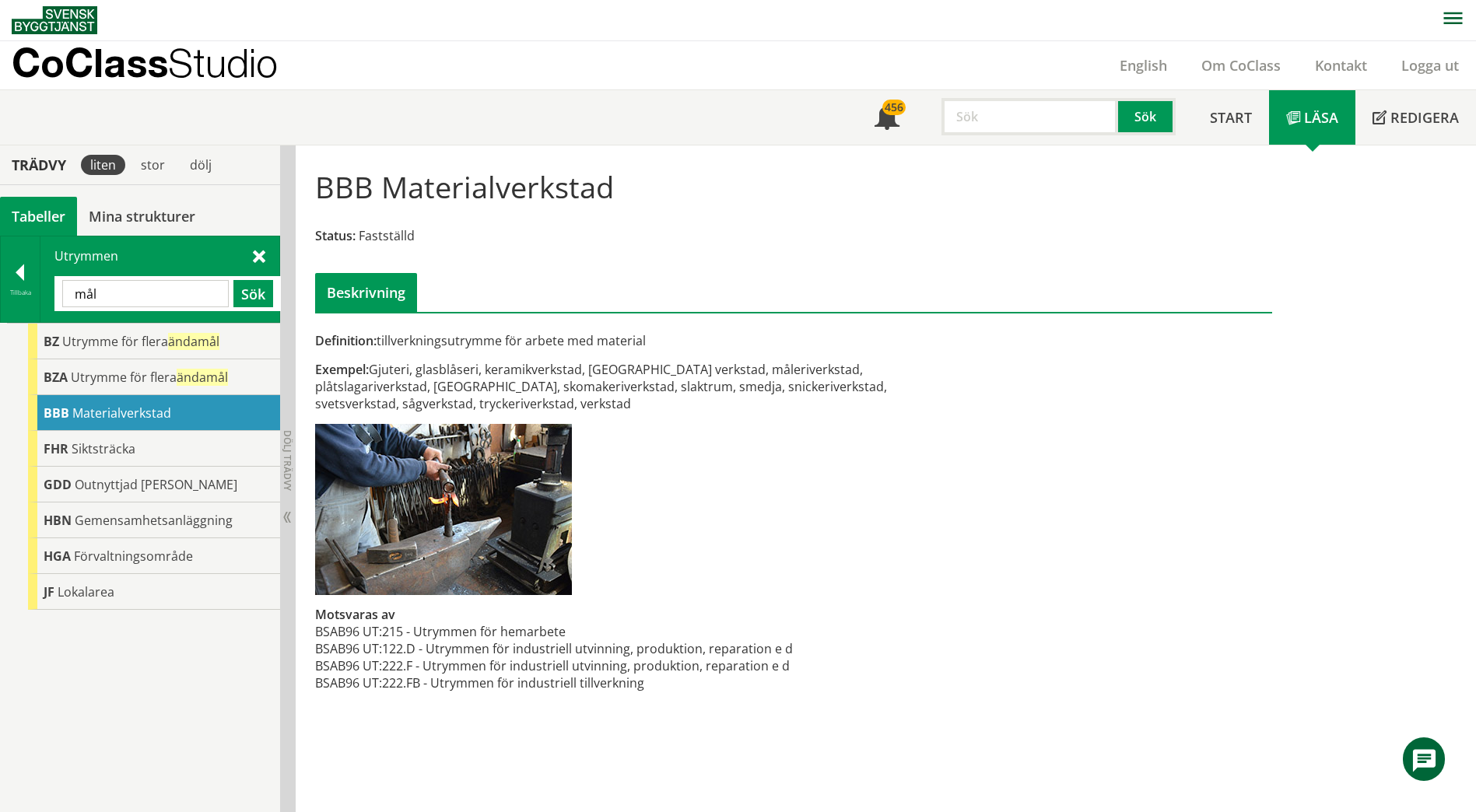
click at [265, 251] on div "Utrymmen mål Sök" at bounding box center [160, 278] width 239 height 86
click at [257, 261] on span at bounding box center [259, 255] width 13 height 16
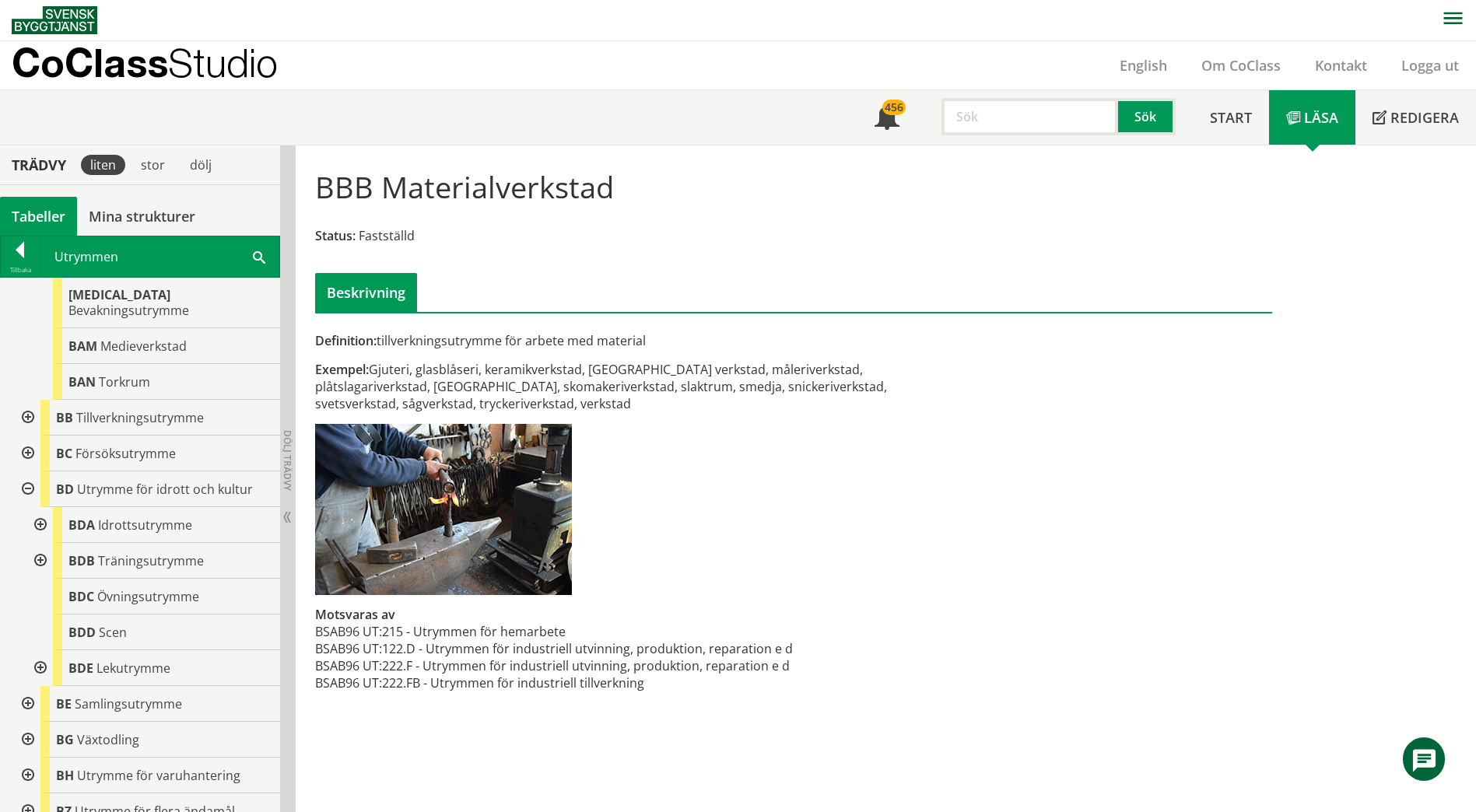
scroll to position [466, 0]
click at [122, 623] on span "Scen" at bounding box center [112, 631] width 28 height 17
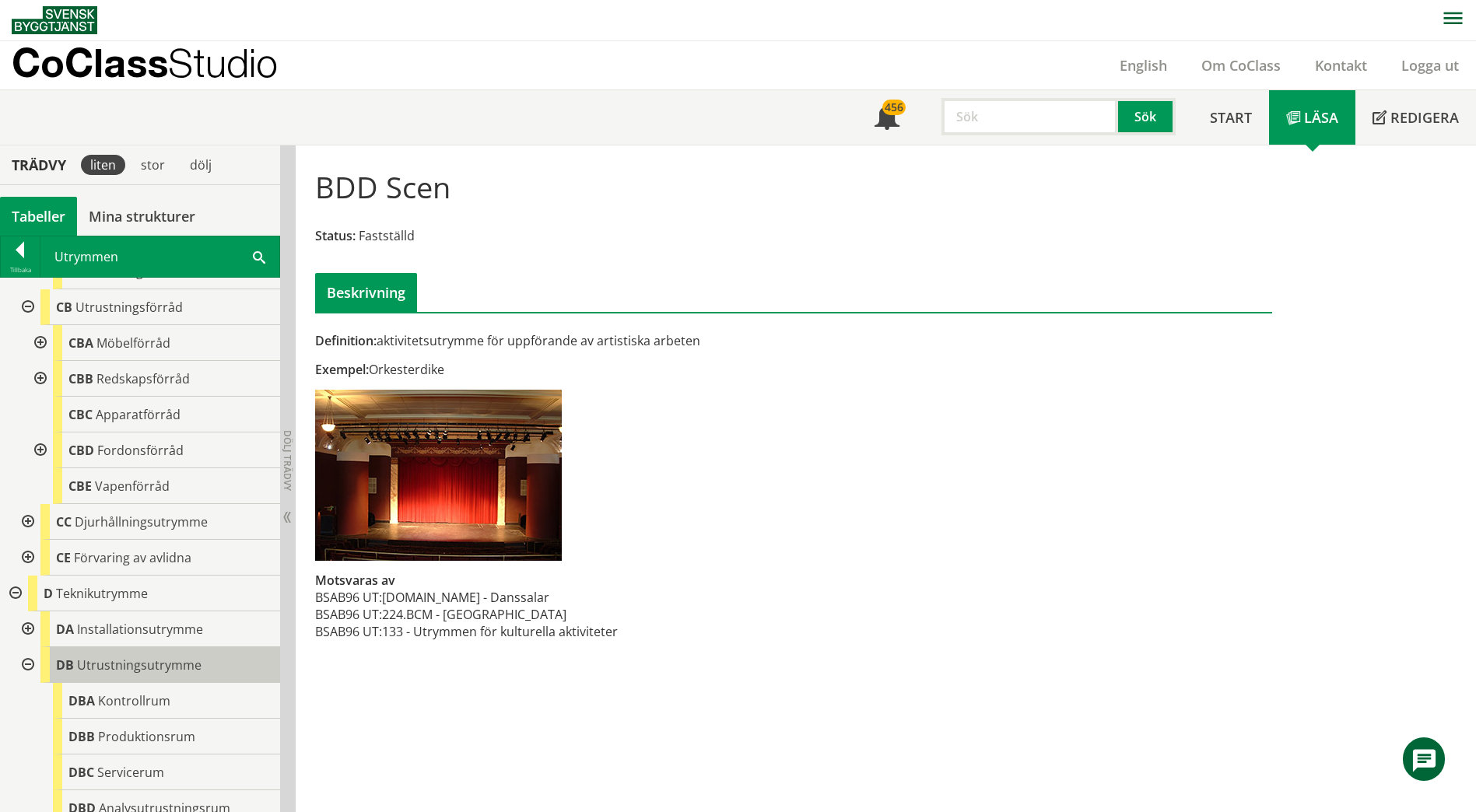
scroll to position [1866, 0]
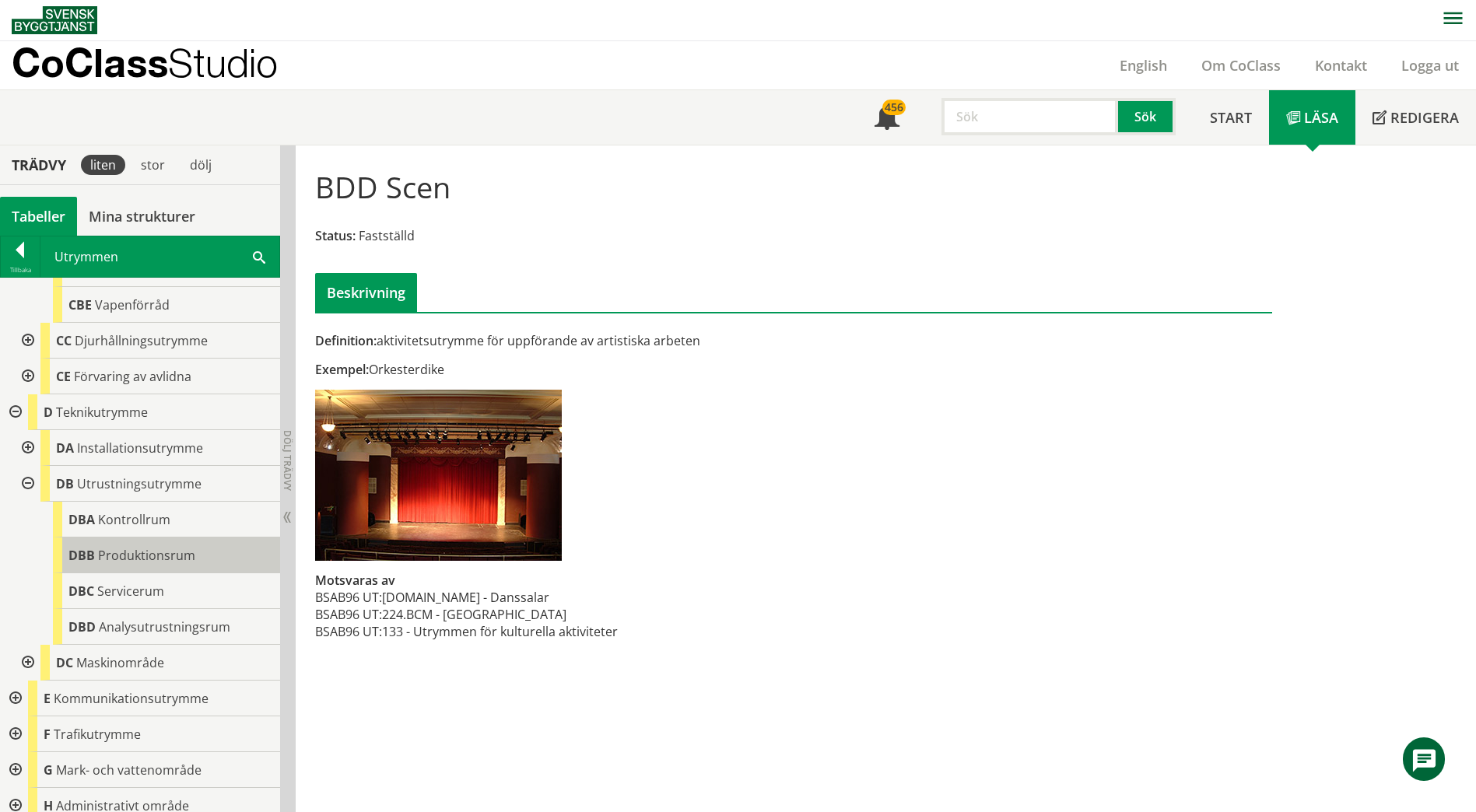
click at [150, 546] on span "Produktionsrum" at bounding box center [146, 554] width 97 height 17
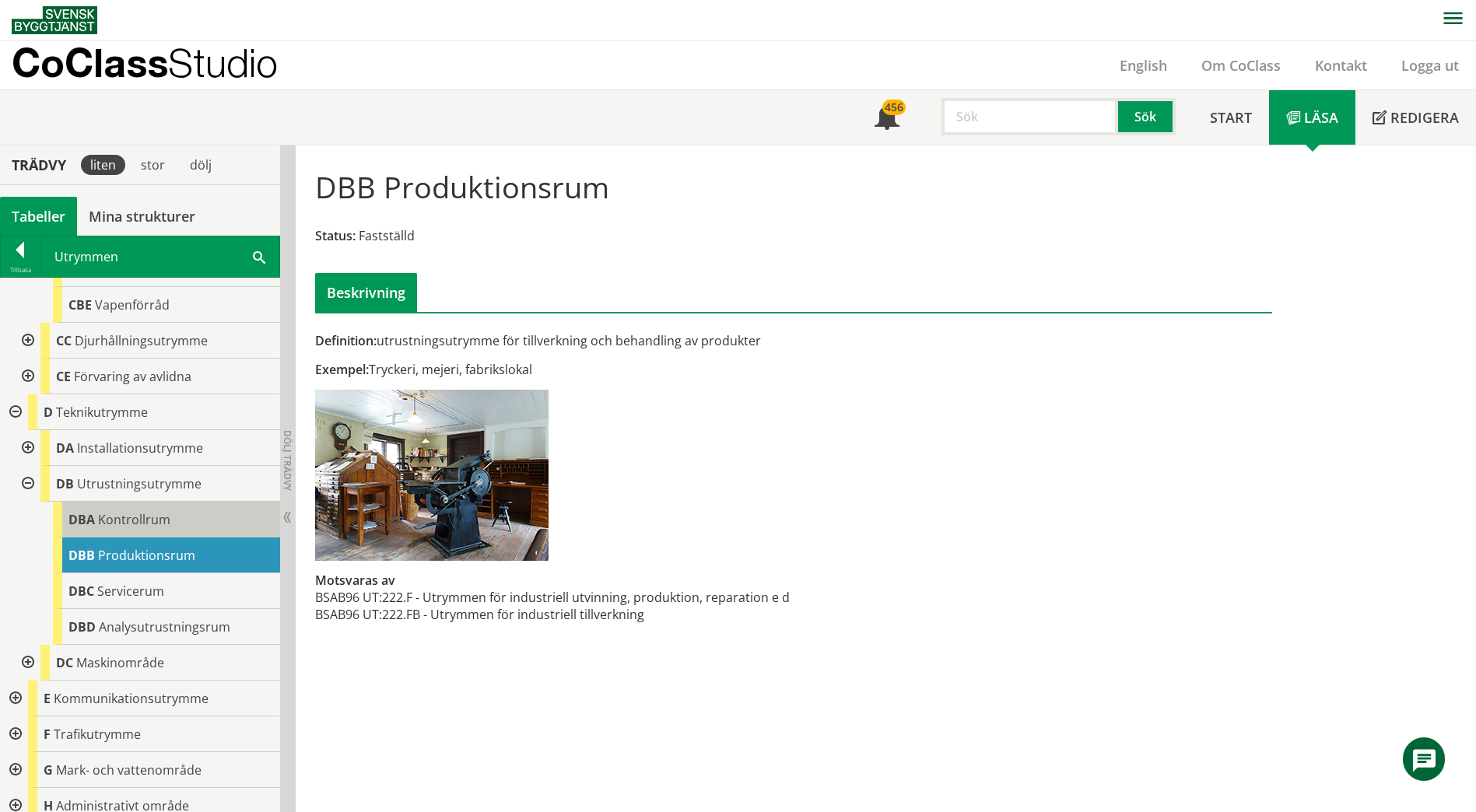
click at [144, 511] on span "Kontrollrum" at bounding box center [134, 519] width 72 height 17
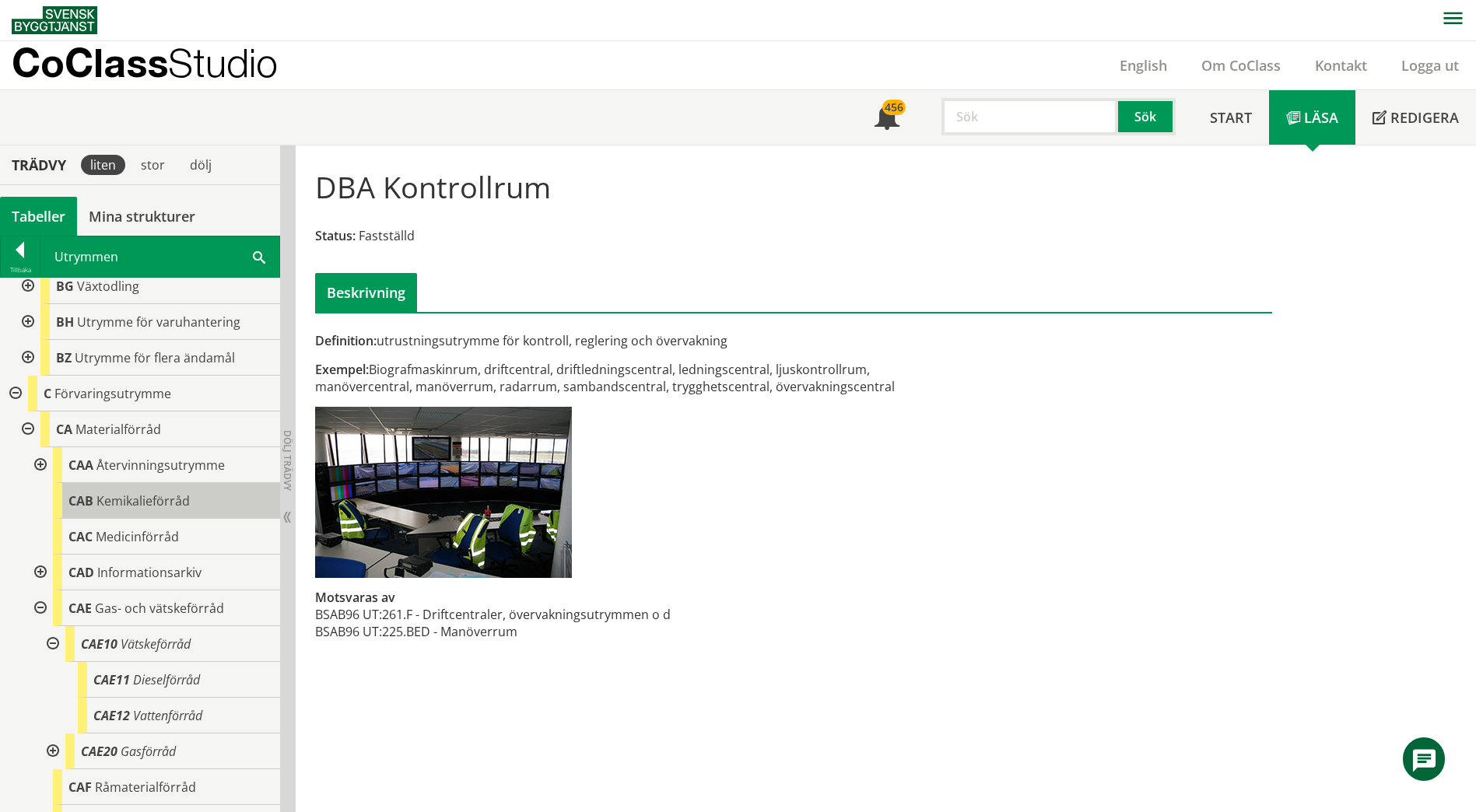
scroll to position [1011, 0]
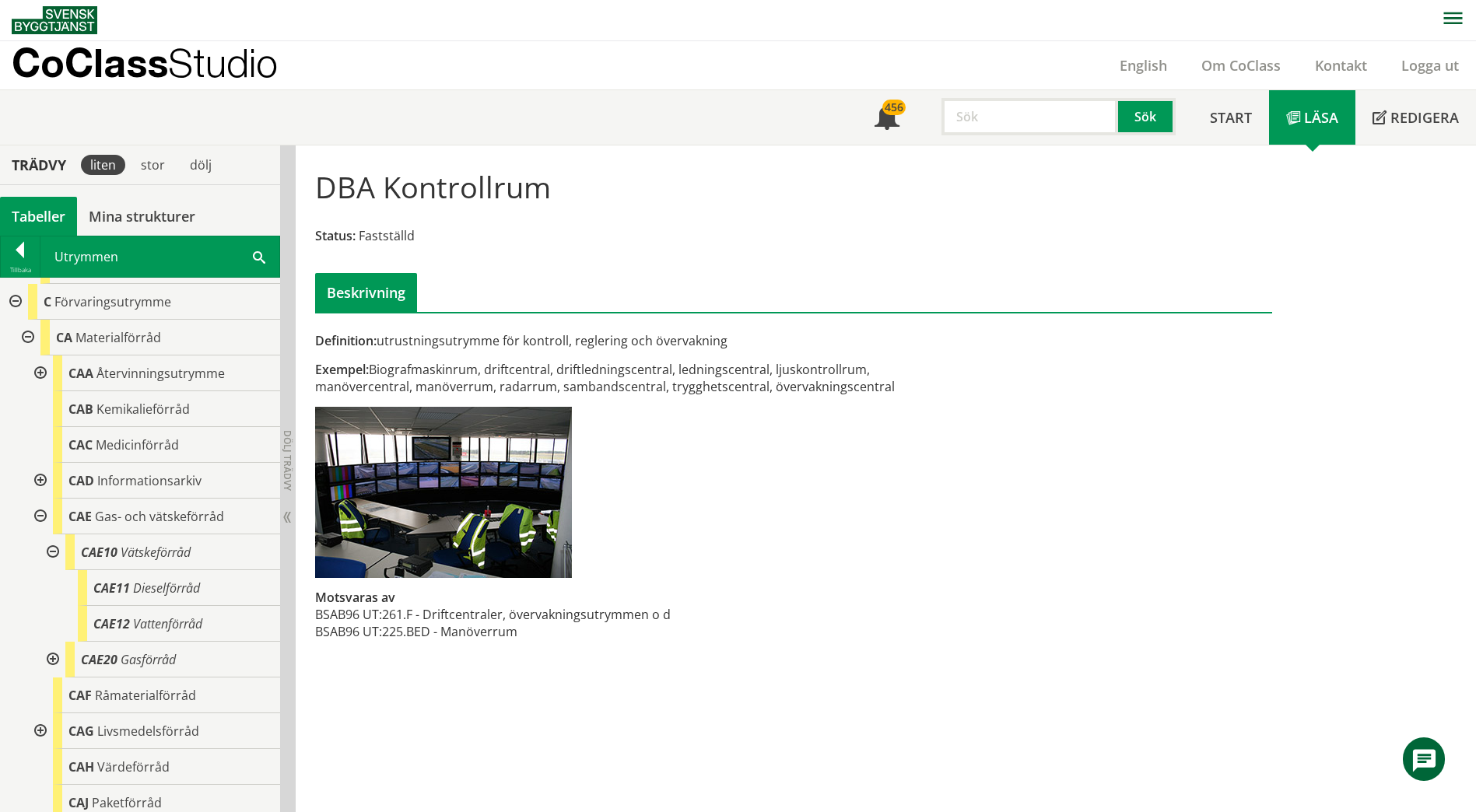
click at [25, 326] on div at bounding box center [26, 337] width 28 height 36
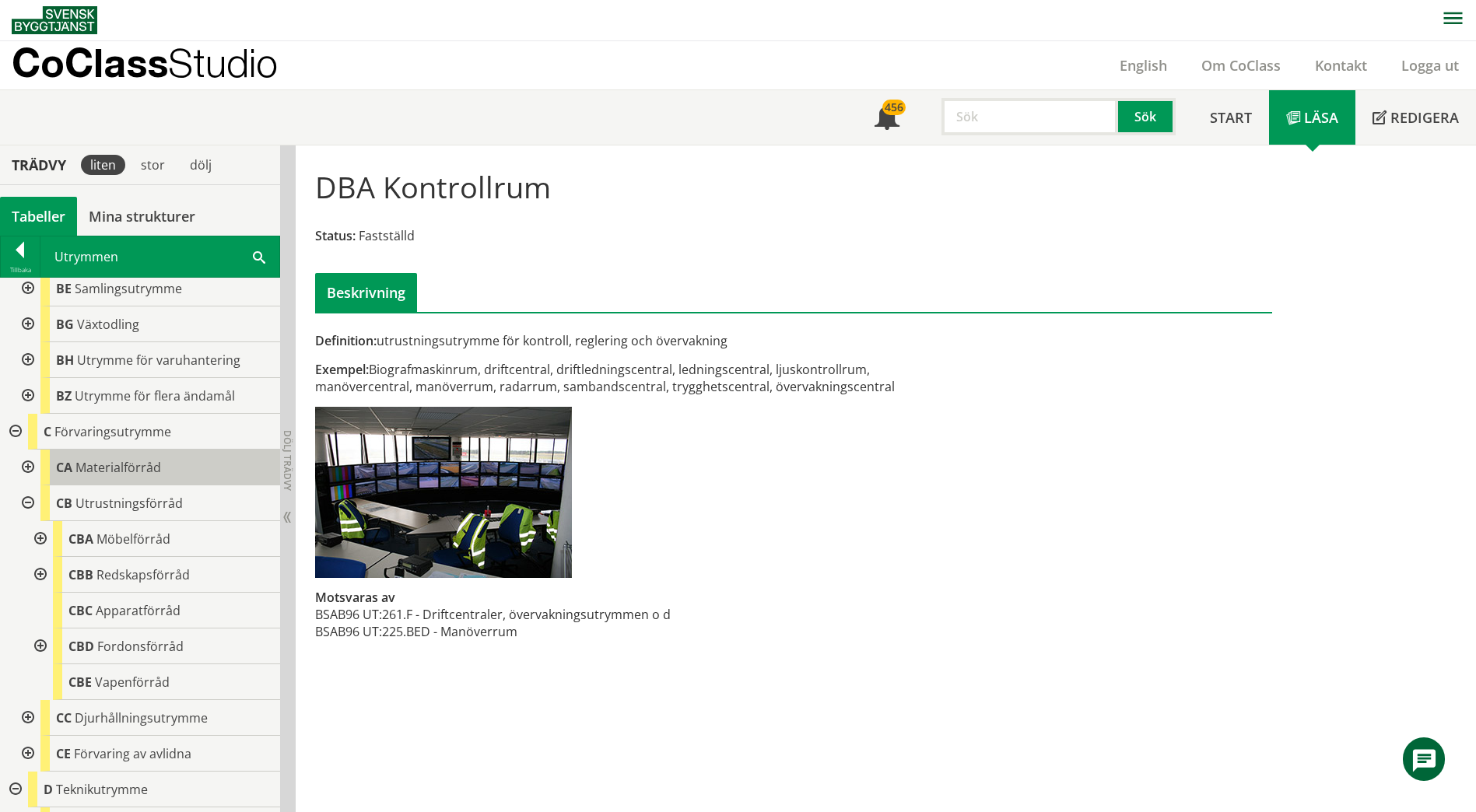
scroll to position [855, 0]
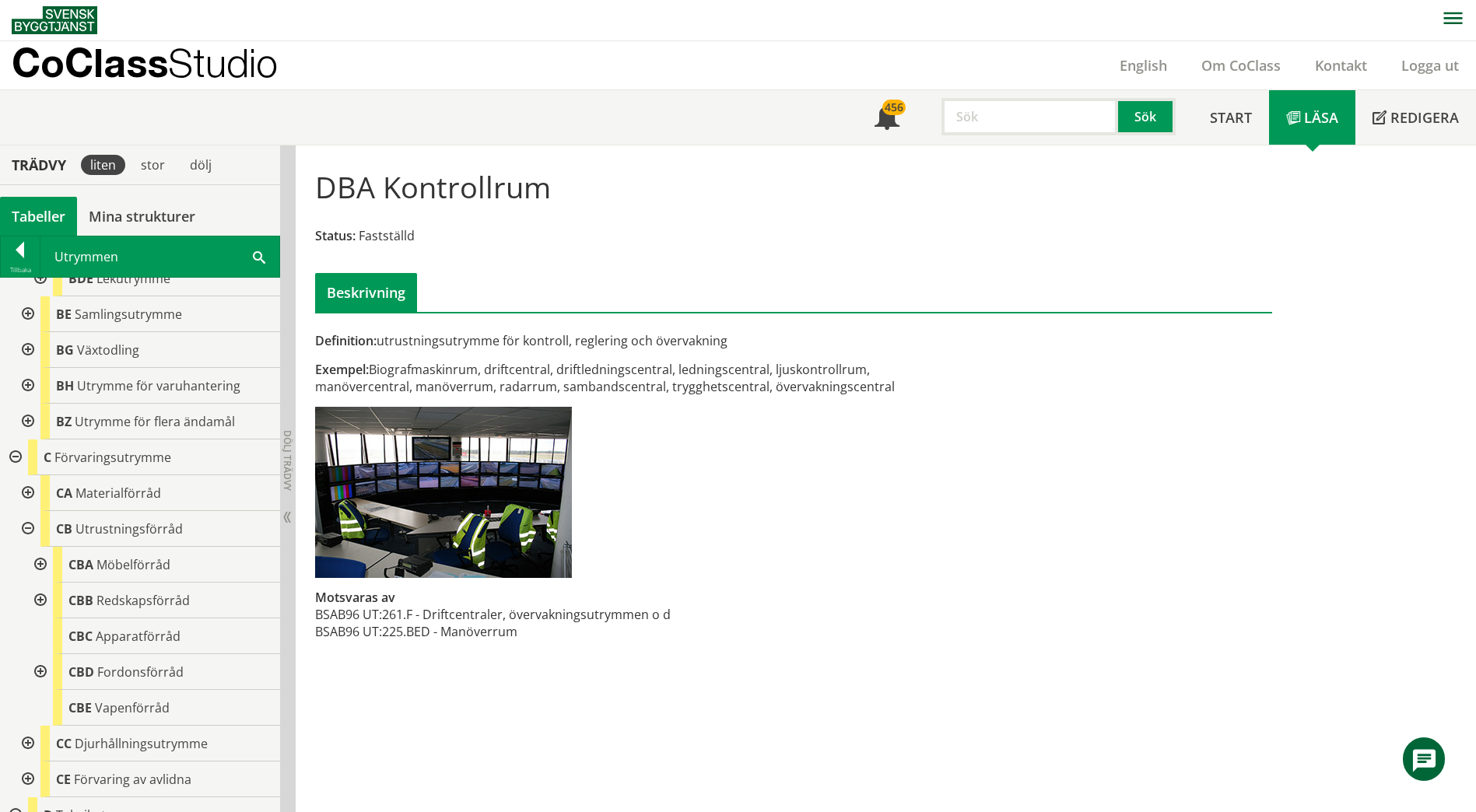
click at [23, 477] on div at bounding box center [26, 493] width 28 height 36
click at [40, 657] on div at bounding box center [38, 671] width 28 height 36
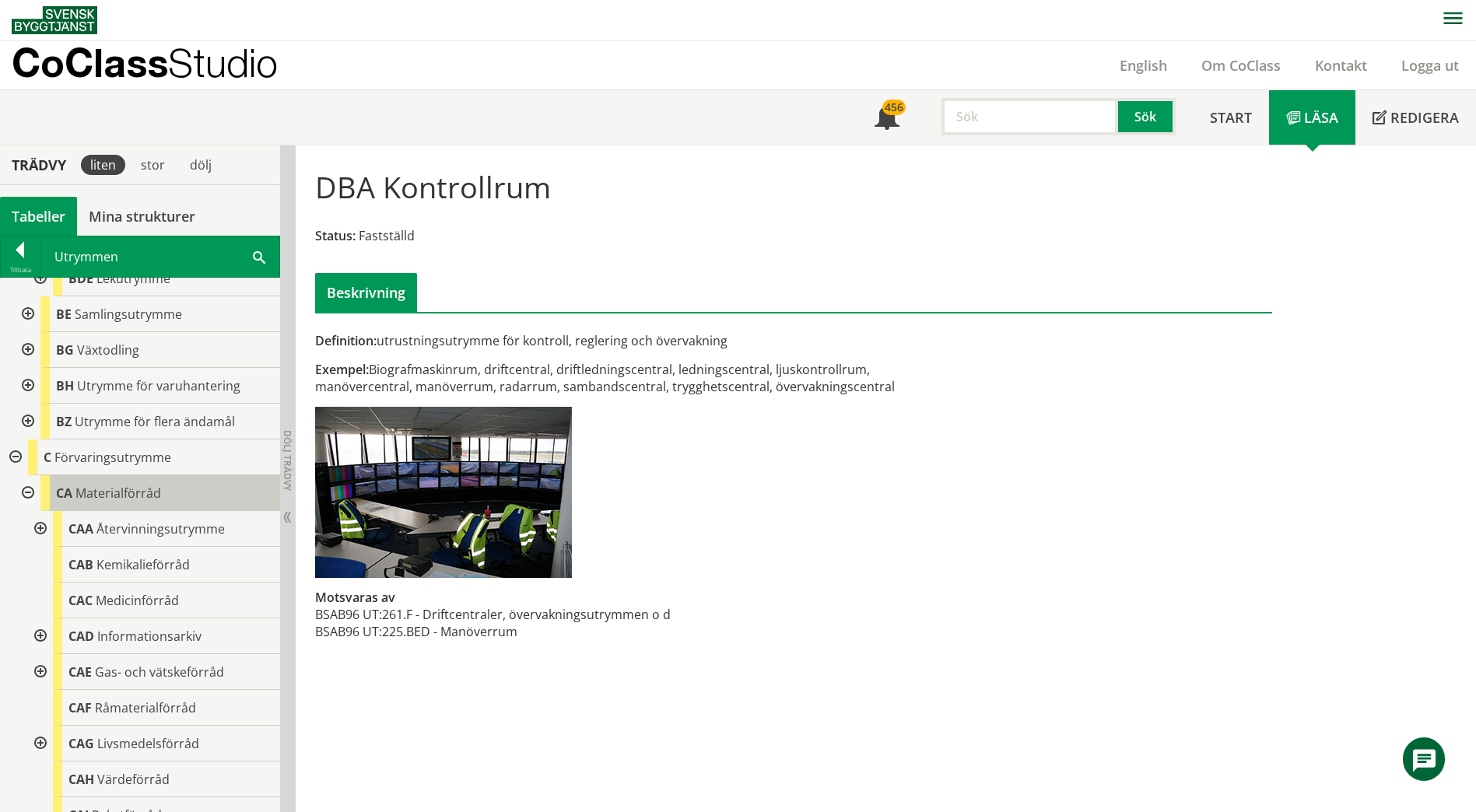
click at [138, 486] on span "Materialförråd" at bounding box center [118, 493] width 86 height 17
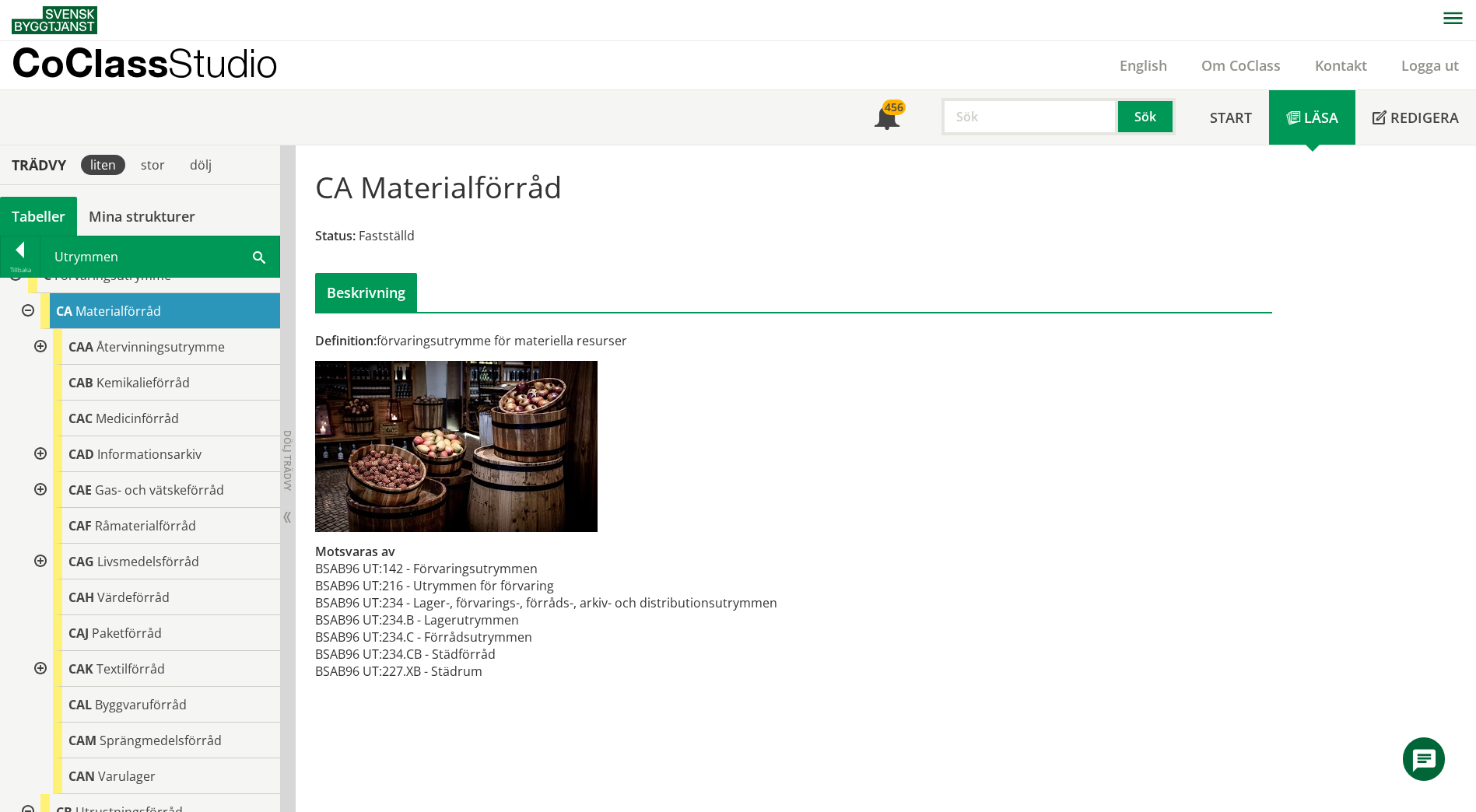
scroll to position [1011, 0]
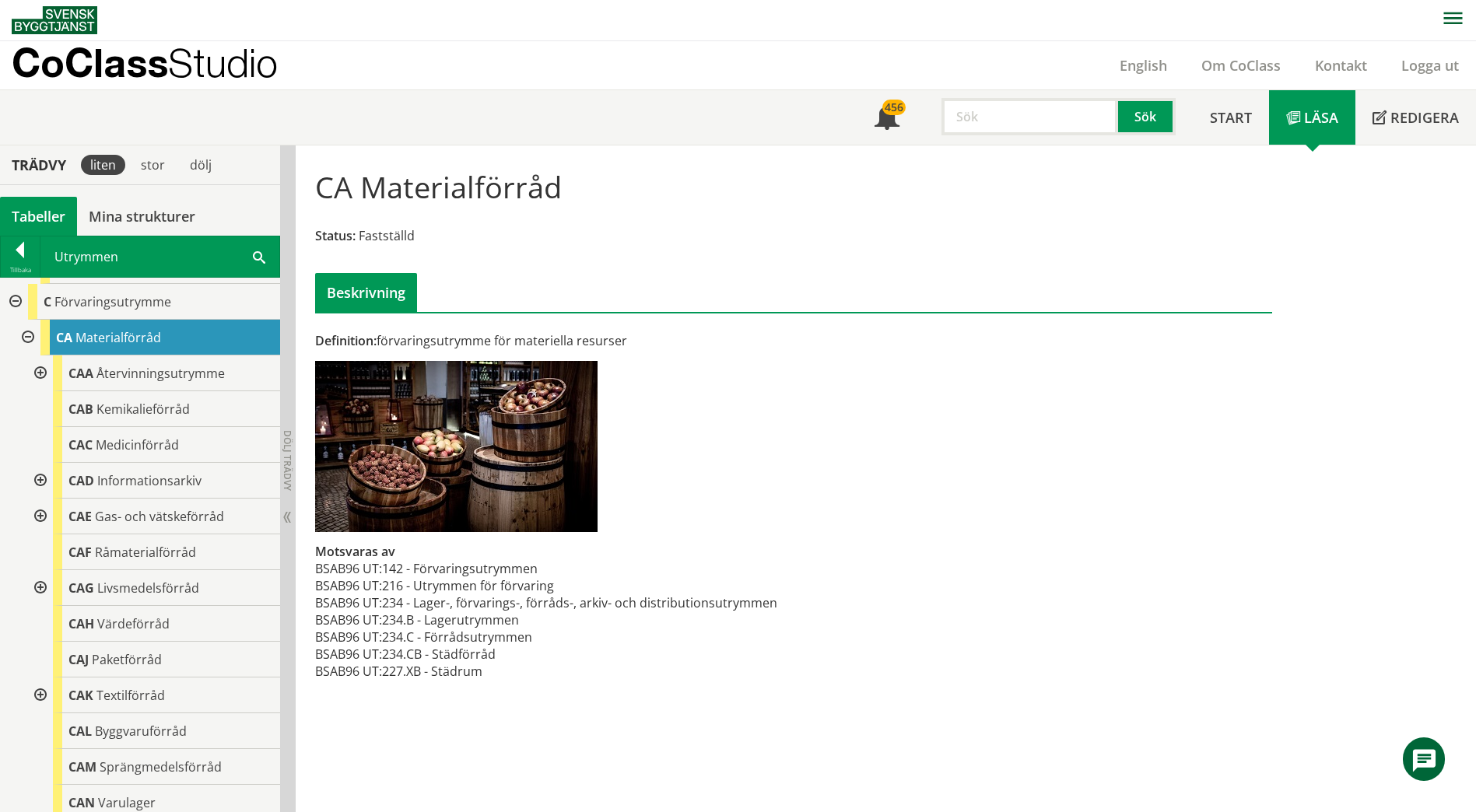
click at [15, 284] on div at bounding box center [14, 302] width 28 height 36
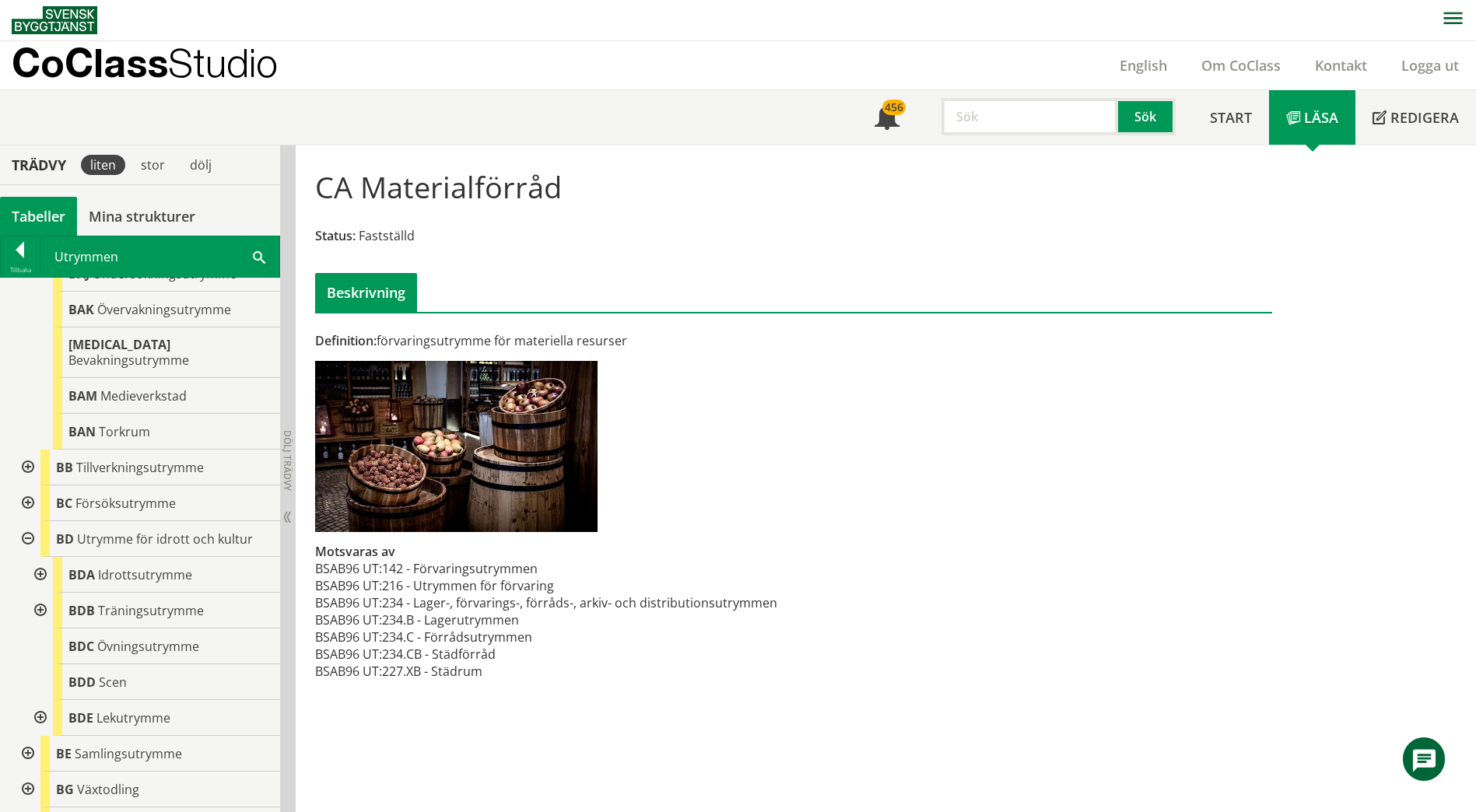
scroll to position [389, 0]
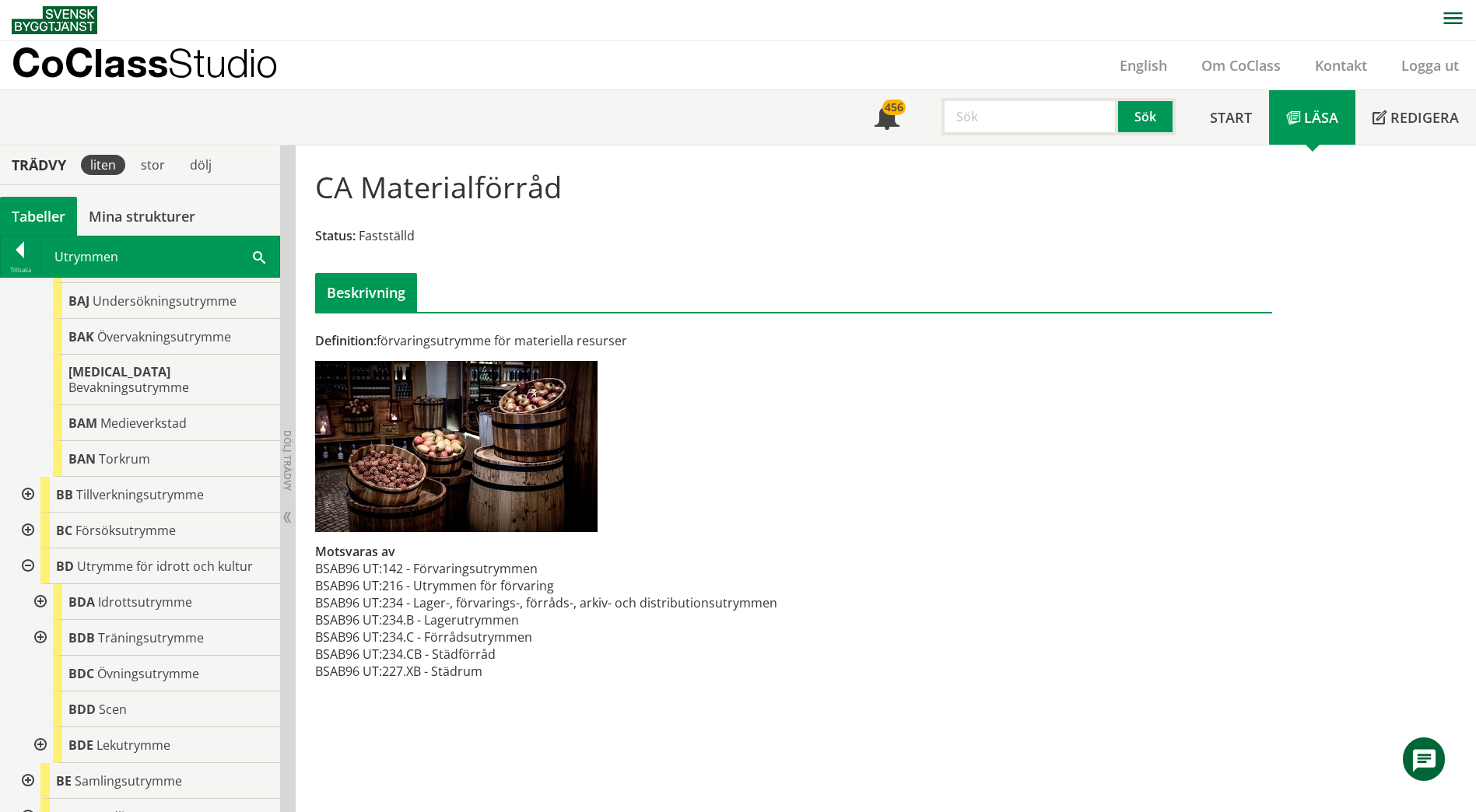
click at [32, 481] on div at bounding box center [26, 494] width 28 height 36
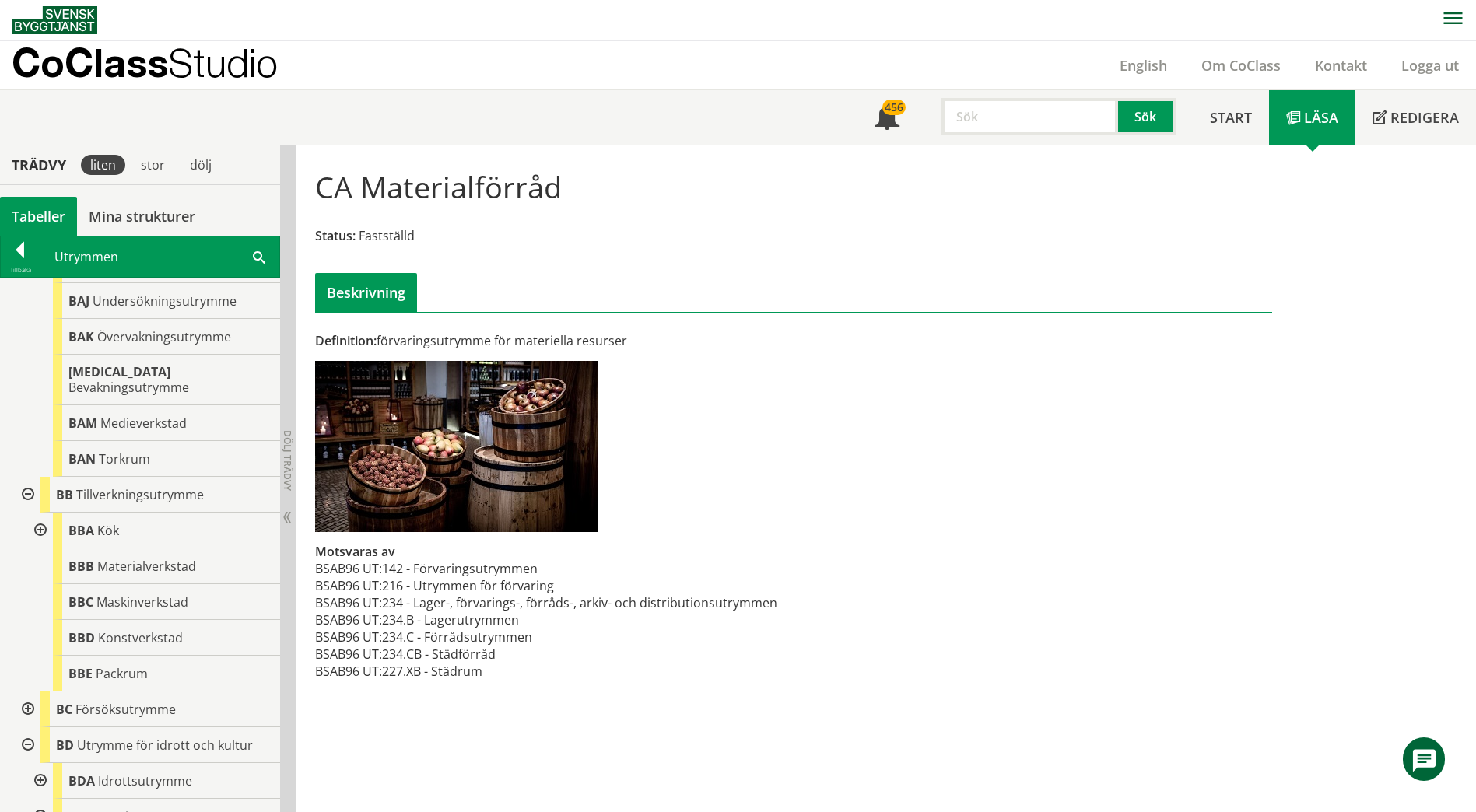
click at [42, 514] on div at bounding box center [38, 530] width 28 height 36
click at [42, 516] on div at bounding box center [38, 530] width 28 height 36
click at [24, 478] on div at bounding box center [26, 494] width 28 height 36
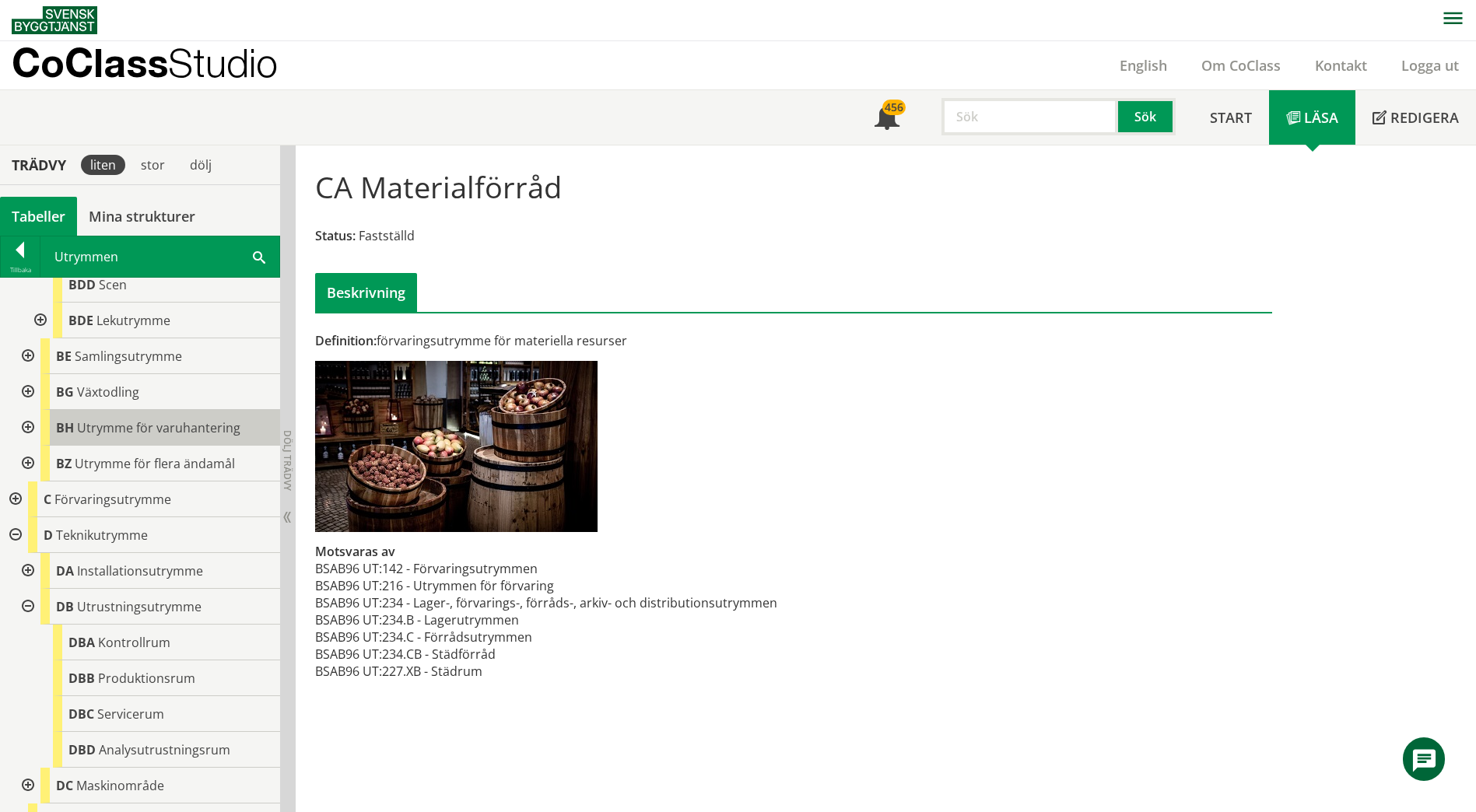
scroll to position [728, 0]
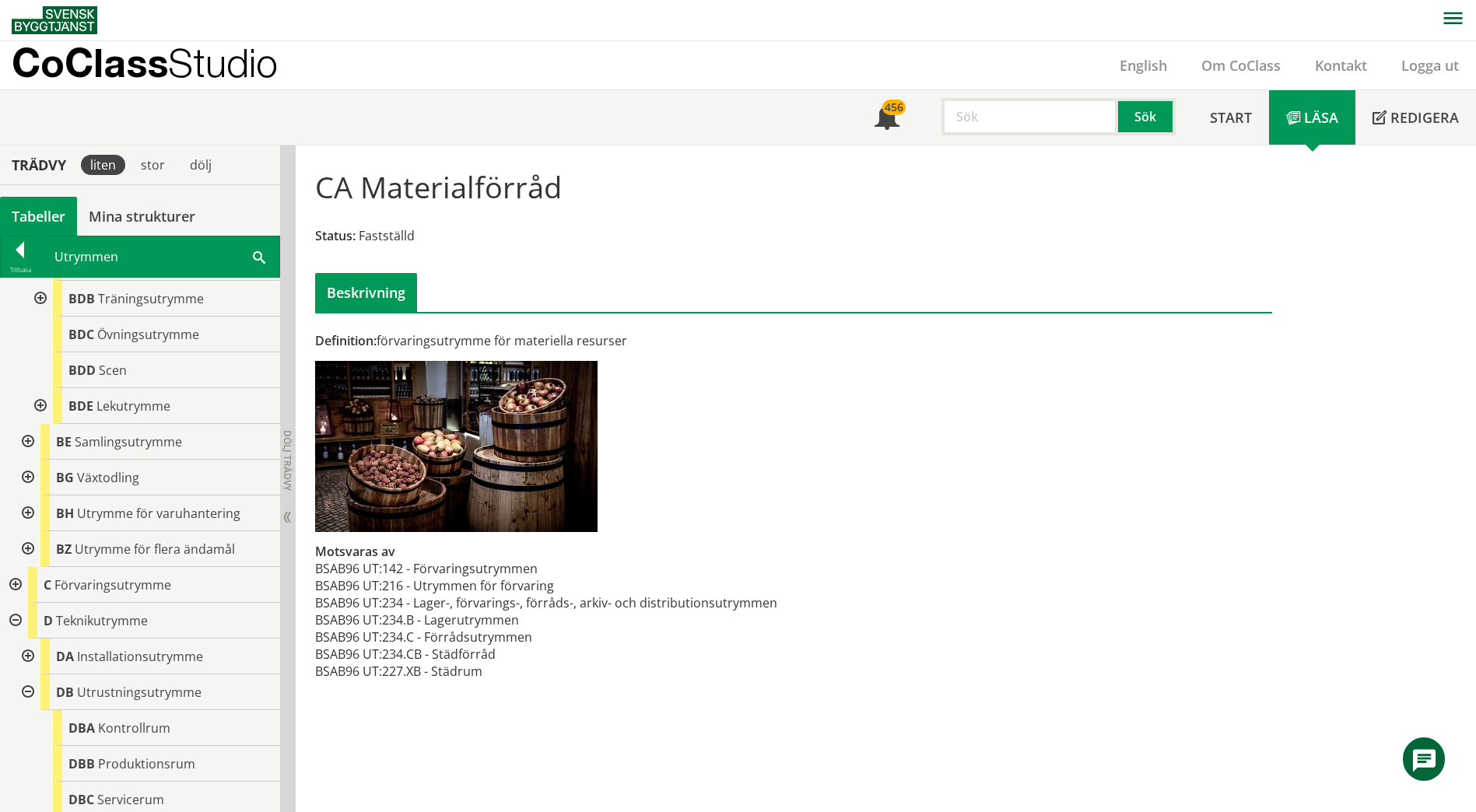
click at [14, 570] on div at bounding box center [14, 585] width 28 height 36
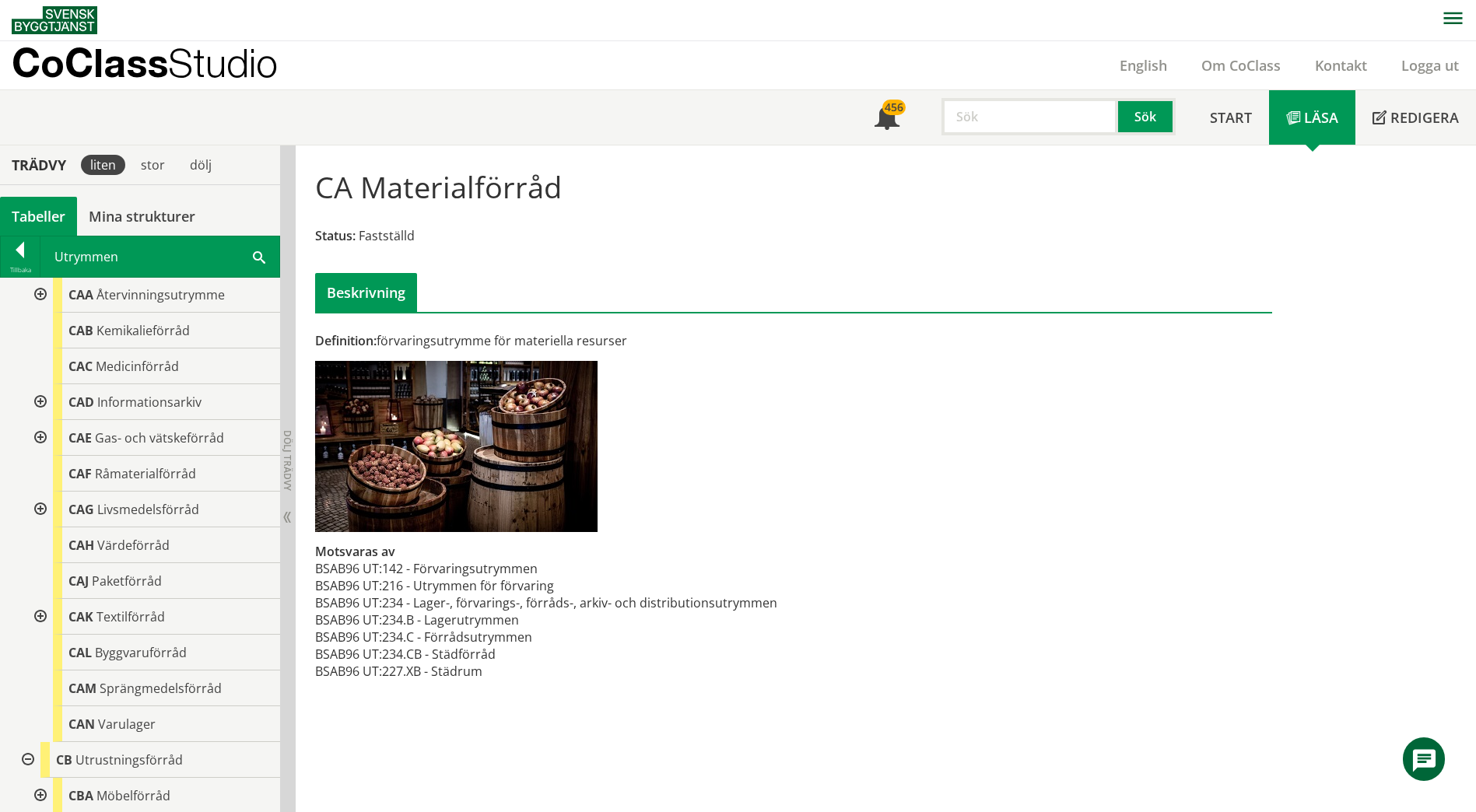
scroll to position [1117, 0]
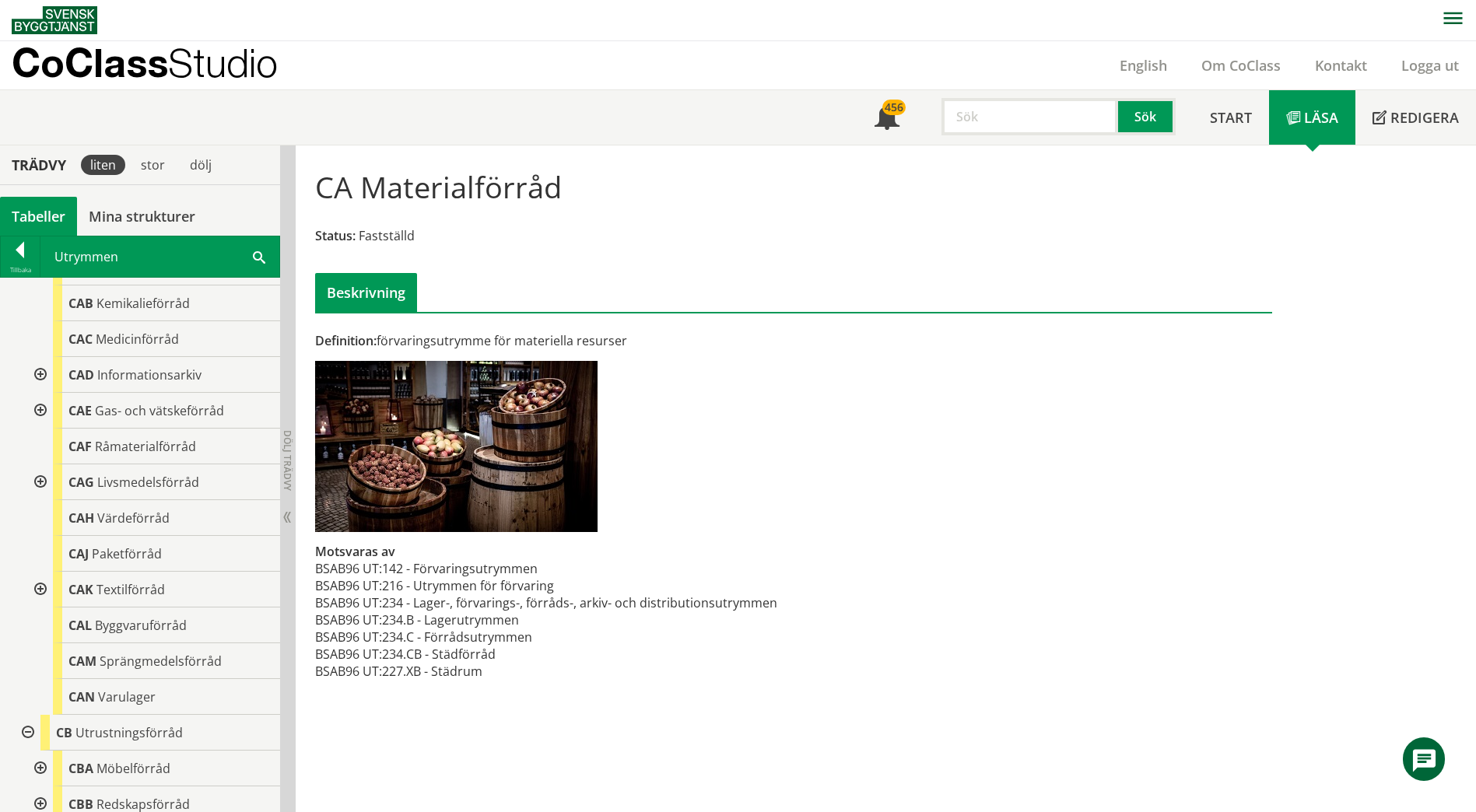
click at [42, 466] on div at bounding box center [38, 482] width 28 height 36
click at [55, 504] on div at bounding box center [51, 518] width 28 height 36
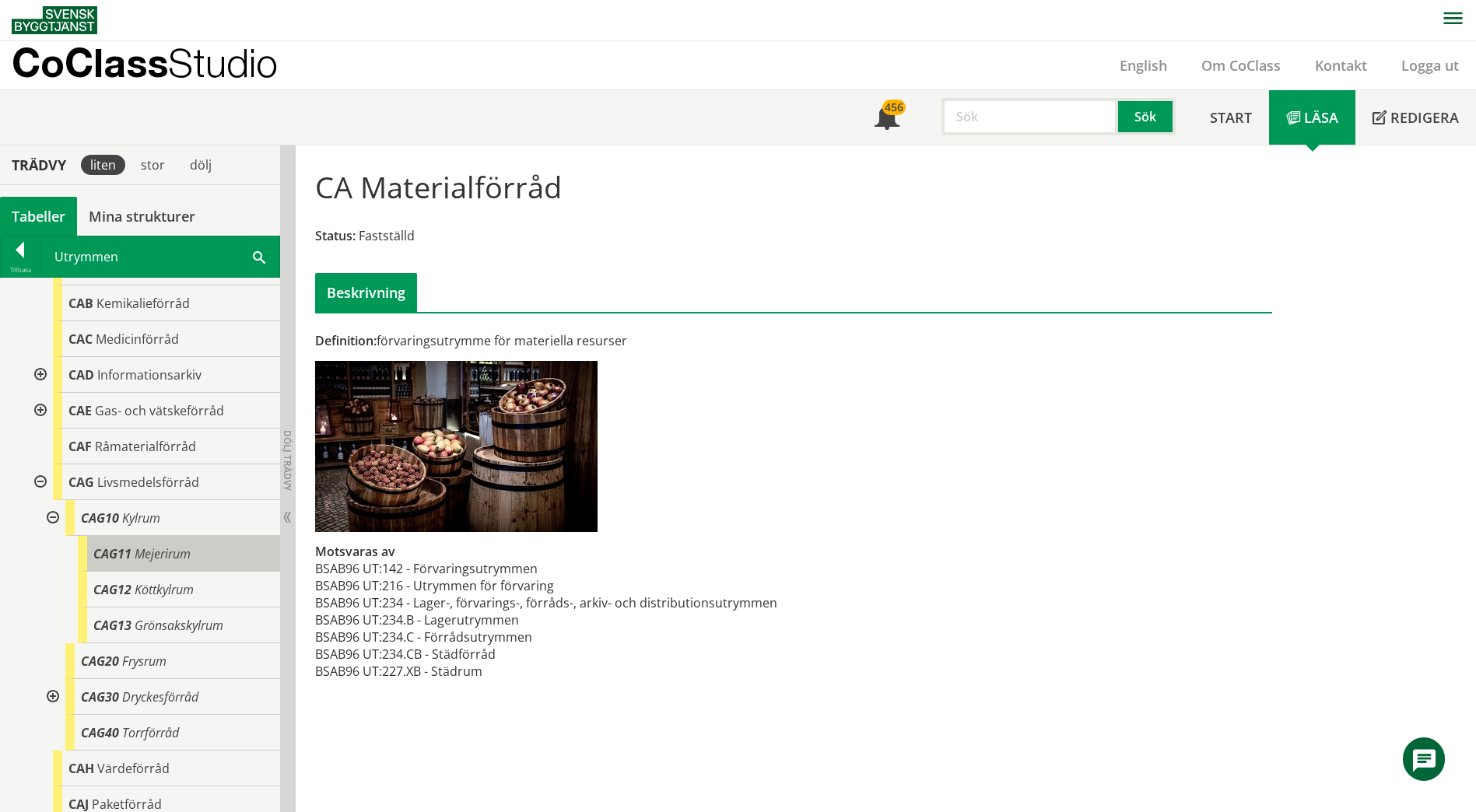
click at [158, 545] on span "Mejerirum" at bounding box center [162, 553] width 56 height 17
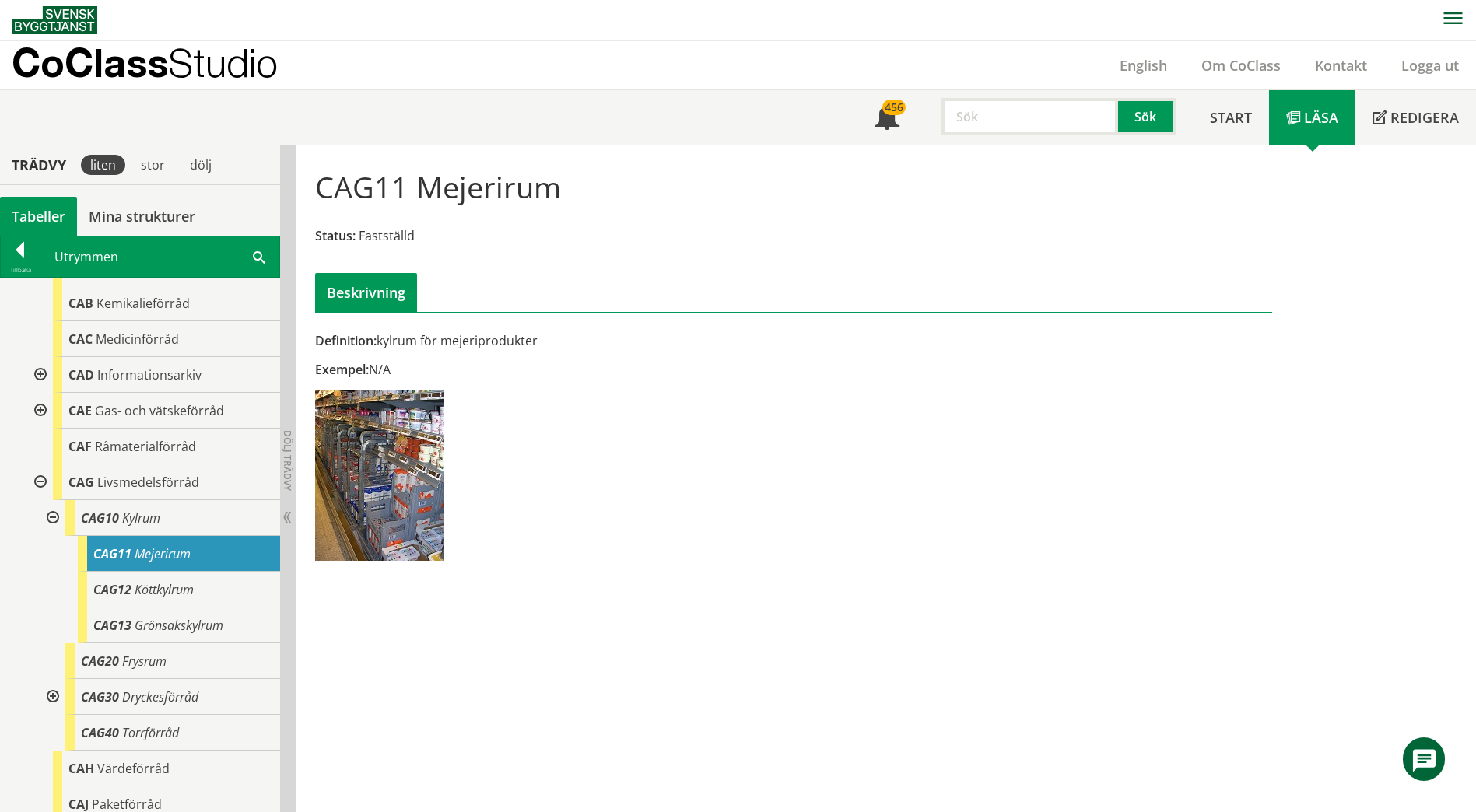
click at [694, 212] on div "CAG11 Mejerirum Status: Fastställd Beskrivning" at bounding box center [793, 234] width 981 height 154
click at [41, 464] on div at bounding box center [38, 482] width 28 height 36
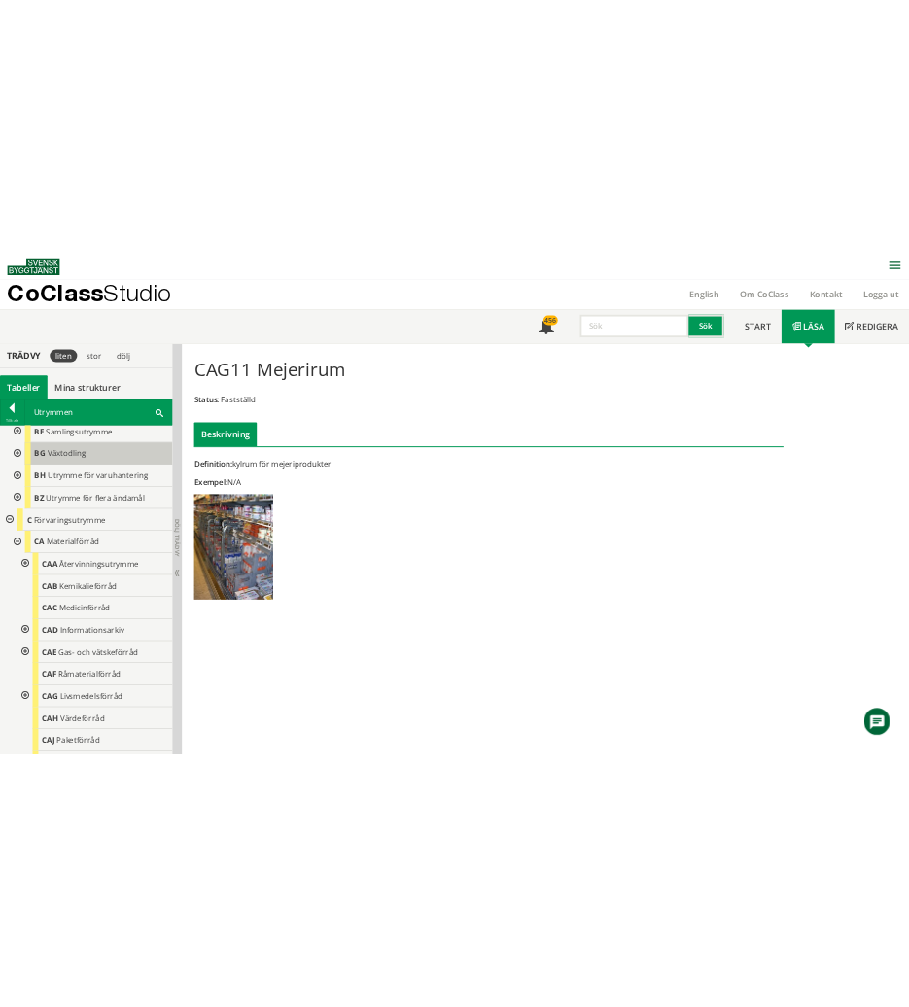
scroll to position [1104, 0]
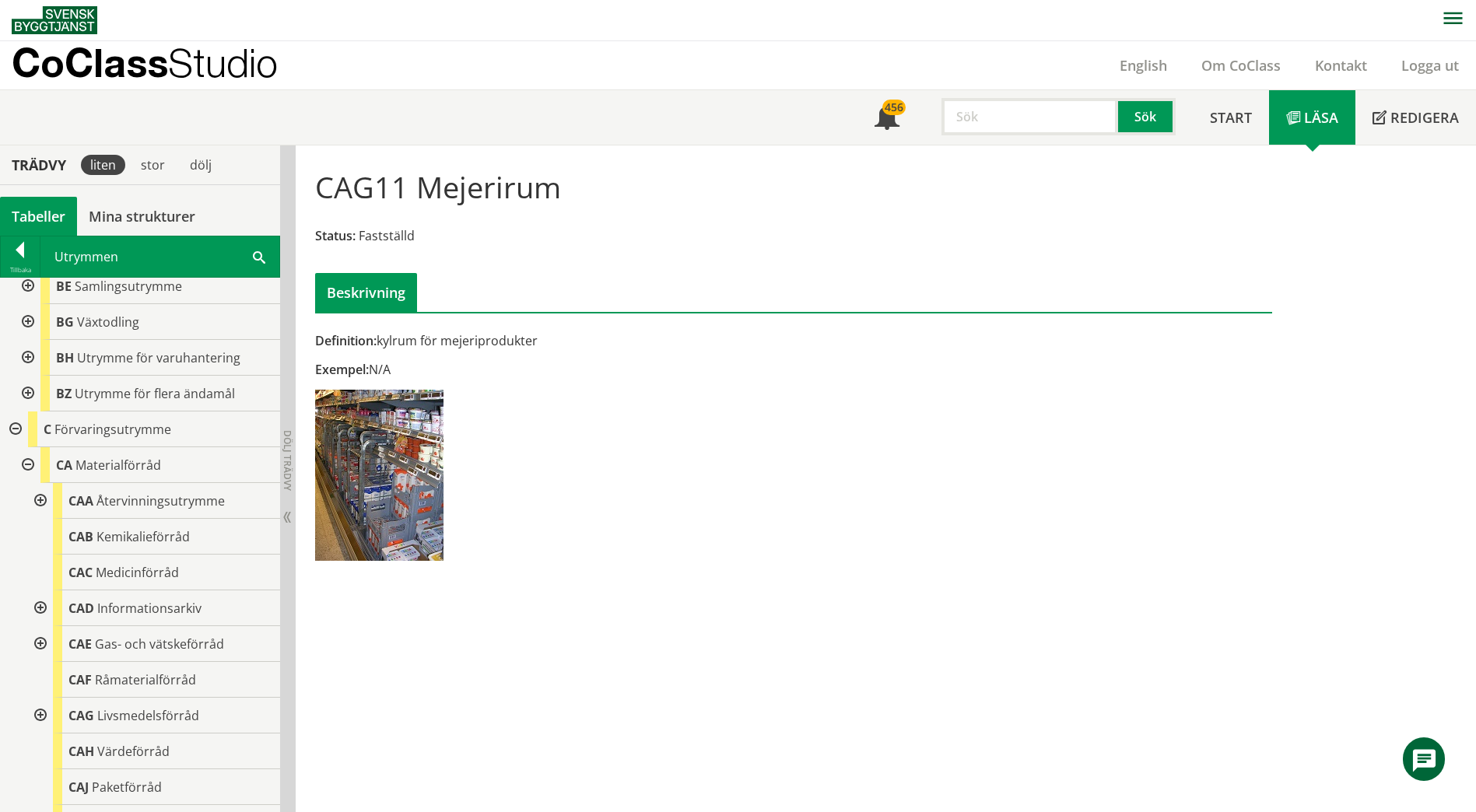
click at [41, 486] on div at bounding box center [38, 501] width 28 height 36
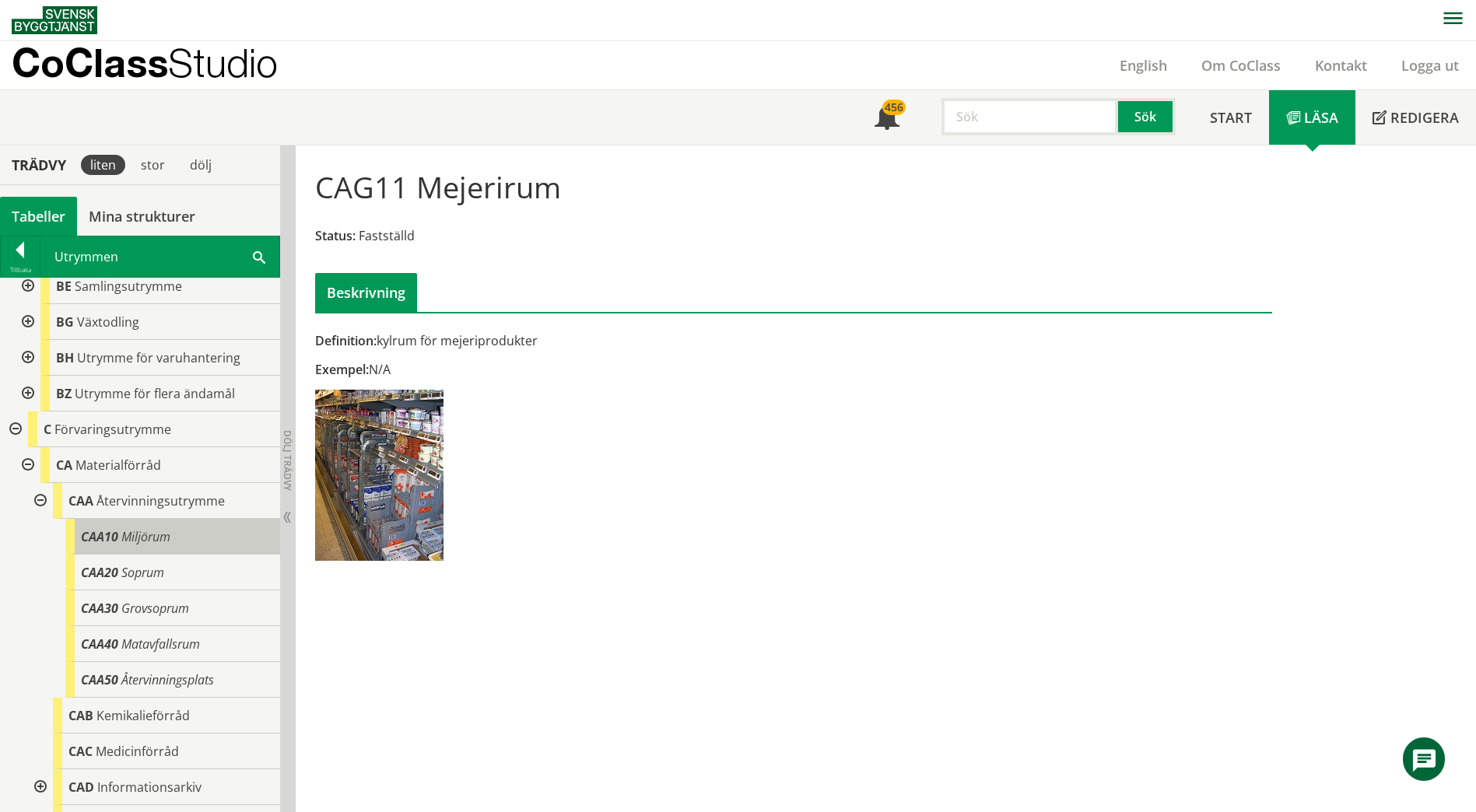
click at [128, 519] on body "AMA AMA Beskrivningsverktyg AMA Funktion BSAB Bygginfo Byggjura Byggkatalogen […" at bounding box center [738, 405] width 1476 height 812
click at [130, 528] on span "Miljörum" at bounding box center [146, 536] width 49 height 17
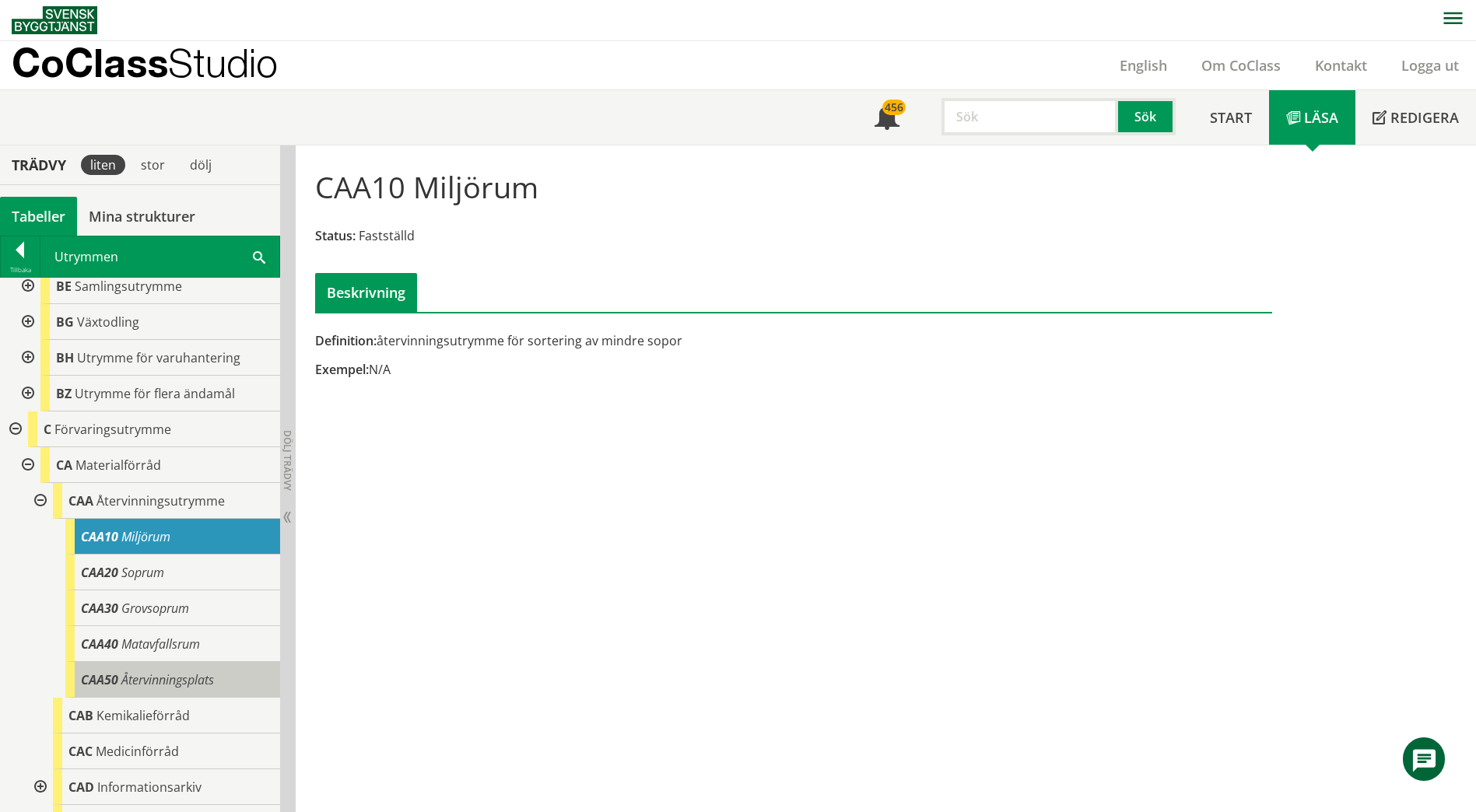
click at [158, 671] on span "Återvinningsplats" at bounding box center [168, 679] width 93 height 17
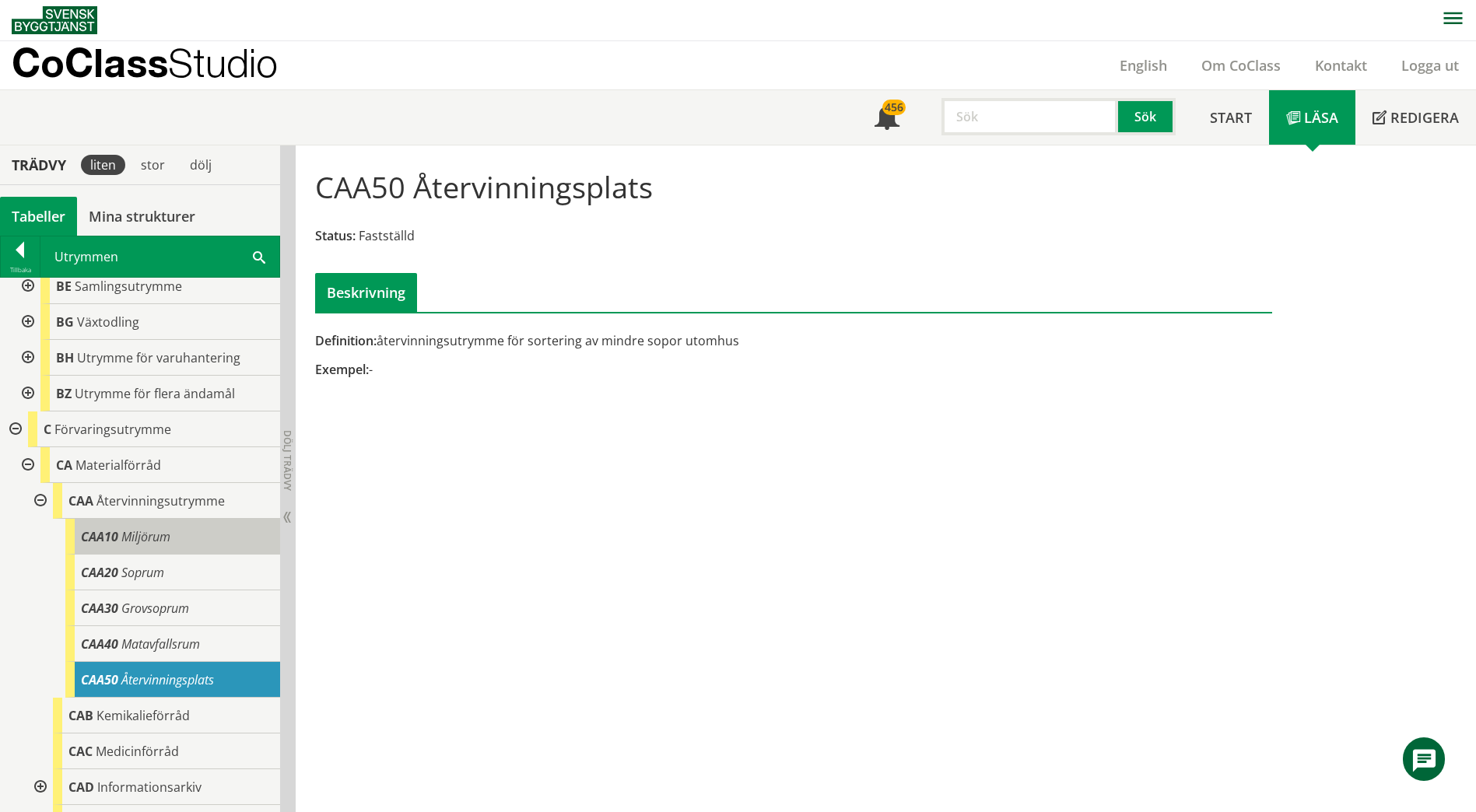
click at [156, 528] on span "Miljörum" at bounding box center [146, 536] width 49 height 17
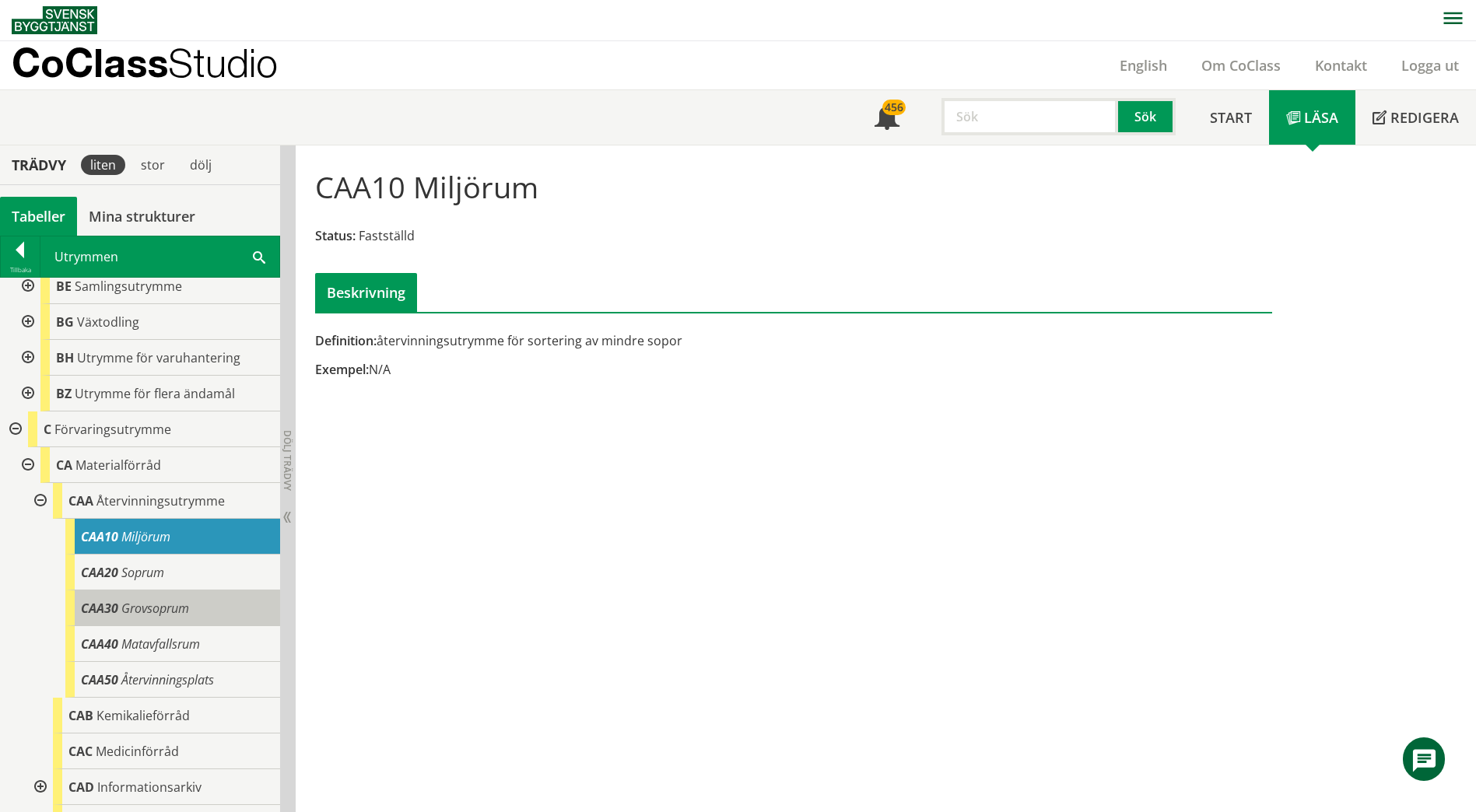
click at [166, 599] on span "Grovsoprum" at bounding box center [155, 607] width 68 height 17
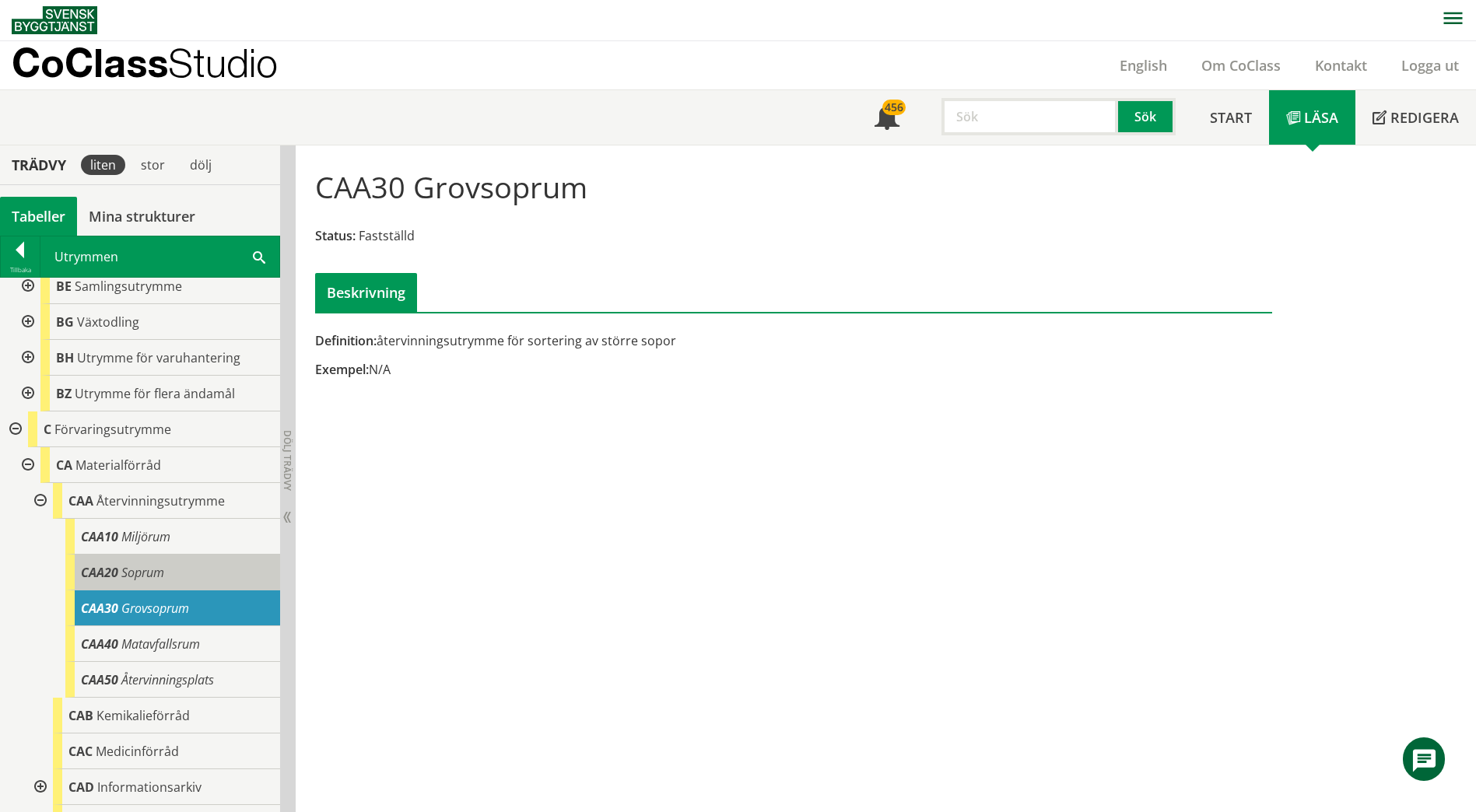
click at [155, 565] on span "Soprum" at bounding box center [142, 572] width 42 height 17
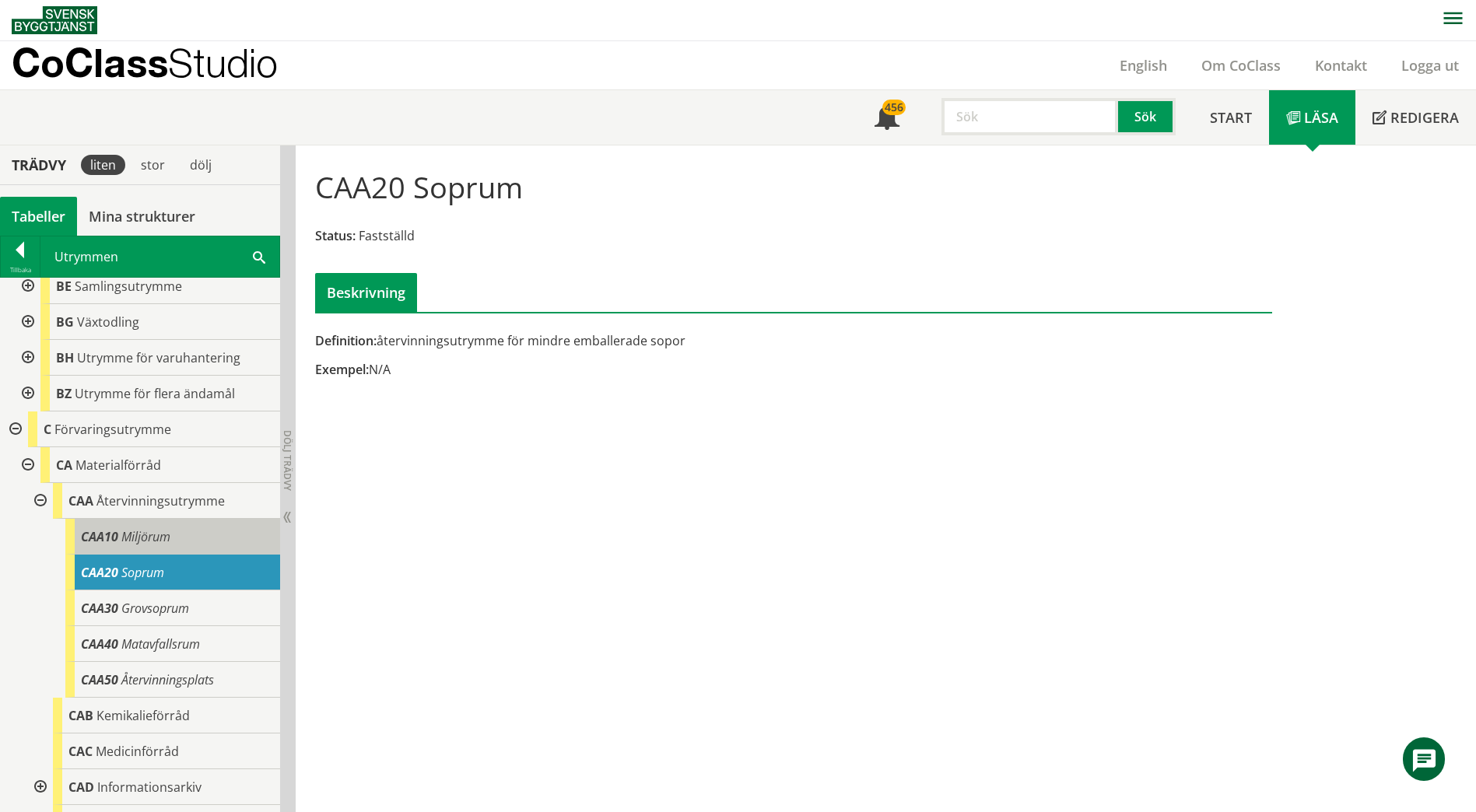
click at [158, 528] on span "Miljörum" at bounding box center [146, 536] width 49 height 17
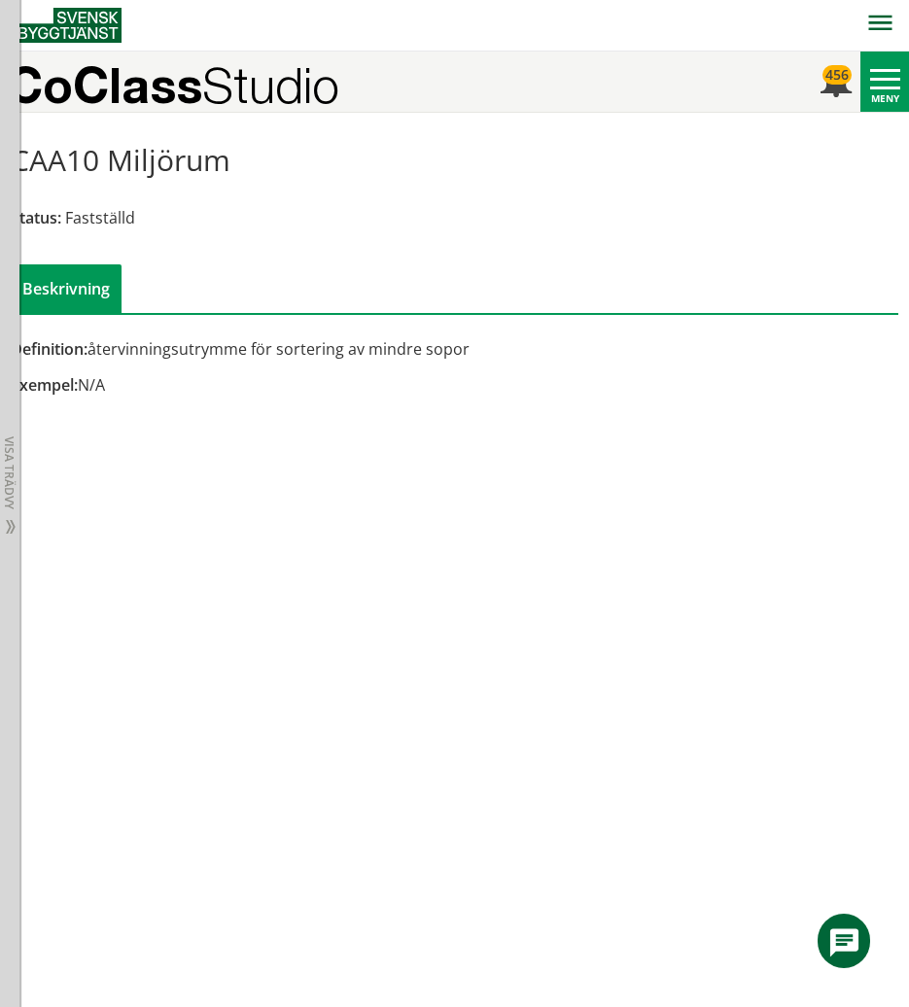
scroll to position [1233, 0]
drag, startPoint x: 251, startPoint y: 532, endPoint x: 292, endPoint y: 502, distance: 50.7
click at [249, 532] on div "Trädvy liten stor [GEOGRAPHIC_DATA] Tabeller Mina strukturer CoClass Version 3.…" at bounding box center [454, 560] width 909 height 894
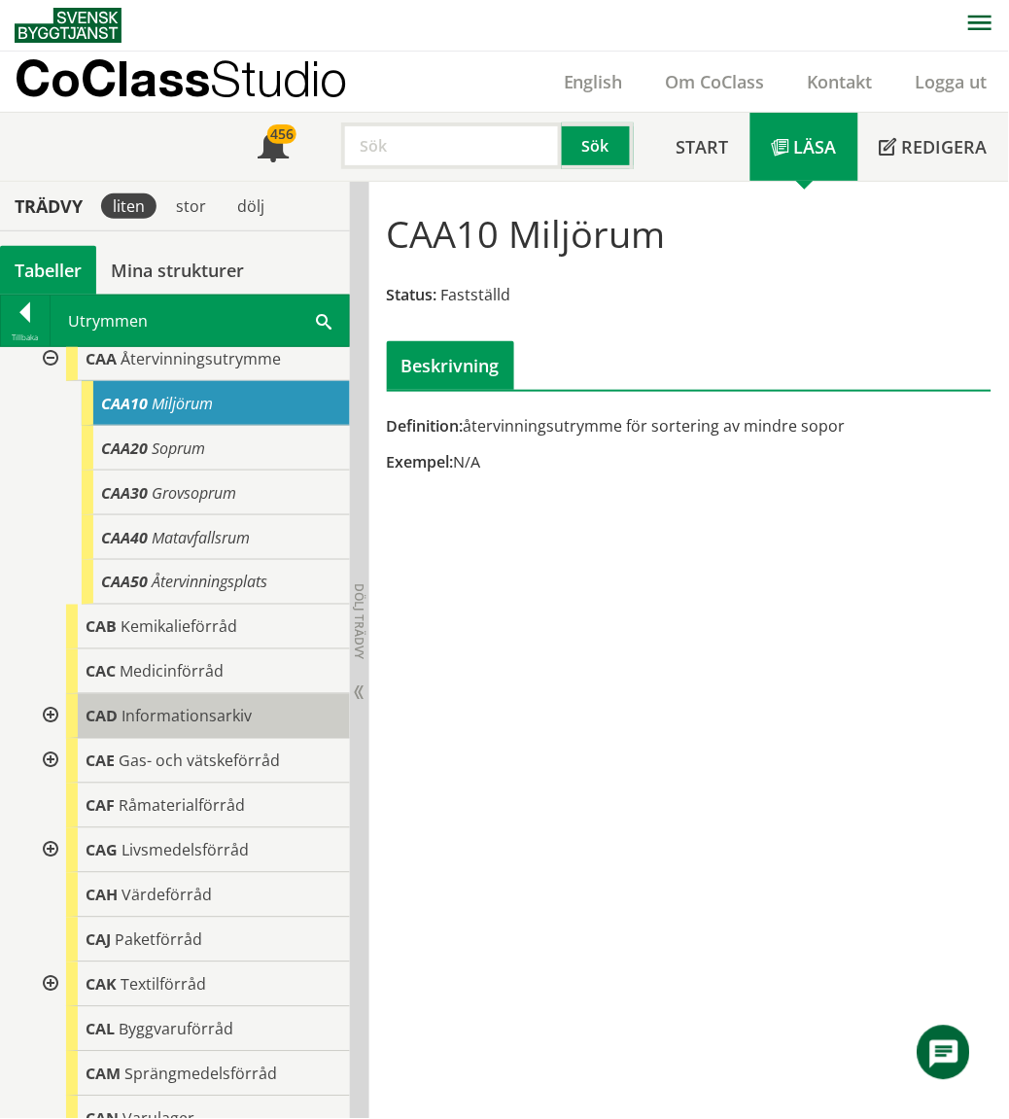
scroll to position [1173, 0]
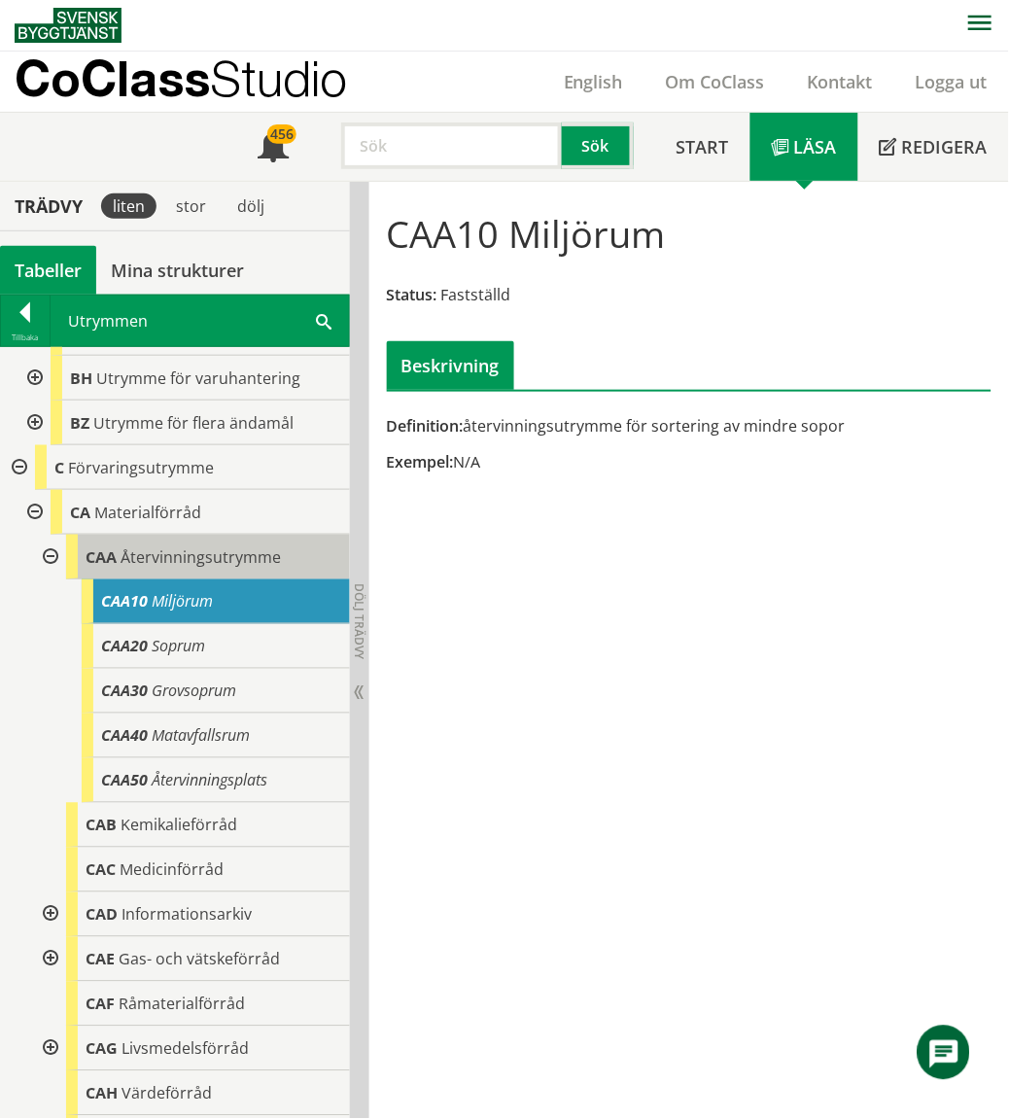
click at [179, 548] on div "CAA Återvinningsutrymme" at bounding box center [208, 557] width 284 height 45
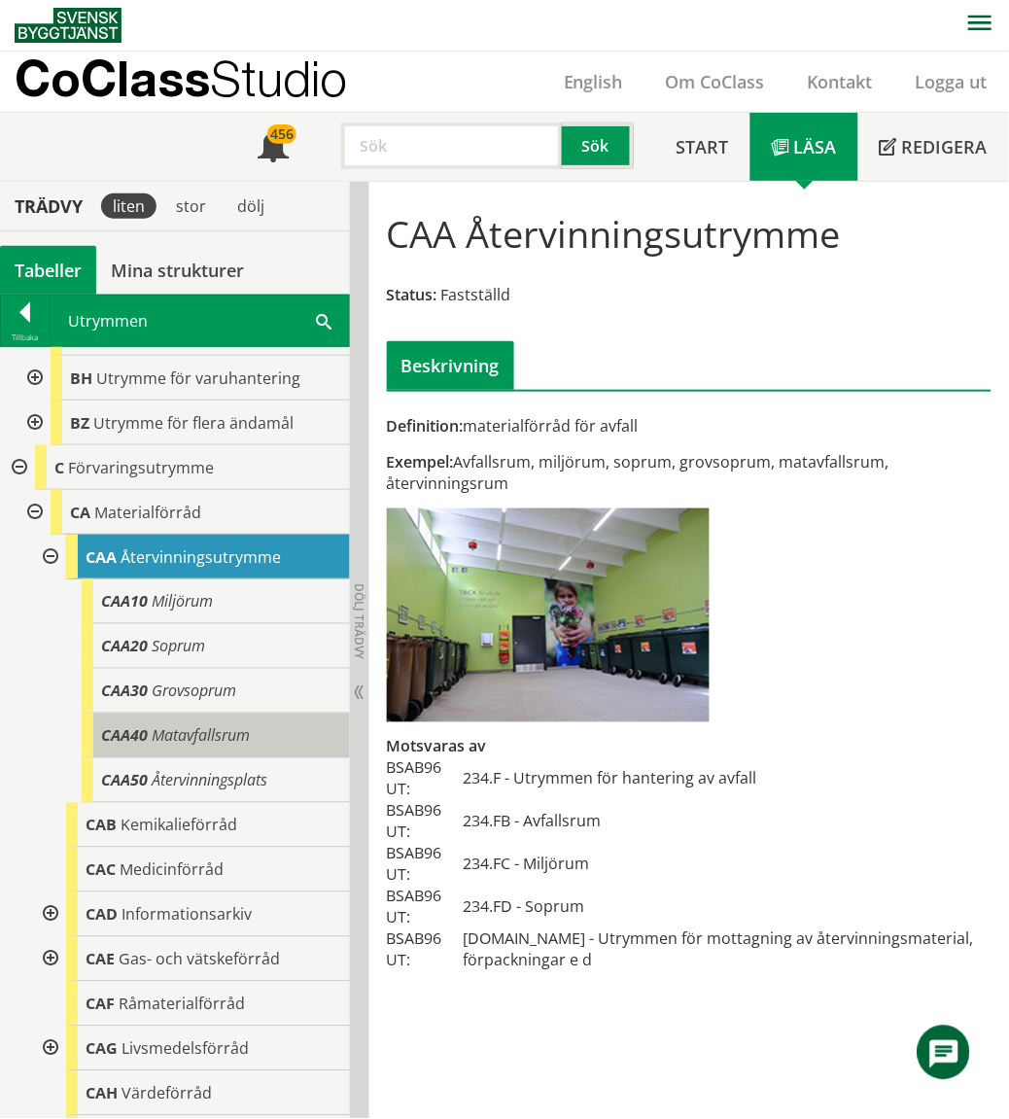
click at [207, 725] on span "Matavfallsrum" at bounding box center [201, 735] width 98 height 21
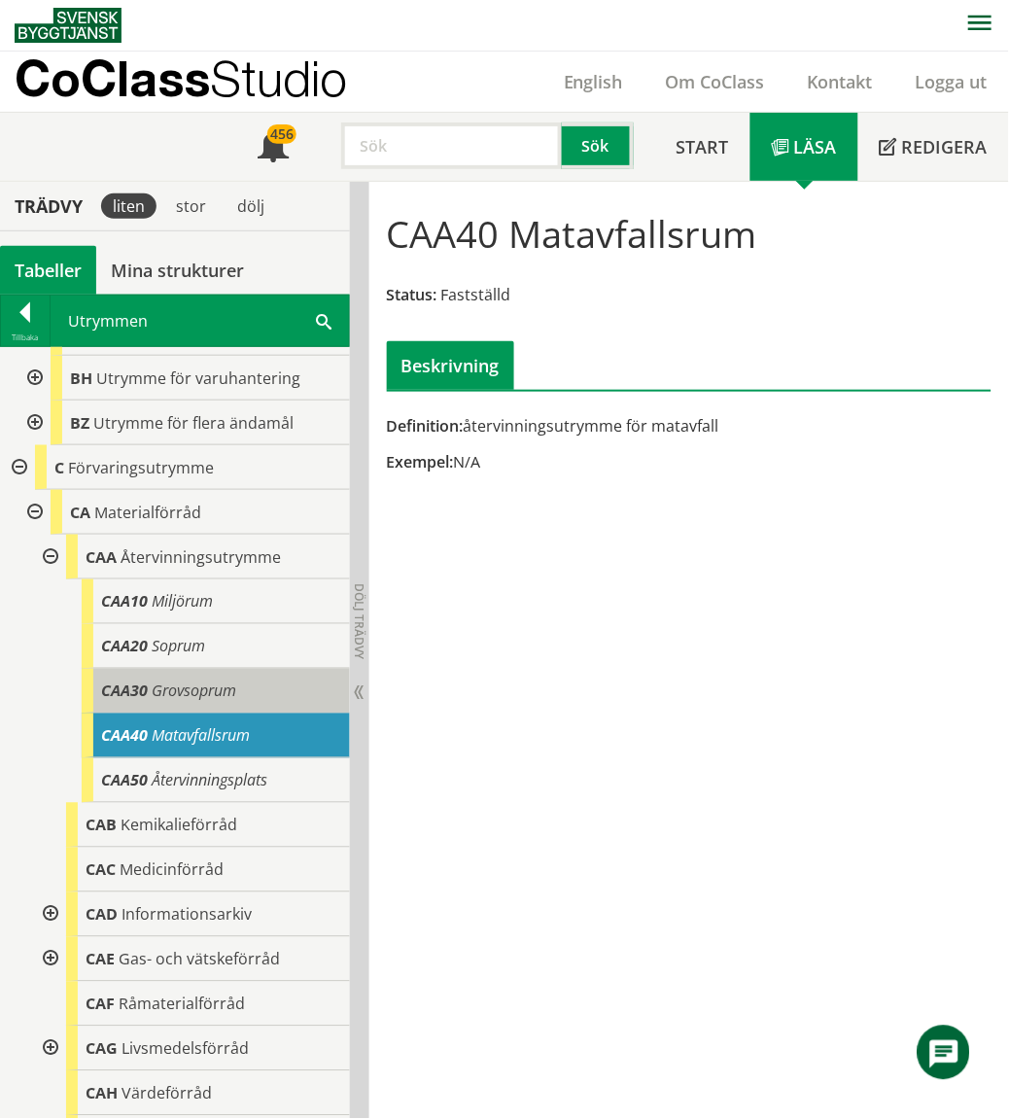
click at [198, 680] on span "Grovsoprum" at bounding box center [194, 690] width 85 height 21
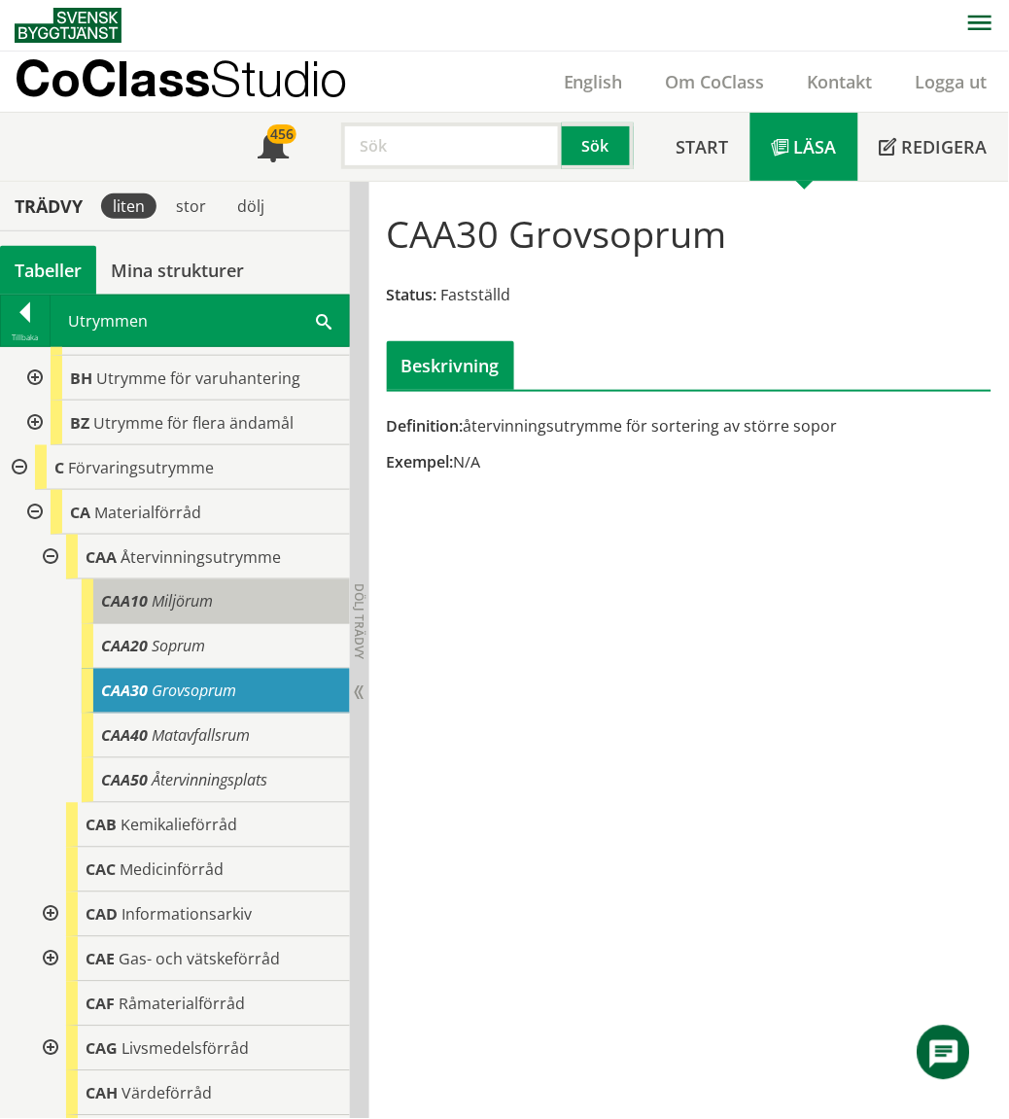
click at [199, 595] on div "CAA10 Miljörum" at bounding box center [216, 601] width 268 height 45
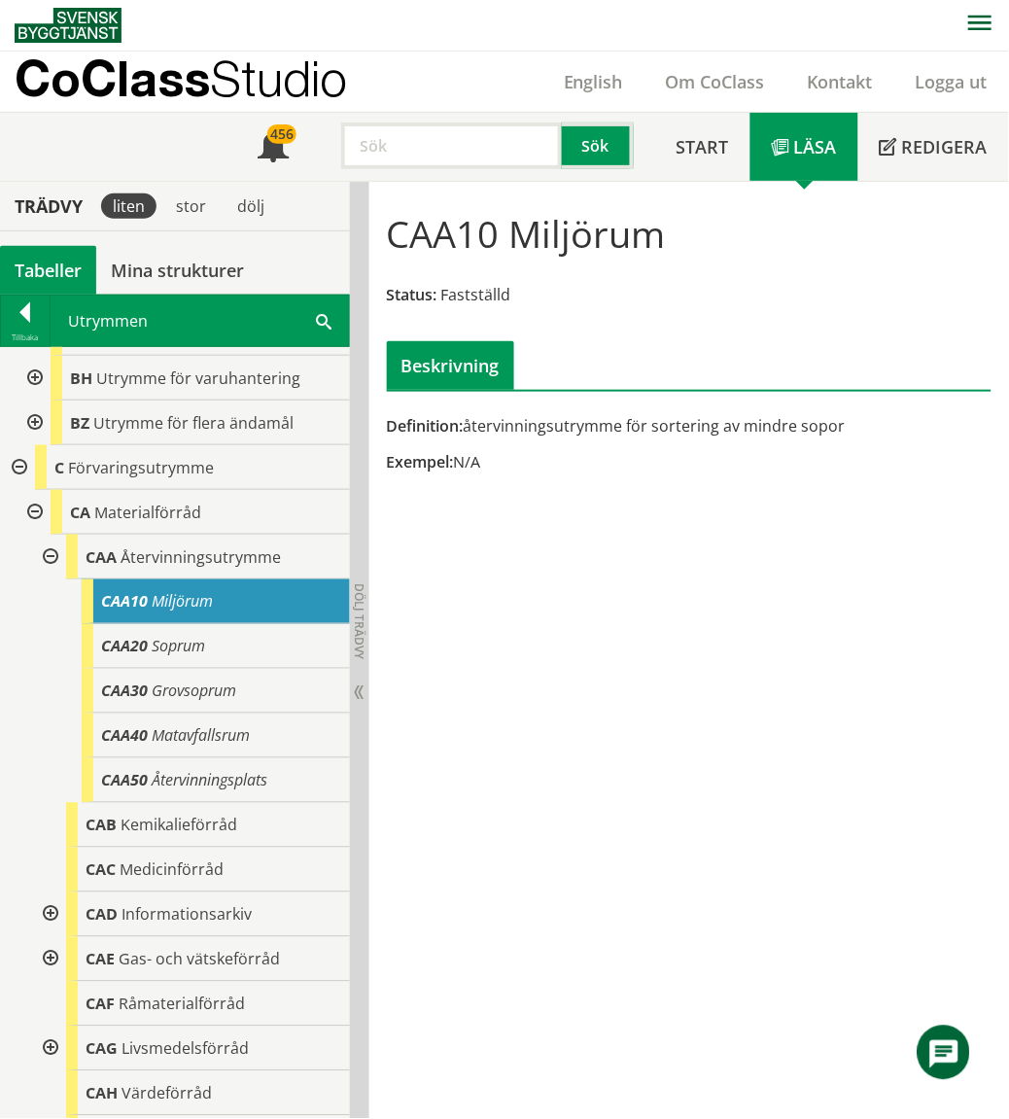
click at [588, 542] on div "CAA10 Miljörum Status: Fastställd Beskrivning Definition: återvinningsutrymme f…" at bounding box center [689, 650] width 640 height 937
drag, startPoint x: 201, startPoint y: 609, endPoint x: 258, endPoint y: 443, distance: 175.5
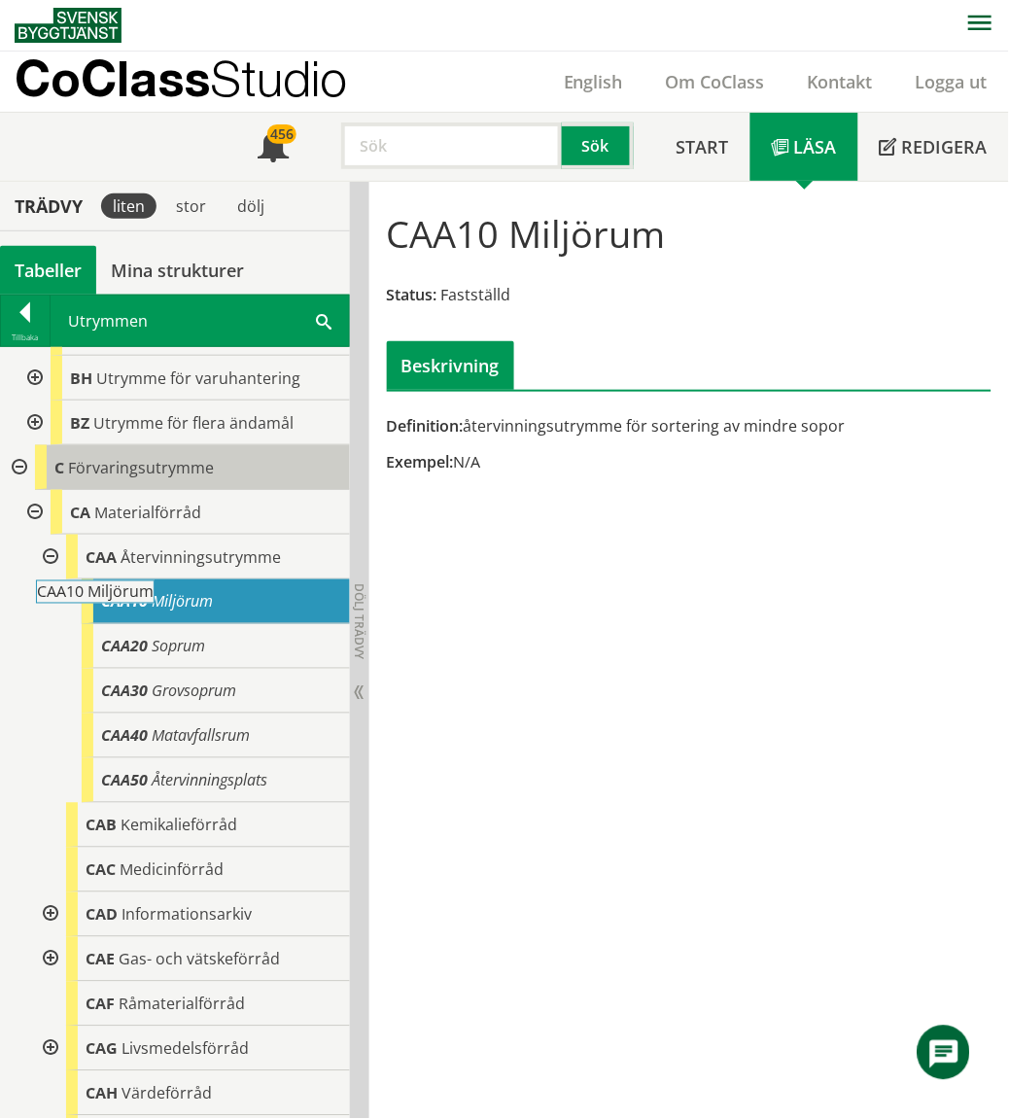
click at [215, 579] on div "CAA10 Miljörum" at bounding box center [216, 601] width 268 height 45
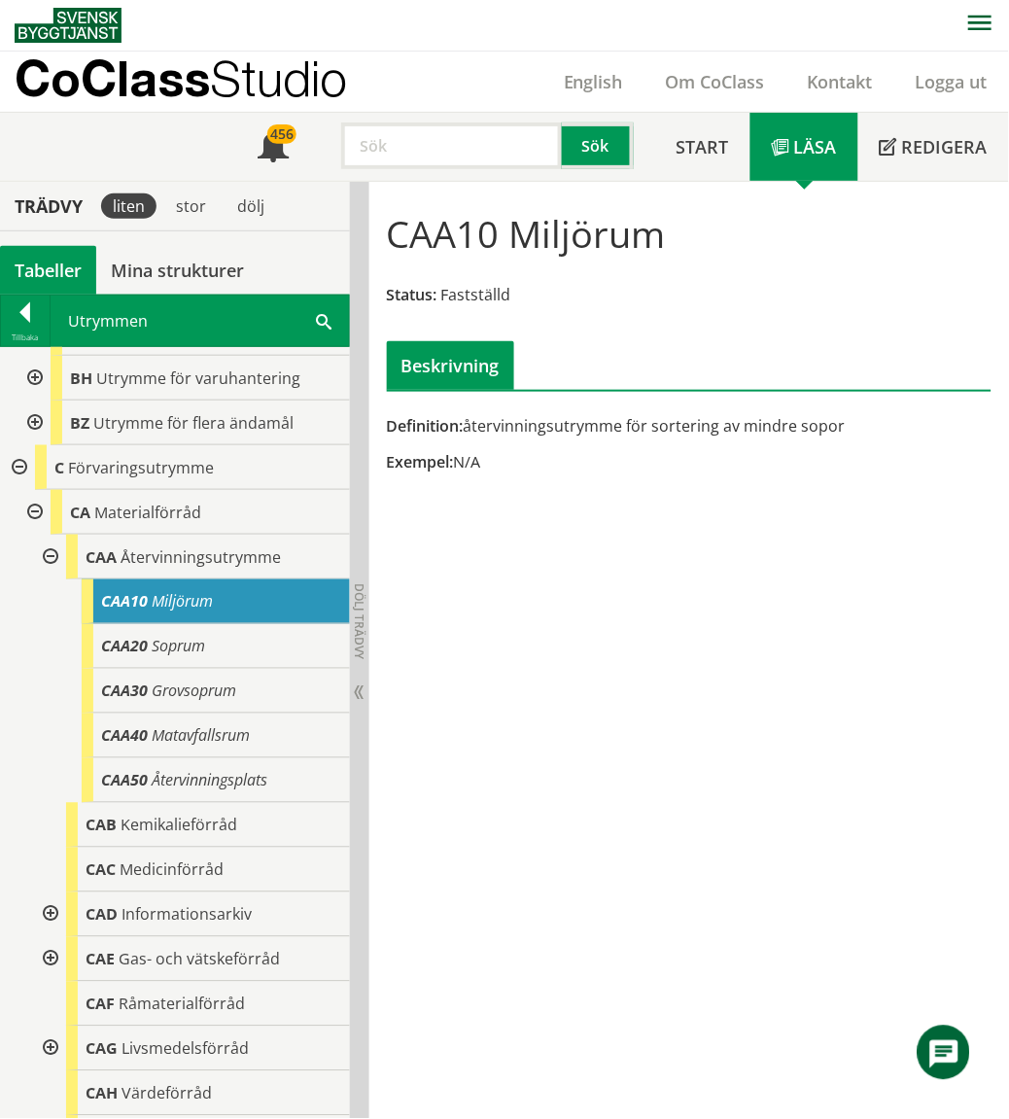
click at [324, 325] on span at bounding box center [324, 320] width 16 height 20
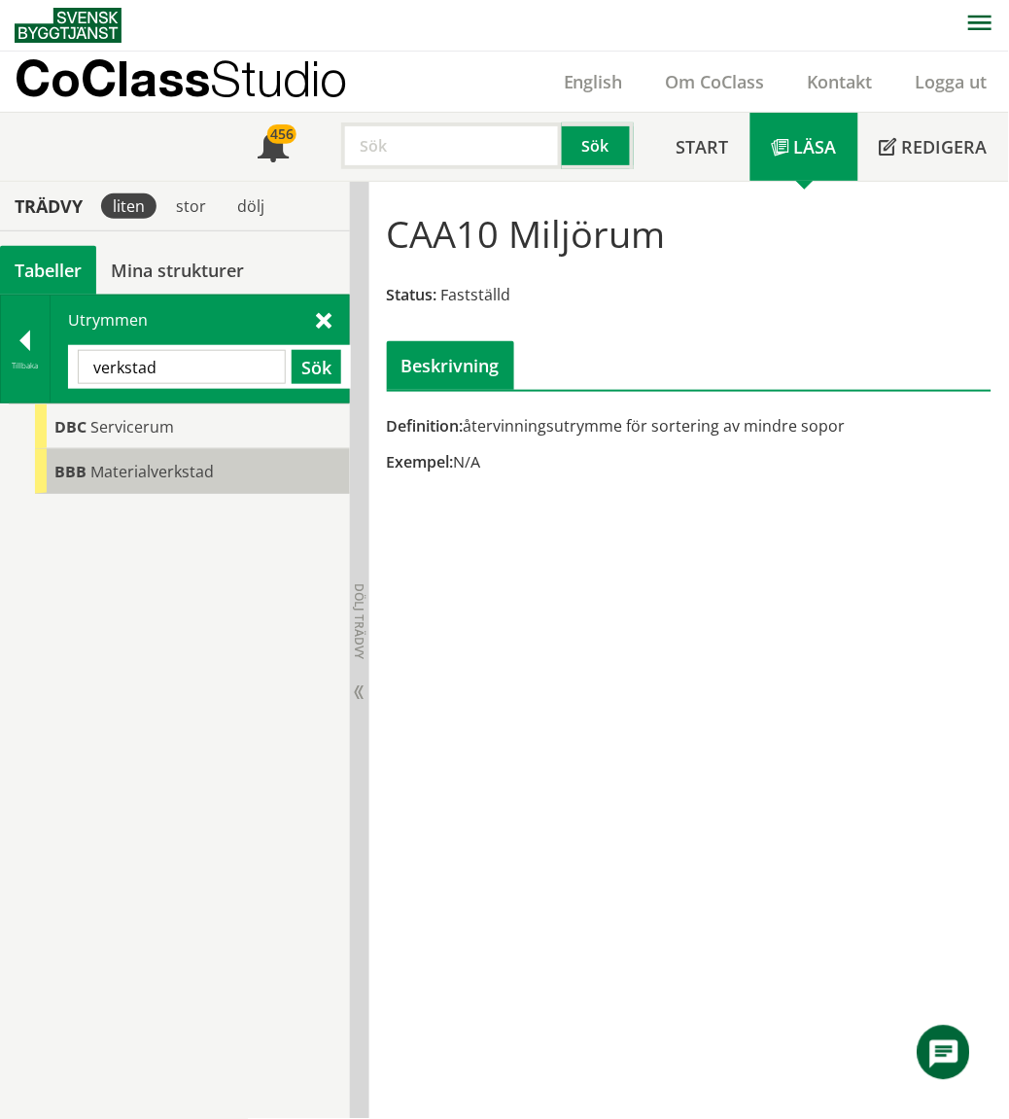
click at [208, 459] on div "BBB Materialverkstad" at bounding box center [192, 471] width 315 height 45
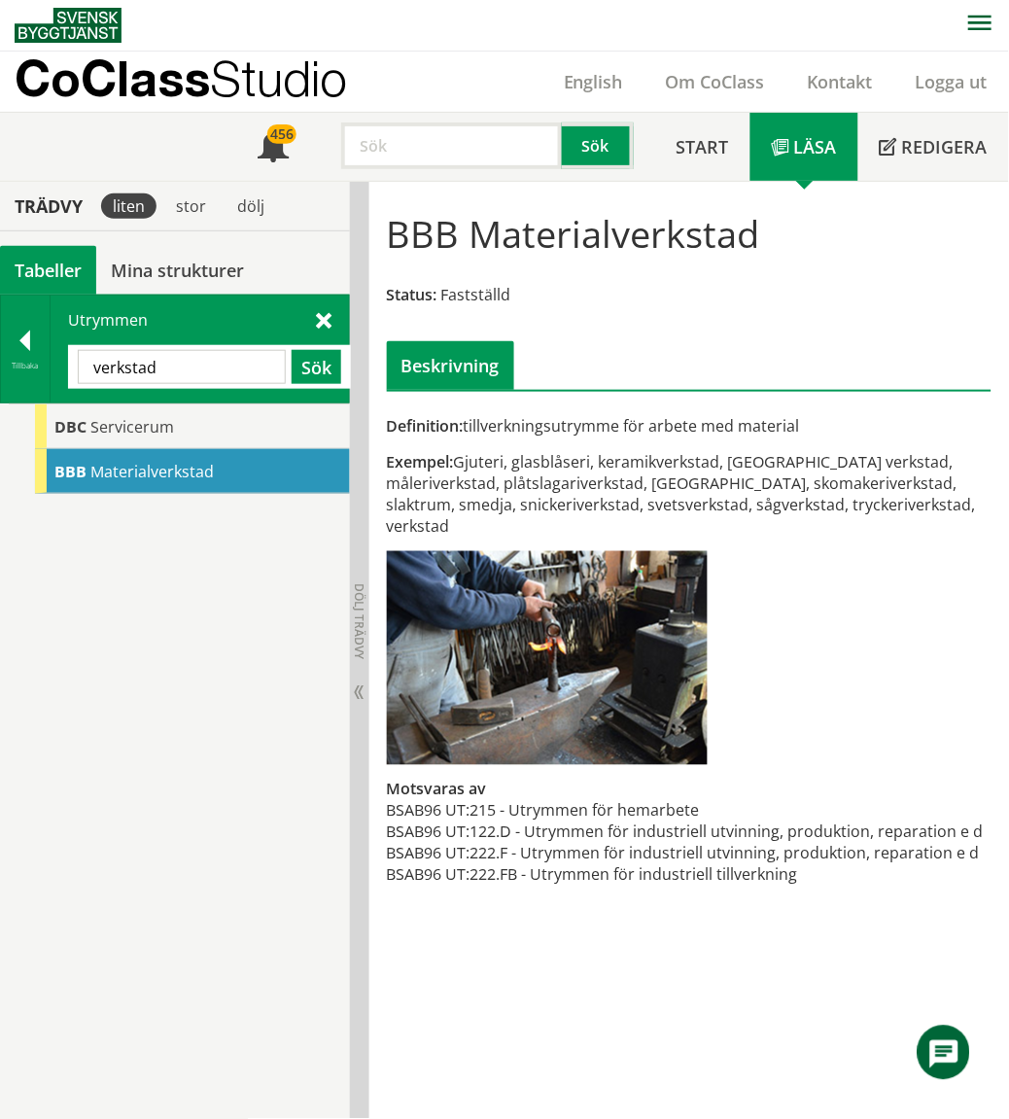
click at [811, 642] on div "Definition: tillverkningsutrymme för arbete med material Exempel: Gjuteri, glas…" at bounding box center [689, 661] width 620 height 492
click at [215, 362] on input "verkstad" at bounding box center [182, 367] width 208 height 34
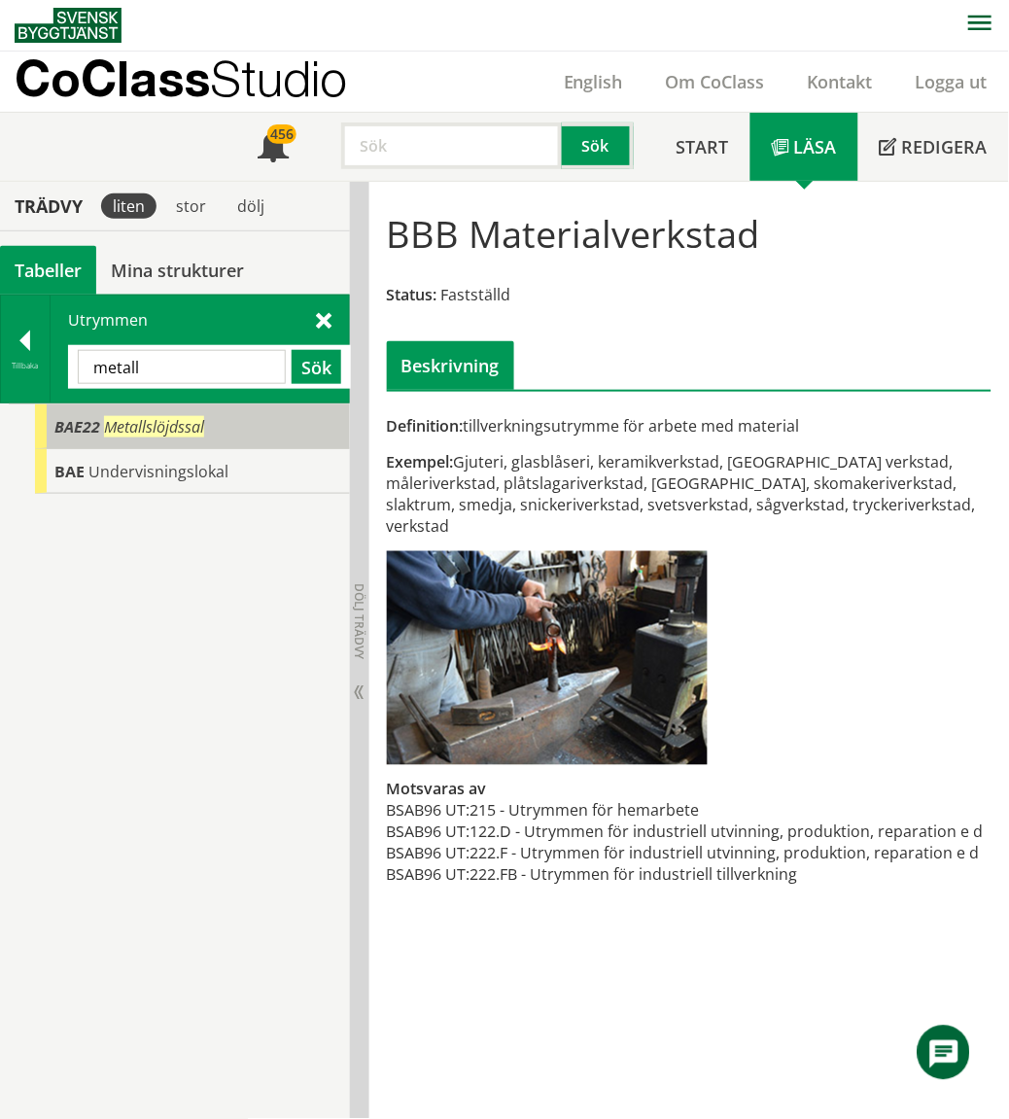
click at [217, 422] on div "BAE22 Metallslöjdssal" at bounding box center [192, 426] width 315 height 45
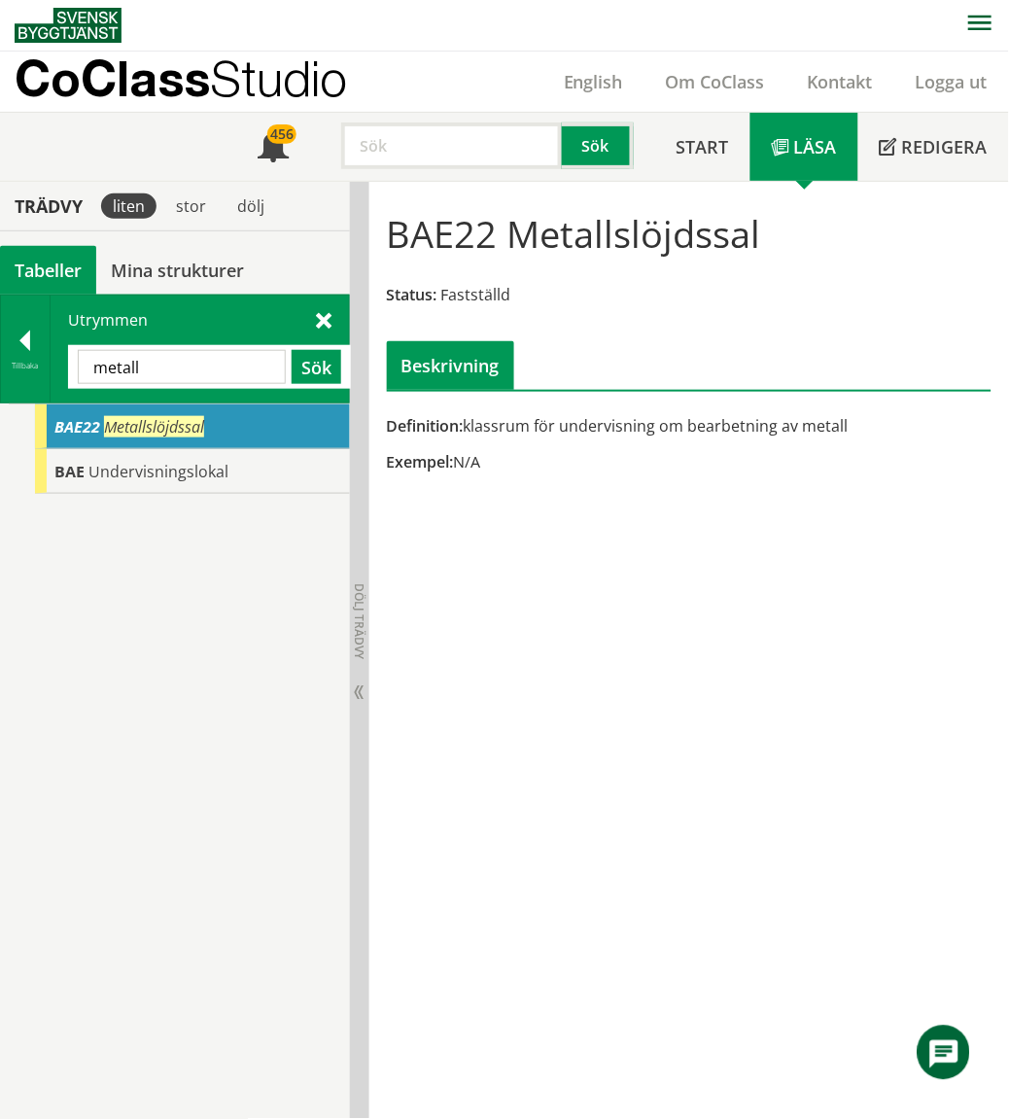
click at [623, 696] on div "BAE22 Metallslöjdssal Status: Fastställd Beskrivning Definition: klassrum för u…" at bounding box center [689, 650] width 640 height 937
click at [230, 366] on input "metall" at bounding box center [182, 367] width 208 height 34
click at [324, 311] on span at bounding box center [324, 319] width 16 height 20
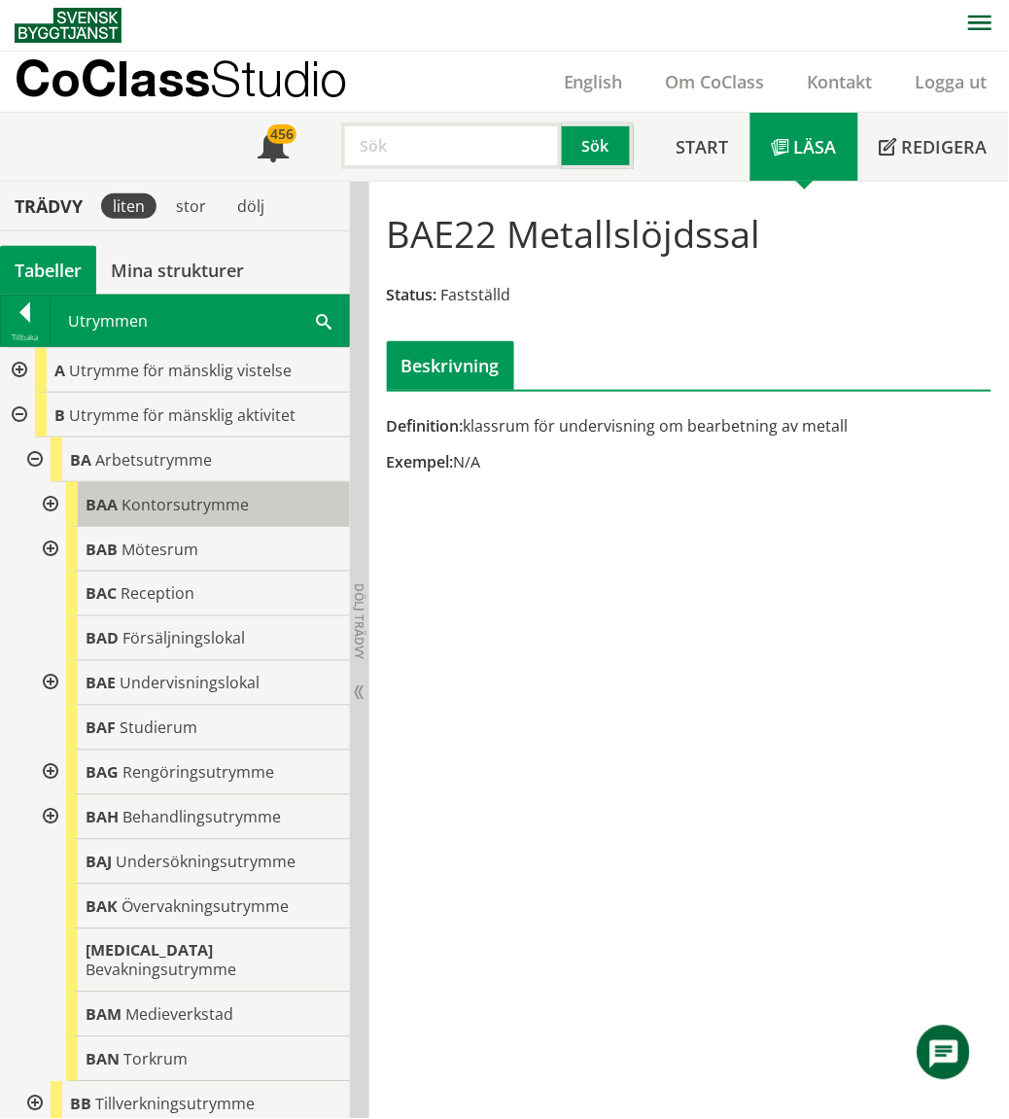
click at [152, 500] on span "Kontorsutrymme" at bounding box center [184, 504] width 127 height 21
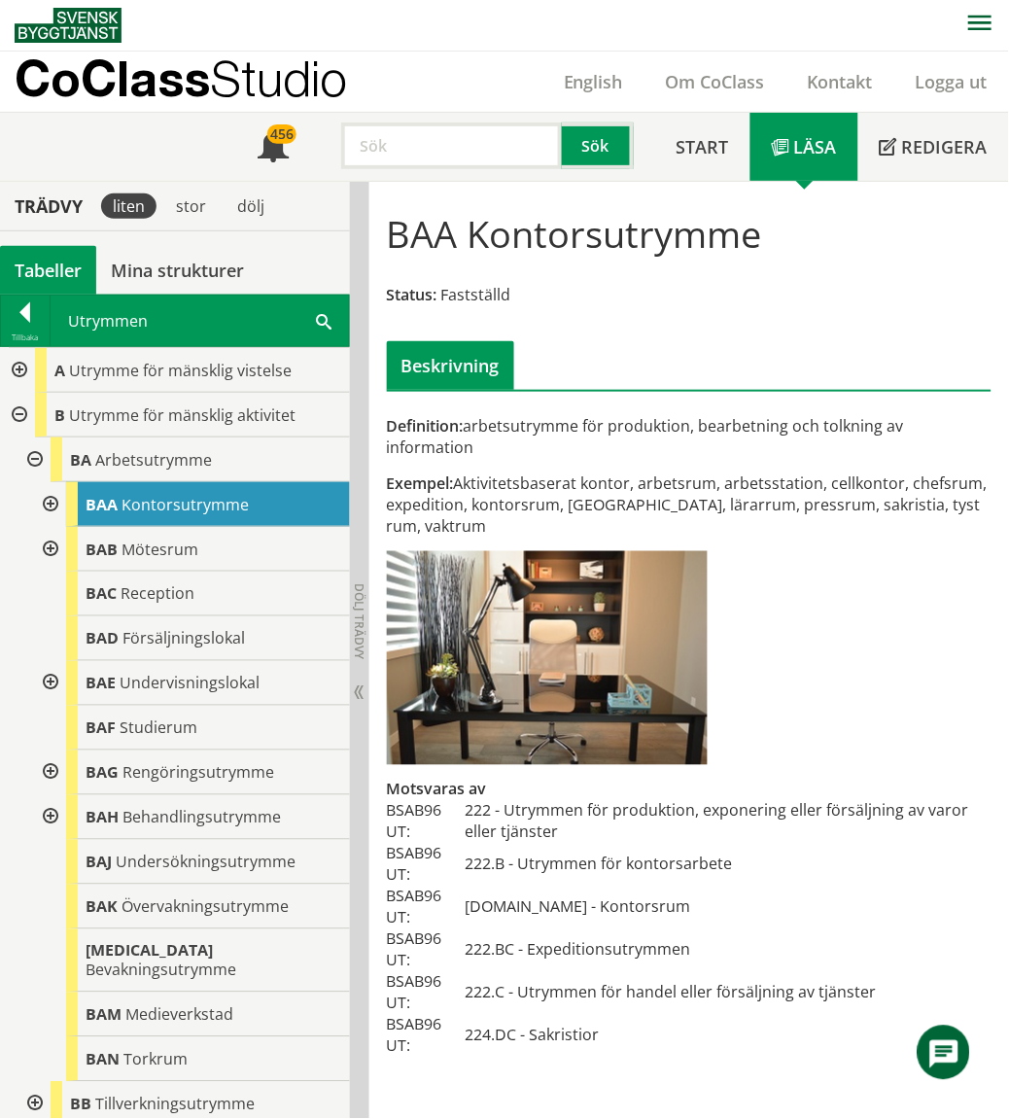
click at [44, 502] on div at bounding box center [48, 504] width 35 height 45
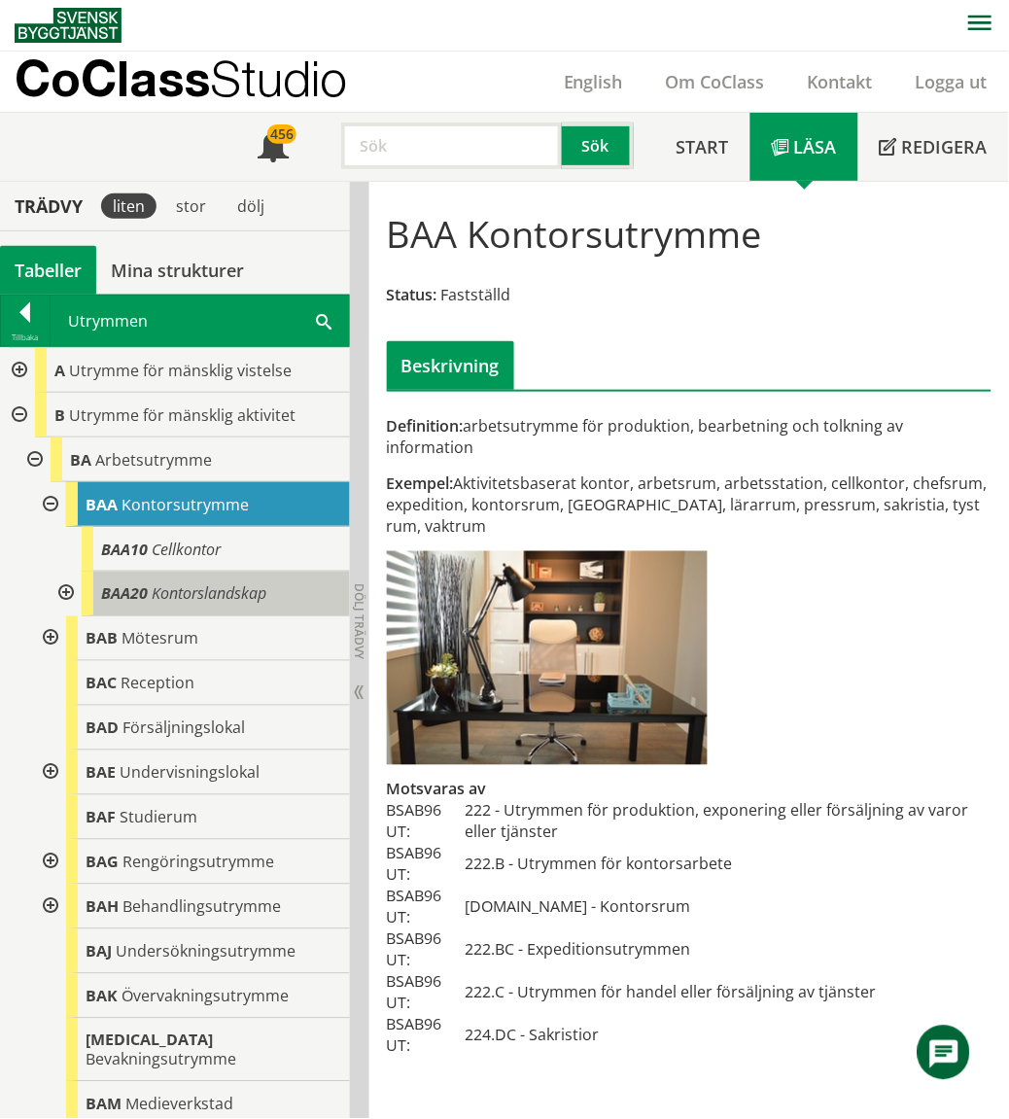
click at [127, 605] on div "BAA20 Kontorslandskap" at bounding box center [216, 594] width 268 height 45
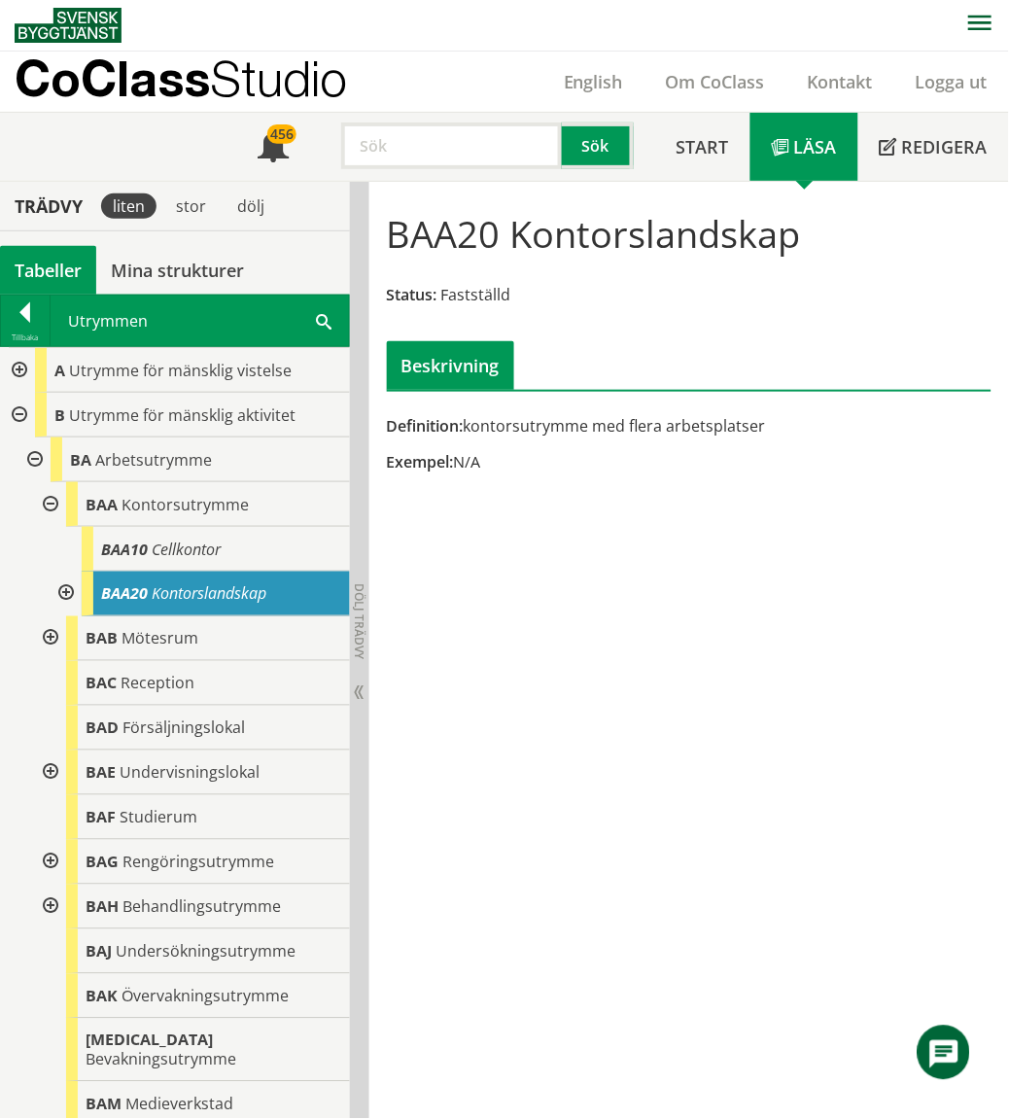
click at [72, 596] on div at bounding box center [64, 594] width 35 height 45
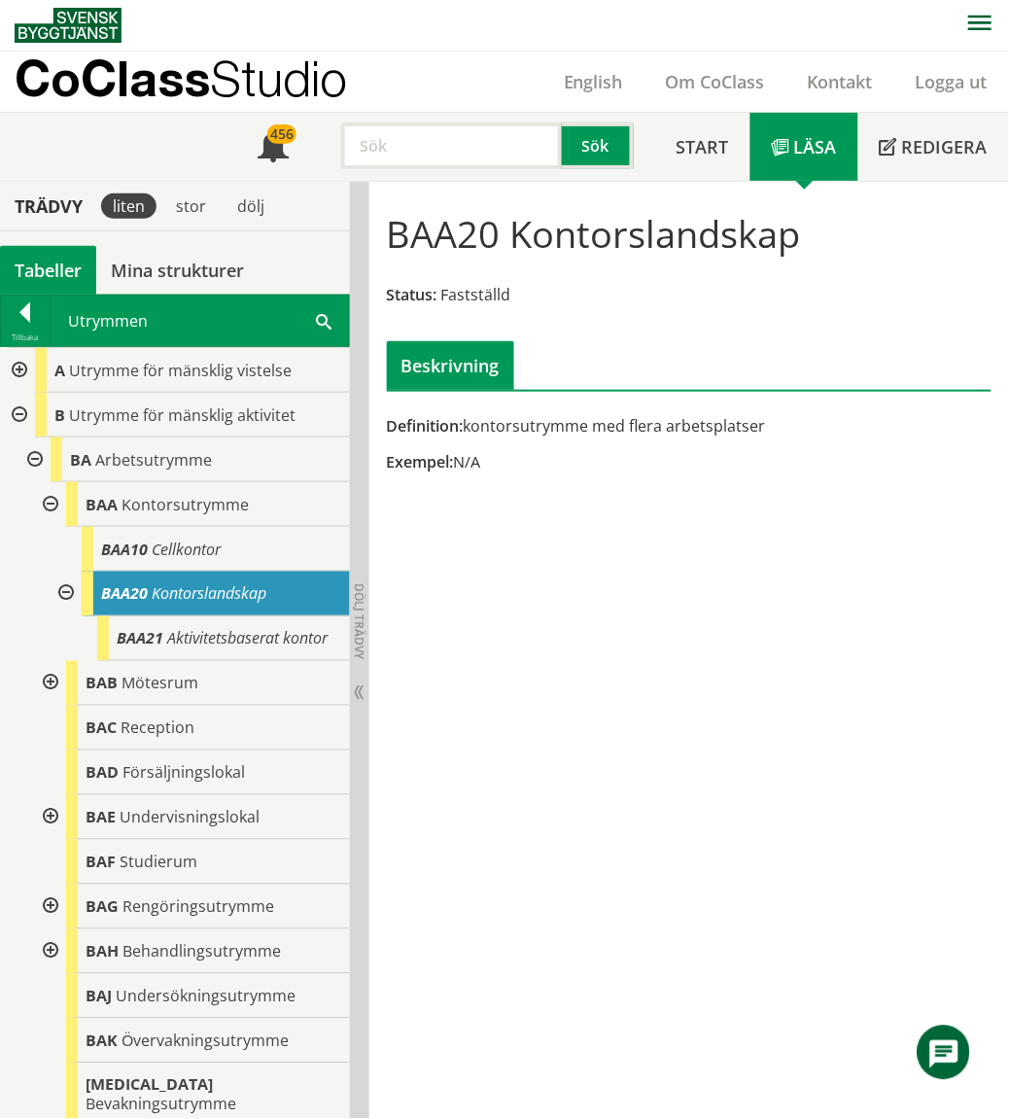
click at [69, 589] on div at bounding box center [64, 594] width 35 height 45
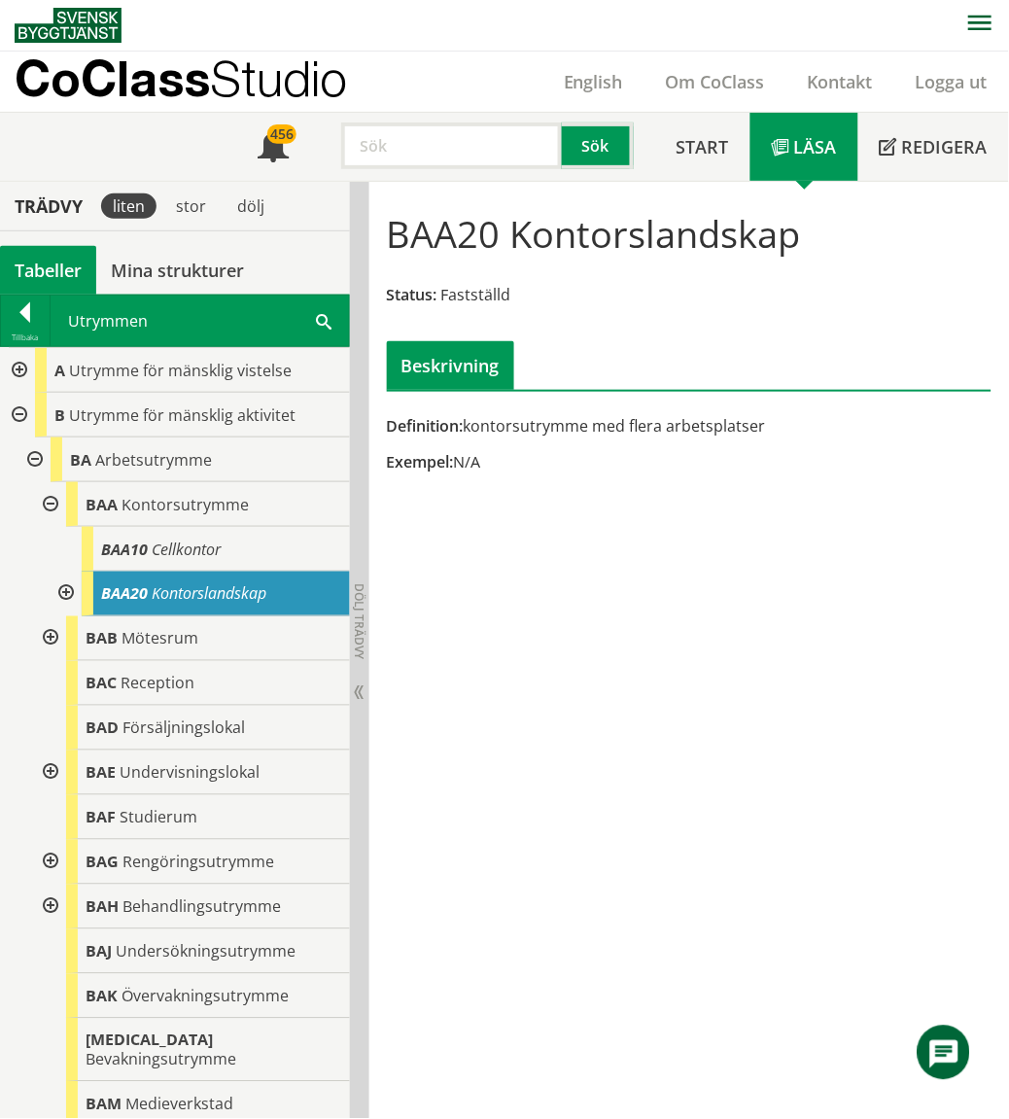
click at [43, 506] on div at bounding box center [48, 504] width 35 height 45
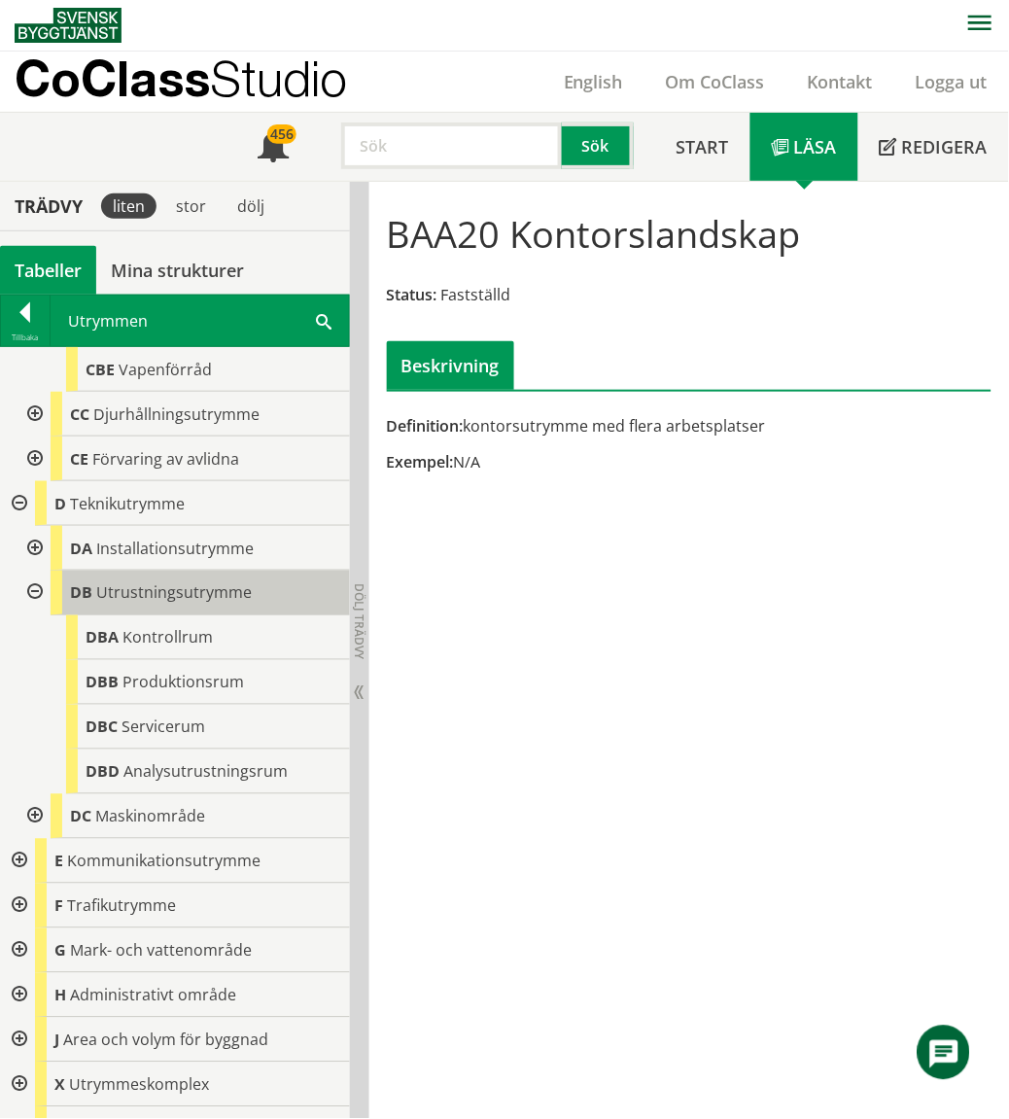
scroll to position [2401, 0]
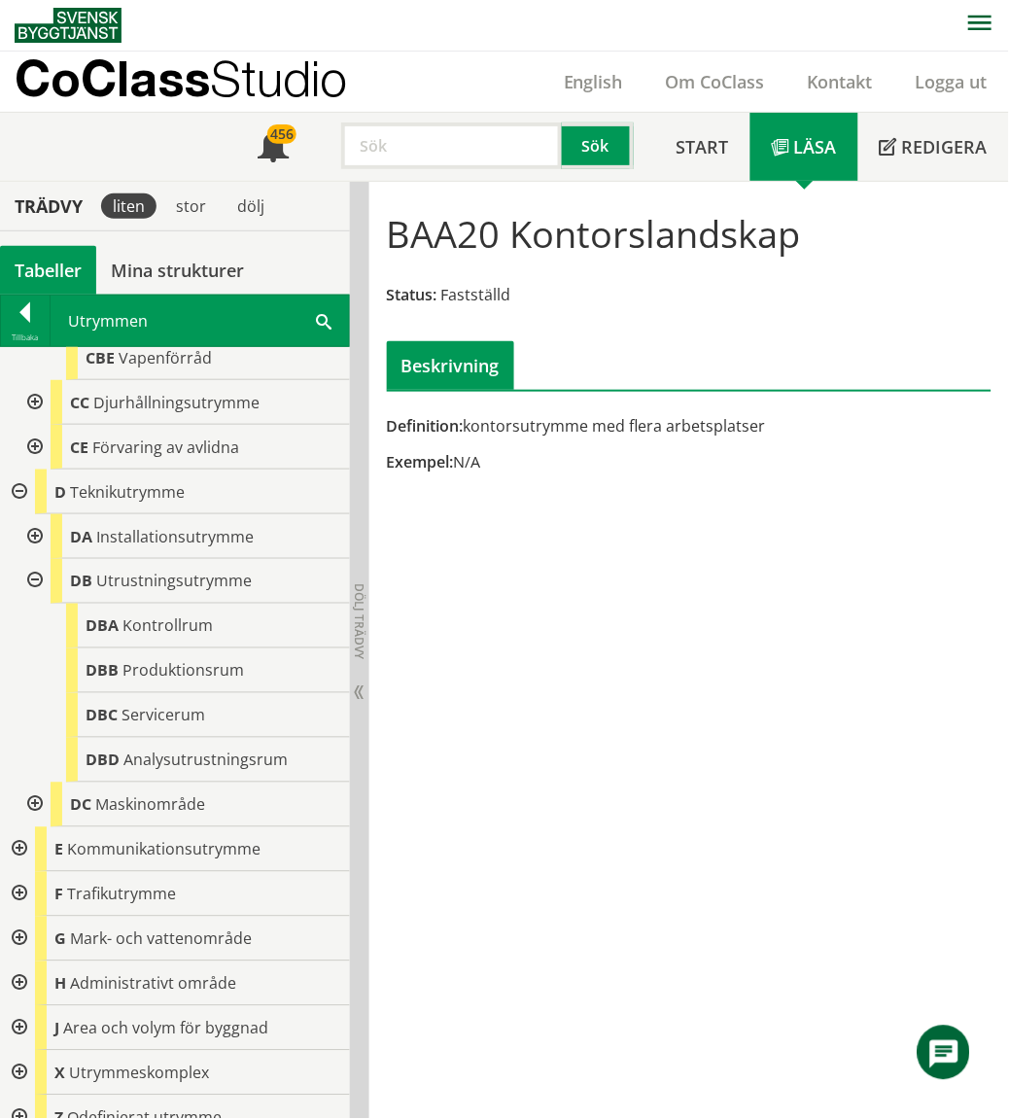
click at [17, 828] on div at bounding box center [17, 849] width 35 height 45
click at [33, 883] on div at bounding box center [33, 894] width 35 height 45
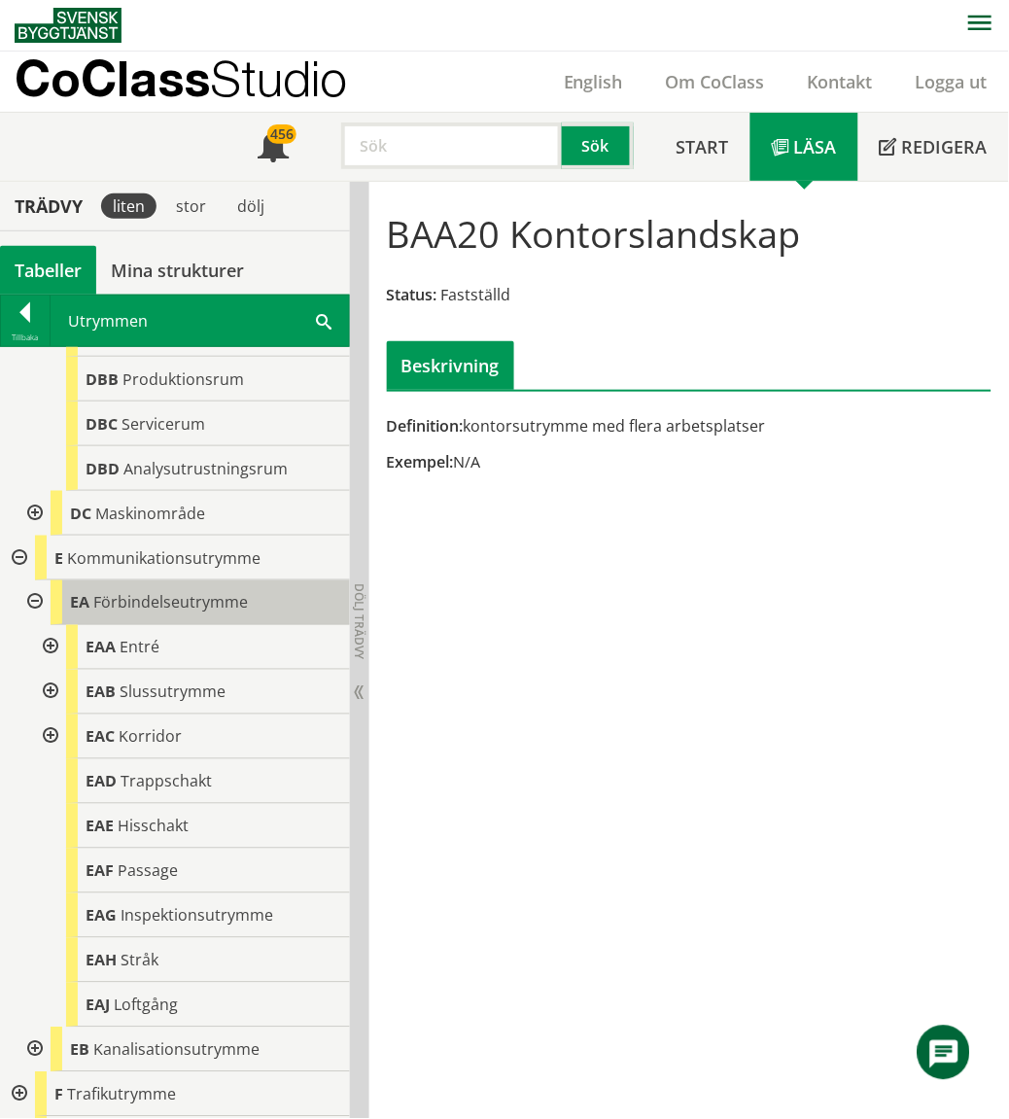
scroll to position [2724, 0]
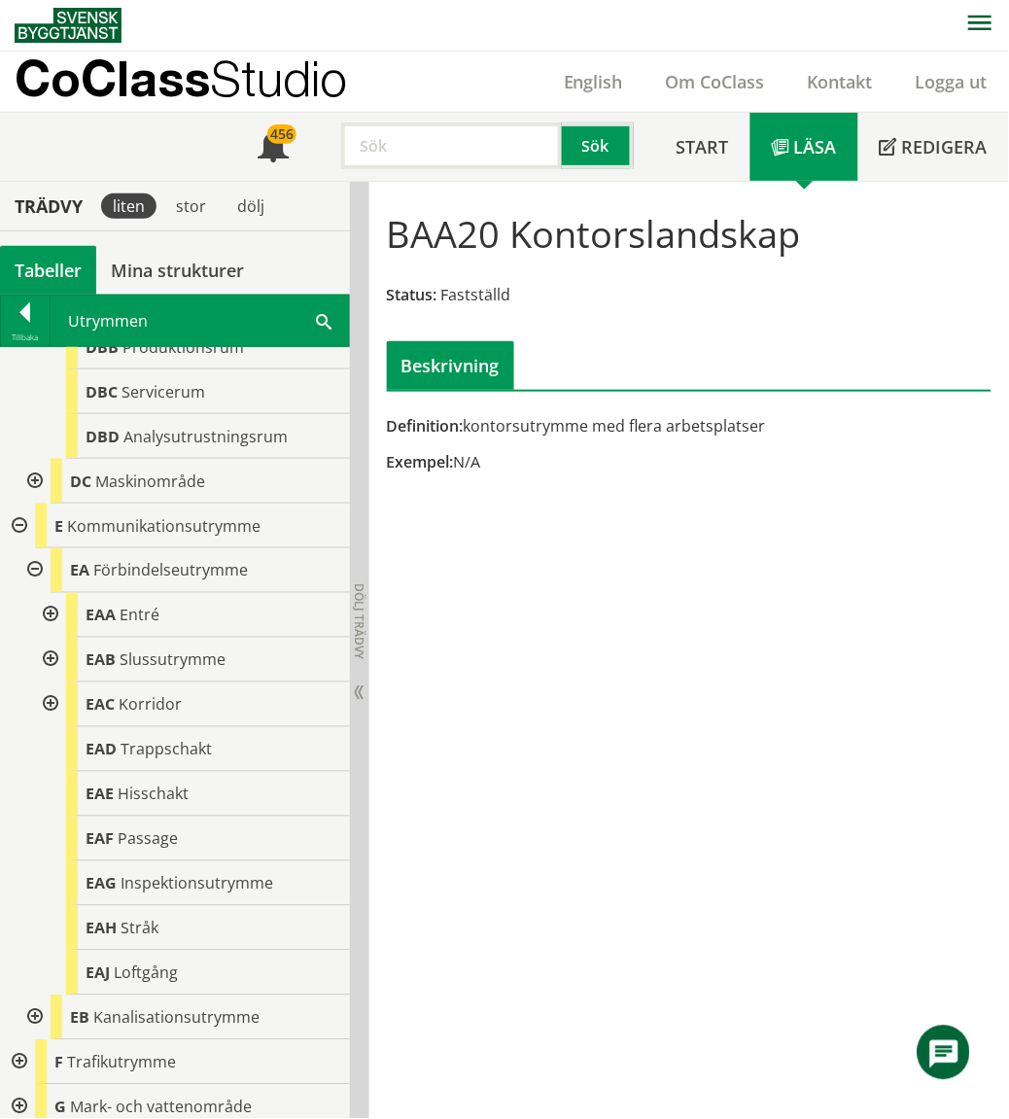
click at [49, 683] on div at bounding box center [48, 704] width 35 height 45
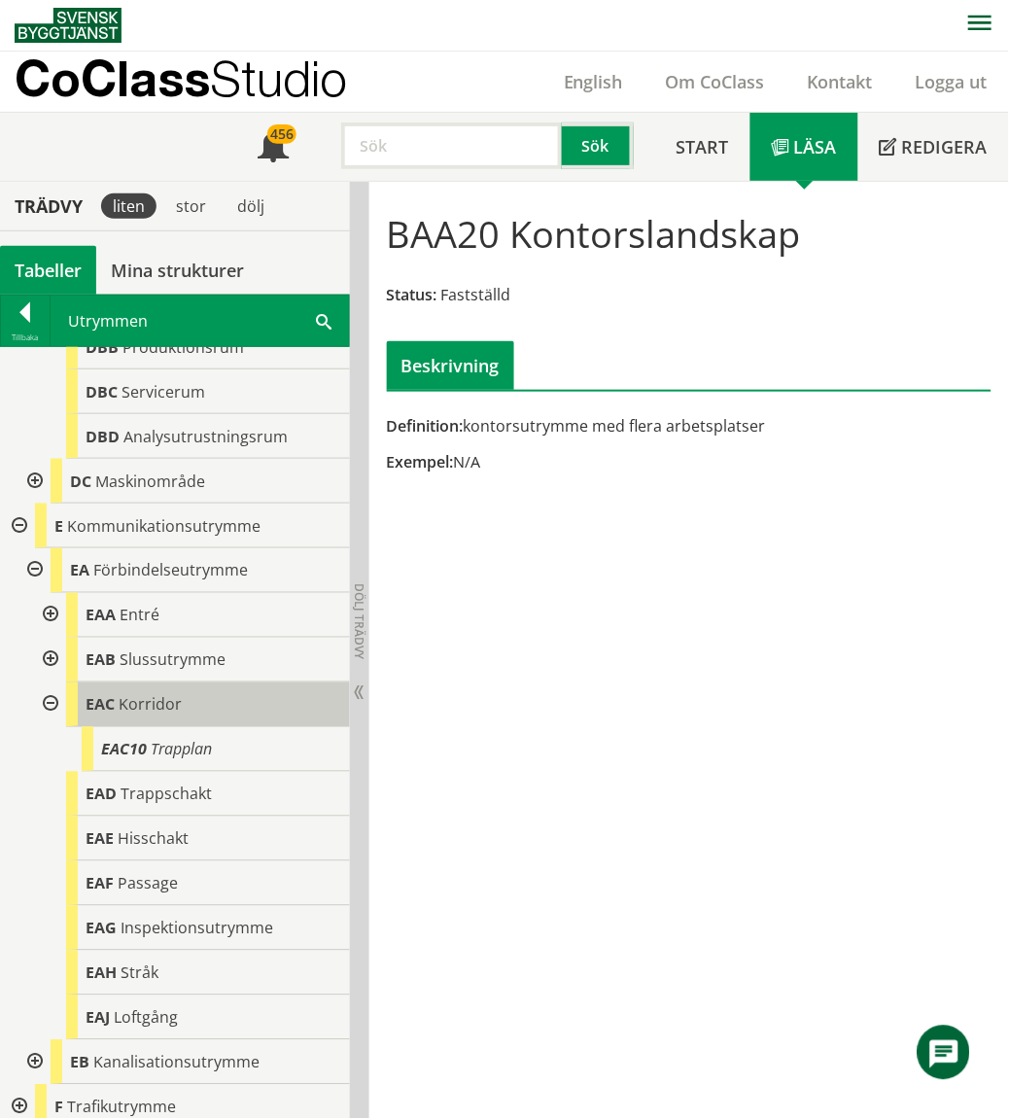
click at [142, 694] on span "Korridor" at bounding box center [150, 704] width 63 height 21
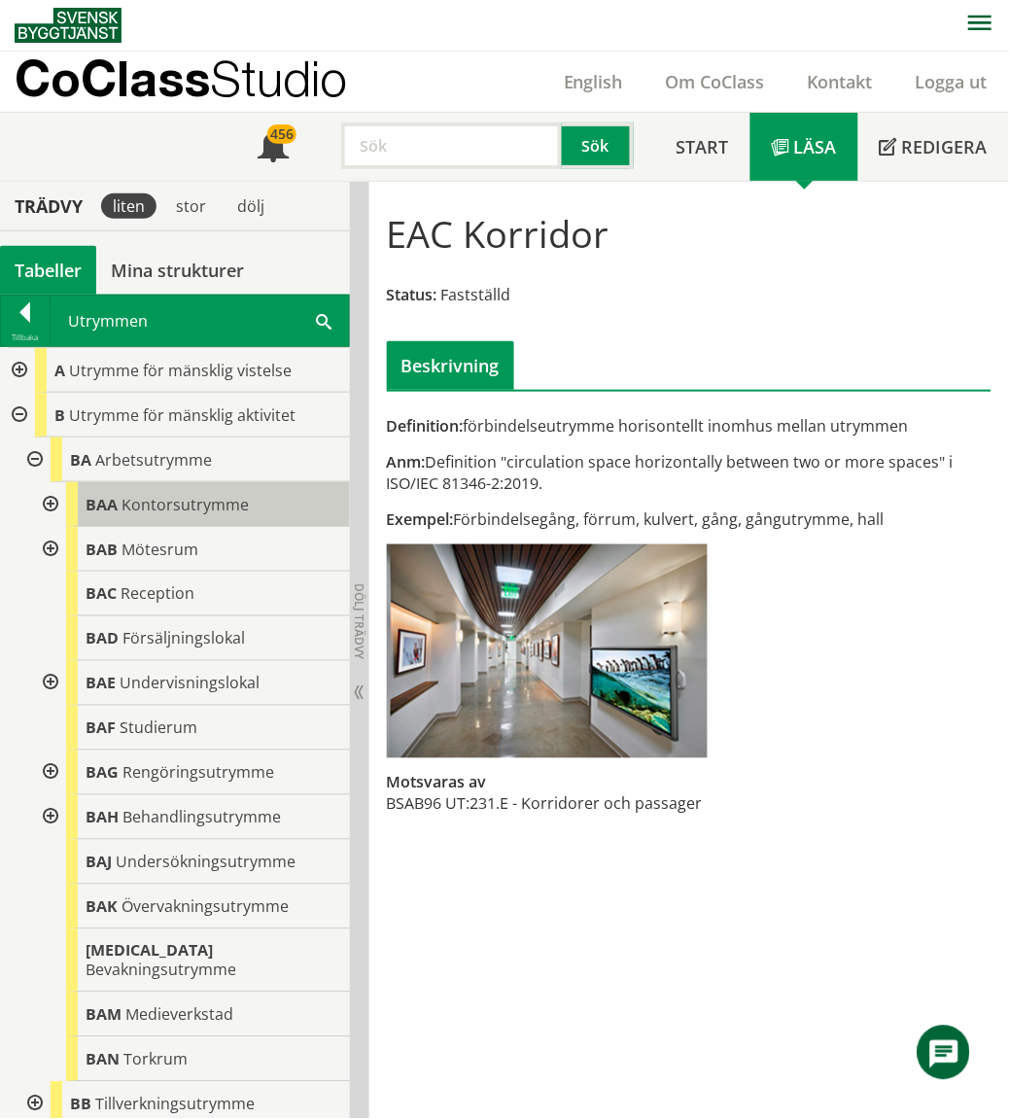
click at [179, 503] on span "Kontorsutrymme" at bounding box center [184, 504] width 127 height 21
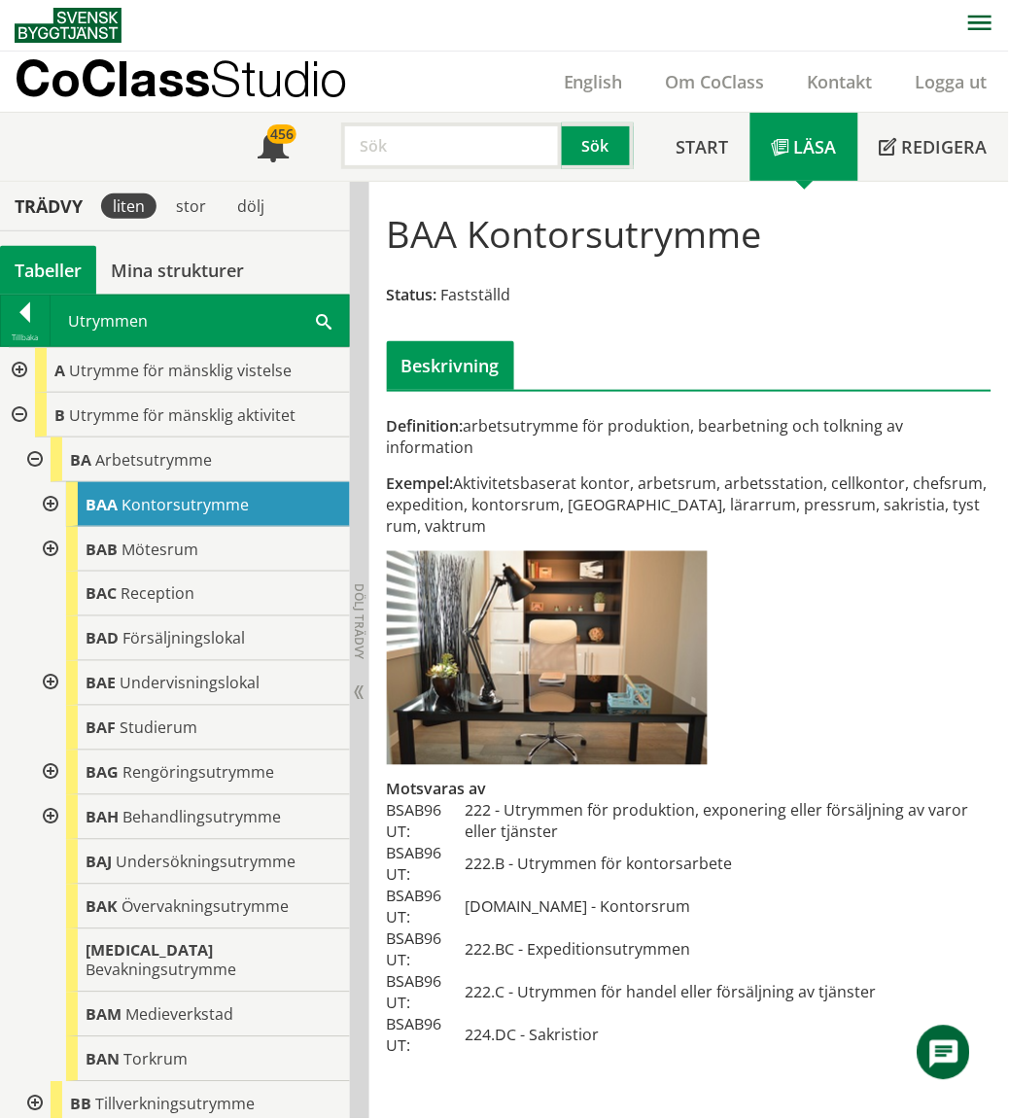
drag, startPoint x: 324, startPoint y: 318, endPoint x: 298, endPoint y: 317, distance: 25.3
click at [324, 318] on span at bounding box center [324, 320] width 16 height 20
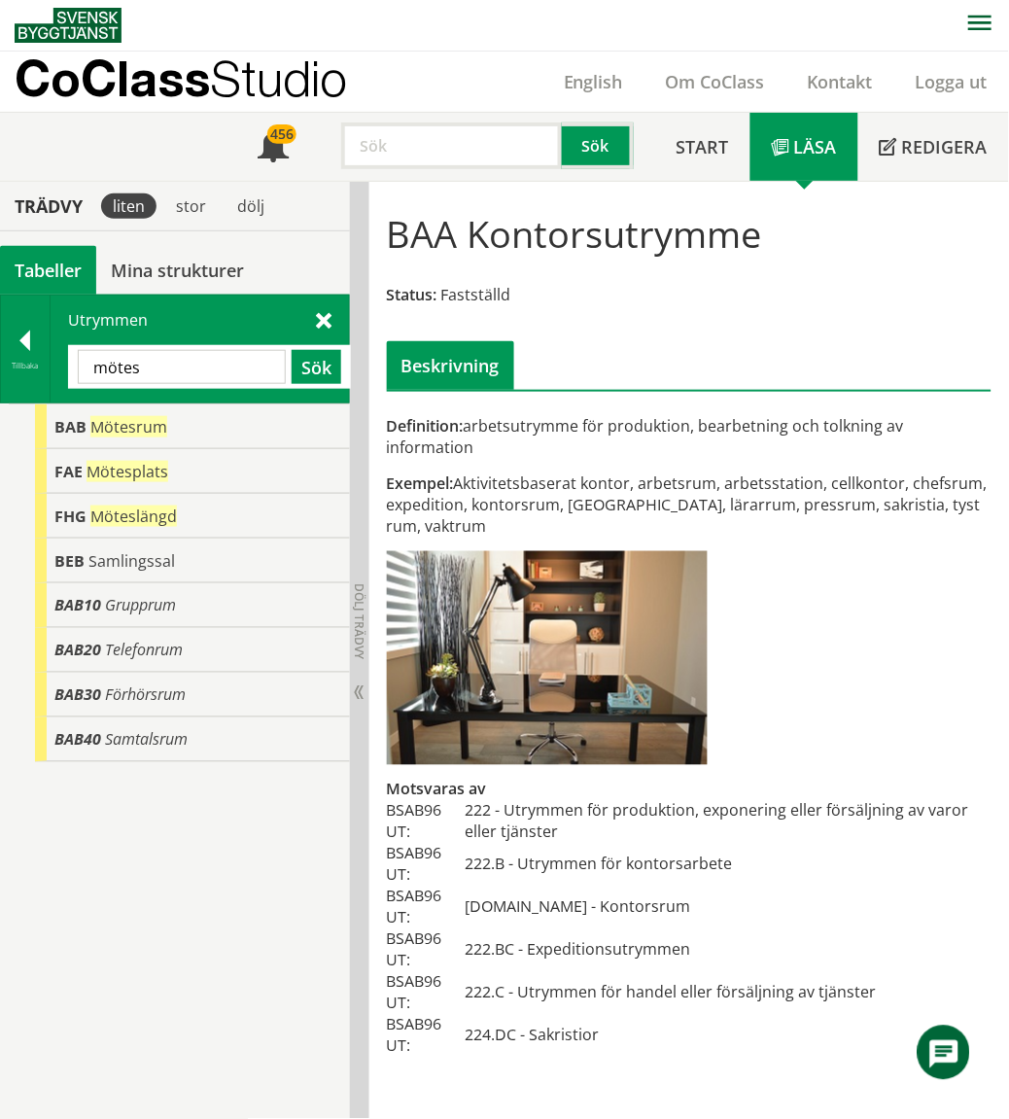
drag, startPoint x: 329, startPoint y: 385, endPoint x: 299, endPoint y: 395, distance: 30.7
click at [329, 385] on div "mötes Sök" at bounding box center [209, 367] width 283 height 44
click at [224, 414] on div "BAB Mötesrum" at bounding box center [192, 426] width 315 height 45
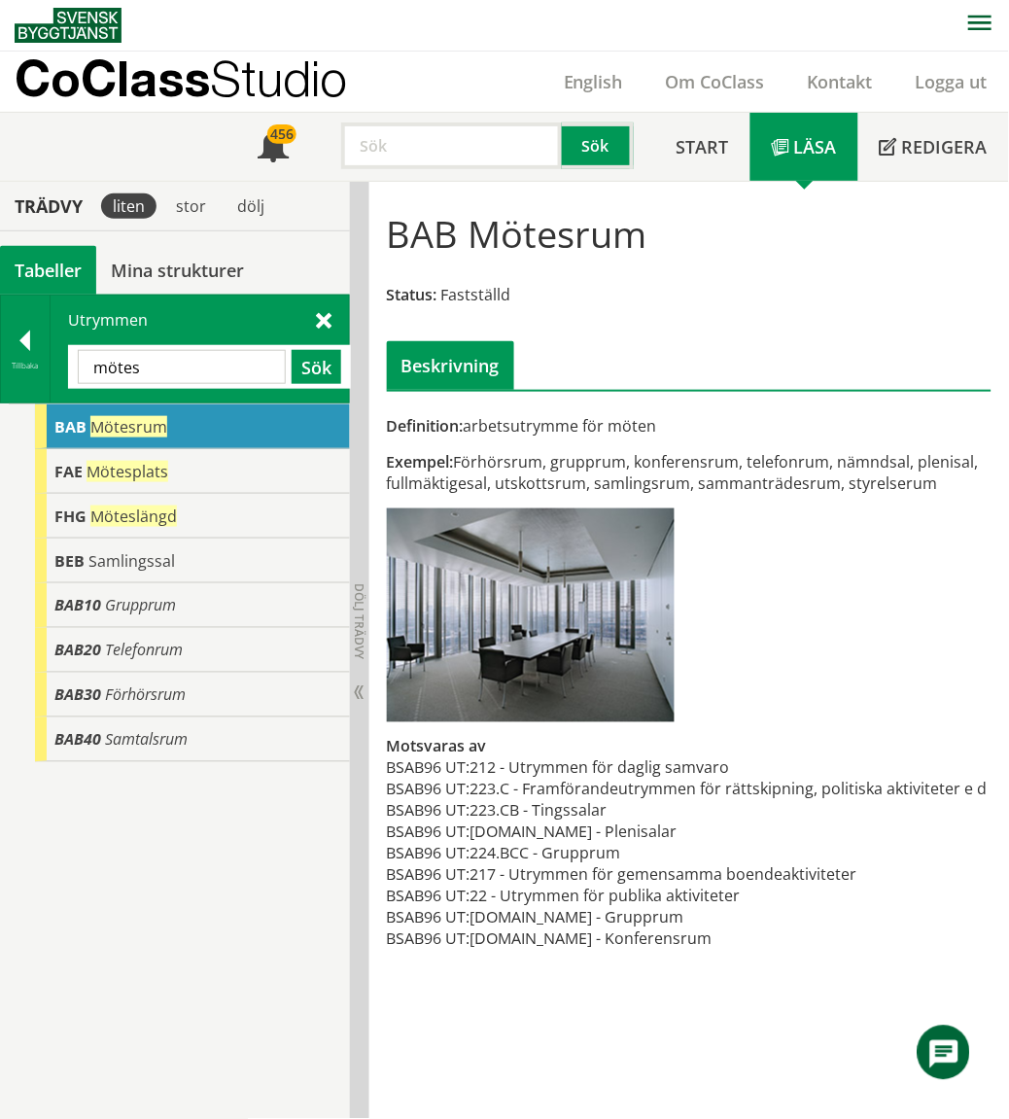
click at [168, 376] on input "mötes" at bounding box center [182, 367] width 208 height 34
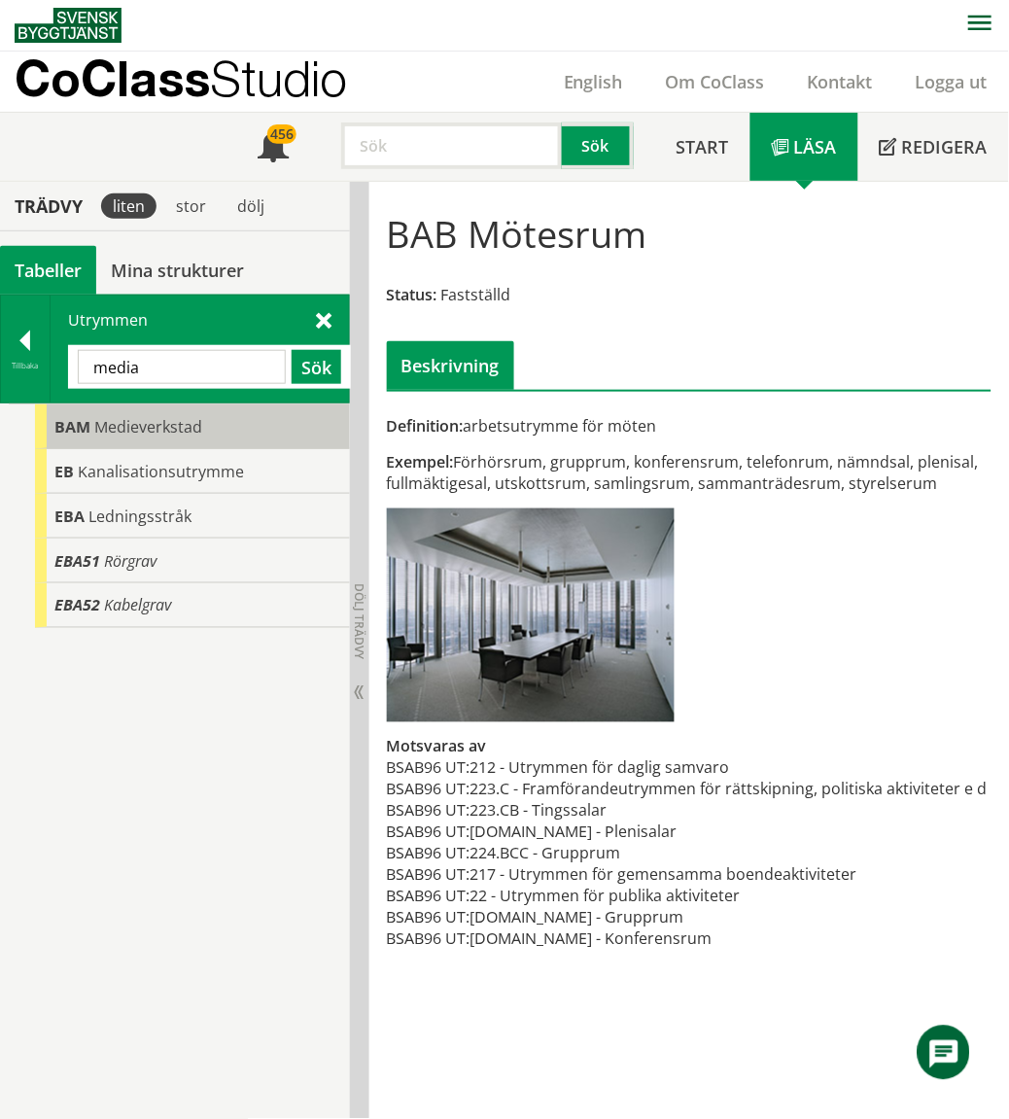
click at [129, 442] on div "BAM Medieverkstad" at bounding box center [192, 426] width 315 height 45
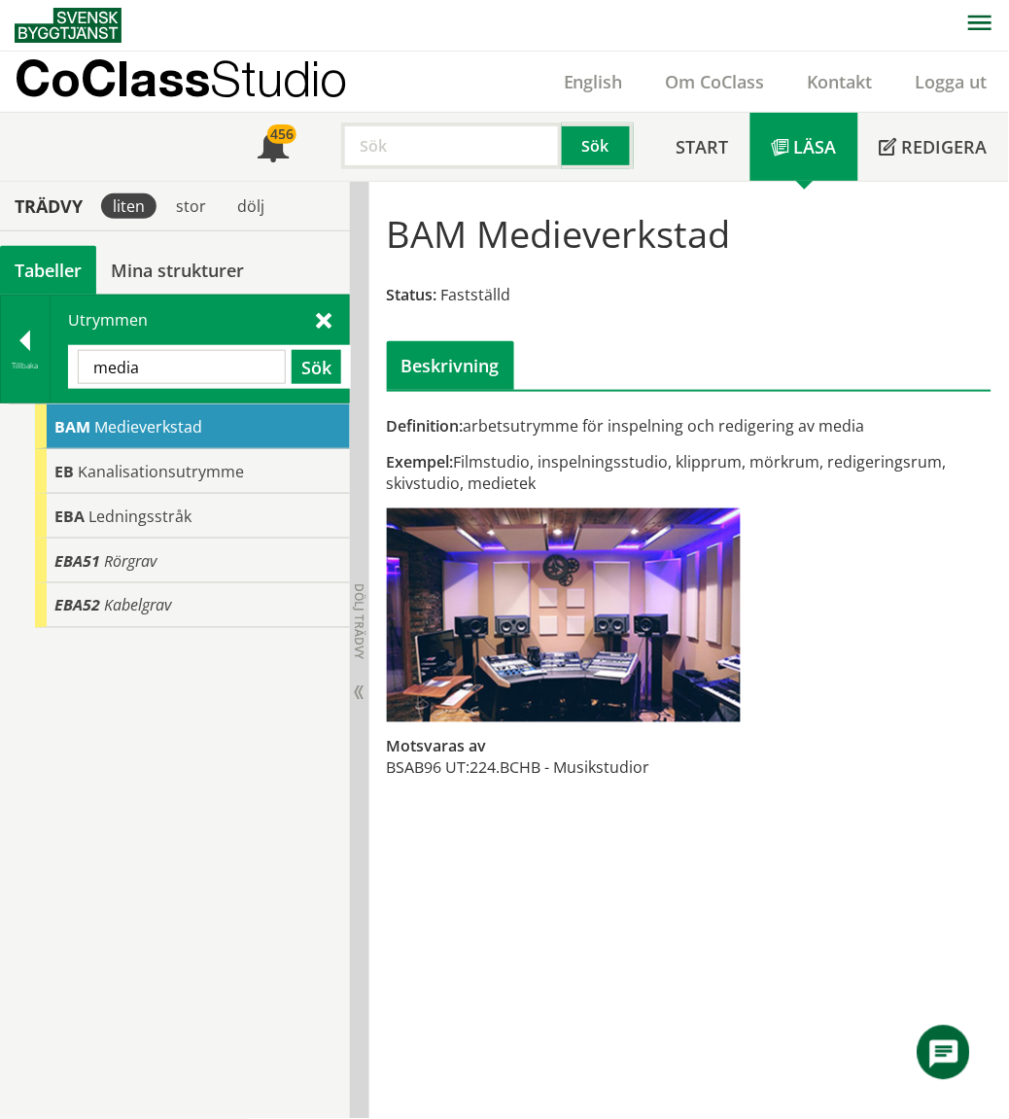
click at [173, 357] on input "media" at bounding box center [182, 367] width 208 height 34
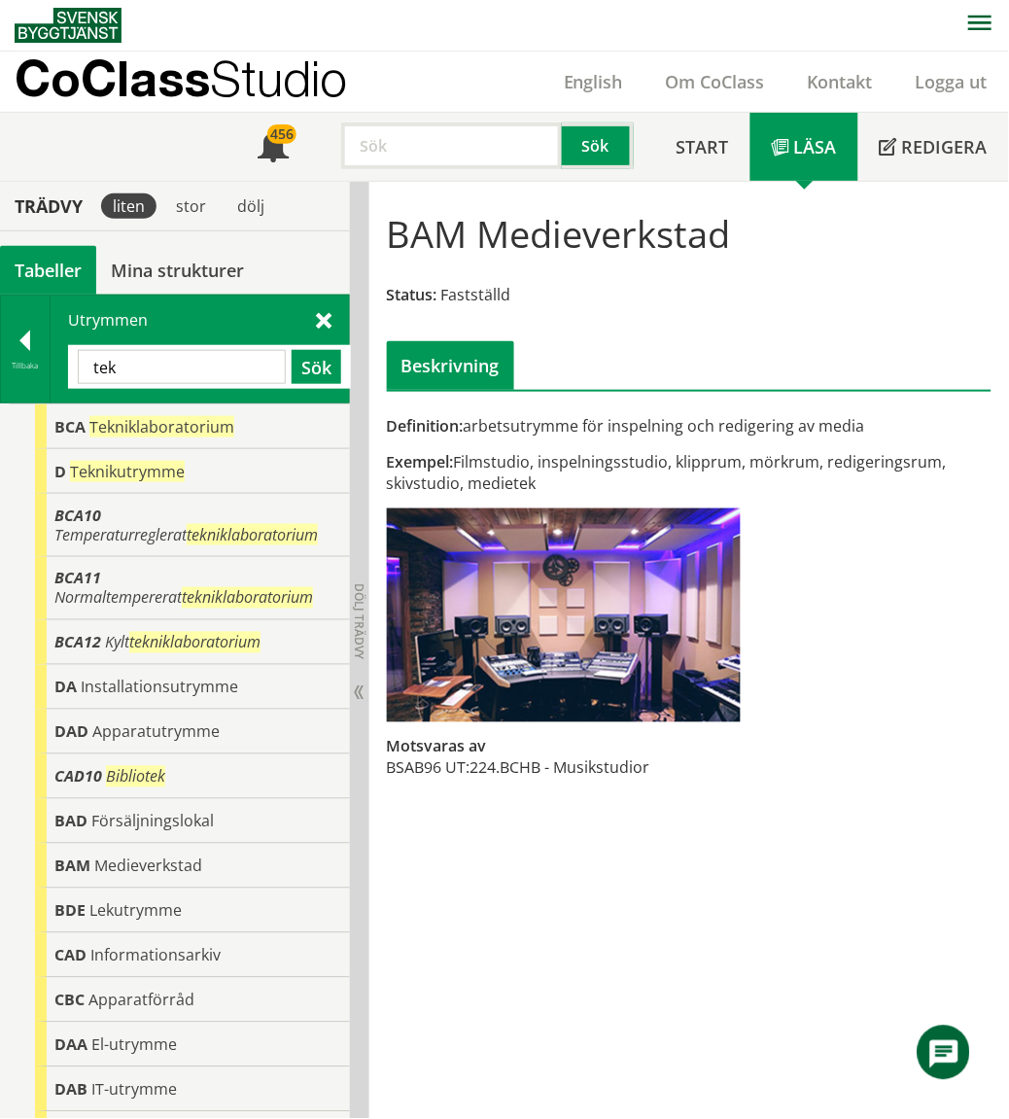
click at [139, 373] on input "tek" at bounding box center [182, 367] width 208 height 34
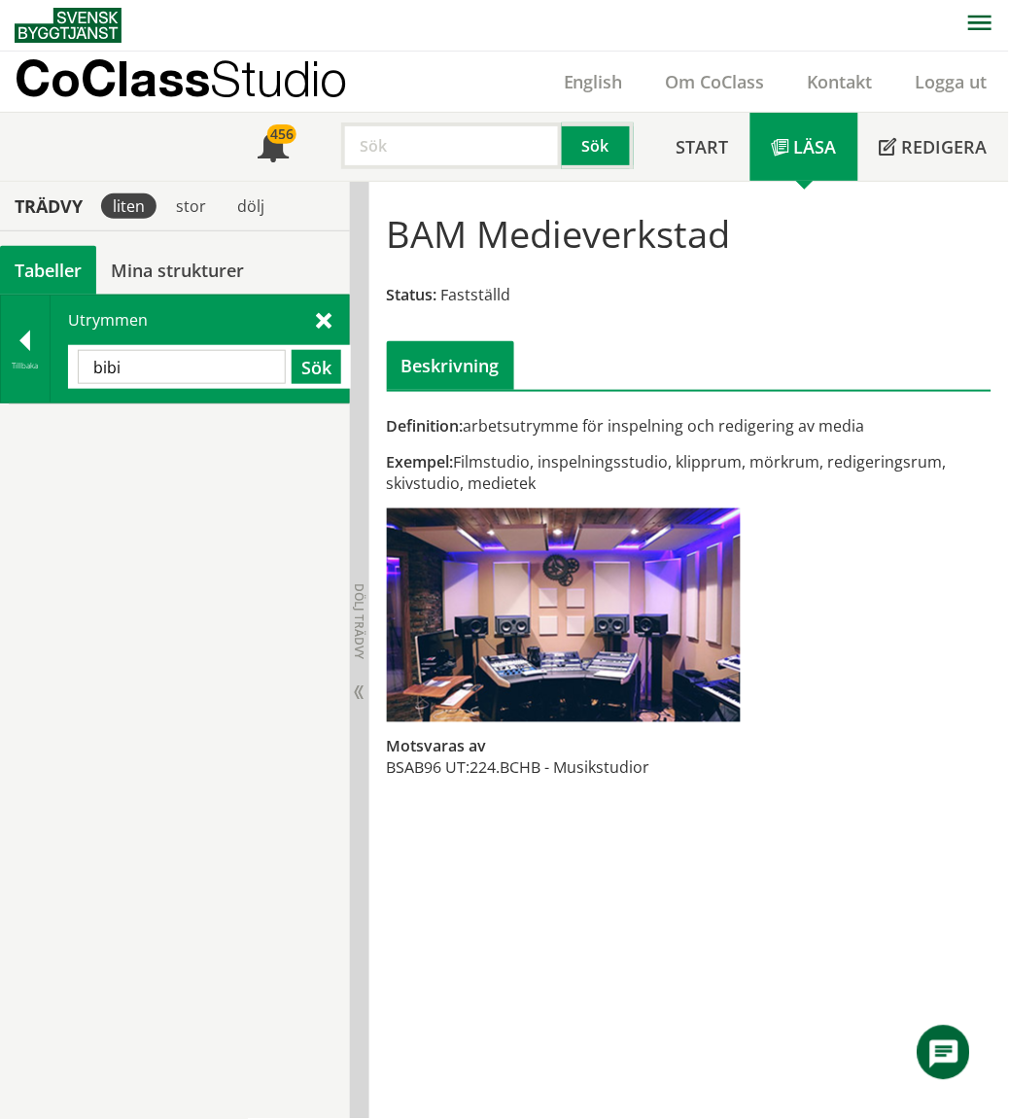
click at [139, 371] on input "bibi" at bounding box center [182, 367] width 208 height 34
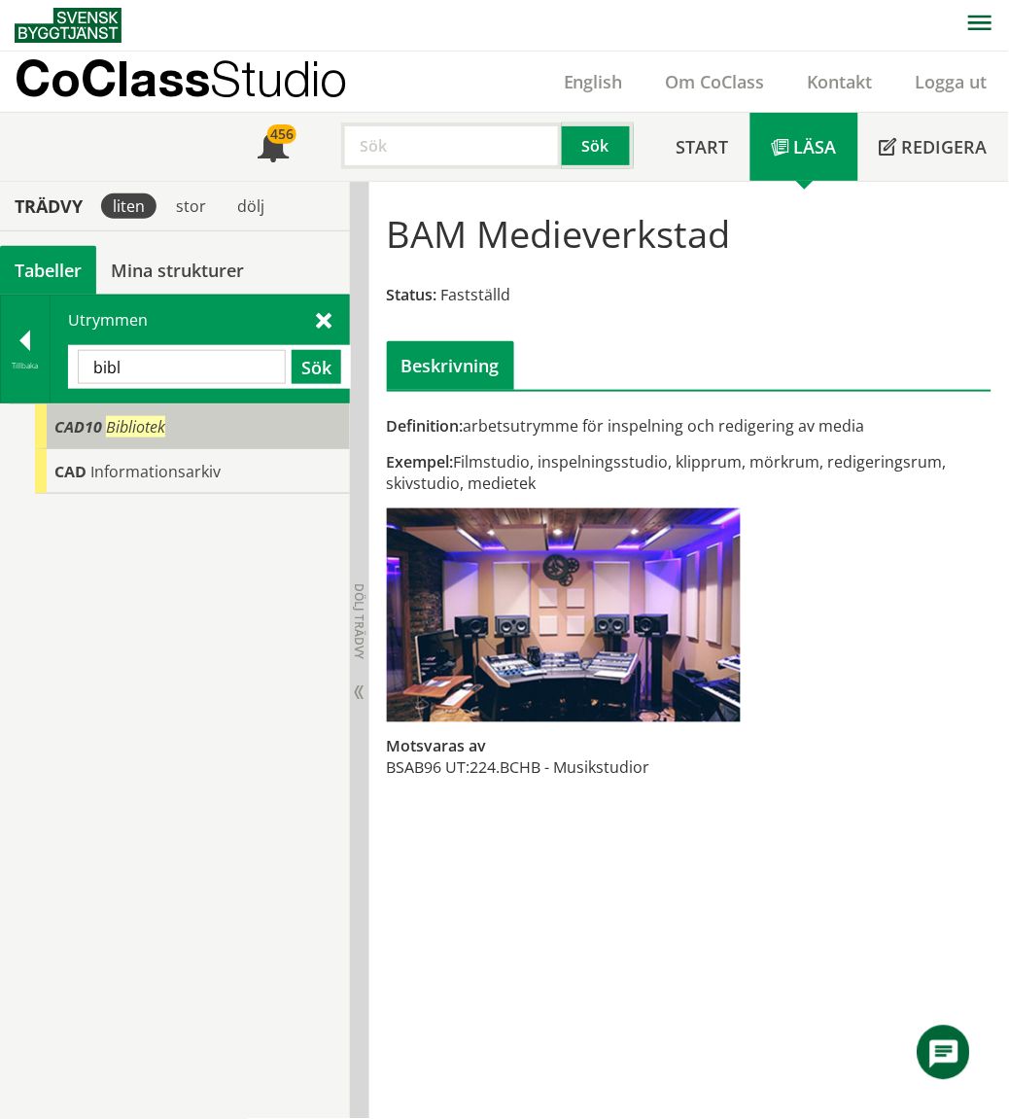
click at [134, 416] on span "Bibliotek" at bounding box center [135, 426] width 59 height 21
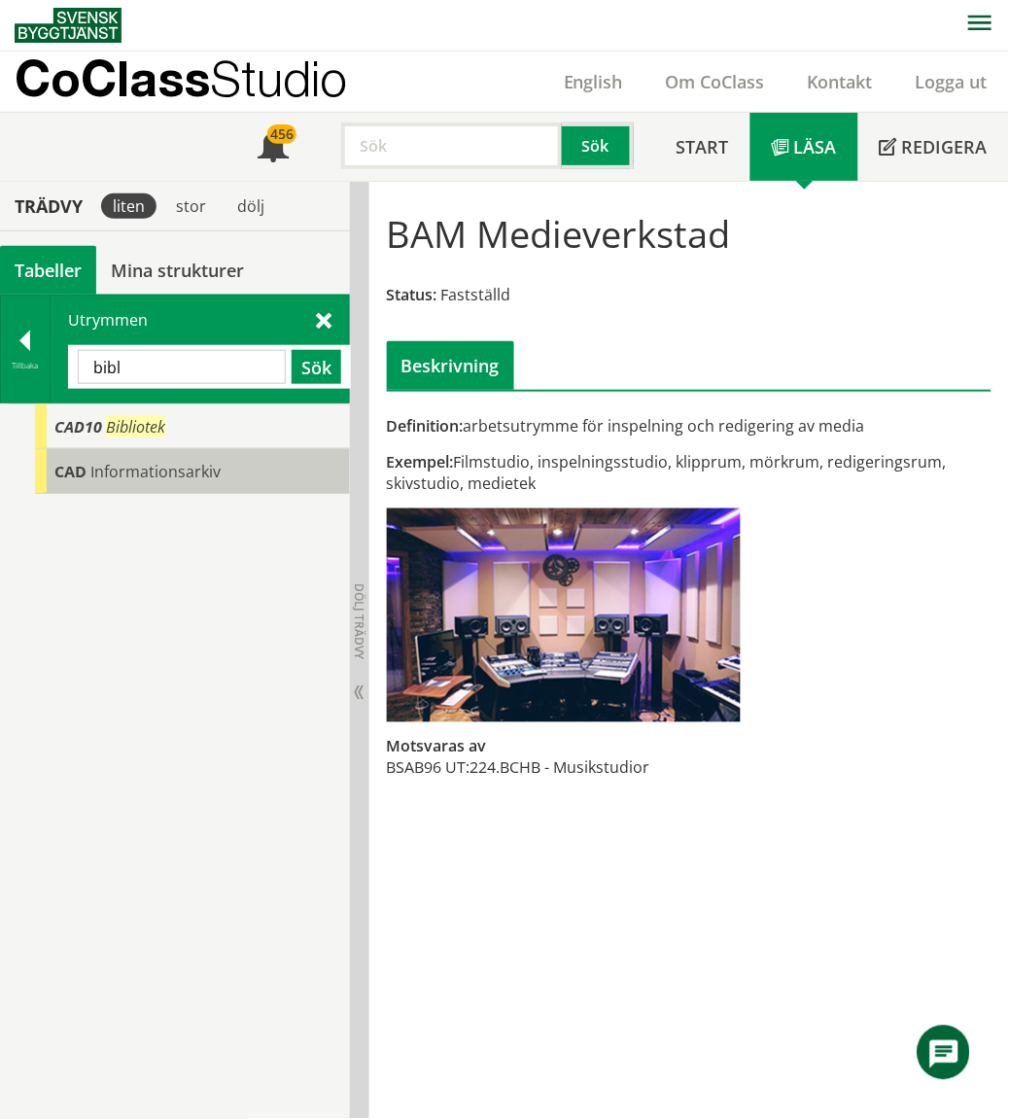
click at [162, 471] on body "AMA AMA Beskrivningsverktyg AMA Funktion BSAB Bygginfo Byggjura Byggkatalogen […" at bounding box center [504, 558] width 1009 height 1119
click at [162, 474] on span "Informationsarkiv" at bounding box center [155, 471] width 130 height 21
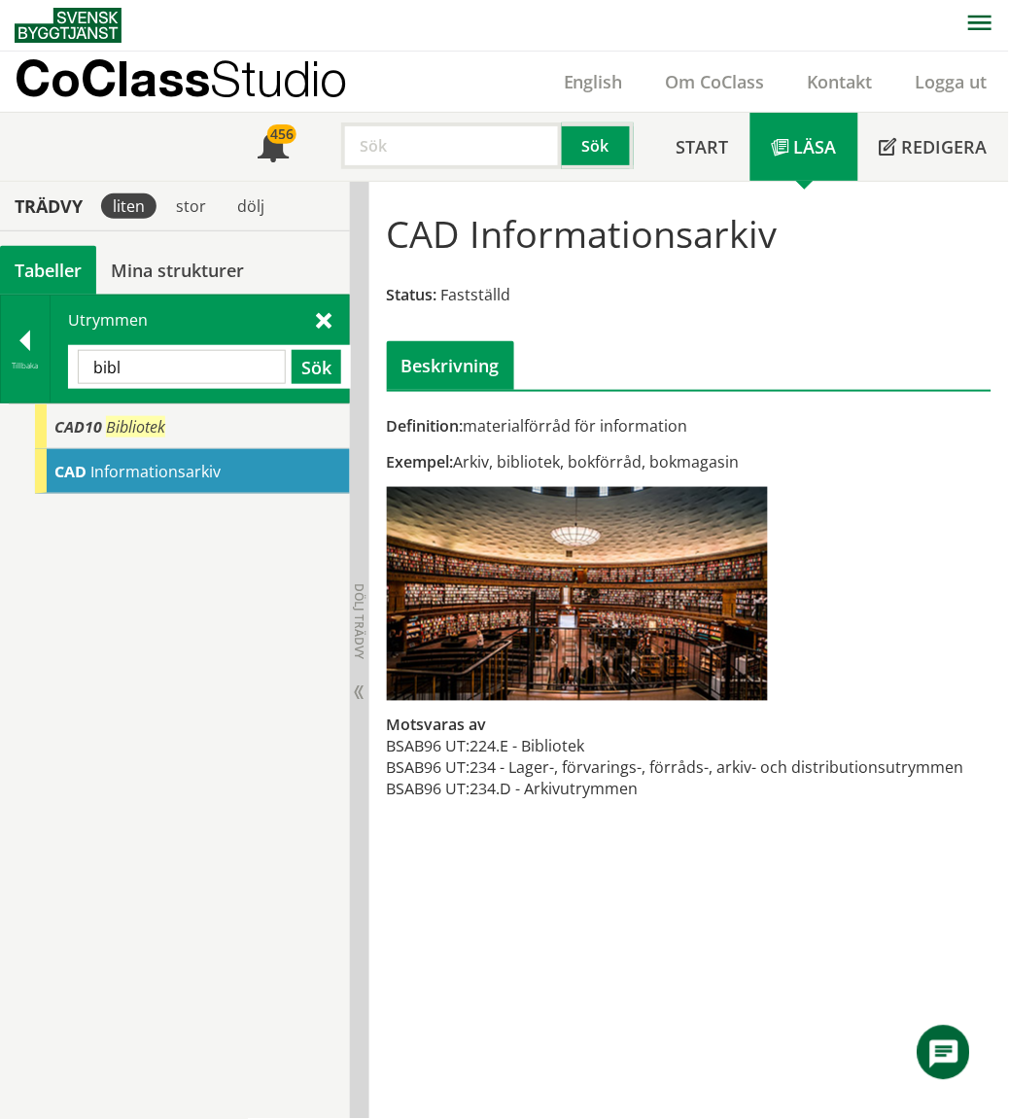
click at [554, 606] on img at bounding box center [577, 594] width 381 height 214
click at [196, 362] on input "bibl" at bounding box center [182, 367] width 208 height 34
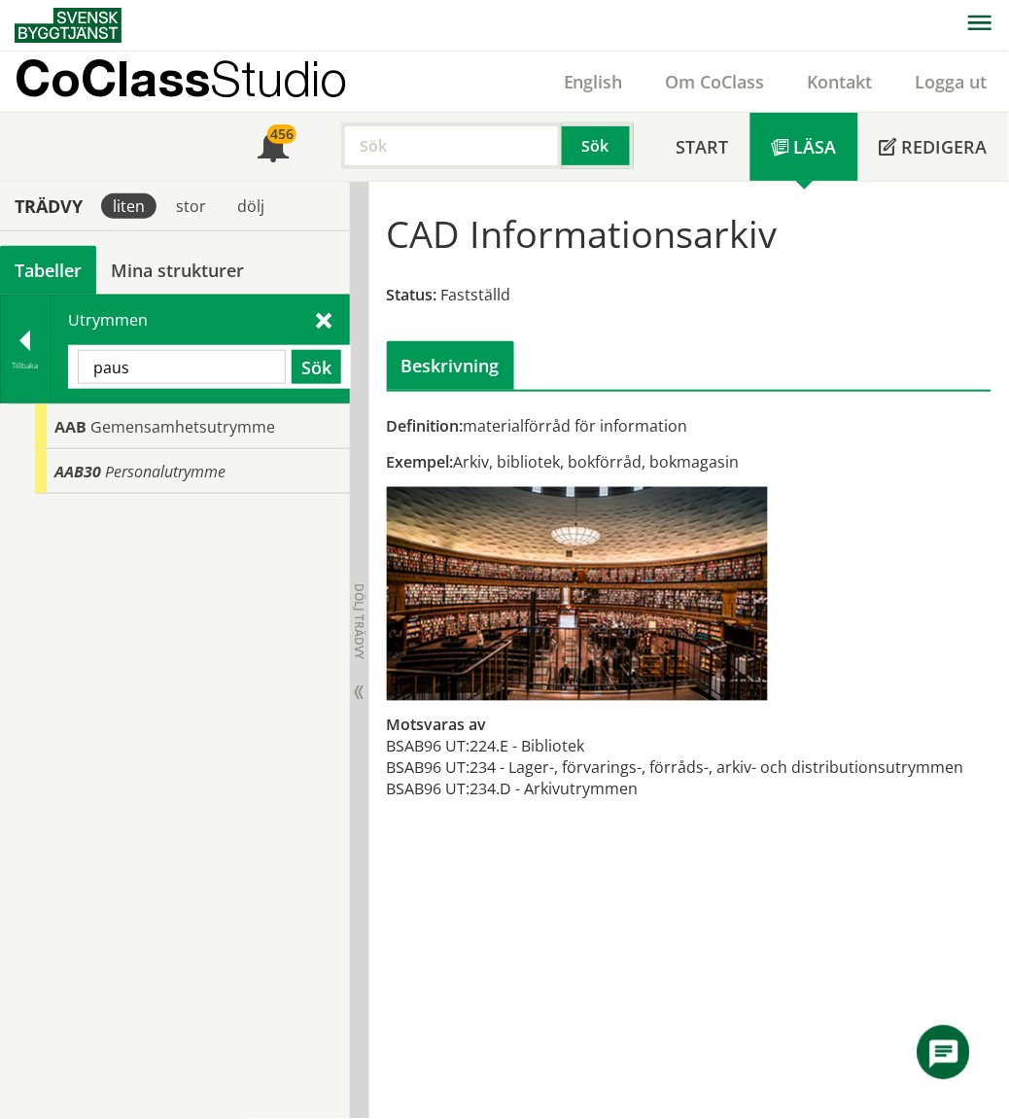
click at [677, 843] on div "CAD Informationsarkiv Status: Fastställd Beskrivning Definition: materialförråd…" at bounding box center [689, 517] width 640 height 671
click at [198, 381] on input "paus" at bounding box center [182, 367] width 208 height 34
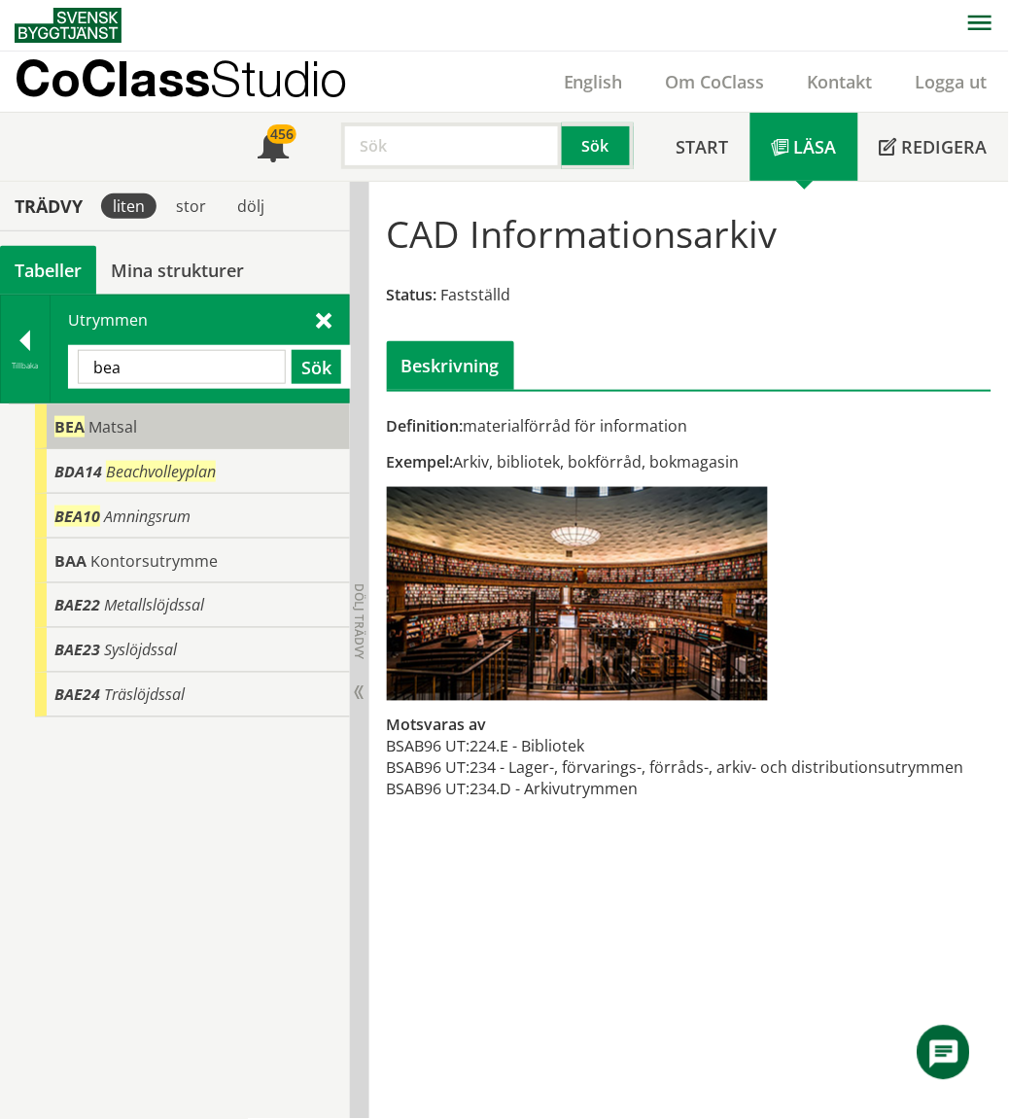
click at [206, 424] on div "[PERSON_NAME]" at bounding box center [192, 426] width 315 height 45
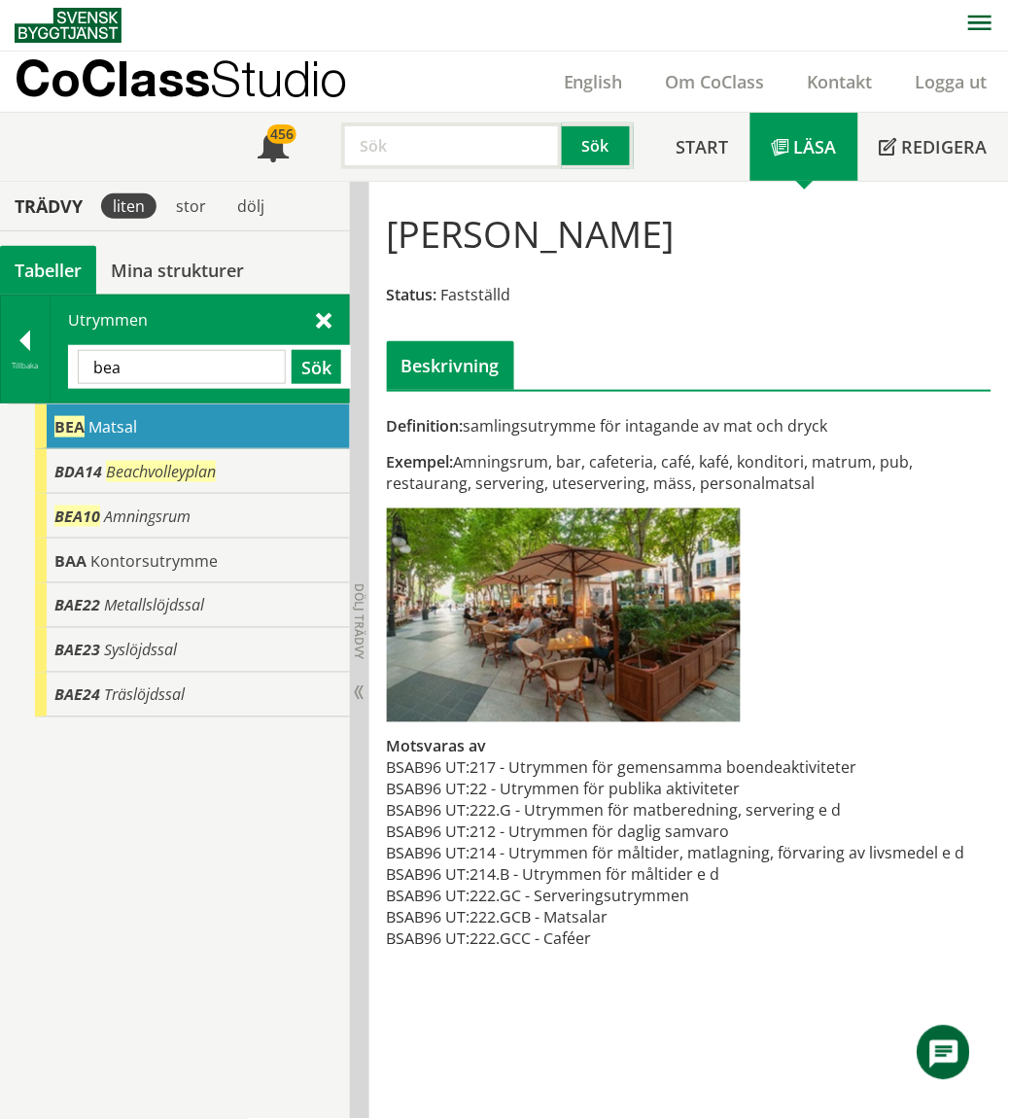
click at [331, 316] on div "Utrymmen bea Sök" at bounding box center [200, 348] width 298 height 107
click at [325, 314] on span at bounding box center [324, 319] width 16 height 20
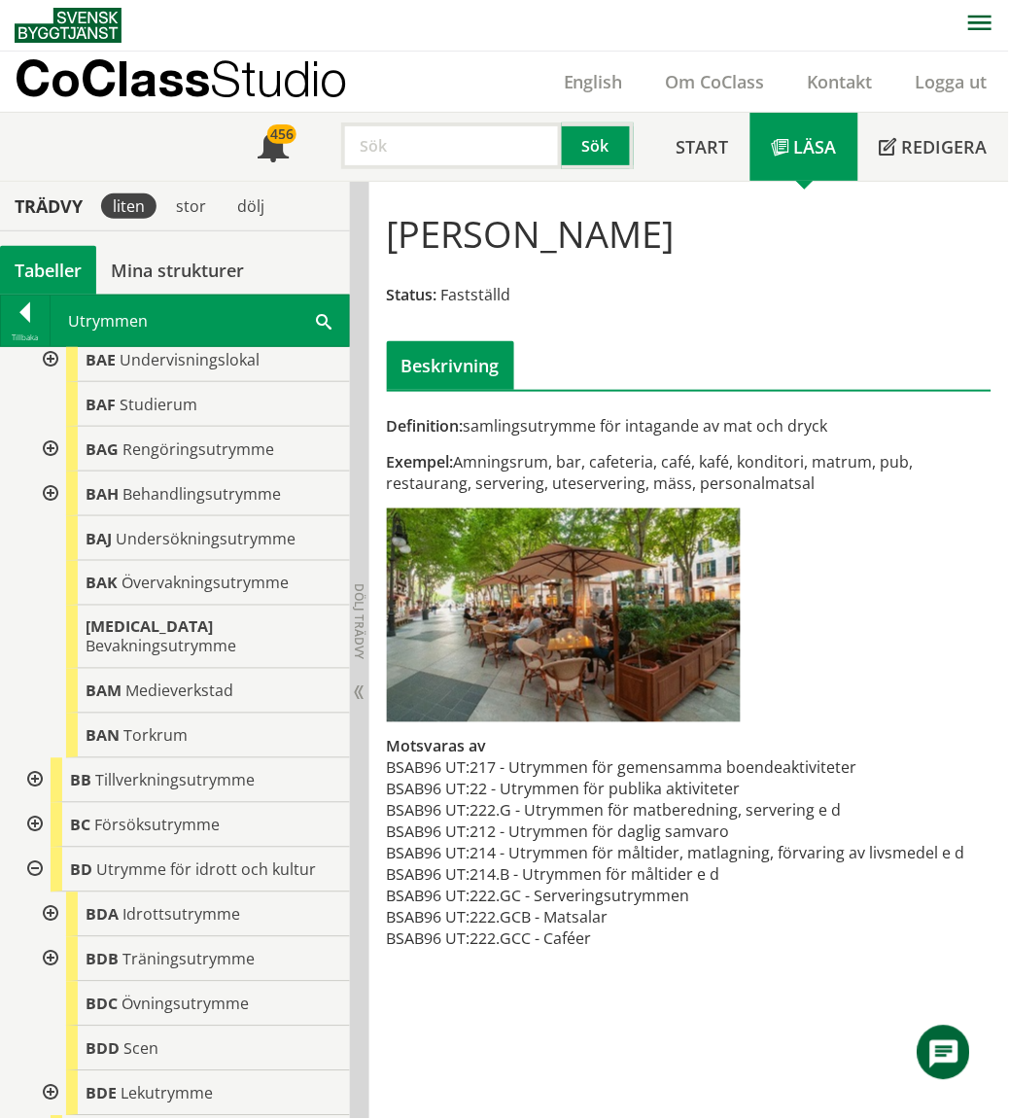
scroll to position [432, 0]
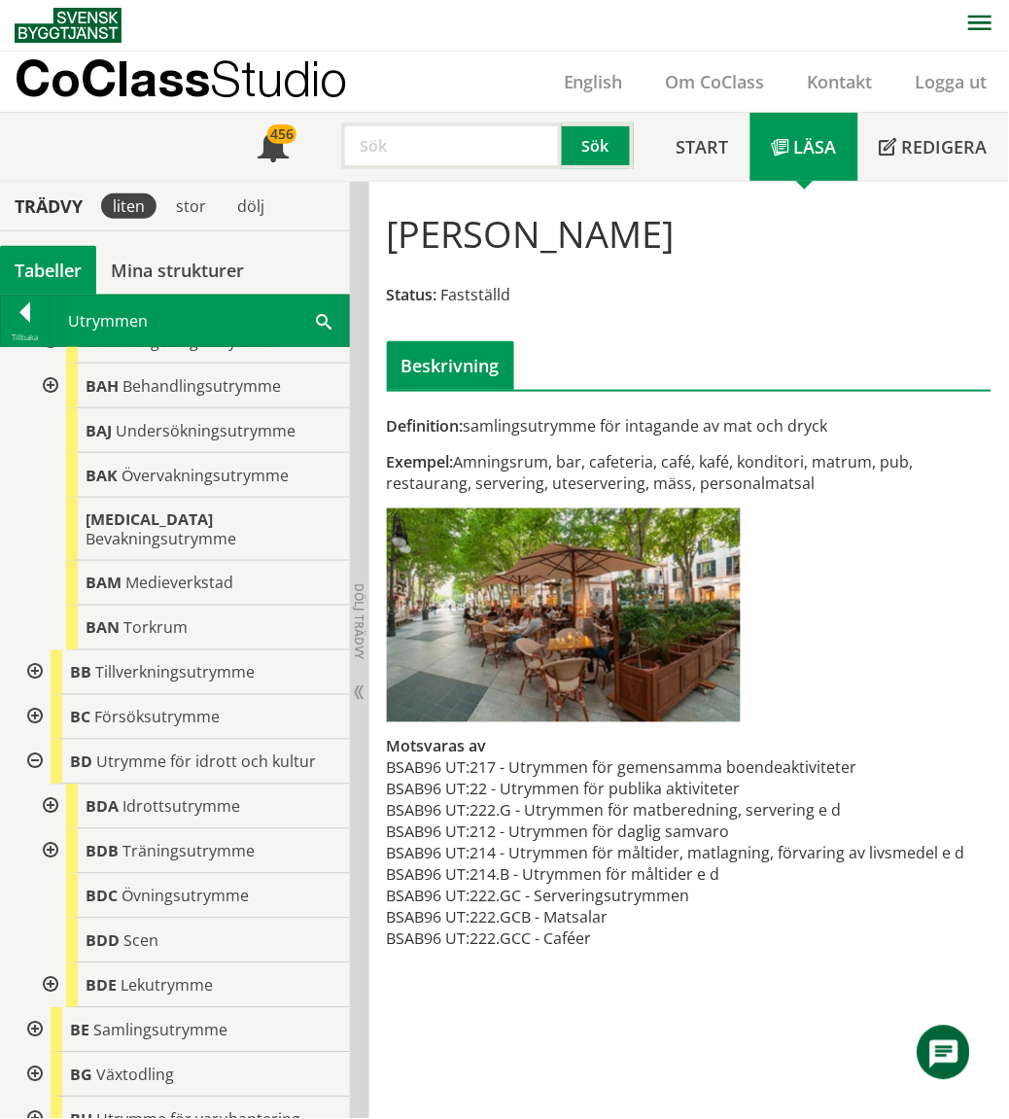
click at [45, 740] on div at bounding box center [33, 762] width 35 height 45
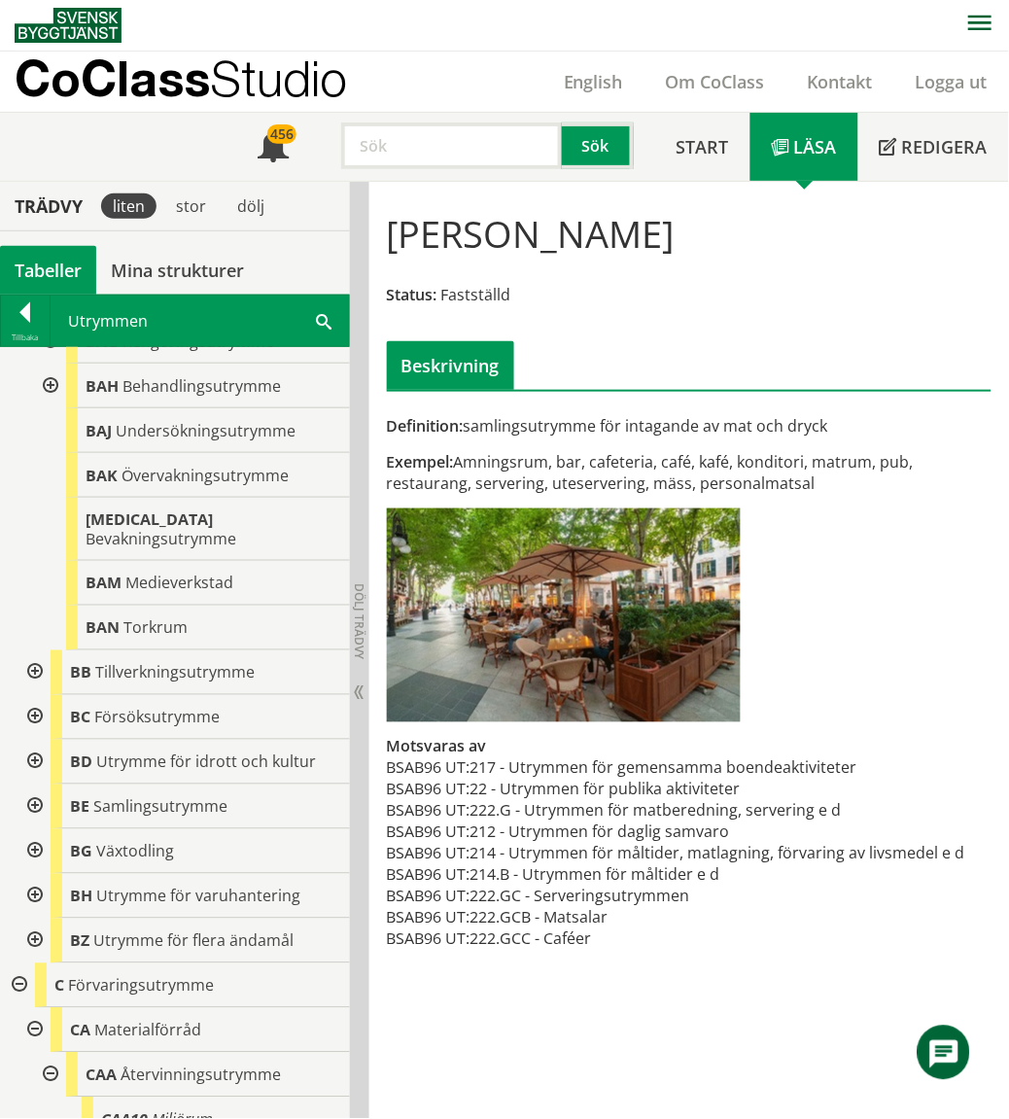
click at [33, 785] on div at bounding box center [33, 806] width 35 height 45
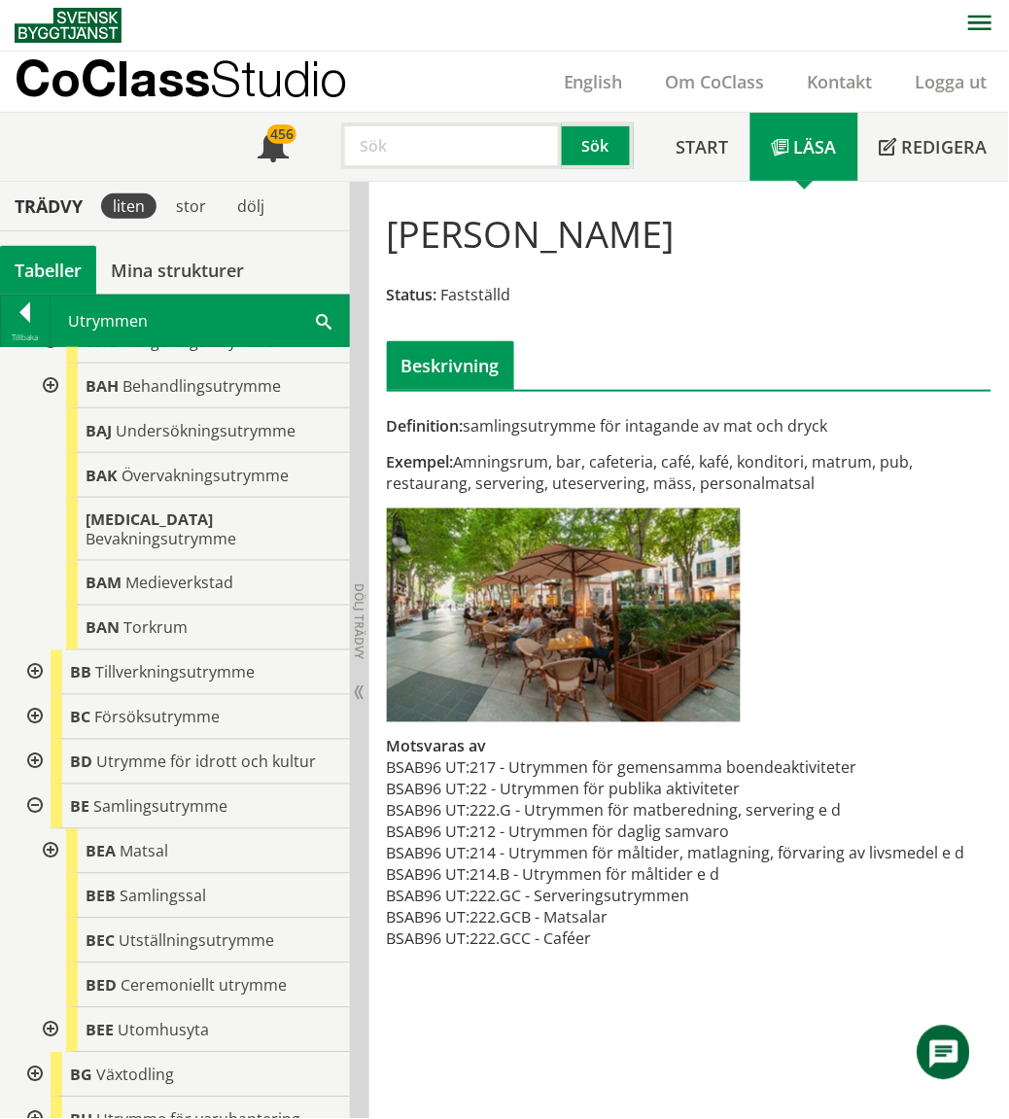
click at [55, 832] on div at bounding box center [48, 851] width 35 height 45
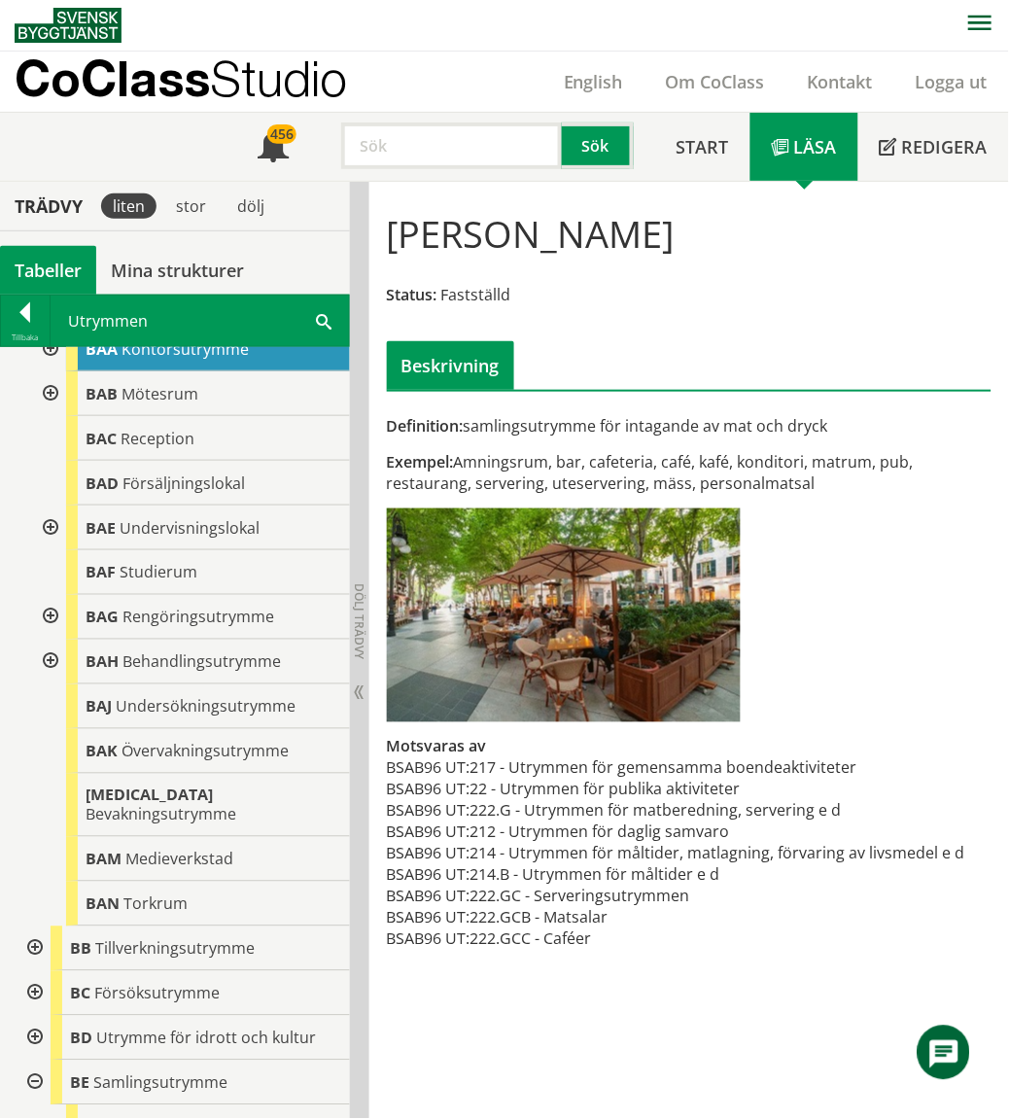
scroll to position [0, 0]
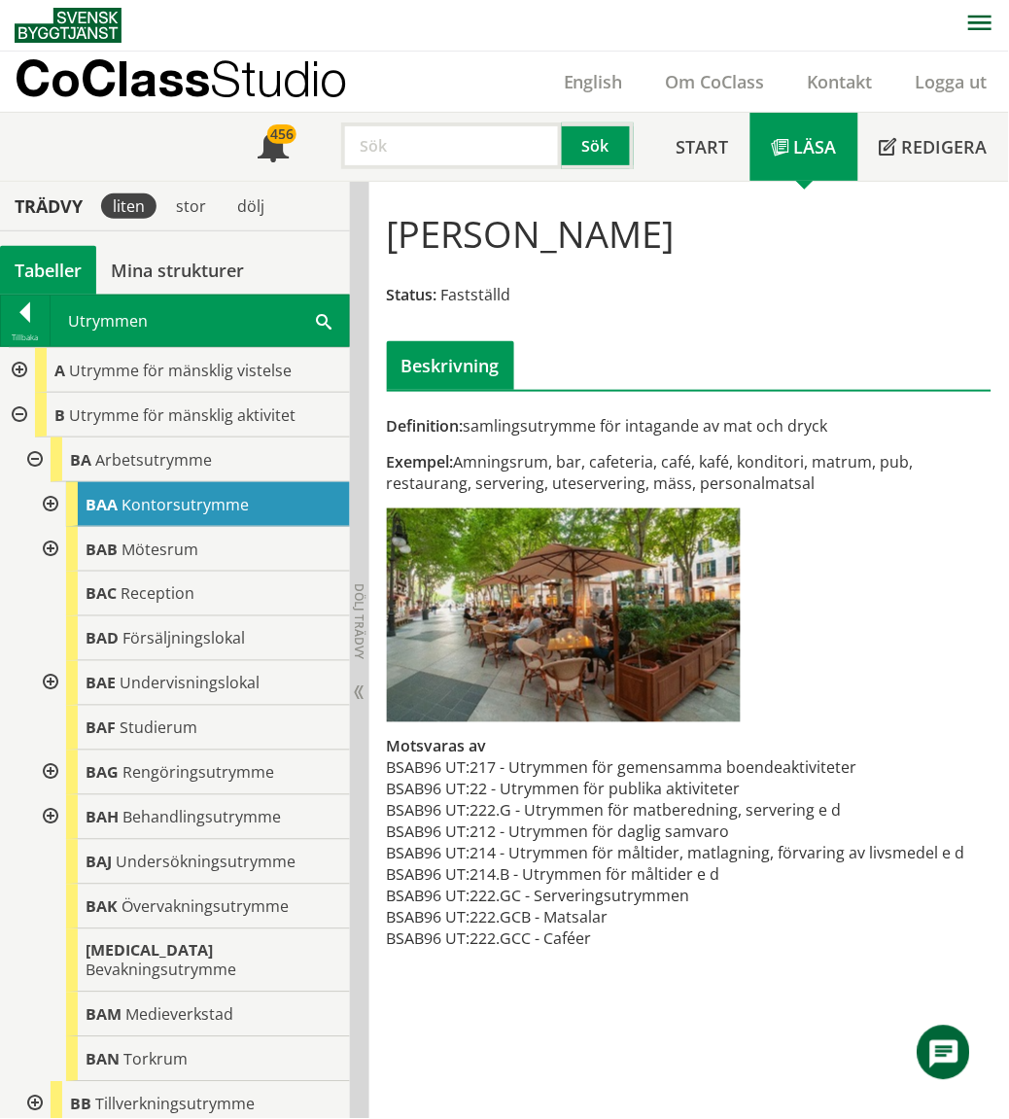
click at [14, 361] on div at bounding box center [17, 370] width 35 height 45
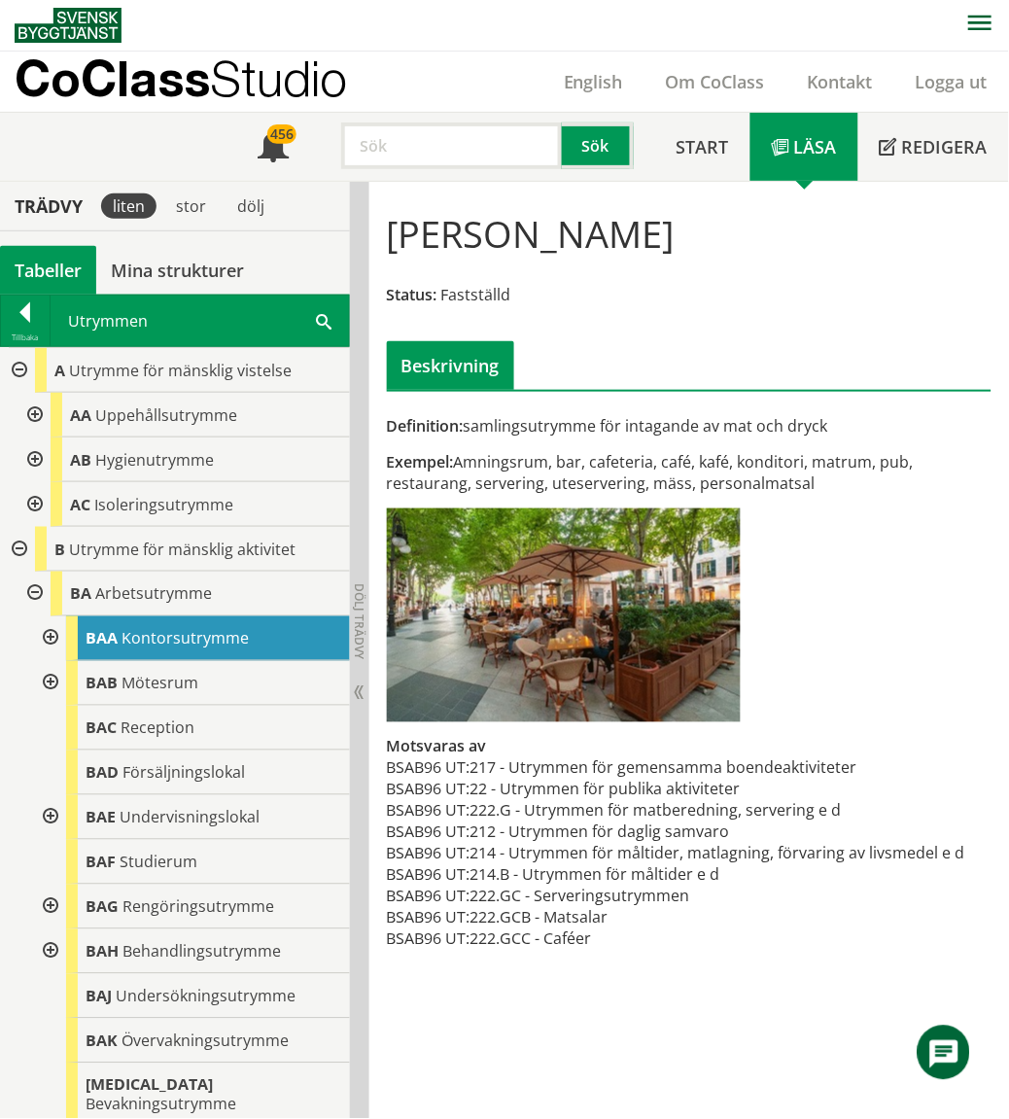
click at [35, 414] on div at bounding box center [33, 415] width 35 height 45
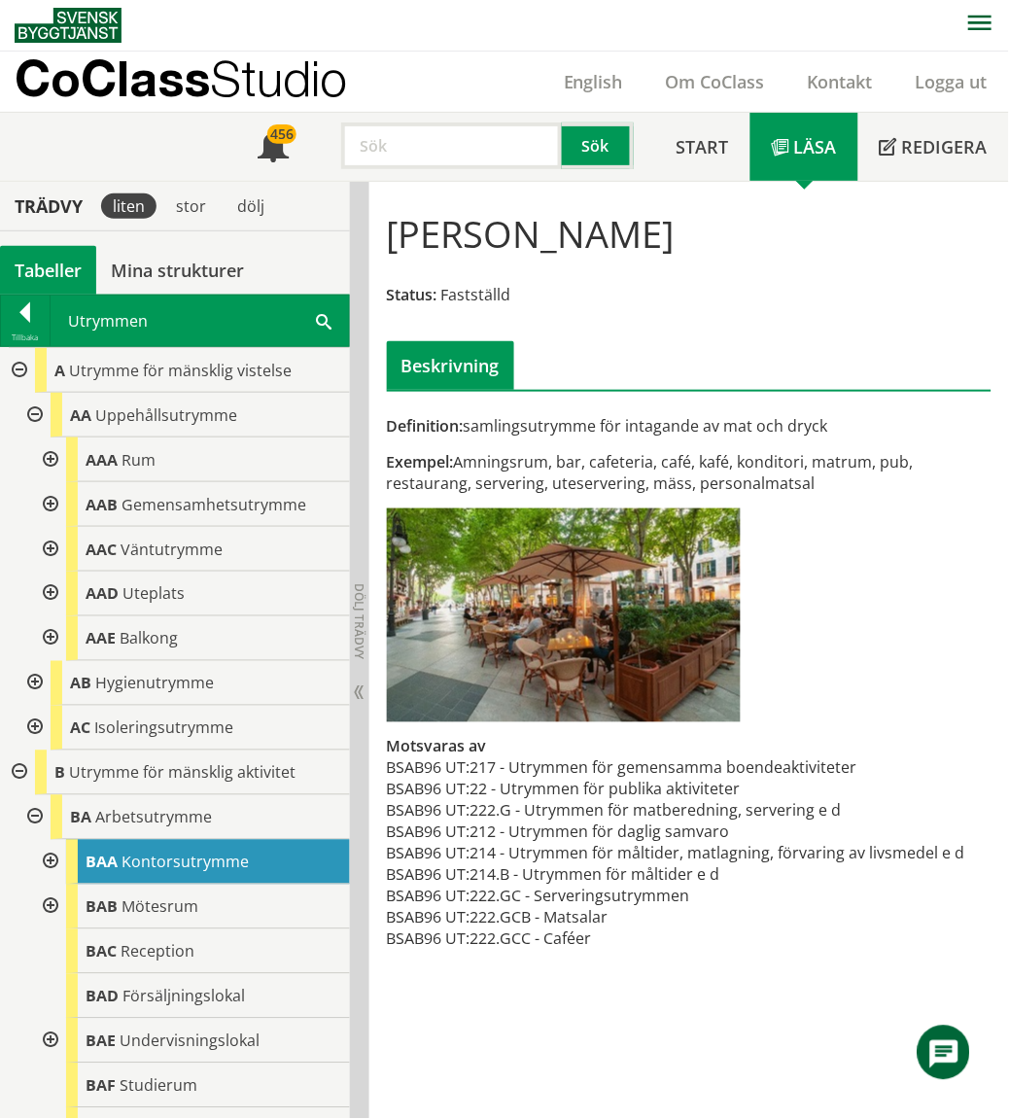
click at [47, 502] on div at bounding box center [48, 504] width 35 height 45
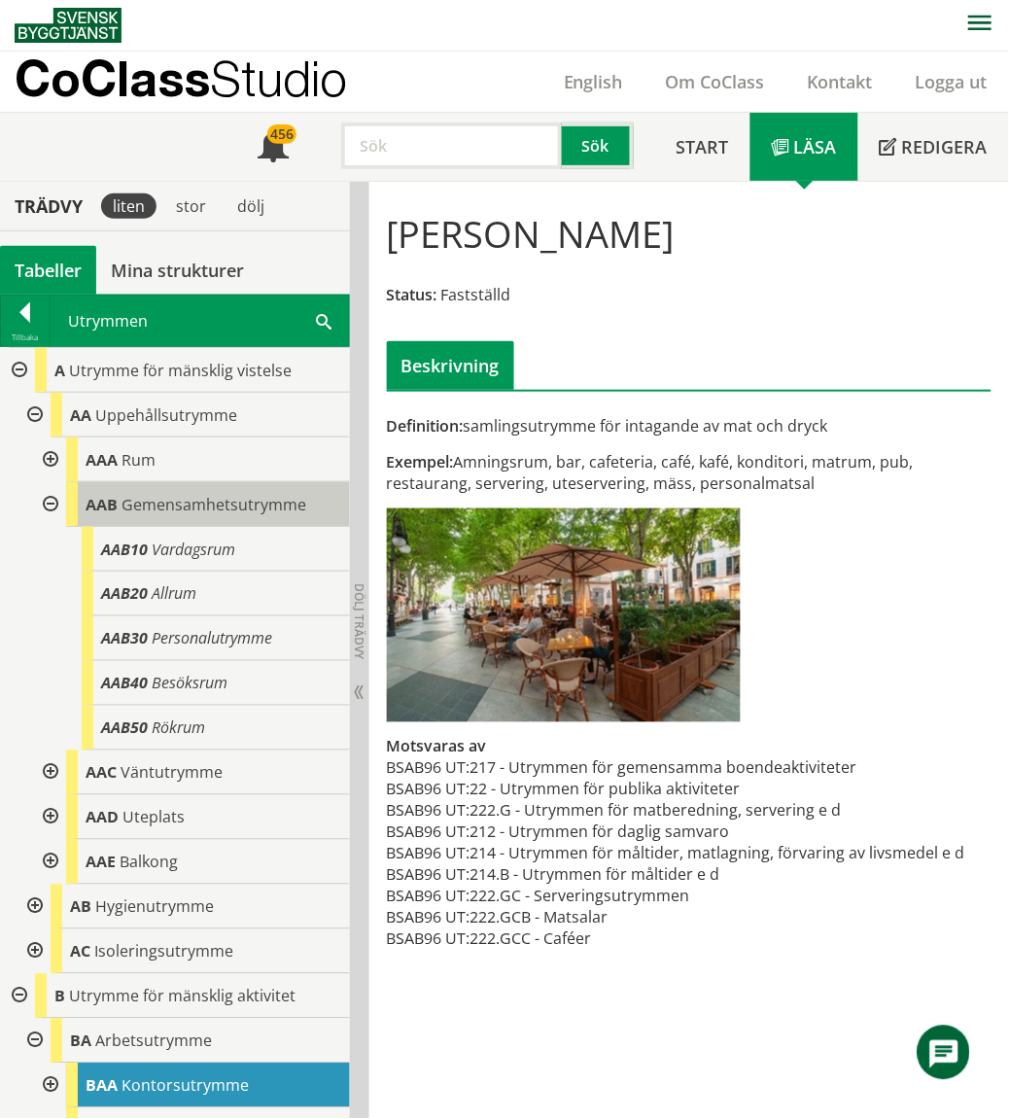
click at [191, 510] on span "Gemensamhetsutrymme" at bounding box center [213, 504] width 185 height 21
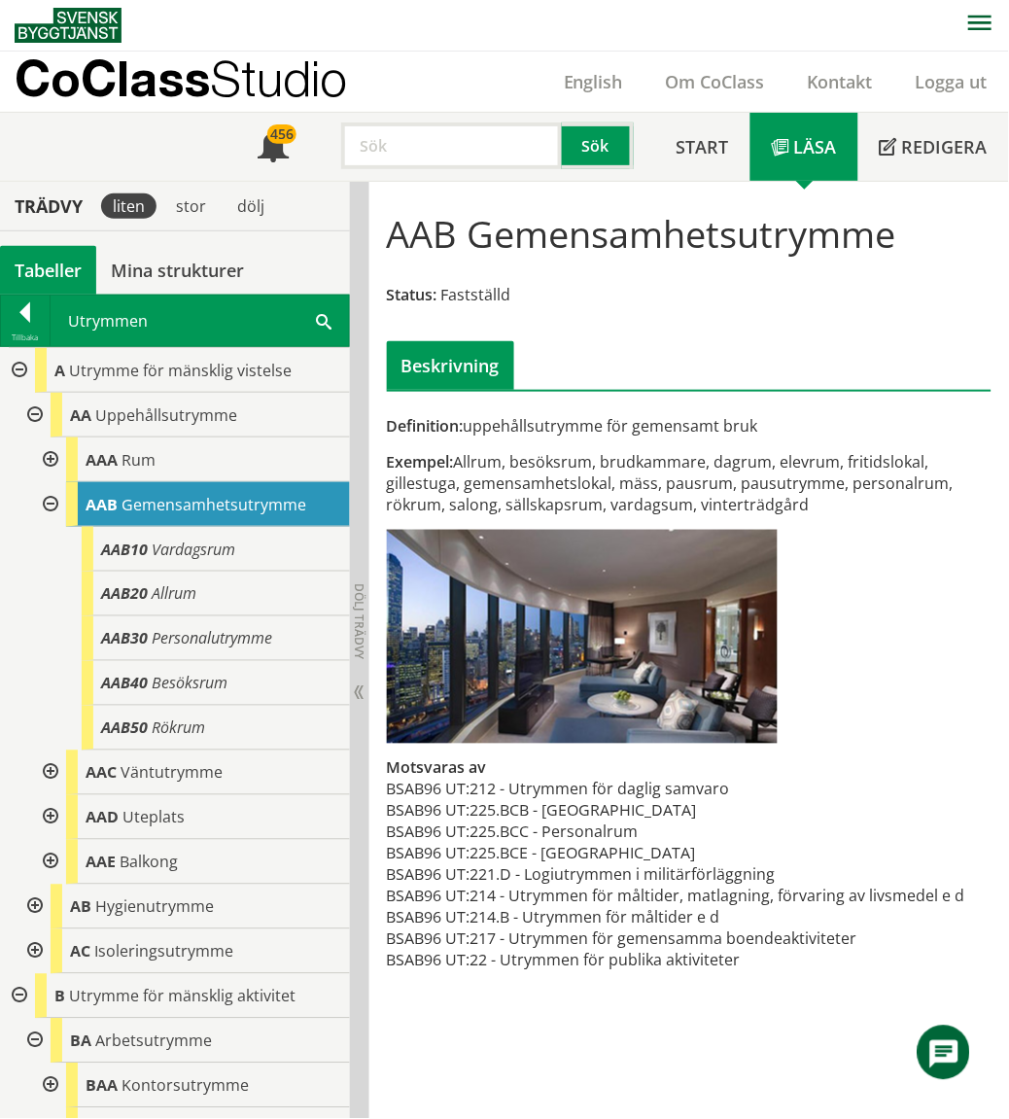
click at [49, 454] on div at bounding box center [48, 459] width 35 height 45
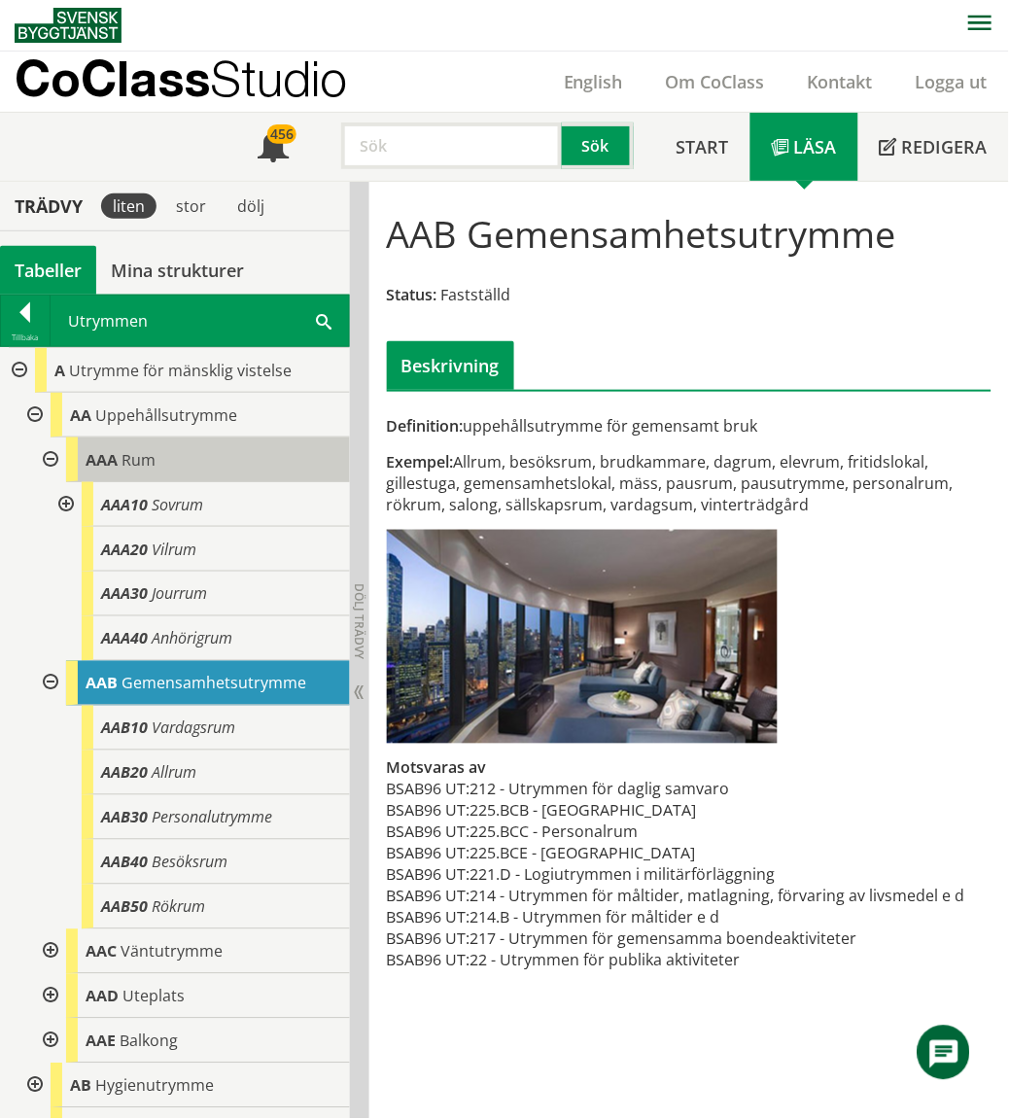
click at [134, 464] on span "Rum" at bounding box center [138, 459] width 34 height 21
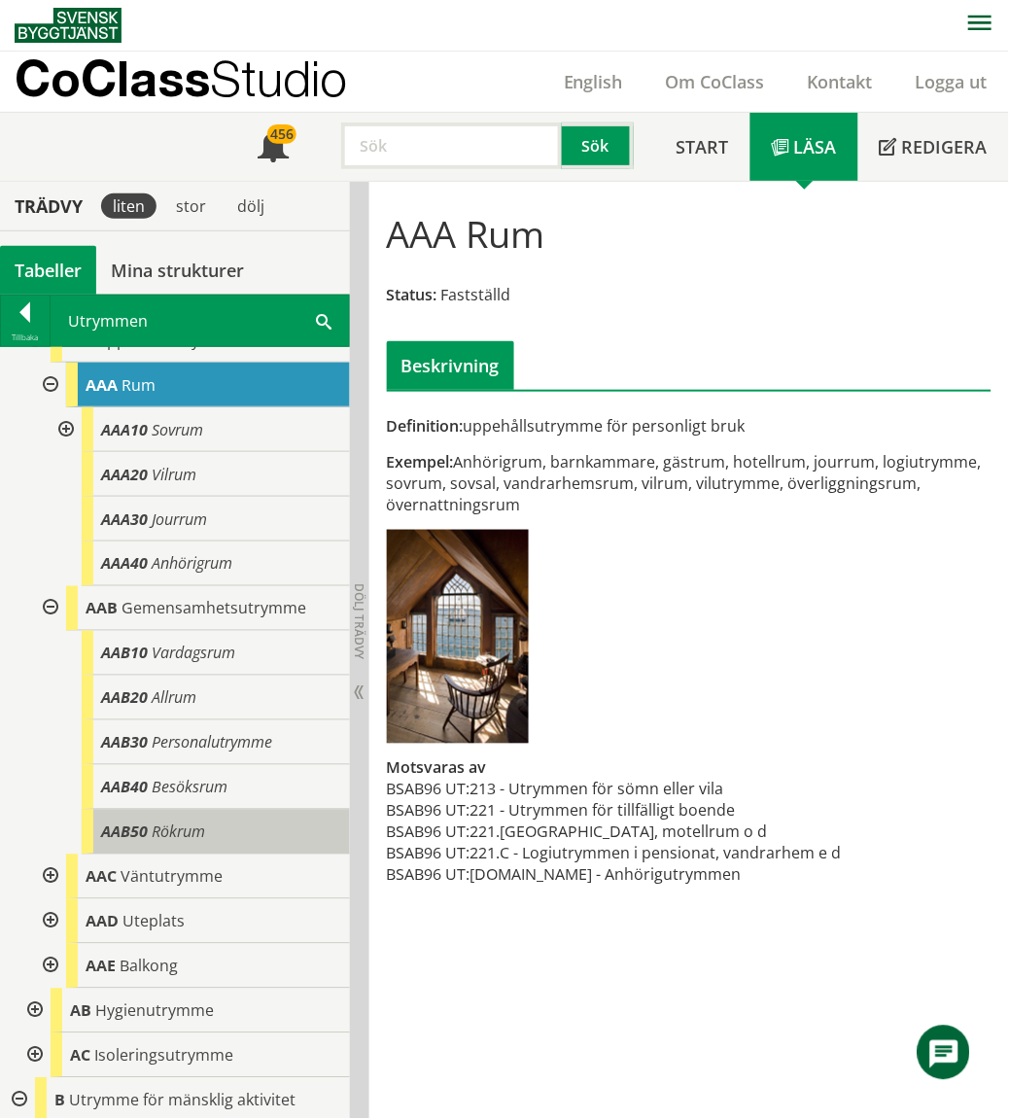
scroll to position [108, 0]
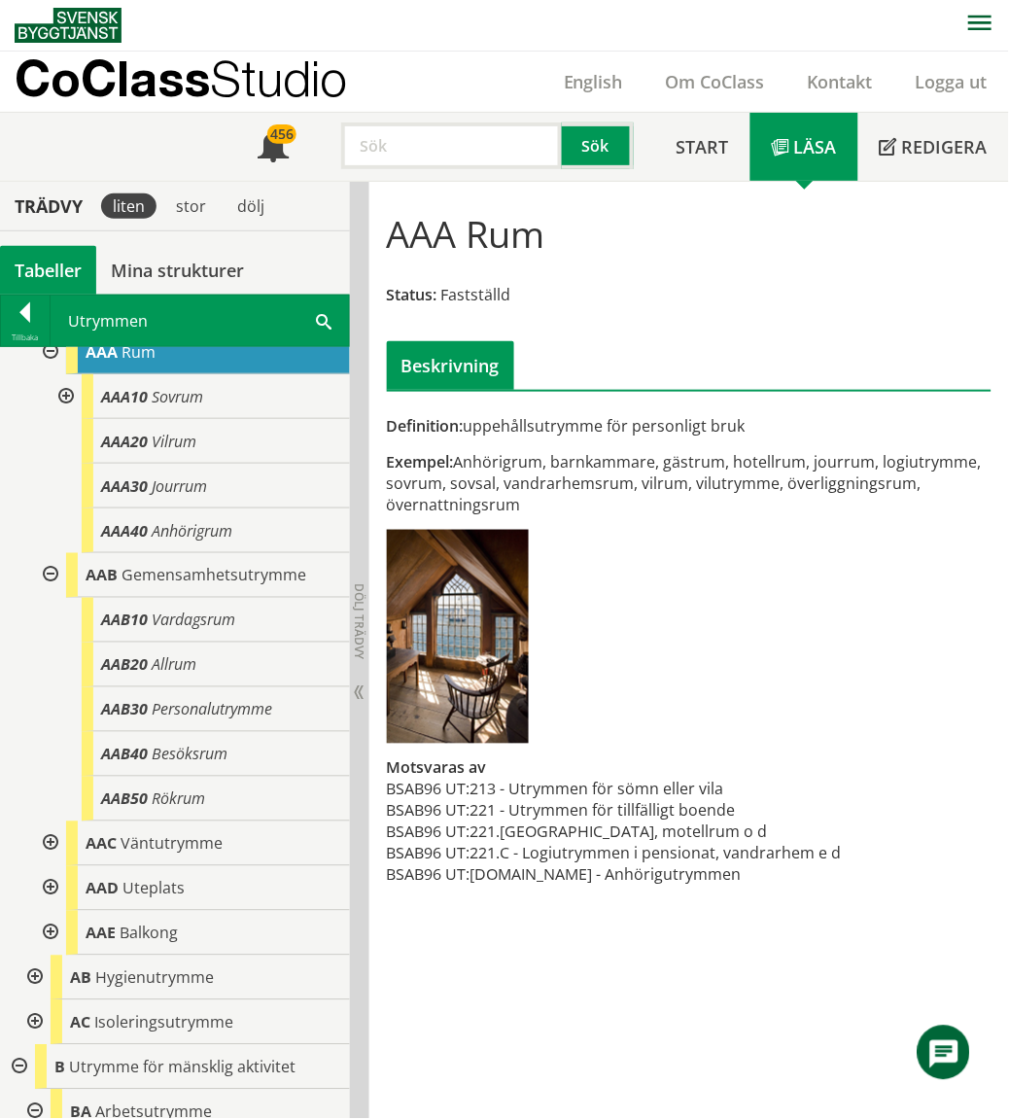
drag, startPoint x: 304, startPoint y: 314, endPoint x: 331, endPoint y: 322, distance: 28.3
click at [308, 316] on div "Utrymmen bea Sök" at bounding box center [200, 320] width 298 height 51
click at [331, 322] on div "Utrymmen bea Sök" at bounding box center [200, 320] width 298 height 51
click at [321, 322] on span at bounding box center [324, 320] width 16 height 20
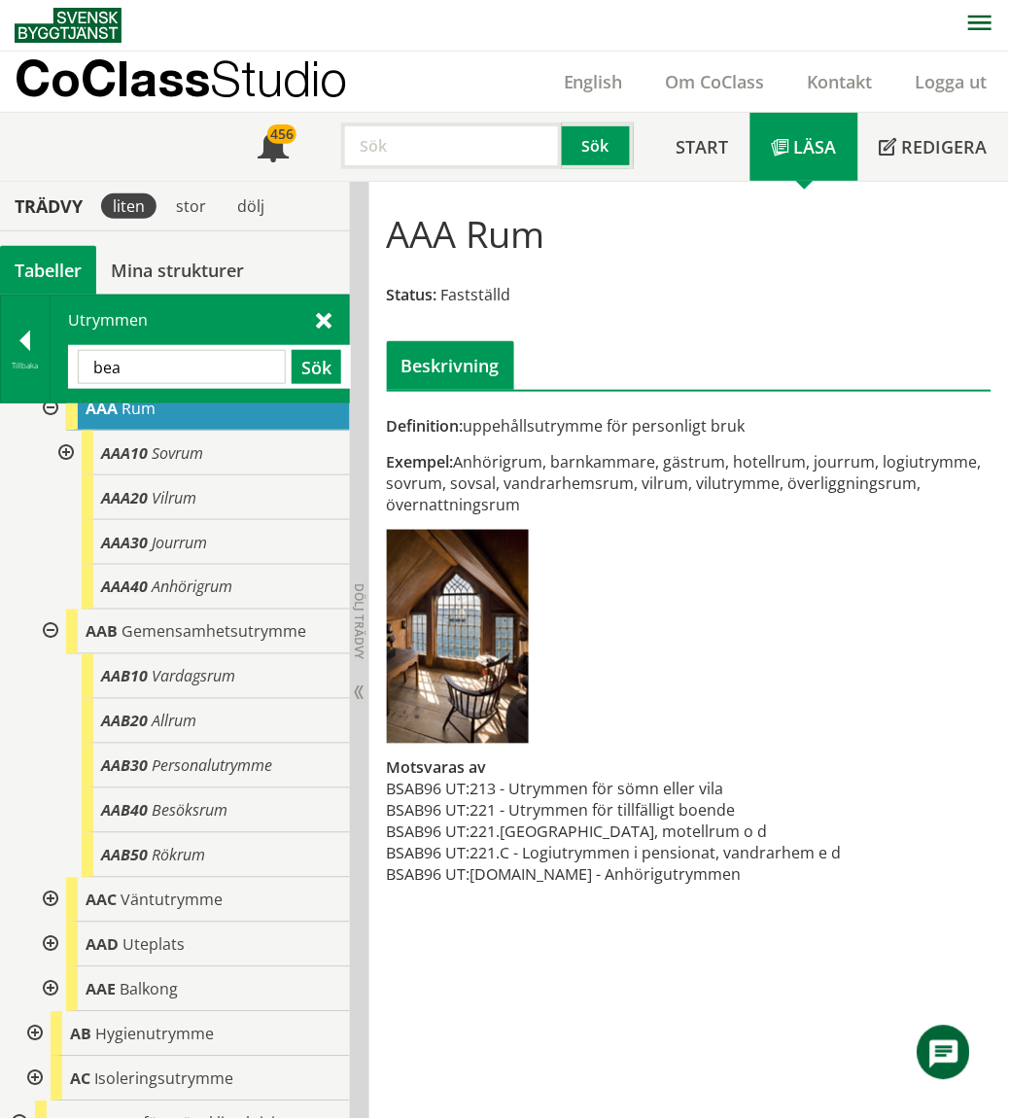
click at [183, 370] on input "bea" at bounding box center [182, 367] width 208 height 34
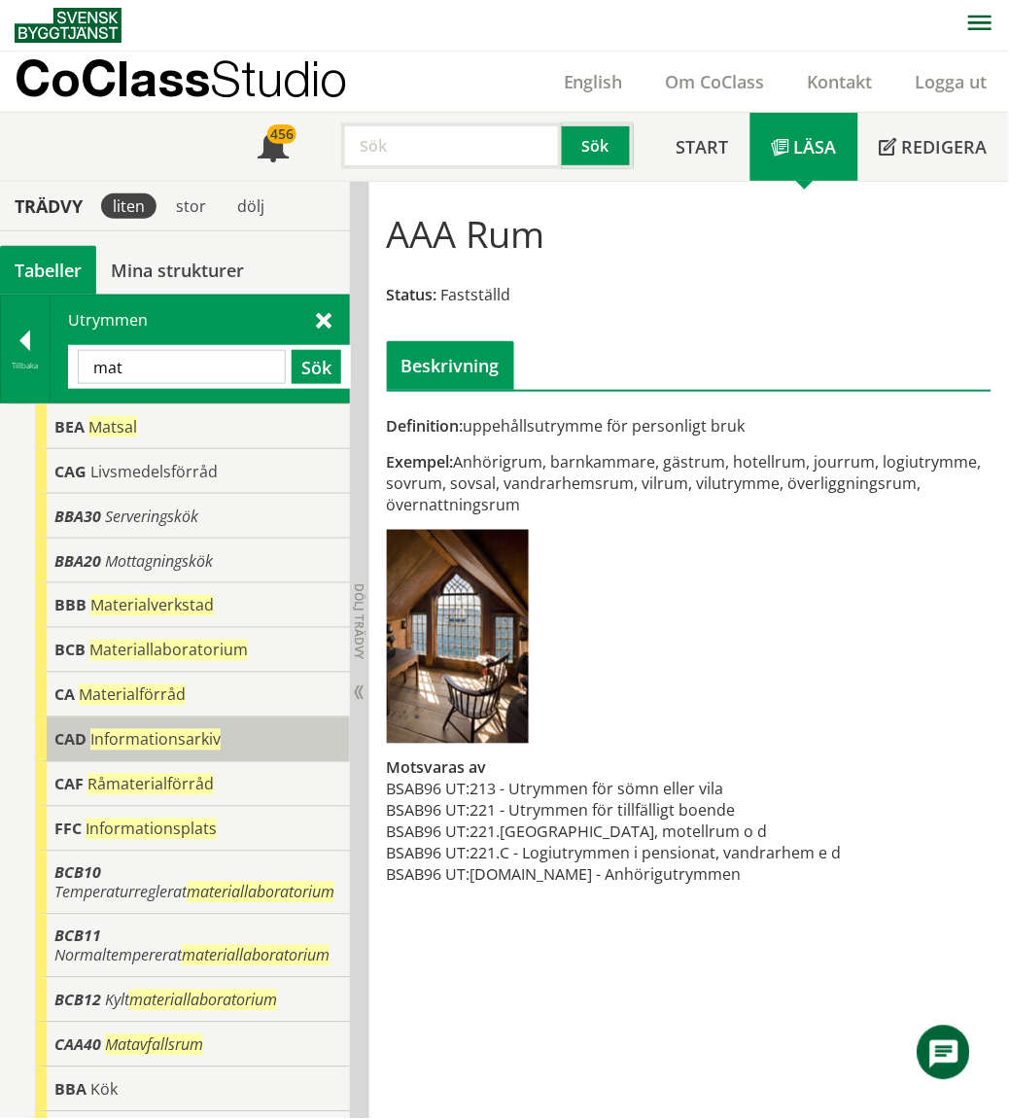
scroll to position [0, 0]
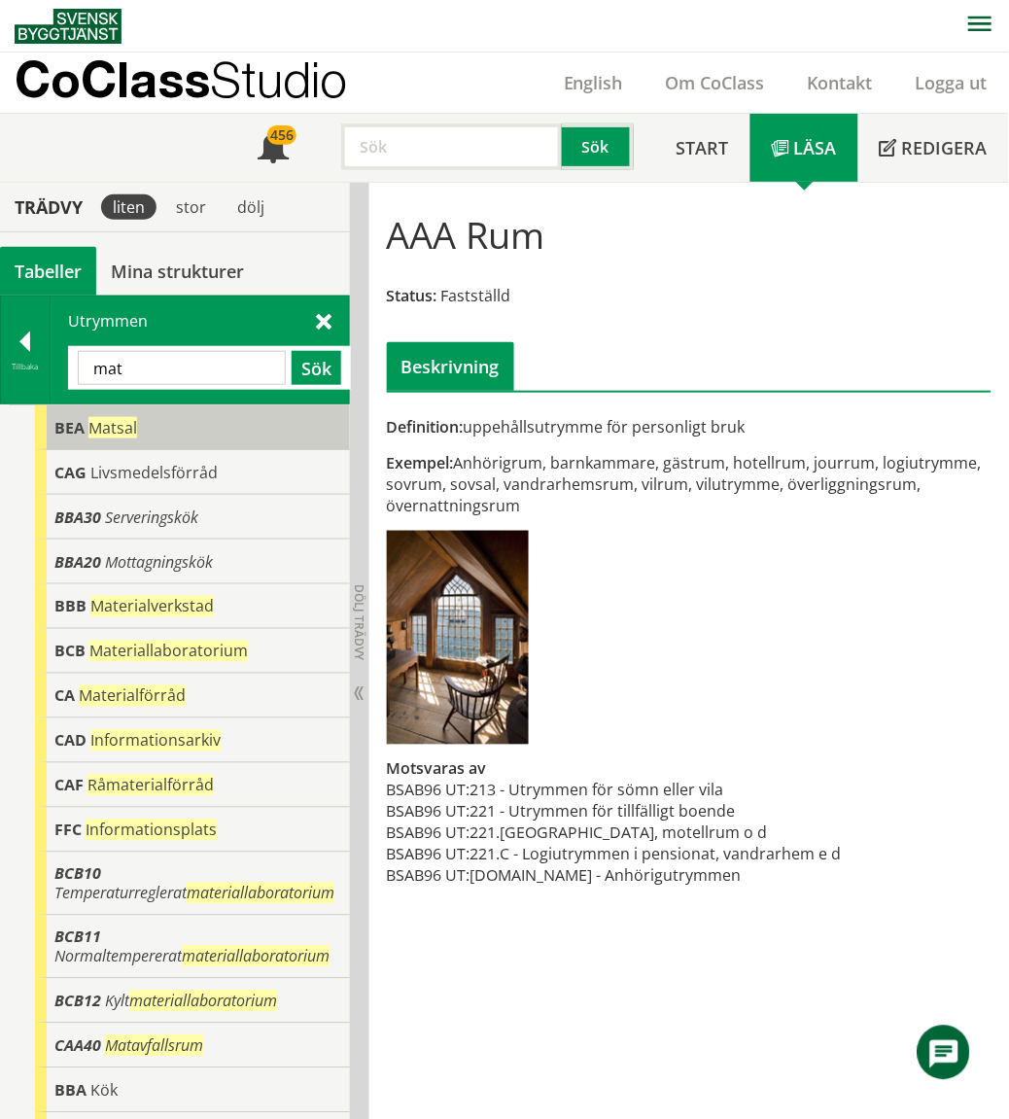
click at [137, 437] on div "[PERSON_NAME]" at bounding box center [192, 427] width 315 height 45
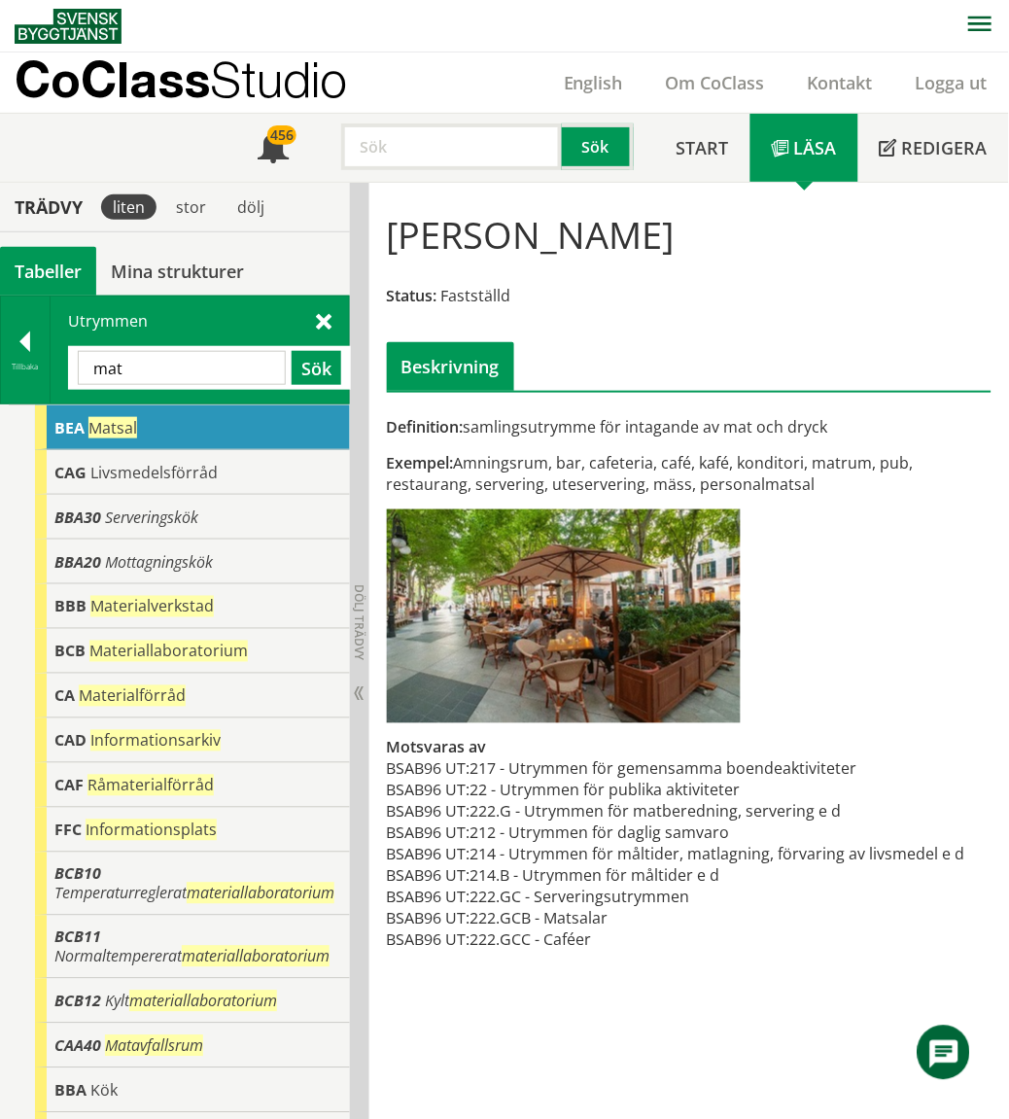
click at [226, 370] on input "mat" at bounding box center [182, 368] width 208 height 34
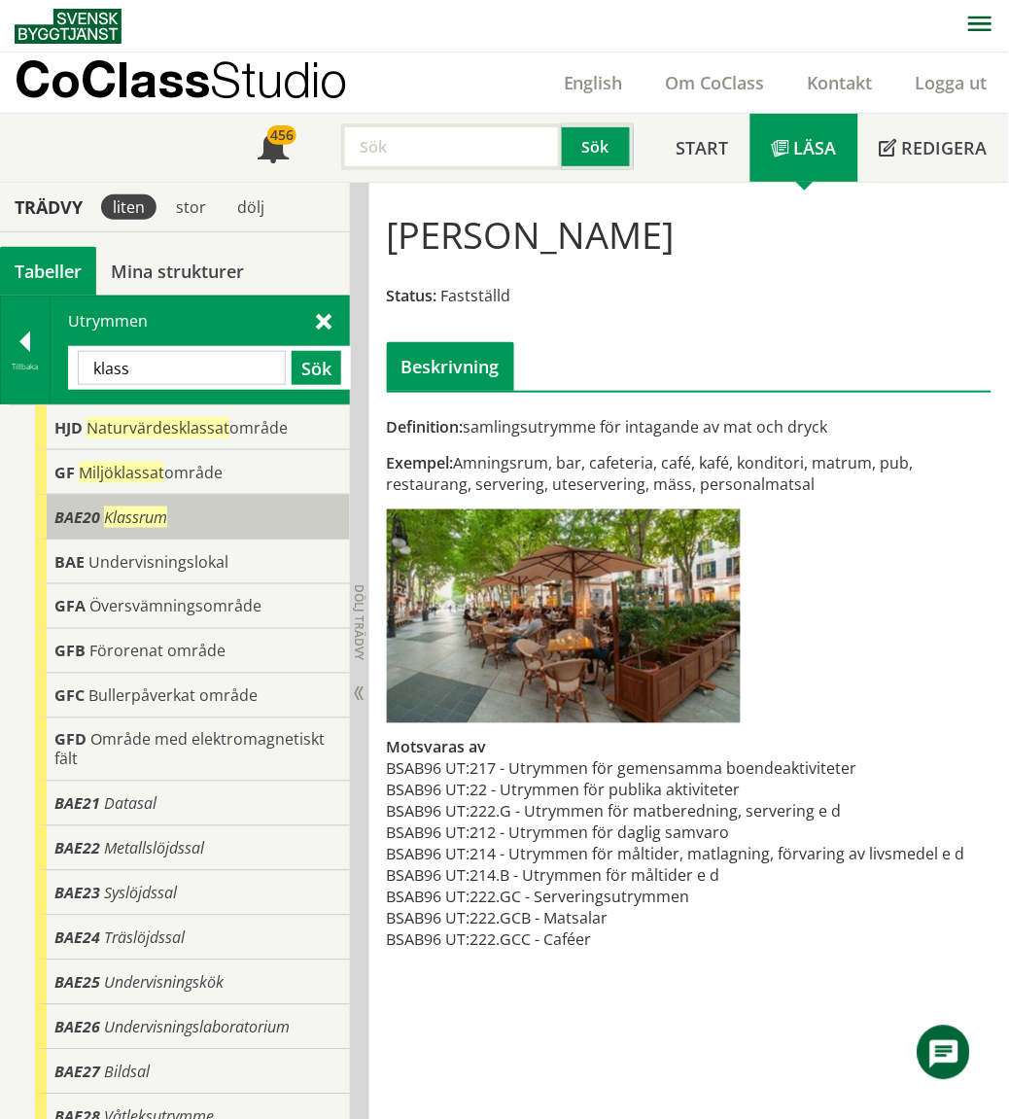
click at [208, 501] on div "BAE20 Klassrum" at bounding box center [192, 517] width 315 height 45
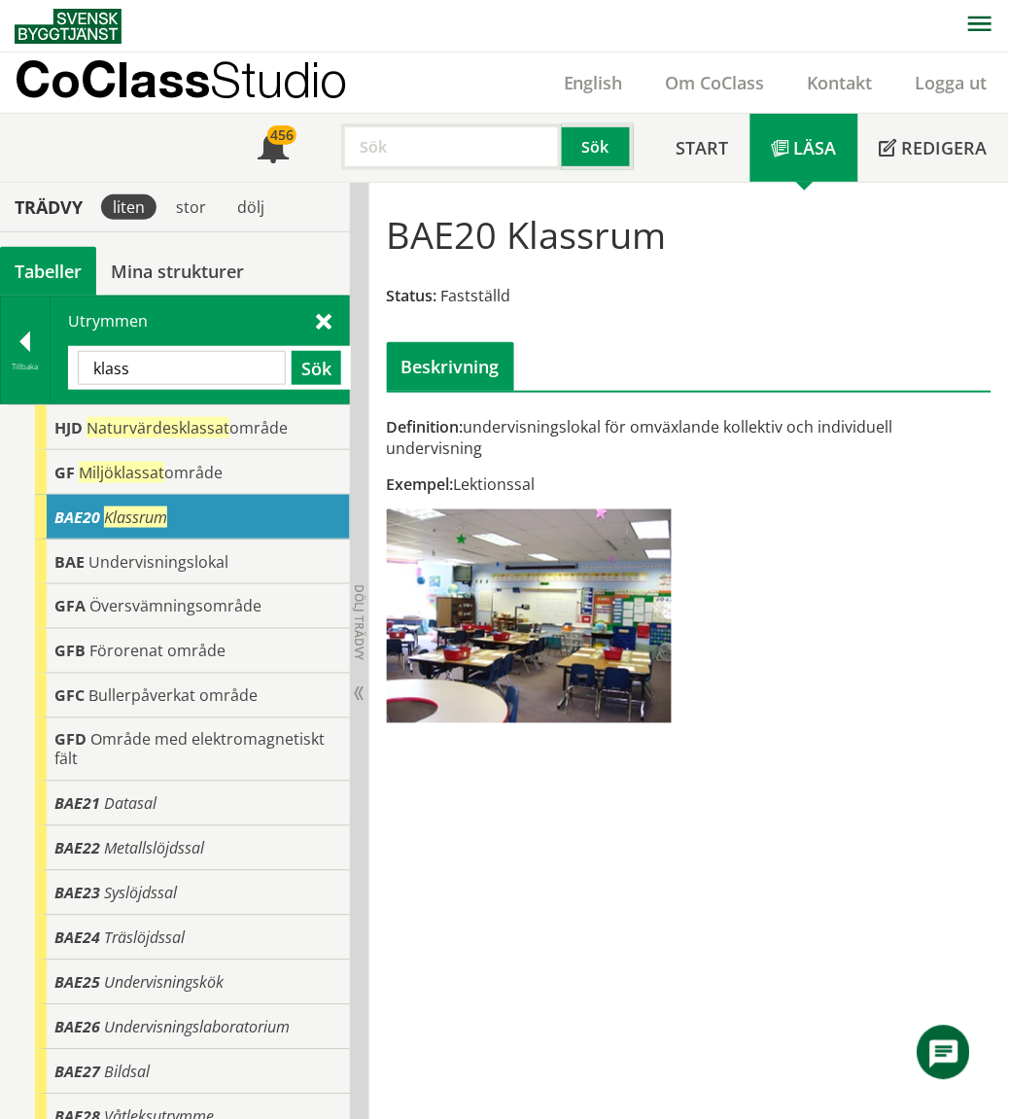
click at [189, 364] on input "klass" at bounding box center [182, 368] width 208 height 34
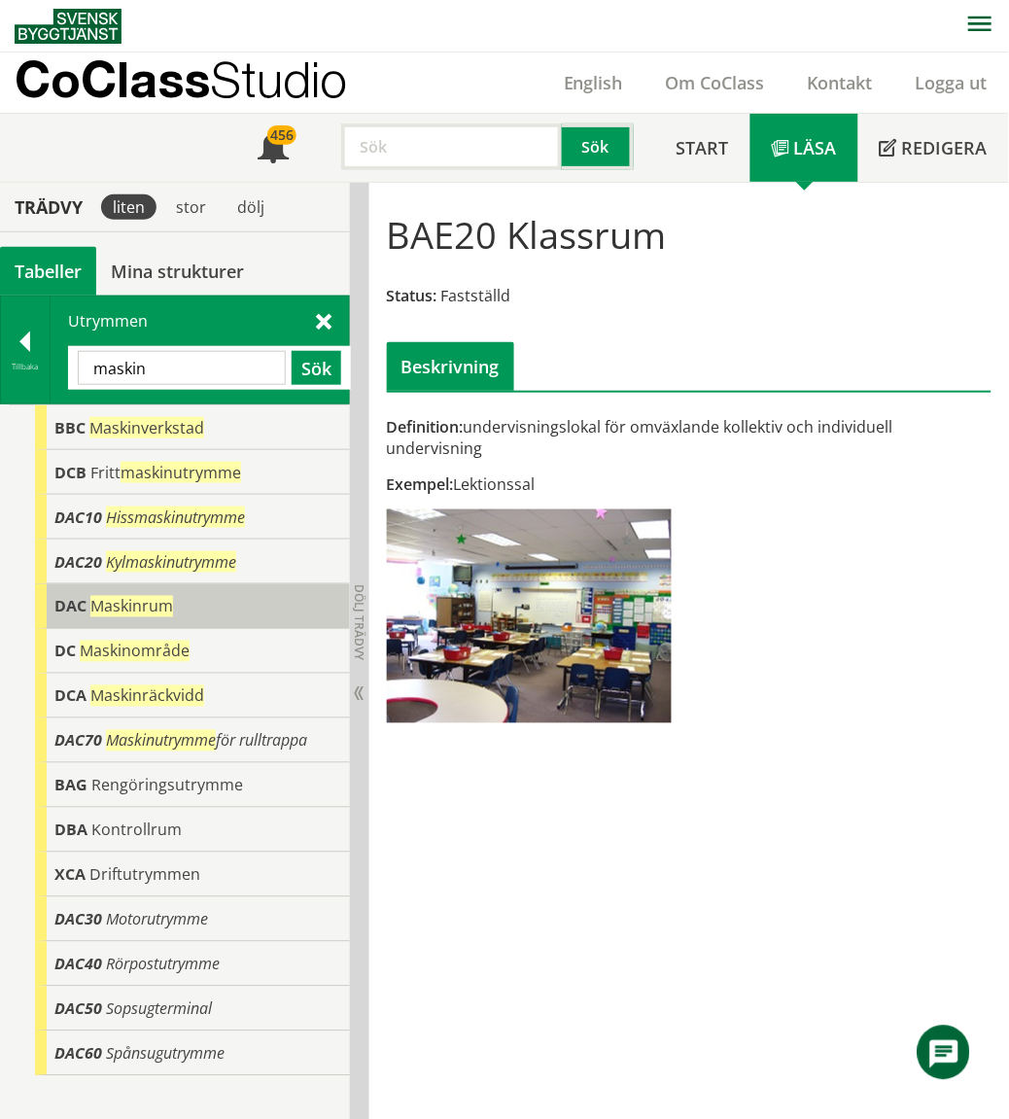
click at [182, 612] on div "DAC Maskinrum" at bounding box center [192, 606] width 315 height 45
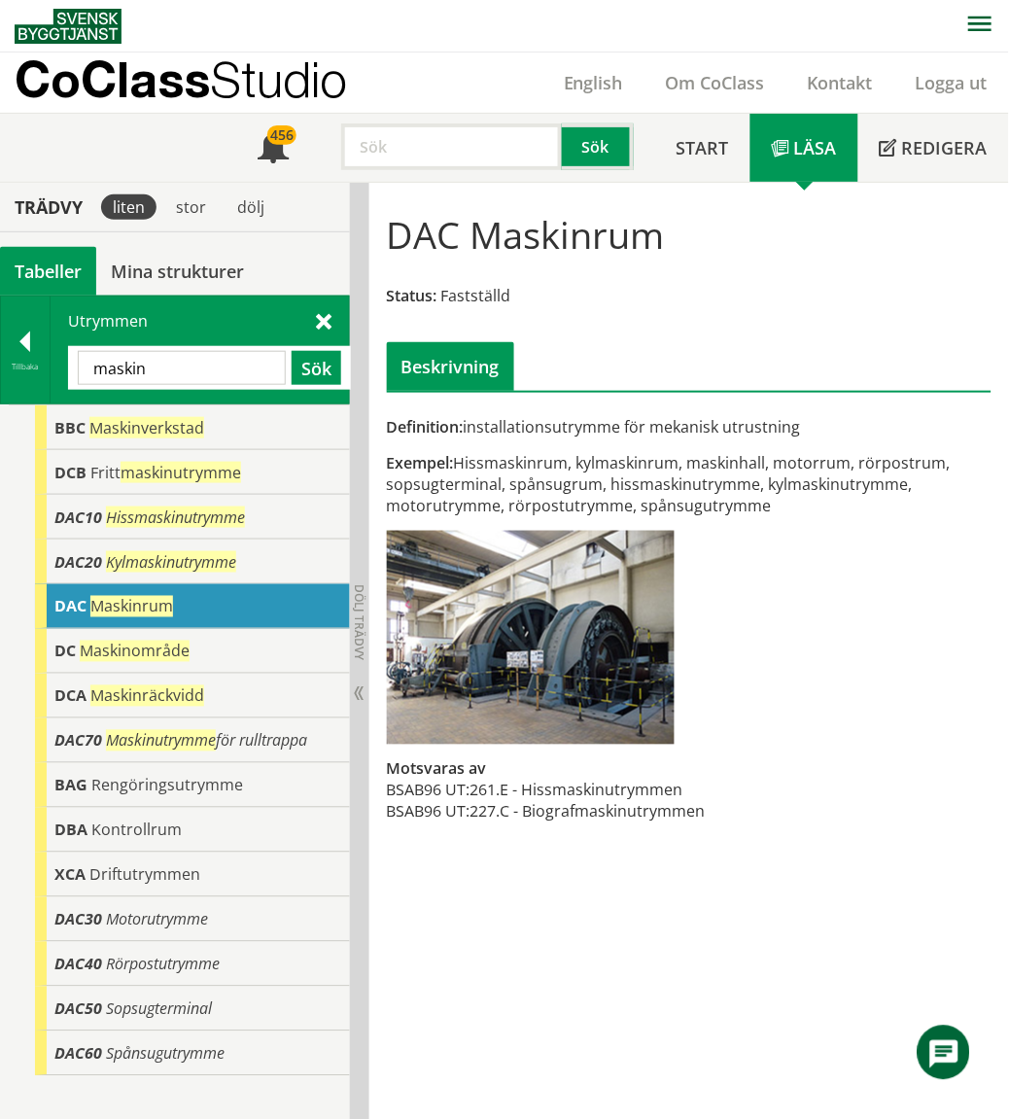
click at [651, 317] on div "DAC Maskinrum Status: Fastställd Beskrivning" at bounding box center [689, 293] width 620 height 193
click at [196, 355] on input "maskin" at bounding box center [182, 368] width 208 height 34
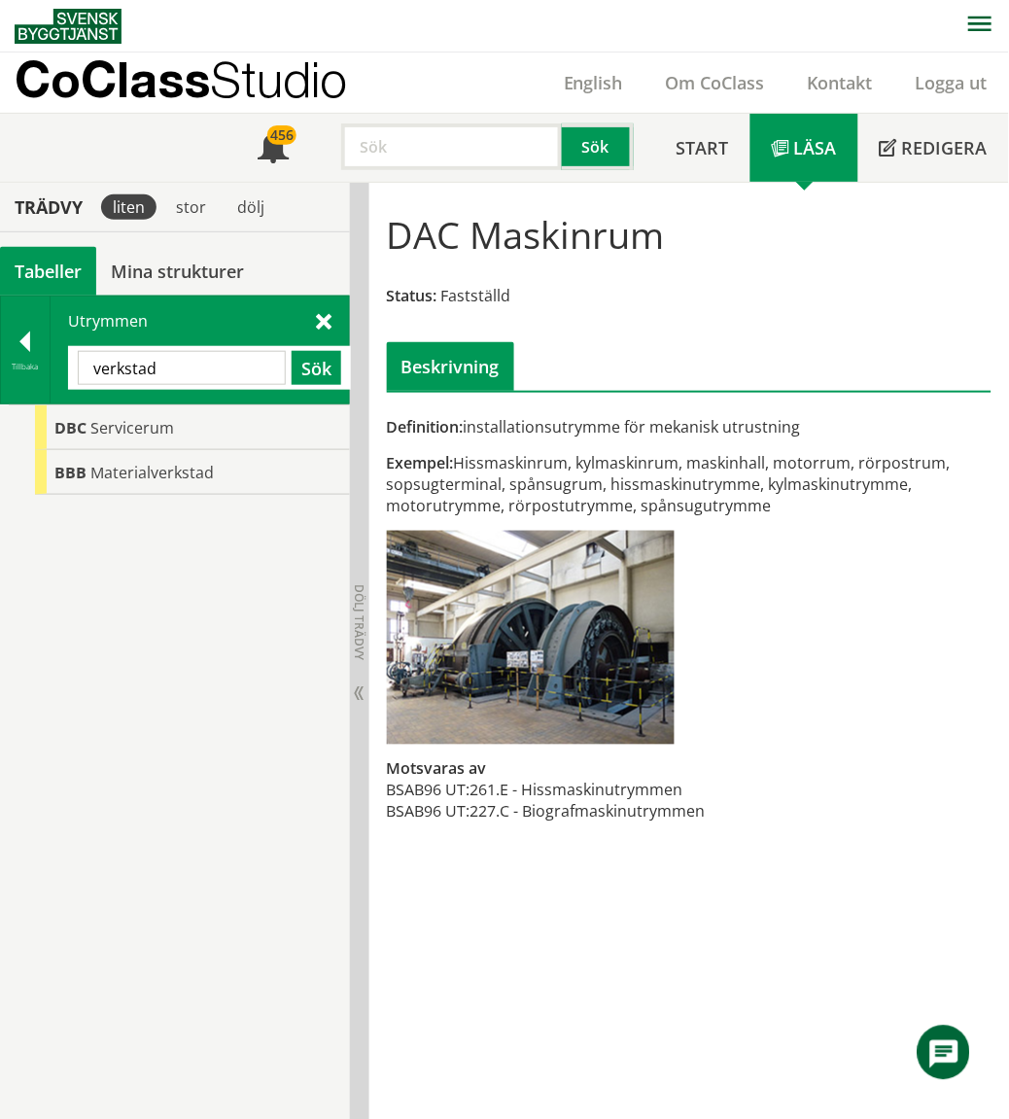
click at [192, 376] on input "verkstad" at bounding box center [182, 368] width 208 height 34
click at [192, 375] on input "verkstad" at bounding box center [182, 368] width 208 height 34
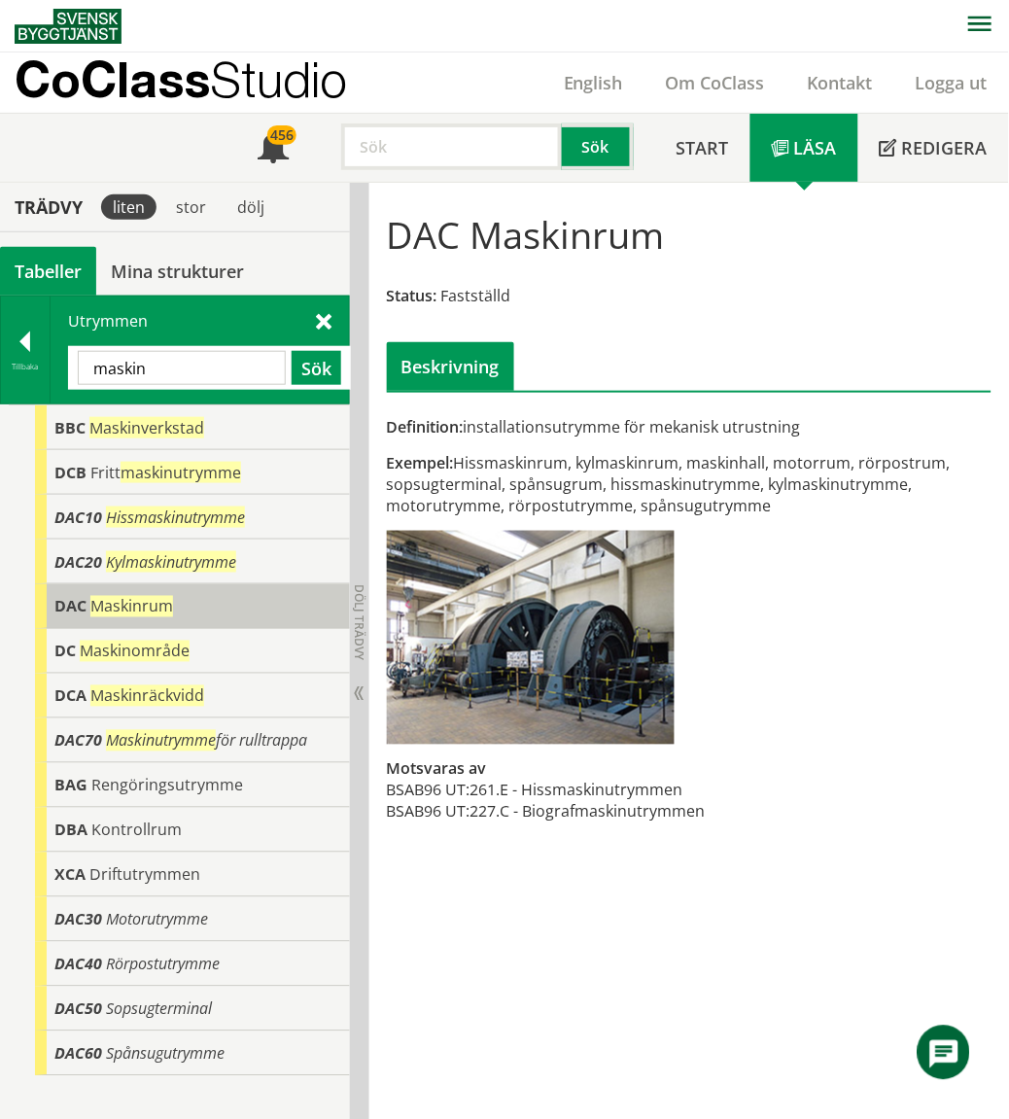
click at [206, 604] on div "DAC Maskinrum" at bounding box center [192, 606] width 315 height 45
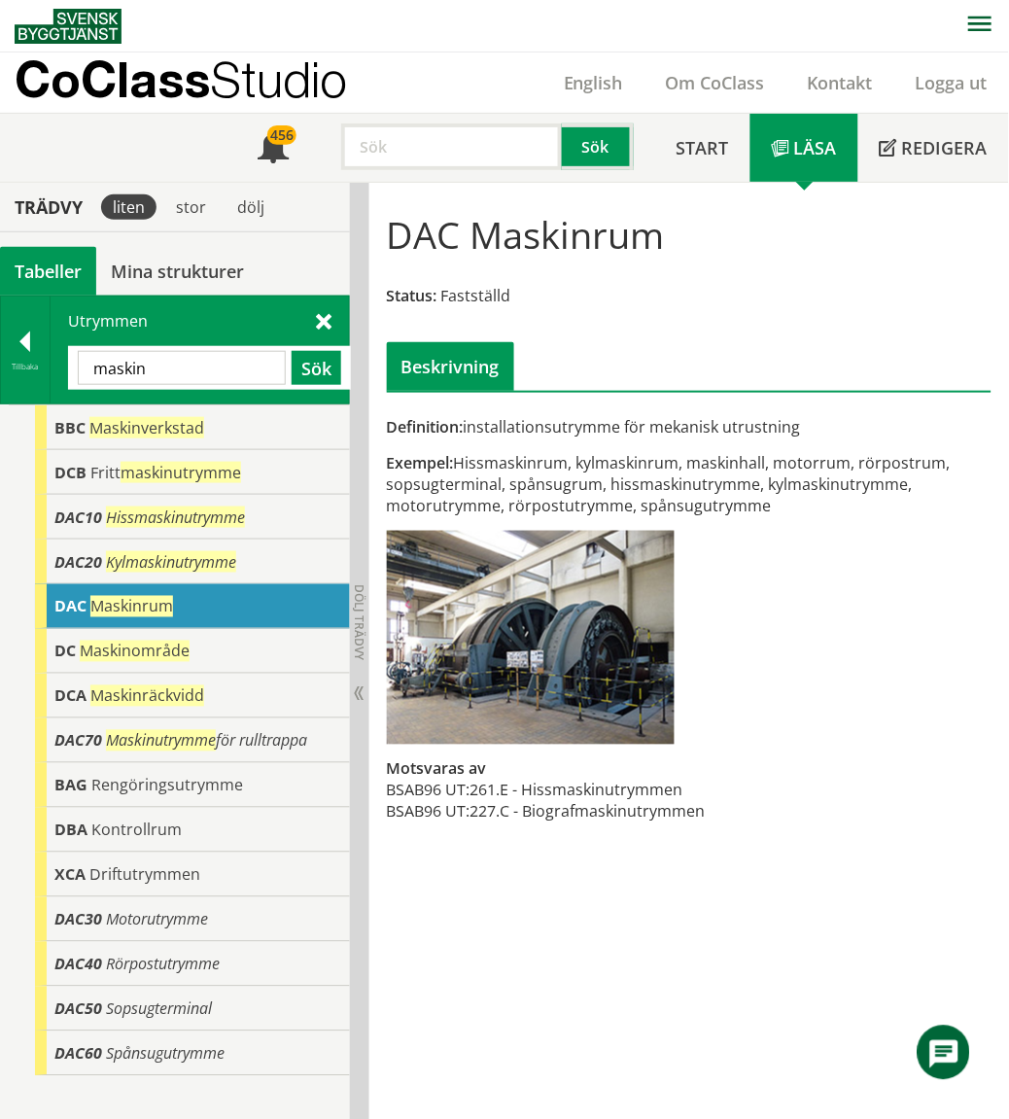
click at [161, 365] on input "maskin" at bounding box center [182, 368] width 208 height 34
click at [163, 365] on input "maskin" at bounding box center [182, 368] width 208 height 34
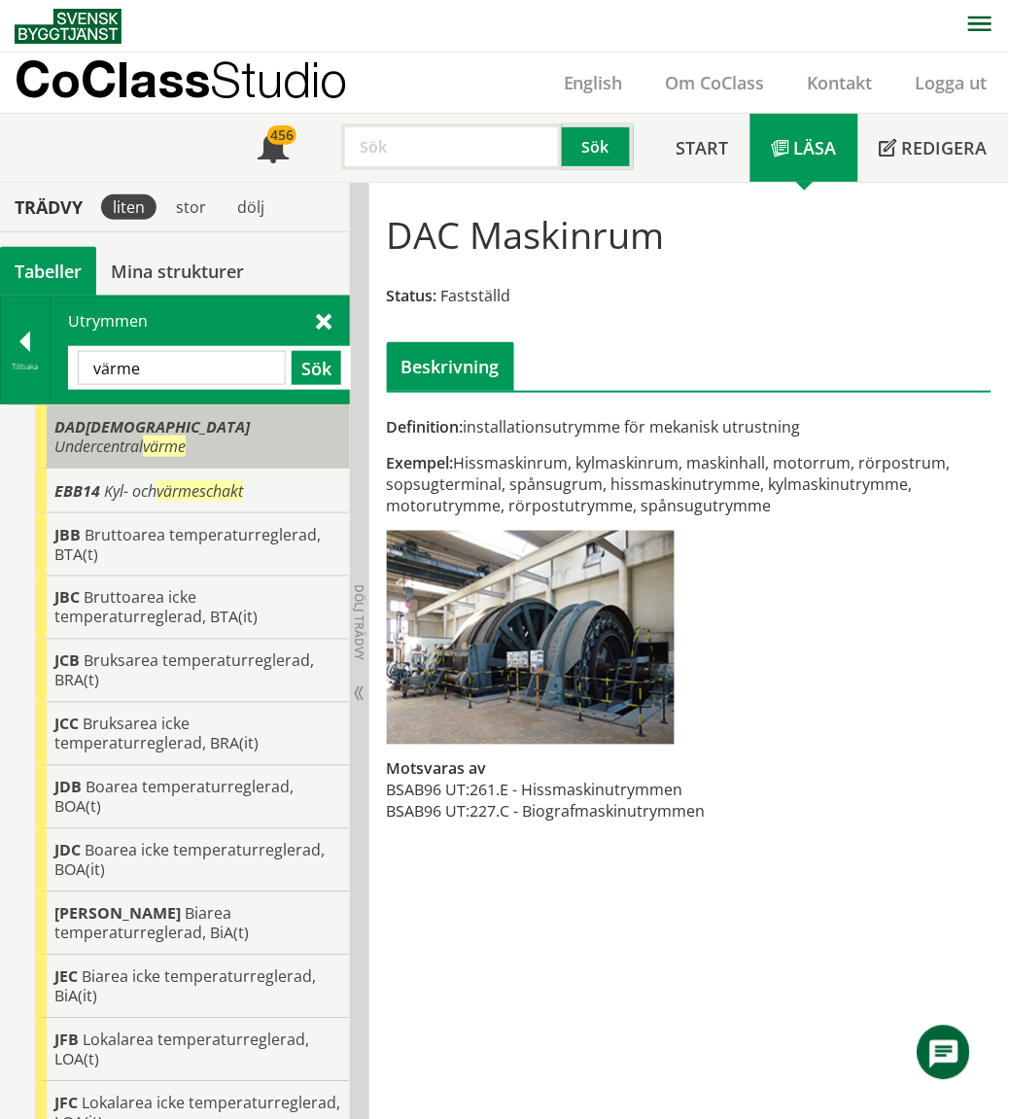
click at [186, 435] on span "värme" at bounding box center [164, 445] width 43 height 21
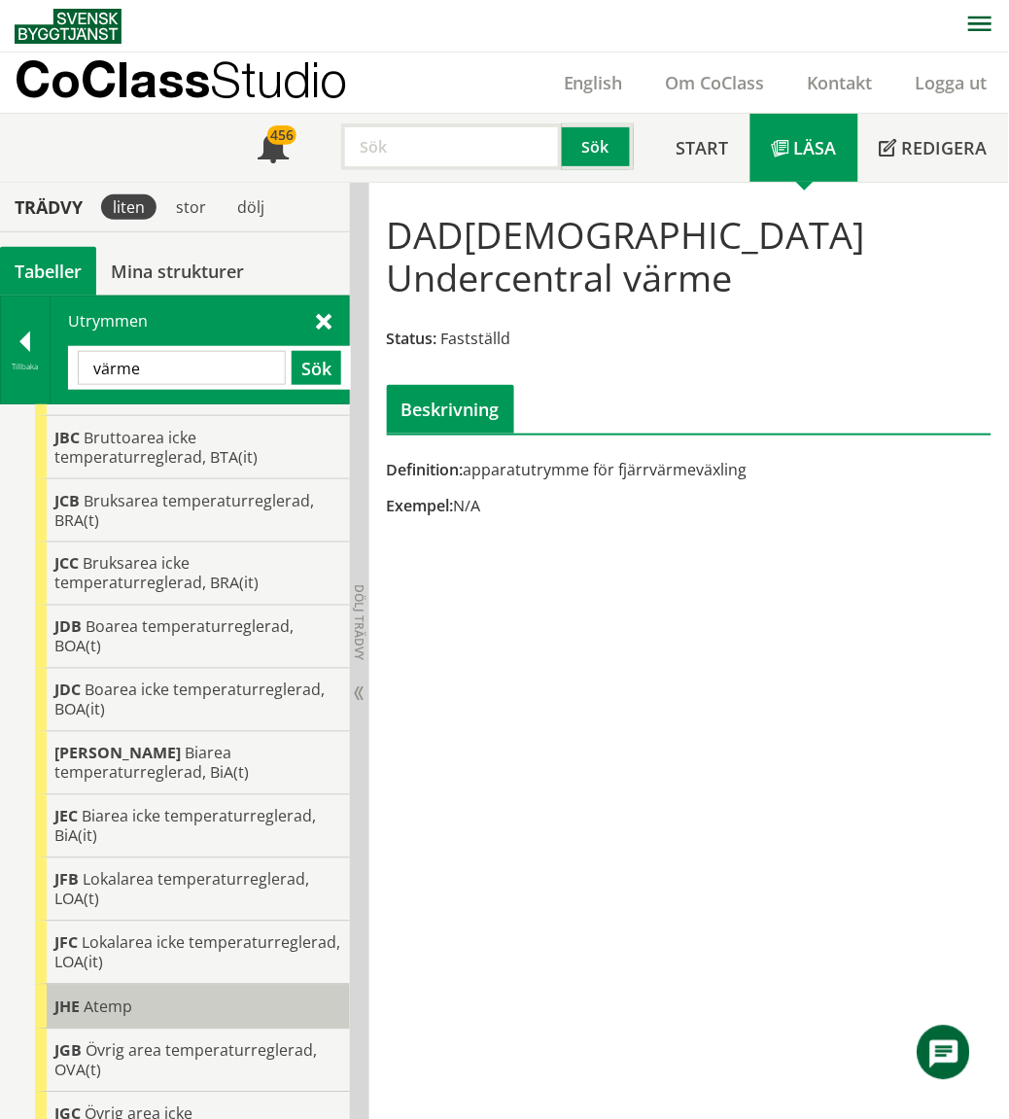
scroll to position [294, 0]
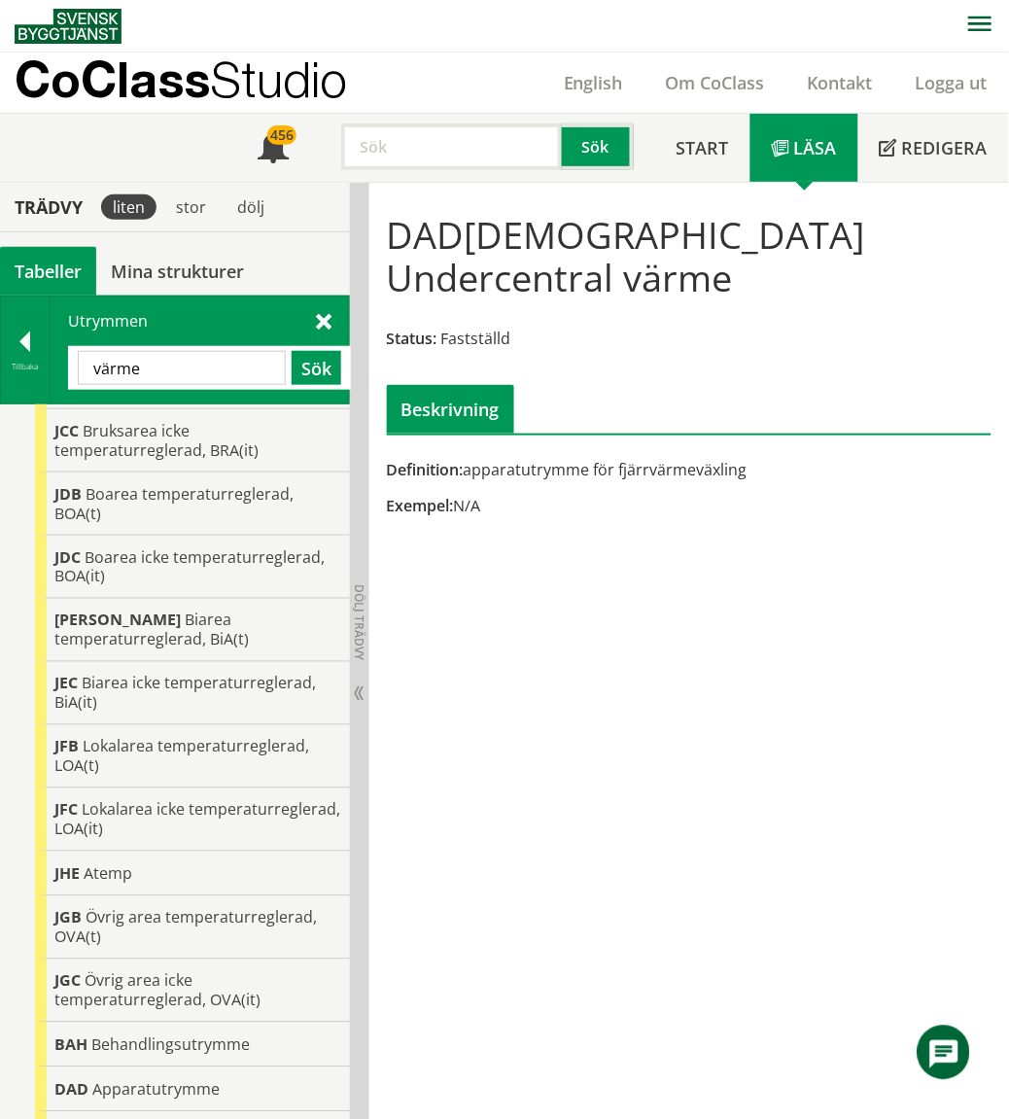
click at [732, 571] on div "DAD[DEMOGRAPHIC_DATA] Undercentral värme Status: Fastställd Beskrivning Definit…" at bounding box center [689, 651] width 640 height 937
click at [156, 372] on input "värme" at bounding box center [182, 368] width 208 height 34
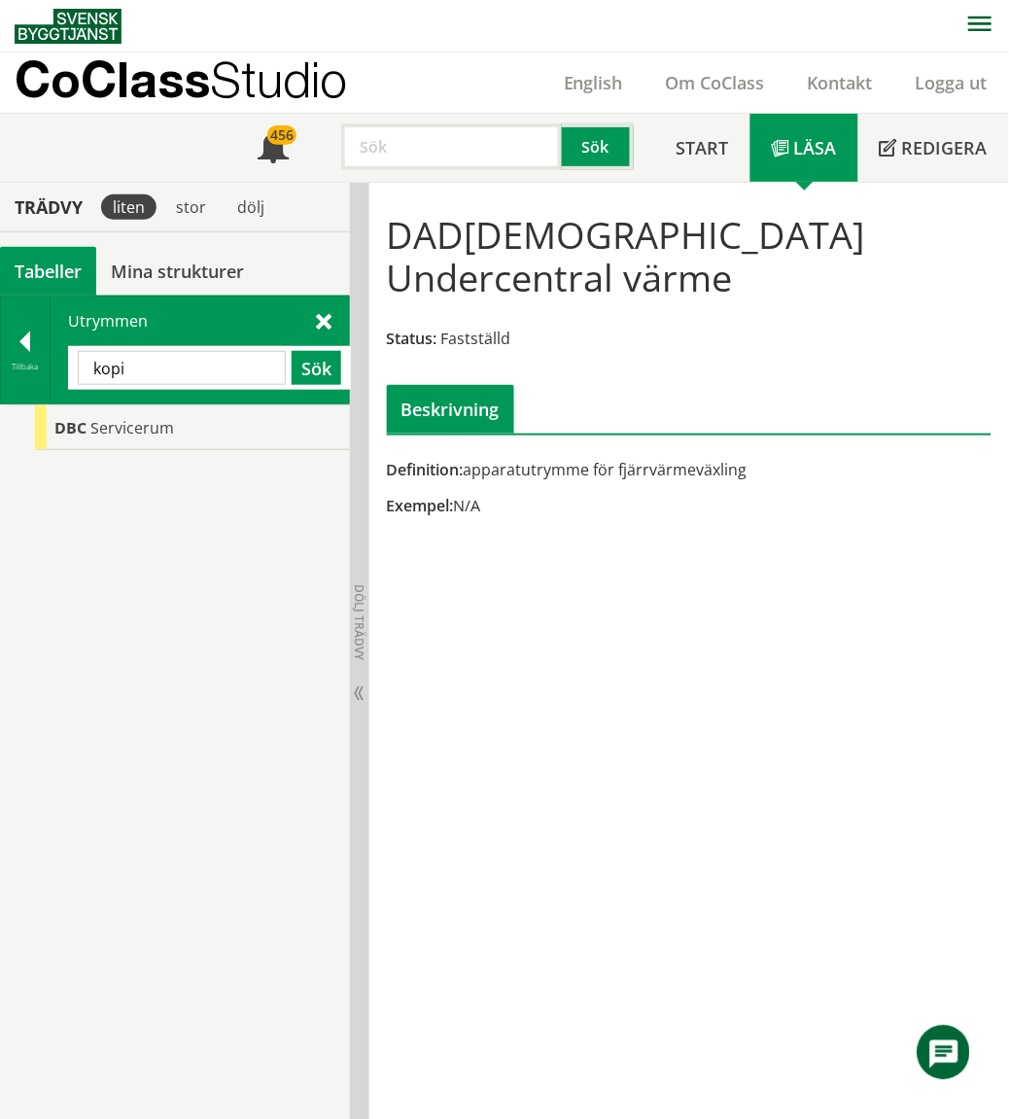
click at [128, 361] on input "kopi" at bounding box center [182, 368] width 208 height 34
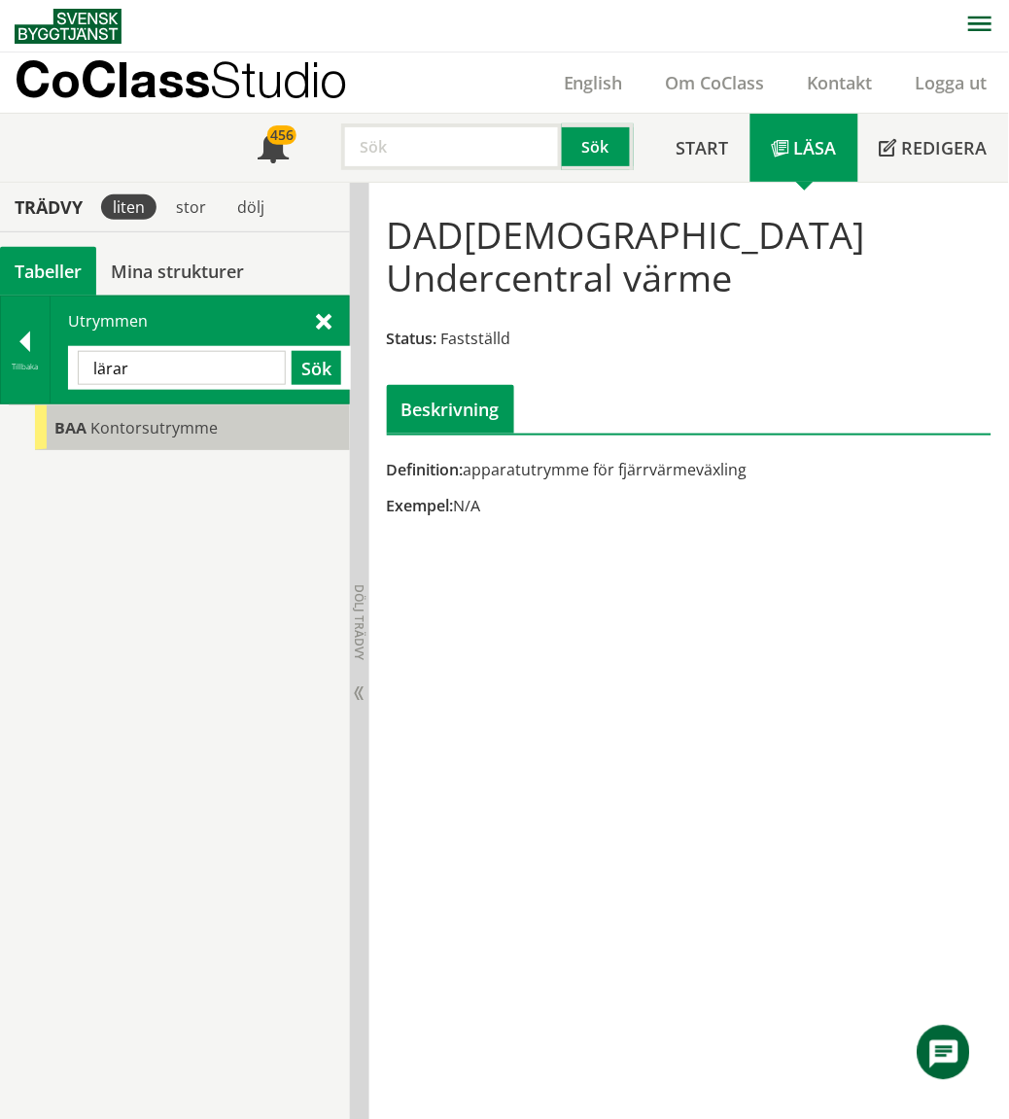
click at [205, 431] on span "Kontorsutrymme" at bounding box center [153, 427] width 127 height 21
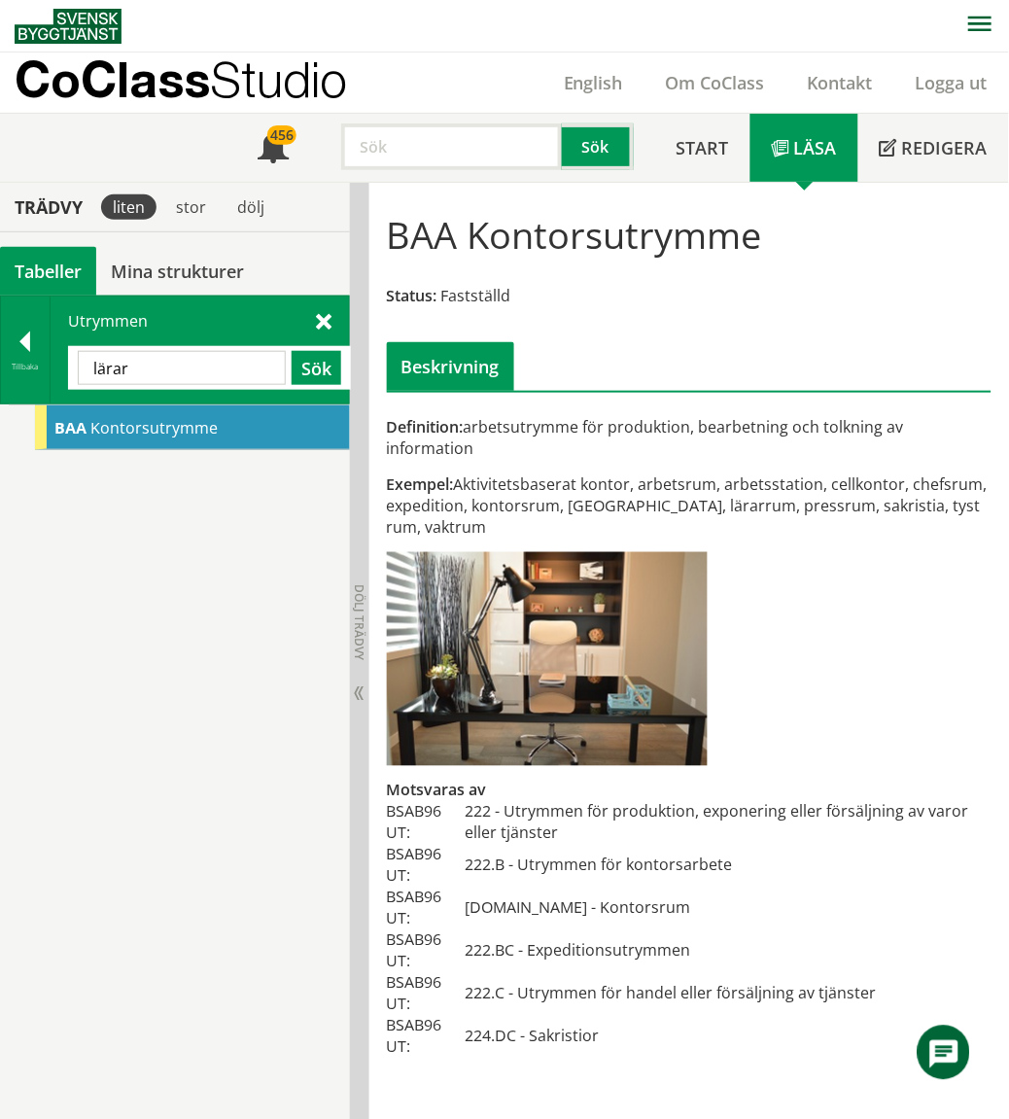
drag, startPoint x: 182, startPoint y: 807, endPoint x: 194, endPoint y: 807, distance: 12.6
click at [185, 805] on div "BAA Kontorsutrymme" at bounding box center [175, 762] width 350 height 716
click at [165, 369] on input "lärar" at bounding box center [182, 368] width 208 height 34
click at [167, 369] on input "lärar" at bounding box center [182, 368] width 208 height 34
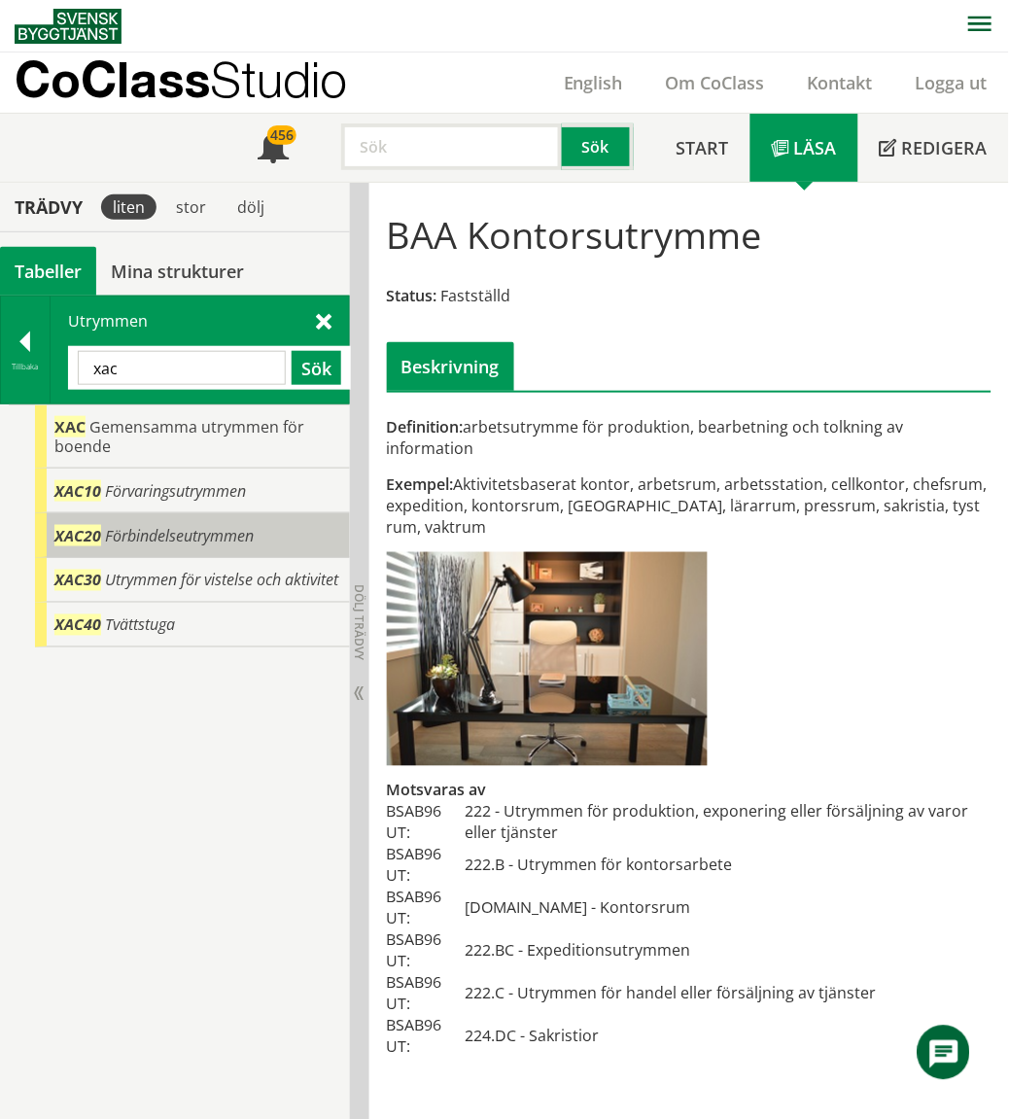
click at [180, 538] on span "Förbindelseutrymmen" at bounding box center [179, 535] width 149 height 21
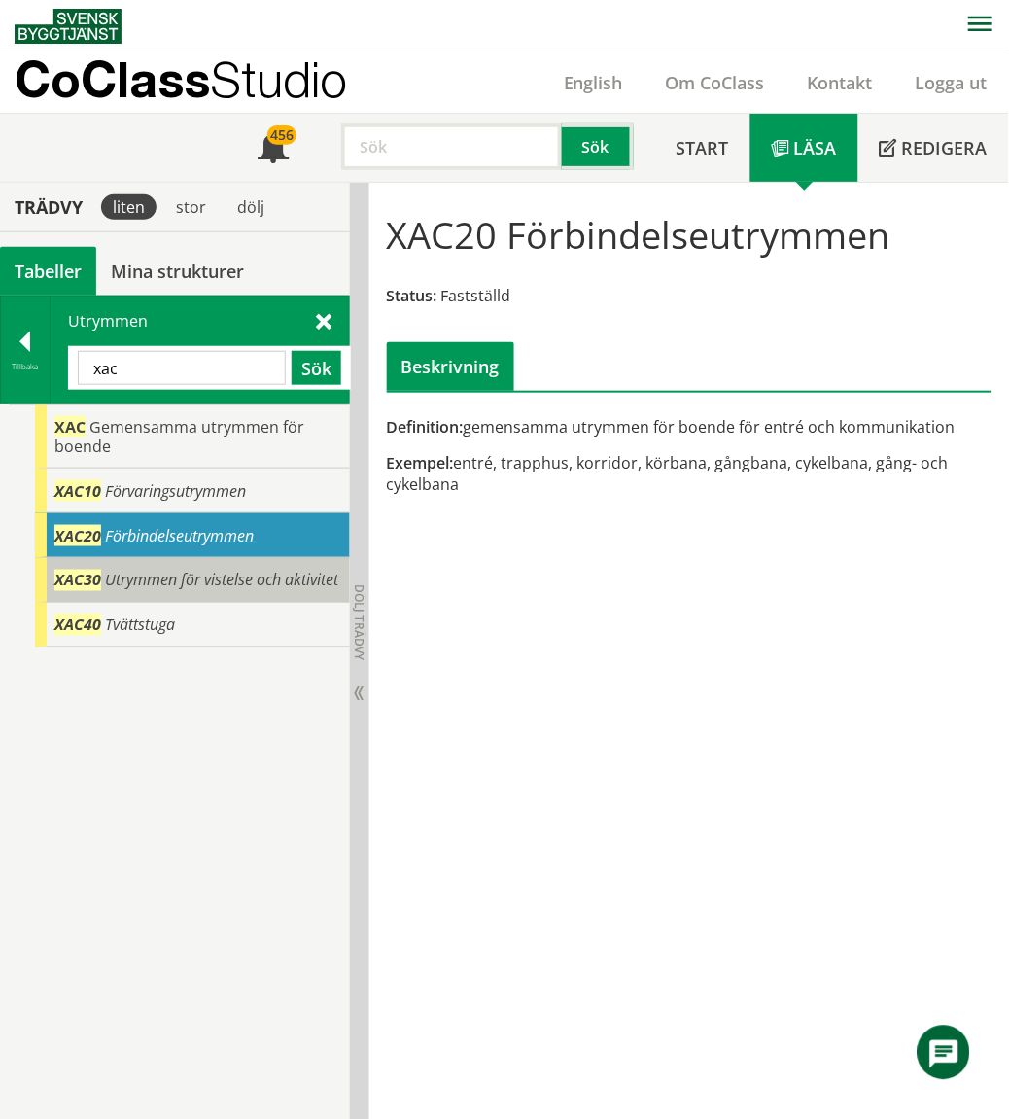
click at [262, 576] on body "AMA AMA Beskrivningsverktyg AMA Funktion BSAB Bygginfo Byggjura Byggkatalogen […" at bounding box center [504, 559] width 1009 height 1119
click at [197, 586] on span "Utrymmen för vistelse och aktivitet" at bounding box center [221, 580] width 233 height 21
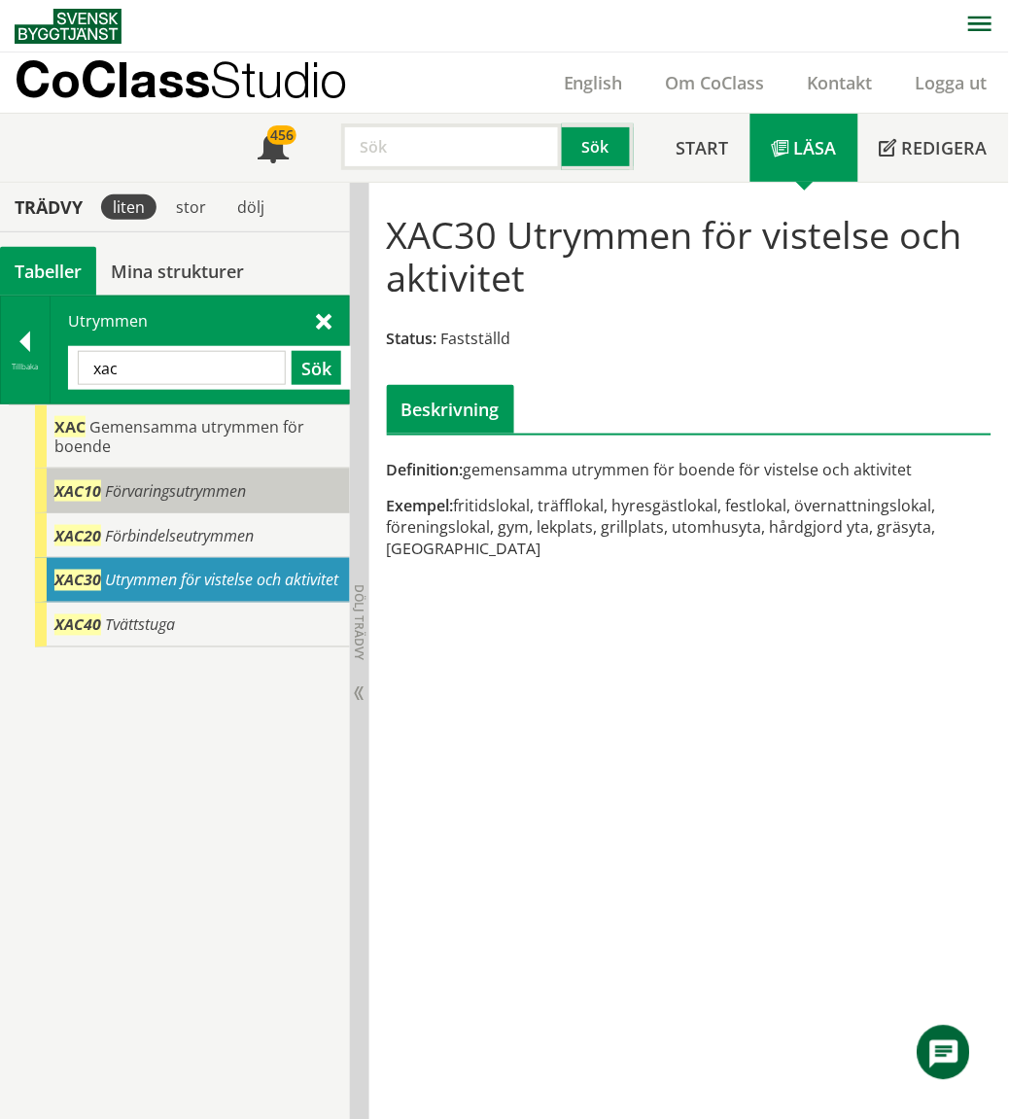
click at [159, 488] on span "Förvaringsutrymmen" at bounding box center [175, 490] width 141 height 21
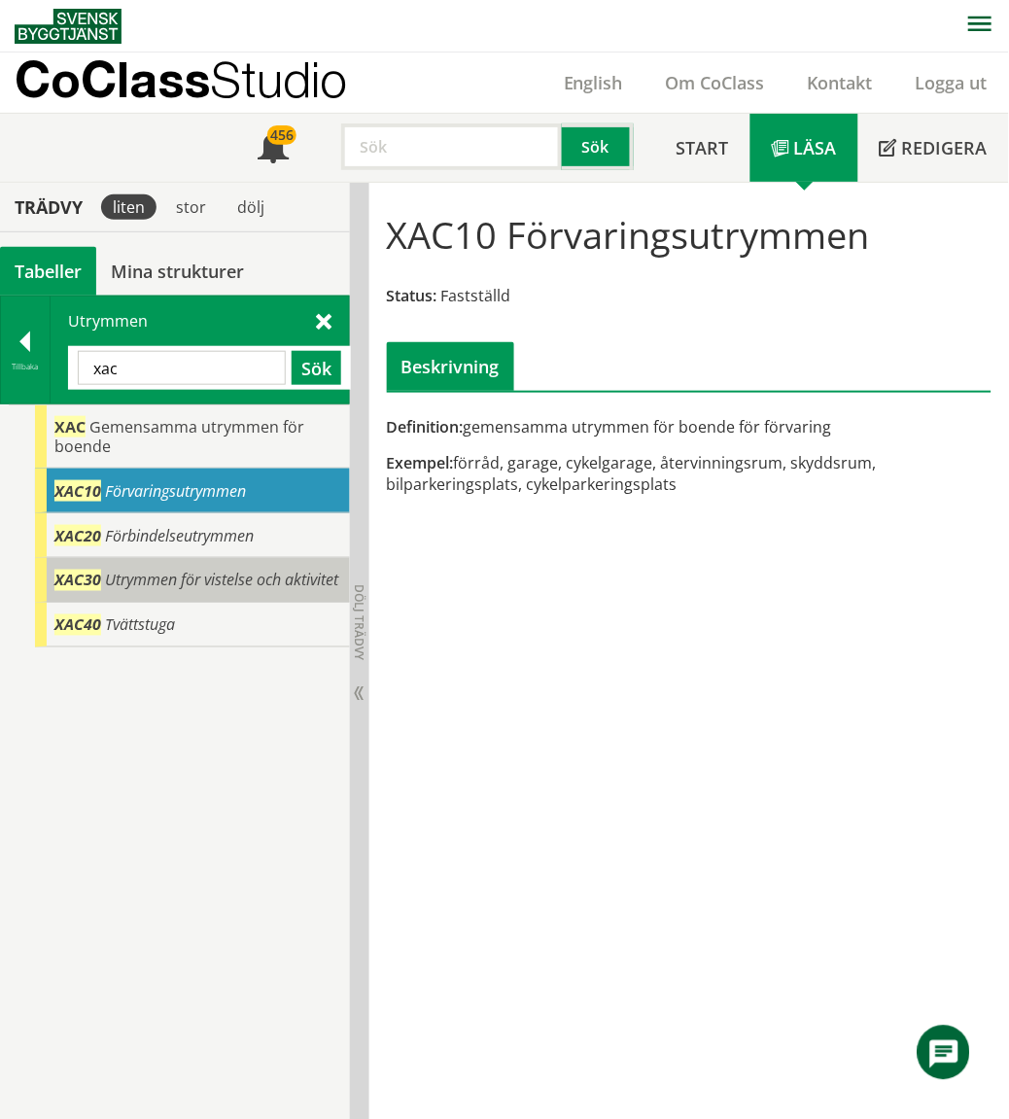
click at [154, 562] on div "XAC30 Utrymmen för vistelse och aktivitet" at bounding box center [192, 580] width 315 height 45
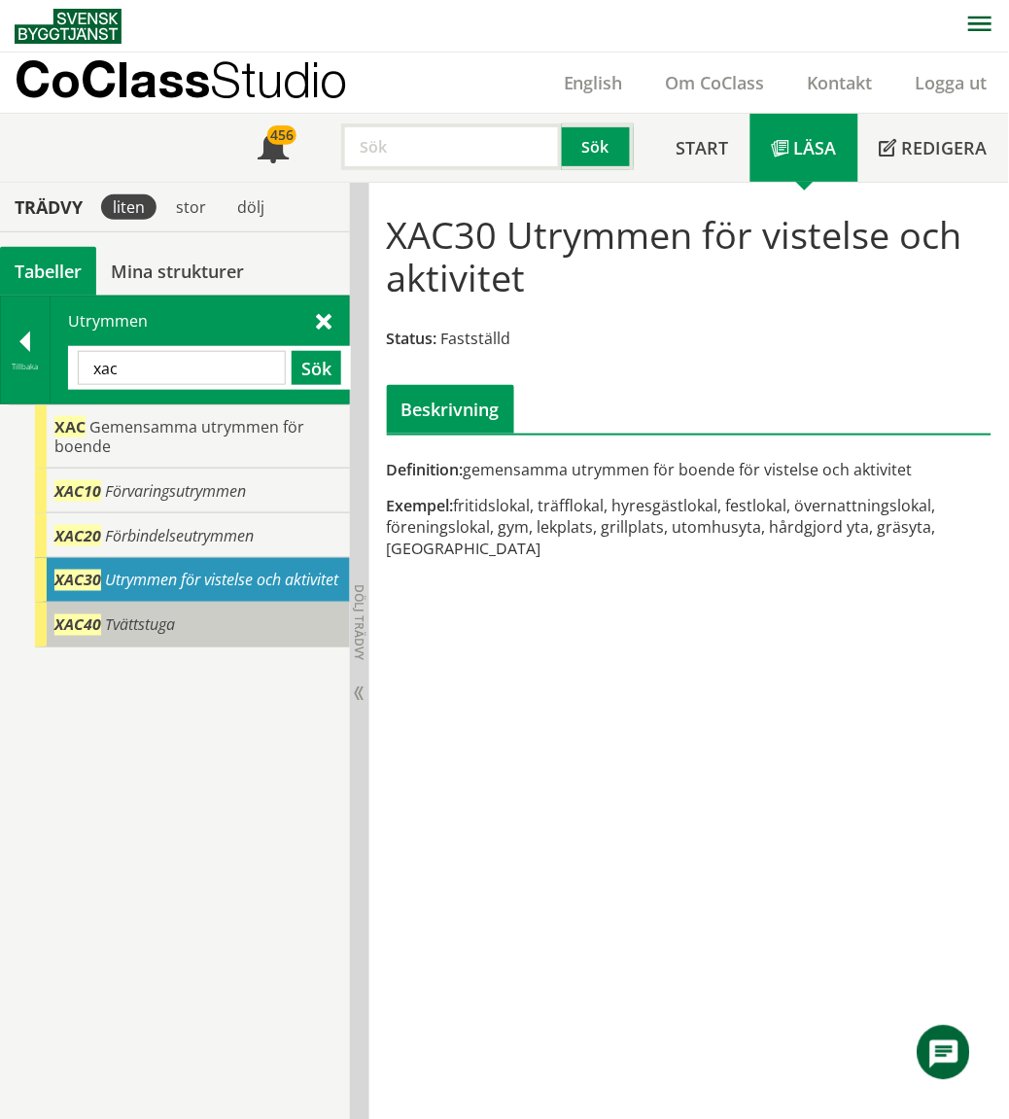
click at [189, 634] on div "XAC40 Tvättstuga" at bounding box center [192, 625] width 315 height 45
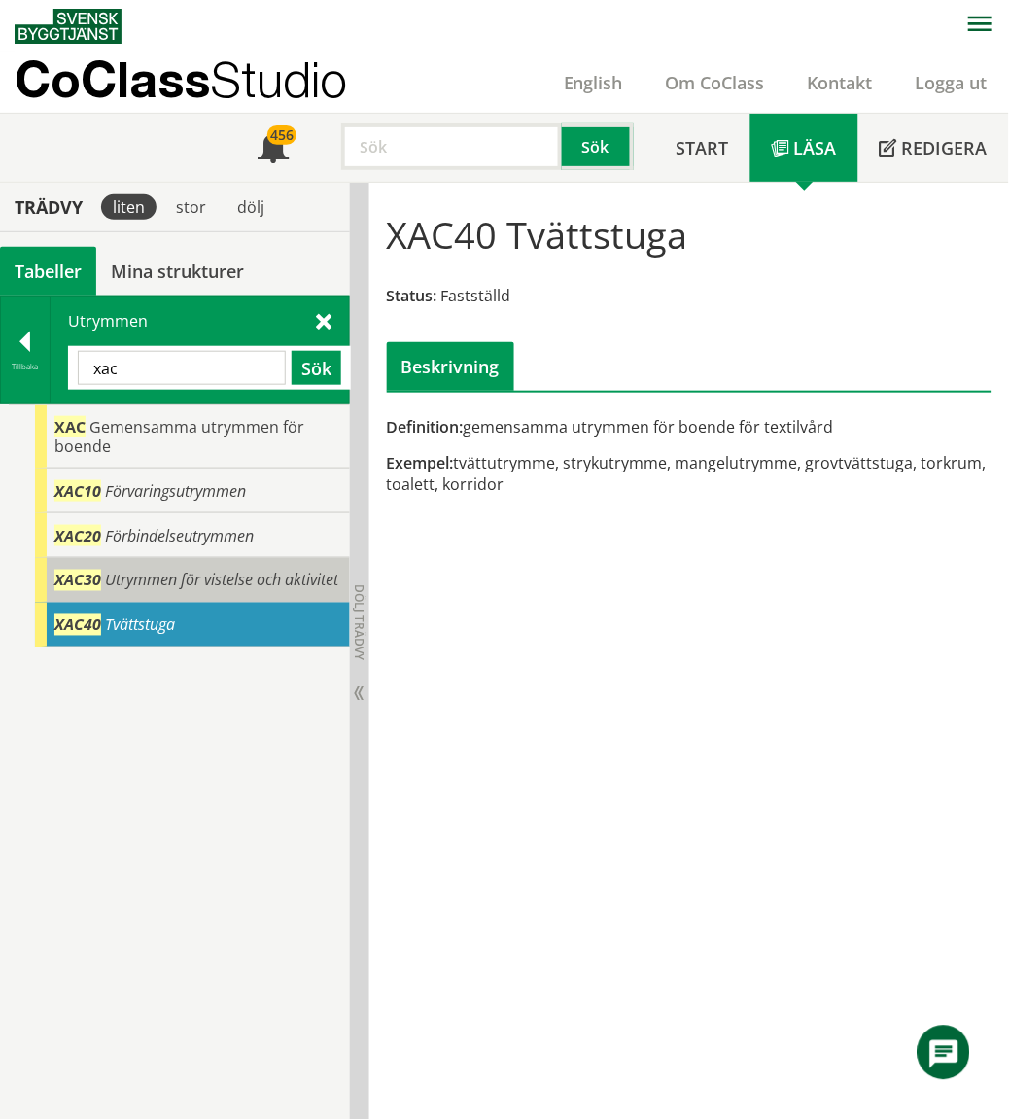
click at [165, 579] on span "Utrymmen för vistelse och aktivitet" at bounding box center [221, 580] width 233 height 21
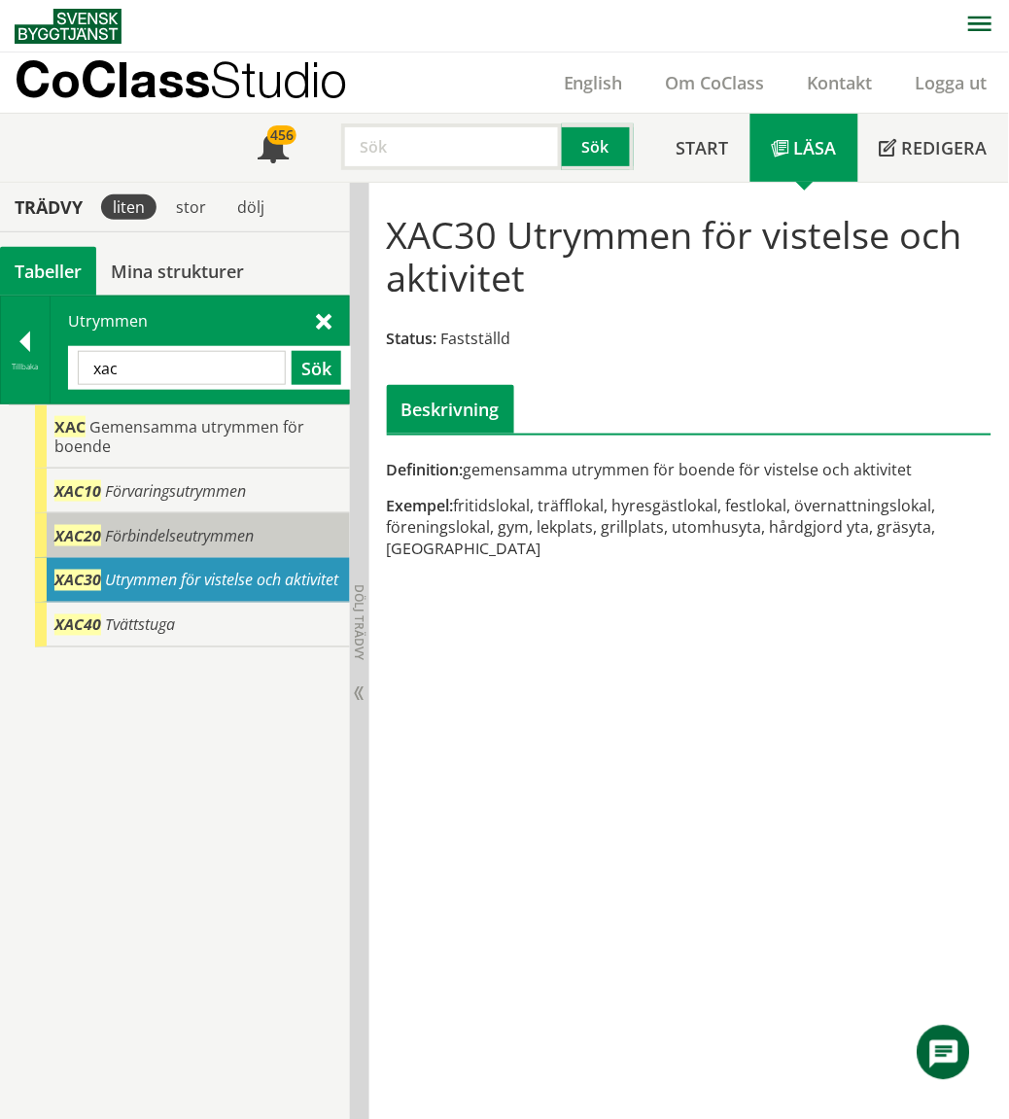
click at [200, 533] on span "Förbindelseutrymmen" at bounding box center [179, 535] width 149 height 21
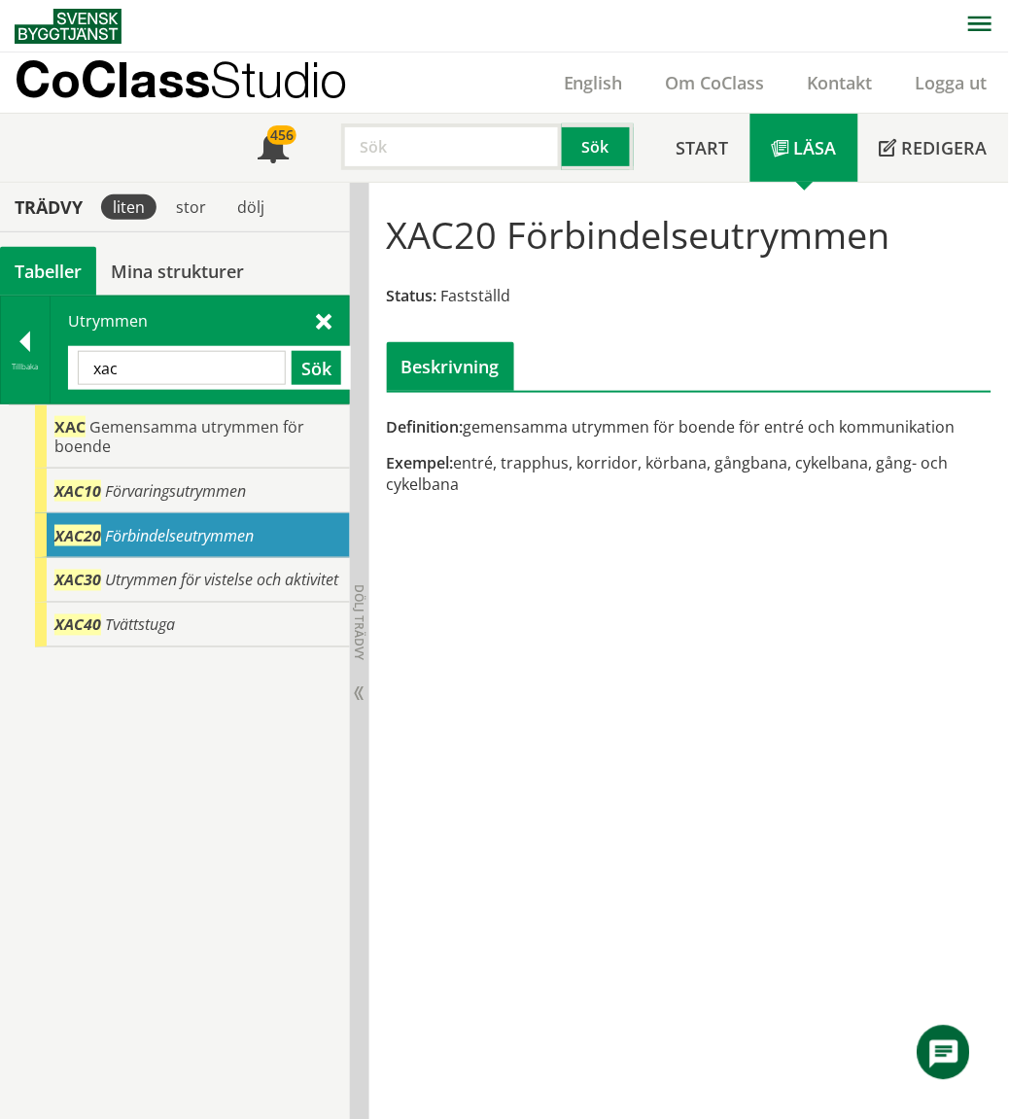
click at [226, 358] on input "xac" at bounding box center [182, 368] width 208 height 34
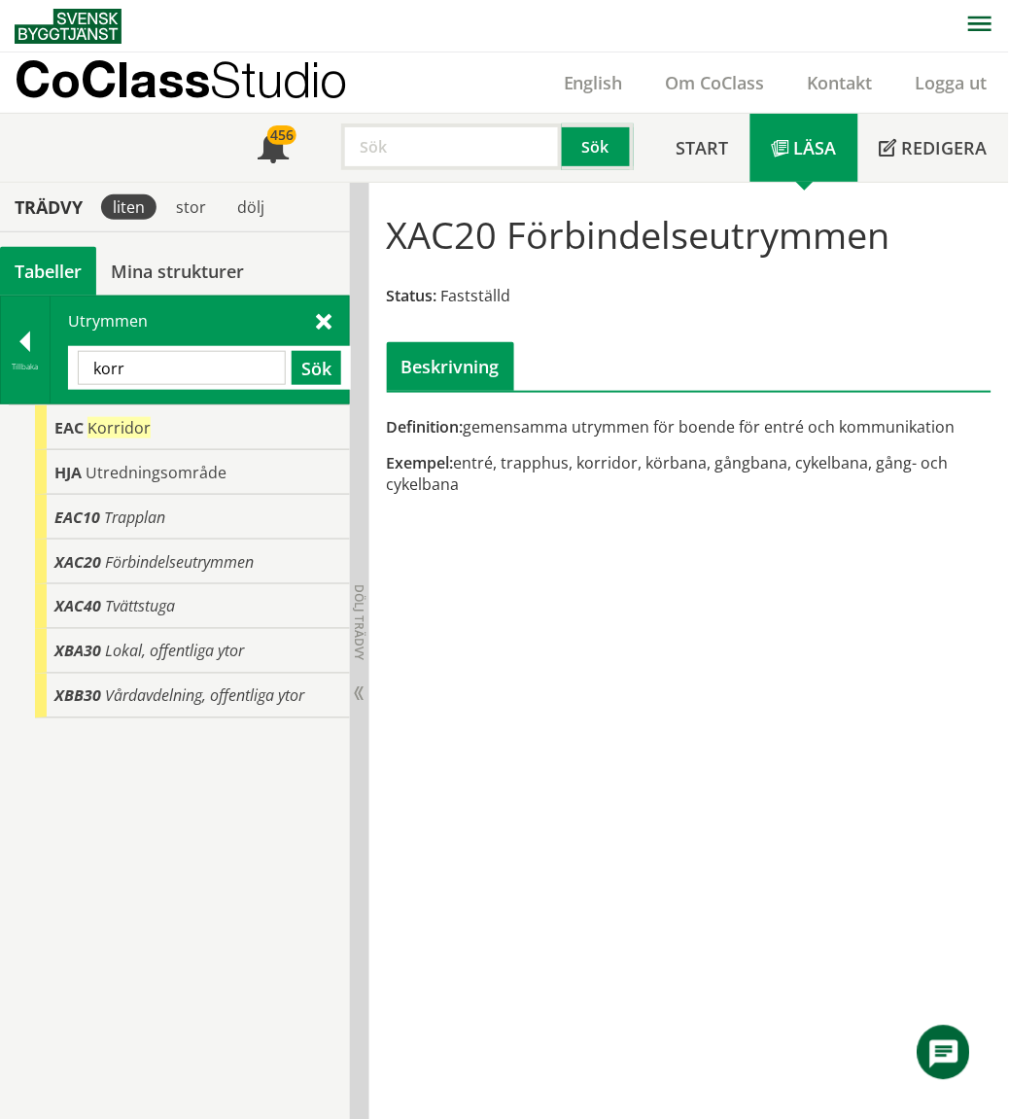
click at [226, 358] on input "korr" at bounding box center [182, 368] width 208 height 34
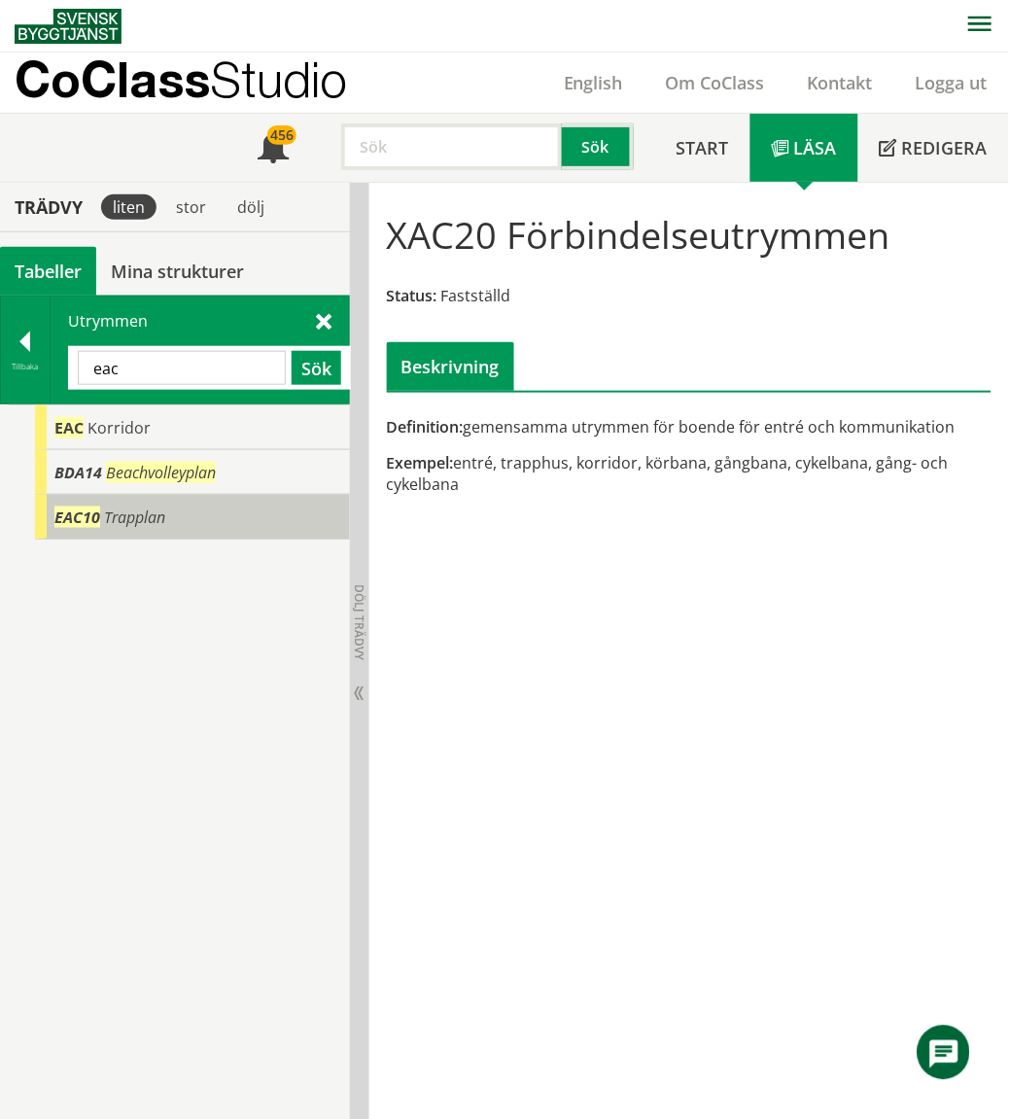
click at [178, 513] on div "EAC10 Trapplan" at bounding box center [192, 517] width 315 height 45
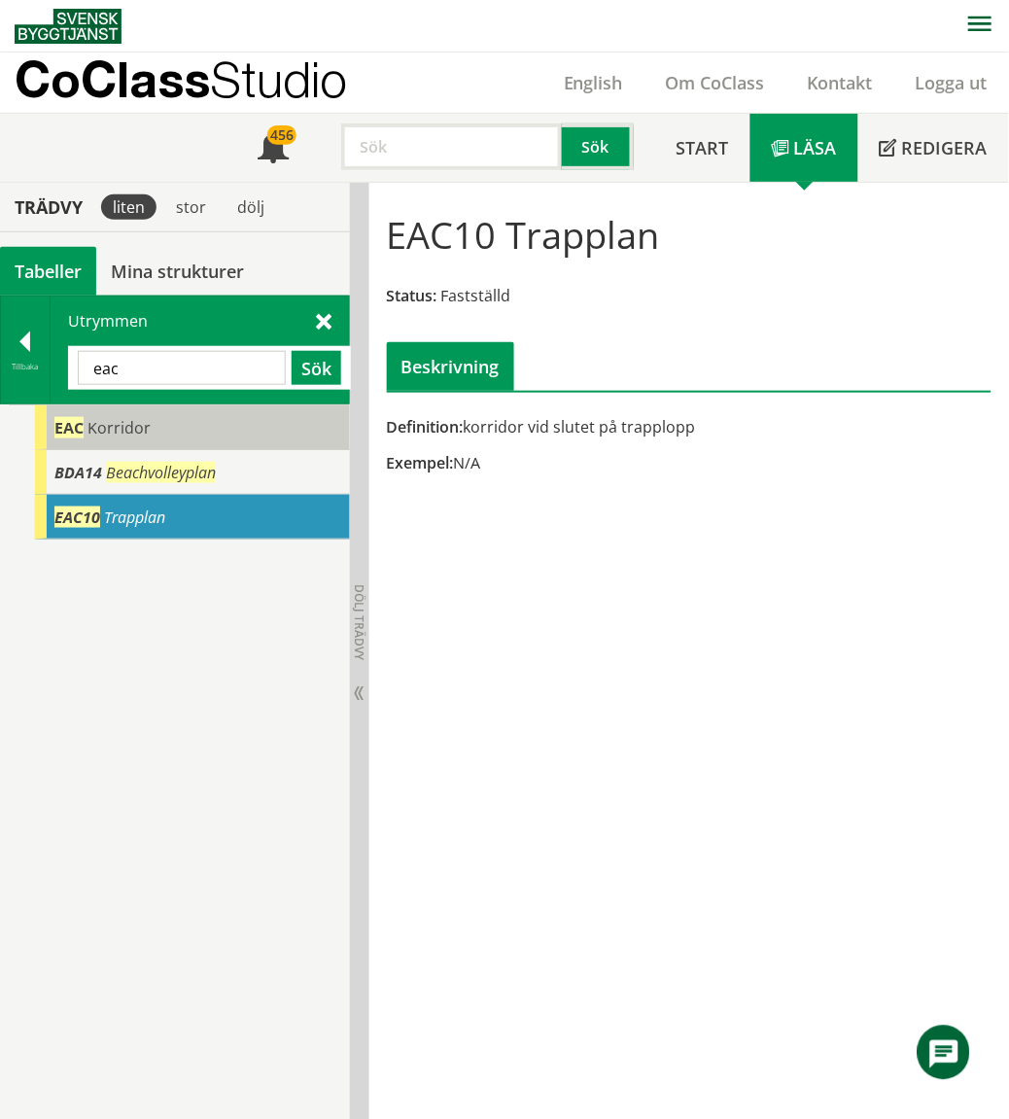
click at [162, 432] on div "EAC Korridor" at bounding box center [192, 427] width 315 height 45
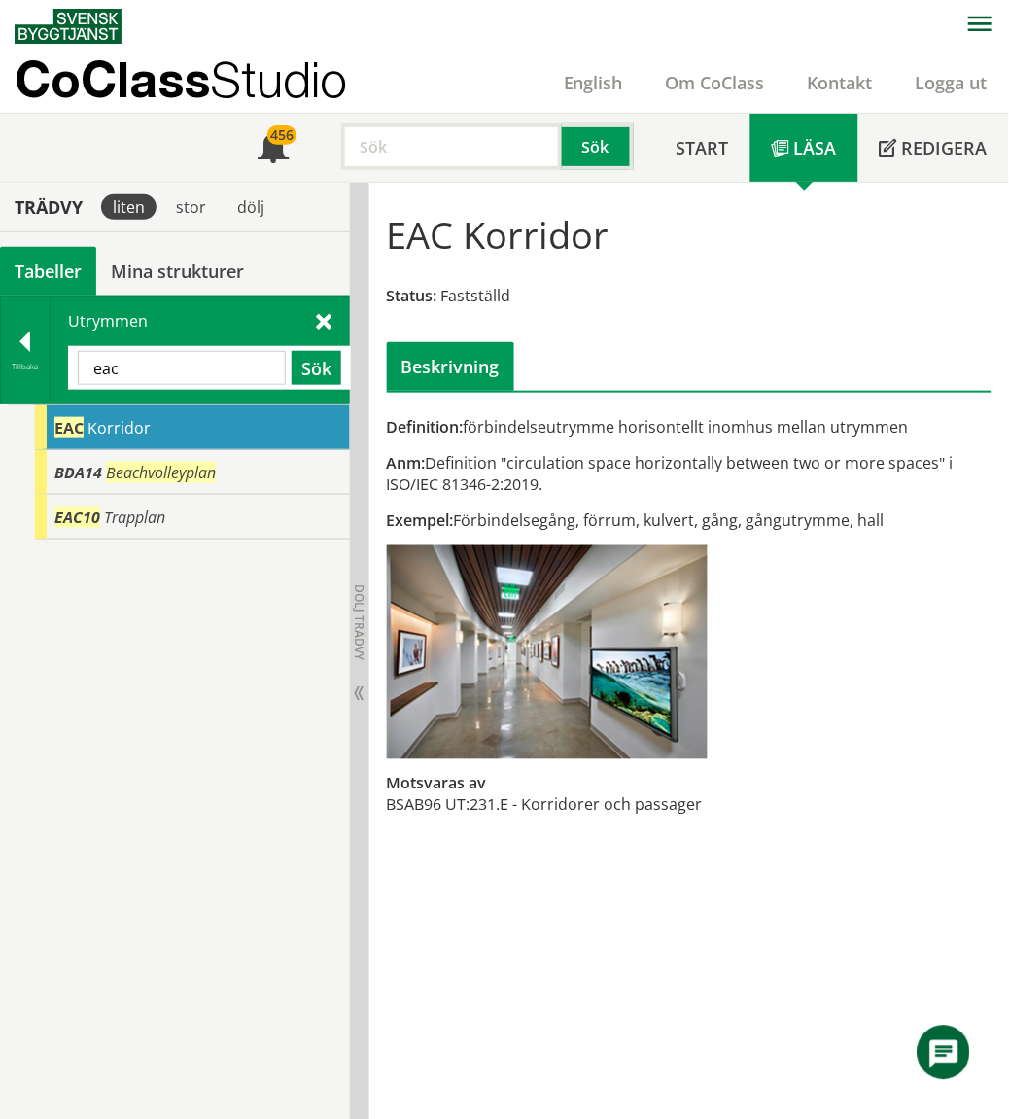
click at [194, 371] on input "eac" at bounding box center [182, 368] width 208 height 34
click at [192, 370] on input "eac" at bounding box center [182, 368] width 208 height 34
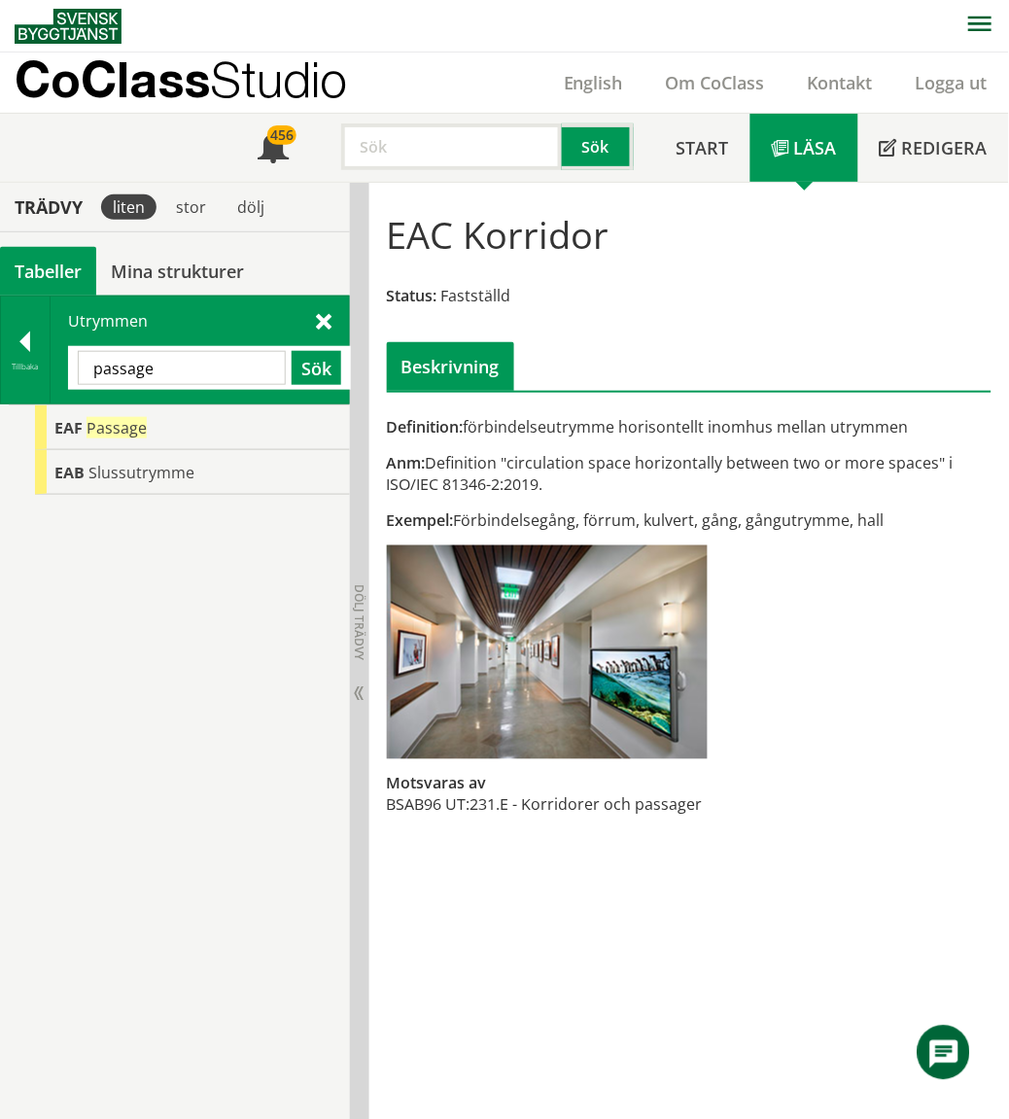
click at [191, 372] on input "passage" at bounding box center [182, 368] width 208 height 34
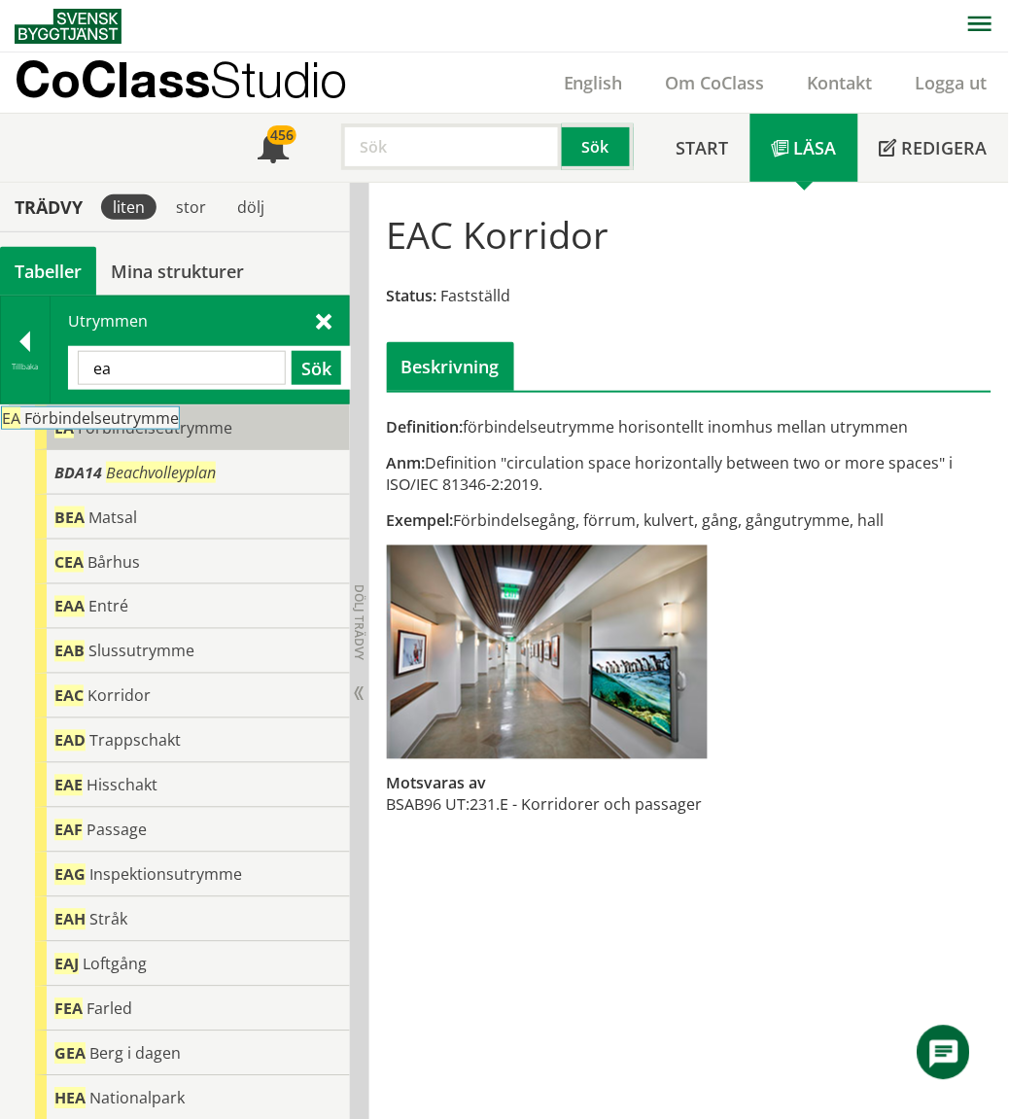
click at [177, 423] on body "AMA AMA Beskrivningsverktyg AMA Funktion BSAB Bygginfo Byggjura Byggkatalogen […" at bounding box center [504, 559] width 1009 height 1119
click at [178, 426] on span "Förbindelseutrymme" at bounding box center [155, 427] width 155 height 21
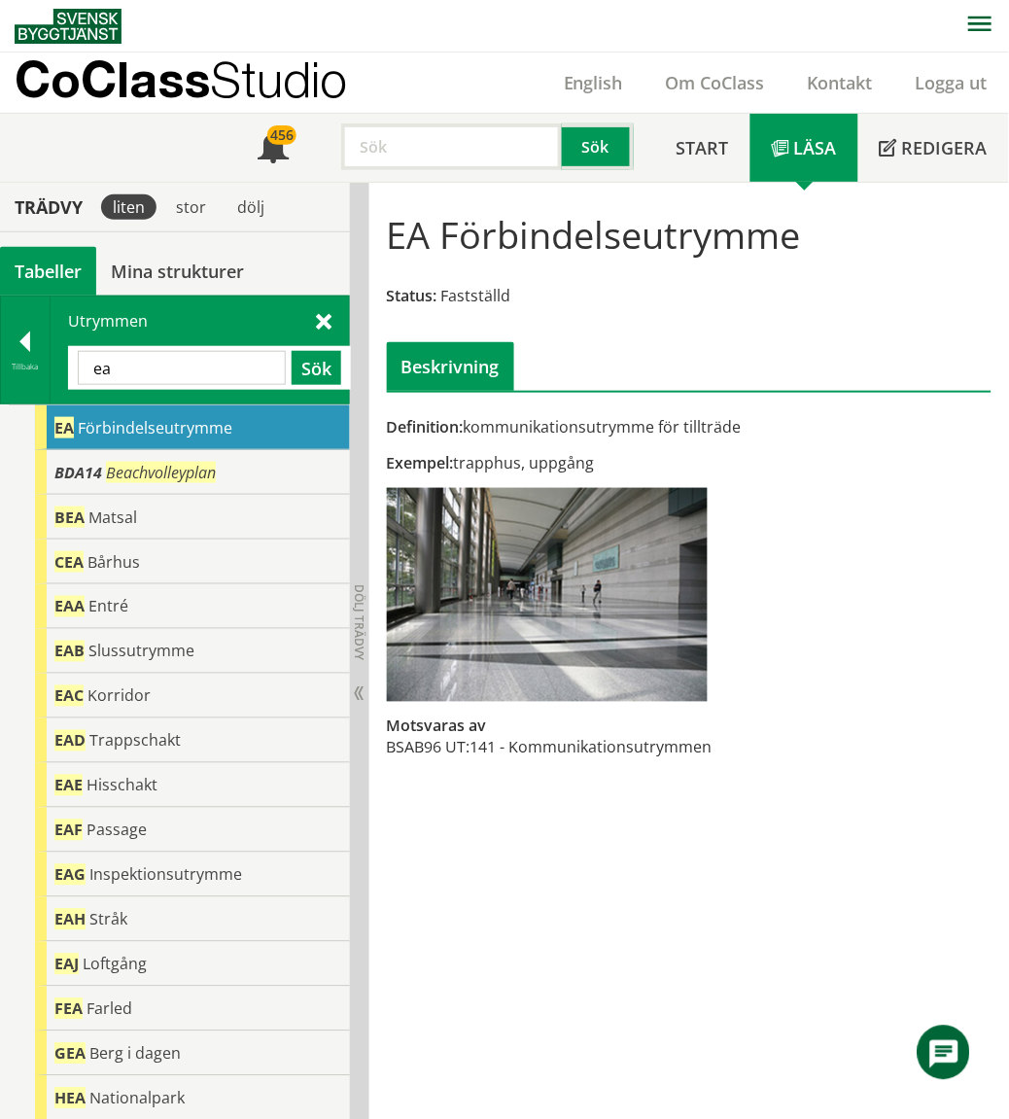
click at [328, 307] on div "Utrymmen ea Sök" at bounding box center [200, 349] width 298 height 107
click at [322, 323] on span at bounding box center [324, 320] width 16 height 20
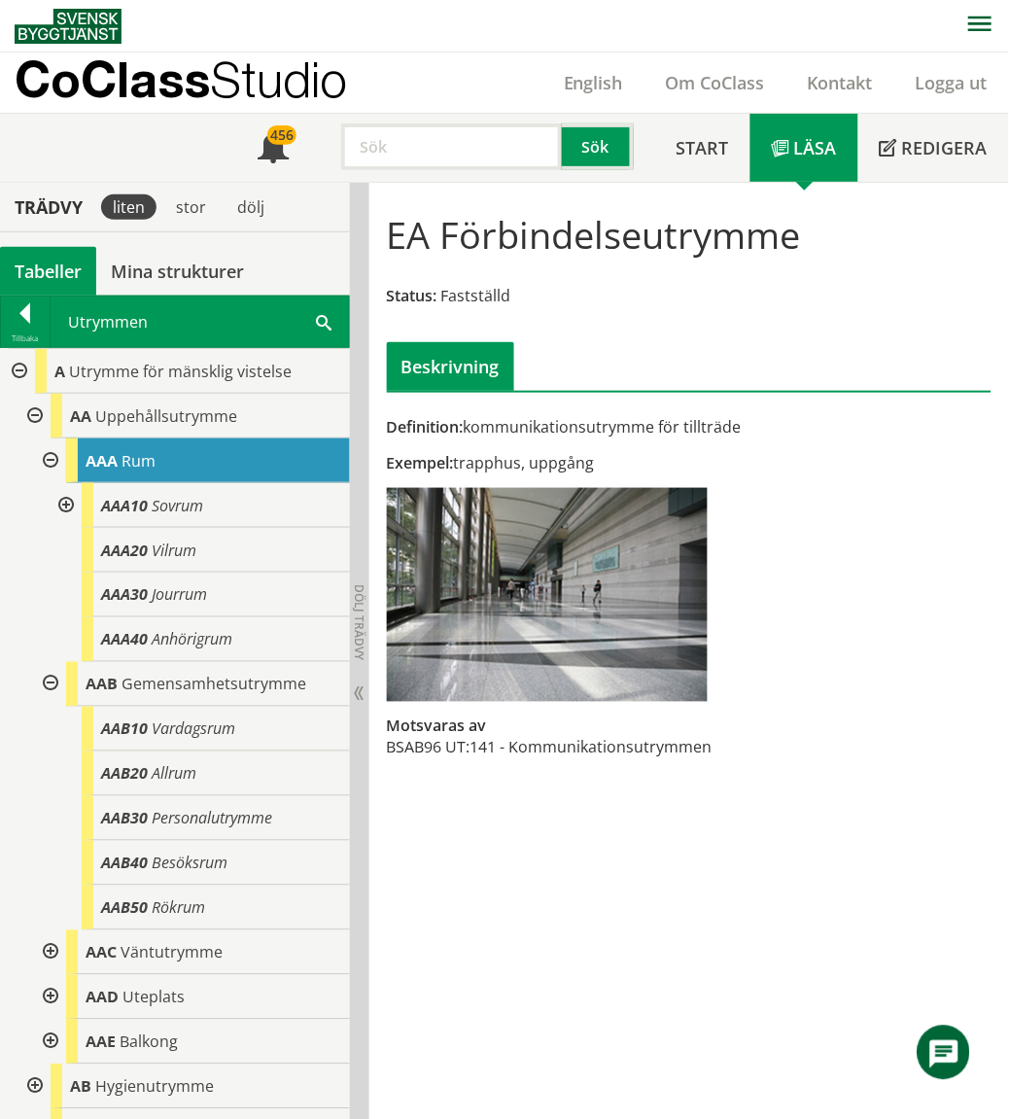
click at [12, 371] on div at bounding box center [17, 371] width 35 height 45
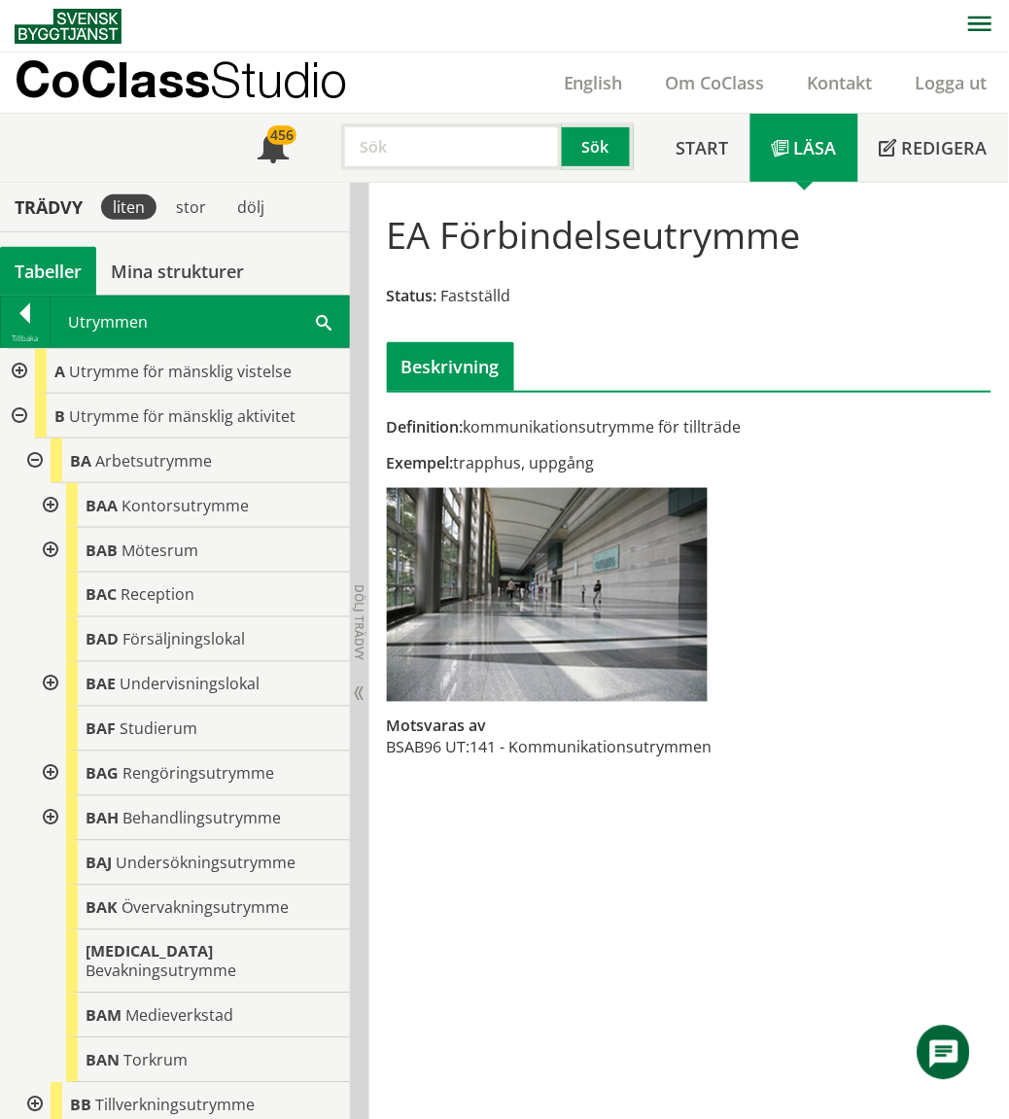
click at [23, 412] on div at bounding box center [17, 416] width 35 height 45
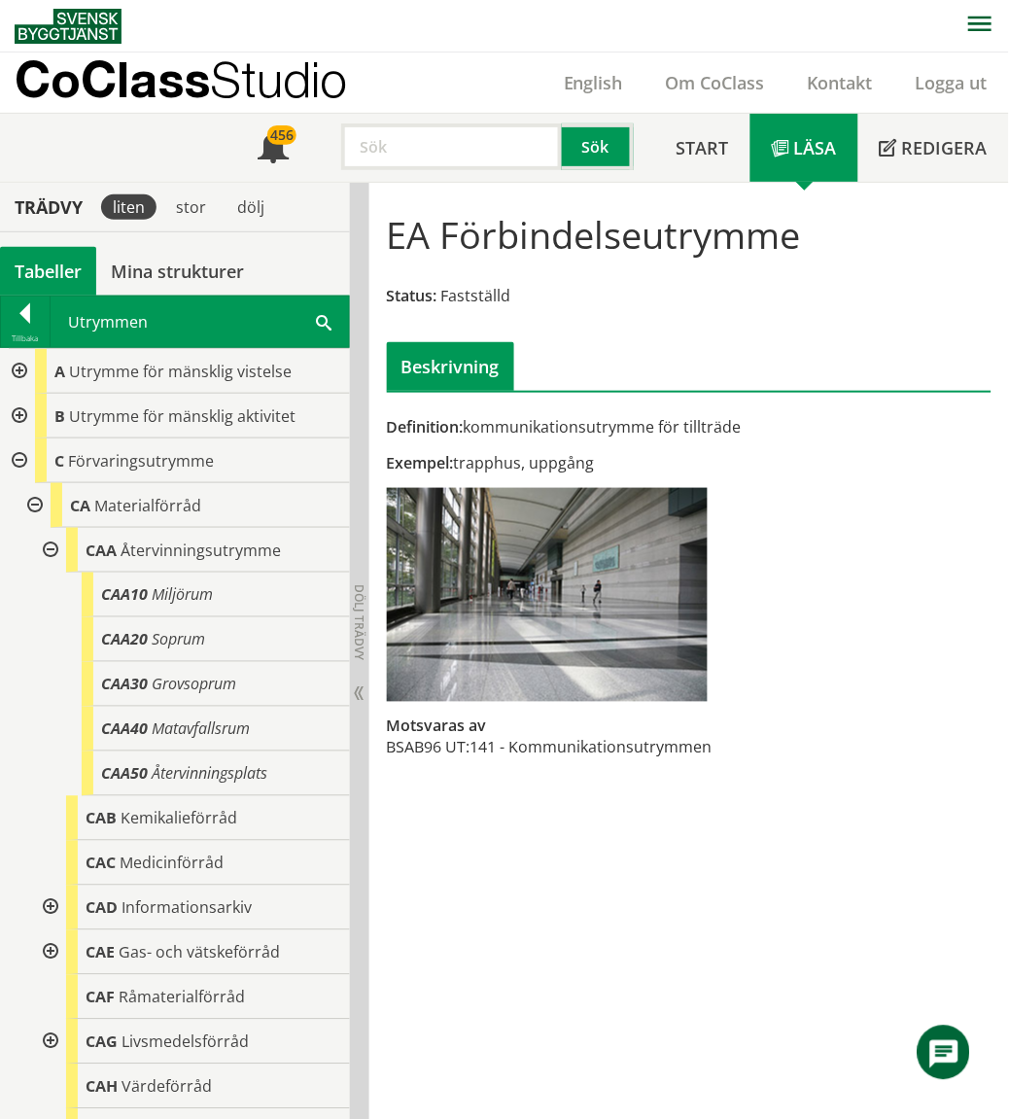
click at [6, 463] on div at bounding box center [17, 460] width 35 height 45
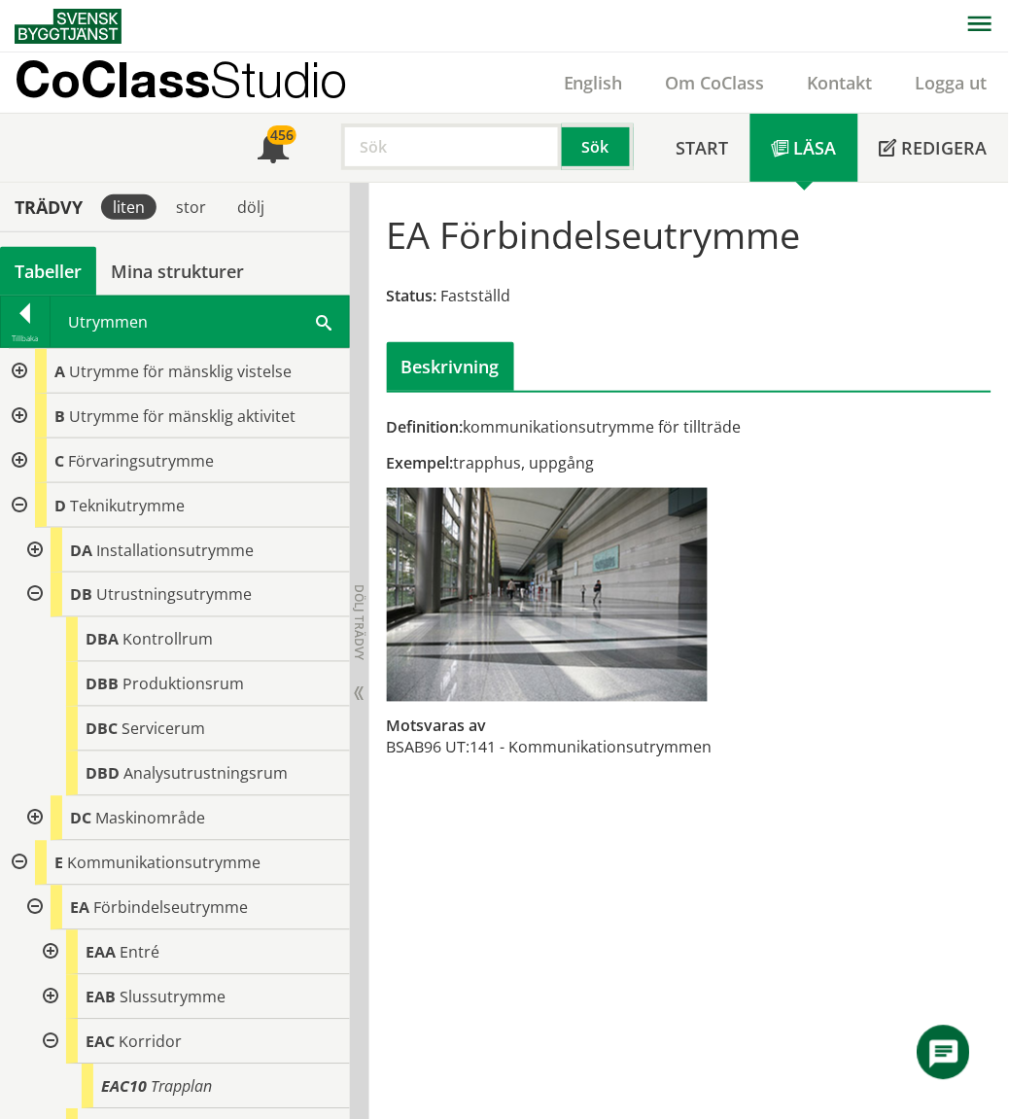
click at [17, 505] on div at bounding box center [17, 505] width 35 height 45
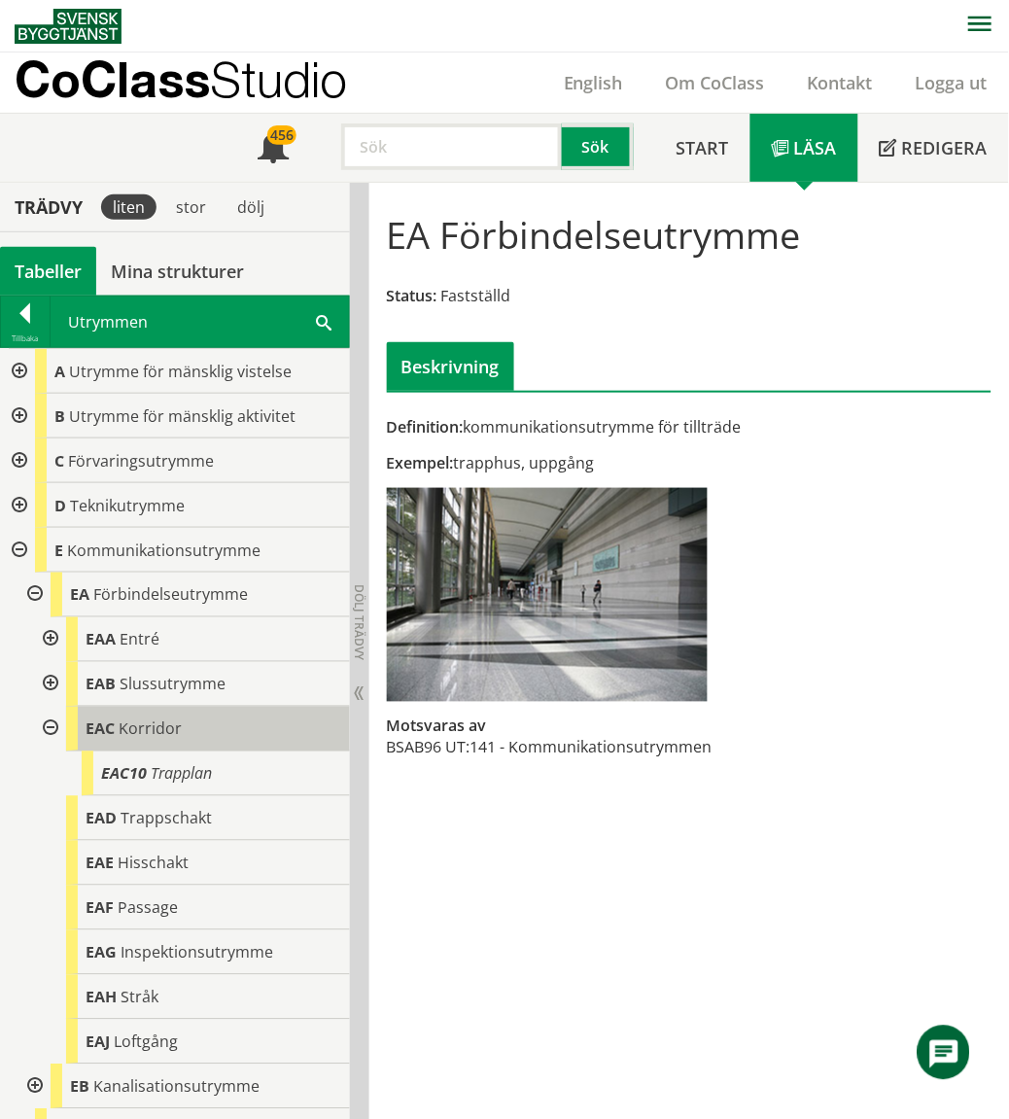
scroll to position [108, 0]
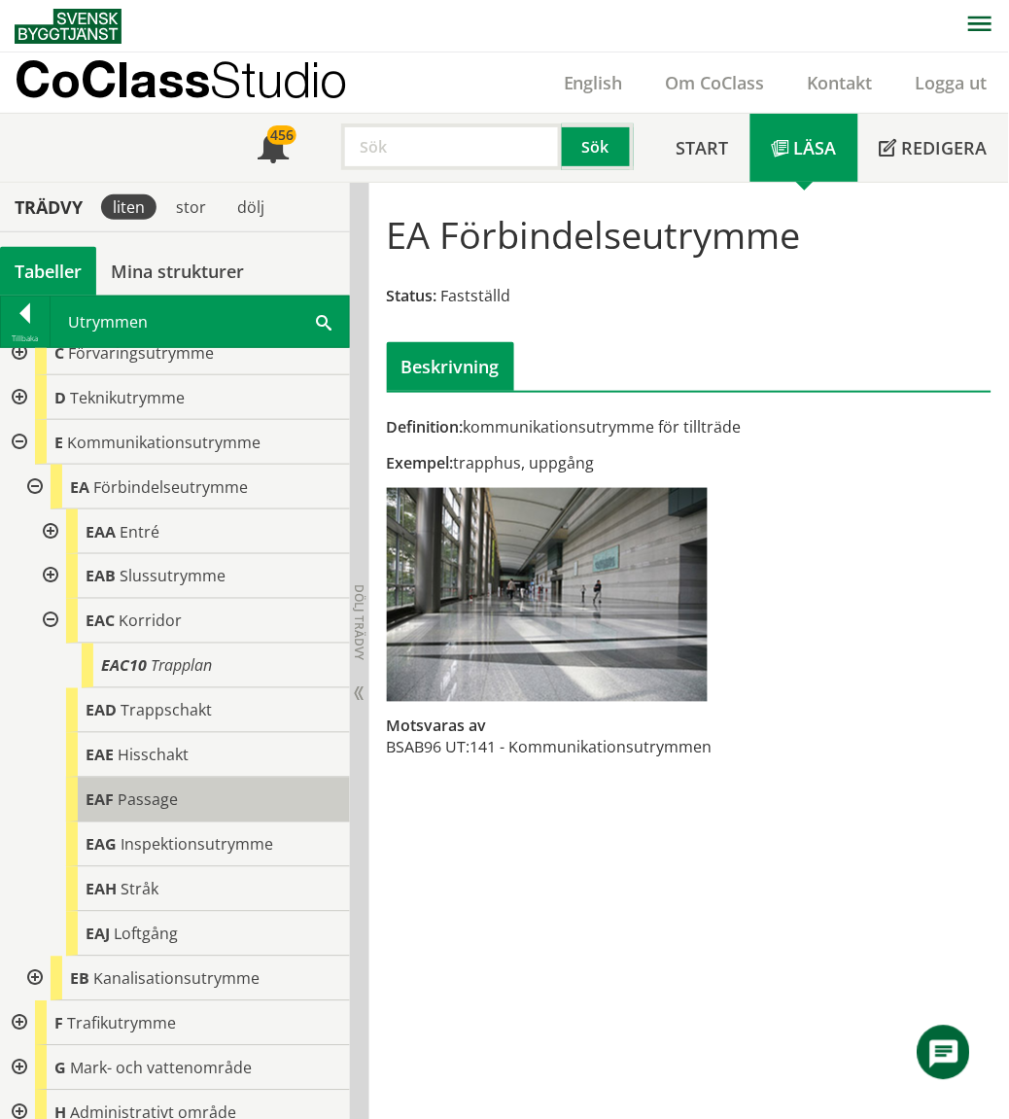
click at [207, 791] on div "EAF Passage" at bounding box center [208, 800] width 284 height 45
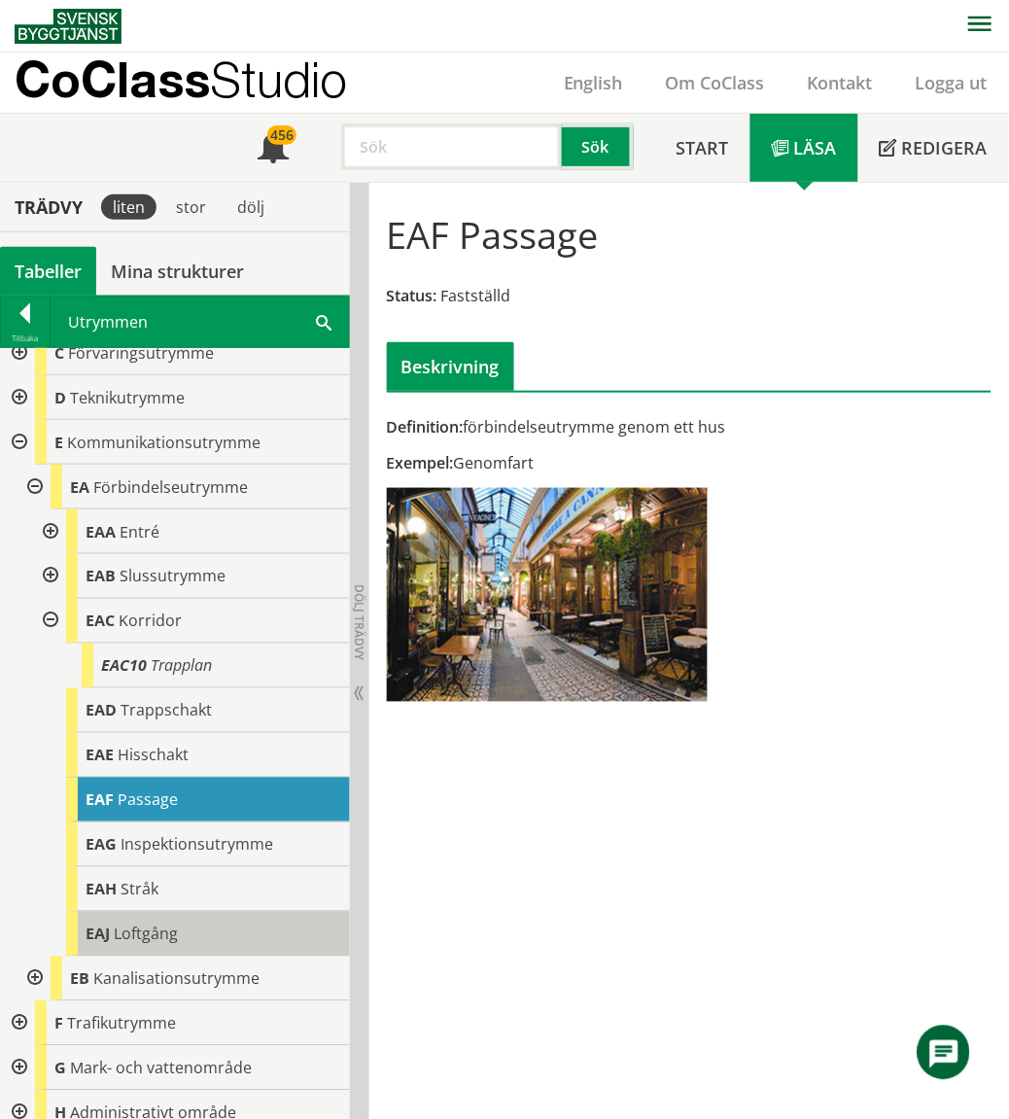
click at [173, 933] on span "Loftgång" at bounding box center [146, 933] width 64 height 21
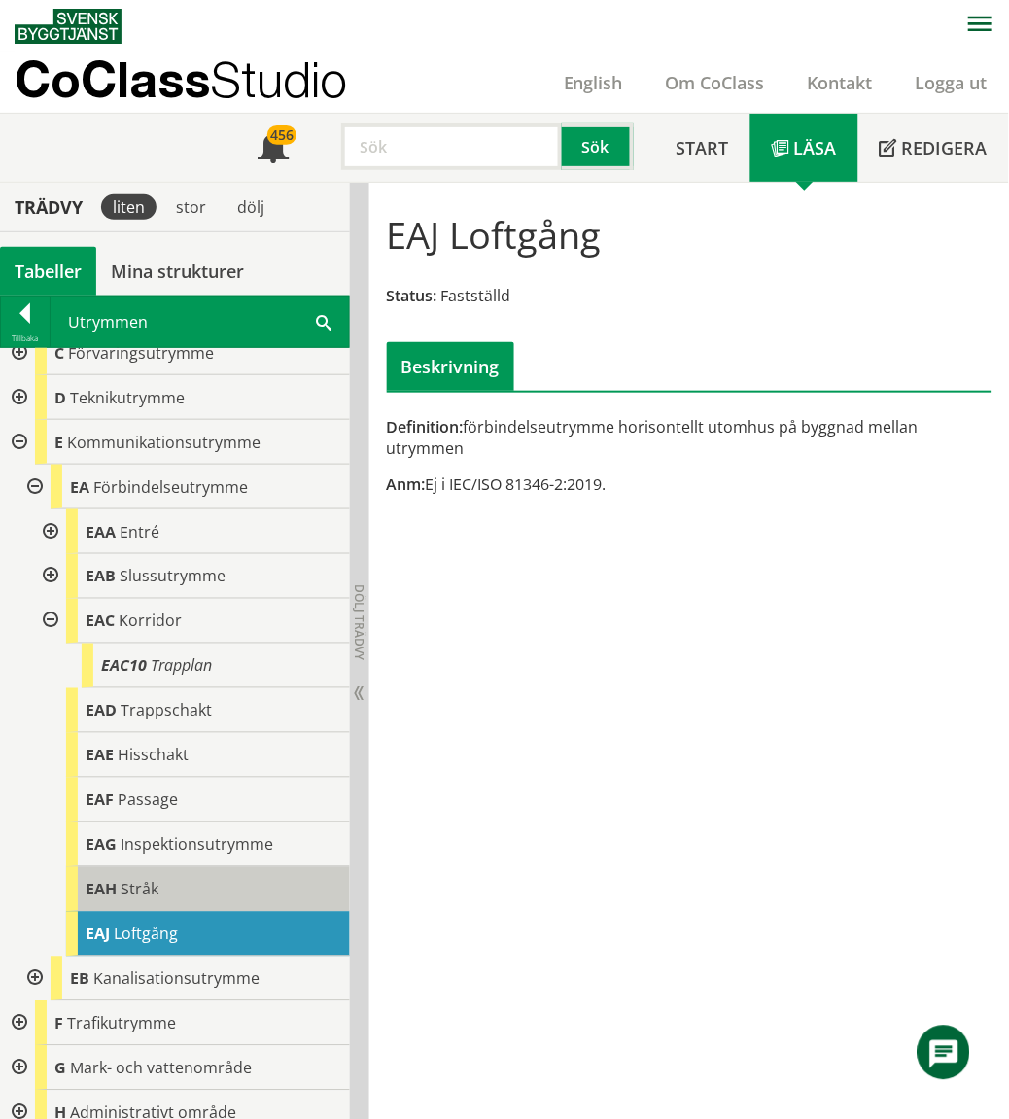
click at [180, 888] on div "EAH Stråk" at bounding box center [208, 889] width 284 height 45
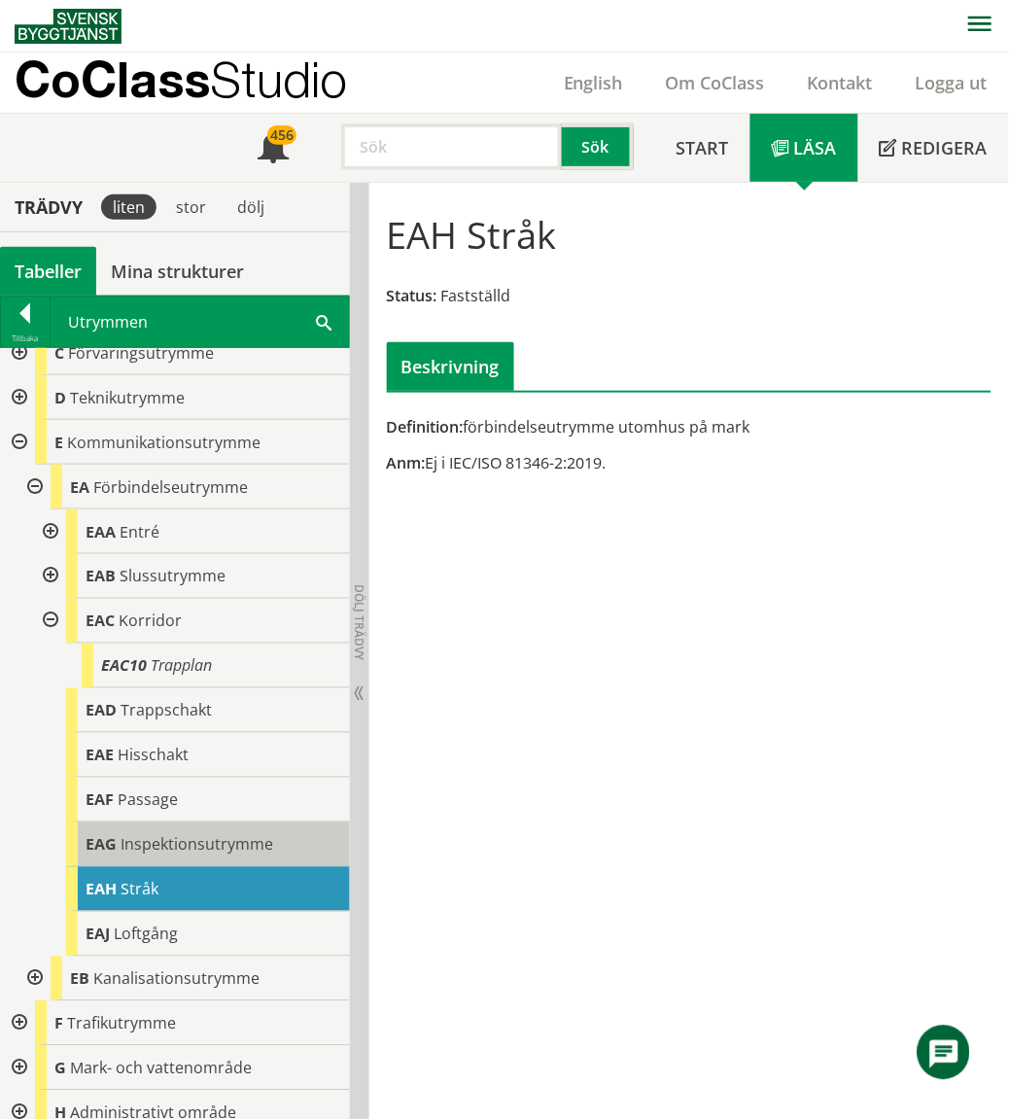
click at [179, 851] on span "Inspektionsutrymme" at bounding box center [197, 844] width 153 height 21
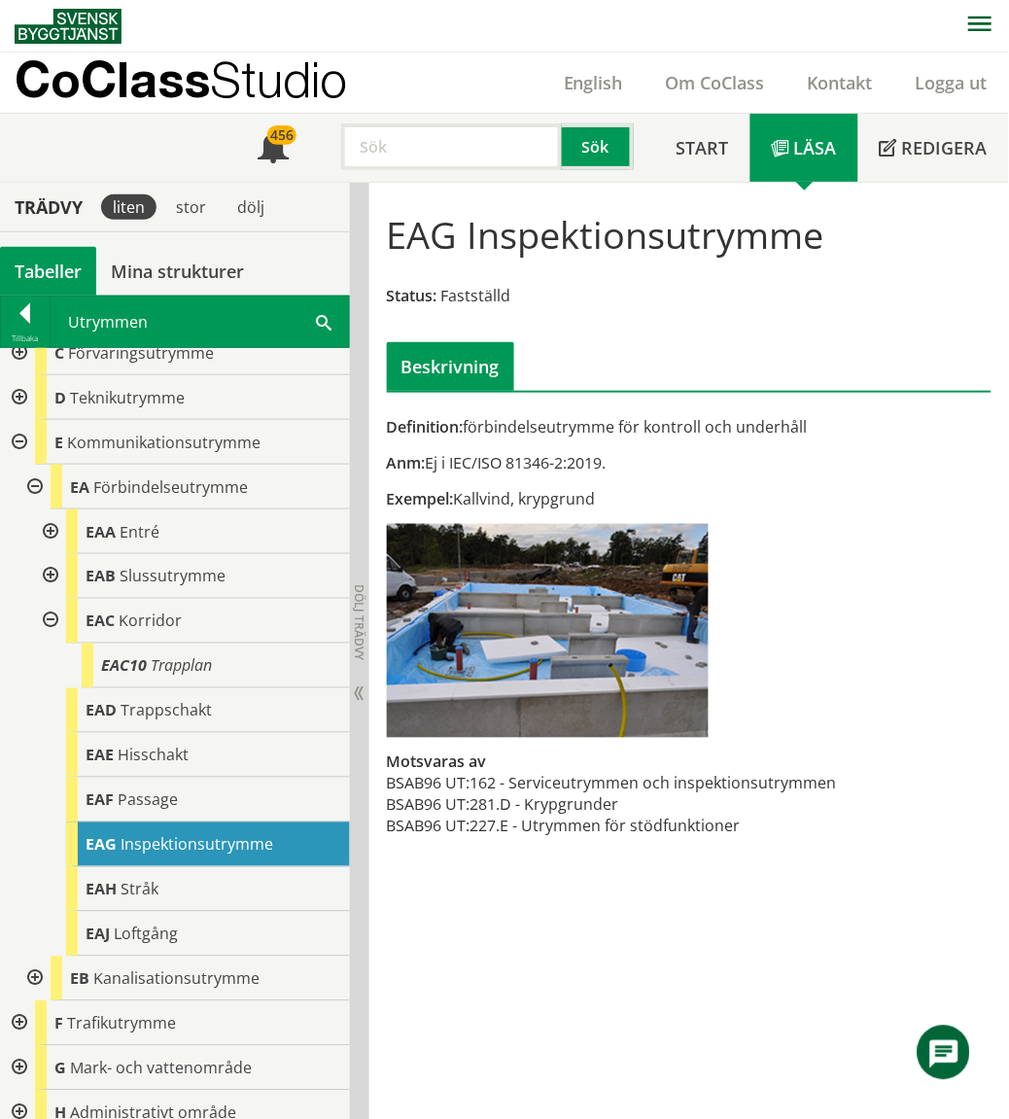
click at [316, 326] on span at bounding box center [324, 321] width 16 height 20
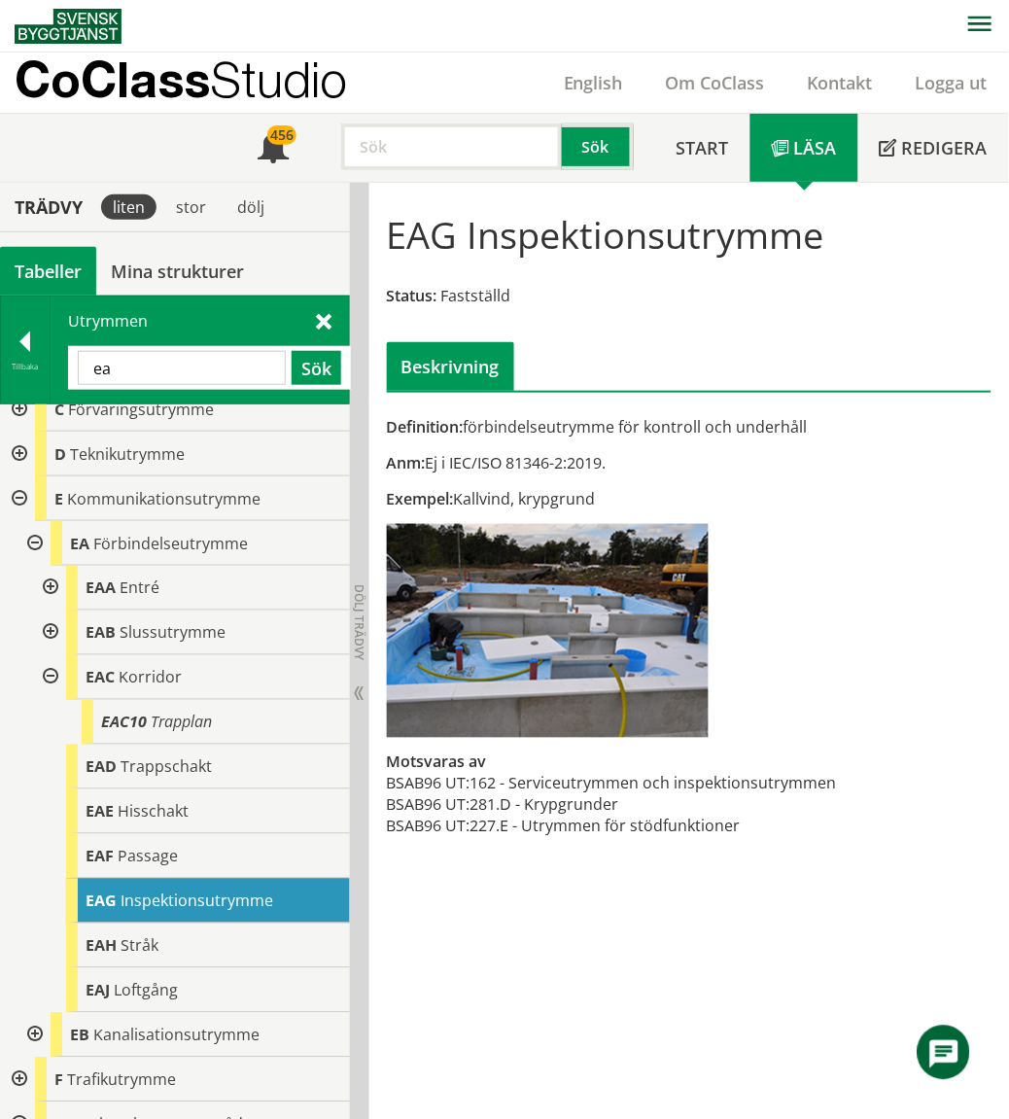
type input "e"
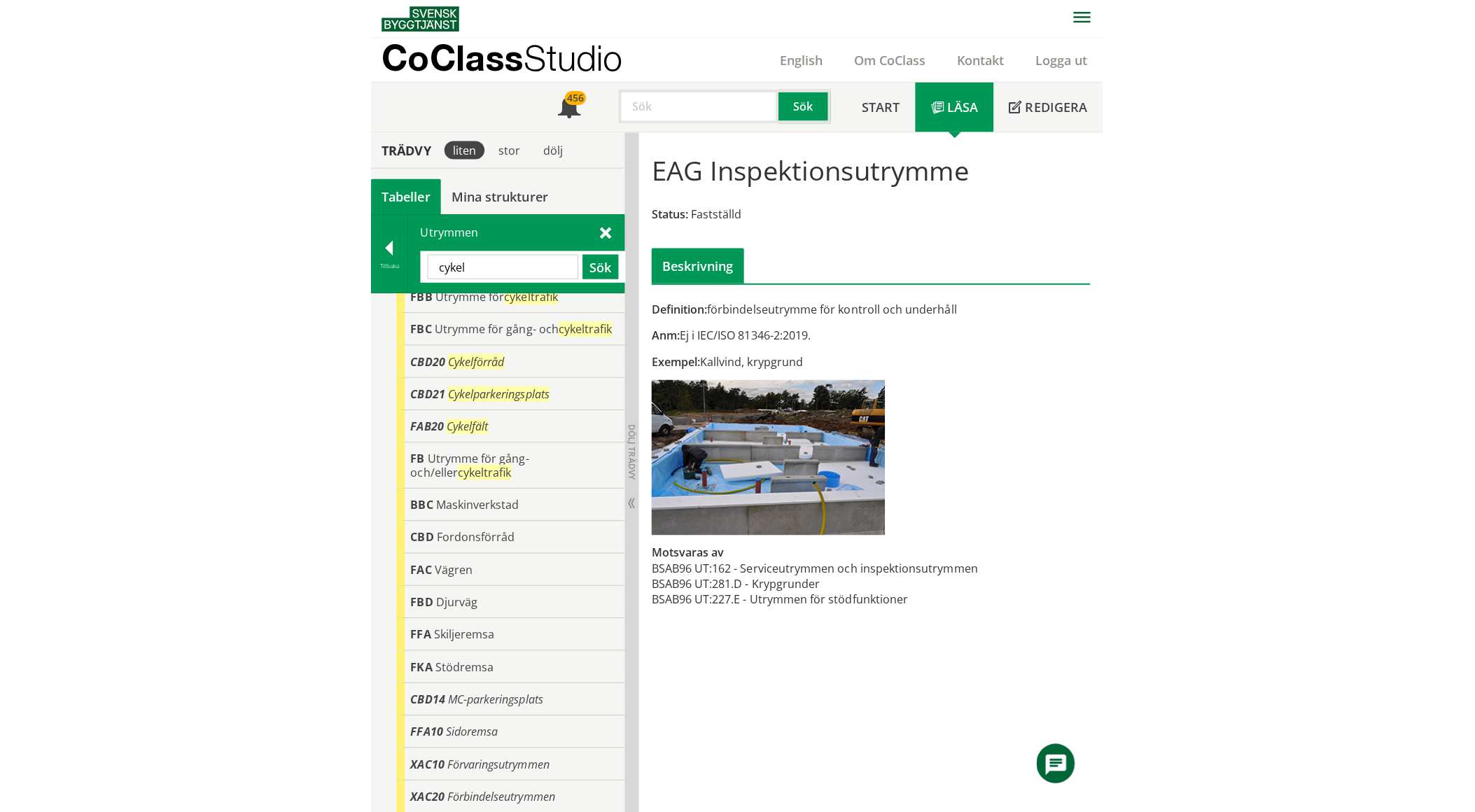
scroll to position [27, 0]
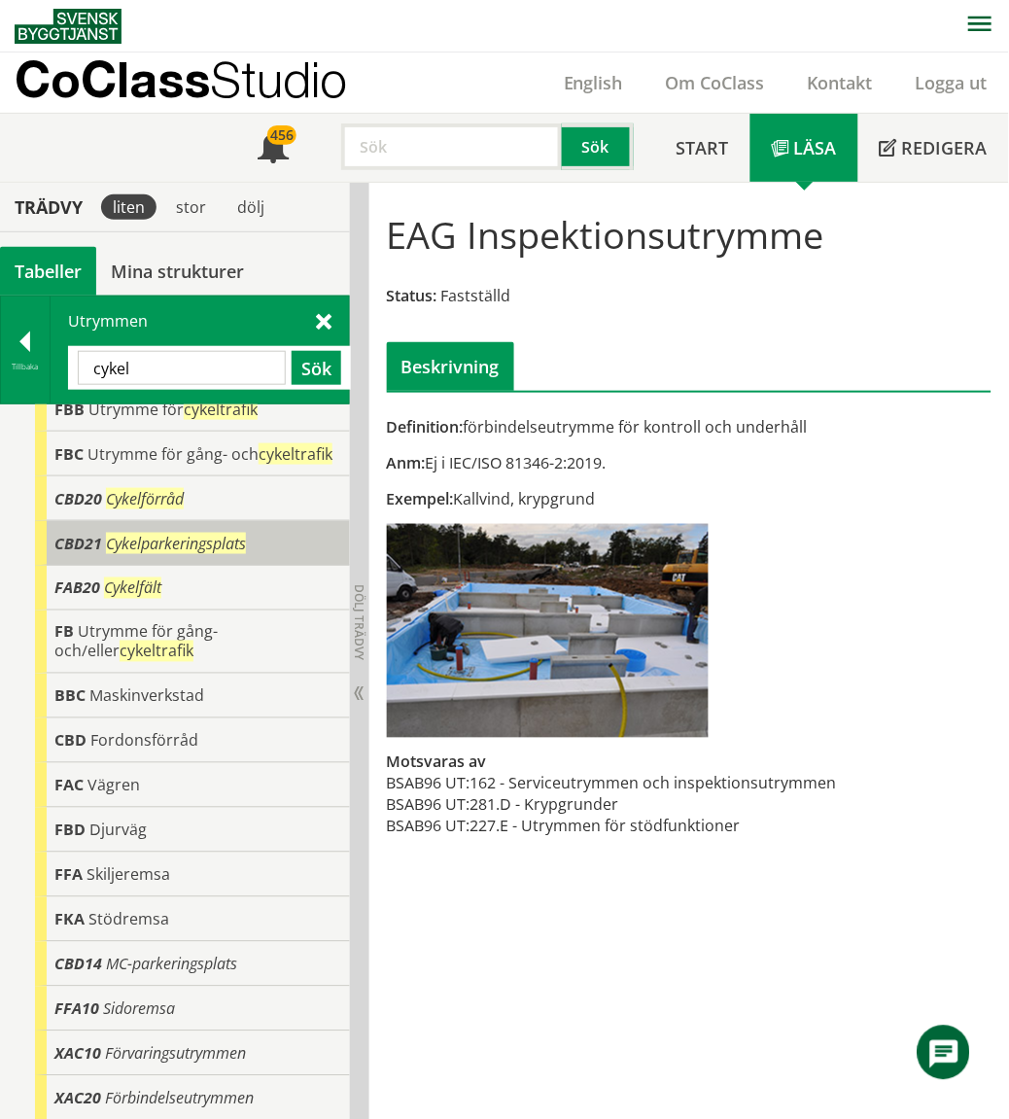
click at [187, 545] on span "Cykelparkeringsplats" at bounding box center [176, 543] width 140 height 21
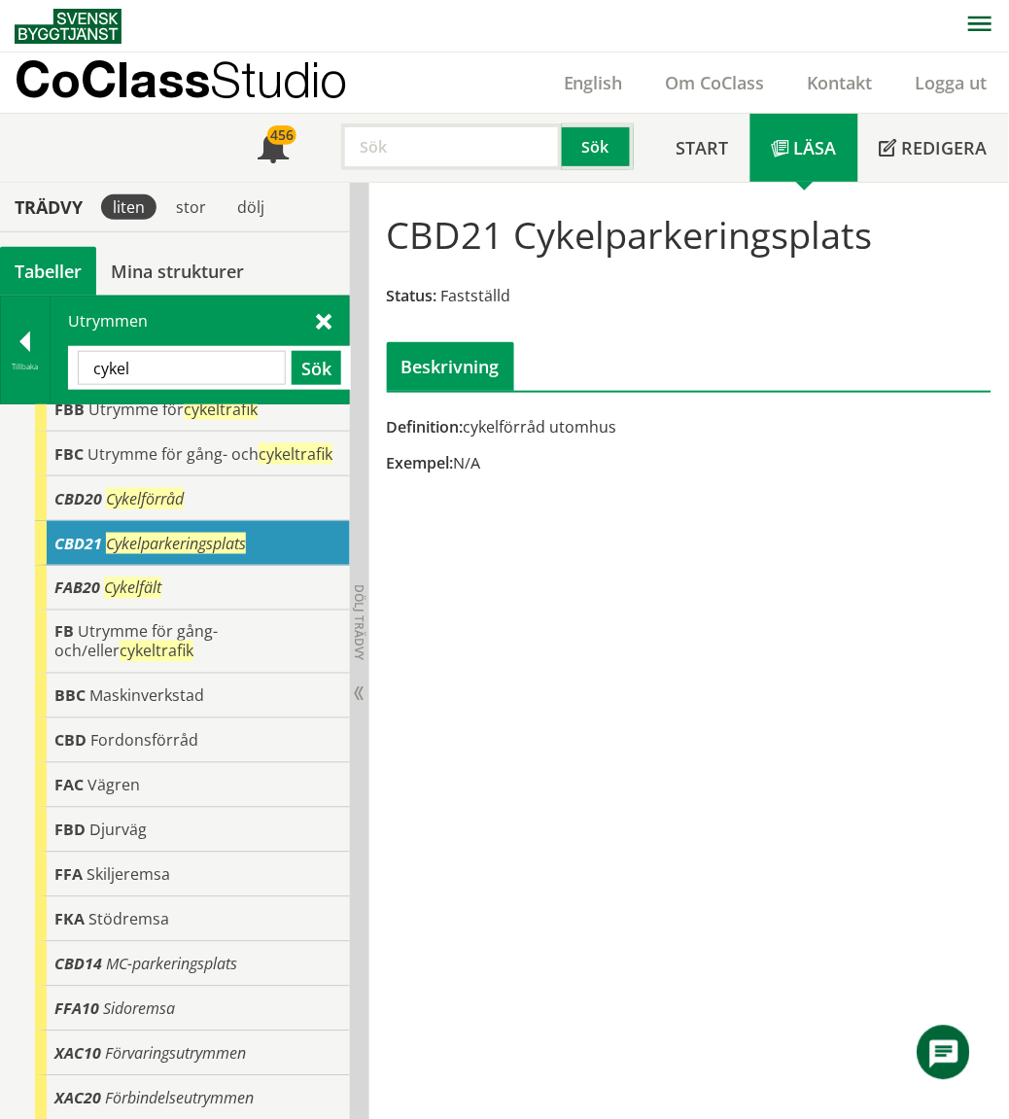
click at [817, 527] on div "CBD21 Cykelparkeringsplats Status: Fastställd Beskrivning Definition: cykelförr…" at bounding box center [689, 651] width 640 height 937
click at [188, 503] on div "CBD20 Cykelförråd" at bounding box center [192, 498] width 315 height 45
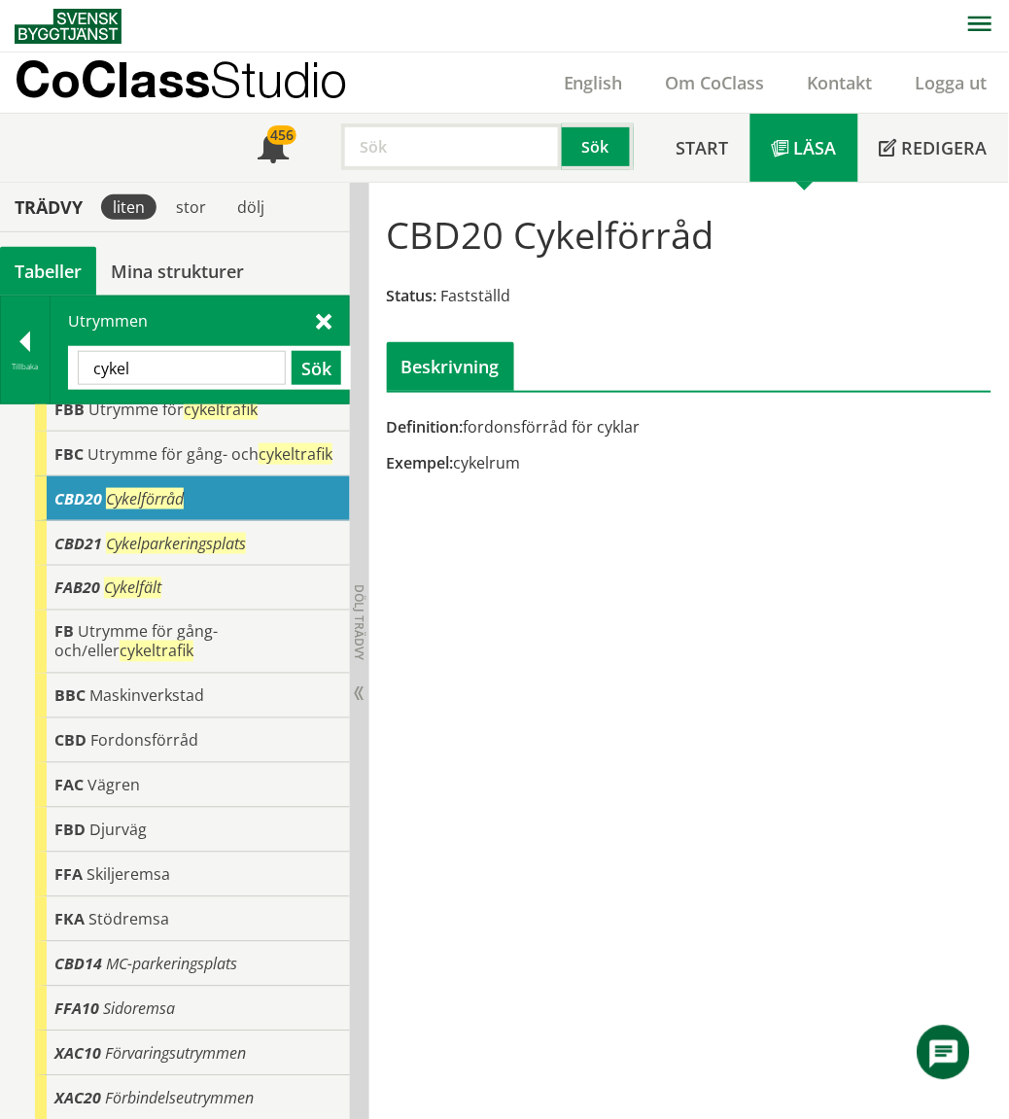
click at [497, 751] on div "CBD20 Cykelförråd Status: Fastställd Beskrivning Definition: fordonsförråd för …" at bounding box center [689, 651] width 640 height 937
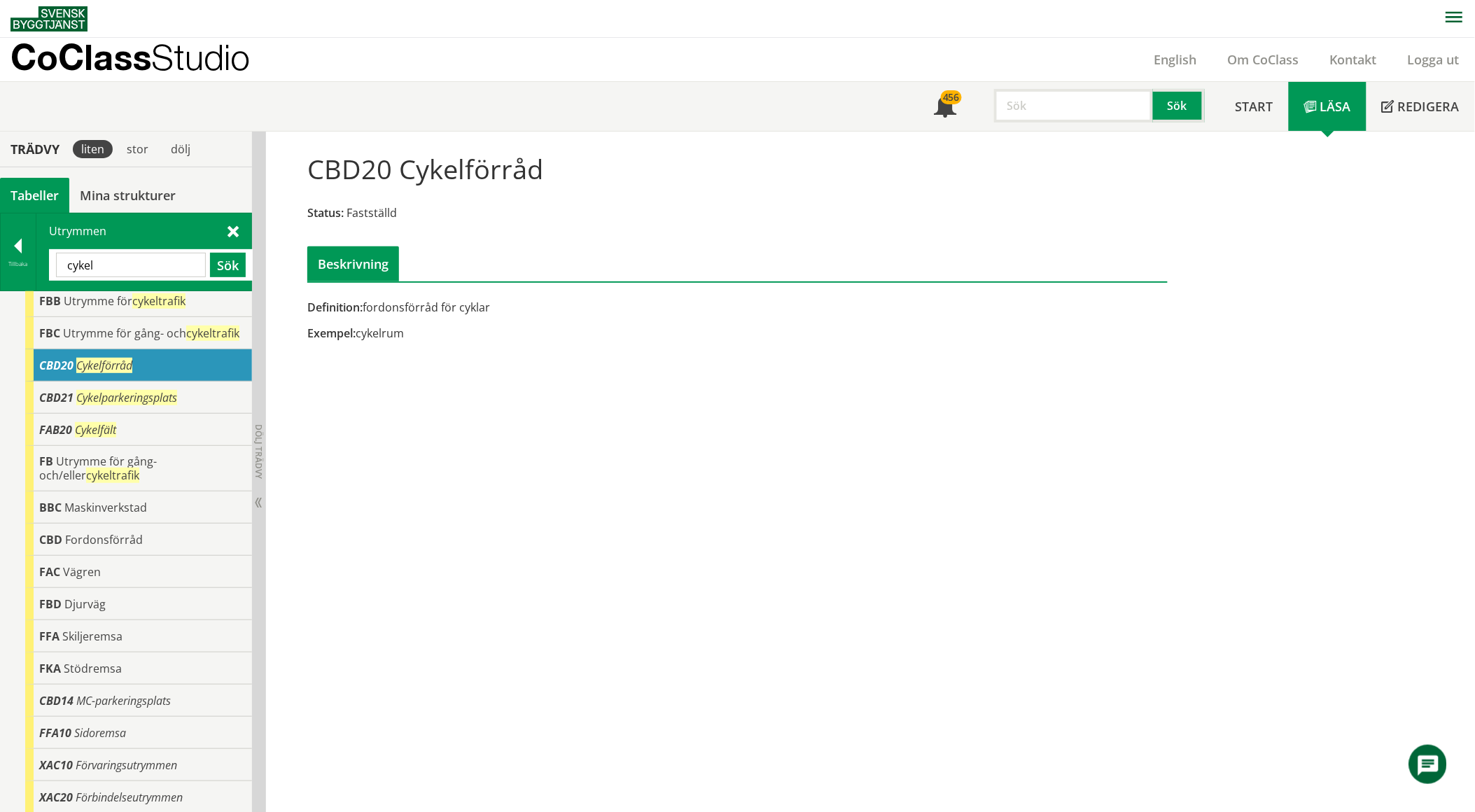
scroll to position [21, 0]
click at [119, 269] on input "cykel" at bounding box center [131, 265] width 150 height 24
click at [226, 232] on div "Utrymmen cykel Sök" at bounding box center [144, 251] width 215 height 77
click at [236, 227] on span at bounding box center [233, 230] width 12 height 14
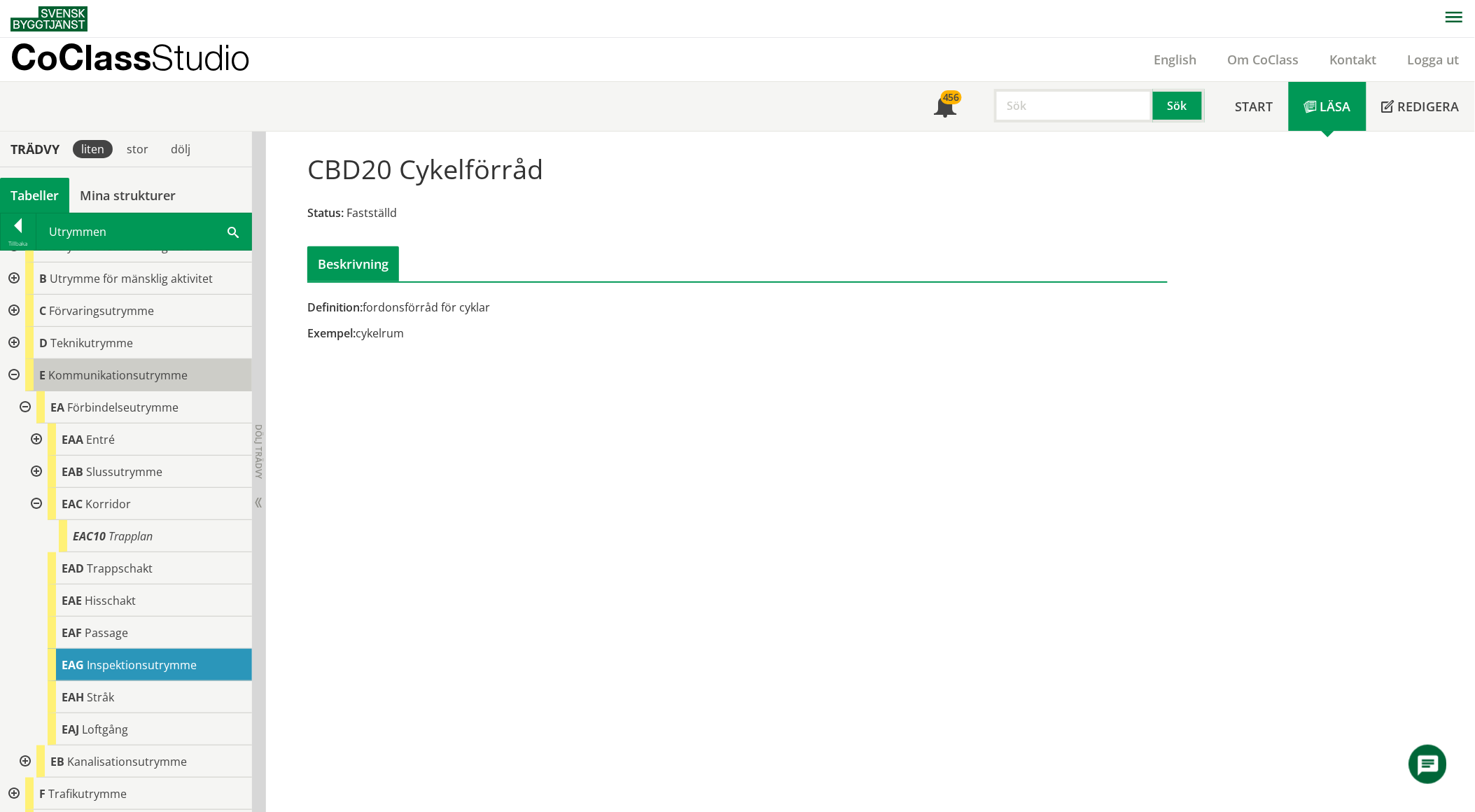
click at [122, 376] on span "Kommunikationsutrymme" at bounding box center [117, 374] width 139 height 15
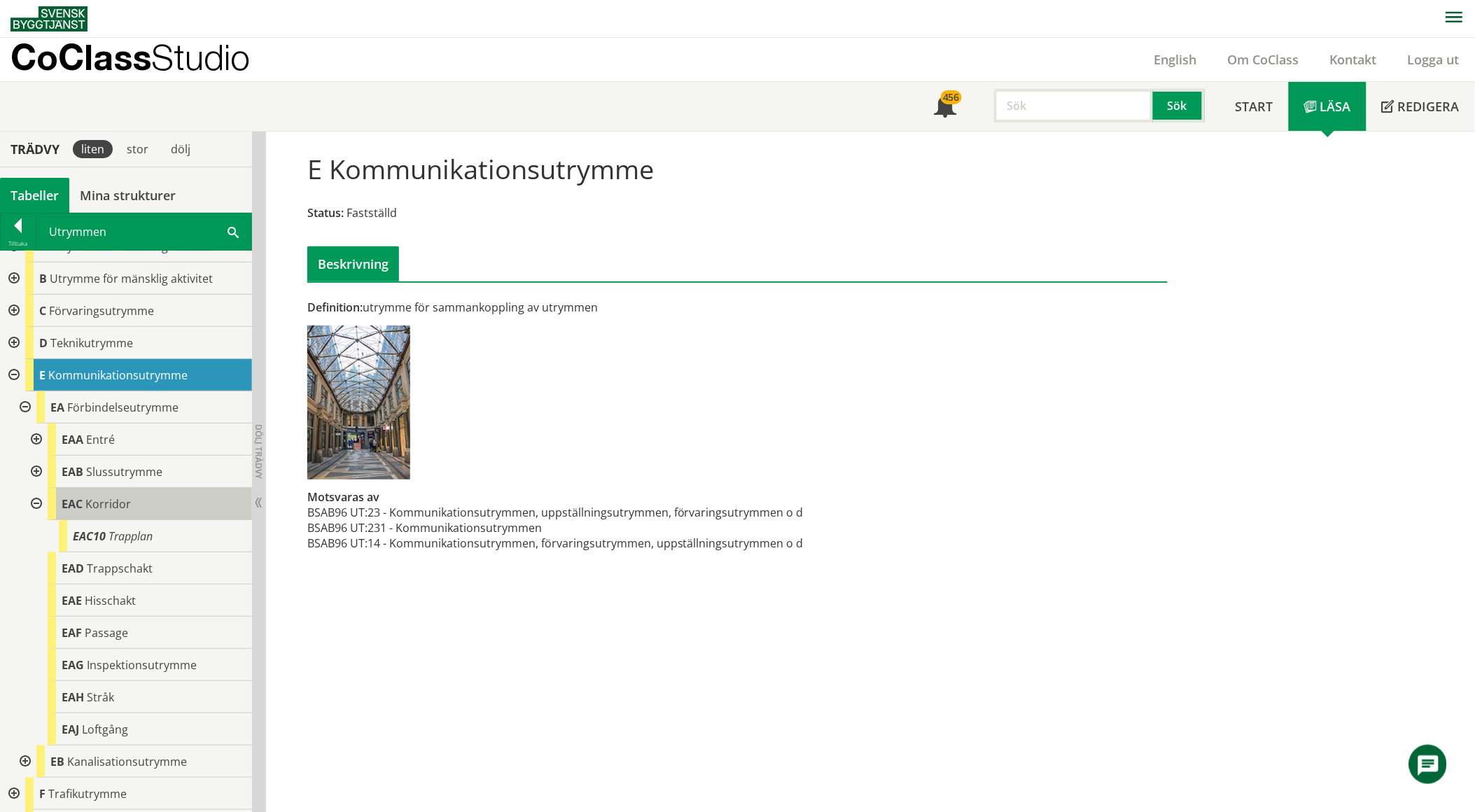
click at [123, 506] on span "Korridor" at bounding box center [108, 503] width 45 height 15
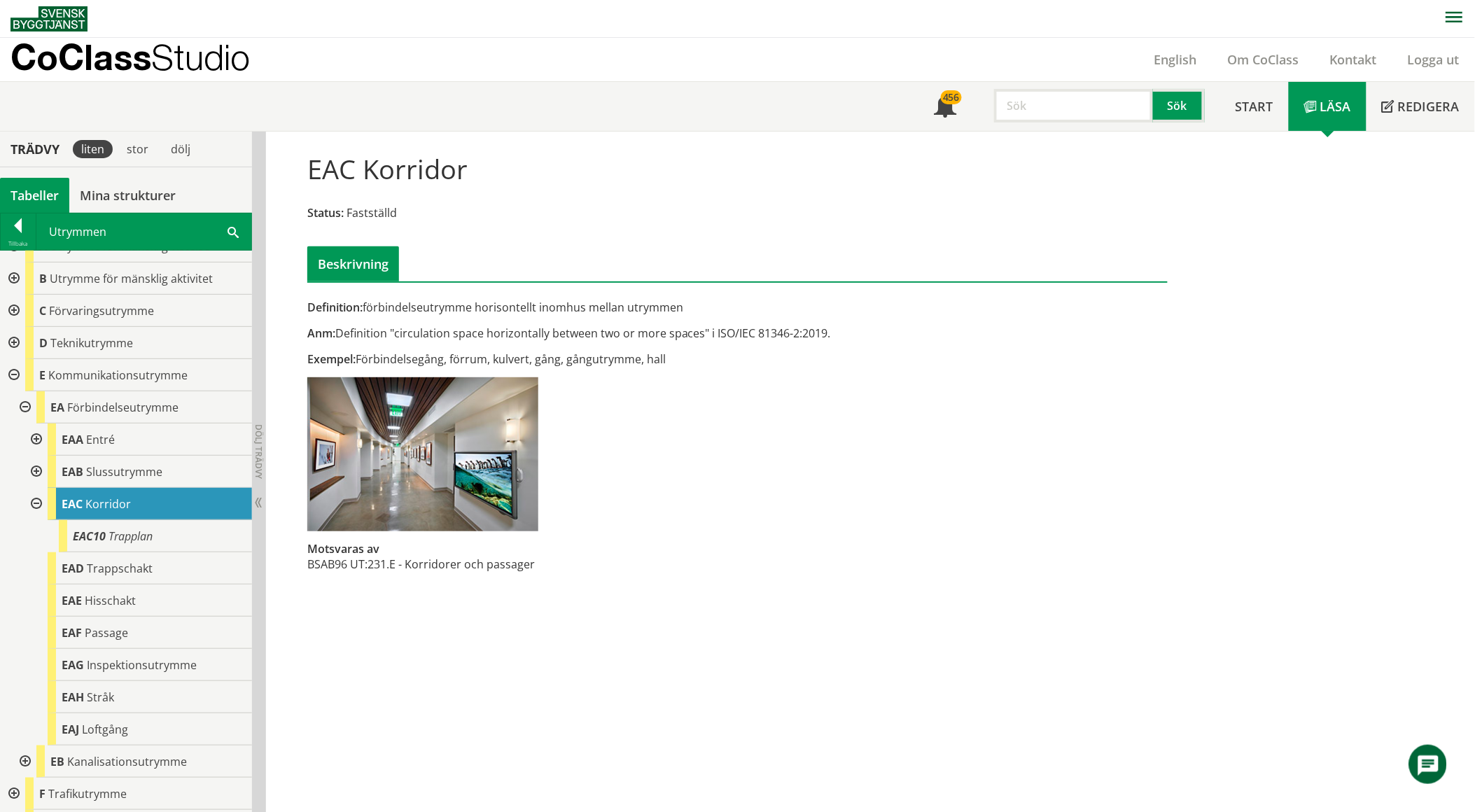
drag, startPoint x: 182, startPoint y: 228, endPoint x: 238, endPoint y: 225, distance: 56.1
click at [182, 228] on div "Utrymmen cykel Sök" at bounding box center [144, 231] width 215 height 37
click at [241, 225] on div "Utrymmen cykel Sök" at bounding box center [144, 231] width 215 height 37
click at [230, 227] on span at bounding box center [233, 231] width 12 height 14
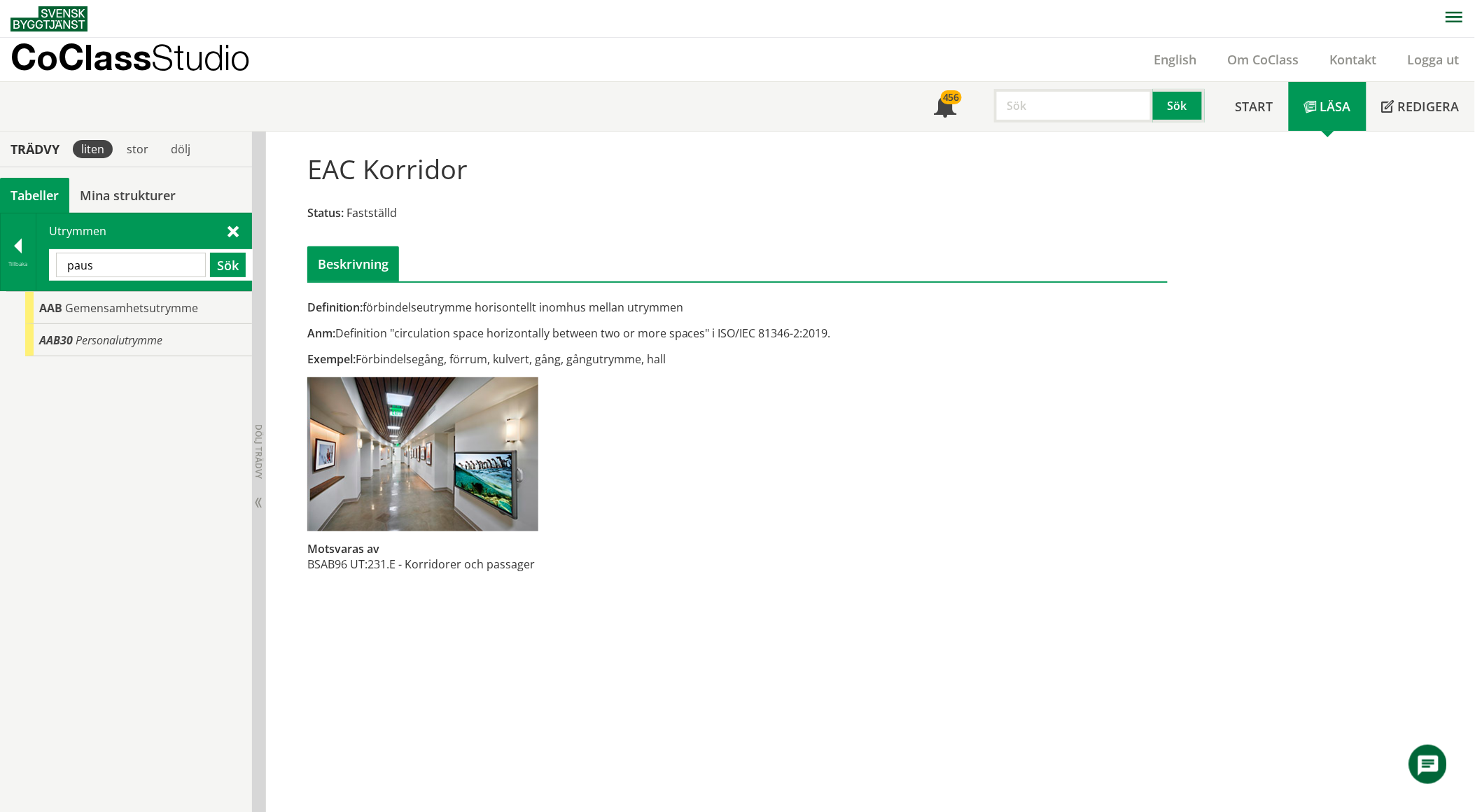
click at [117, 266] on input "paus" at bounding box center [131, 265] width 150 height 24
click at [647, 516] on div "Definition: förbindelseutrymme horisontellt inomhus mellan utrymmen Anm: Defini…" at bounding box center [591, 443] width 588 height 287
click at [155, 266] on input "loge" at bounding box center [131, 265] width 150 height 24
click at [154, 266] on input "loge" at bounding box center [131, 265] width 150 height 24
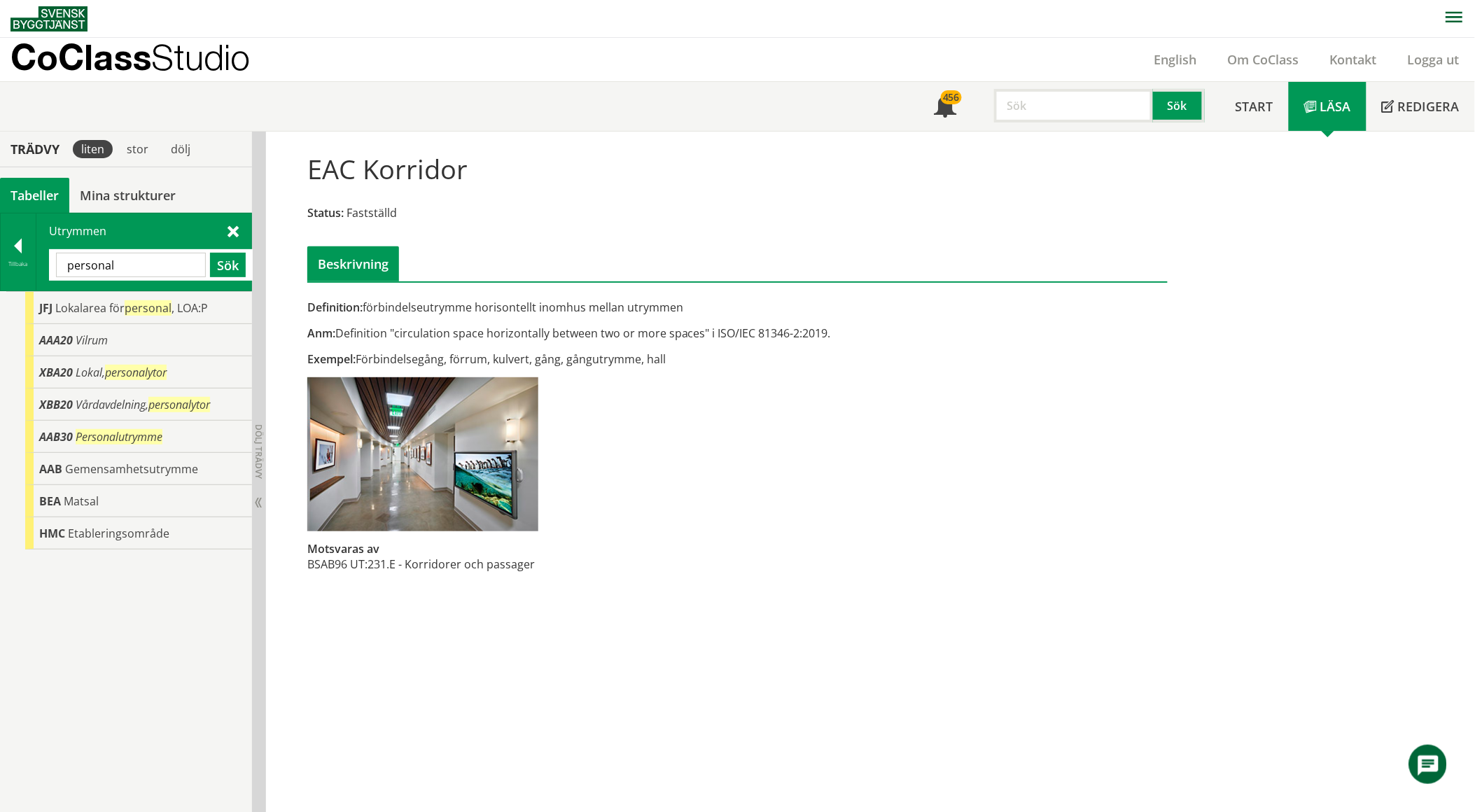
click at [736, 420] on div "Definition: förbindelseutrymme horisontellt inomhus mellan utrymmen Anm: Defini…" at bounding box center [591, 443] width 588 height 287
click at [127, 259] on input "personal" at bounding box center [131, 265] width 150 height 24
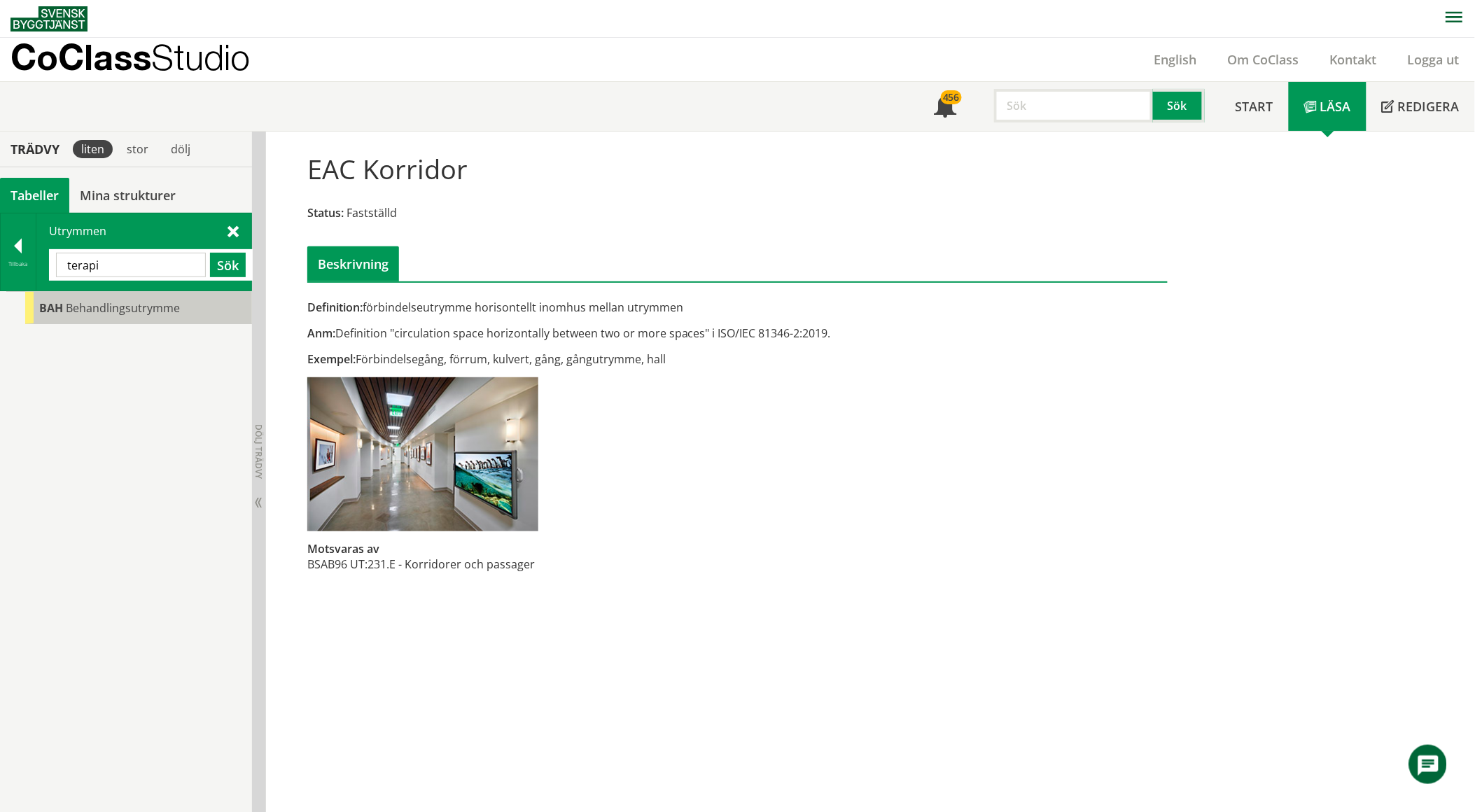
click at [122, 308] on span "Behandlingsutrymme" at bounding box center [122, 307] width 114 height 15
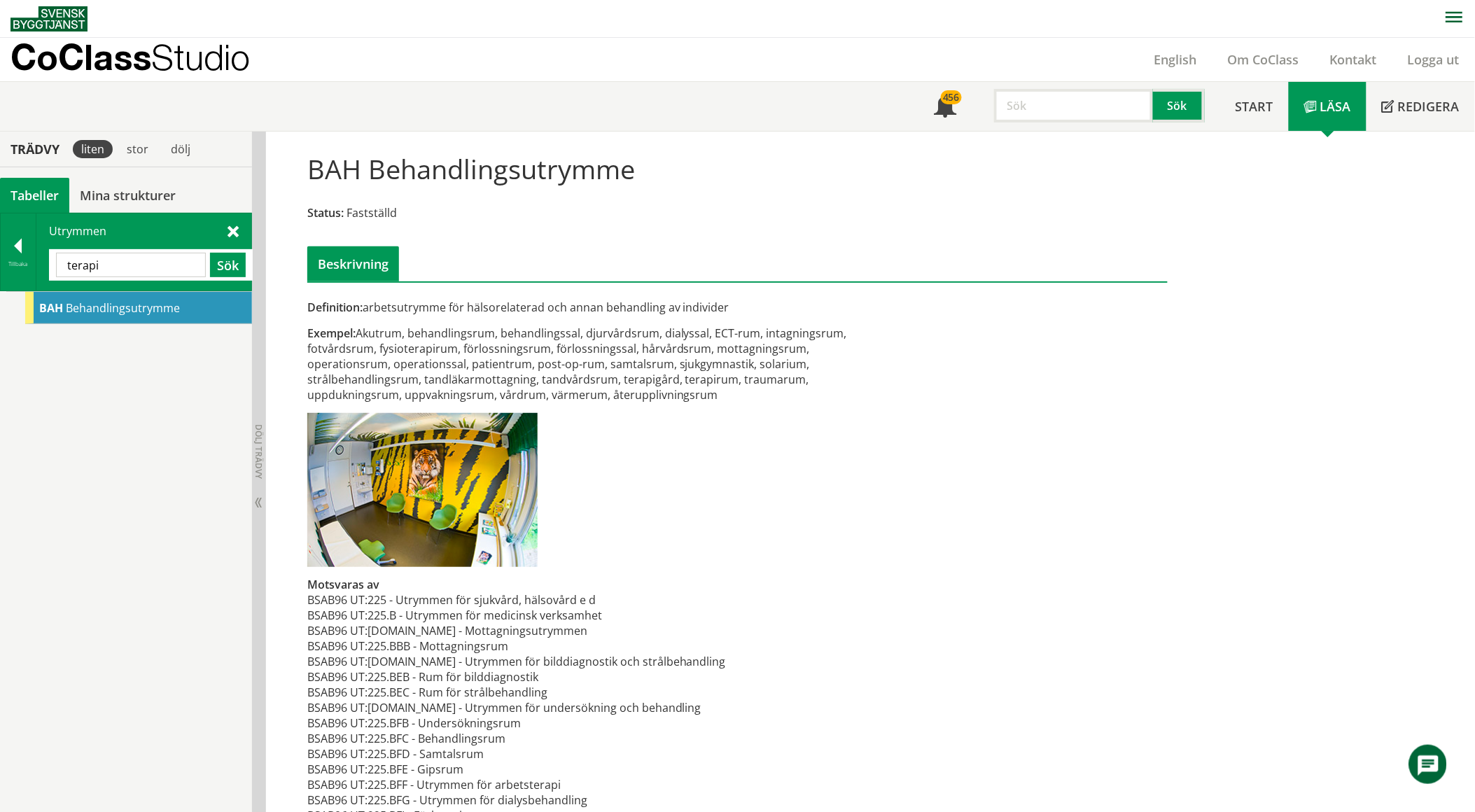
click at [136, 266] on input "terapi" at bounding box center [131, 265] width 150 height 24
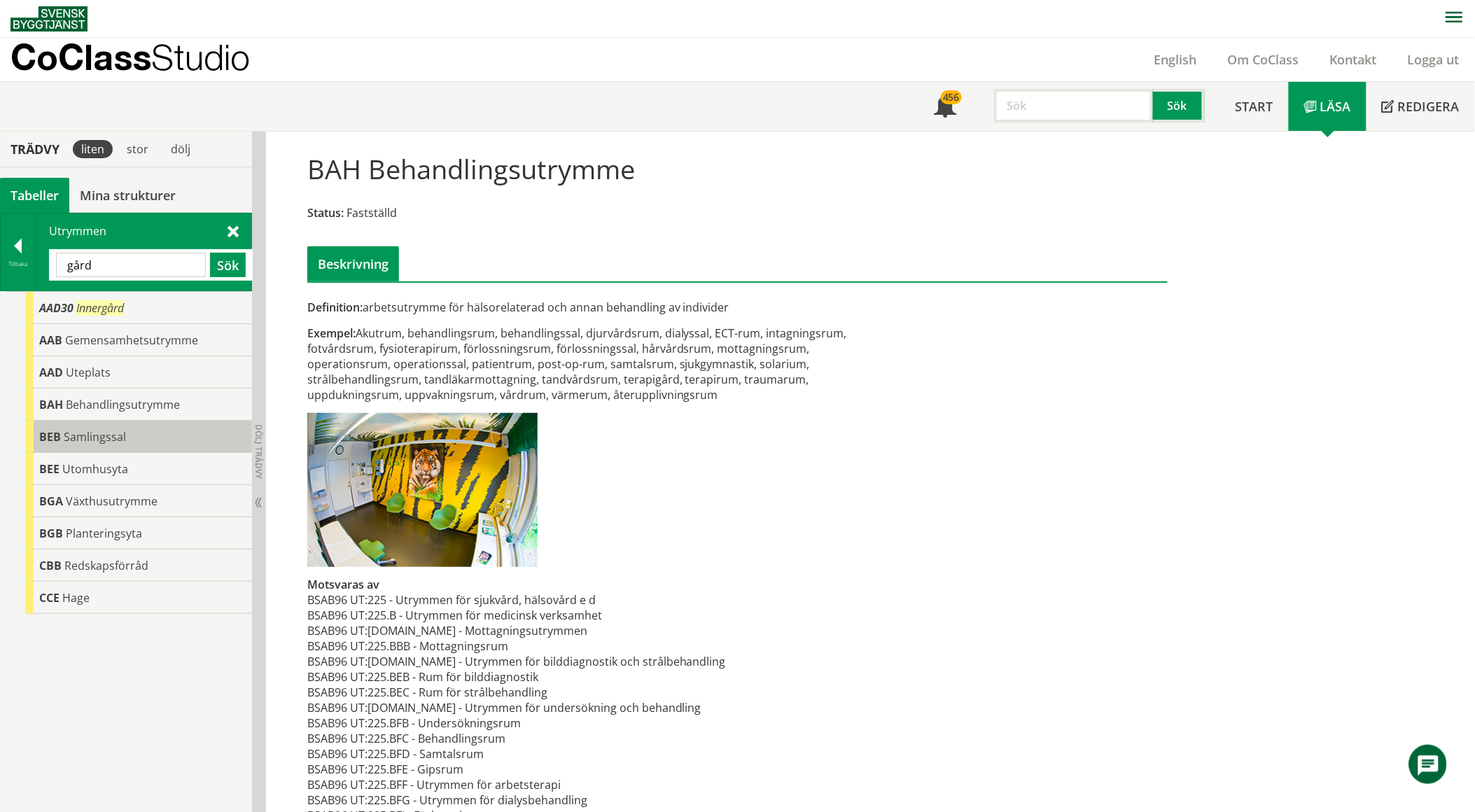
click at [120, 439] on span "Samlingssal" at bounding box center [94, 436] width 63 height 15
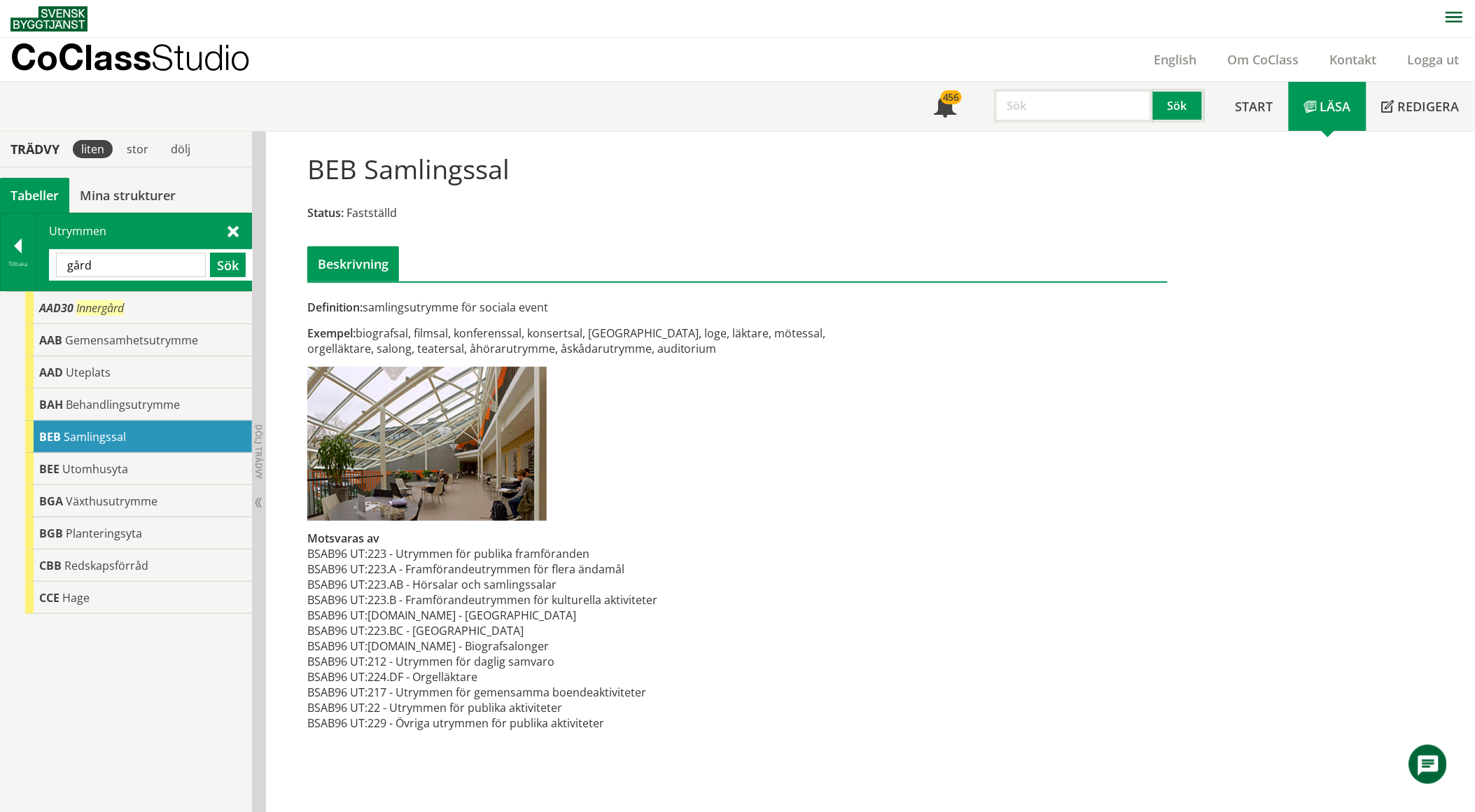
click at [135, 266] on input "gård" at bounding box center [131, 265] width 150 height 24
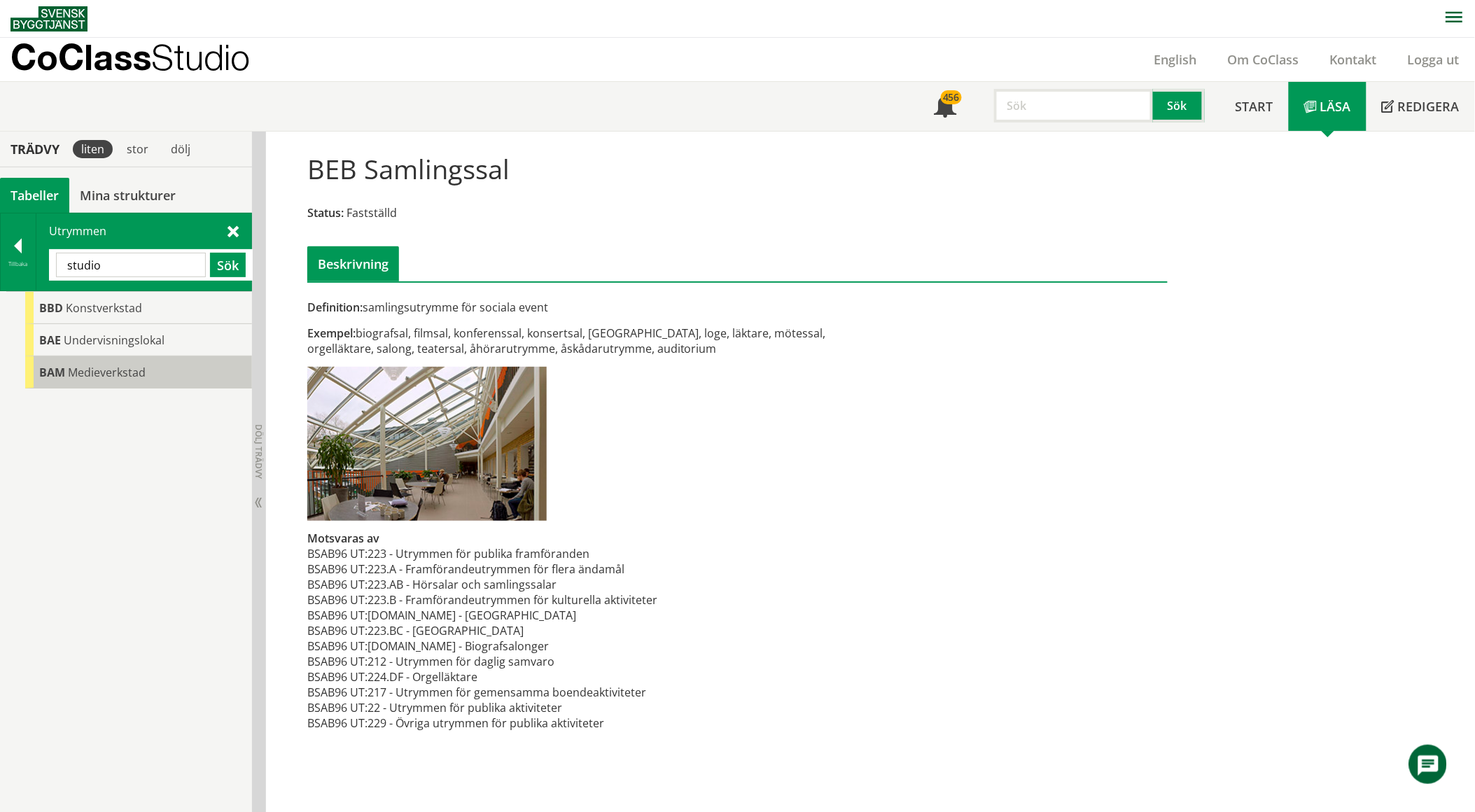
click at [117, 378] on span "Medieverkstad" at bounding box center [107, 371] width 78 height 15
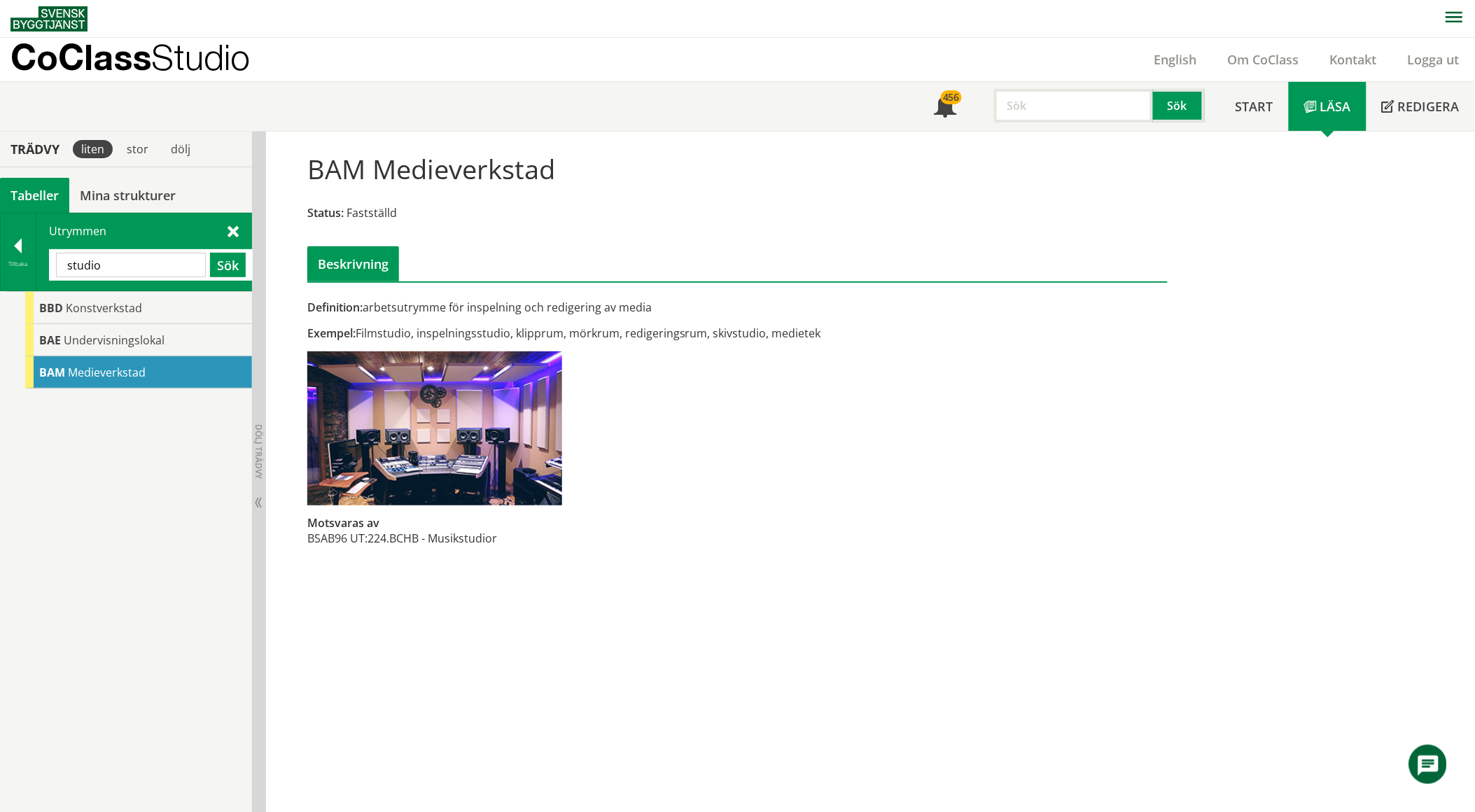
click at [739, 380] on div "Definition: arbetsutrymme för inspelning och redigering av media Exempel: Films…" at bounding box center [591, 430] width 588 height 262
click at [157, 256] on input "studio" at bounding box center [131, 265] width 150 height 24
click at [157, 256] on input "studio" at bounding box center [131, 265] width 150 height 24
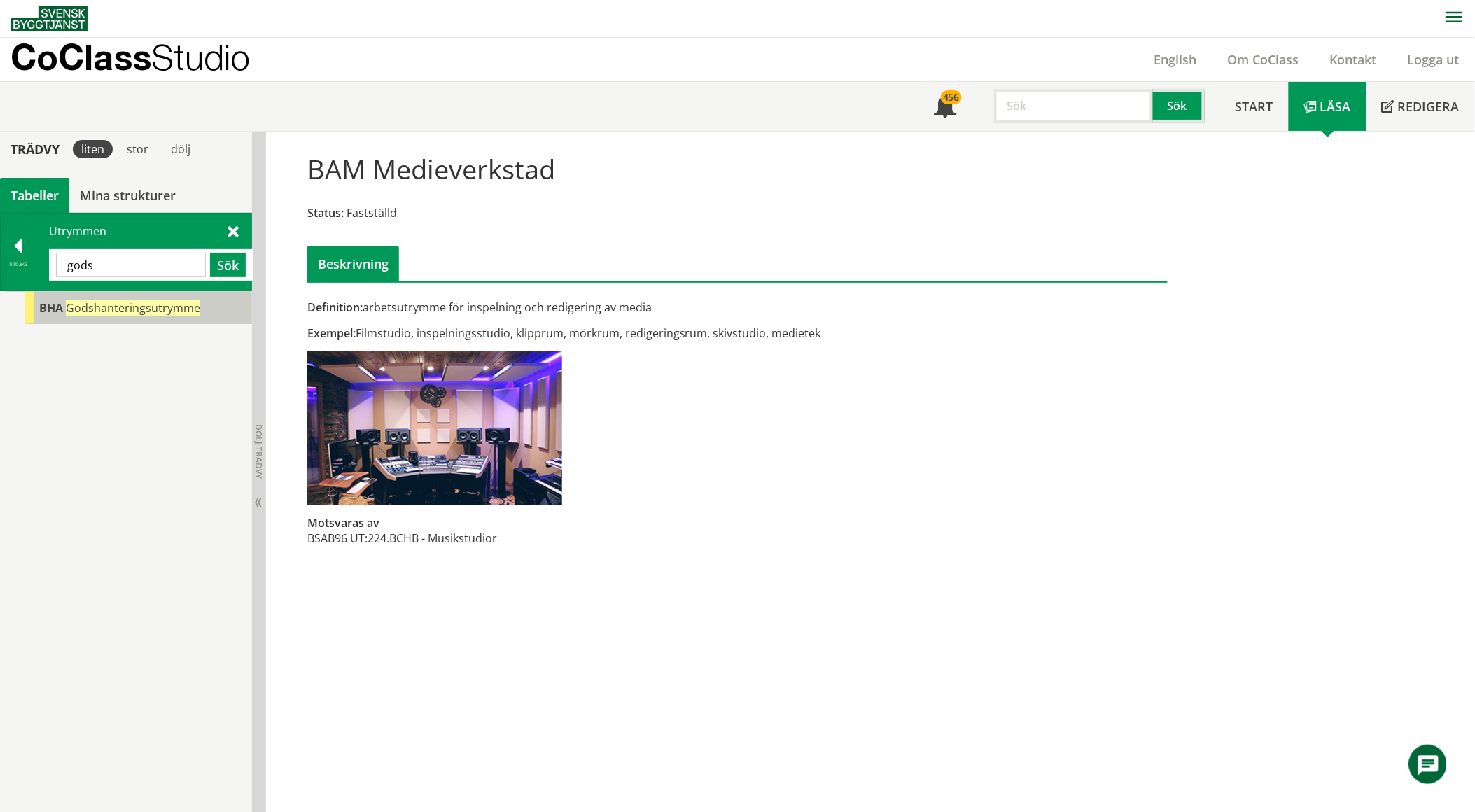
click at [94, 307] on span "Godshanteringsutrymme" at bounding box center [133, 307] width 135 height 15
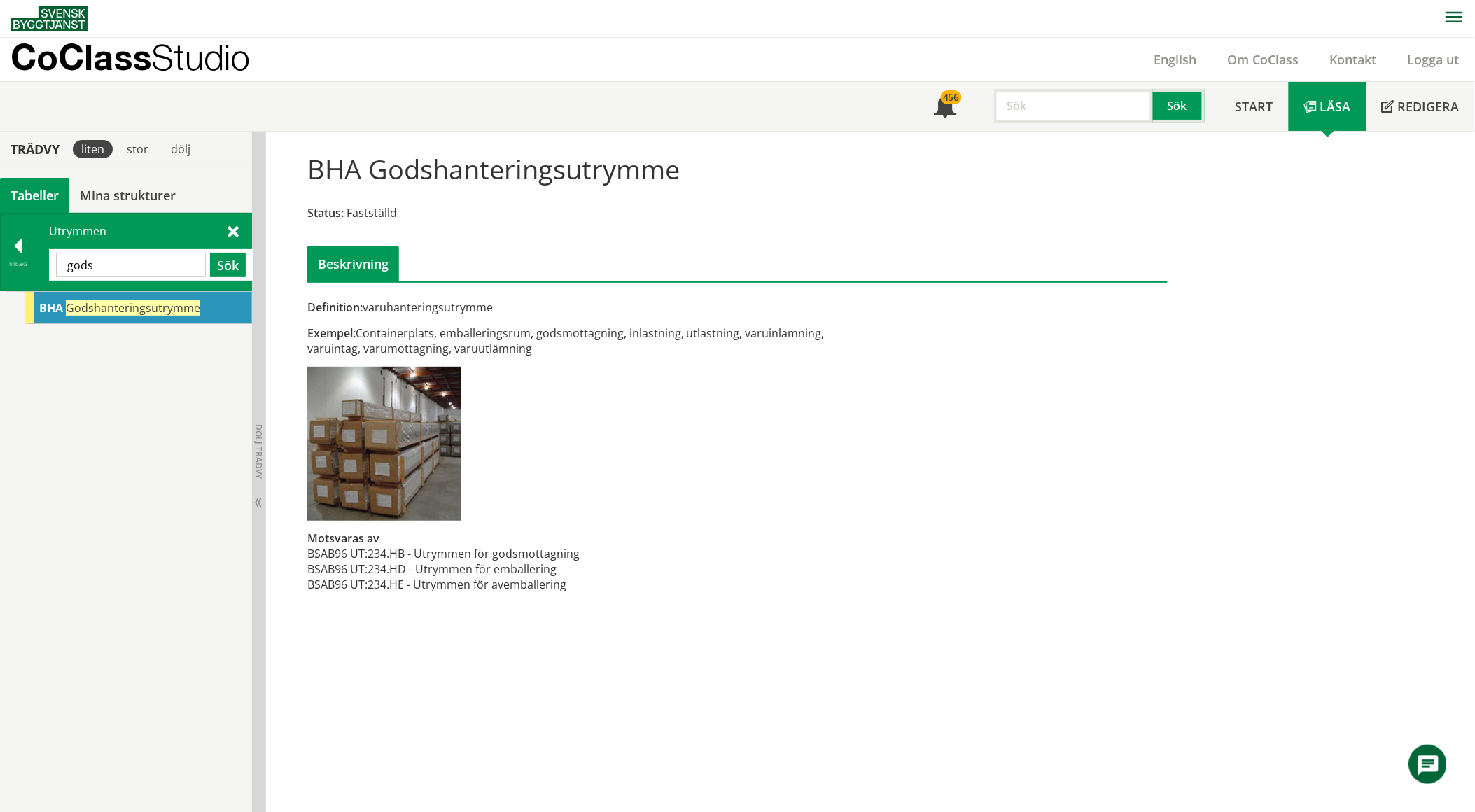
click at [501, 364] on div "Definition: varuhanteringsutrymme Exempel: Containerplats, emballeringsrum, god…" at bounding box center [591, 454] width 588 height 308
click at [169, 269] on input "gods" at bounding box center [131, 265] width 150 height 24
click at [168, 269] on input "gods" at bounding box center [131, 265] width 150 height 24
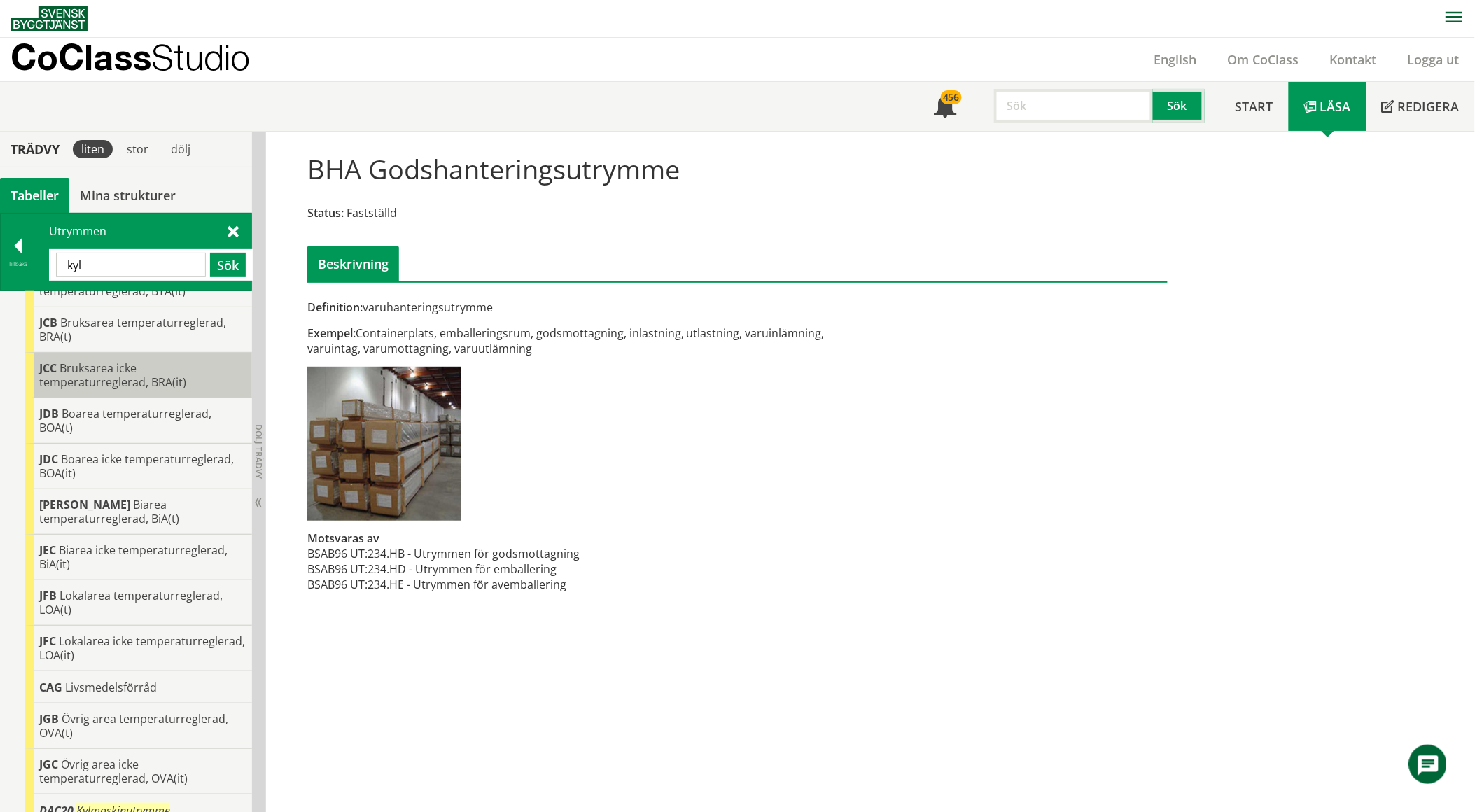
scroll to position [269, 0]
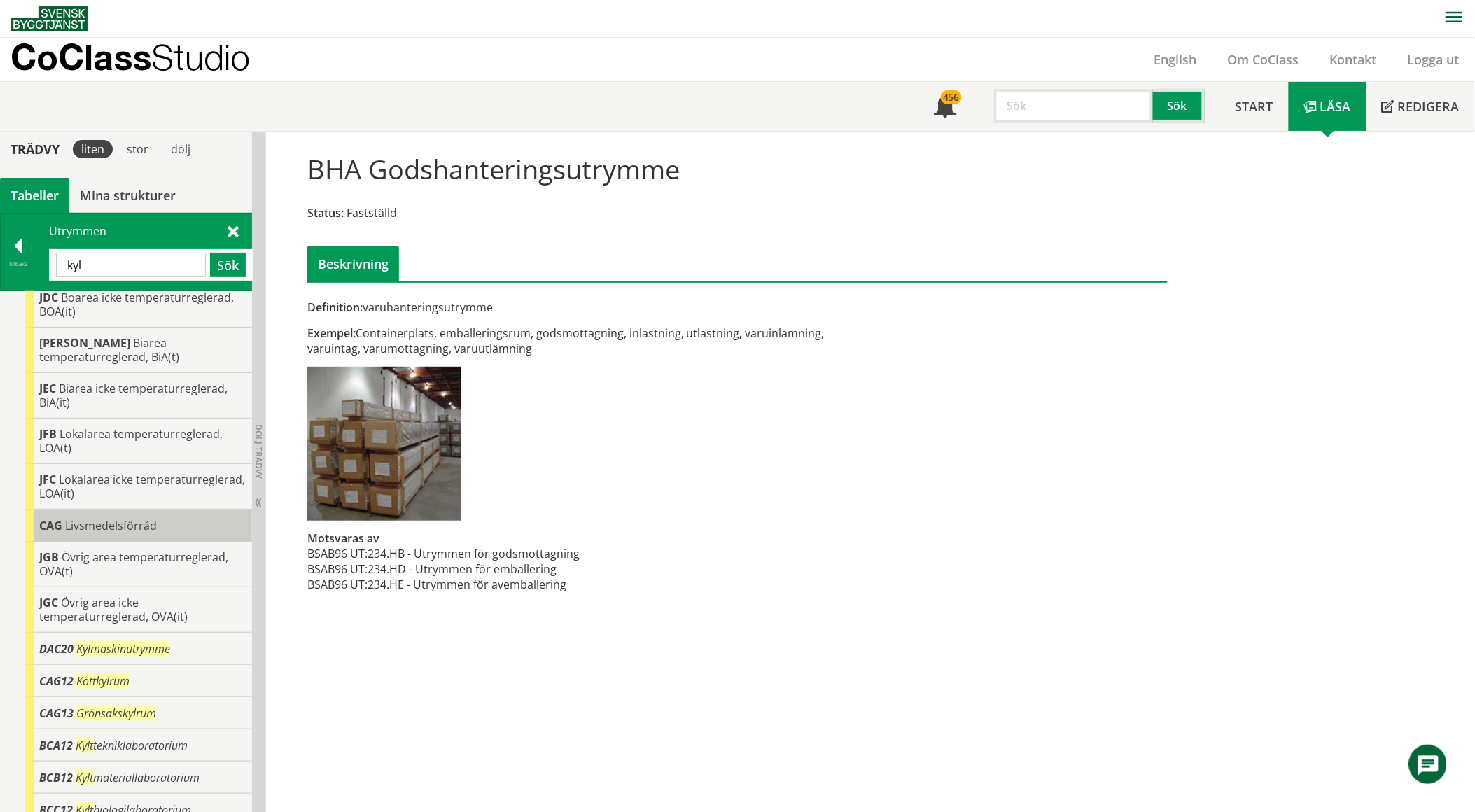
click at [135, 518] on span "Livsmedelsförråd" at bounding box center [110, 525] width 91 height 15
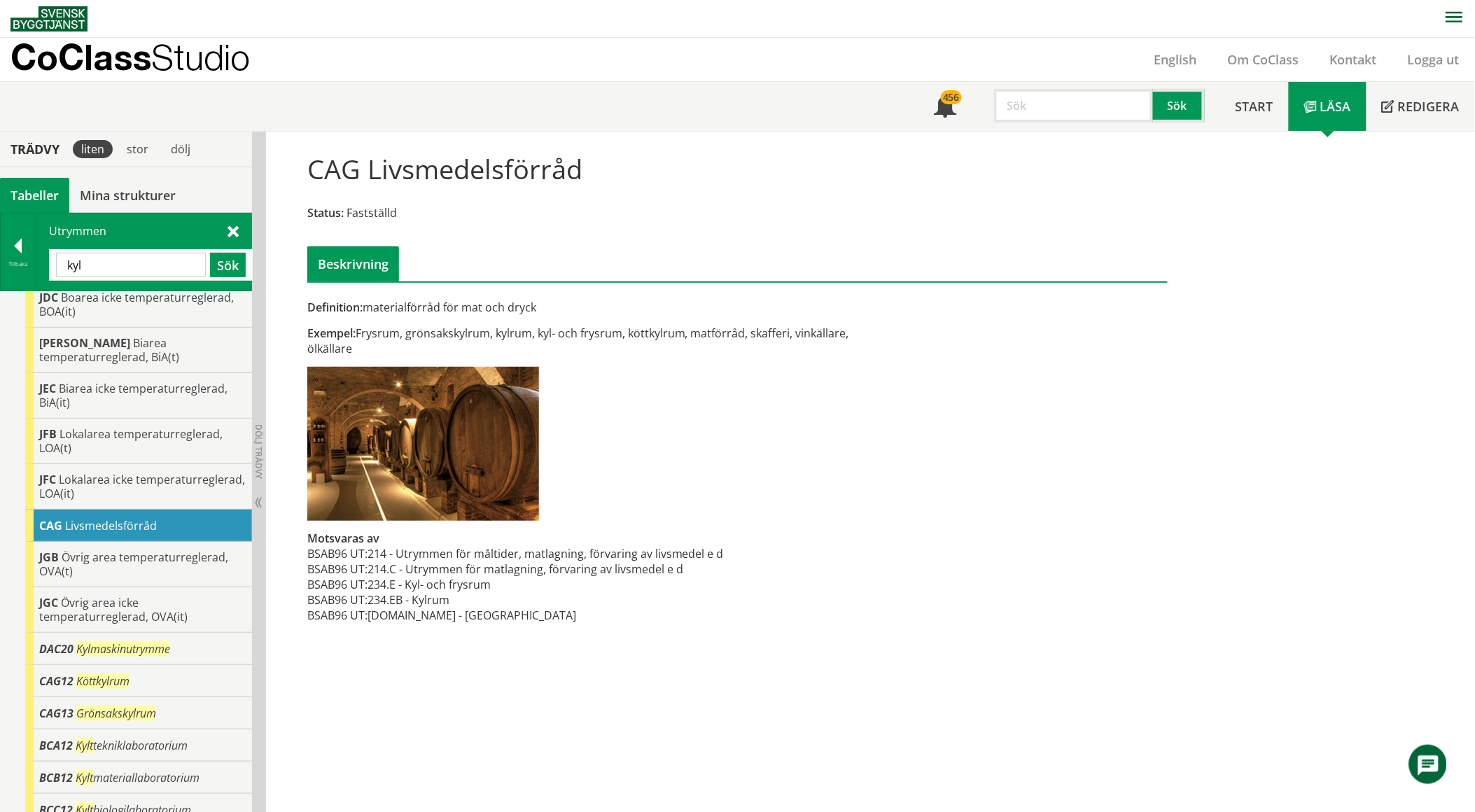
scroll to position [269, 0]
click at [164, 664] on div "CAG12 Köttkylrum" at bounding box center [138, 680] width 227 height 32
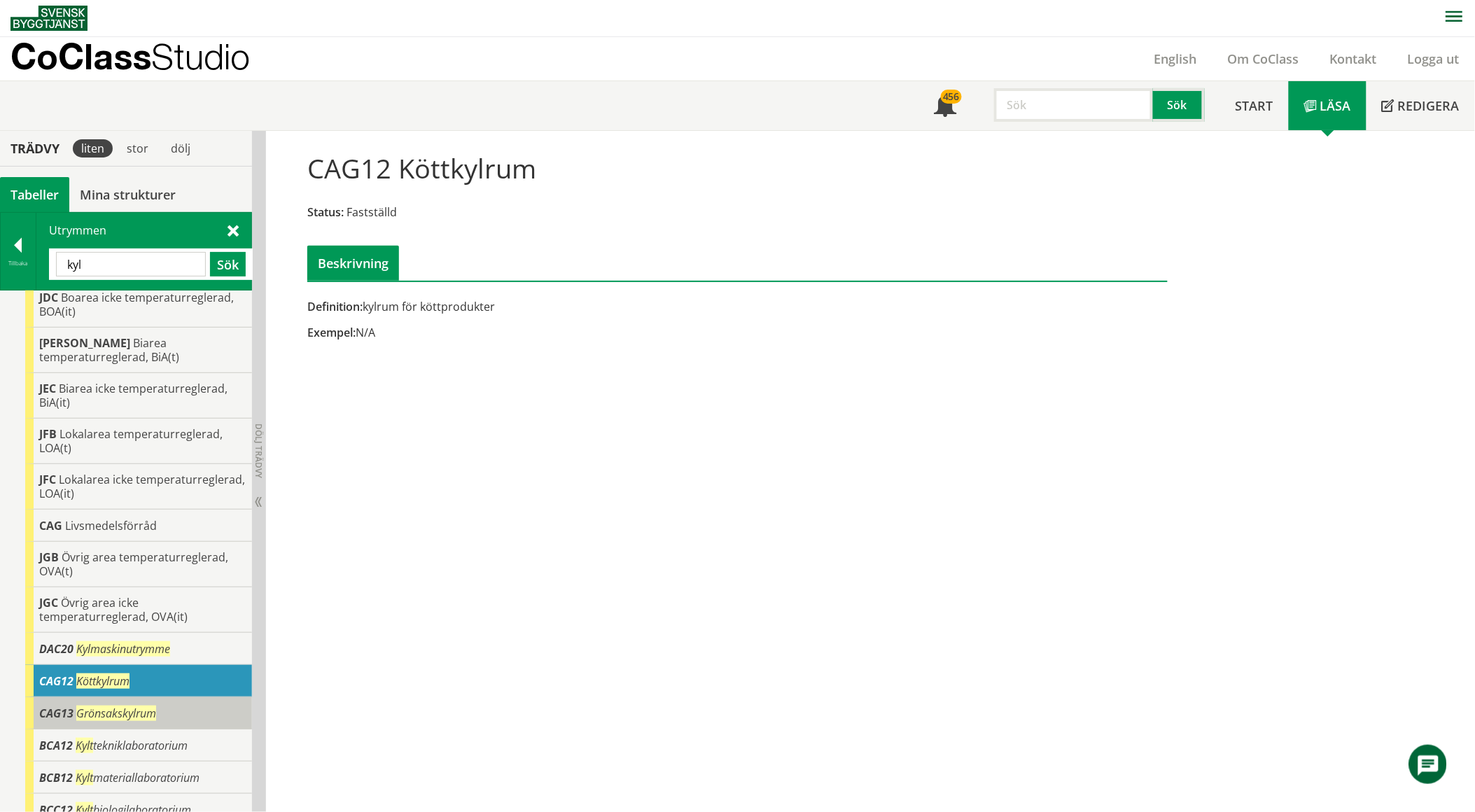
click at [143, 705] on span "Grönsakskylrum" at bounding box center [116, 713] width 80 height 15
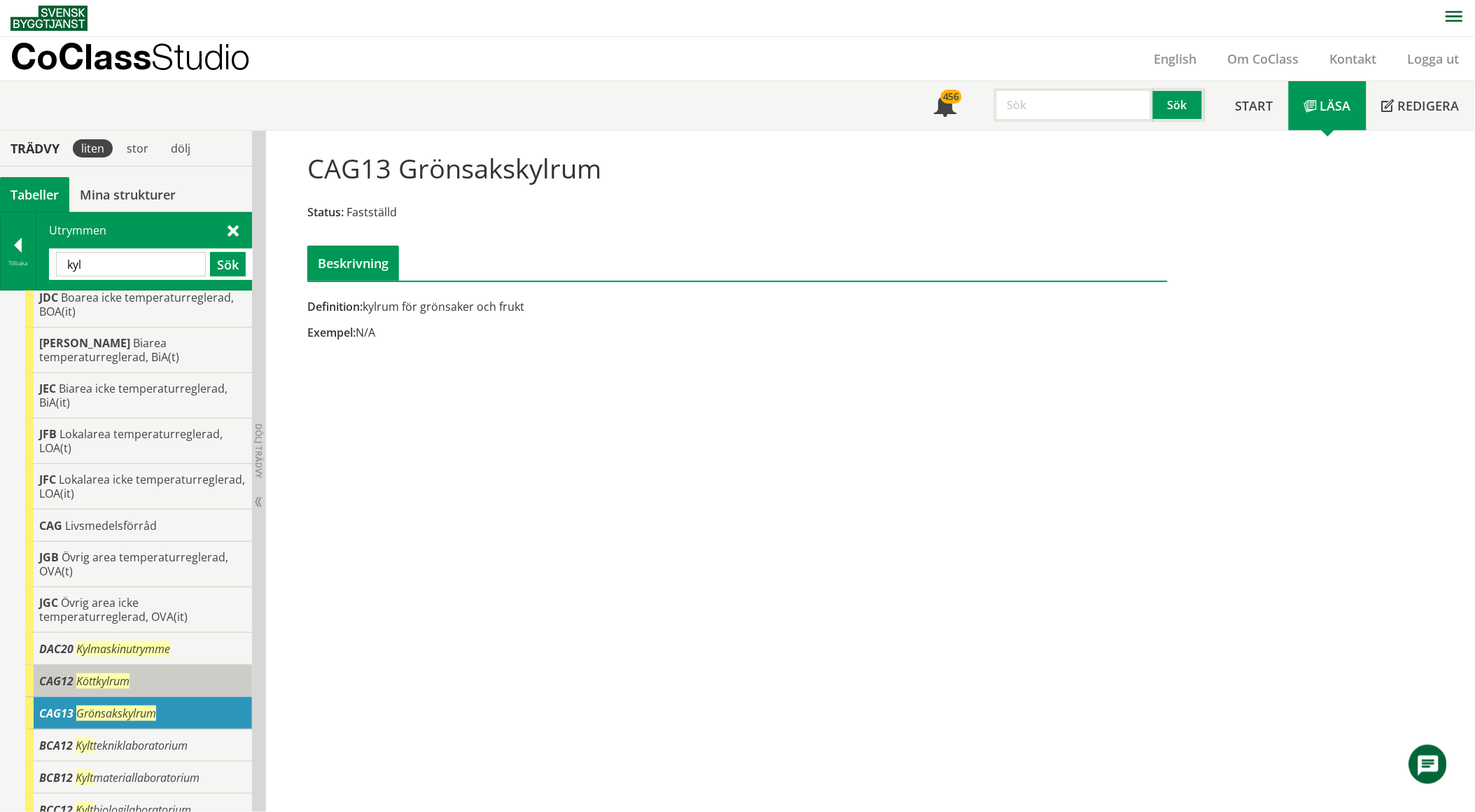
click at [138, 669] on div "CAG12 Köttkylrum" at bounding box center [138, 680] width 227 height 32
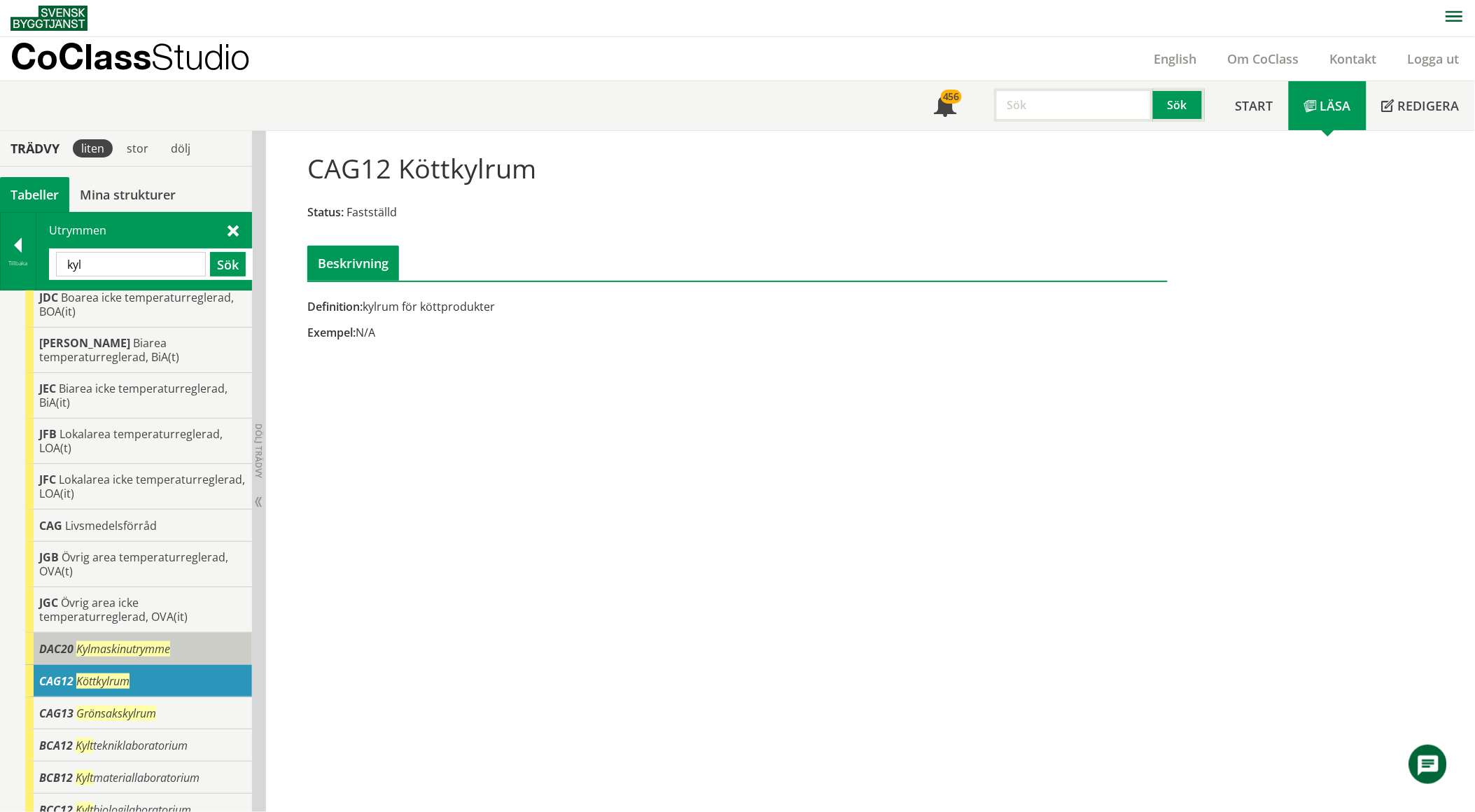
click at [136, 641] on span "Kylmaskinutrymme" at bounding box center [123, 648] width 94 height 15
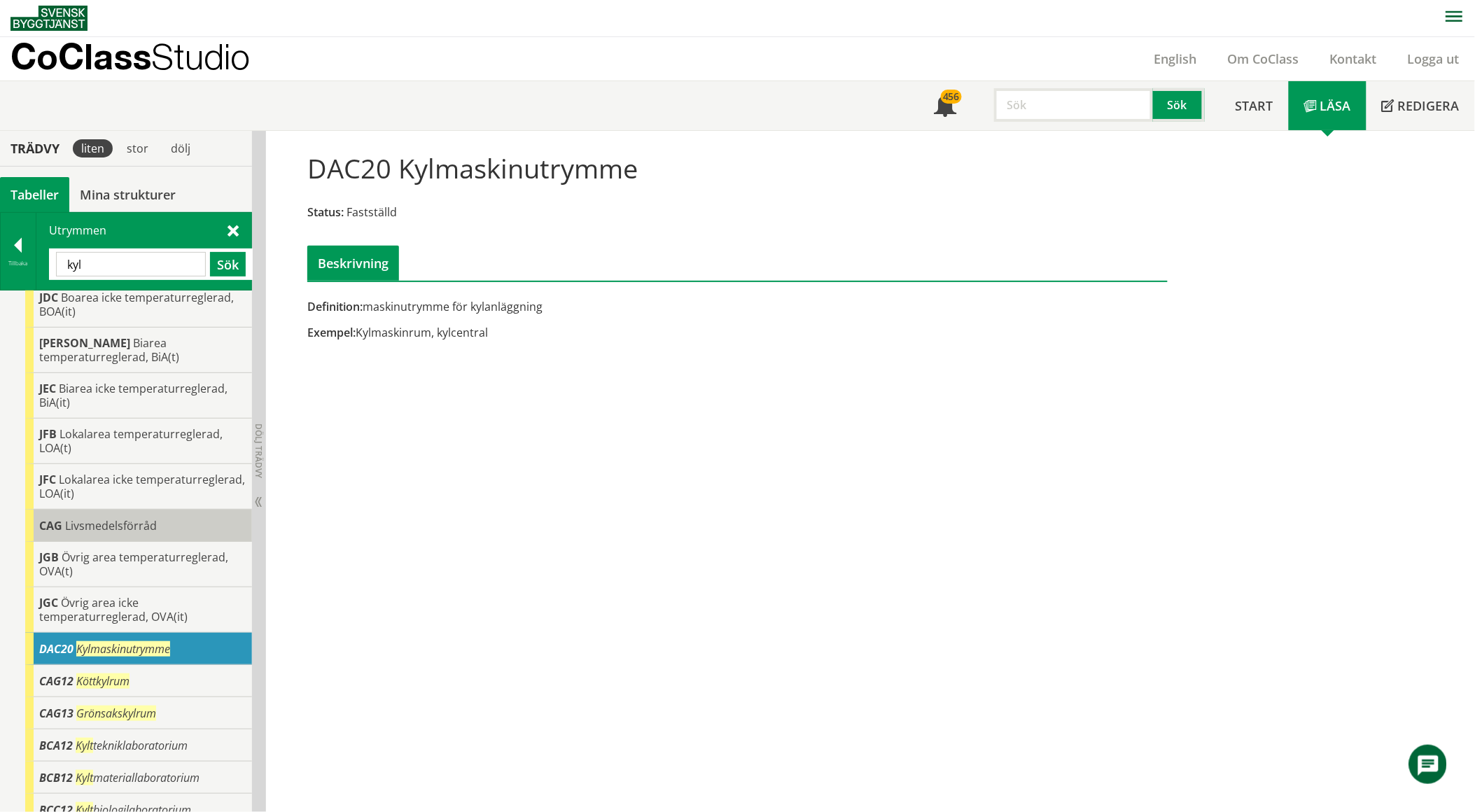
click at [109, 510] on div "CAG Livsmedelsförråd" at bounding box center [138, 525] width 227 height 32
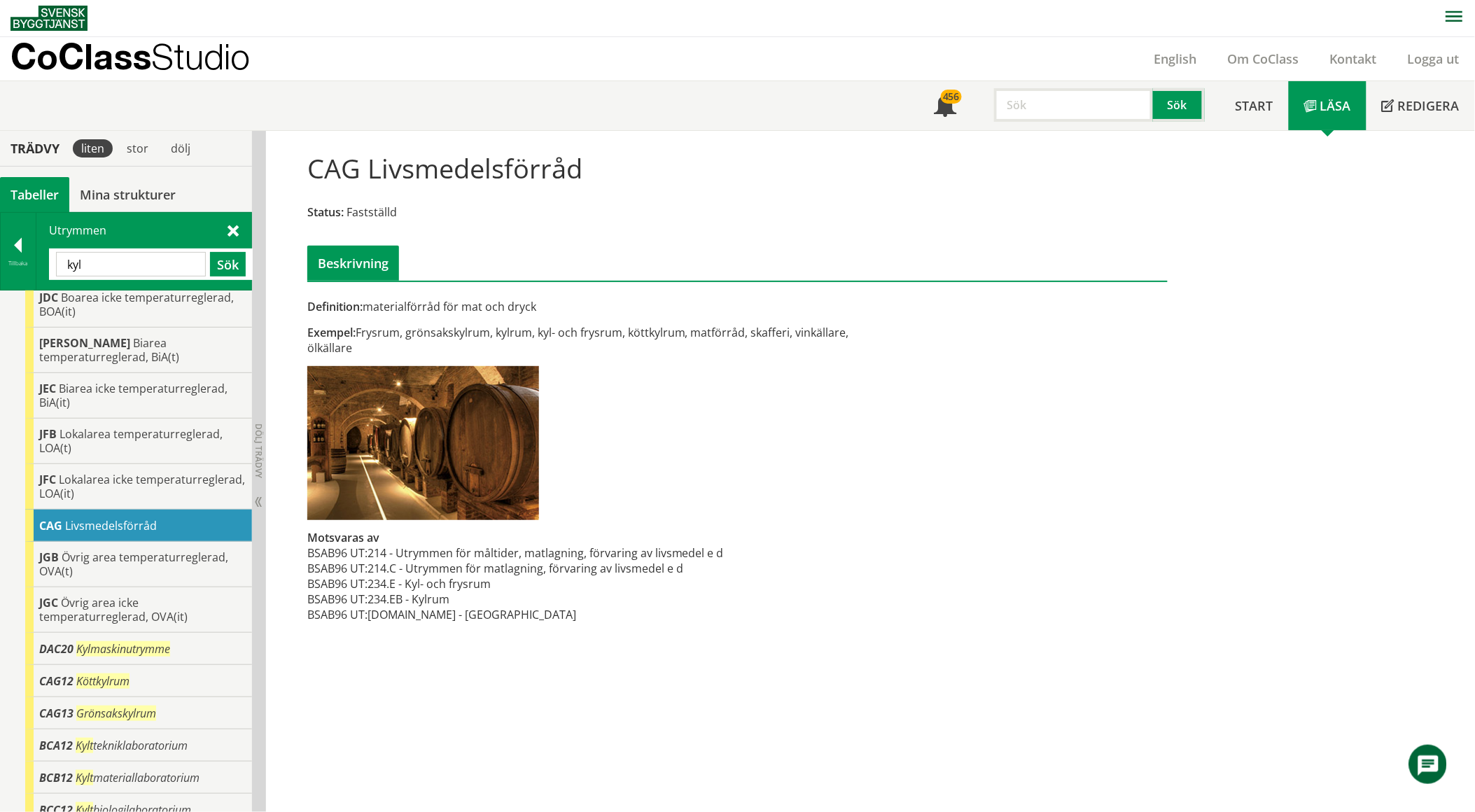
click at [132, 266] on input "kyl" at bounding box center [131, 264] width 150 height 24
click at [132, 264] on input "kyl" at bounding box center [131, 264] width 150 height 24
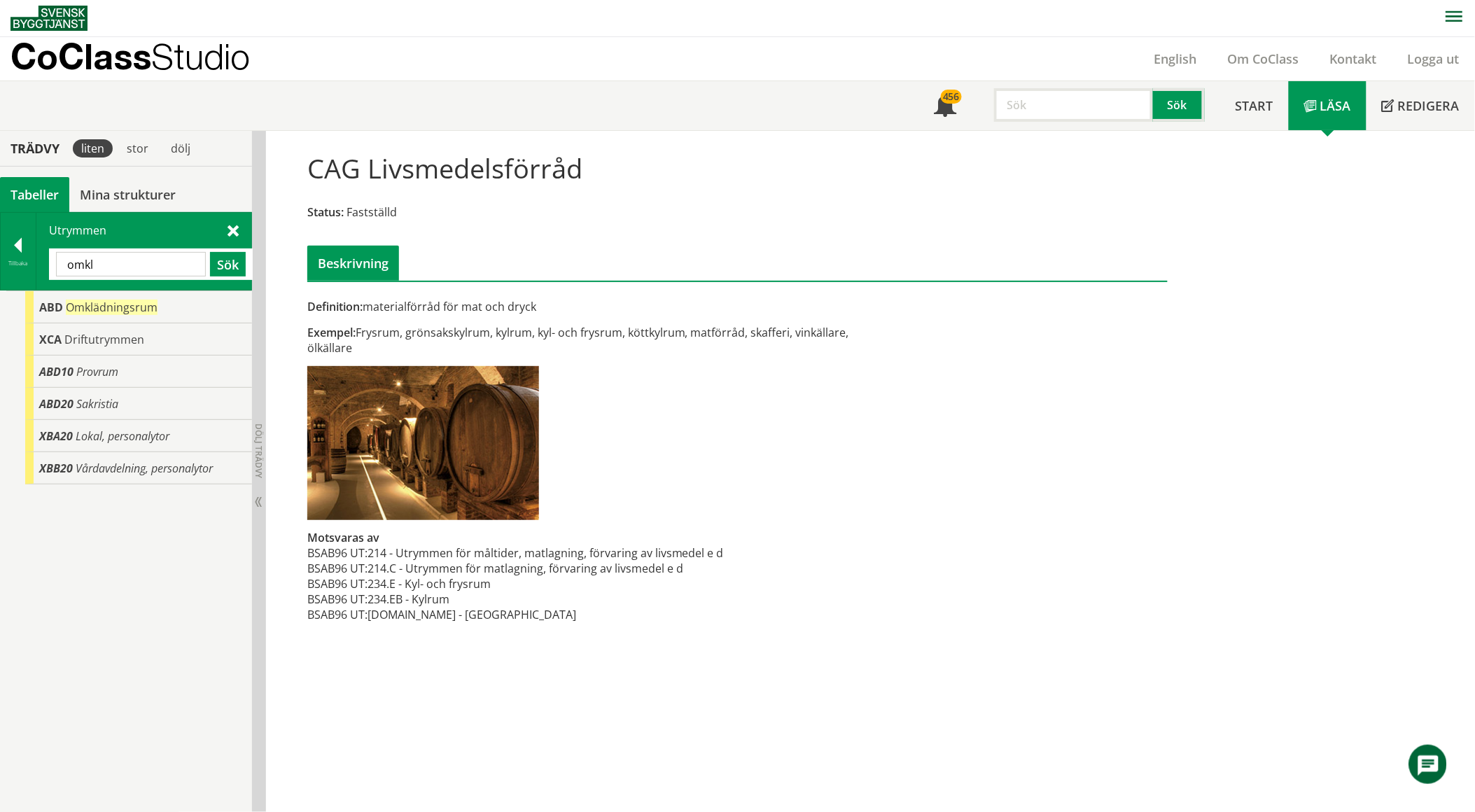
click at [537, 507] on div "Definition: materialförråd för mat och dryck Exempel: Frysrum, grönsakskylrum, …" at bounding box center [591, 468] width 588 height 338
click at [164, 255] on input "omkl" at bounding box center [131, 264] width 150 height 24
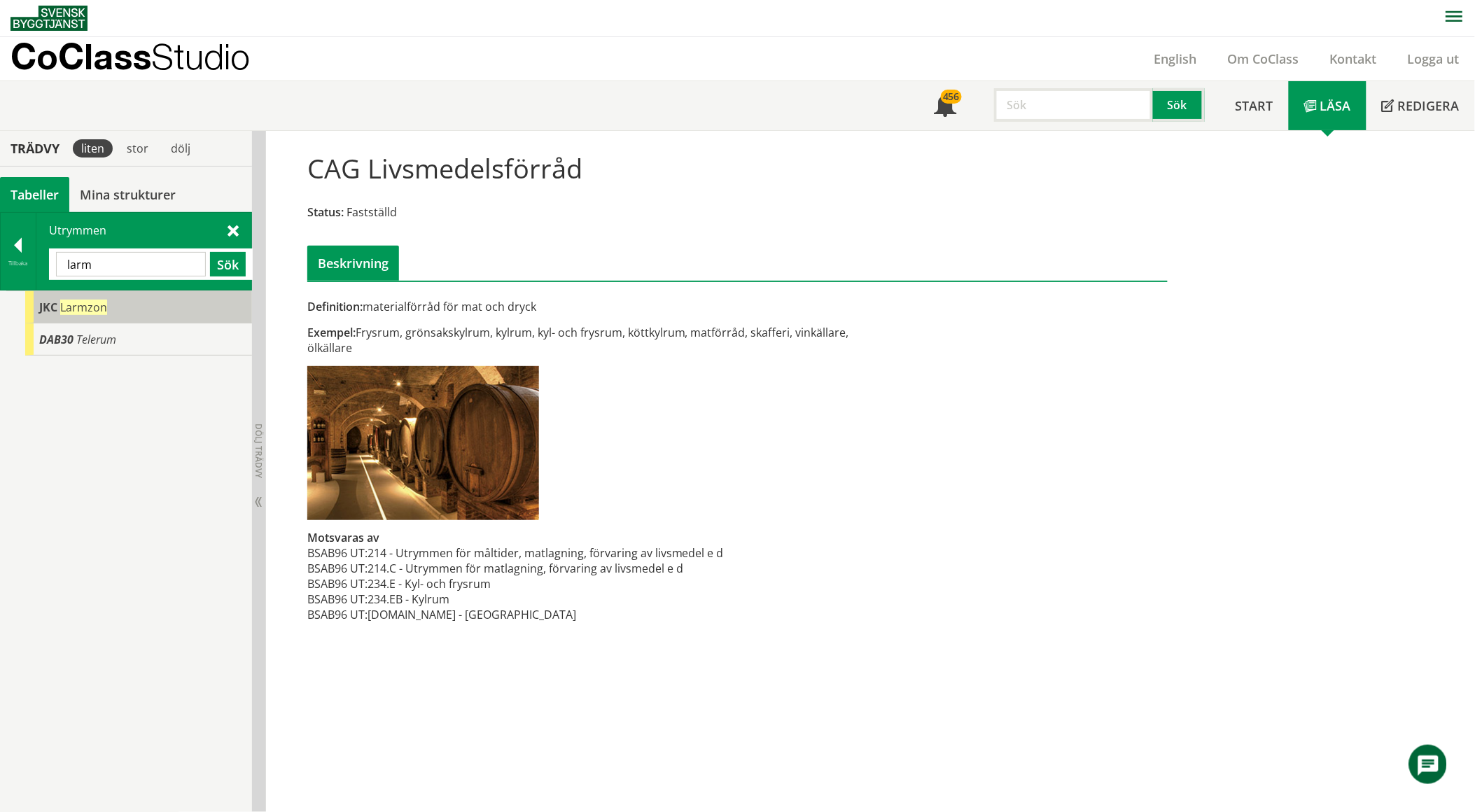
click at [120, 302] on div "JKC Larmzon" at bounding box center [138, 307] width 227 height 32
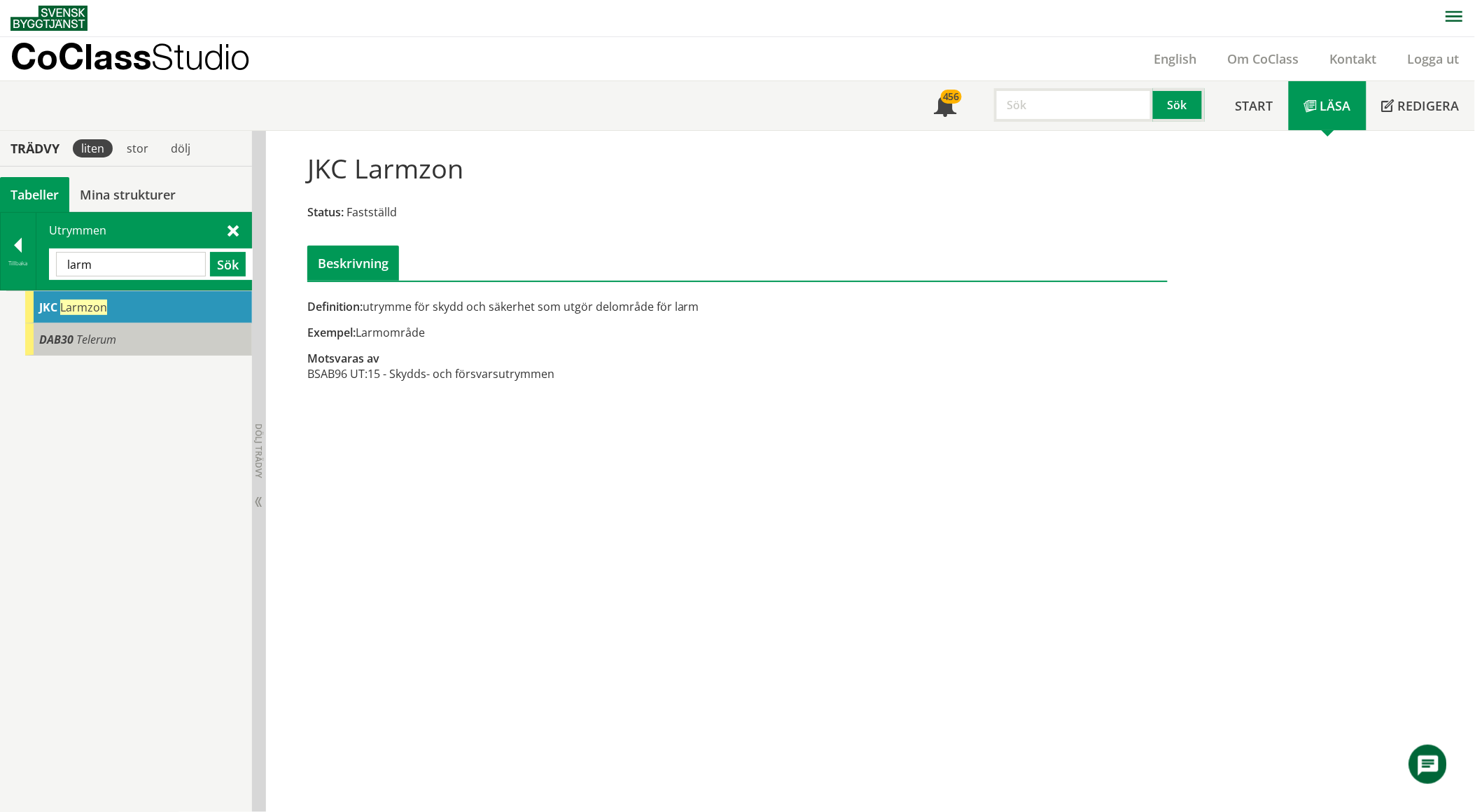
click at [117, 333] on div "DAB30 Telerum" at bounding box center [138, 339] width 227 height 32
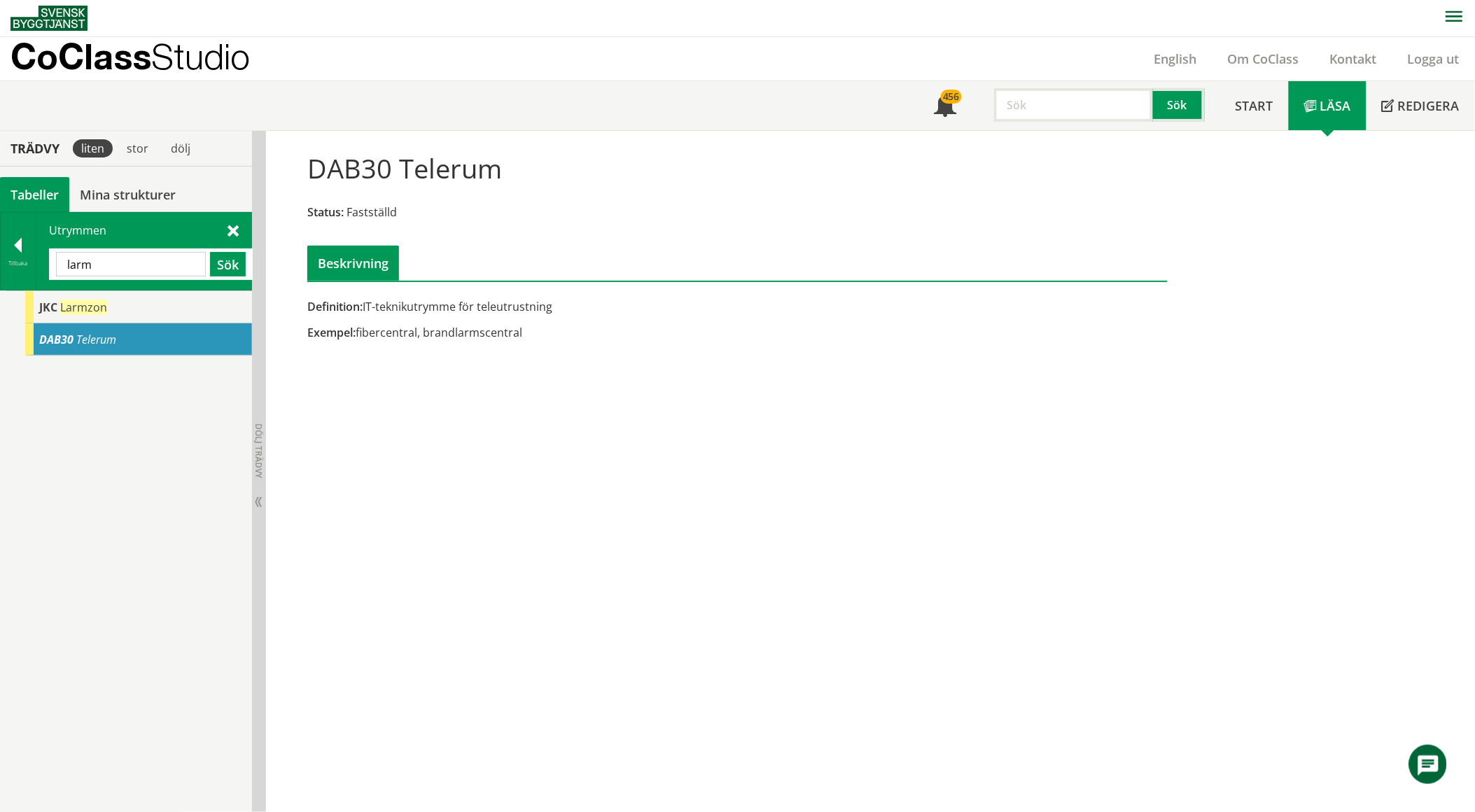
click at [106, 261] on input "larm" at bounding box center [131, 264] width 150 height 24
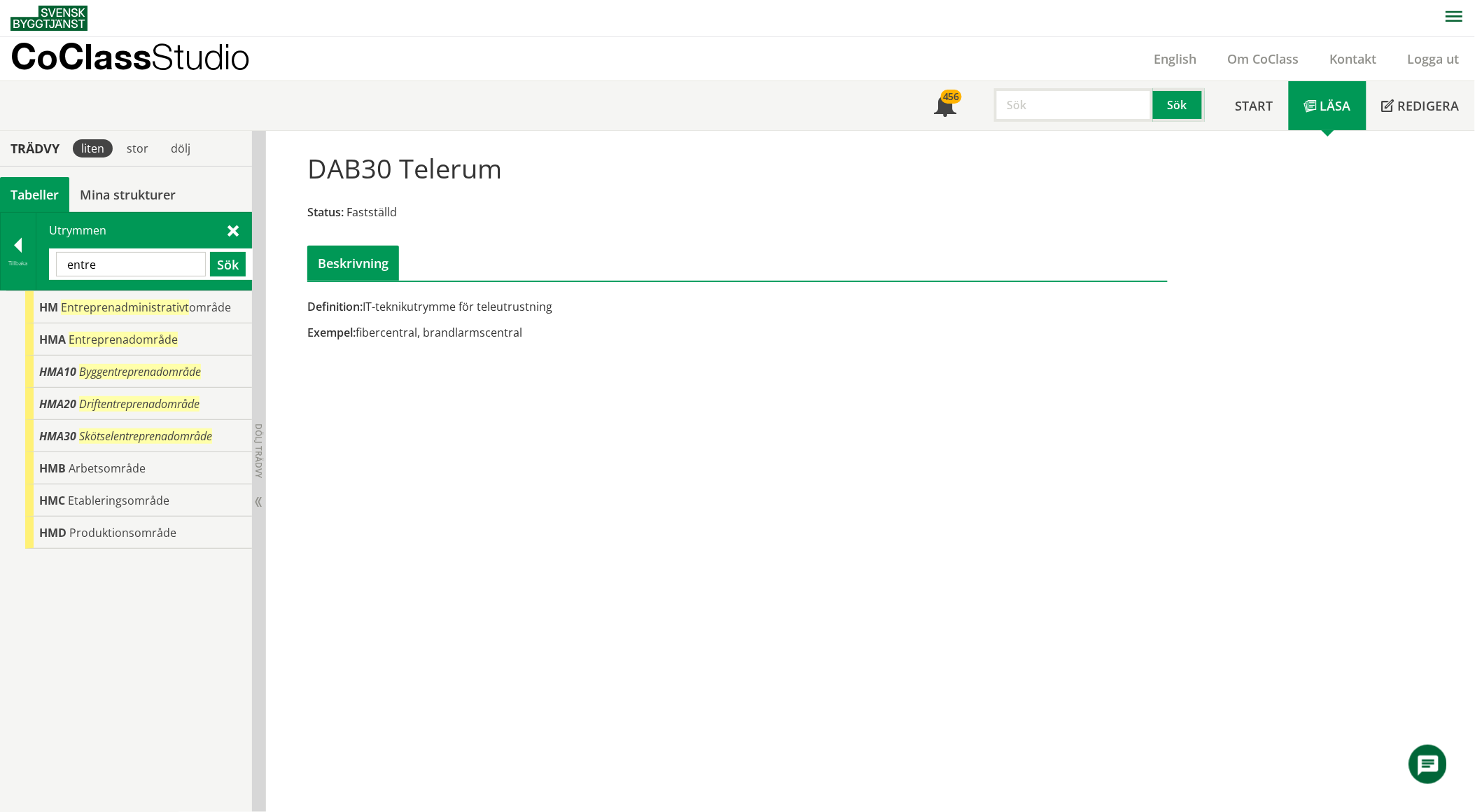
click at [116, 259] on input "entre" at bounding box center [131, 264] width 150 height 24
click at [225, 227] on div "Utrymmen entre Sök" at bounding box center [144, 251] width 215 height 77
click at [221, 236] on div "Utrymmen entre Sök" at bounding box center [144, 251] width 215 height 77
click at [228, 230] on span at bounding box center [233, 230] width 12 height 14
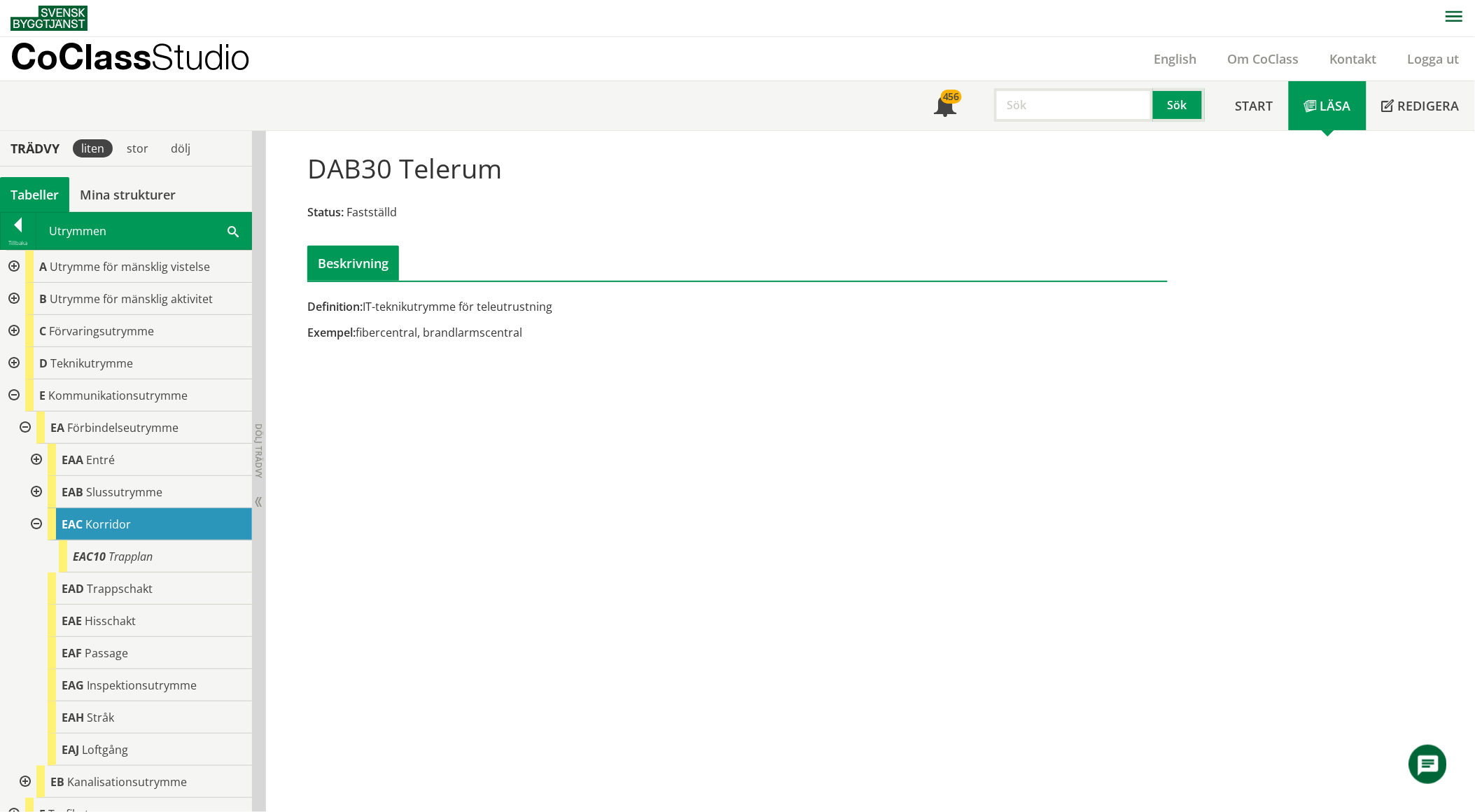
click at [31, 454] on div at bounding box center [35, 459] width 25 height 32
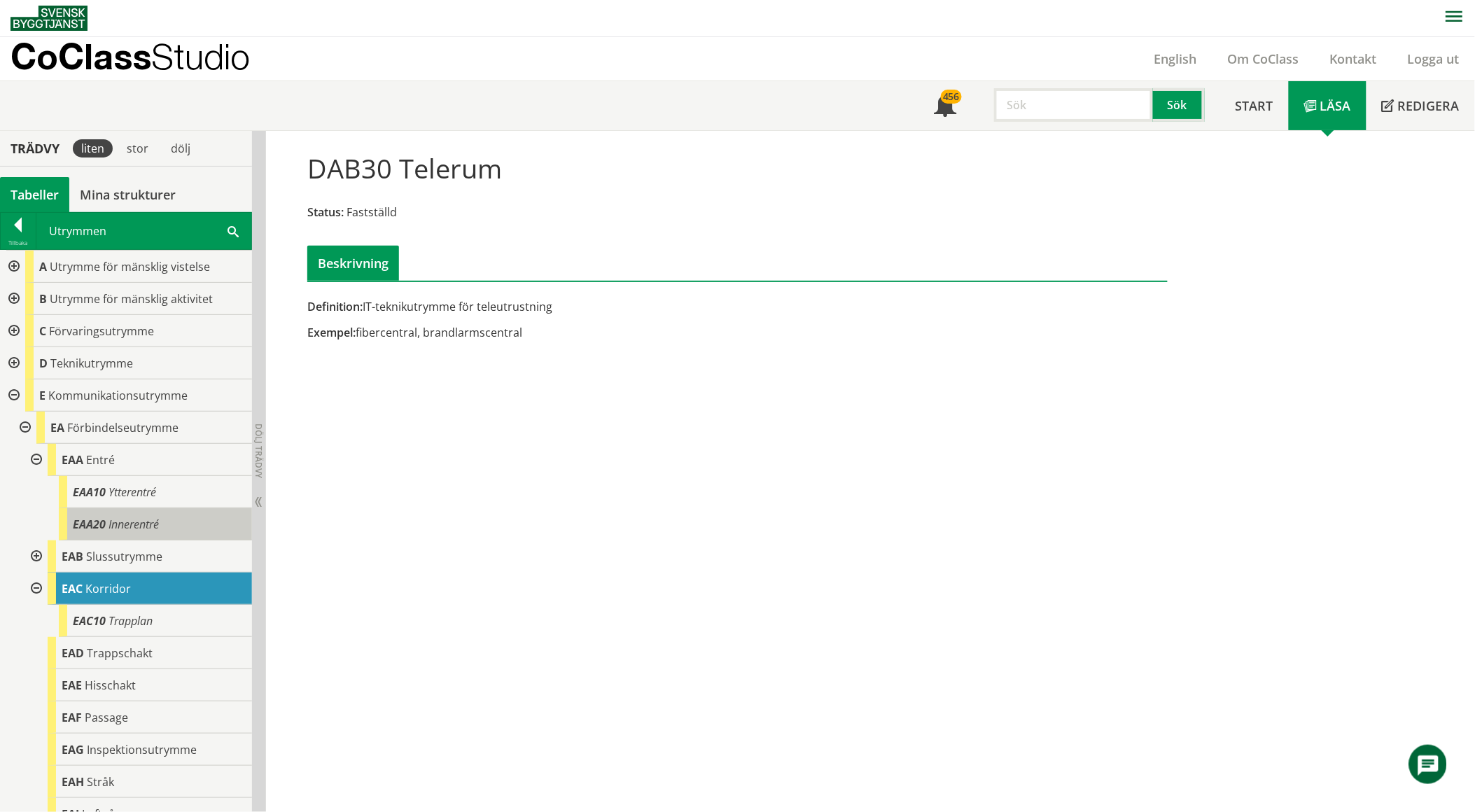
click at [130, 518] on span "Innerentré" at bounding box center [134, 523] width 50 height 15
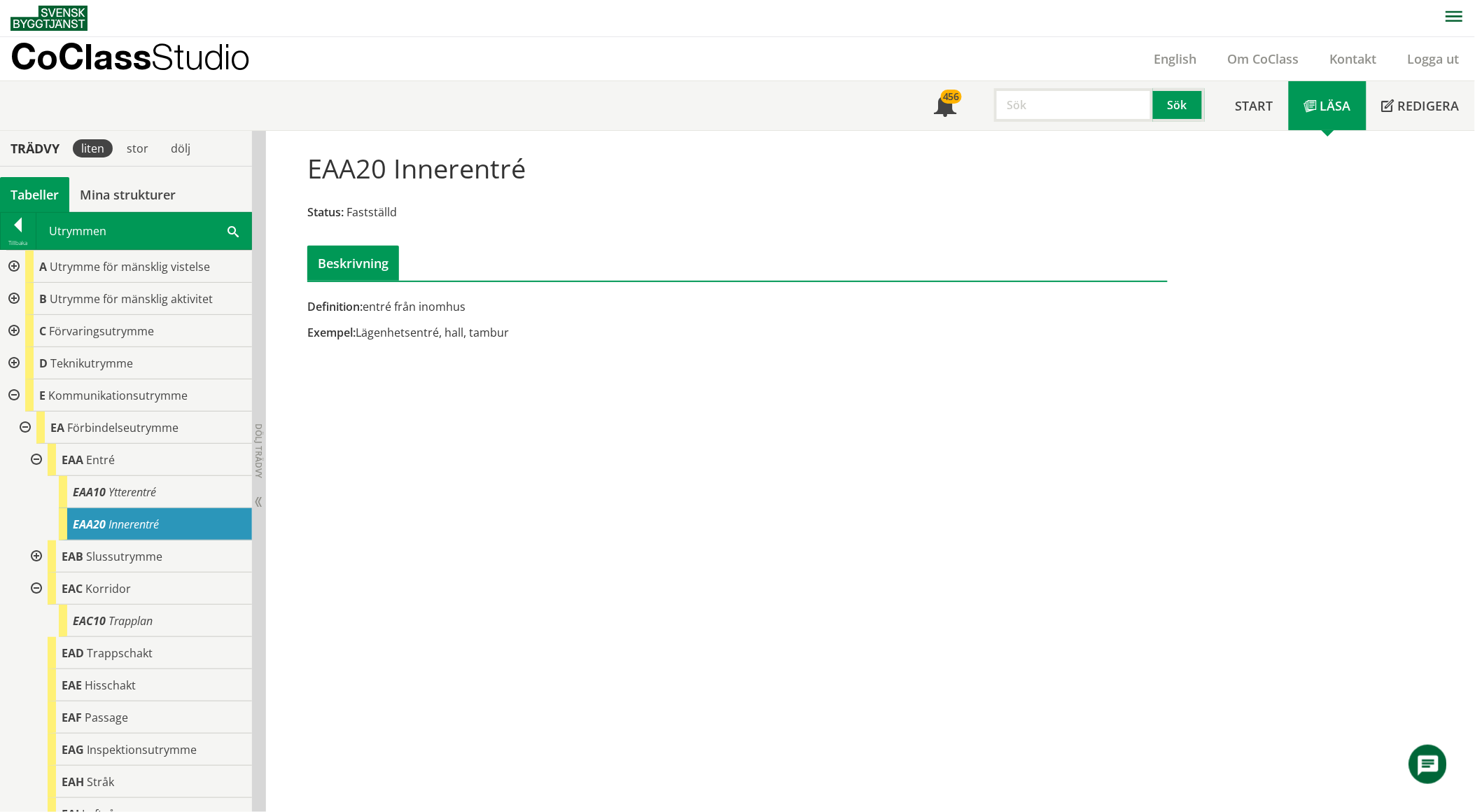
click at [553, 435] on div "EAA20 Innerentré Status: Fastställd Beskrivning Definition: entré från inomhus …" at bounding box center [870, 472] width 1209 height 681
click at [14, 271] on div at bounding box center [12, 266] width 25 height 32
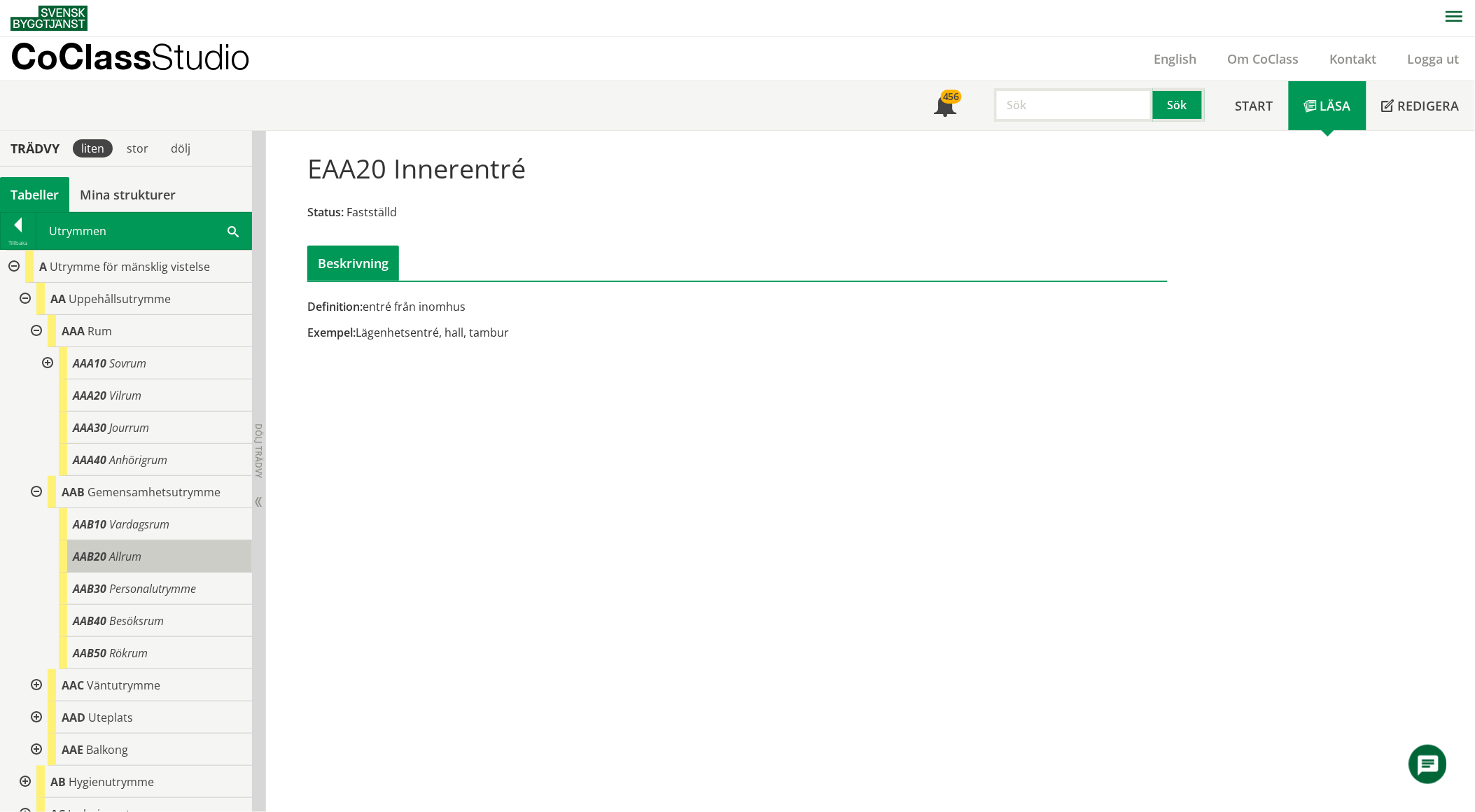
click at [124, 554] on span "Allrum" at bounding box center [125, 556] width 32 height 15
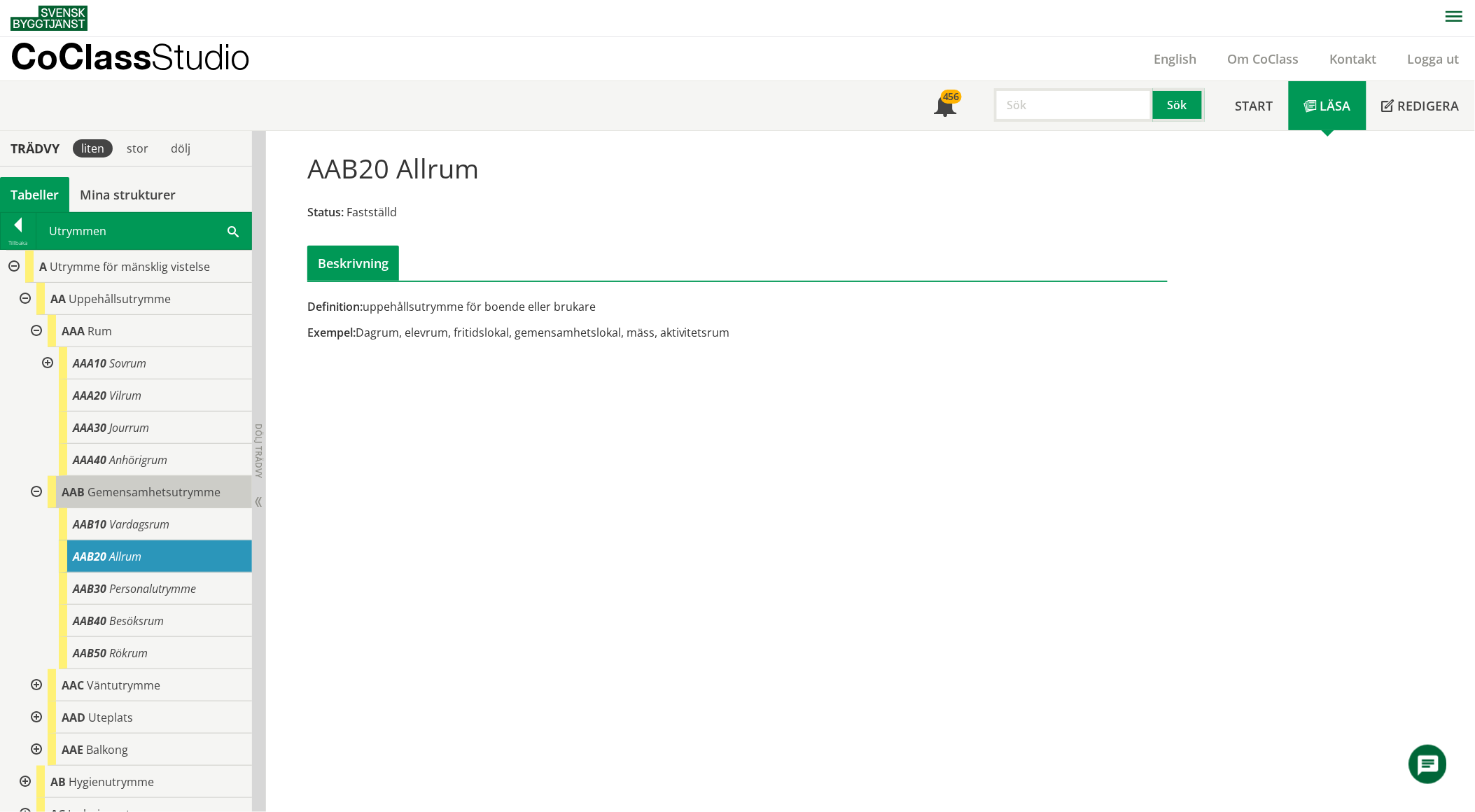
click at [151, 497] on span "Gemensamhetsutrymme" at bounding box center [153, 492] width 133 height 15
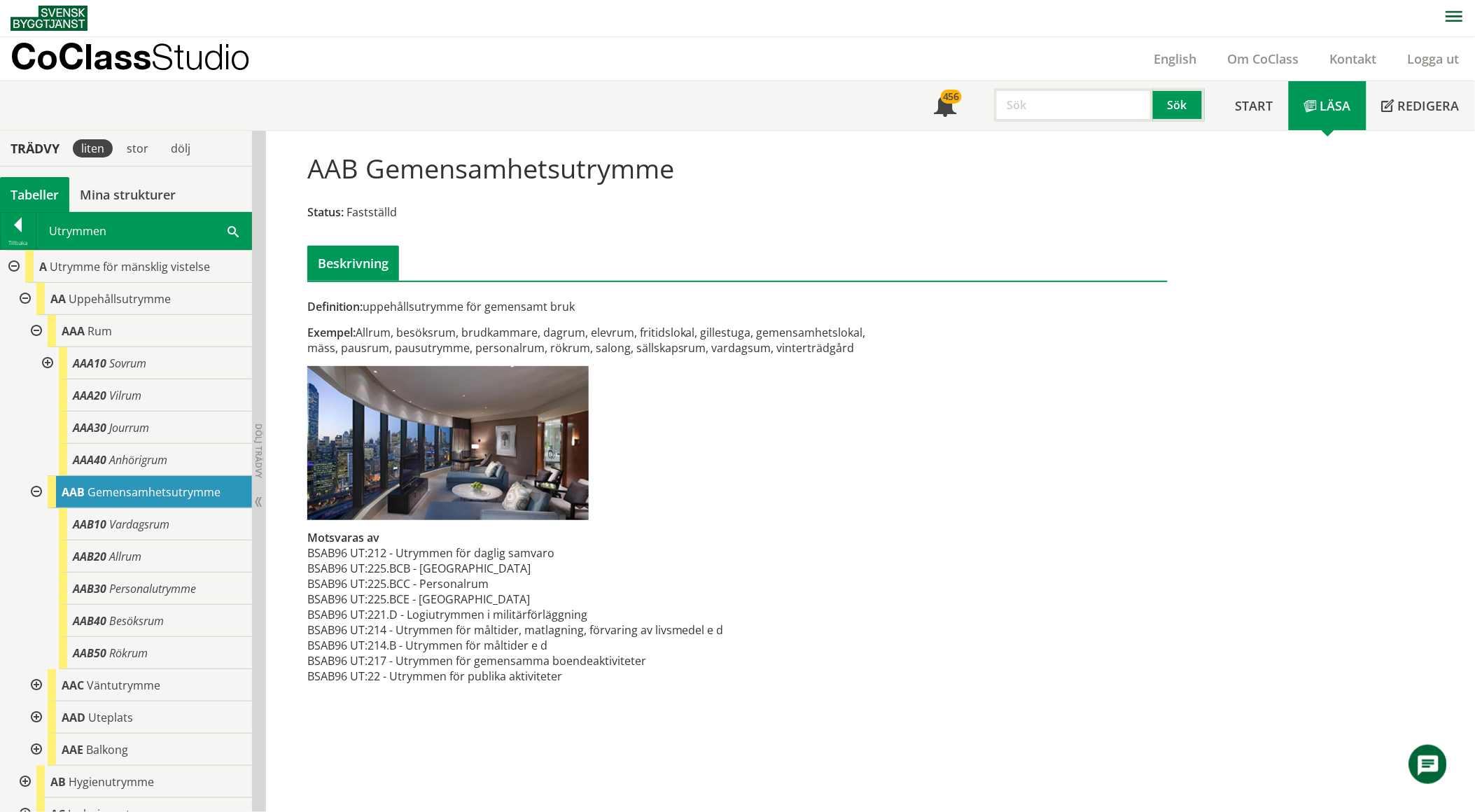
click at [231, 230] on span at bounding box center [233, 230] width 12 height 14
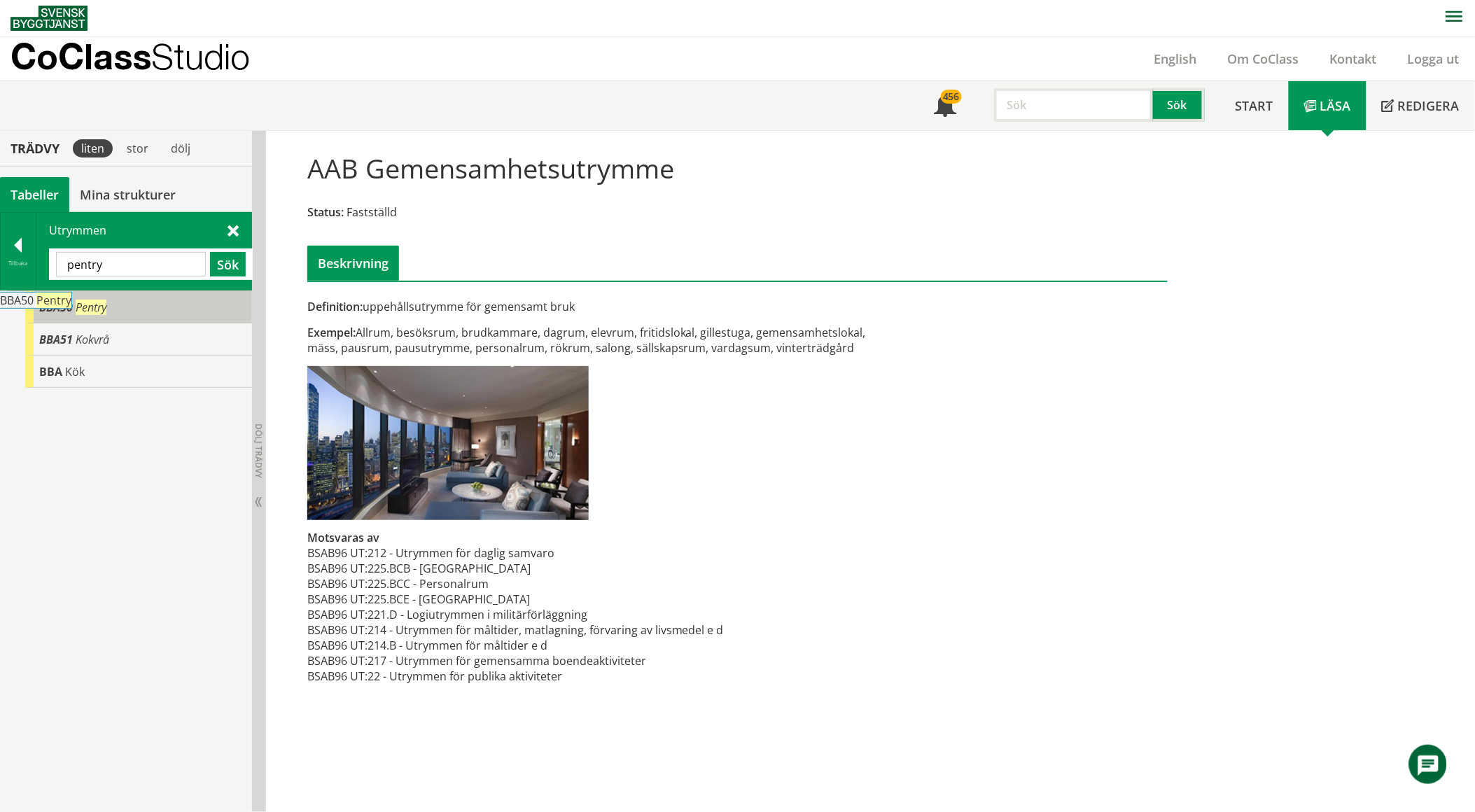
click at [100, 304] on span "Pentry" at bounding box center [91, 307] width 31 height 15
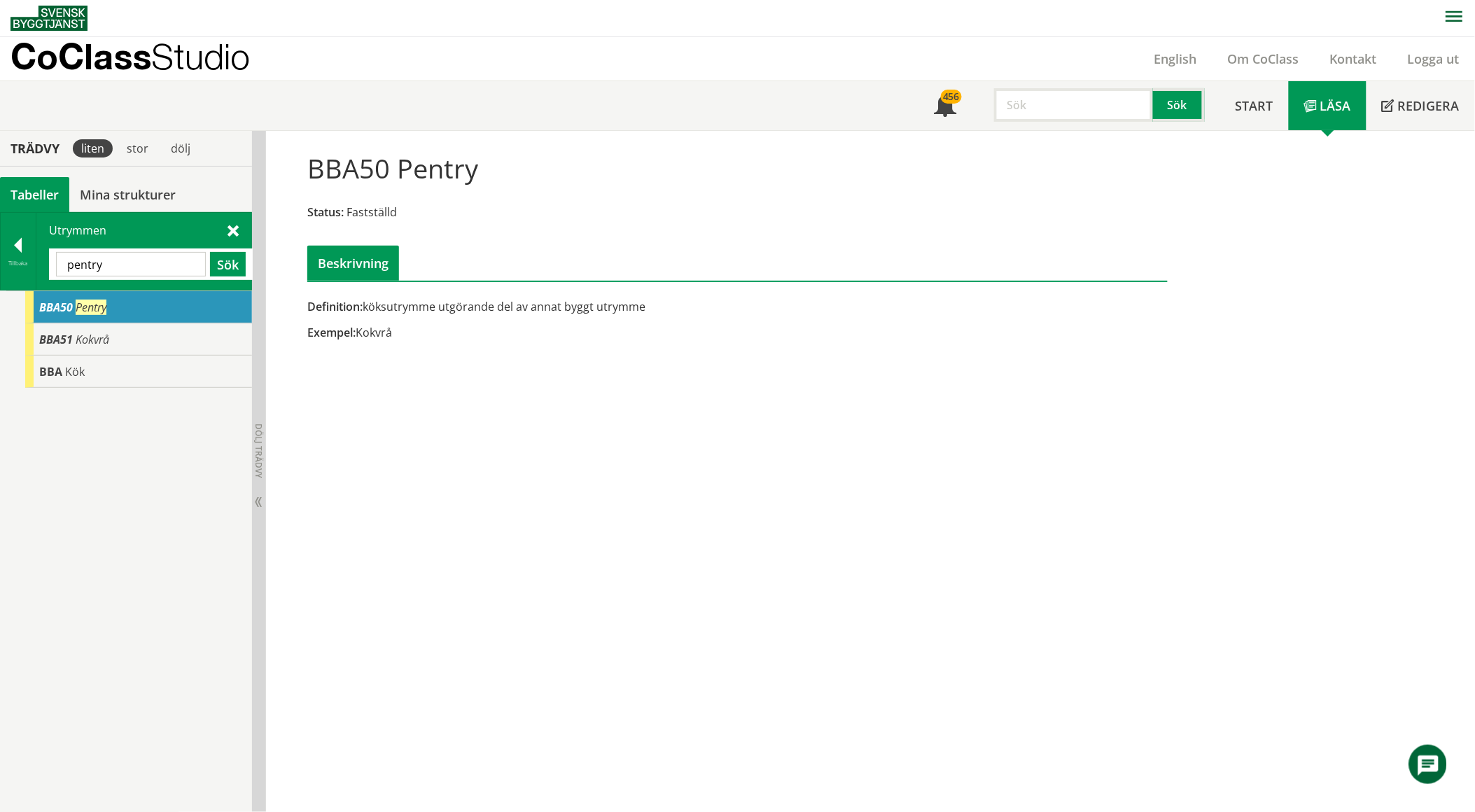
click at [137, 266] on input "pentry" at bounding box center [131, 264] width 150 height 24
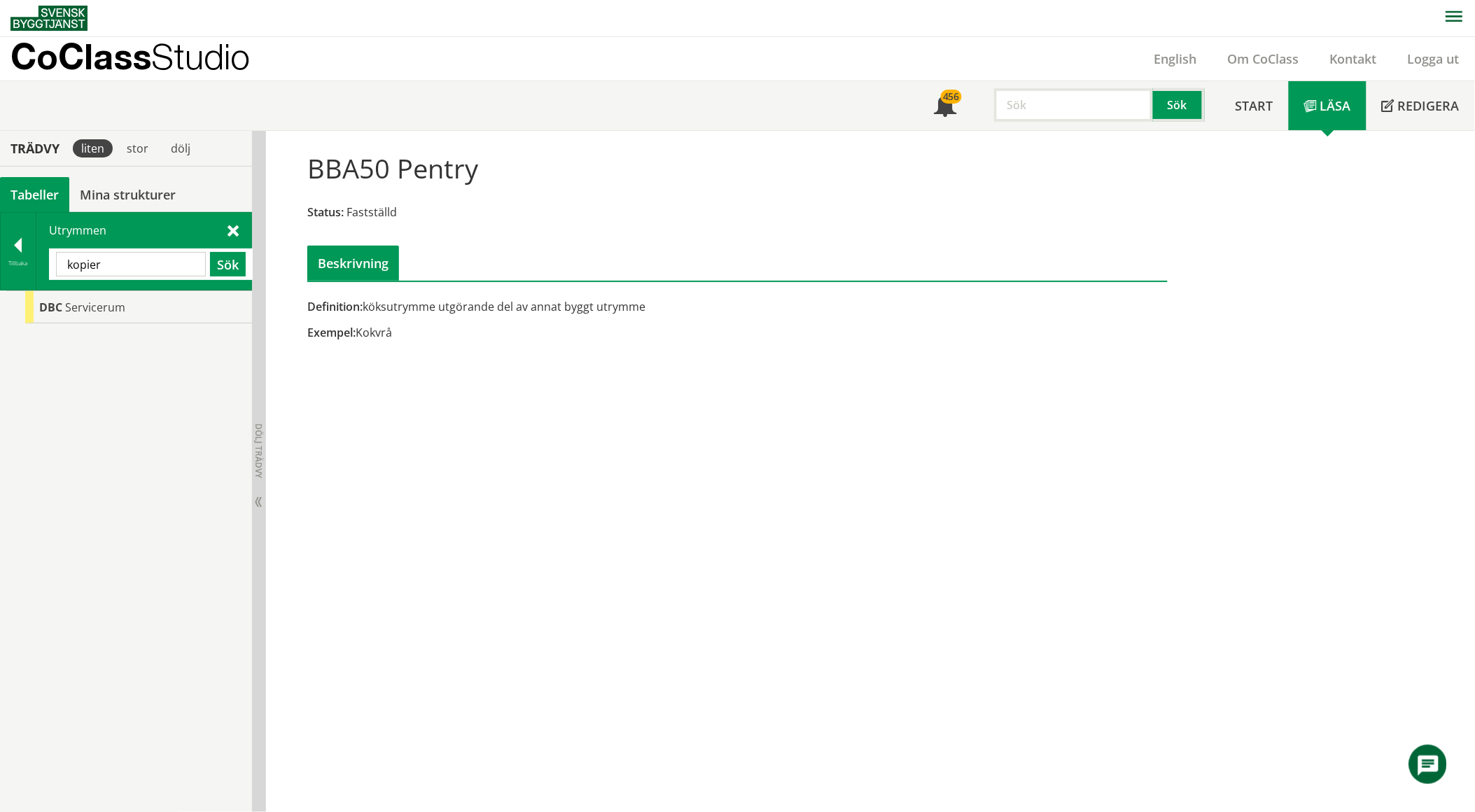
click at [162, 268] on input "kopier" at bounding box center [131, 264] width 150 height 24
click at [109, 330] on div "DAD Apparatutrymme" at bounding box center [126, 551] width 252 height 523
click at [112, 304] on span "Apparatutrymme" at bounding box center [112, 307] width 91 height 15
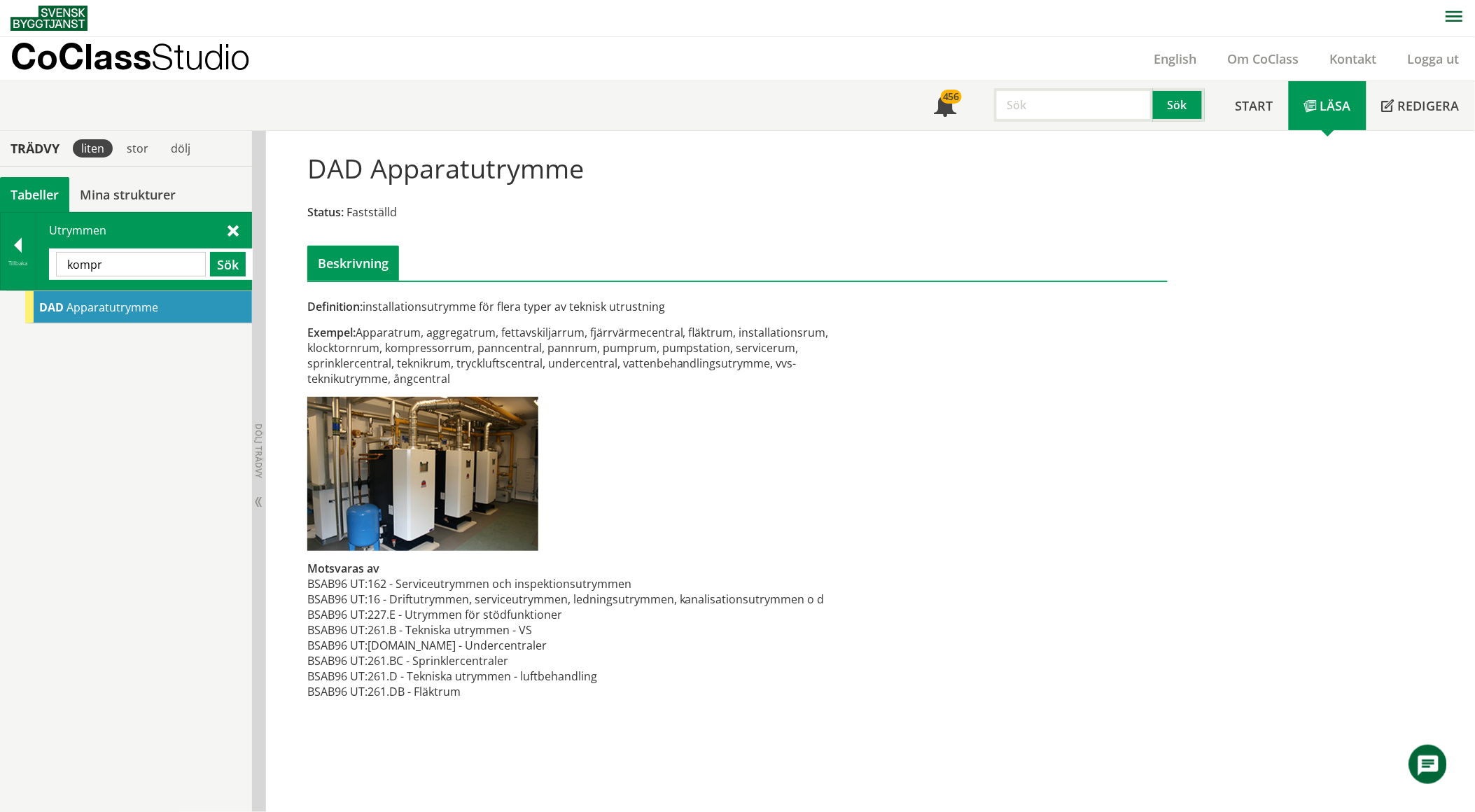
click at [120, 269] on input "kompr" at bounding box center [131, 264] width 150 height 24
click at [120, 268] on input "kompr" at bounding box center [131, 264] width 150 height 24
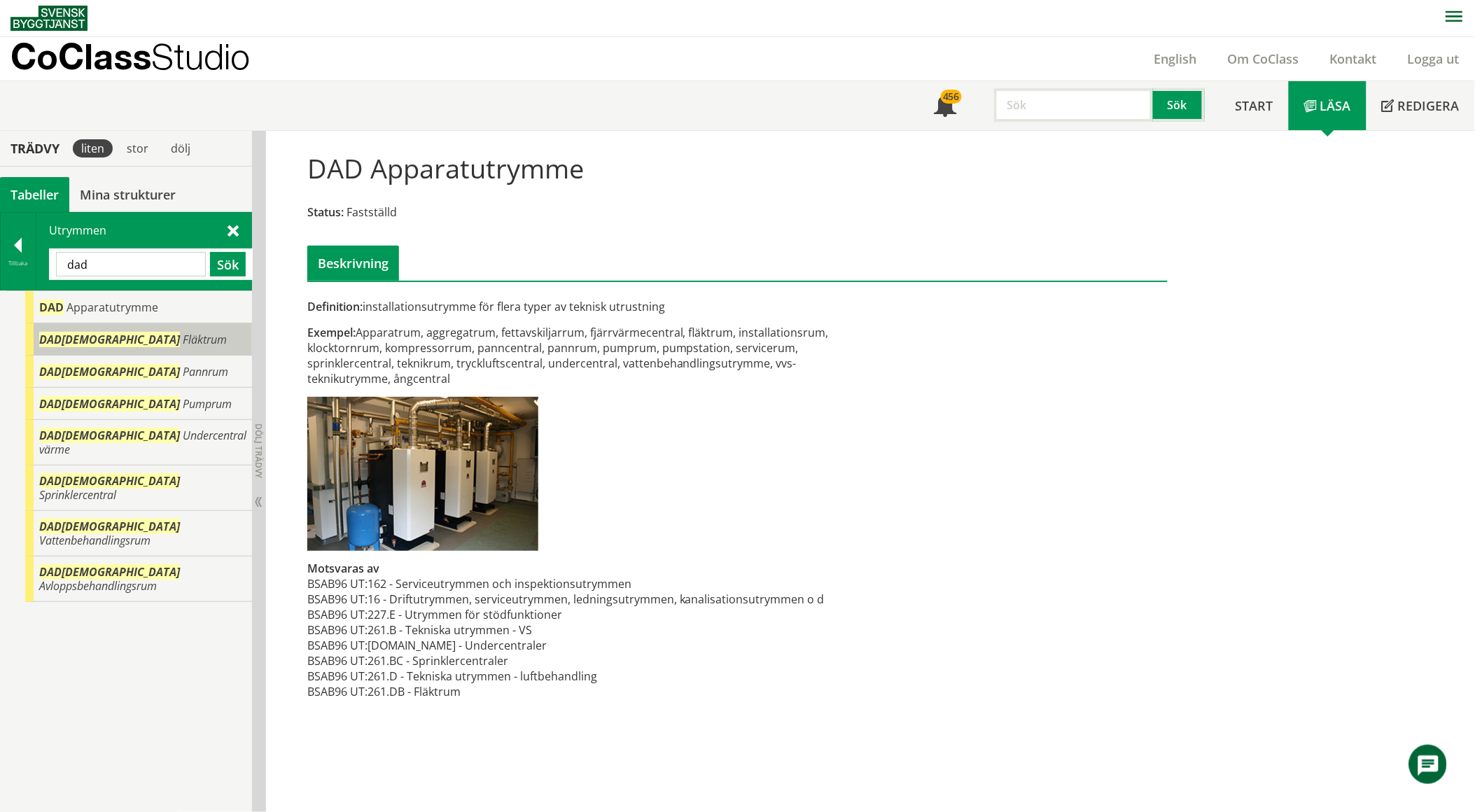
click at [137, 335] on div "DAD[DEMOGRAPHIC_DATA] Fläktrum" at bounding box center [138, 339] width 227 height 32
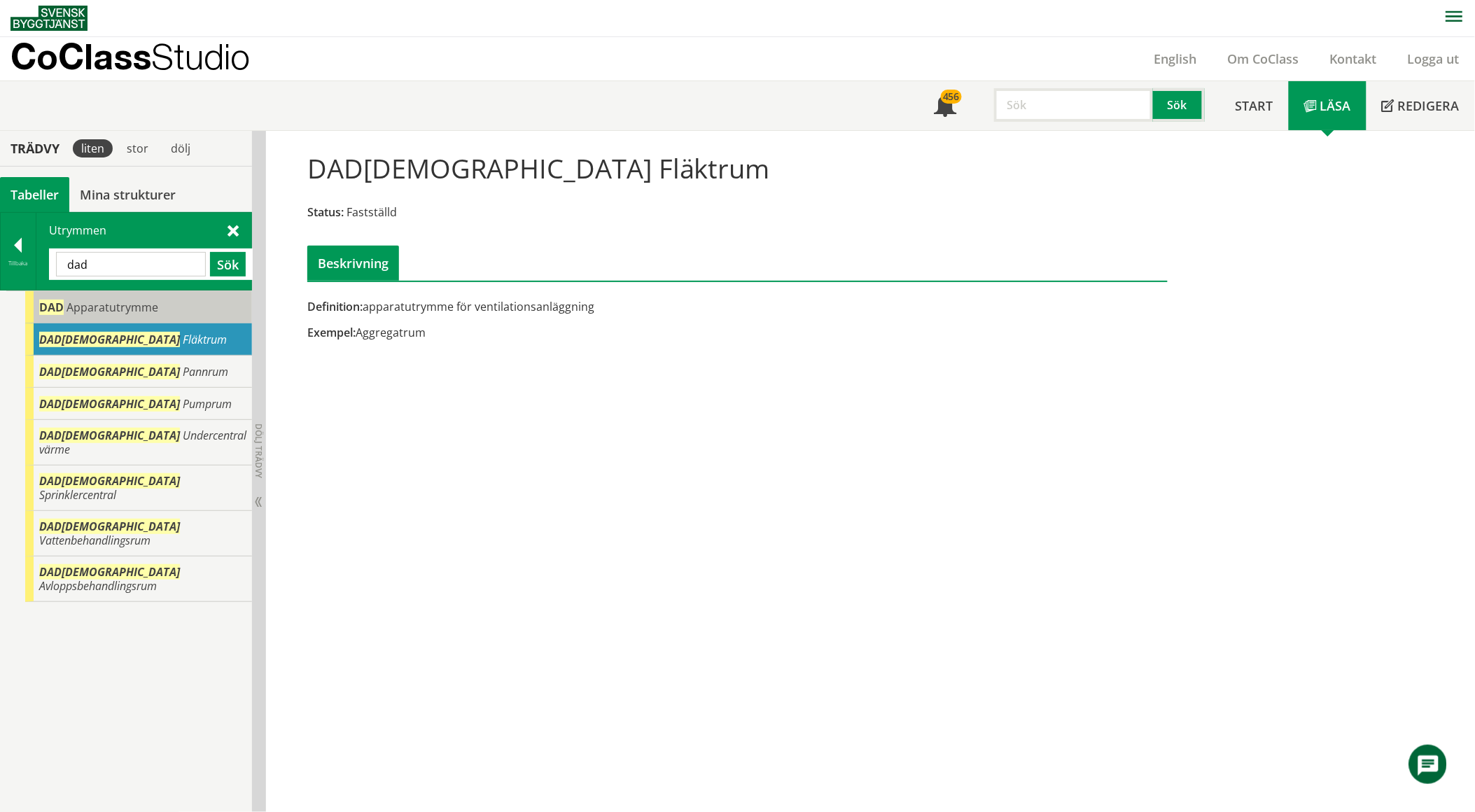
click at [135, 312] on span "Apparatutrymme" at bounding box center [112, 307] width 91 height 15
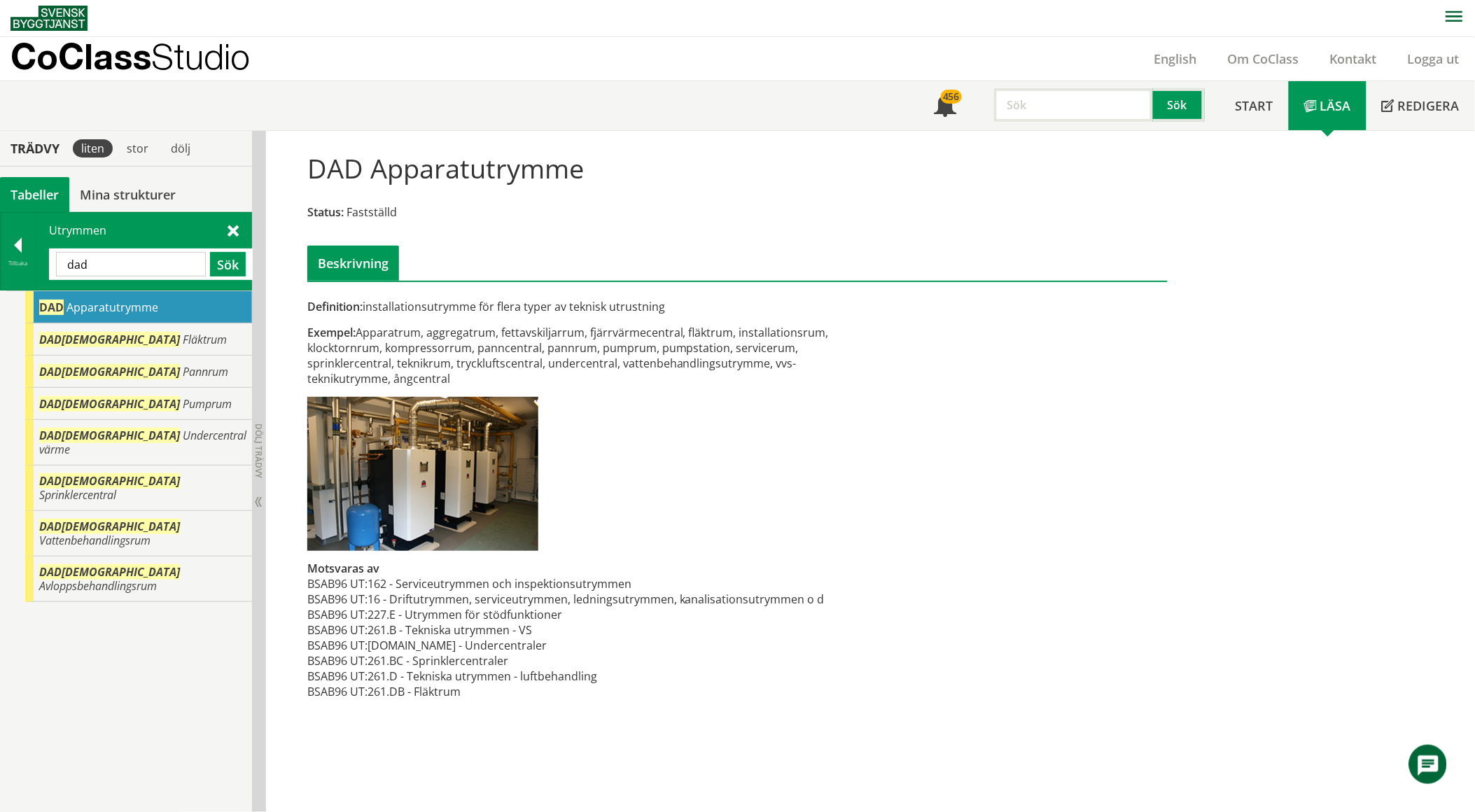
click at [119, 261] on input "dad" at bounding box center [131, 264] width 150 height 24
type input "försäl"
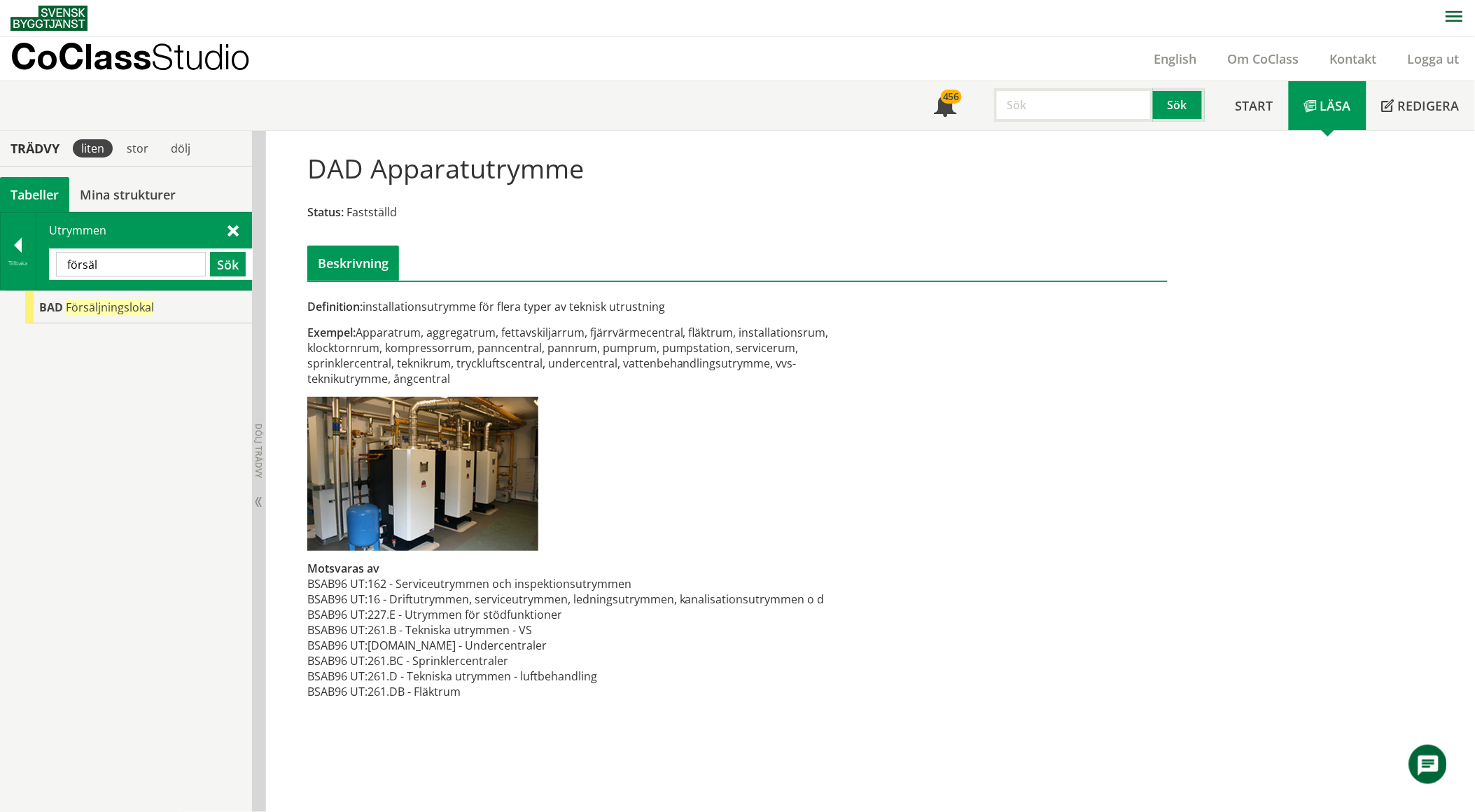
click at [245, 236] on div "Utrymmen försäl Sök" at bounding box center [144, 251] width 215 height 77
click at [236, 232] on span at bounding box center [233, 230] width 12 height 14
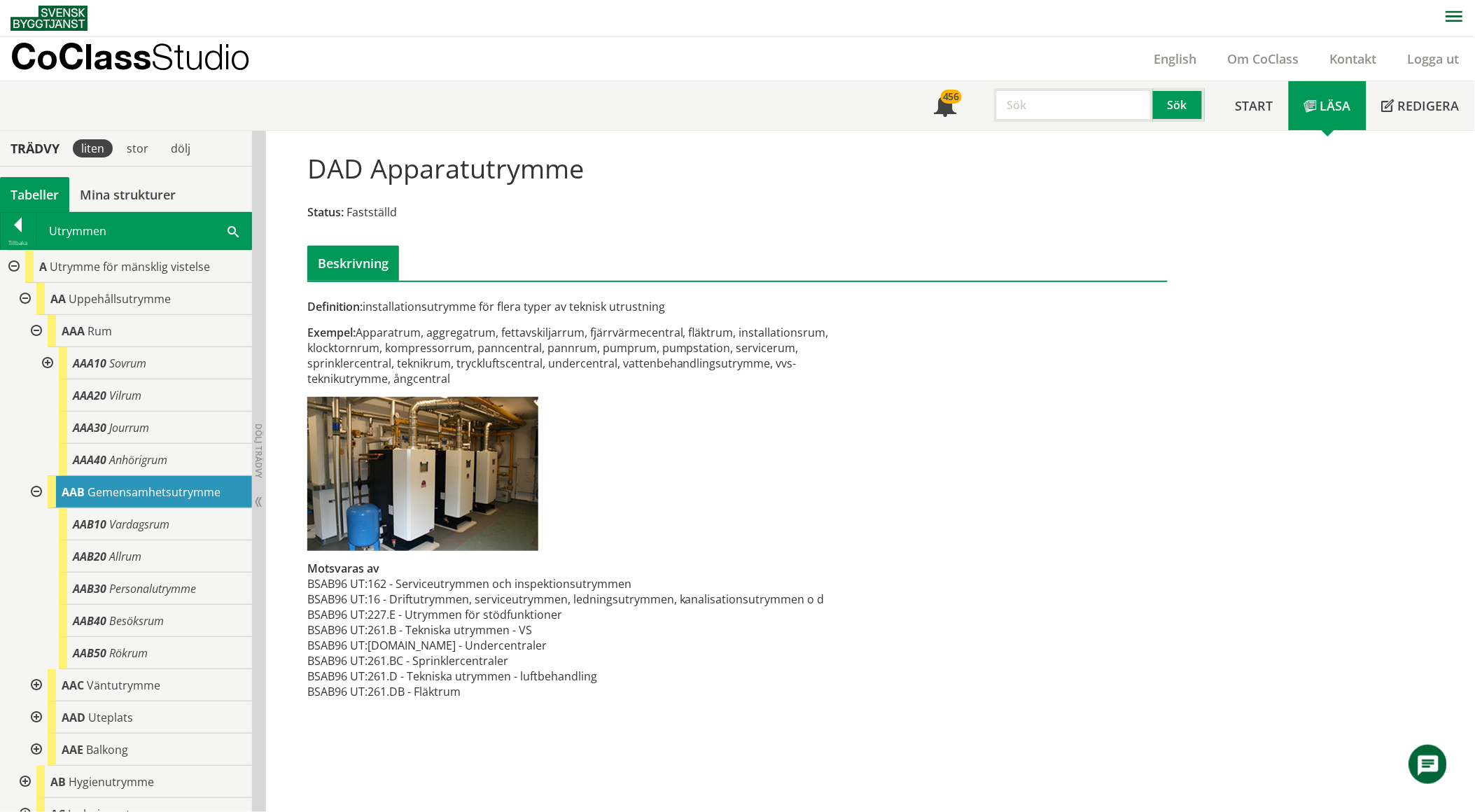
click at [8, 264] on div at bounding box center [12, 266] width 25 height 32
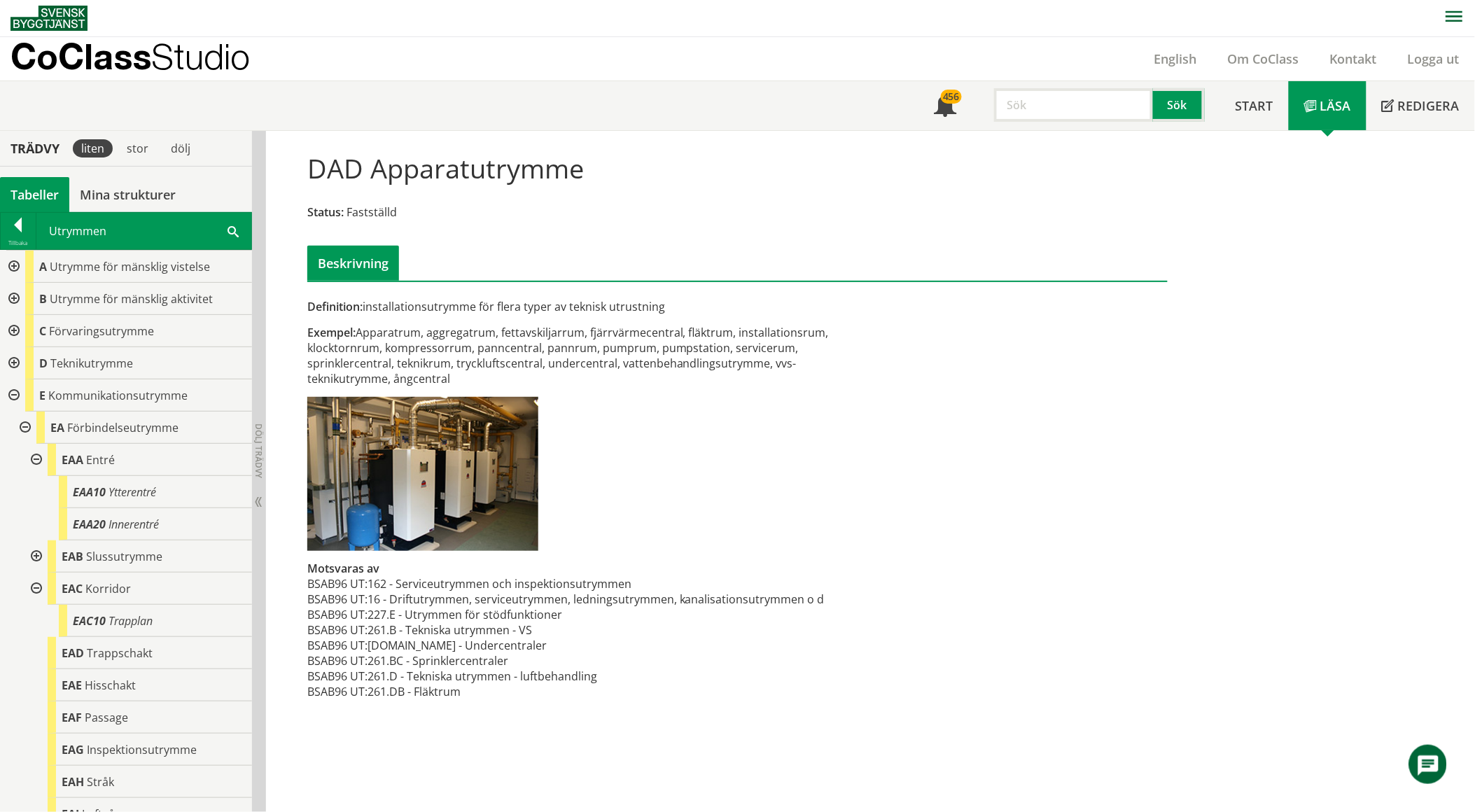
click at [14, 297] on div at bounding box center [12, 299] width 25 height 32
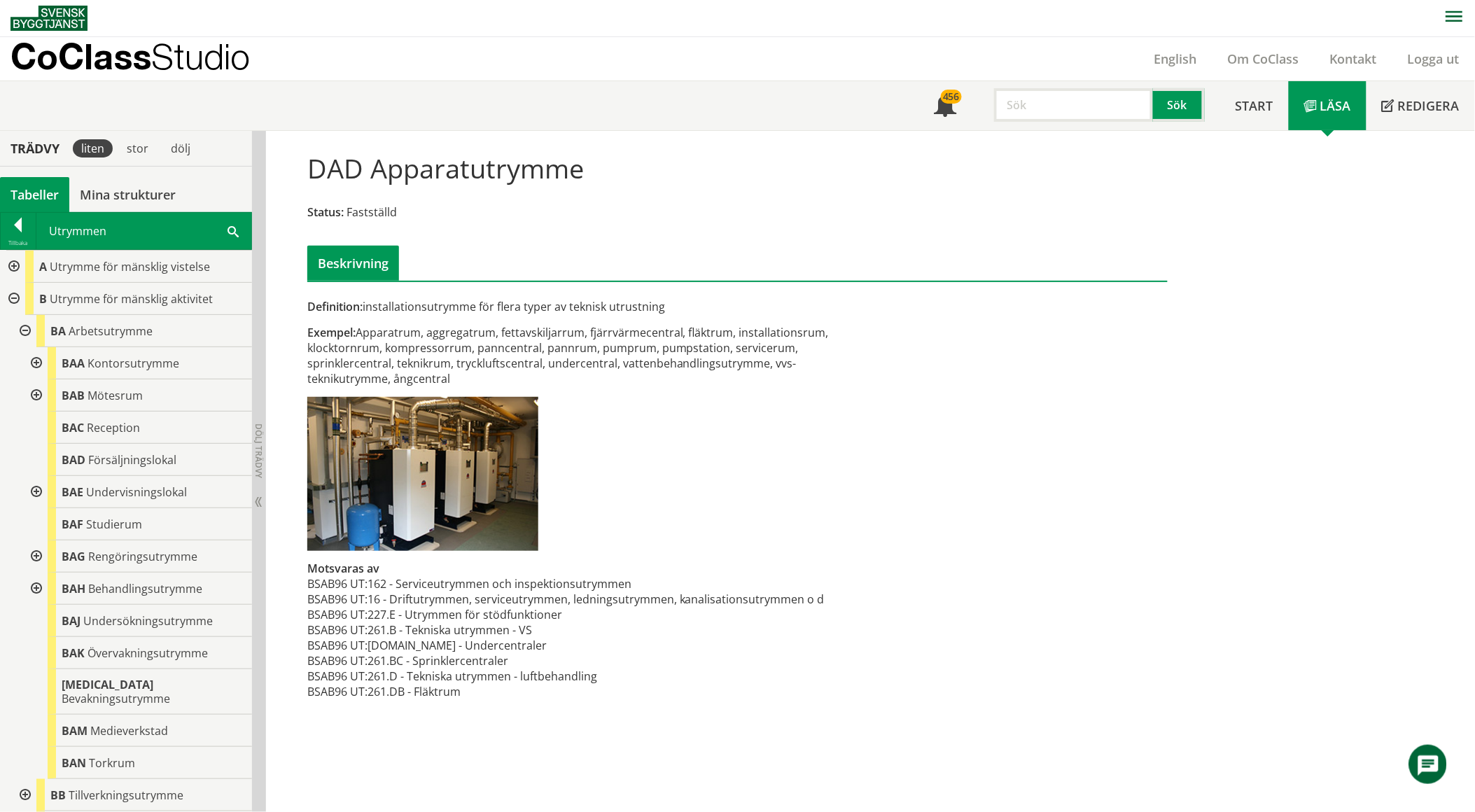
click at [37, 364] on div at bounding box center [35, 363] width 25 height 32
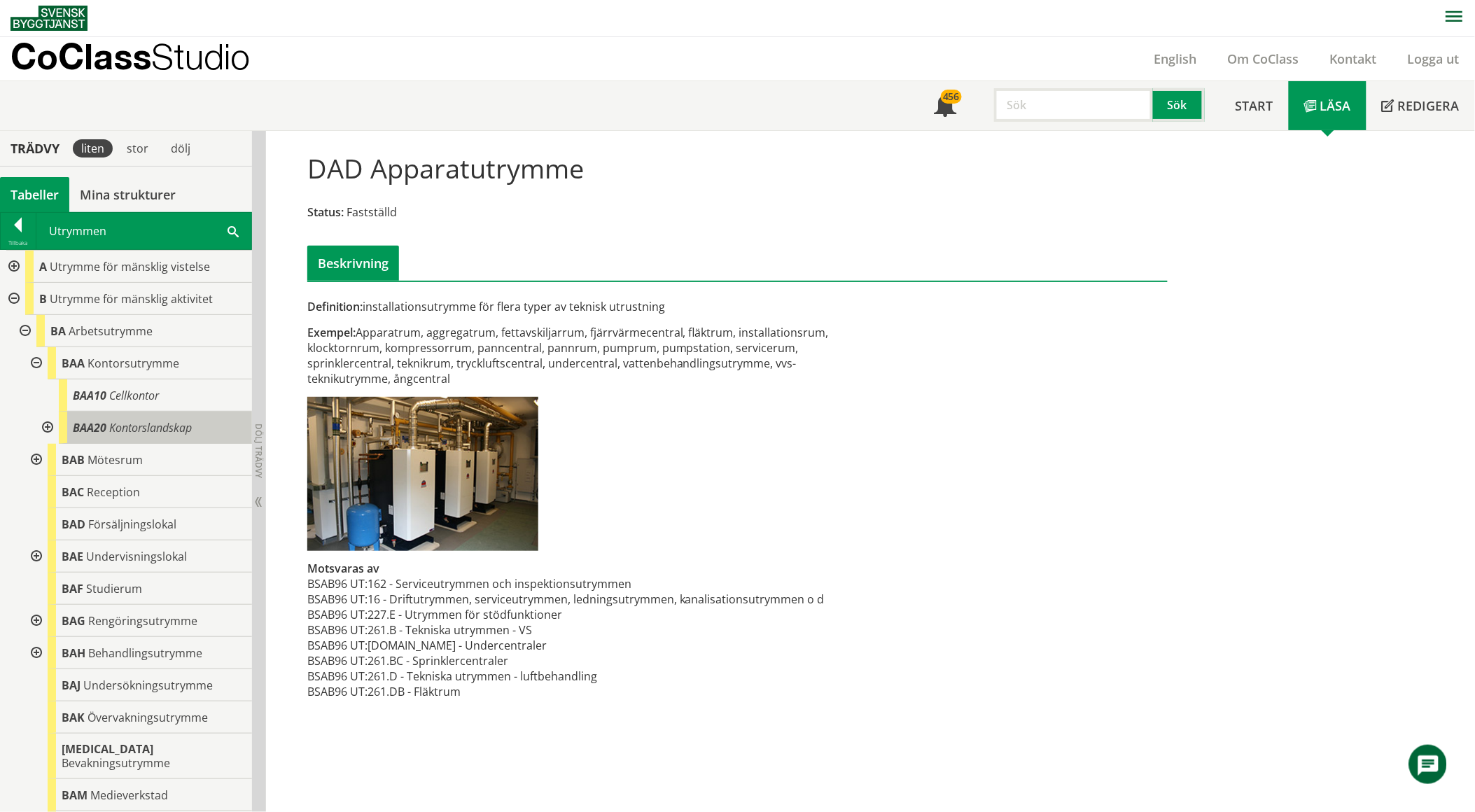
click at [113, 427] on span "Kontorslandskap" at bounding box center [151, 427] width 83 height 15
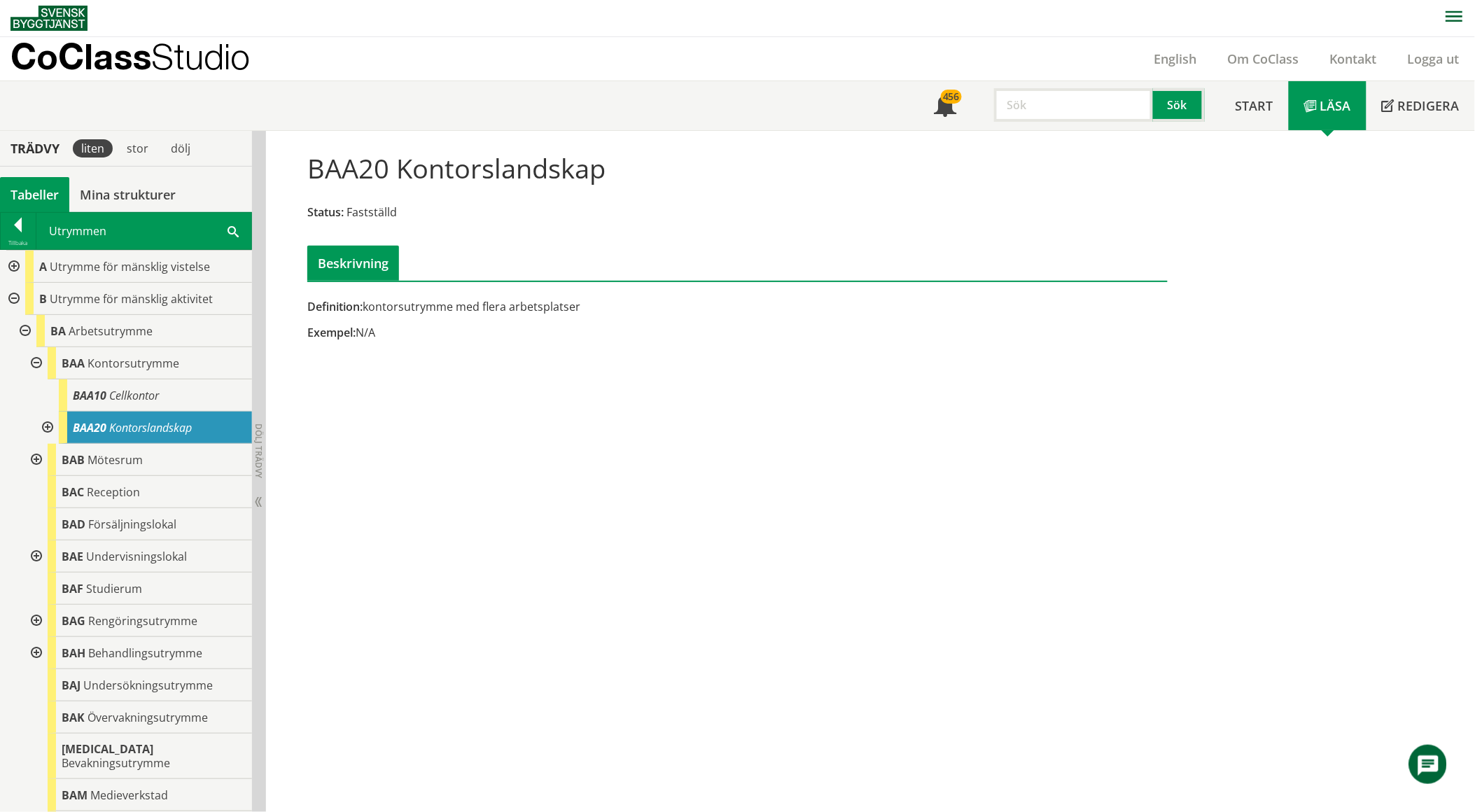
click at [228, 232] on span at bounding box center [233, 230] width 12 height 14
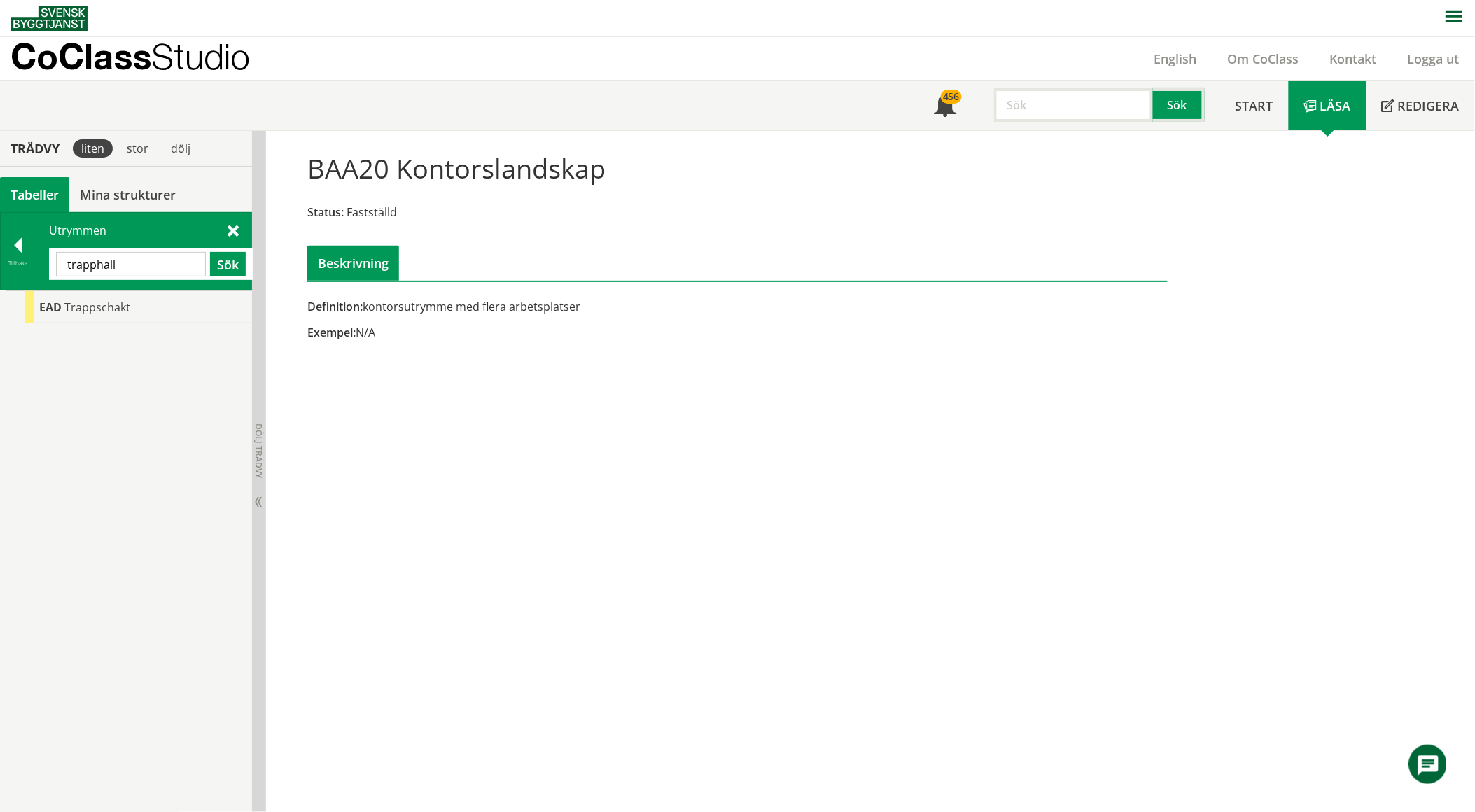
click at [161, 263] on input "trapphall" at bounding box center [131, 264] width 150 height 24
click at [140, 304] on div "EAD Trappschakt" at bounding box center [138, 307] width 227 height 32
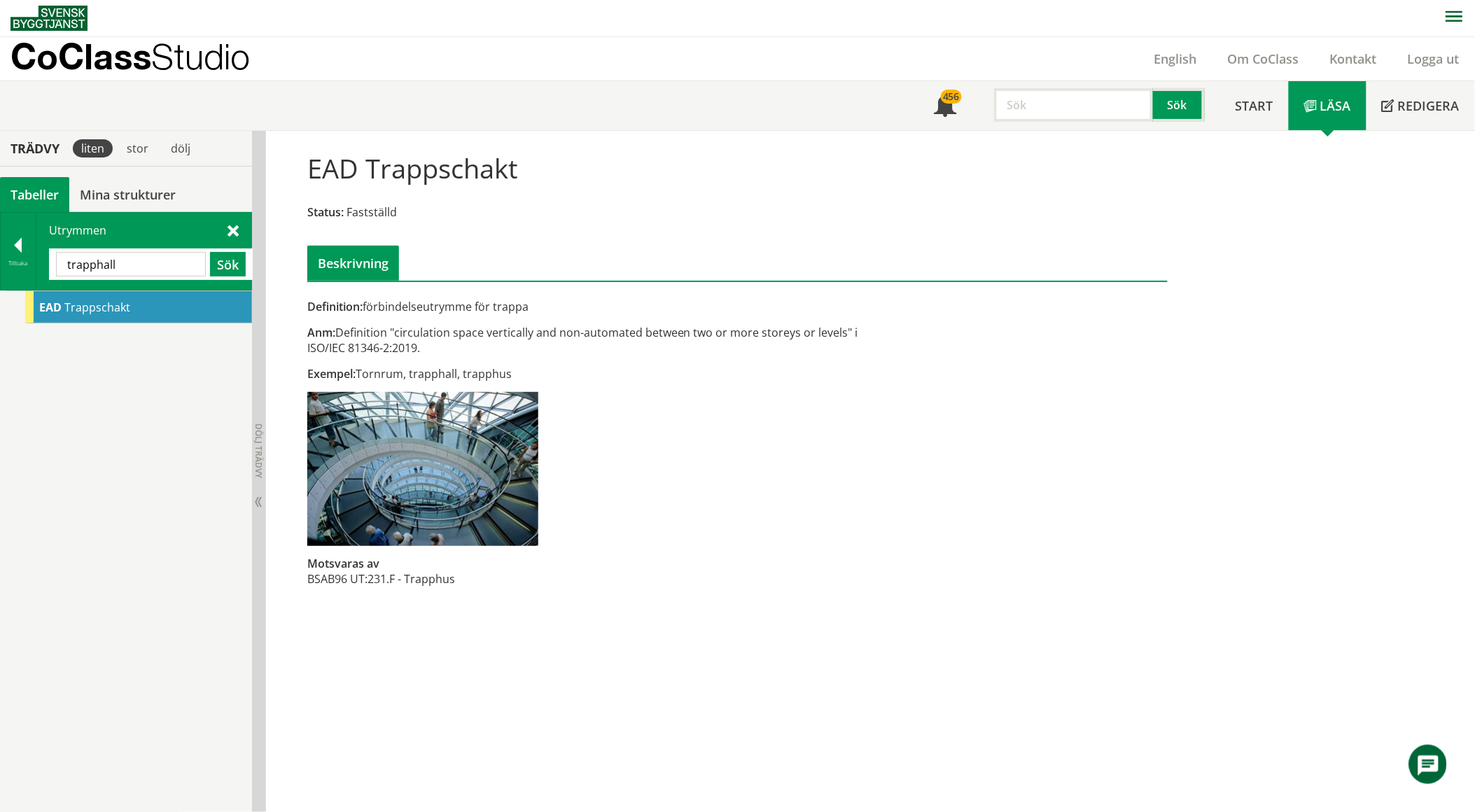
click at [145, 266] on input "trapphall" at bounding box center [131, 264] width 150 height 24
click at [222, 267] on button "Sök" at bounding box center [228, 264] width 36 height 24
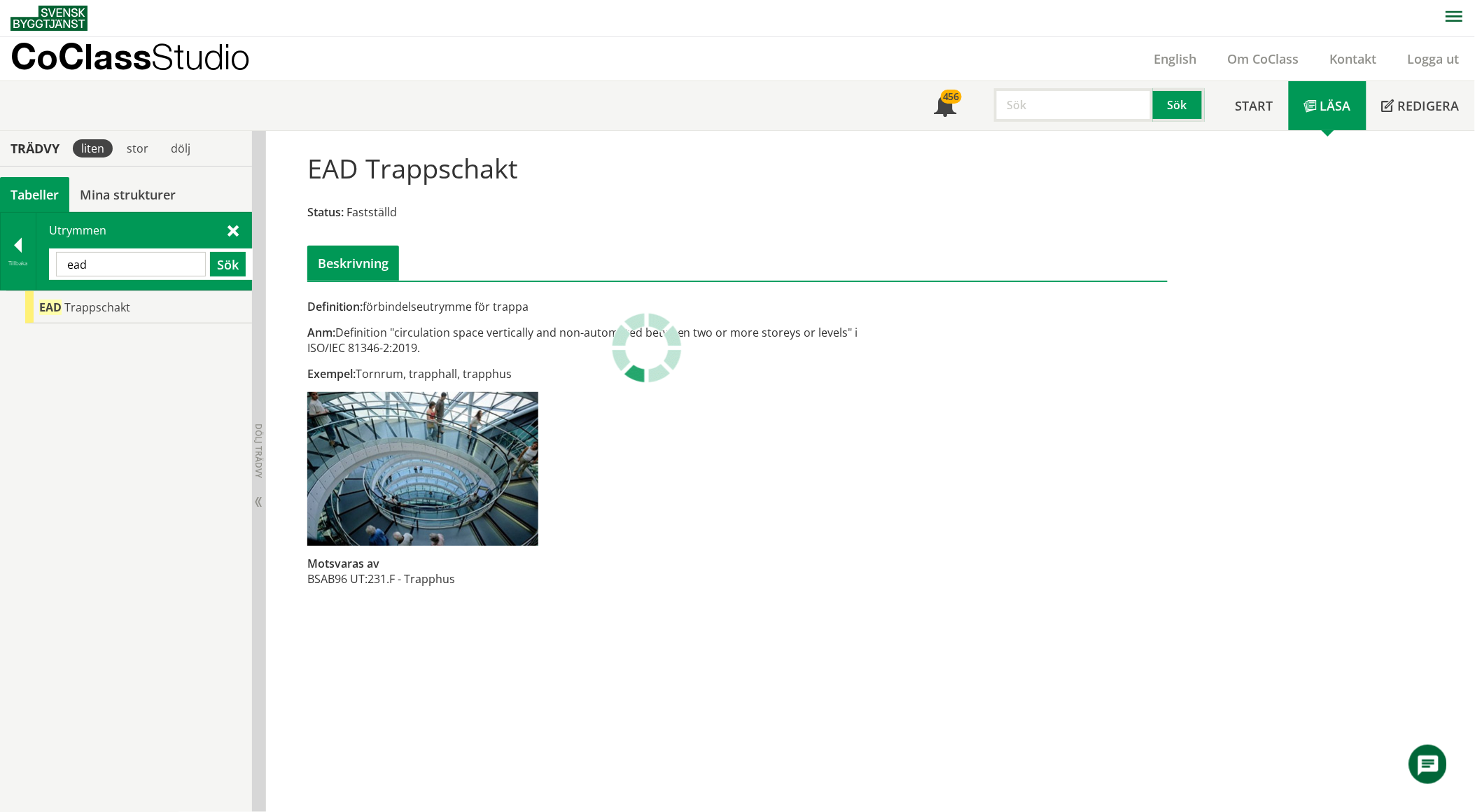
click at [152, 257] on input "ead" at bounding box center [131, 264] width 150 height 24
click at [233, 228] on span at bounding box center [233, 230] width 12 height 14
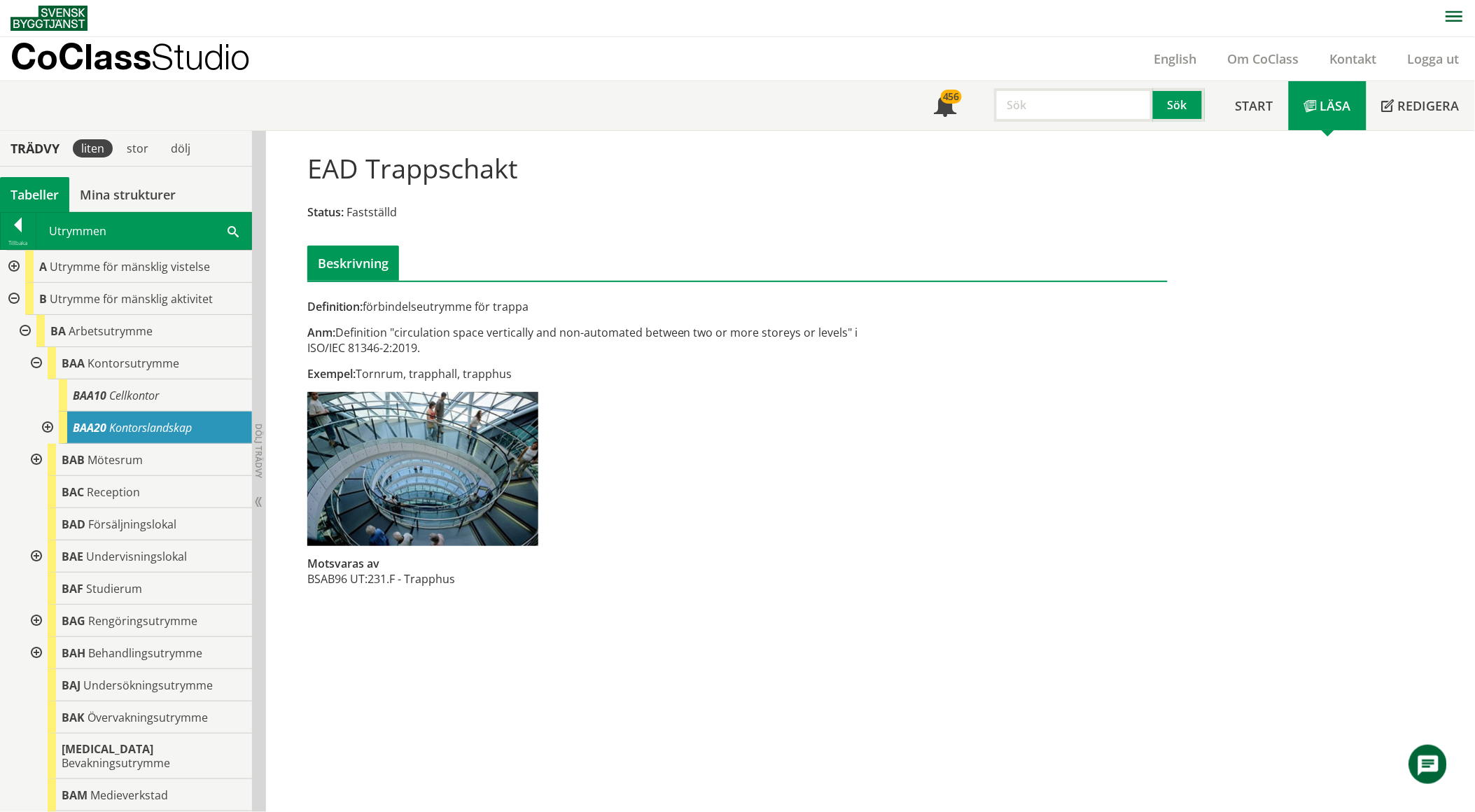
click at [12, 292] on div at bounding box center [12, 299] width 25 height 32
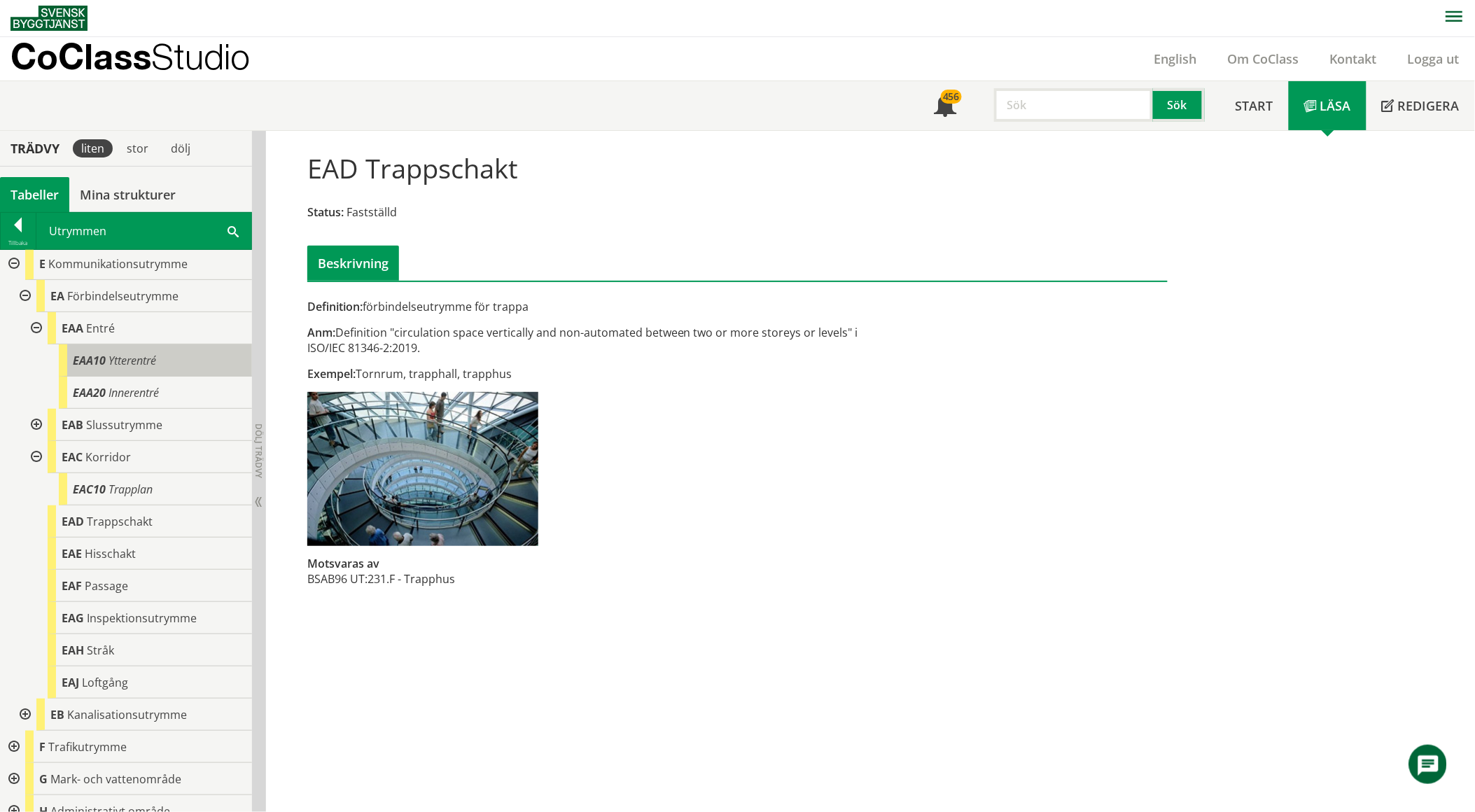
scroll to position [155, 0]
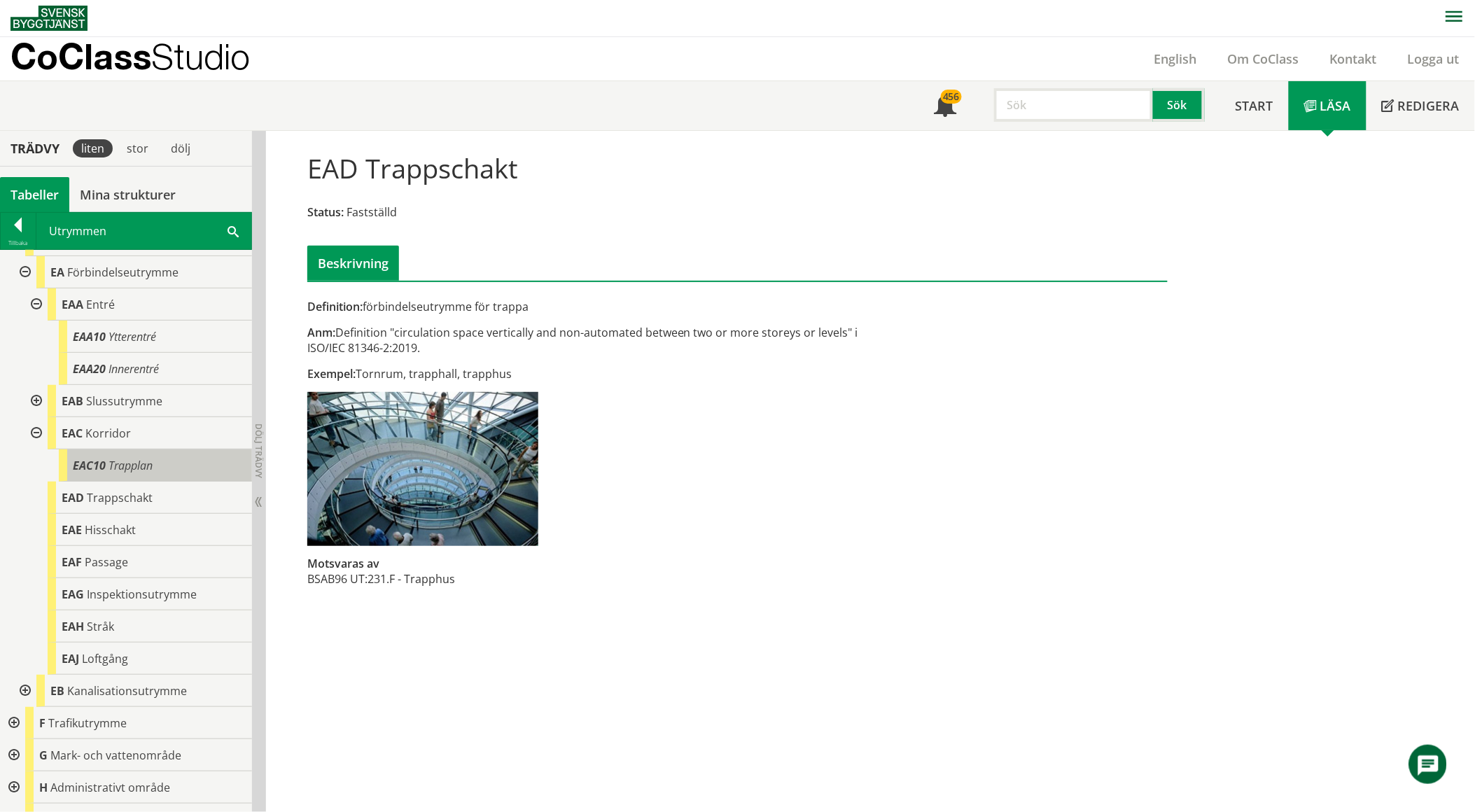
click at [155, 459] on div "EAC10 Trapplan" at bounding box center [156, 465] width 193 height 32
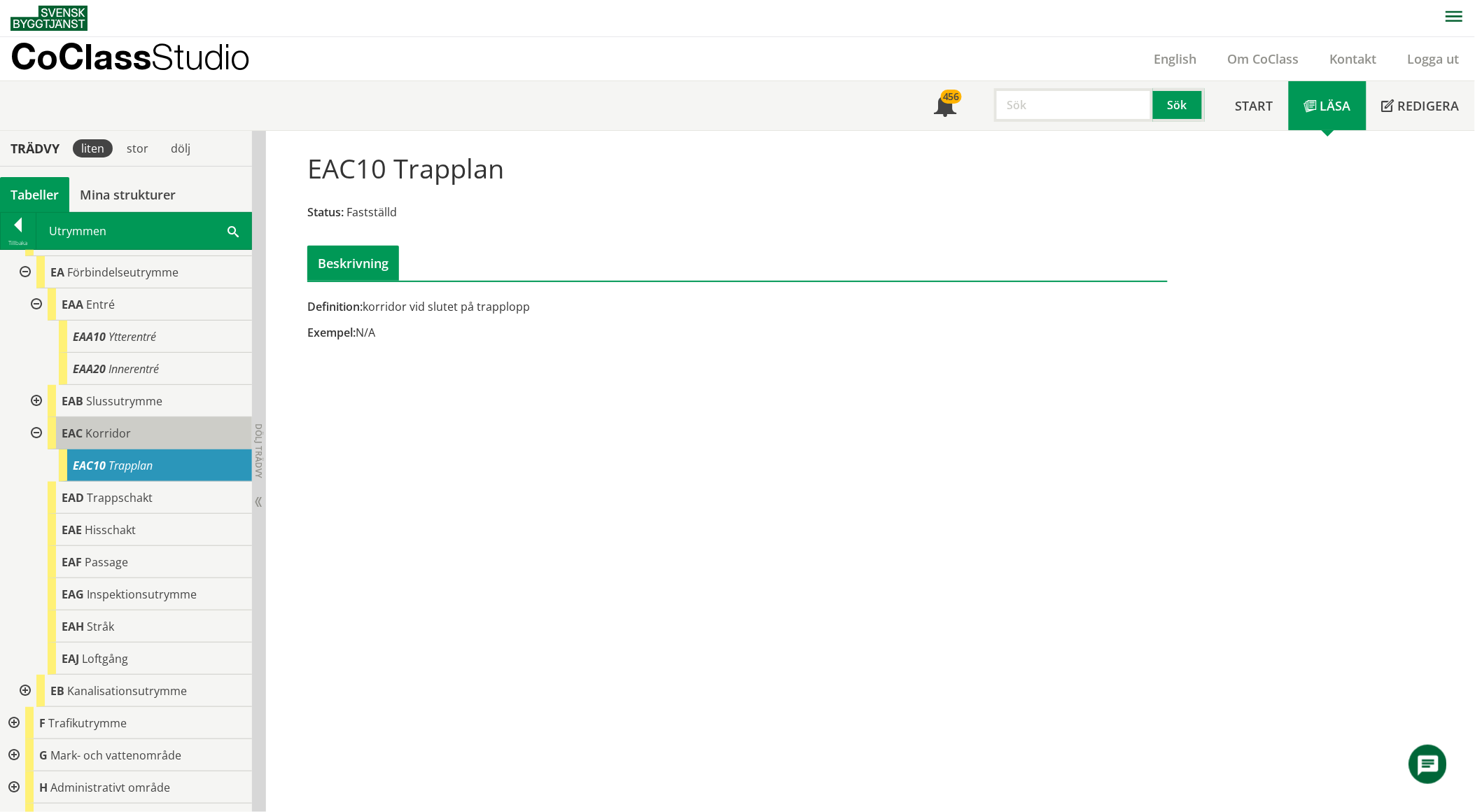
click at [151, 439] on div "EAC Korridor" at bounding box center [150, 433] width 205 height 32
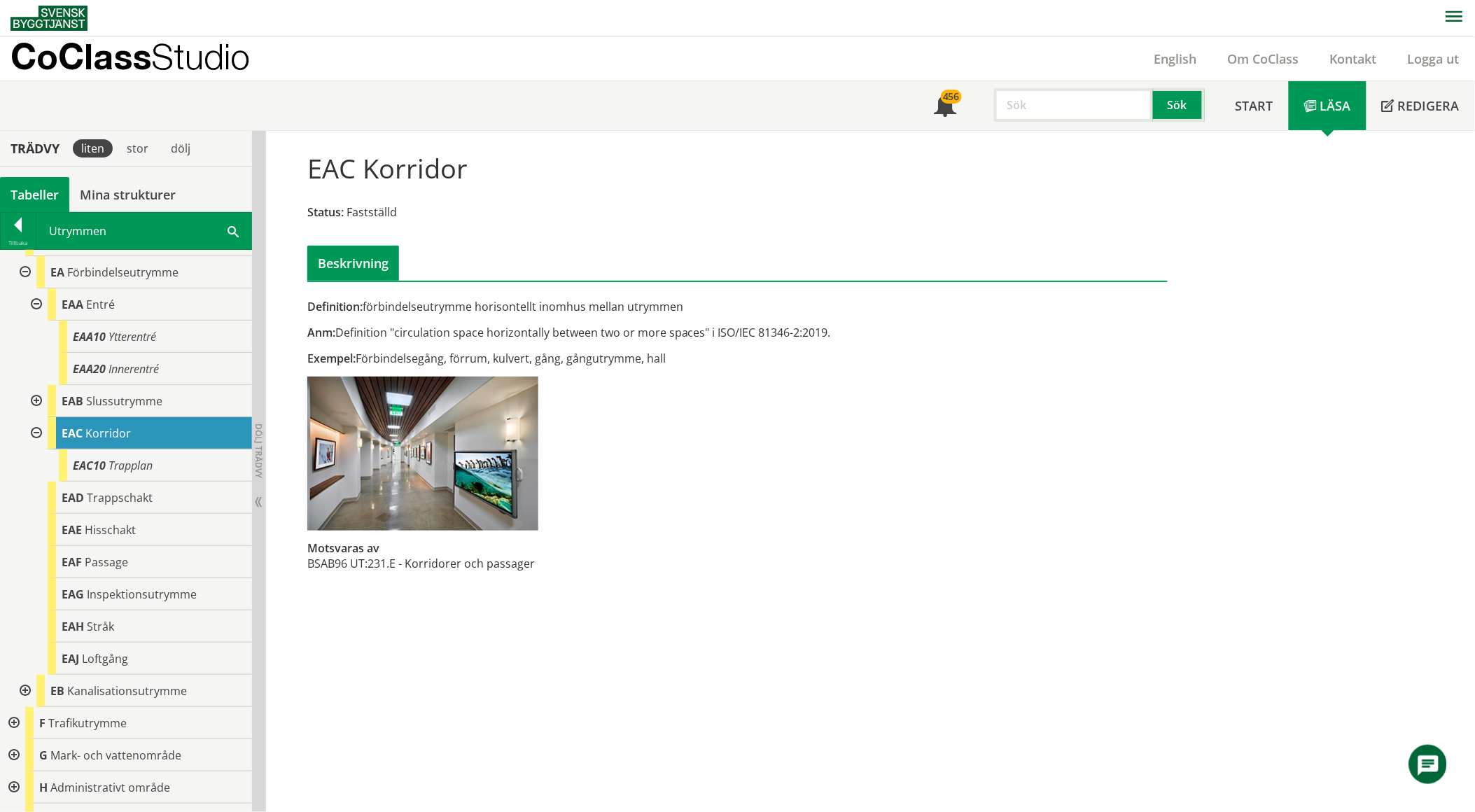
click at [228, 235] on span at bounding box center [233, 230] width 12 height 14
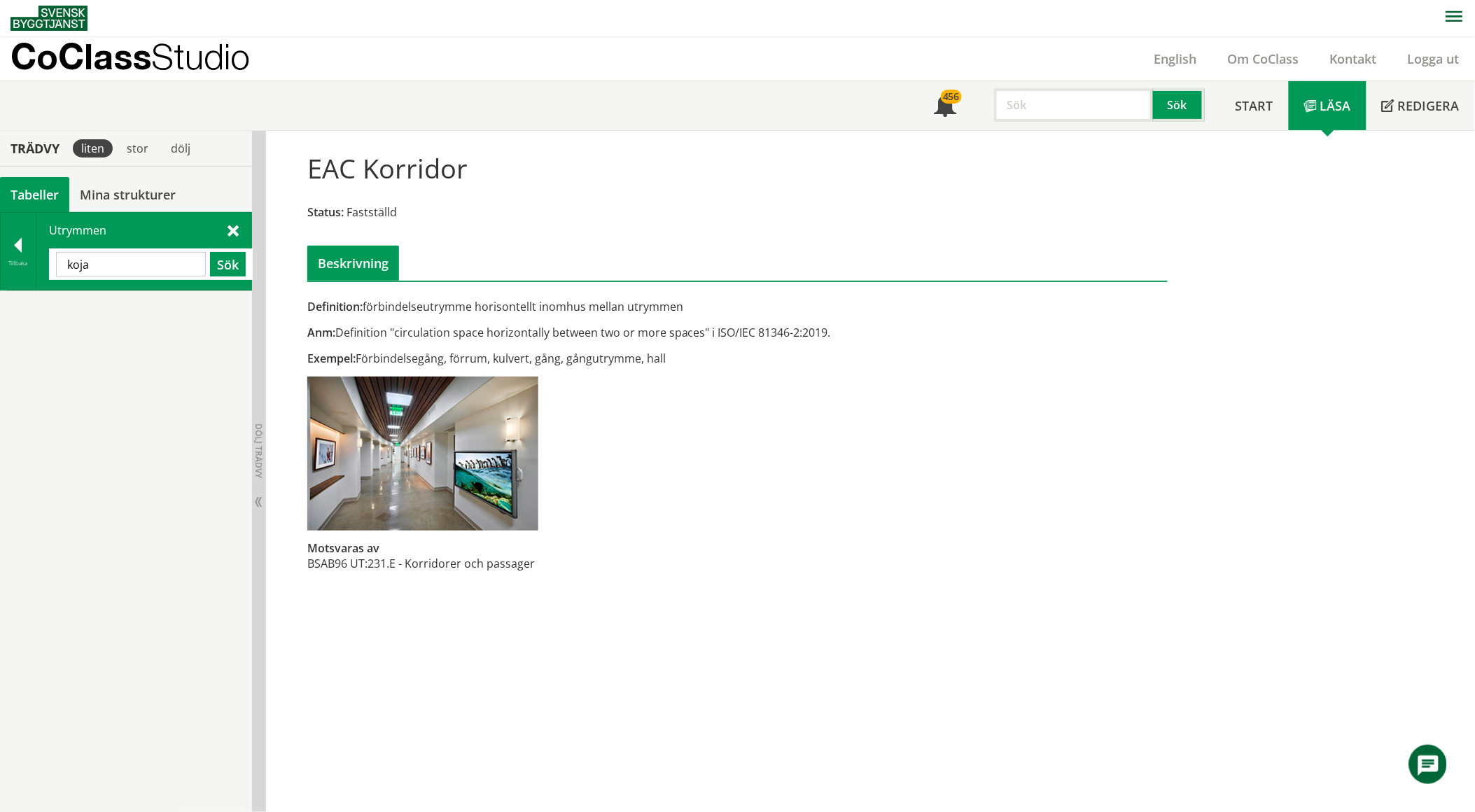
click at [182, 263] on input "koja" at bounding box center [131, 264] width 150 height 24
click at [232, 226] on span at bounding box center [233, 230] width 12 height 14
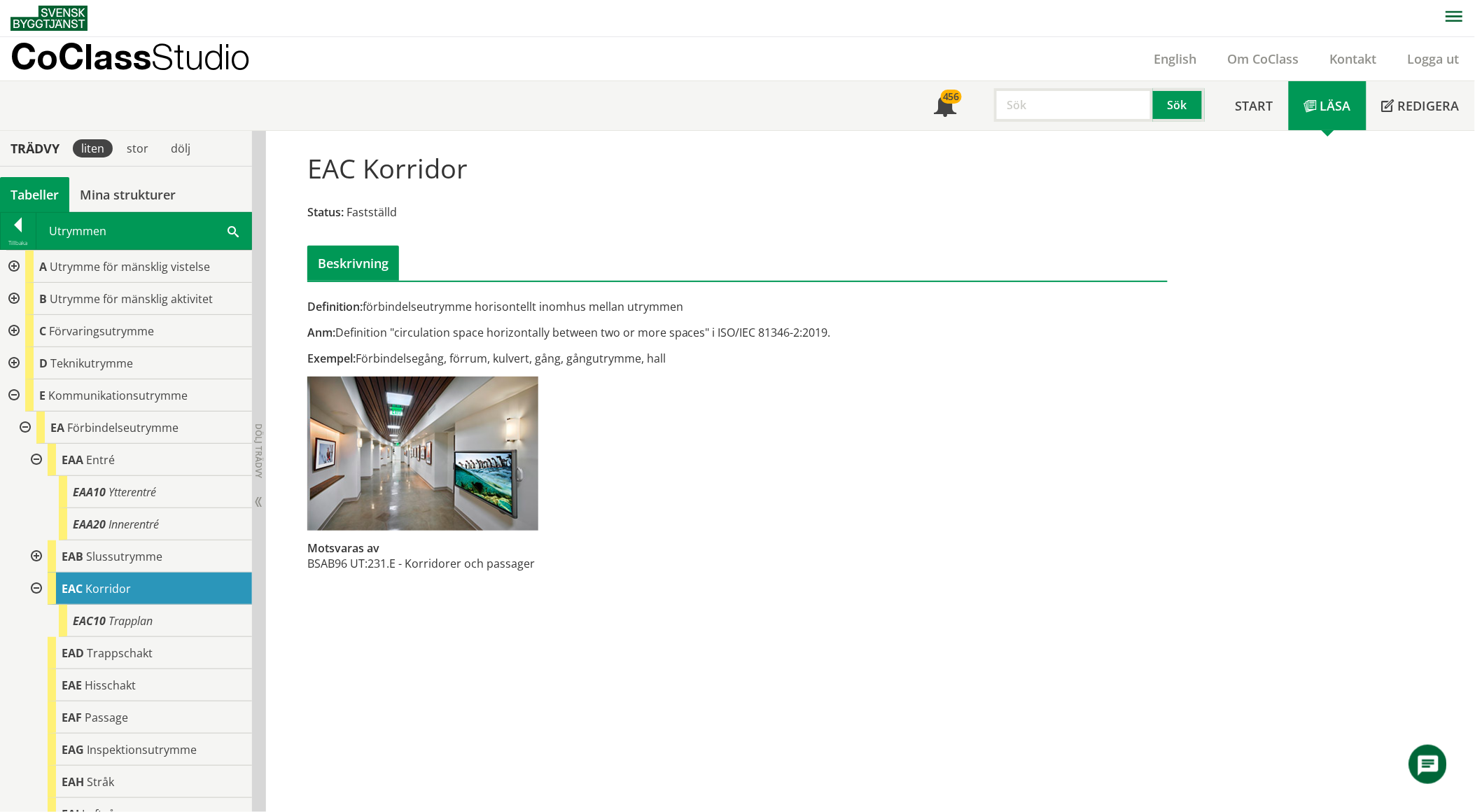
click at [12, 264] on div at bounding box center [12, 266] width 25 height 32
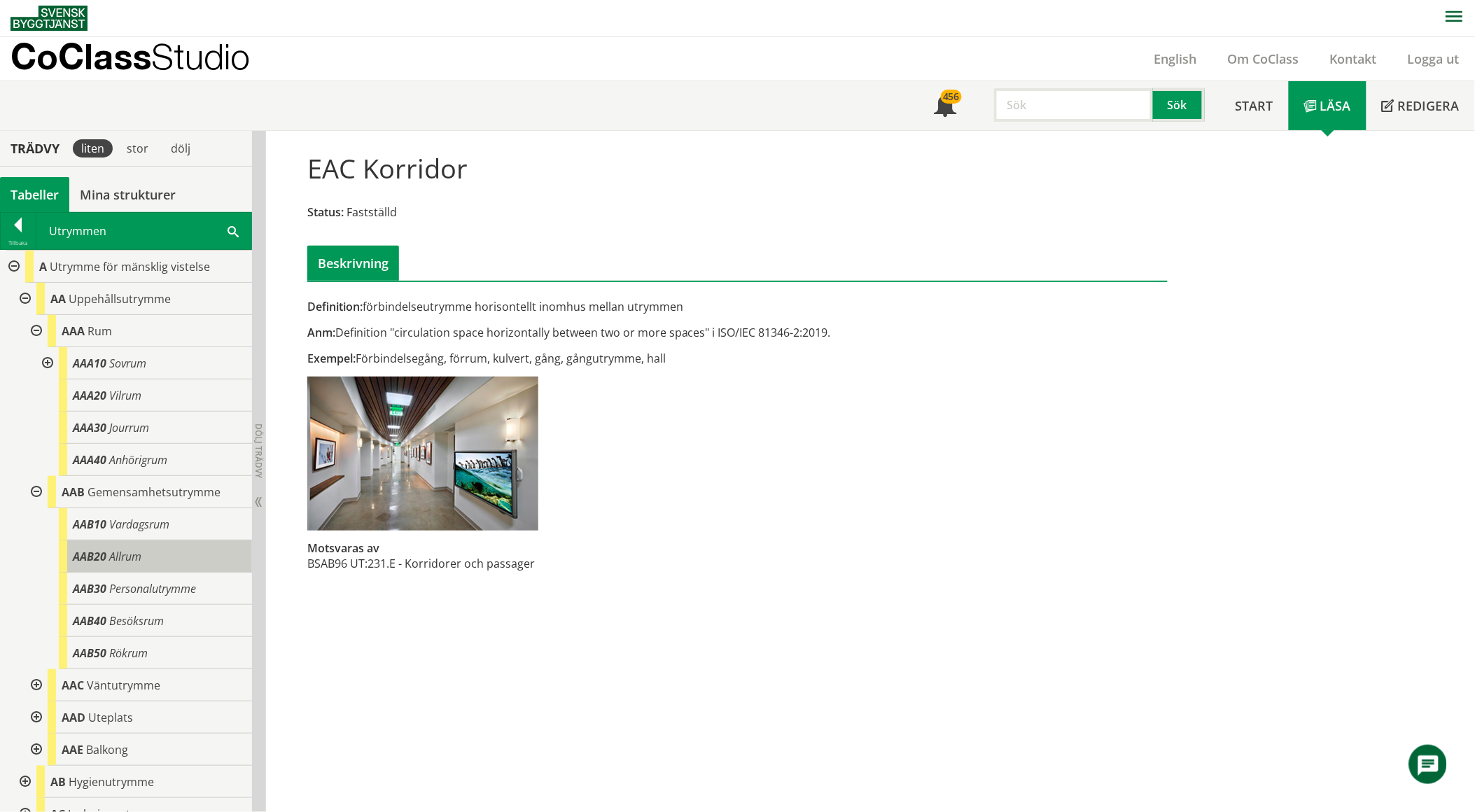
click at [145, 558] on div "AAB20 Allrum" at bounding box center [156, 556] width 193 height 32
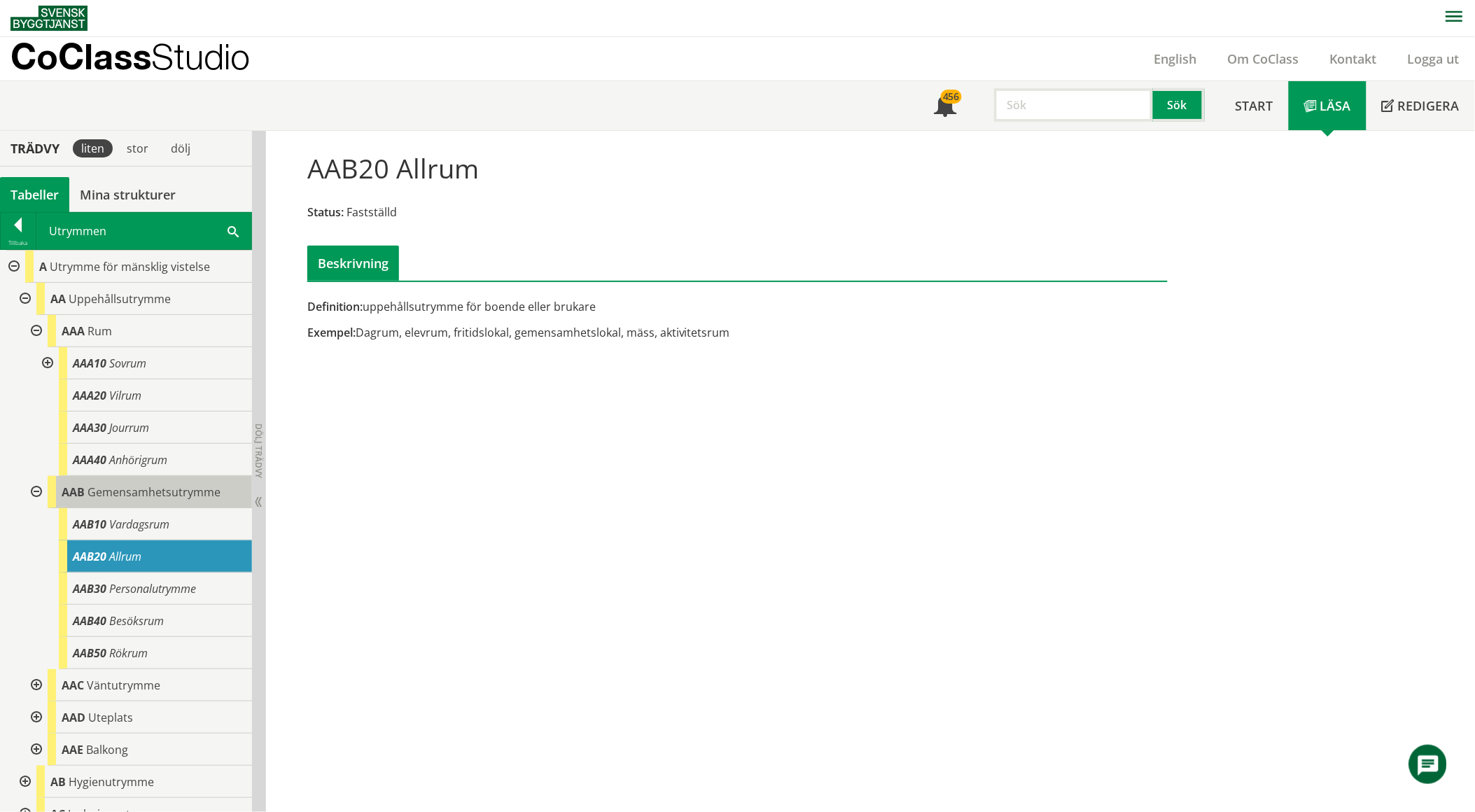
click at [156, 485] on span "Gemensamhetsutrymme" at bounding box center [153, 492] width 133 height 15
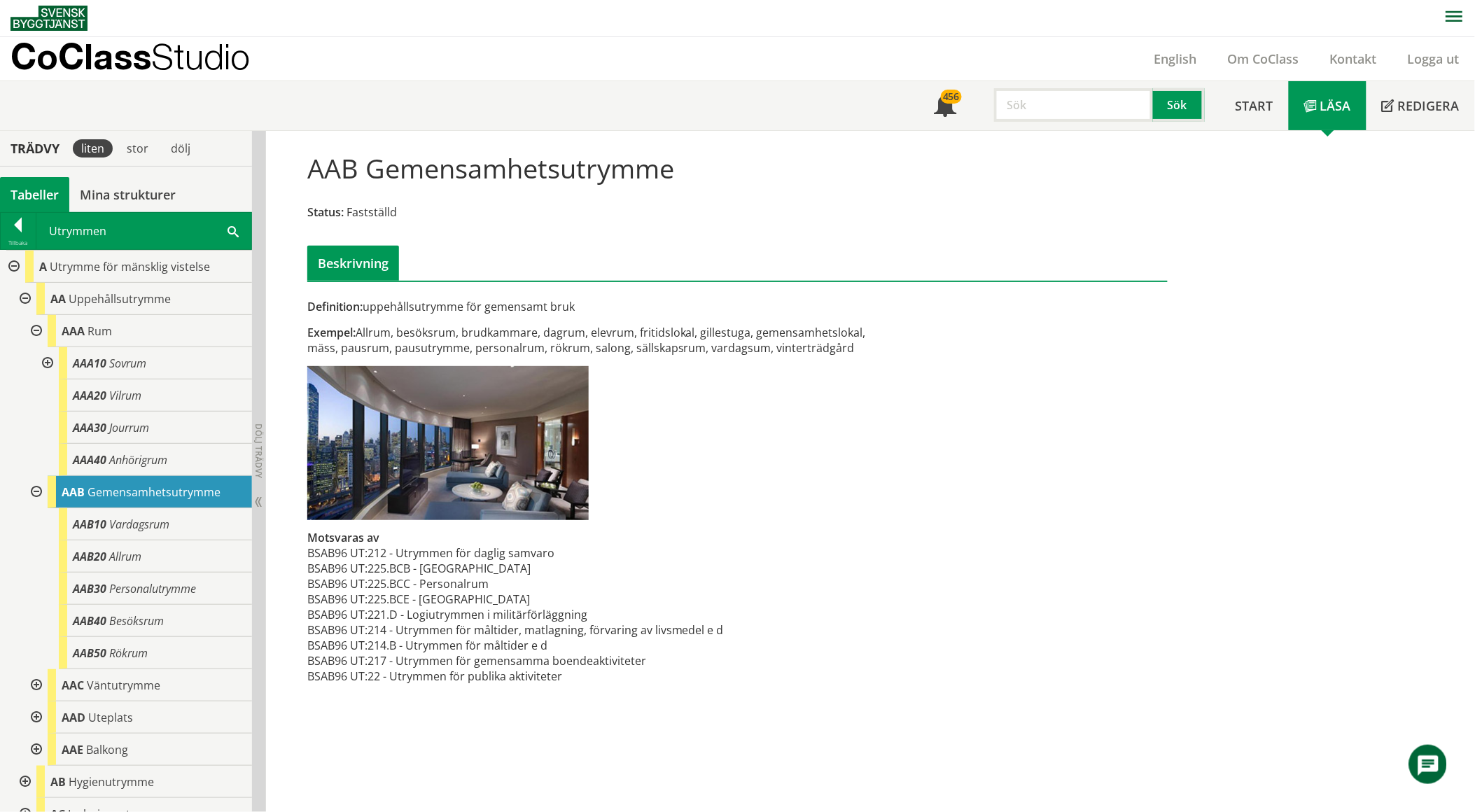
click at [508, 228] on div "AAB Gemensamhetsutrymme Status: Fastställd Beskrivning" at bounding box center [738, 210] width 882 height 139
click at [235, 232] on span at bounding box center [233, 230] width 12 height 14
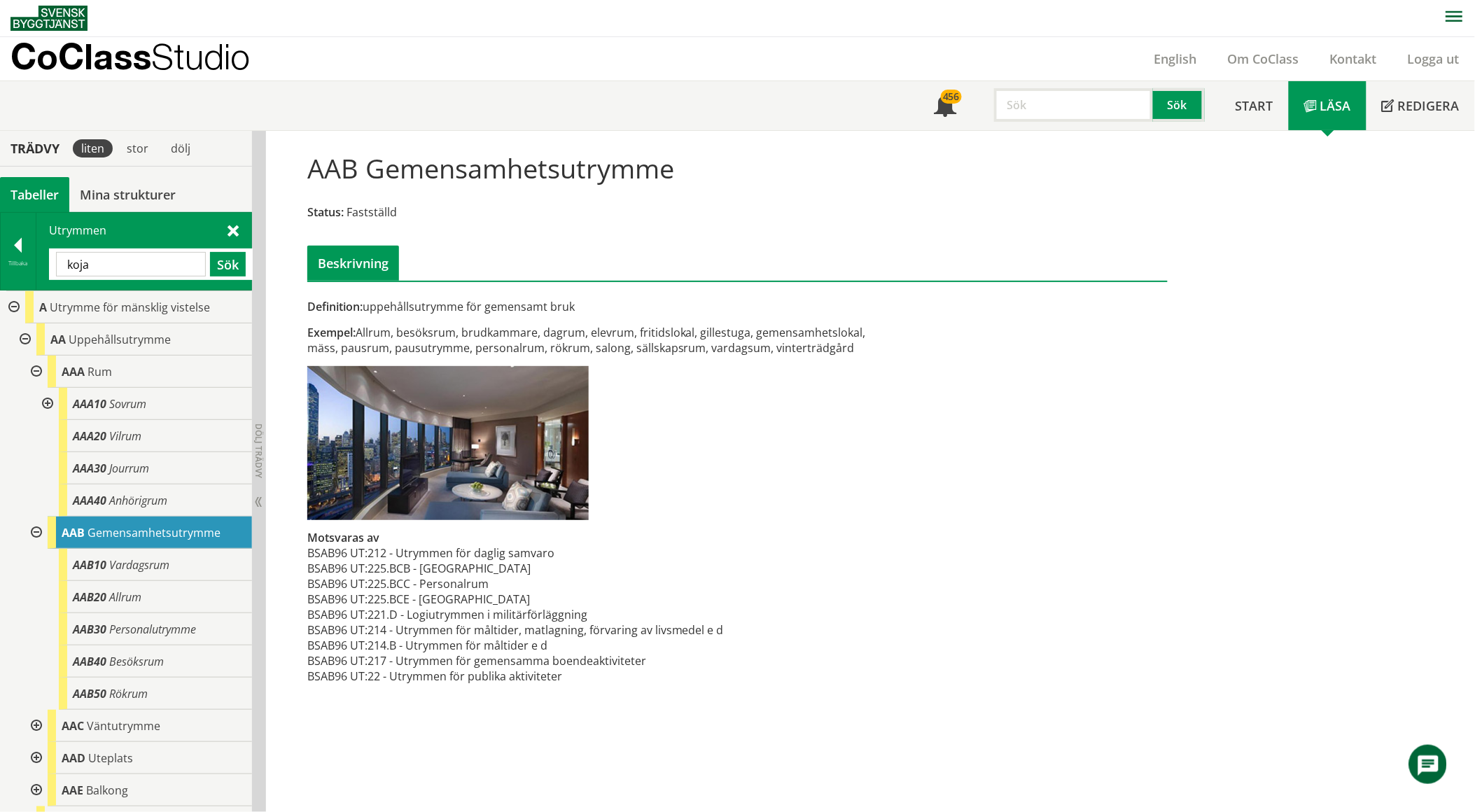
click at [230, 230] on span at bounding box center [233, 230] width 12 height 14
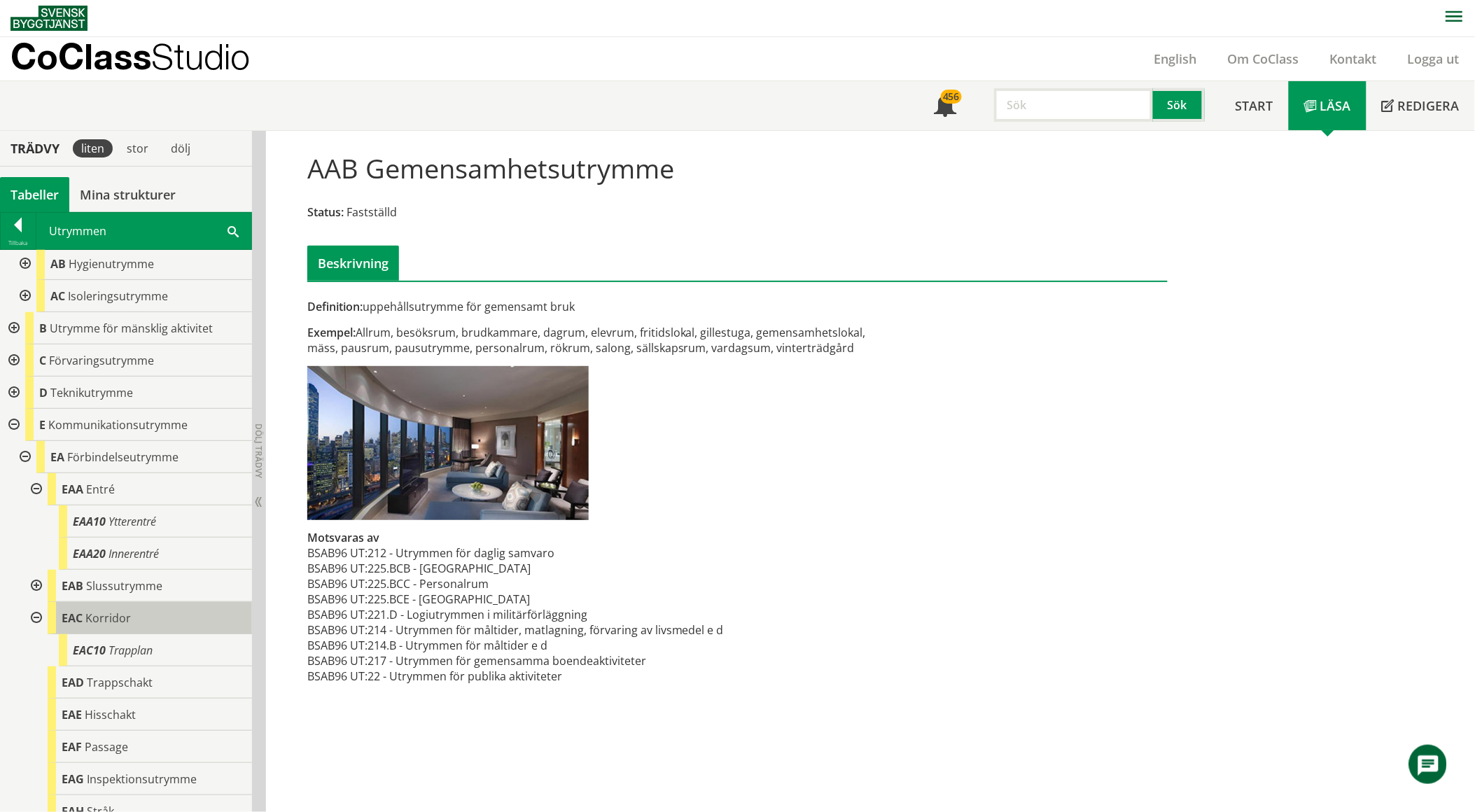
scroll to position [621, 0]
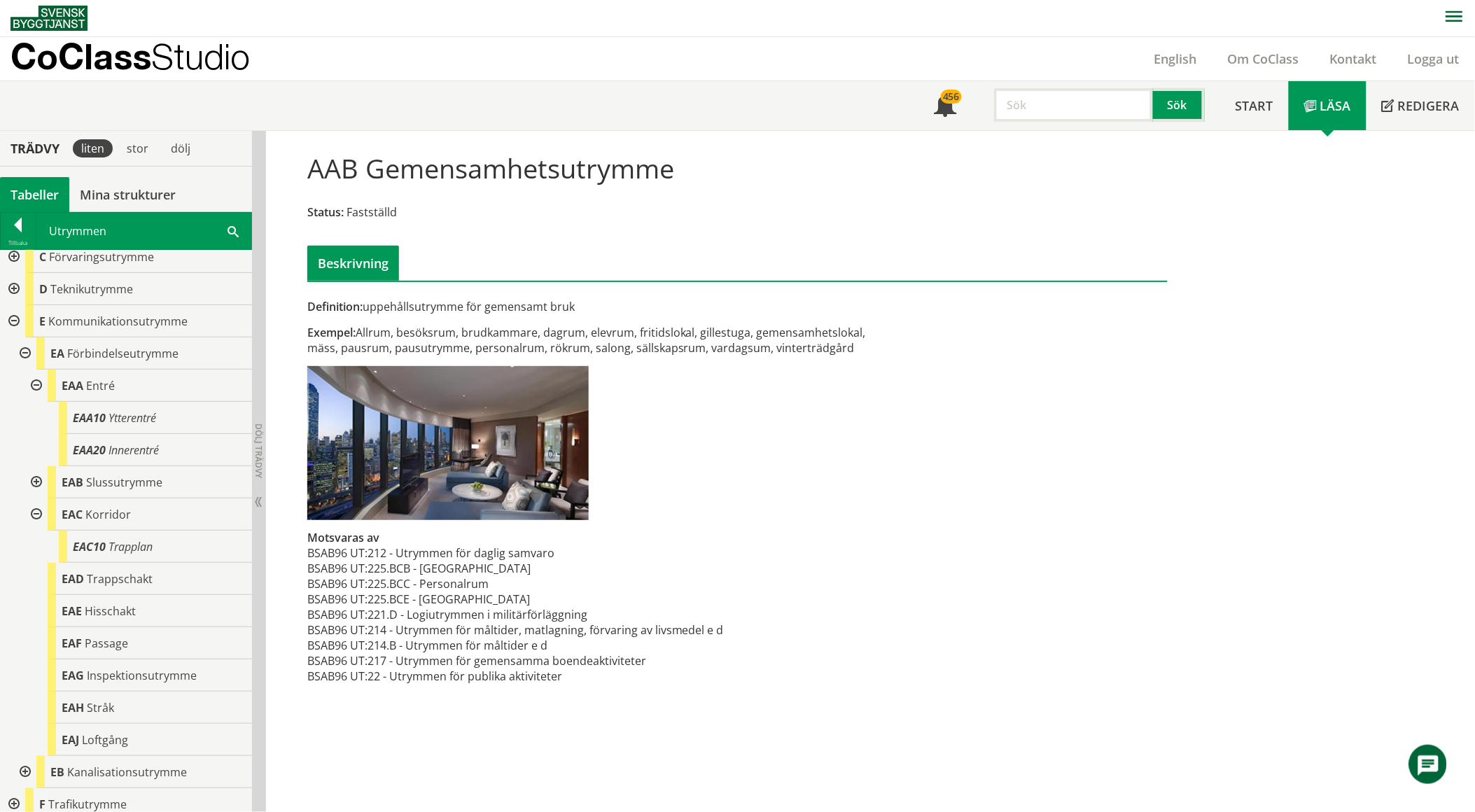
click at [14, 285] on div at bounding box center [12, 289] width 25 height 32
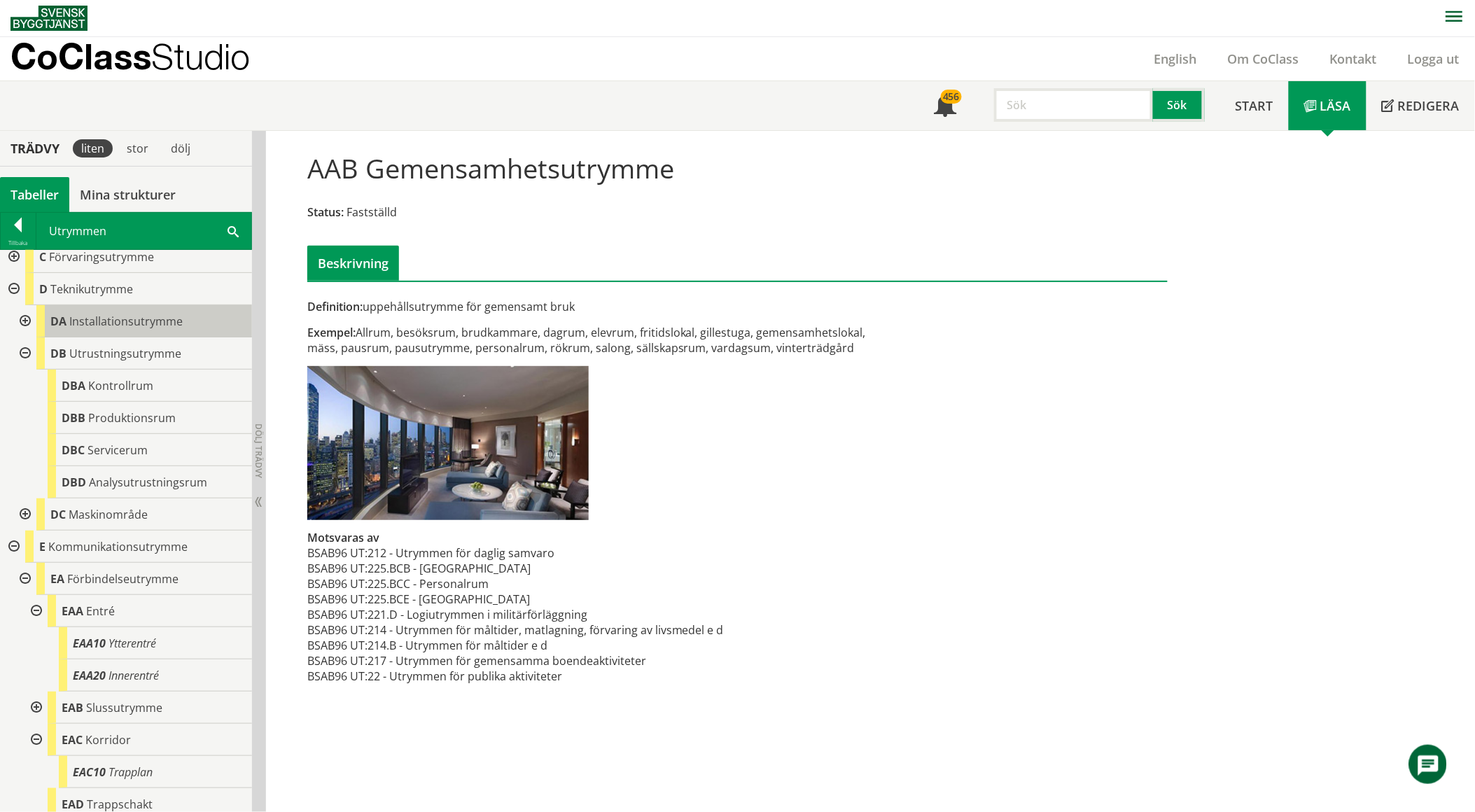
click at [113, 315] on span "Installationsutrymme" at bounding box center [125, 320] width 113 height 15
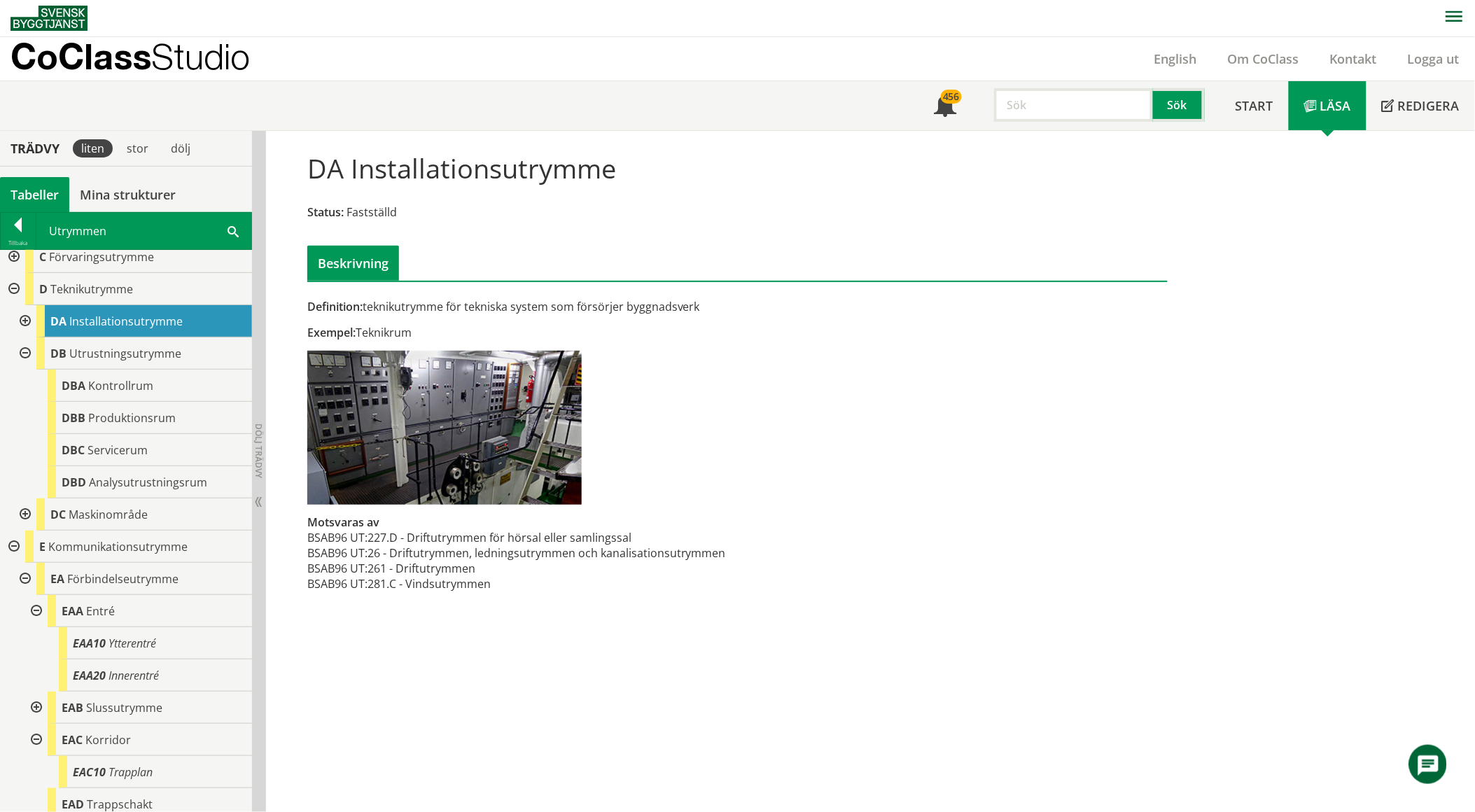
click at [32, 318] on div at bounding box center [24, 321] width 25 height 32
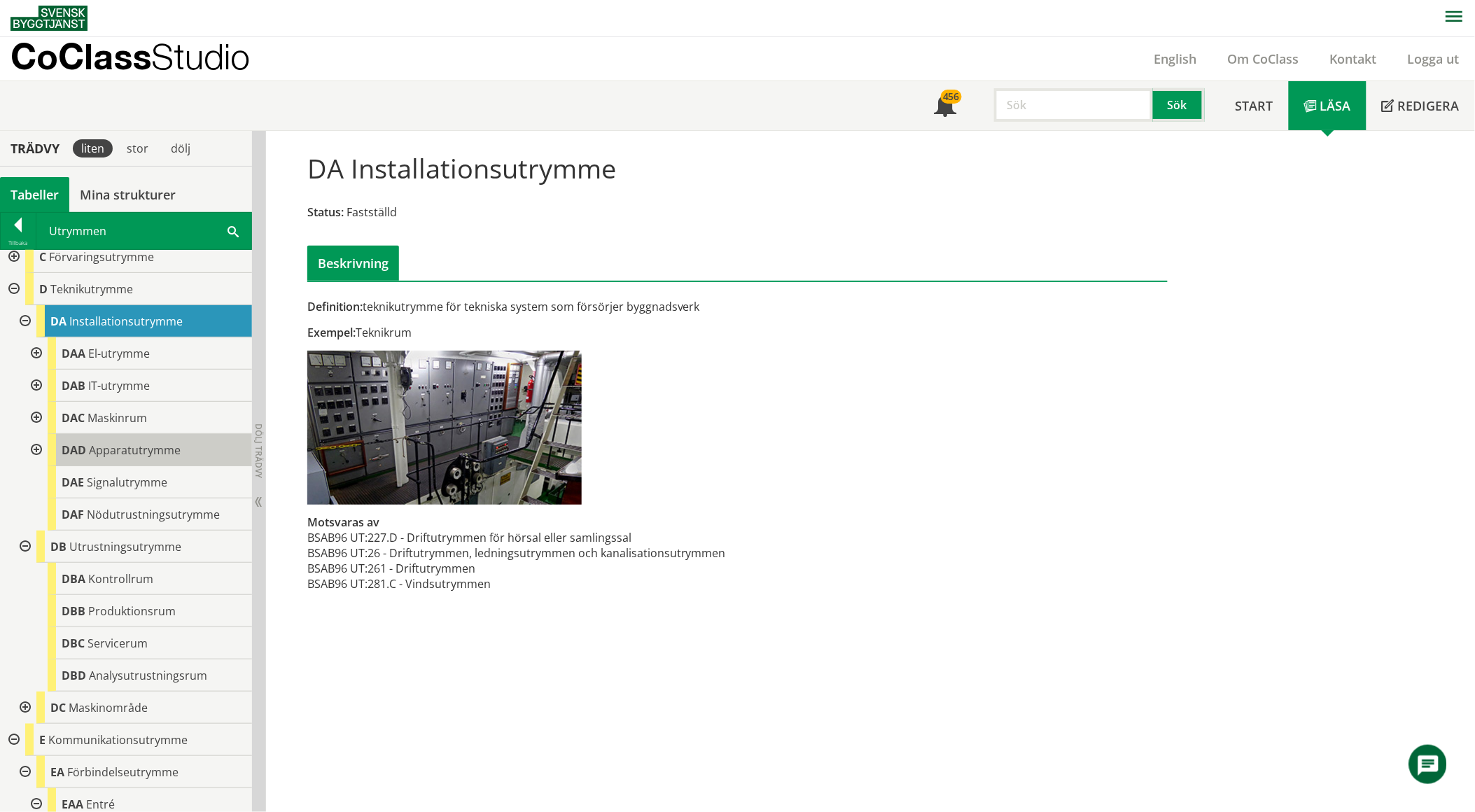
click at [130, 442] on span "Apparatutrymme" at bounding box center [134, 449] width 91 height 15
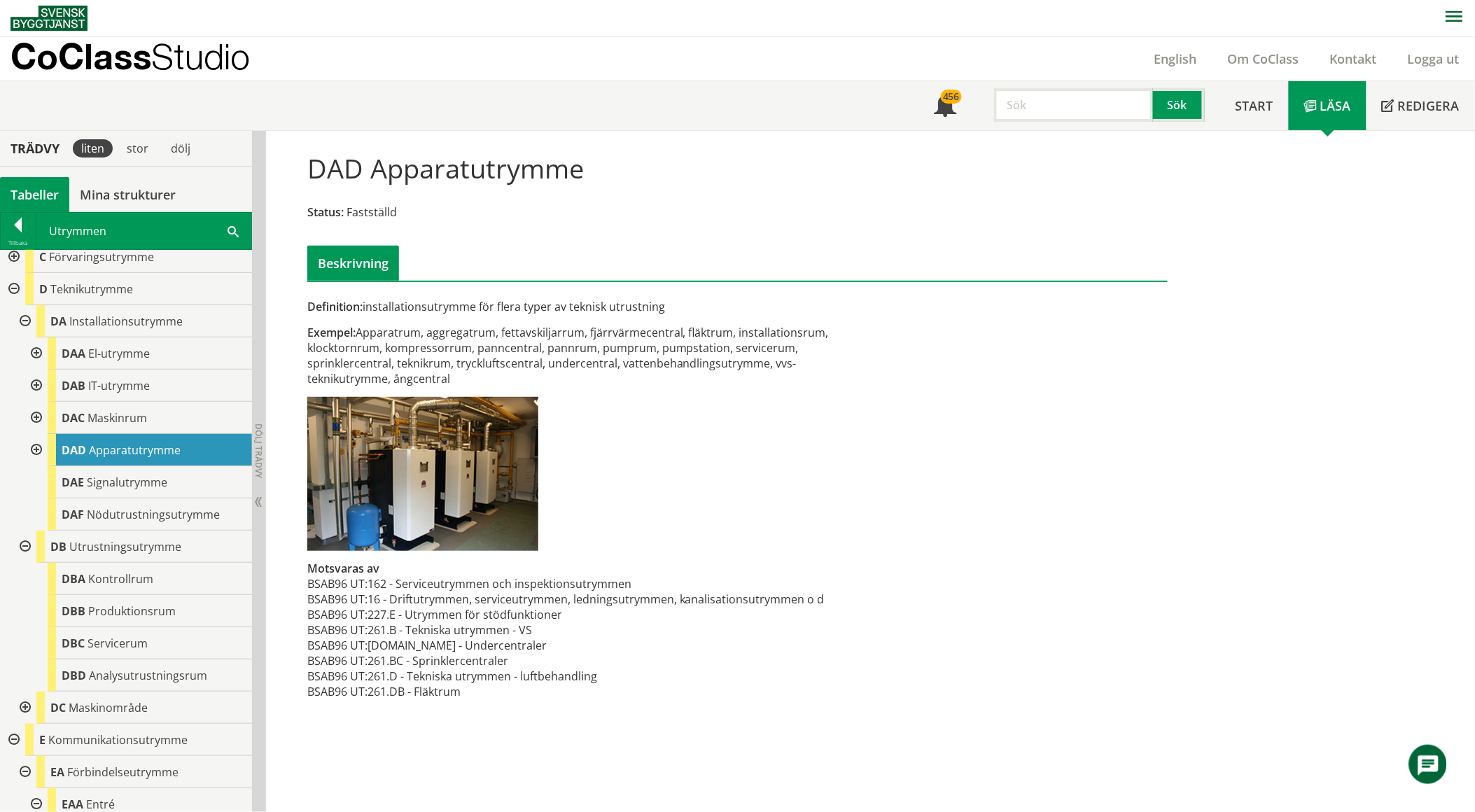
click at [235, 227] on span at bounding box center [233, 230] width 12 height 14
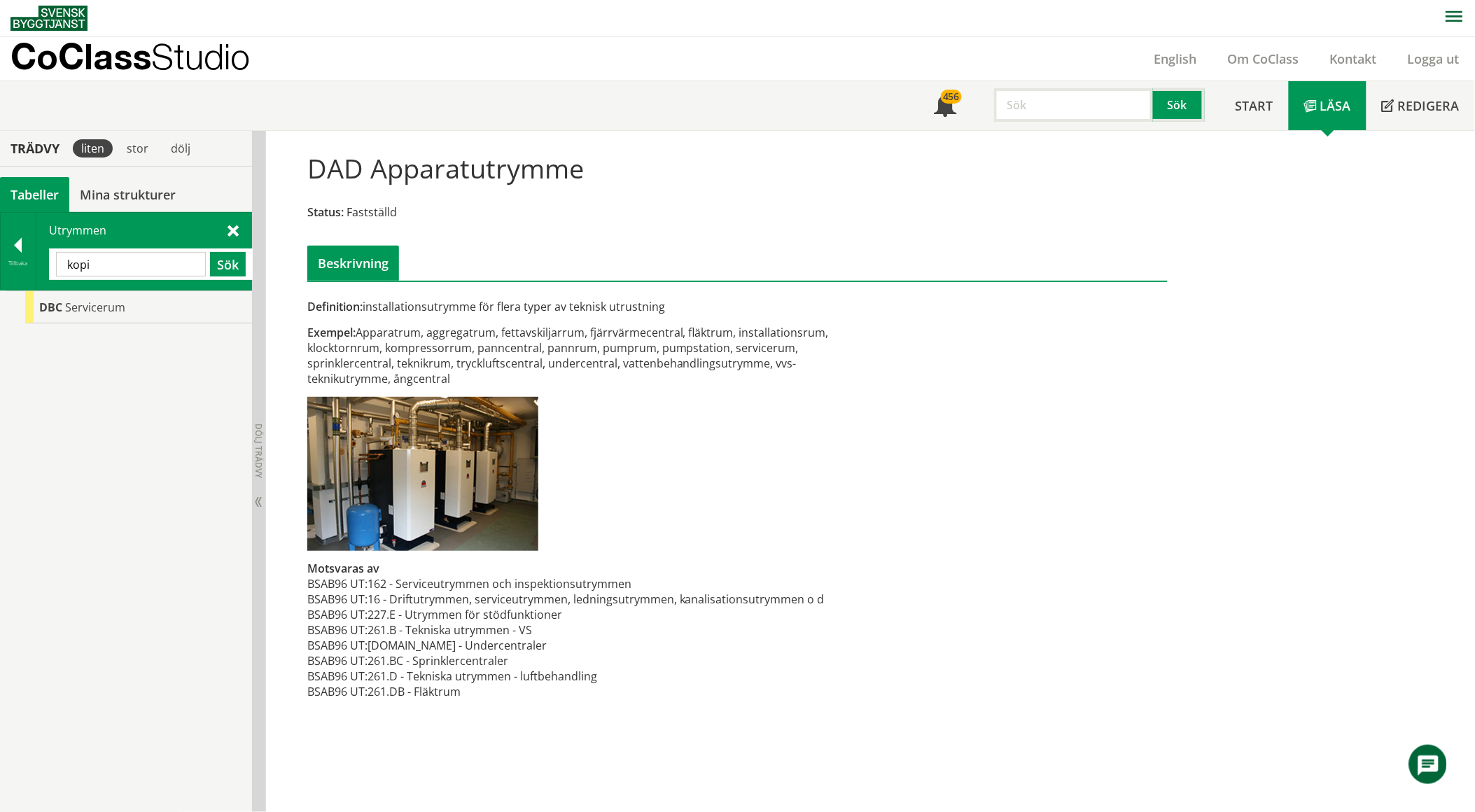
click at [148, 252] on input "kopi" at bounding box center [131, 264] width 150 height 24
click at [148, 255] on input "kopi" at bounding box center [131, 264] width 150 height 24
click at [150, 263] on input "kantiner" at bounding box center [131, 264] width 150 height 24
click at [148, 262] on input "kantiner" at bounding box center [131, 264] width 150 height 24
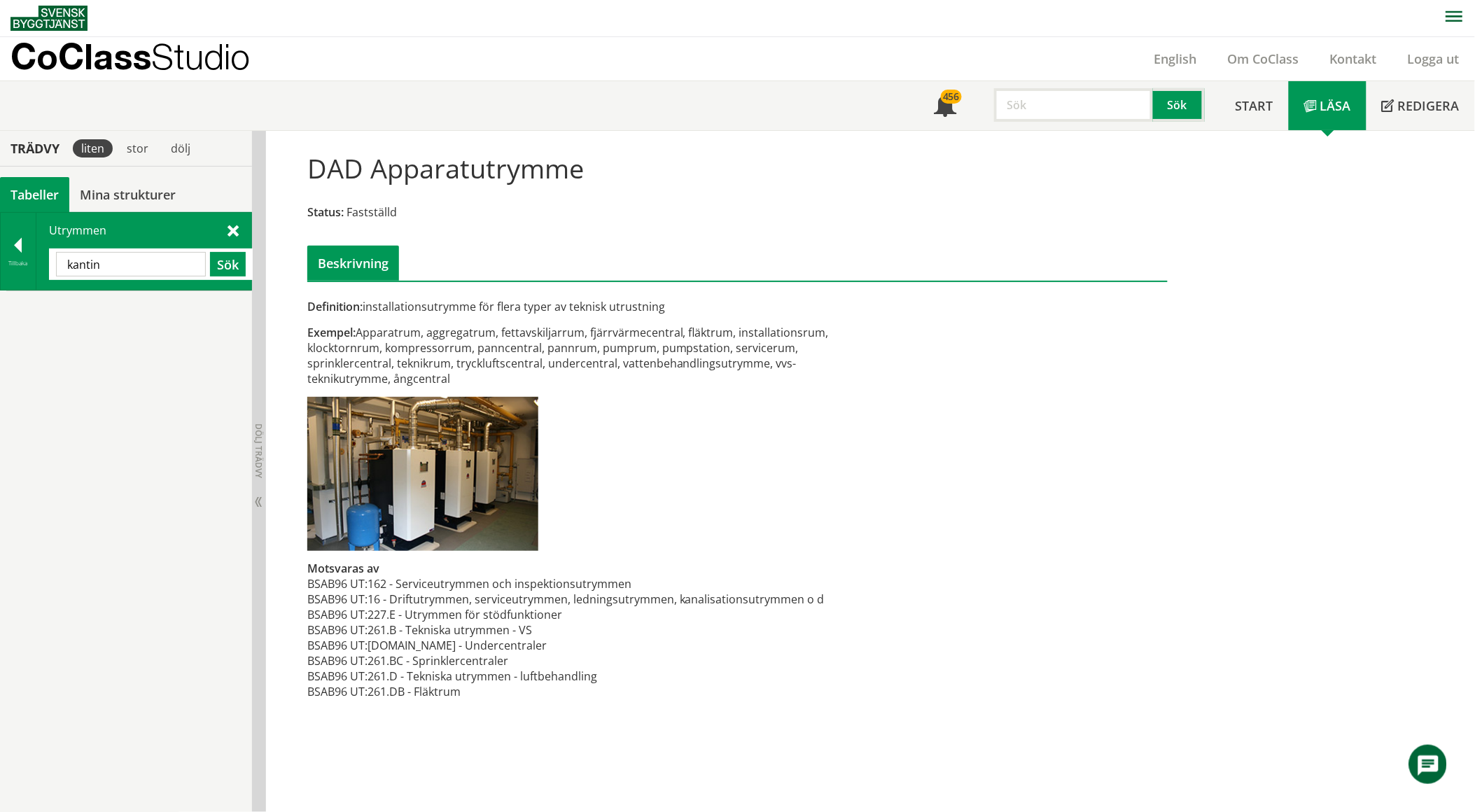
click at [148, 262] on input "kantin" at bounding box center [131, 264] width 150 height 24
type input "y"
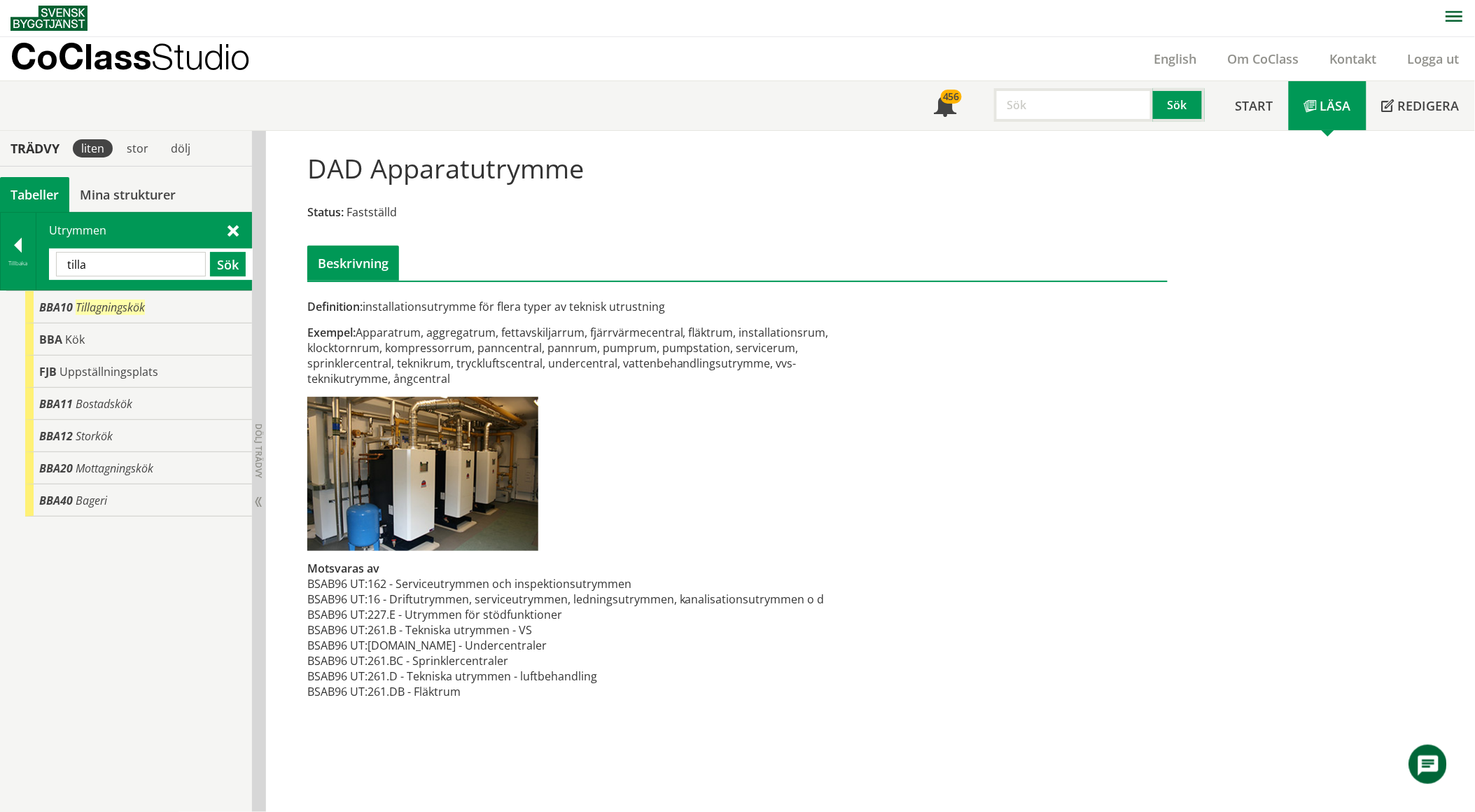
click at [120, 274] on input "tilla" at bounding box center [131, 264] width 150 height 24
click at [121, 274] on input "tilla" at bounding box center [131, 264] width 150 height 24
type input "cag"
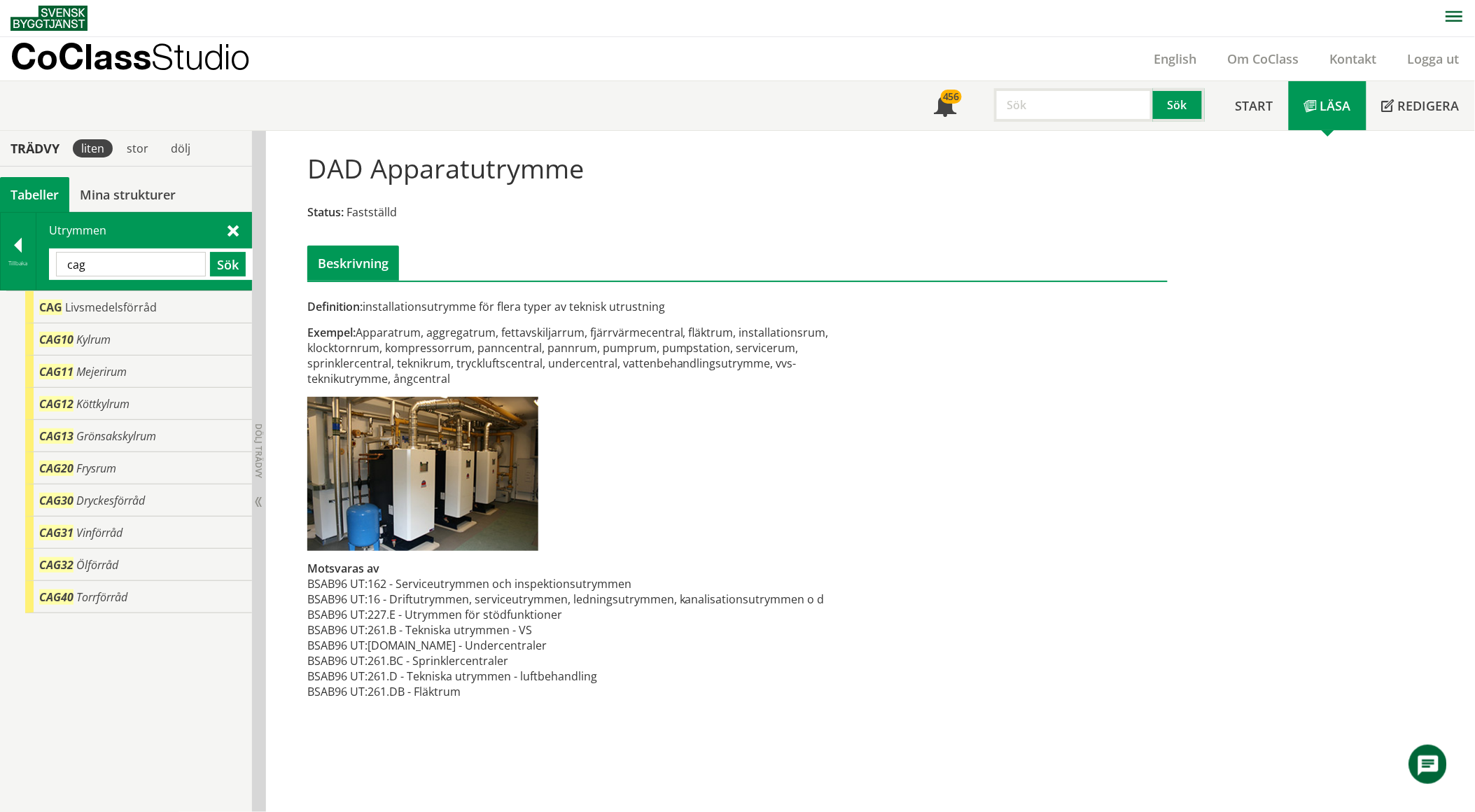
click at [148, 651] on div "CAG Livsmedelsförråd CAG10 Kylrum CAG11 Mejerirum CAG12 Köttkylrum CAG13 Grönsa…" at bounding box center [126, 551] width 252 height 523
click at [129, 661] on div "CAG Livsmedelsförråd CAG10 Kylrum CAG11 Mejerirum CAG12 Köttkylrum CAG13 Grönsa…" at bounding box center [126, 551] width 252 height 523
